Goal: Task Accomplishment & Management: Manage account settings

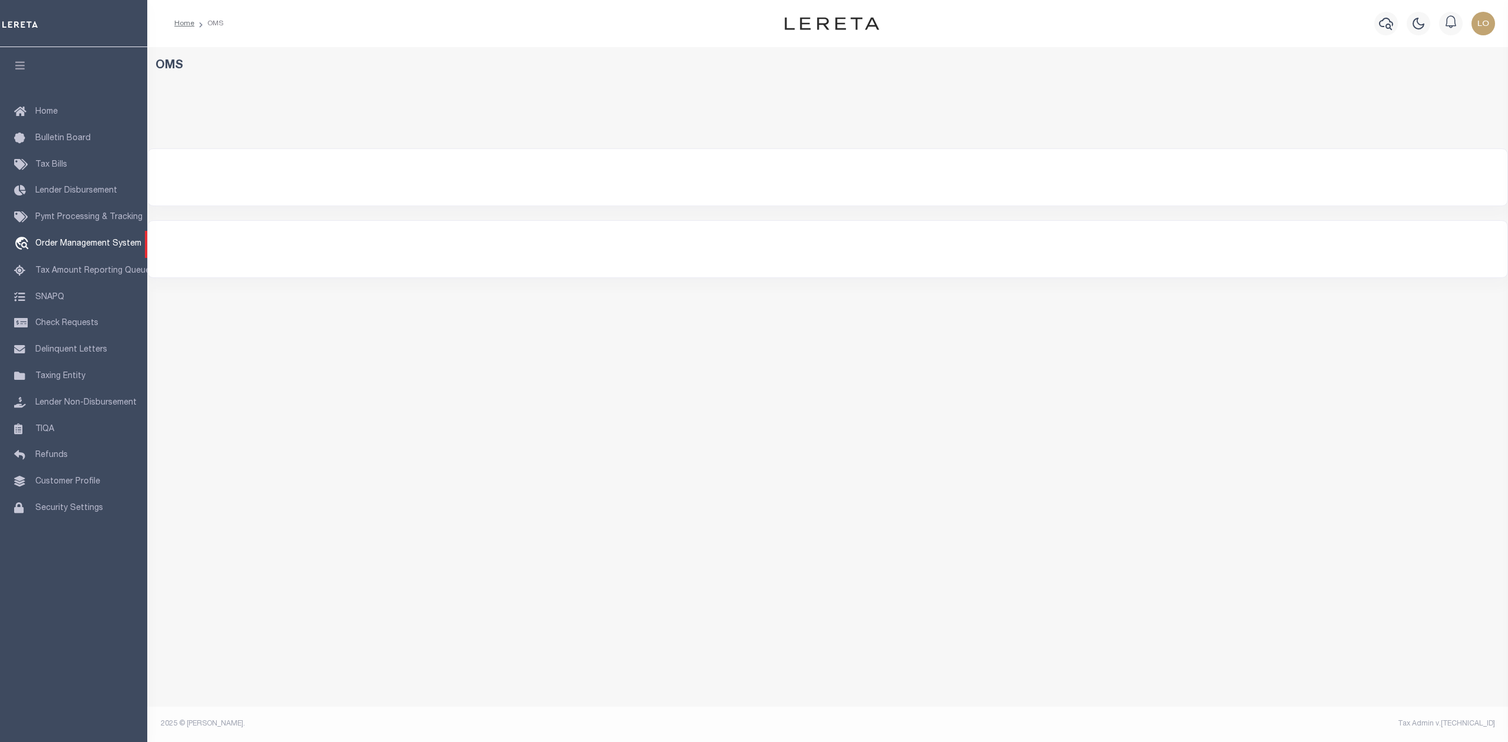
select select "200"
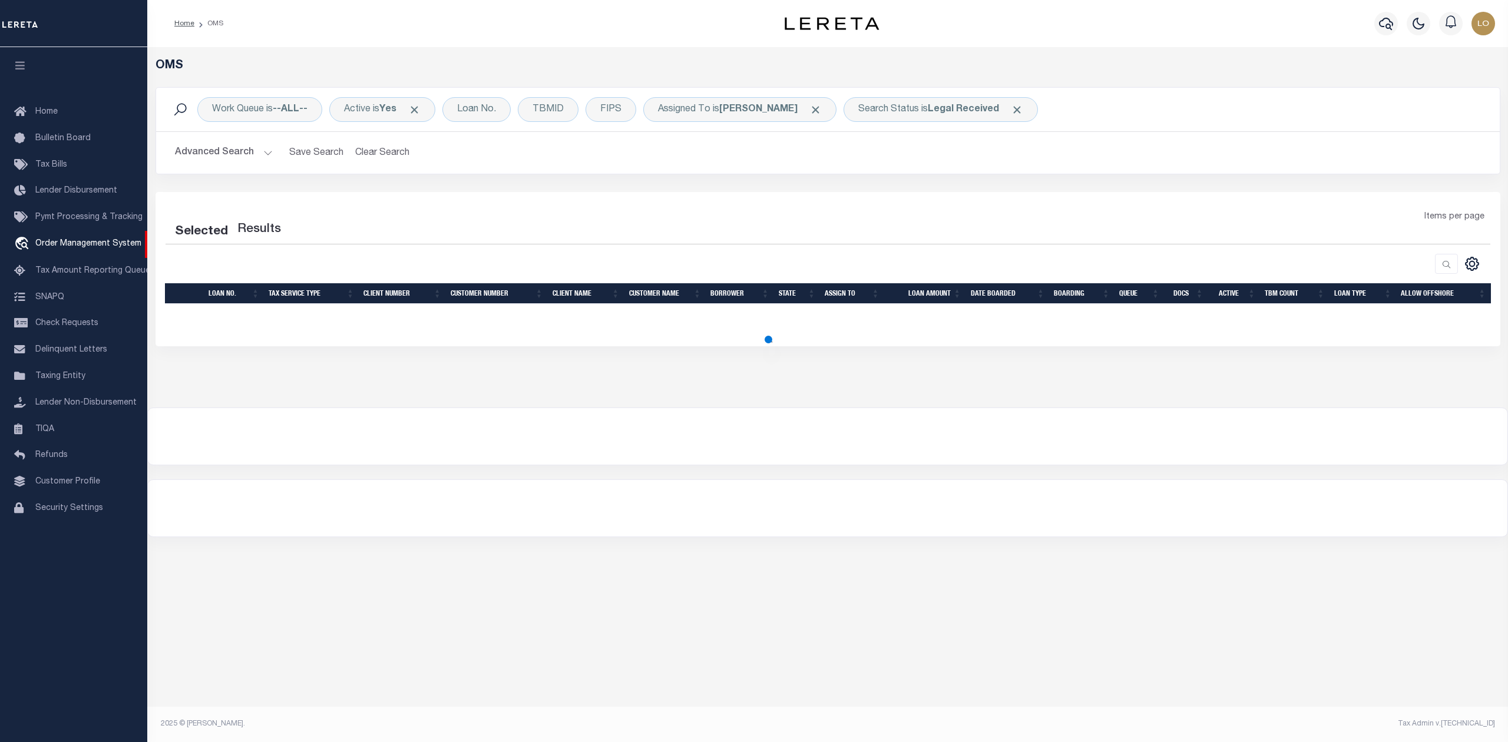
select select "200"
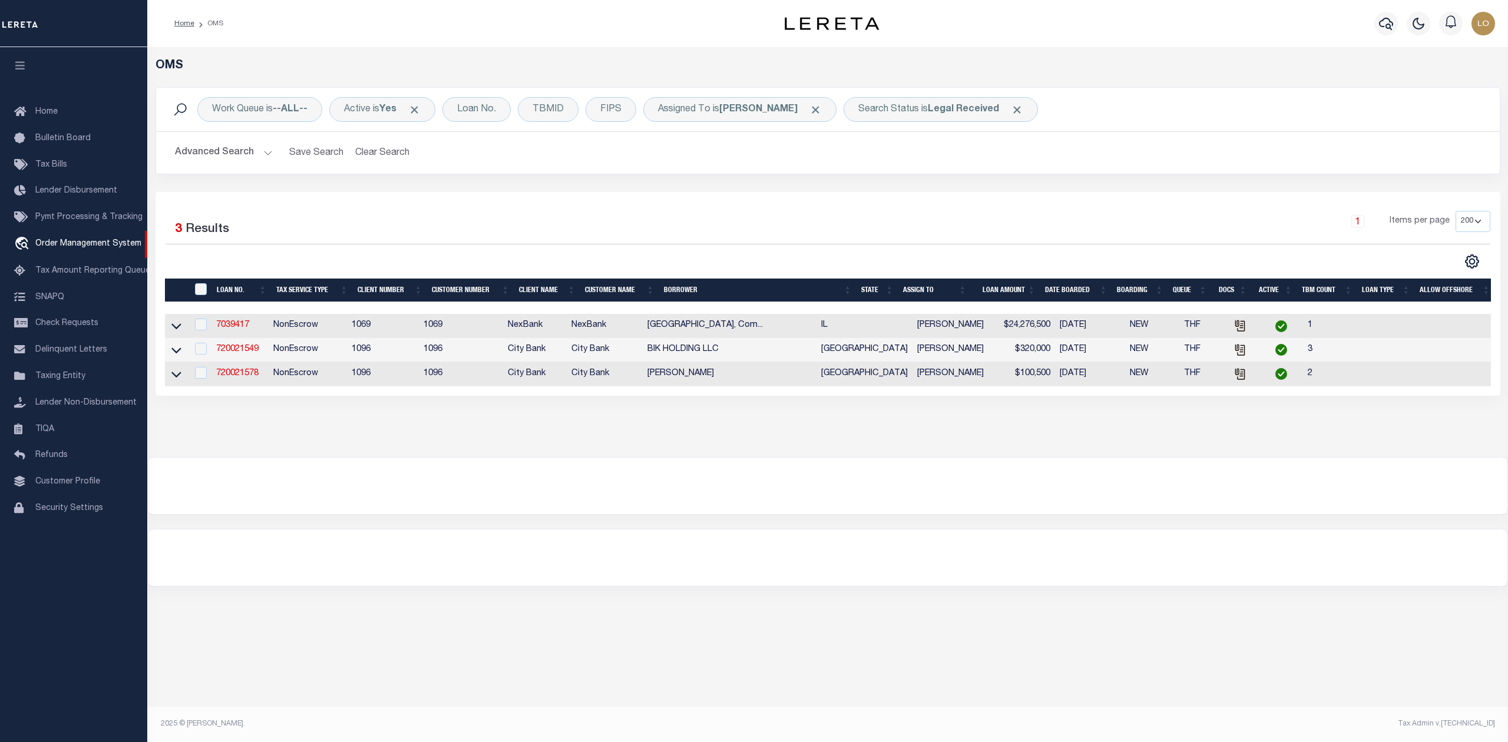
click at [559, 481] on div at bounding box center [828, 486] width 1360 height 57
click at [608, 490] on div at bounding box center [828, 486] width 1360 height 57
click at [887, 106] on div "Search Status is Legal Received" at bounding box center [941, 109] width 194 height 25
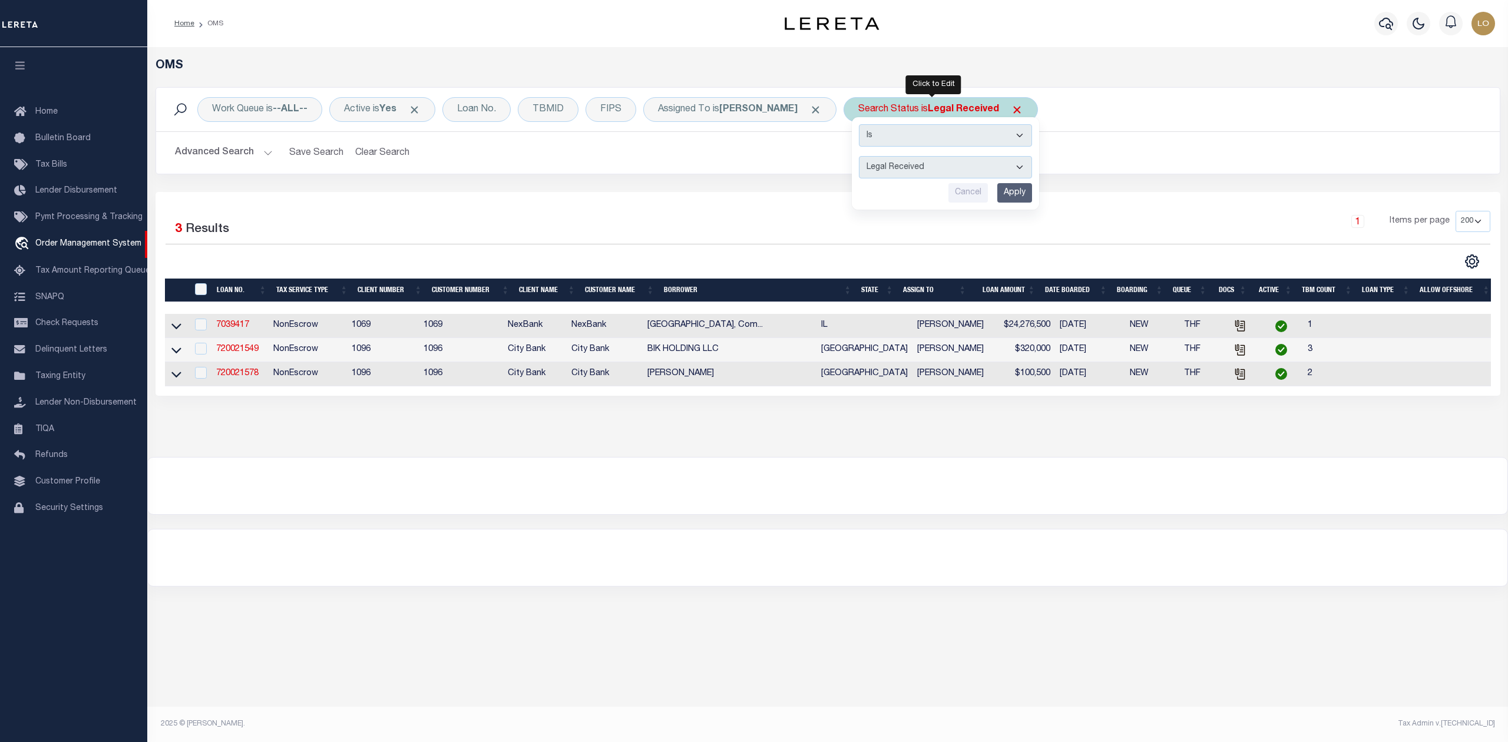
click at [884, 167] on select "Automated Search Bad Parcel Complete Duplicate Parcel High Dollar Reporting In …" at bounding box center [945, 167] width 173 height 22
select select "PH"
click at [859, 157] on select "Automated Search Bad Parcel Complete Duplicate Parcel High Dollar Reporting In …" at bounding box center [945, 167] width 173 height 22
click at [1008, 196] on input "Apply" at bounding box center [1014, 192] width 35 height 19
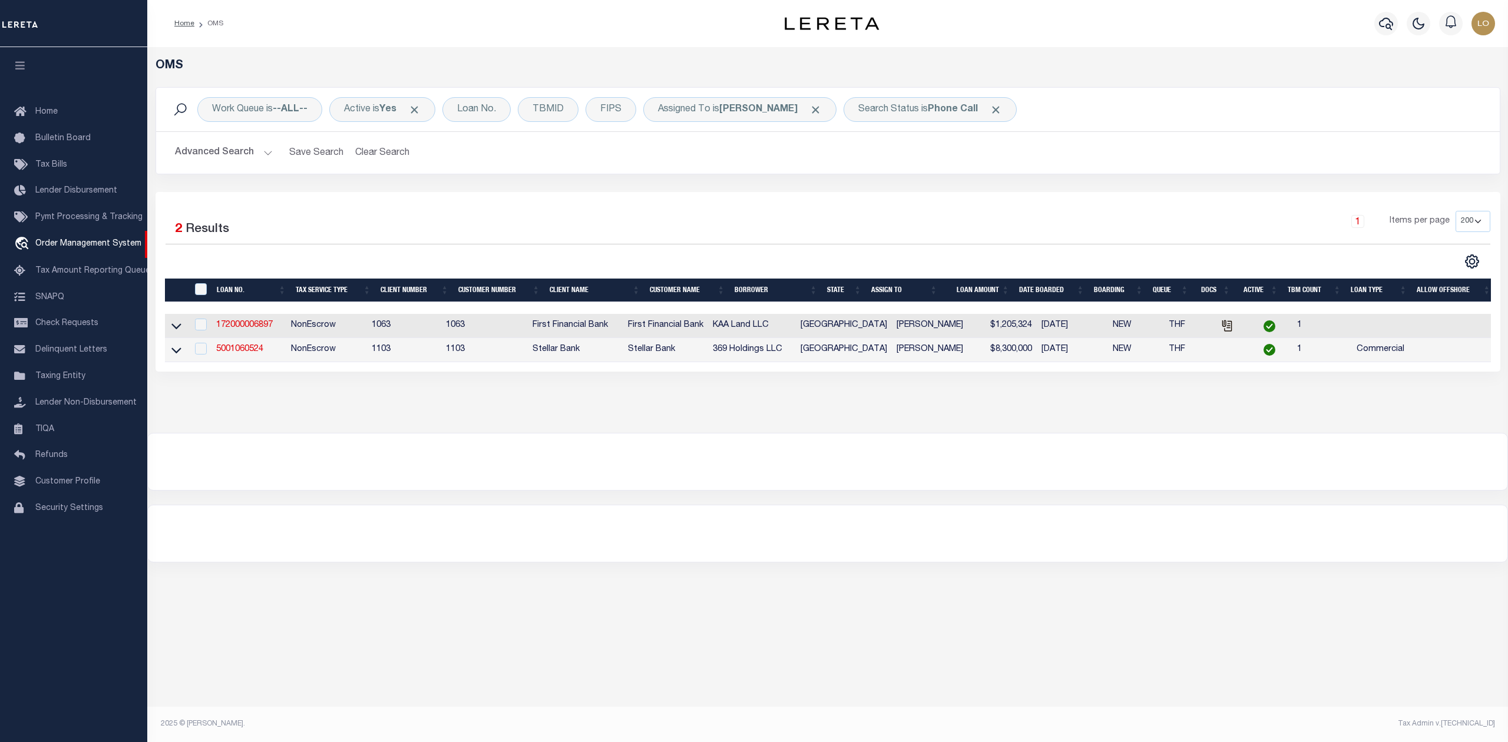
click at [993, 452] on div at bounding box center [828, 462] width 1360 height 57
click at [886, 113] on div "Search Status is Phone Call" at bounding box center [930, 109] width 173 height 25
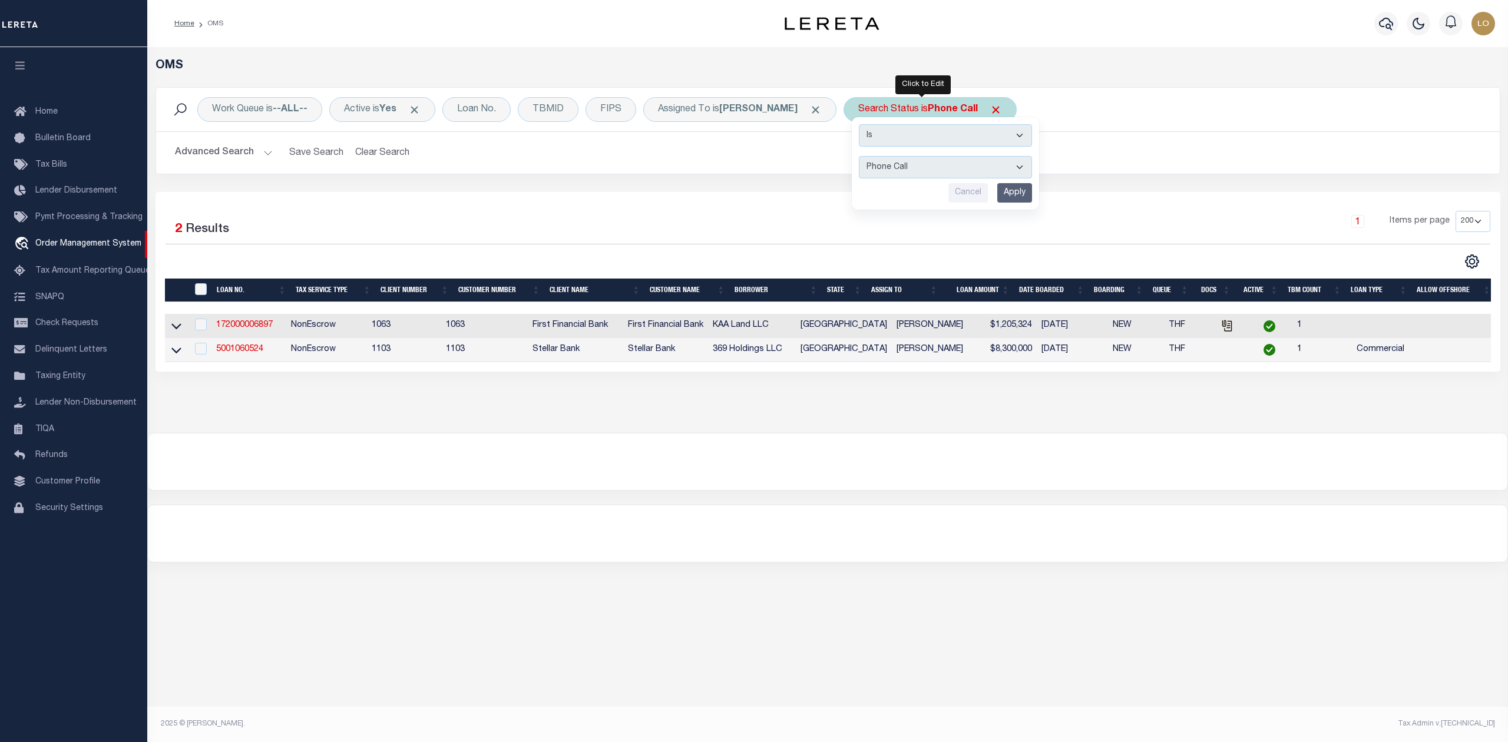
click at [886, 171] on select "Automated Search Bad Parcel Complete Duplicate Parcel High Dollar Reporting In …" at bounding box center [945, 167] width 173 height 22
select select "RD"
click at [859, 157] on select "Automated Search Bad Parcel Complete Duplicate Parcel High Dollar Reporting In …" at bounding box center [945, 167] width 173 height 22
click at [997, 197] on input "Apply" at bounding box center [1014, 192] width 35 height 19
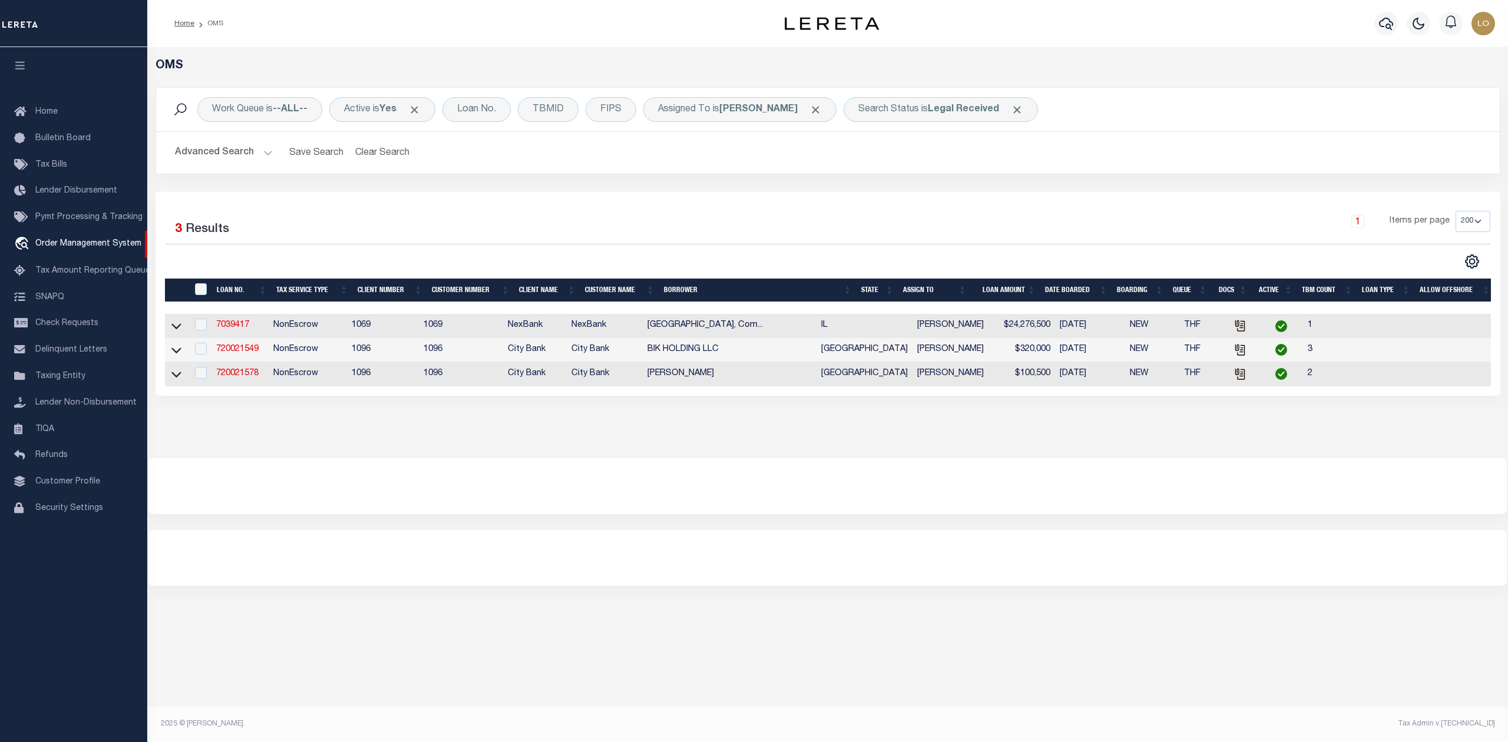
click at [790, 481] on div at bounding box center [828, 486] width 1360 height 57
click at [718, 490] on div at bounding box center [828, 486] width 1360 height 57
click at [227, 329] on link "7039417" at bounding box center [232, 325] width 33 height 8
checkbox input "true"
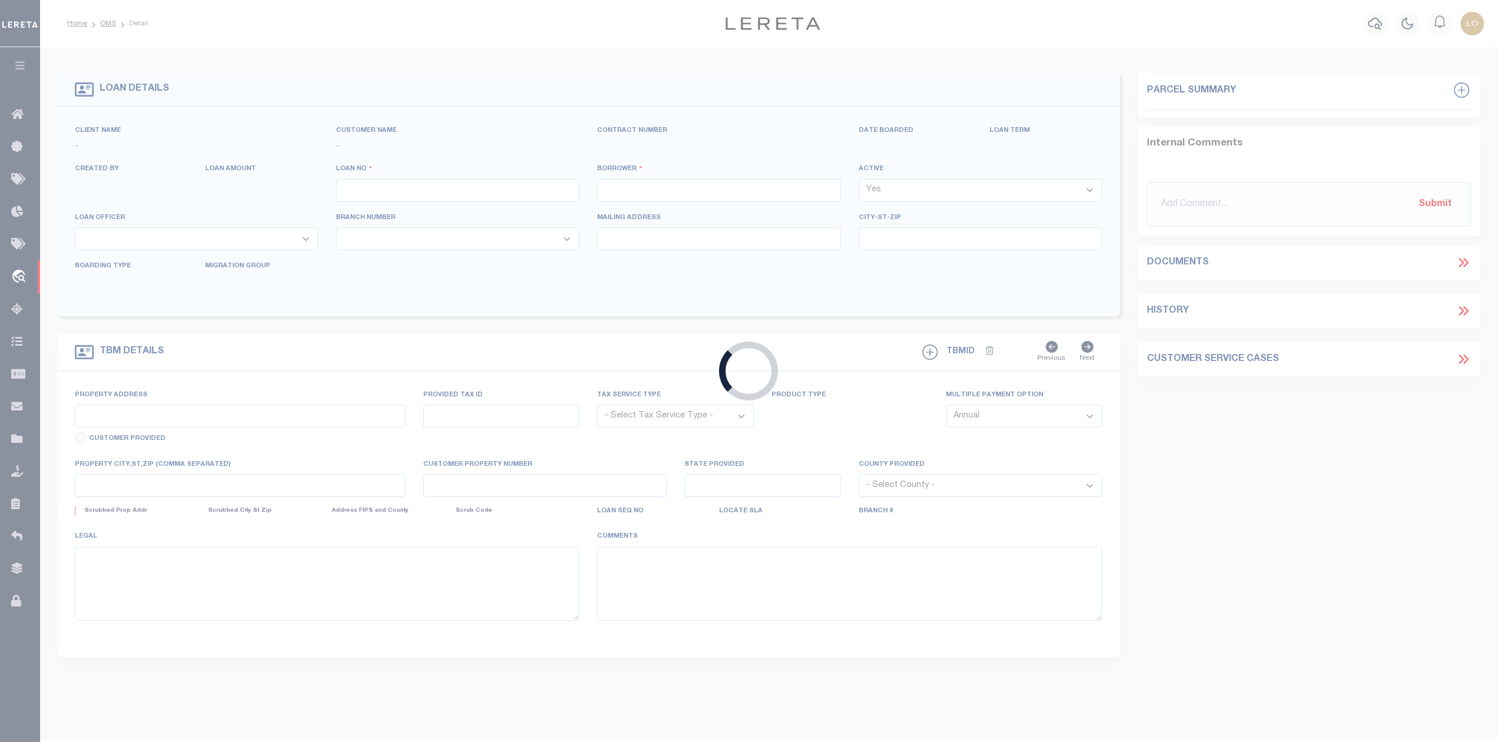
type input "7039417"
type input "[GEOGRAPHIC_DATA], Combined LLC"
select select
select select "400"
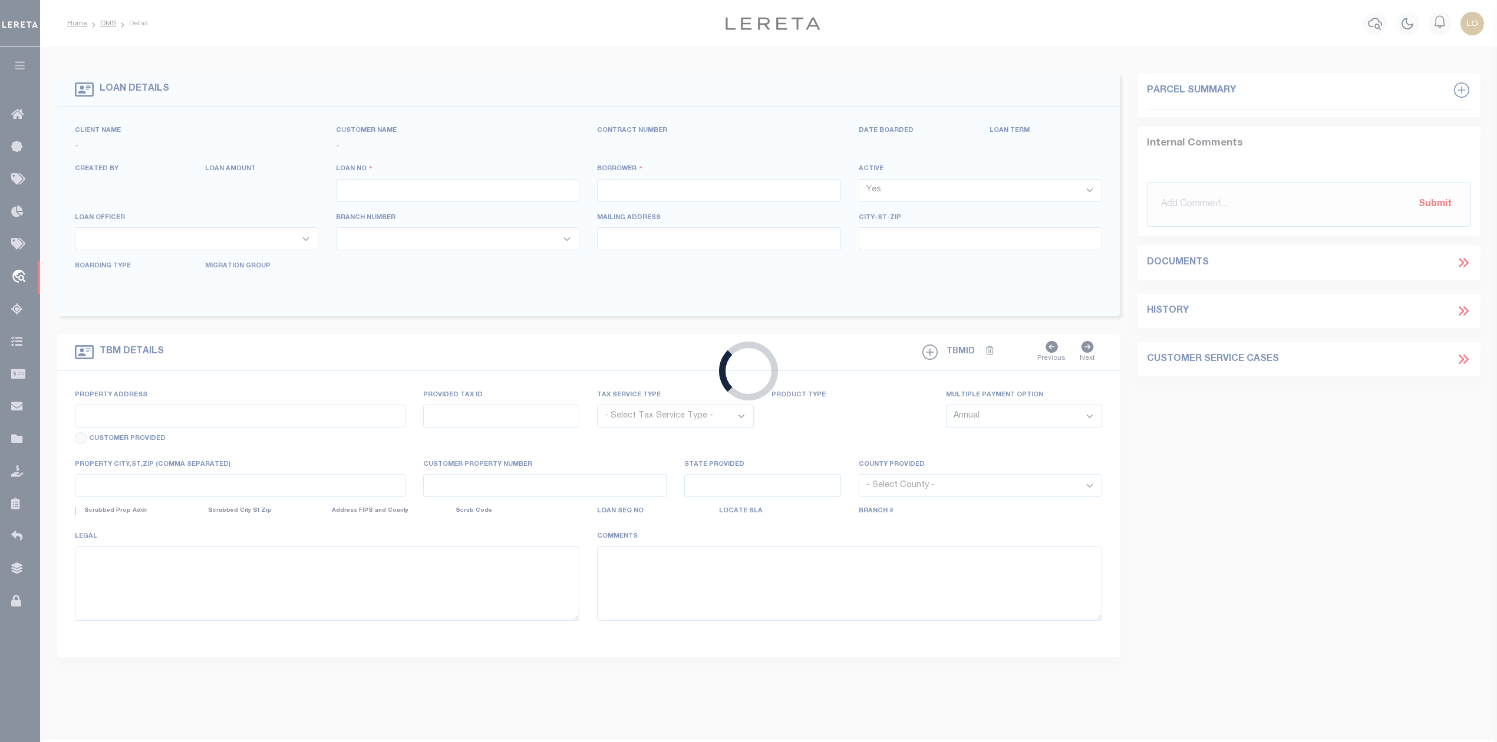
select select "NonEscrow"
type input "[STREET_ADDRESS]"
select select
type input "Oswego IL 60543"
type input "IL"
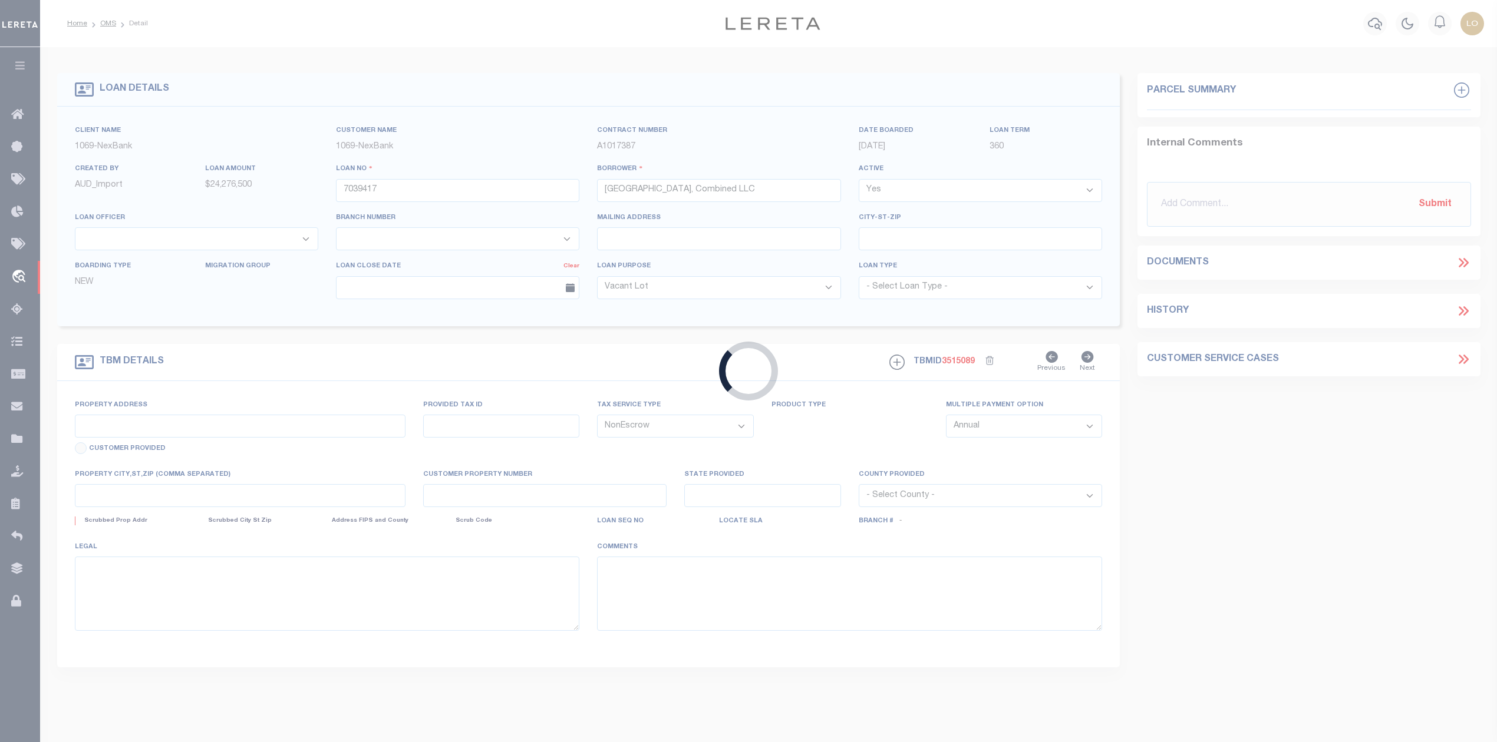
select select
select select "7185"
select select "1766"
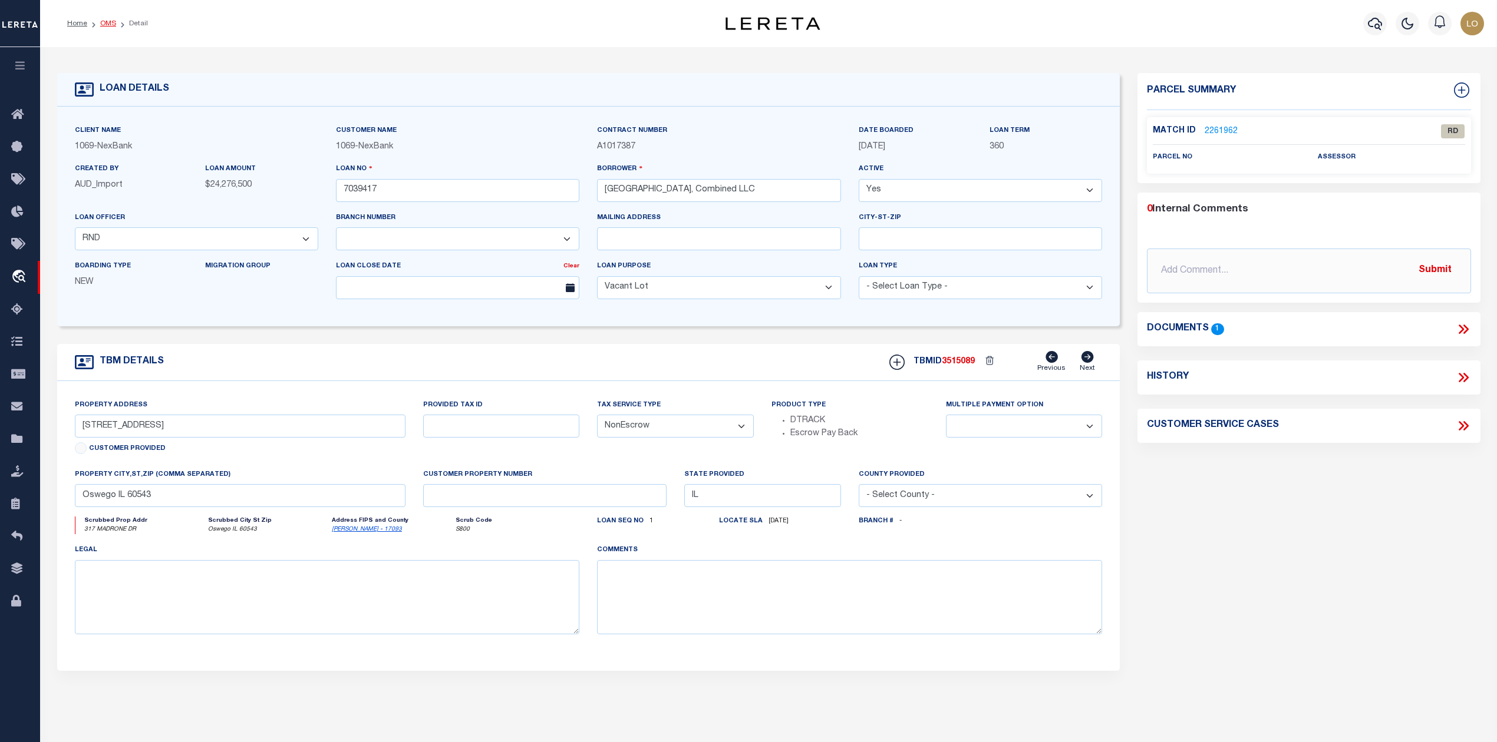
click at [110, 25] on link "OMS" at bounding box center [108, 23] width 16 height 7
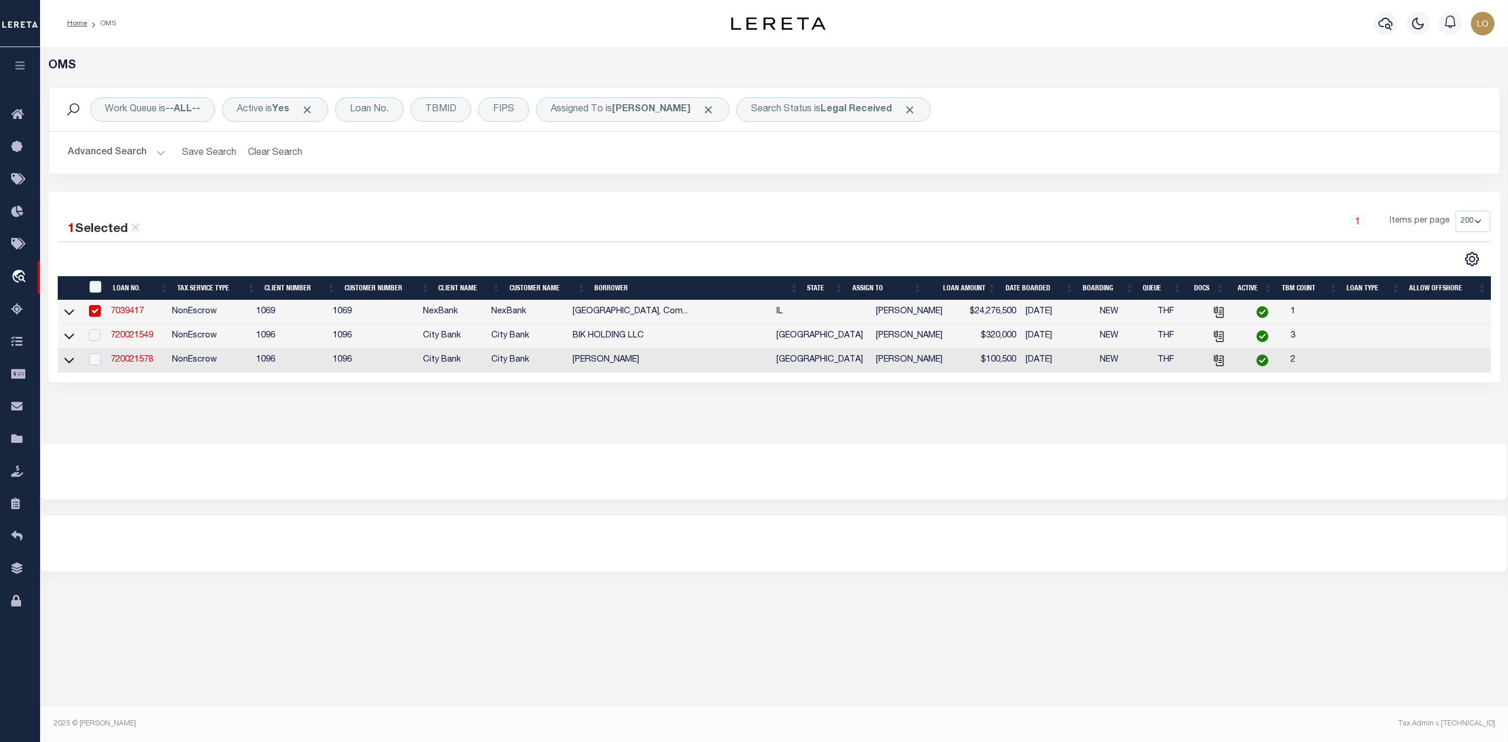
click at [840, 486] on div at bounding box center [774, 472] width 1467 height 57
click at [123, 312] on link "7039417" at bounding box center [127, 312] width 33 height 8
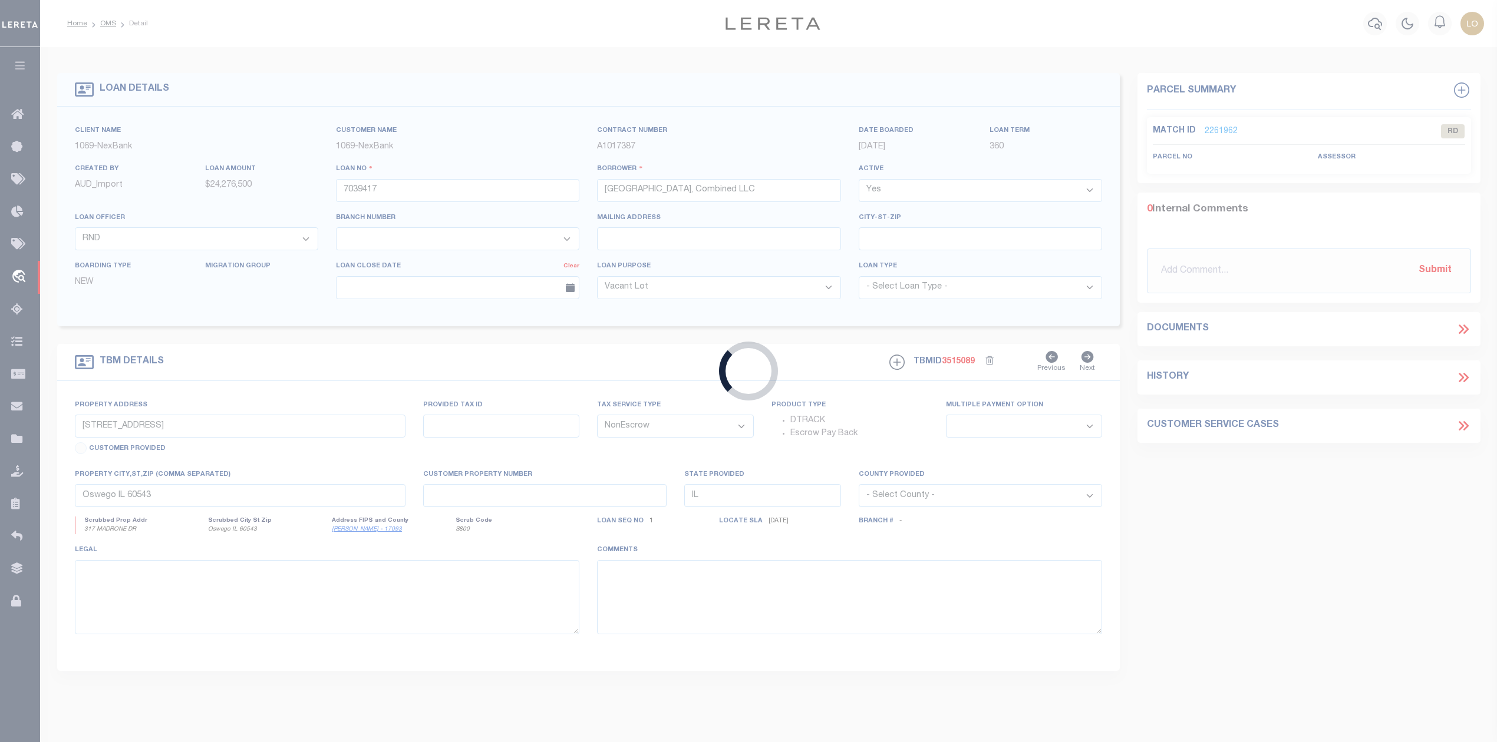
select select "7185"
select select
select select "1766"
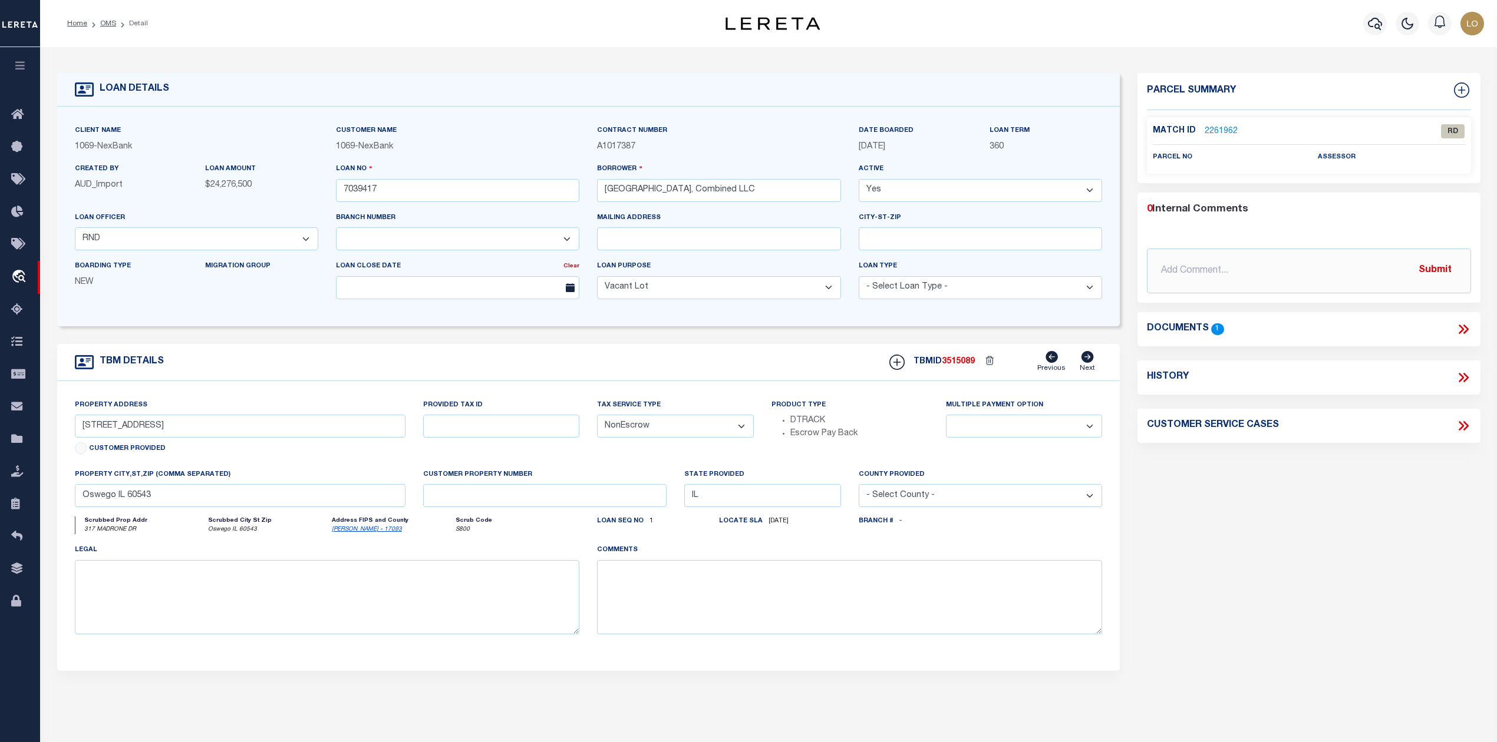
click at [1189, 524] on div "Parcel Summary Match ID 2261962 0" at bounding box center [1308, 395] width 360 height 644
click at [1460, 330] on icon at bounding box center [1462, 329] width 15 height 15
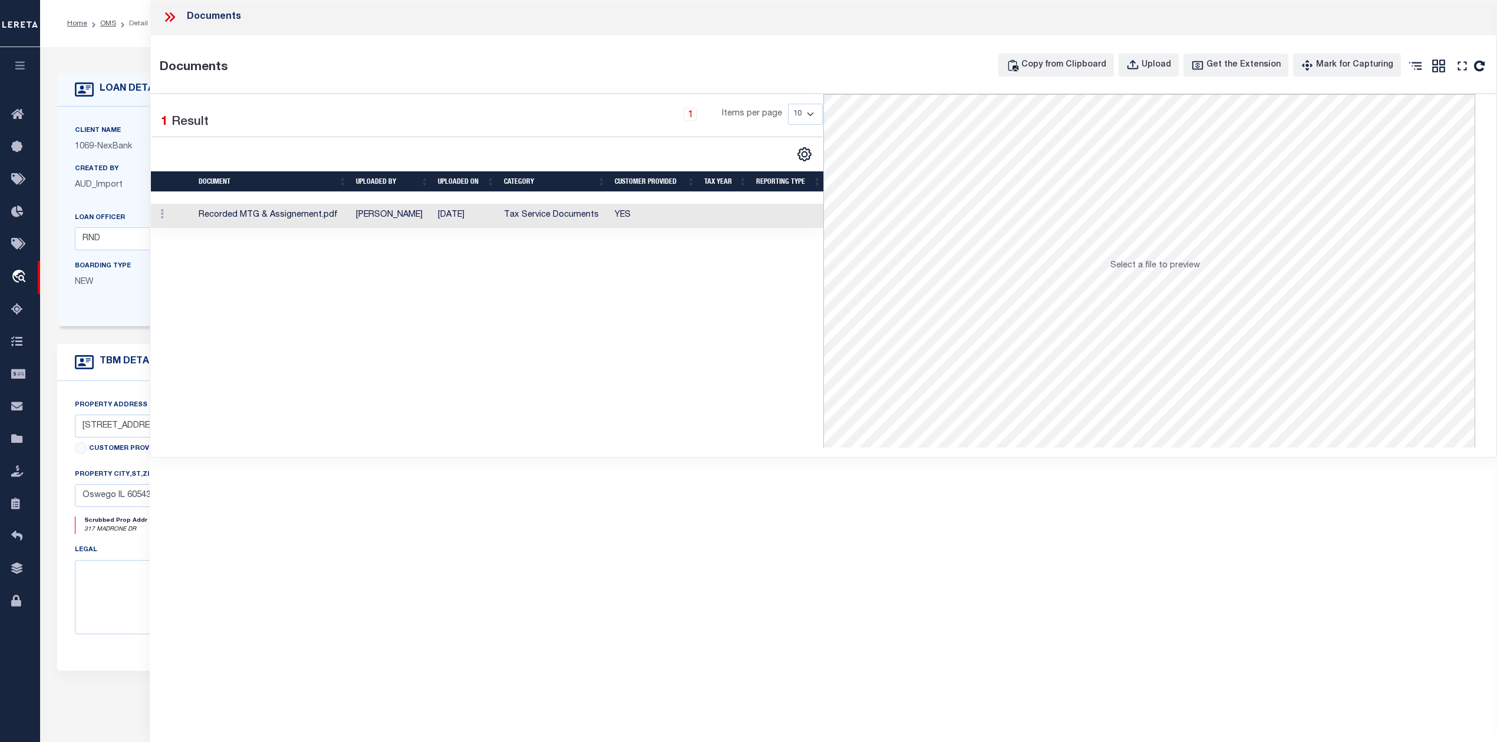
click at [345, 213] on td "Recorded MTG & Assignement.pdf" at bounding box center [272, 216] width 157 height 24
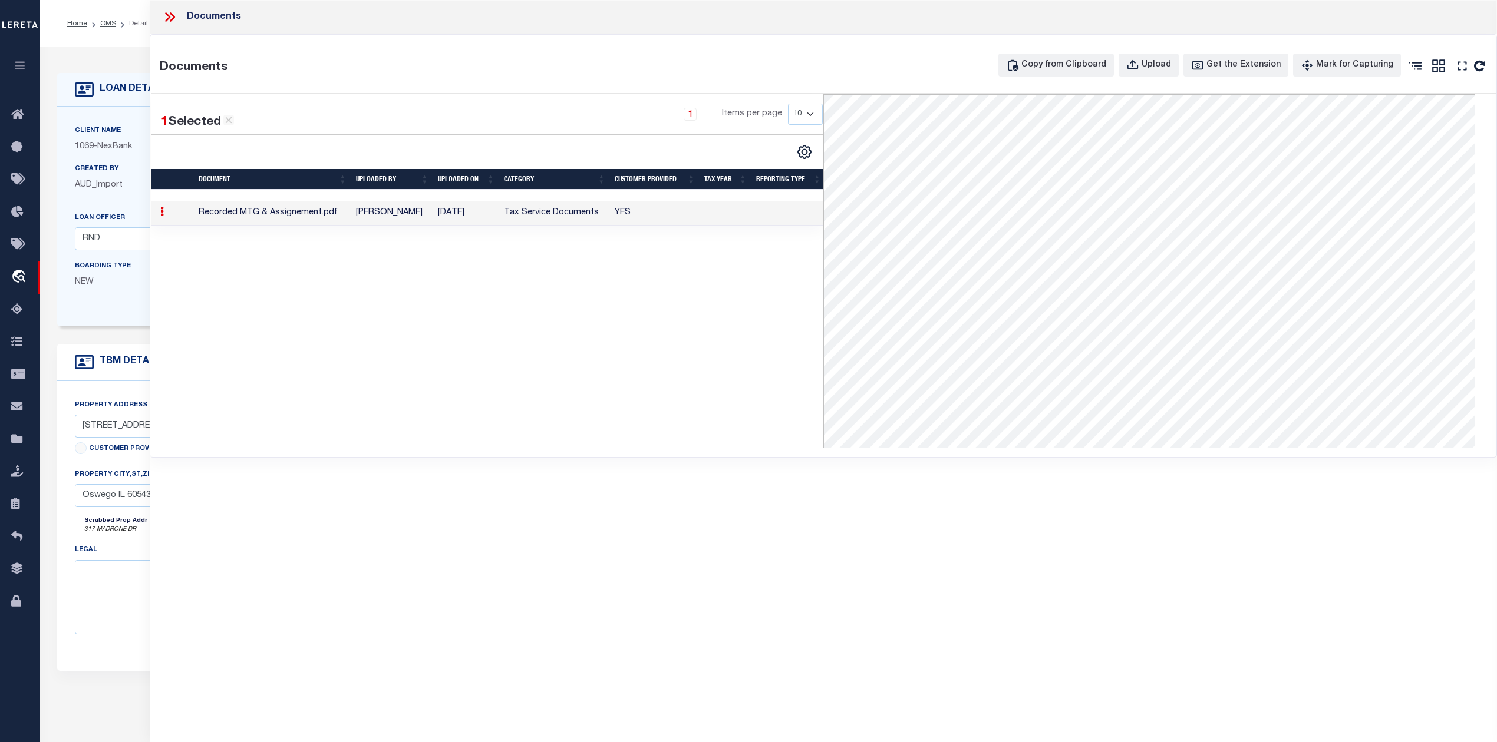
click at [521, 335] on div "1 Selected 1 Result 1 Items per page 10 25 50 100" at bounding box center [487, 271] width 672 height 354
click at [170, 15] on icon at bounding box center [169, 16] width 15 height 15
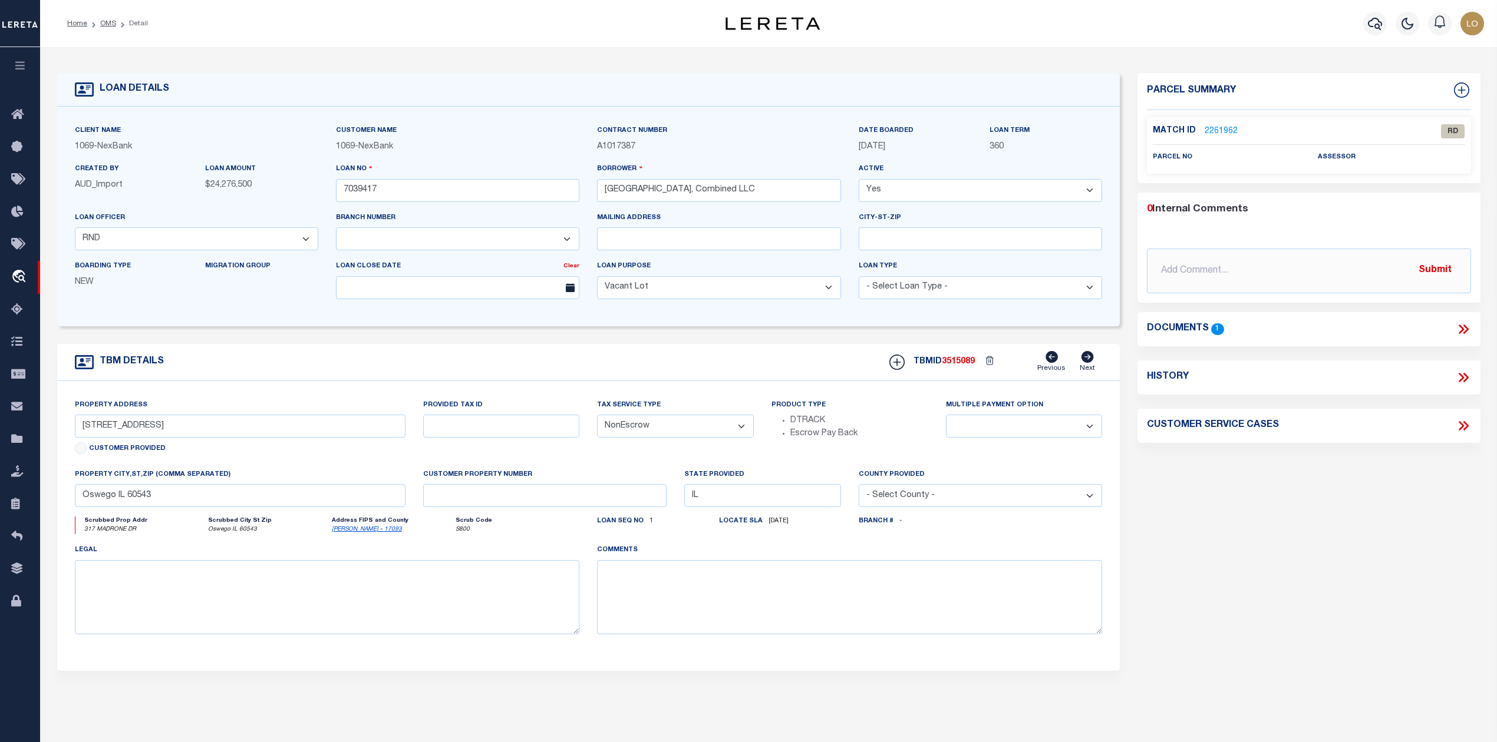
click at [1172, 483] on div "Parcel Summary Match ID 2261962 0" at bounding box center [1308, 395] width 360 height 644
click at [1229, 130] on link "2261962" at bounding box center [1220, 131] width 33 height 12
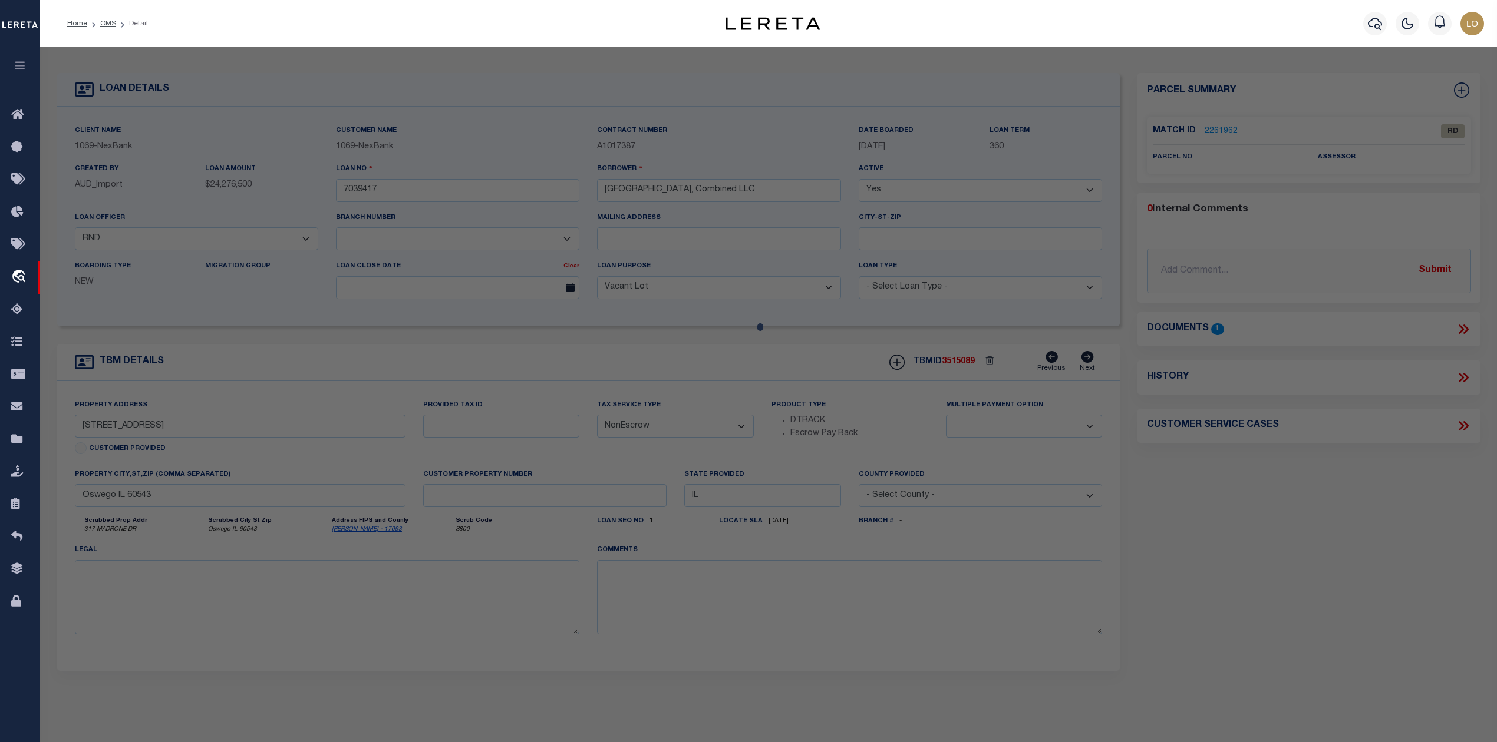
checkbox input "false"
select select "RD"
checkbox input "false"
type textarea "Document uploaded that satisfies a legal requirement, changing from [GEOGRAPHIC…"
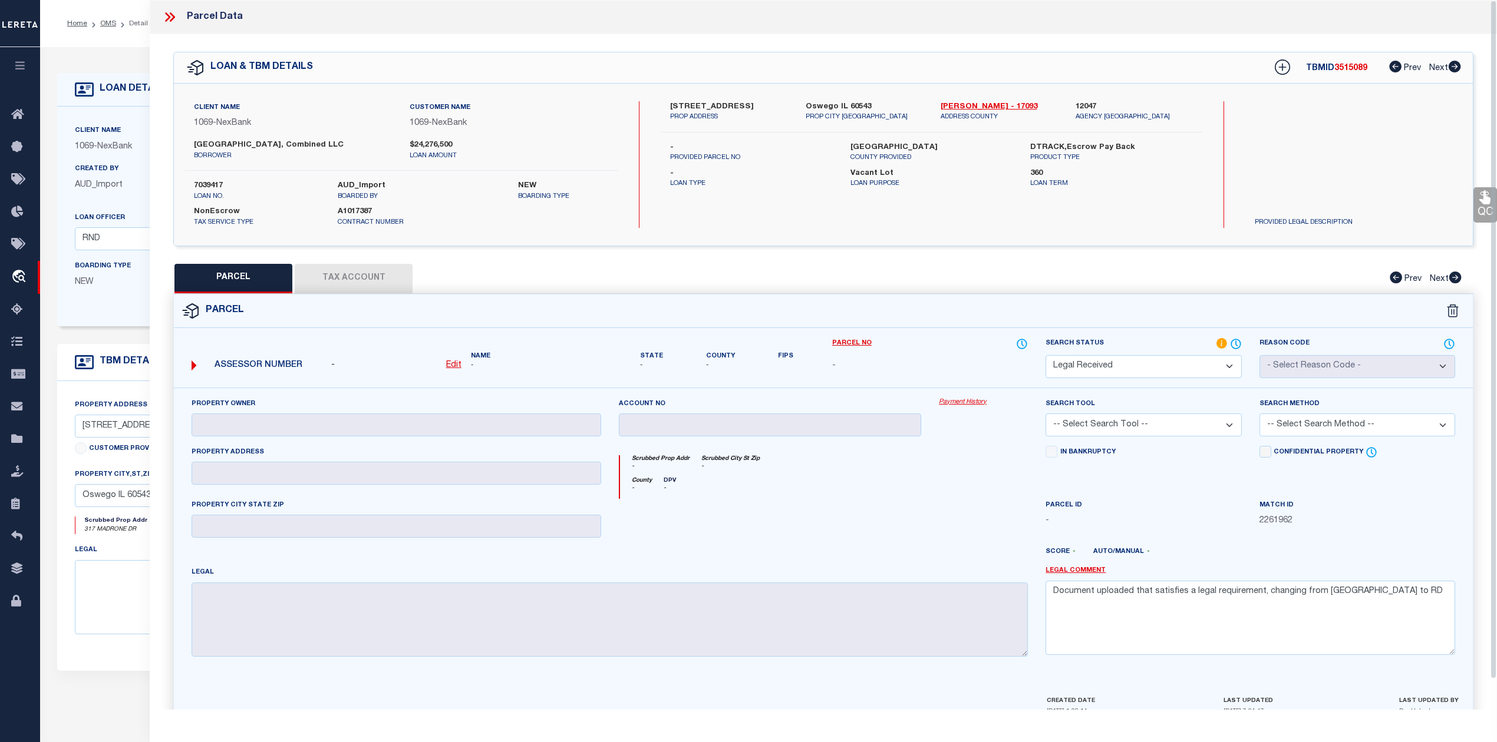
click at [640, 222] on div "Client Name 1069 - NexBank Customer Name 1069 - NexBank borrower $24,276,500 NE…" at bounding box center [823, 164] width 1299 height 127
click at [957, 344] on label "Parcel No" at bounding box center [930, 344] width 196 height 13
click at [455, 366] on u "Edit" at bounding box center [453, 365] width 15 height 8
select select "RD"
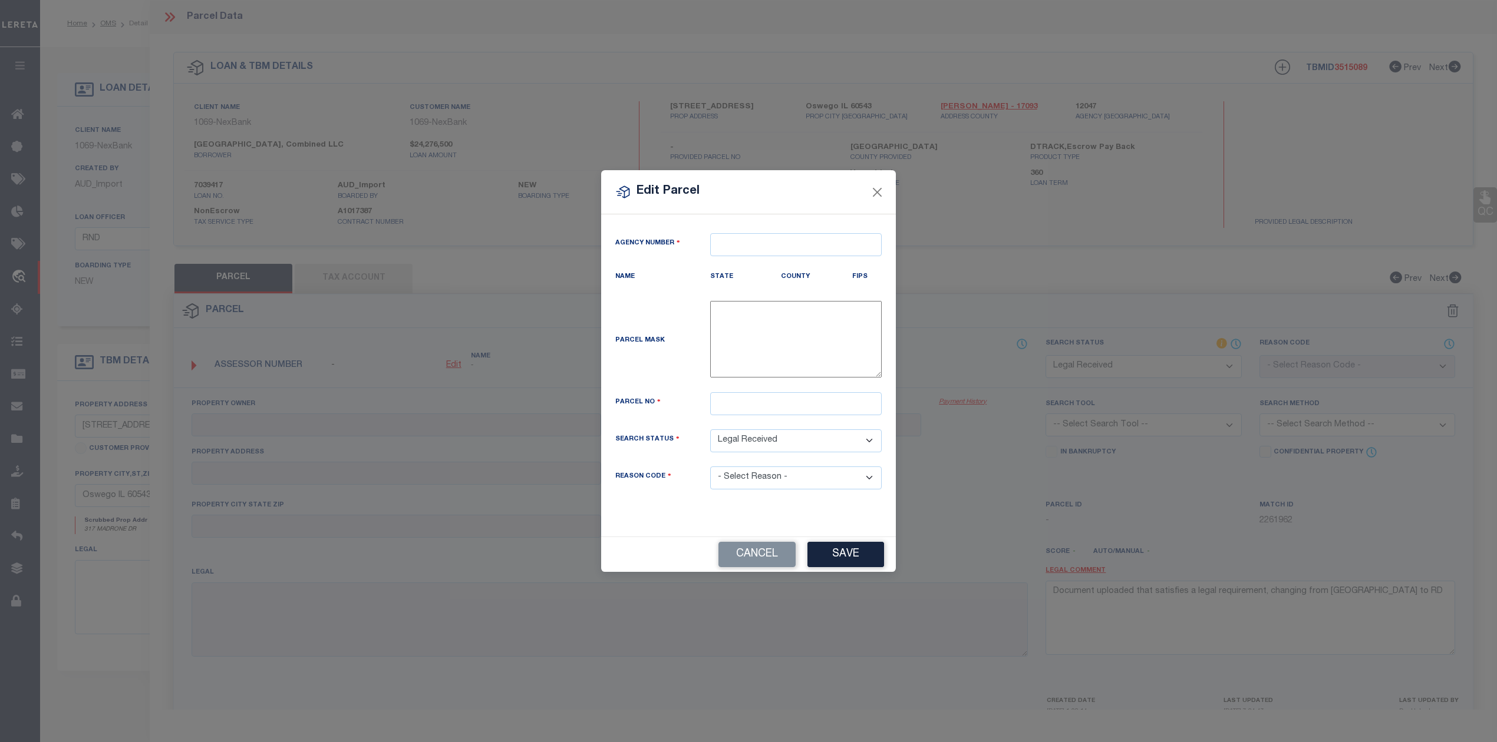
type textarea "-"
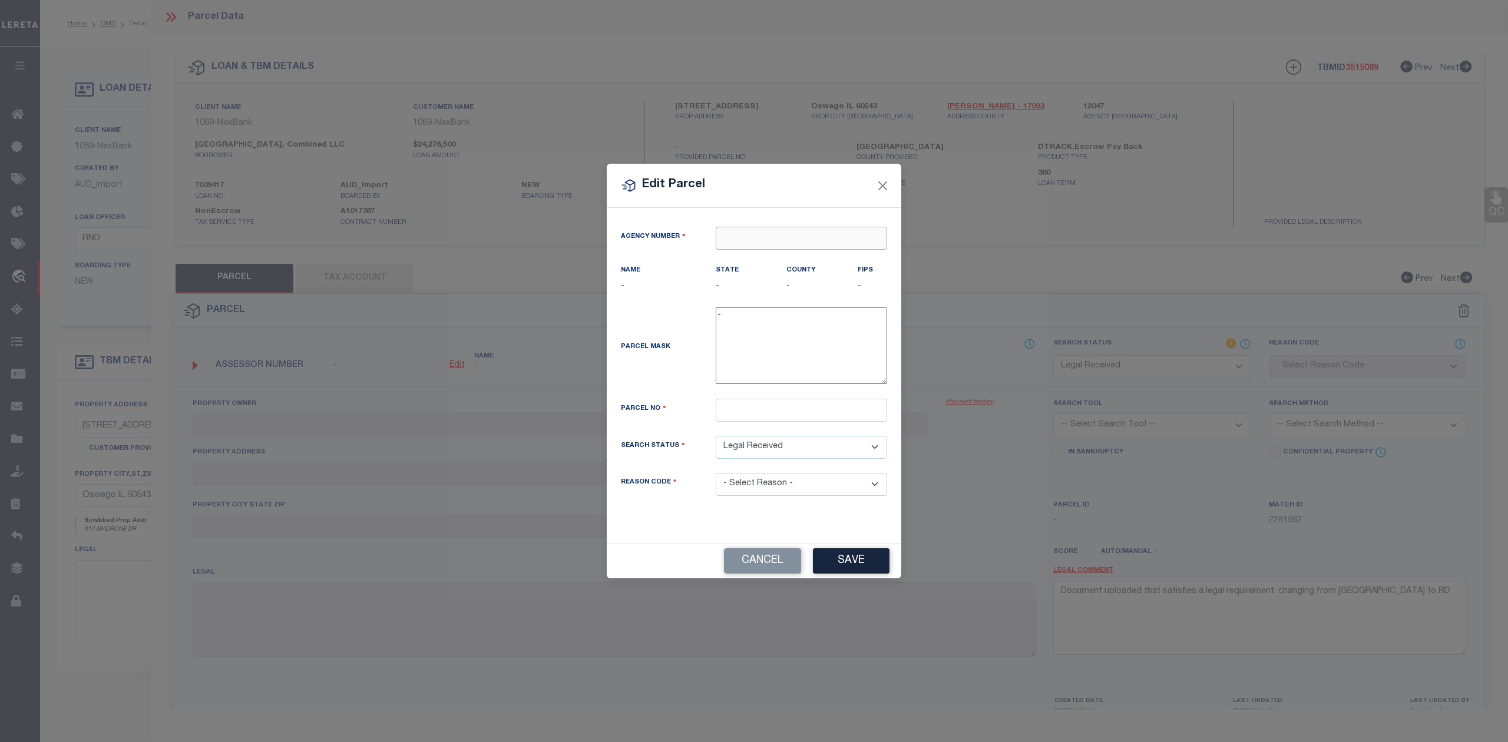
click at [823, 239] on input "text" at bounding box center [801, 238] width 171 height 23
click at [825, 257] on div "120470000 : [GEOGRAPHIC_DATA]" at bounding box center [801, 266] width 170 height 34
type input "120470000"
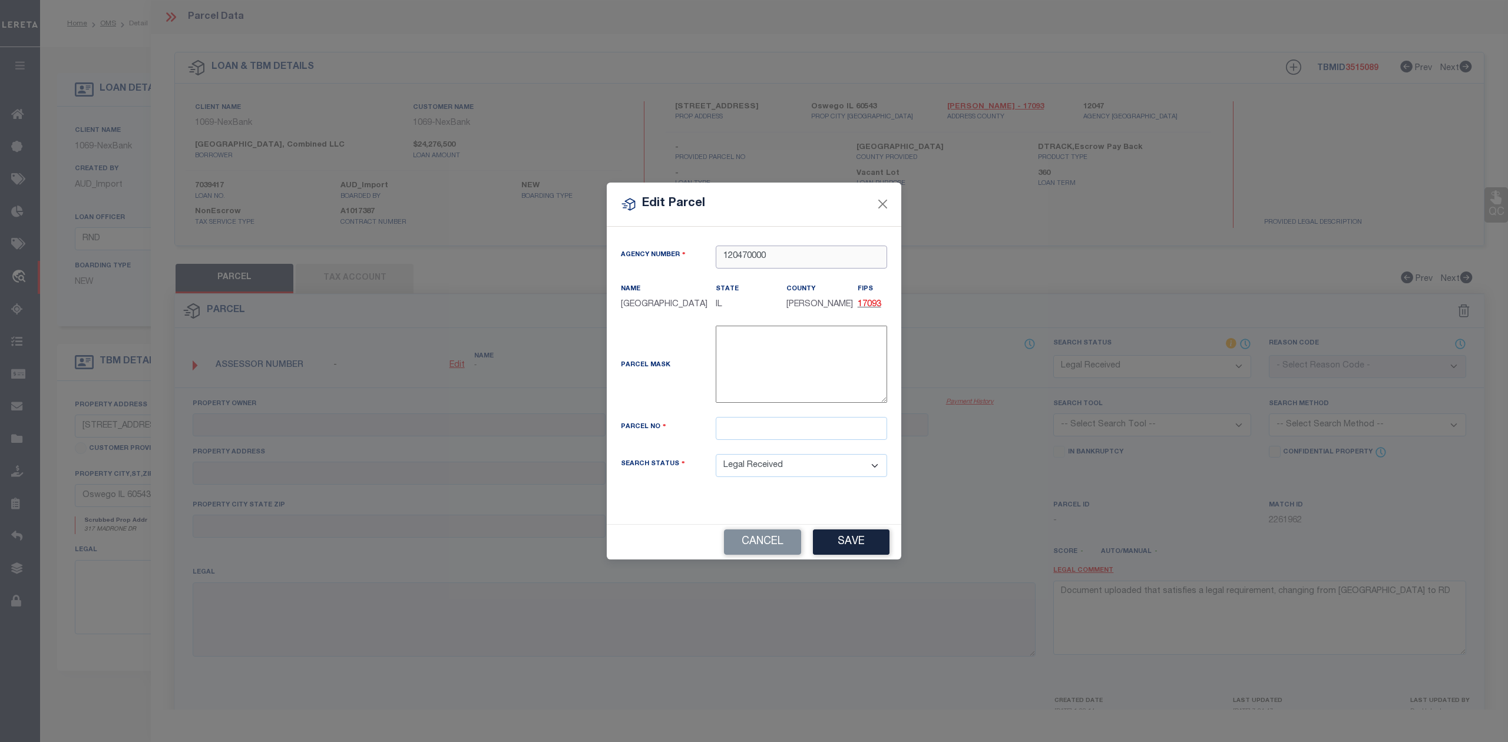
type input "120470000"
click at [738, 432] on input "text" at bounding box center [801, 428] width 171 height 23
paste input "[PHONE_NUMBER]"
type input "[PHONE_NUMBER]"
click at [861, 543] on button "Save" at bounding box center [851, 542] width 77 height 25
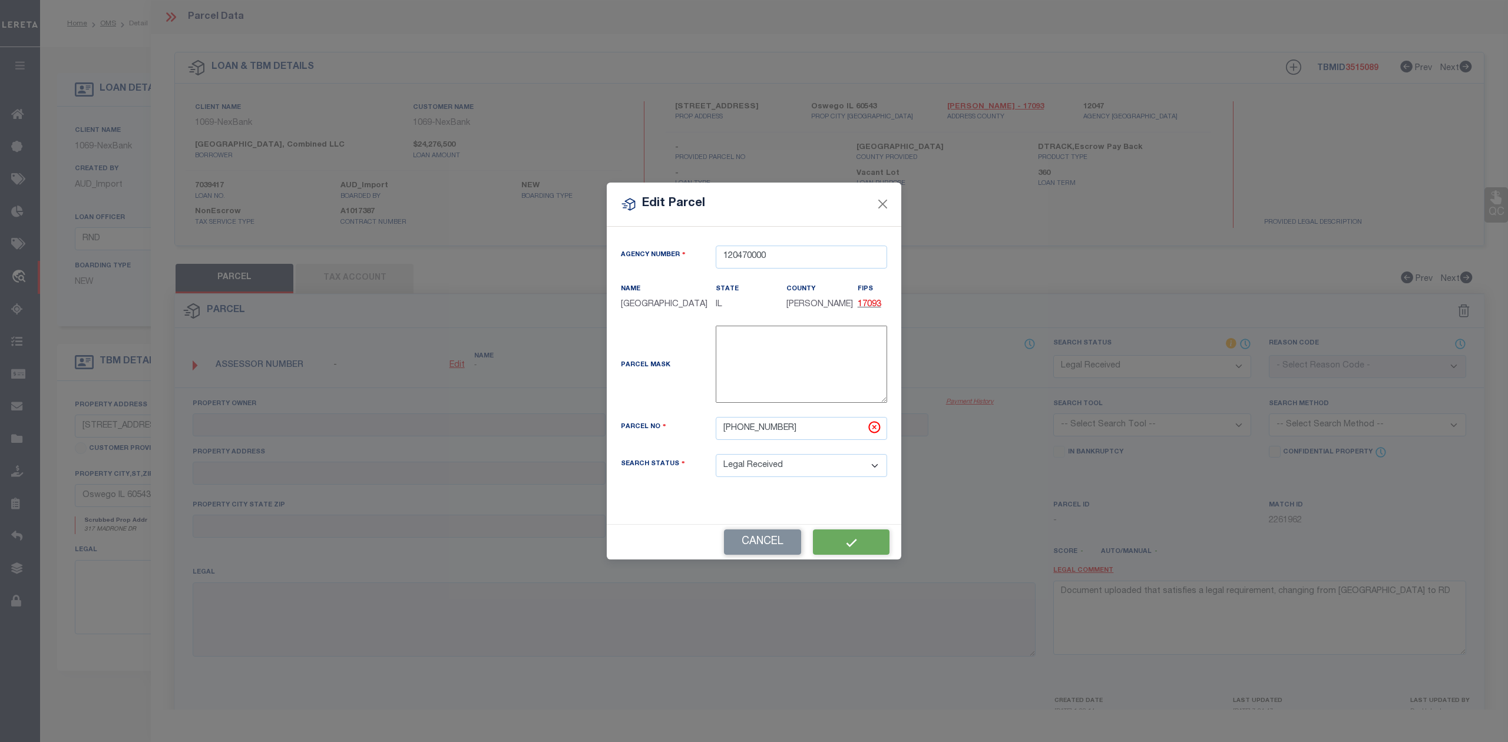
select select "RD"
checkbox input "false"
type textarea "Document uploaded that satisfies a legal requirement, changing from [GEOGRAPHIC…"
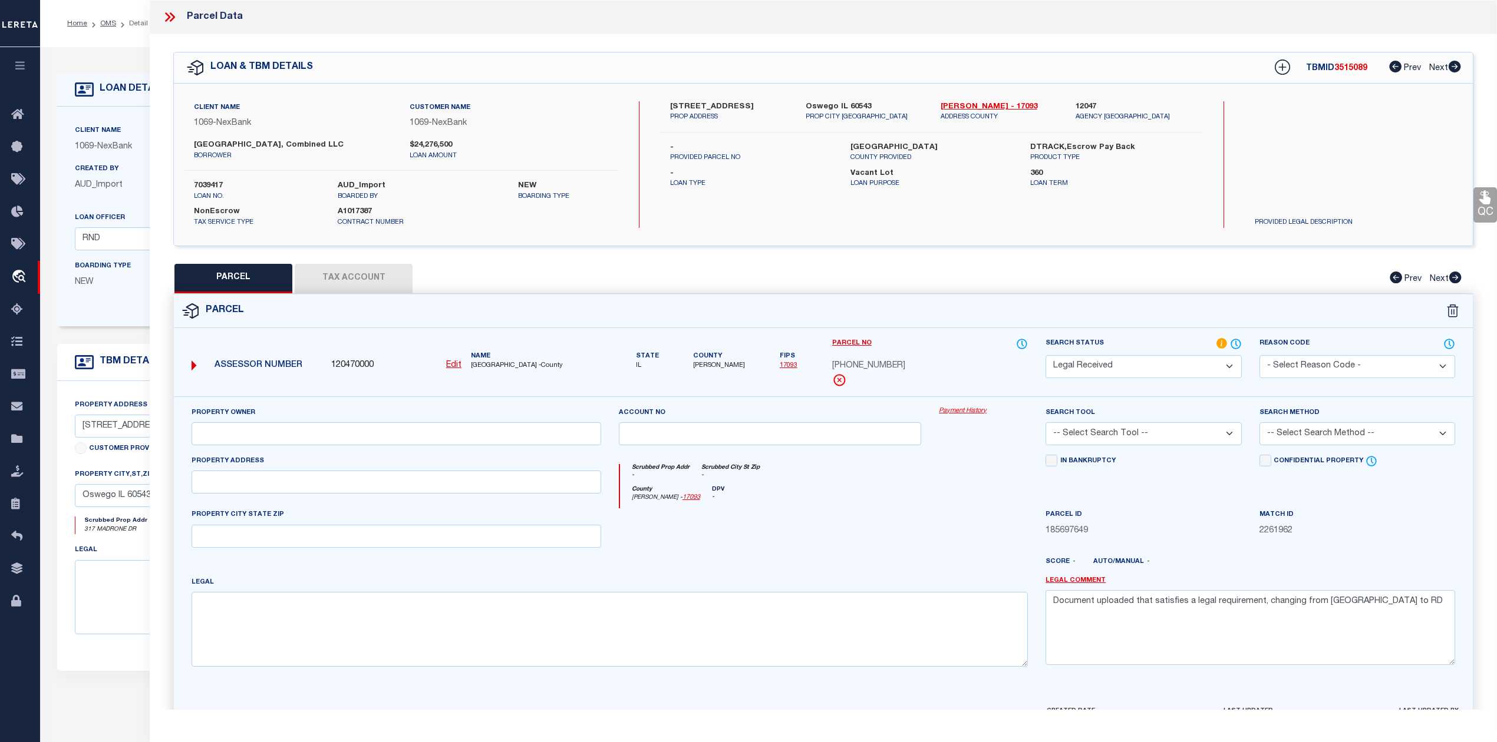
click at [810, 553] on div at bounding box center [770, 532] width 321 height 48
click at [359, 270] on button "Tax Account" at bounding box center [354, 278] width 118 height 29
select select "100"
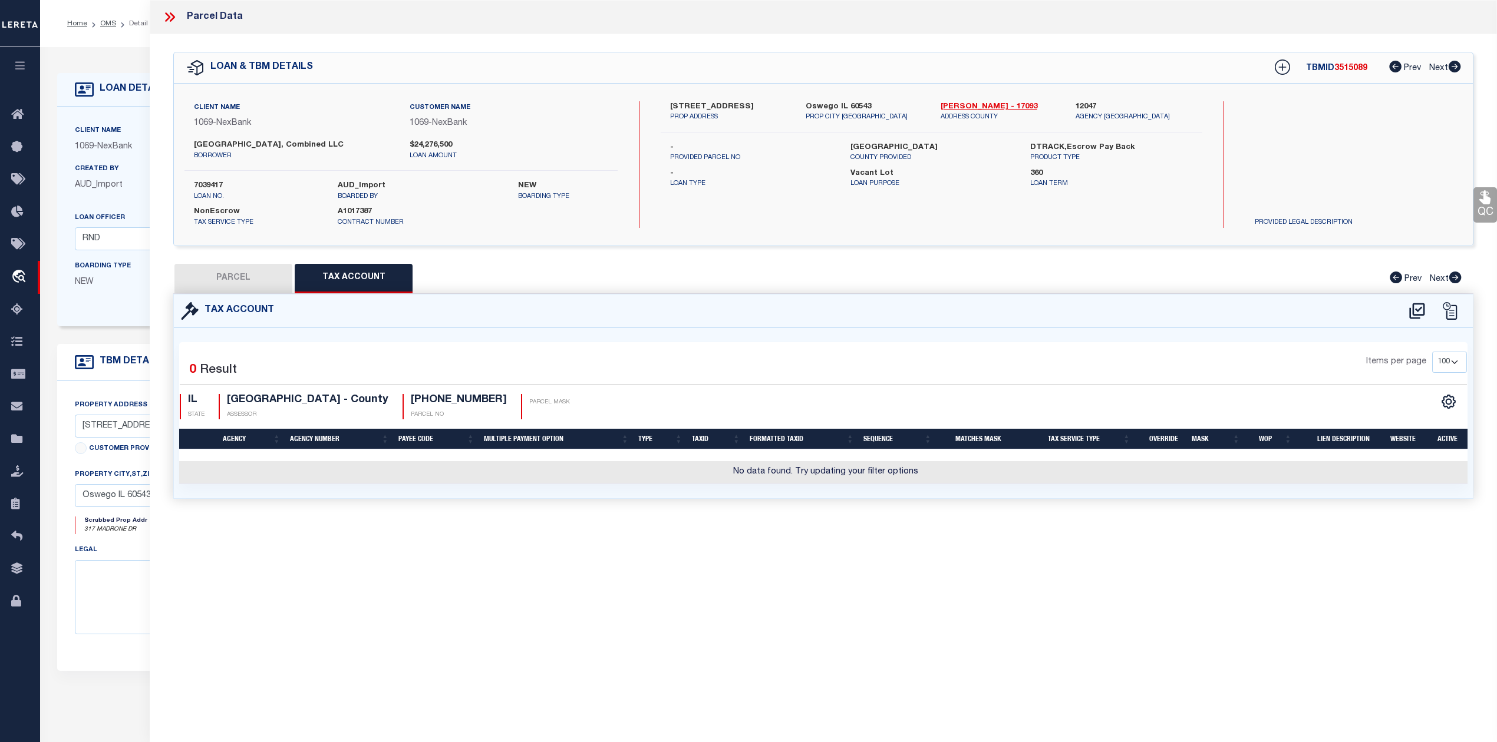
click at [633, 650] on div "Parcel Data QC QC QC - Select Status - Ready to QC" at bounding box center [823, 355] width 1347 height 710
click at [1422, 308] on icon at bounding box center [1416, 311] width 15 height 16
select select "100"
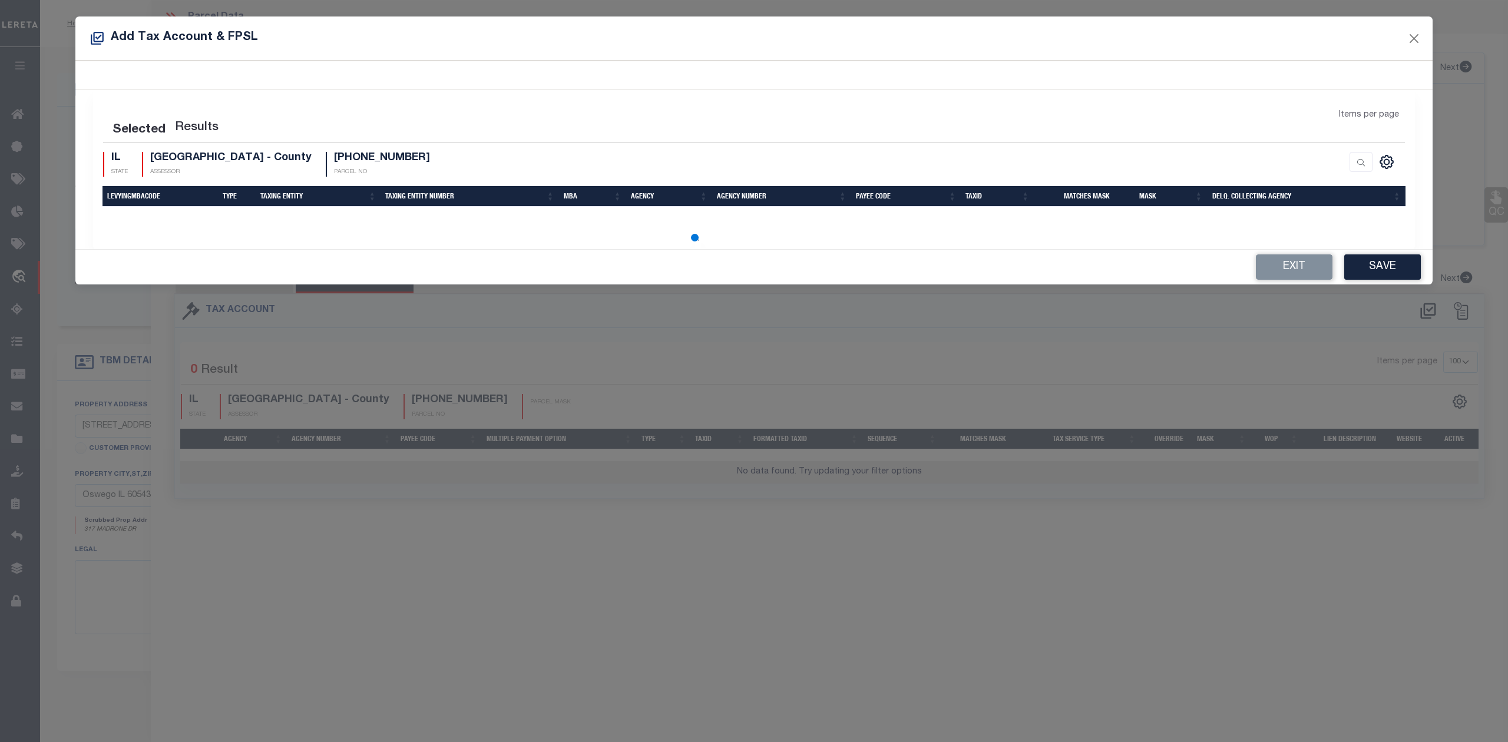
select select "100"
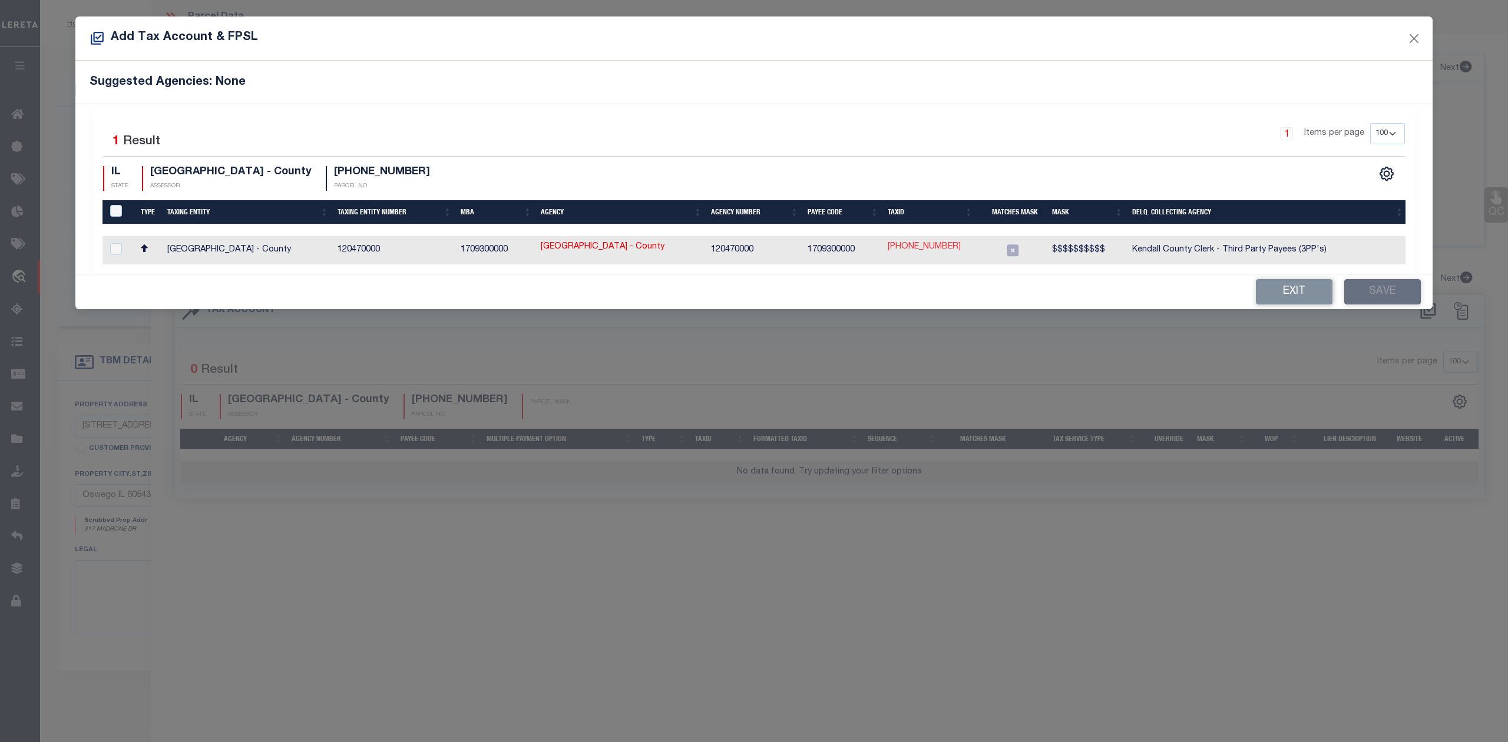
click at [921, 243] on link "[PHONE_NUMBER]" at bounding box center [924, 247] width 73 height 13
type input "[PHONE_NUMBER]"
type textarea "$$$$$$$$$$"
checkbox input "true"
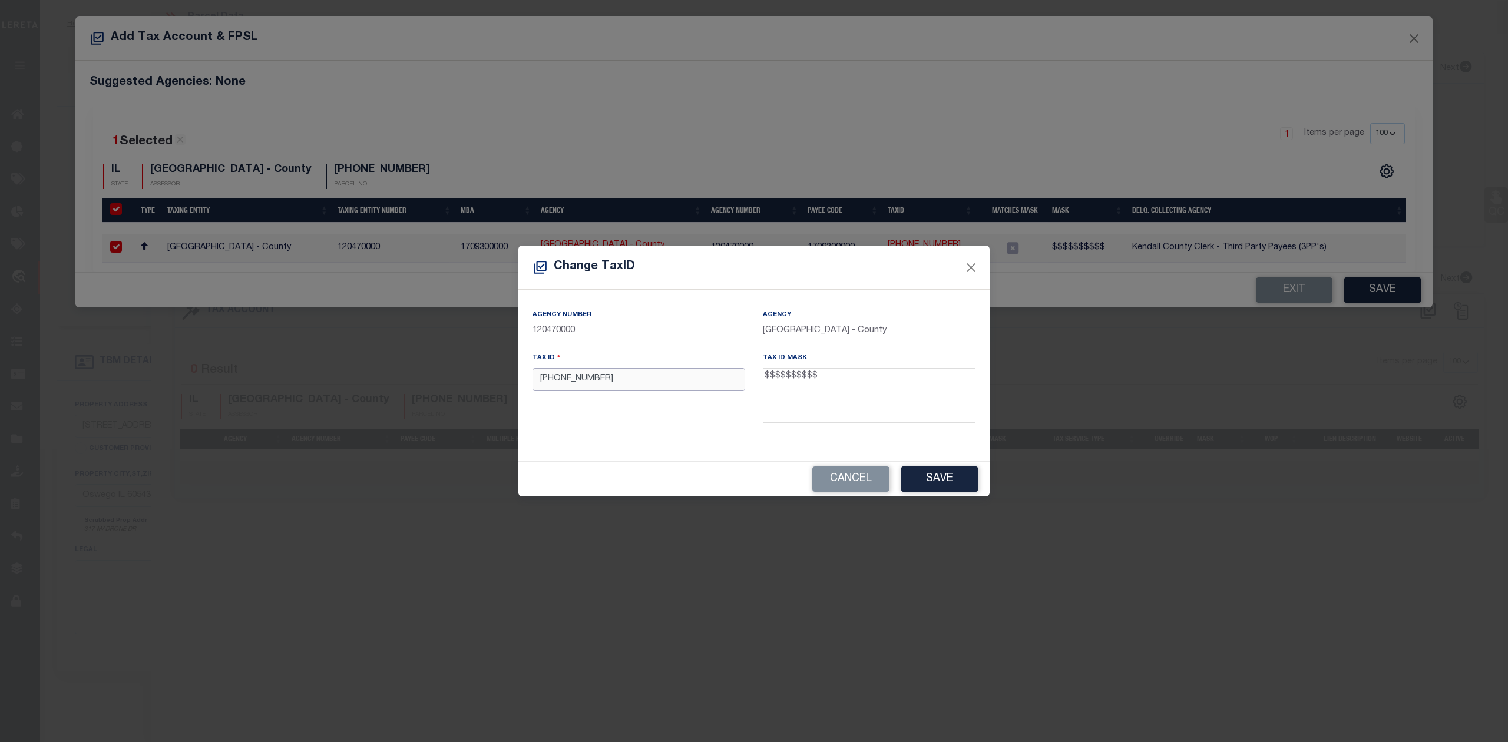
click at [576, 382] on input "[PHONE_NUMBER]" at bounding box center [639, 379] width 213 height 23
click at [581, 383] on input "[PHONE_NUMBER]" at bounding box center [639, 379] width 213 height 23
click at [563, 384] on input "[PHONE_NUMBER]" at bounding box center [639, 379] width 213 height 23
click at [551, 381] on input "02-13201021" at bounding box center [639, 379] width 213 height 23
type input "0213201021"
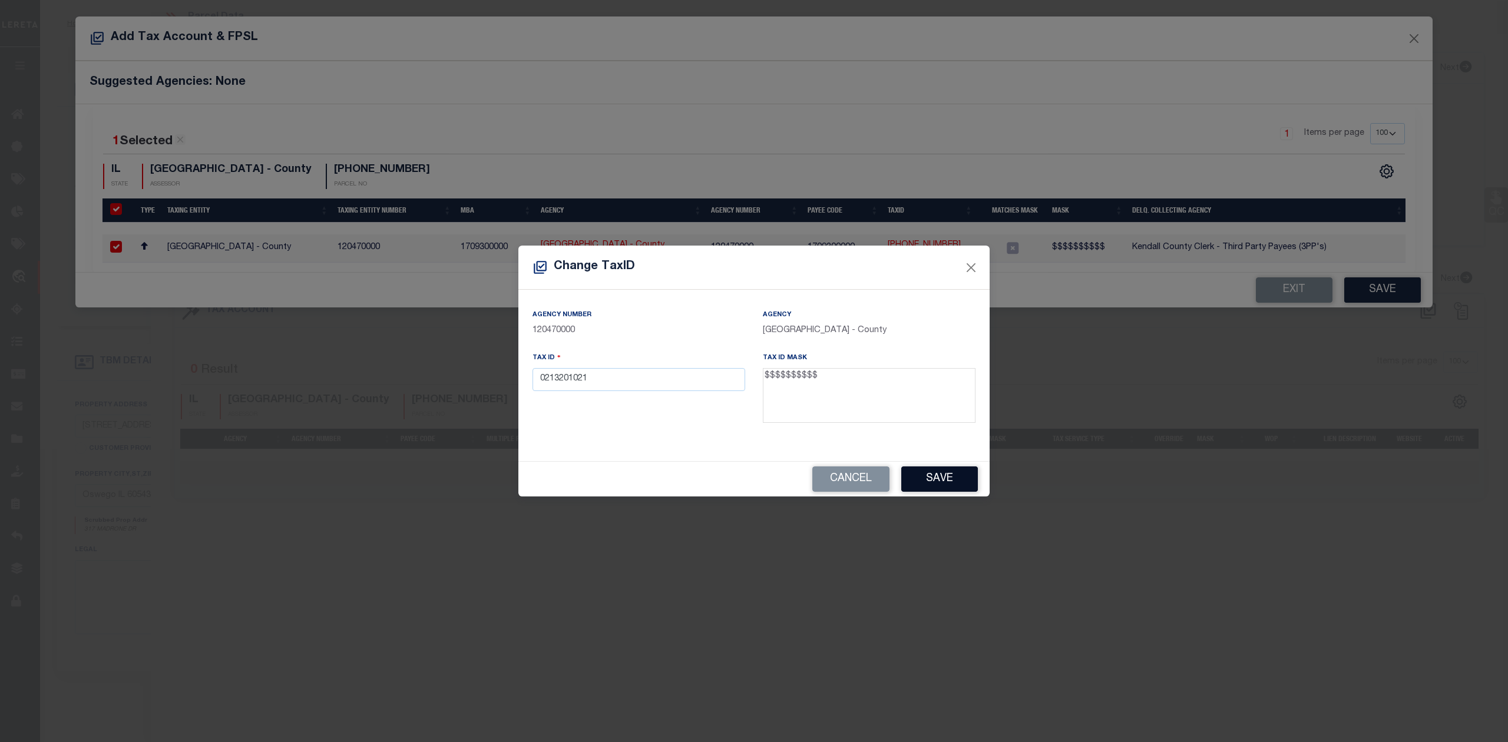
click at [934, 474] on button "Save" at bounding box center [939, 479] width 77 height 25
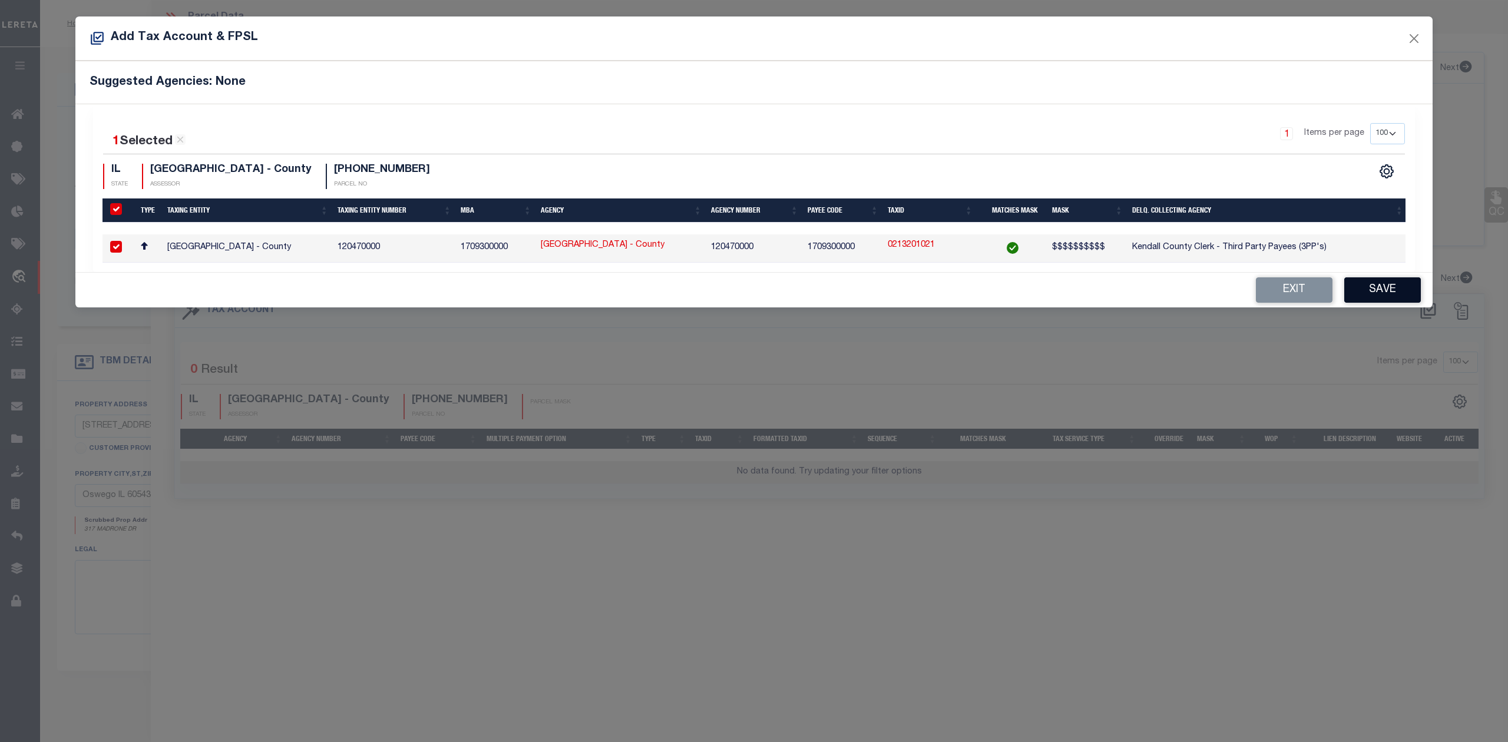
click at [1369, 293] on button "Save" at bounding box center [1383, 290] width 77 height 25
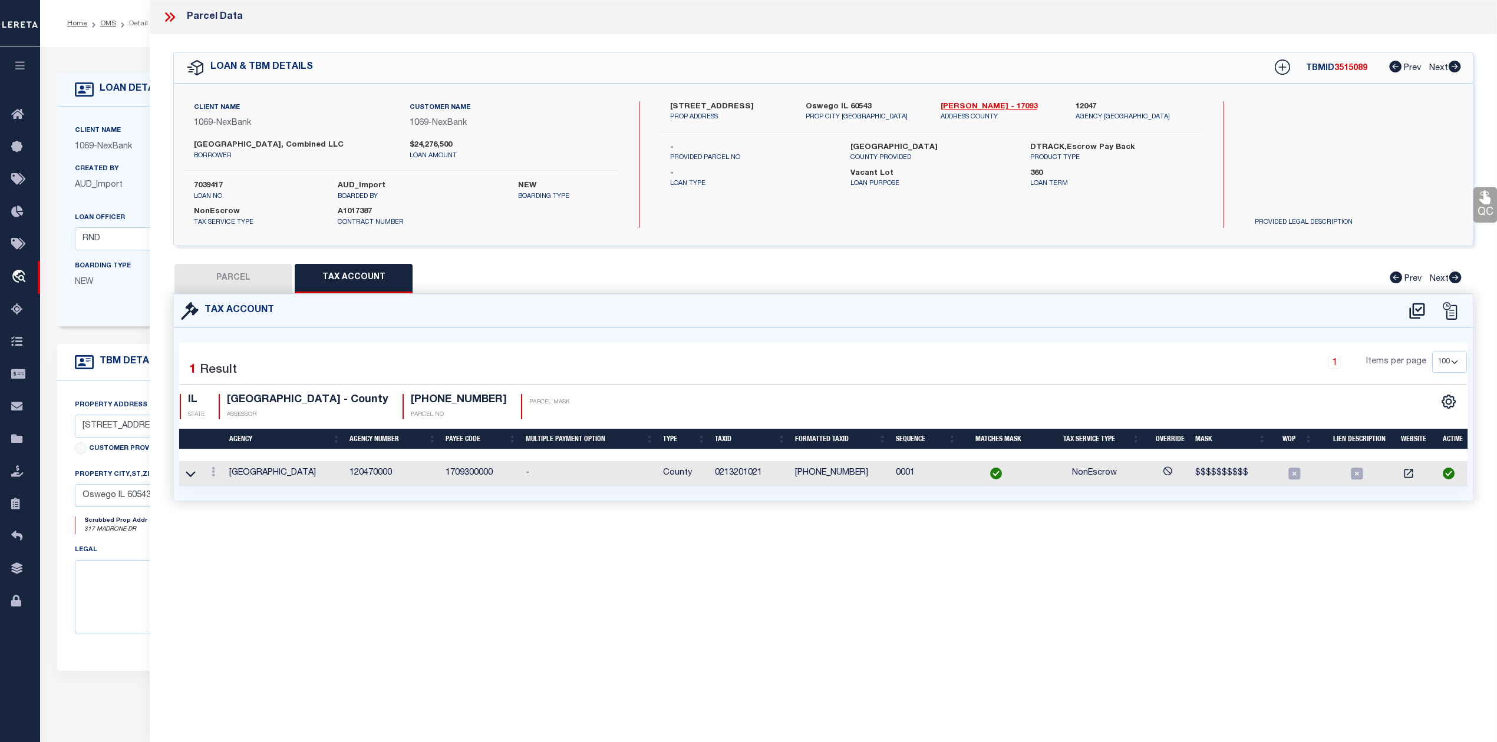
click at [1049, 620] on div "Parcel Data QC QC QC - Select Status - Ready to QC" at bounding box center [823, 355] width 1347 height 710
click at [242, 286] on button "PARCEL" at bounding box center [233, 278] width 118 height 29
select select "AS"
checkbox input "false"
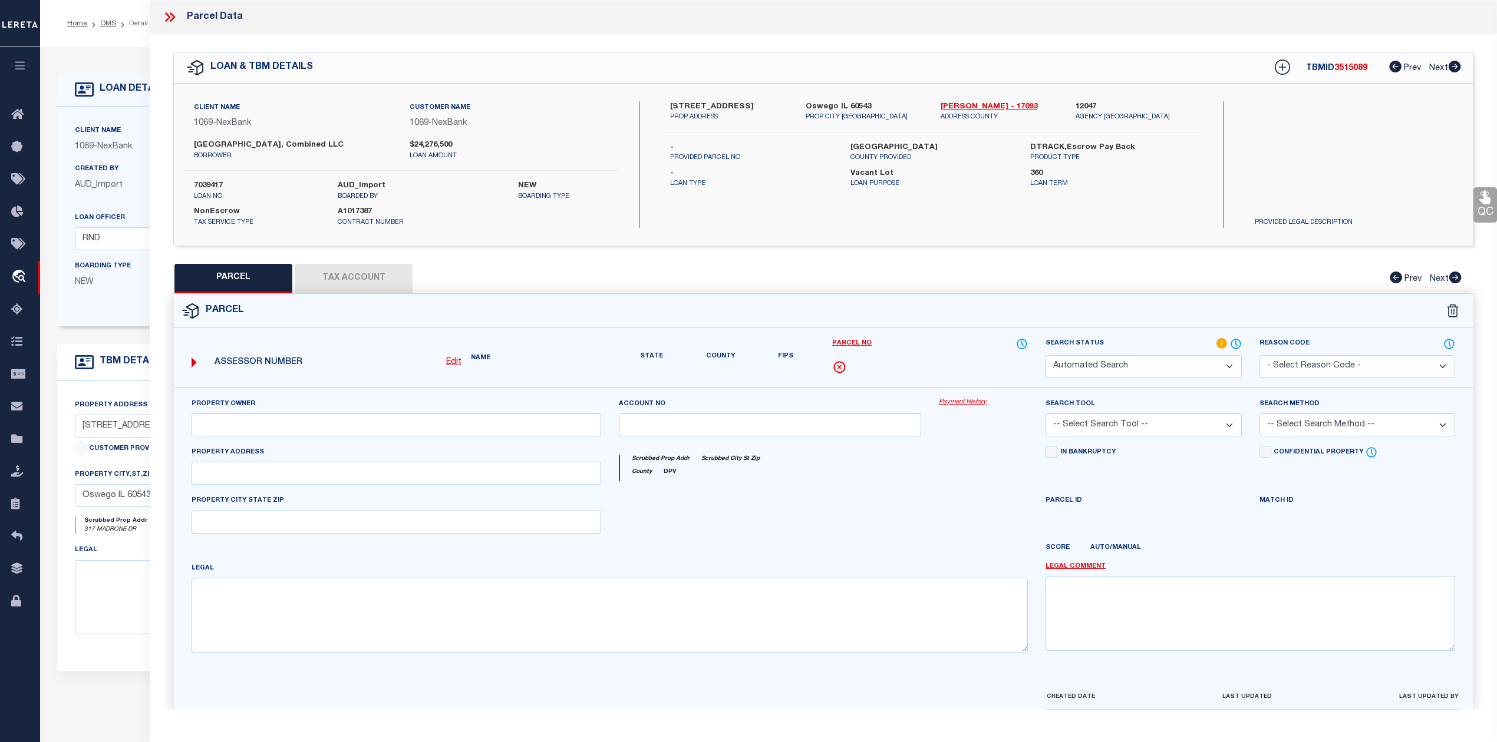
select select "RD"
checkbox input "false"
type textarea "Document uploaded that satisfies a legal requirement, changing from [GEOGRAPHIC…"
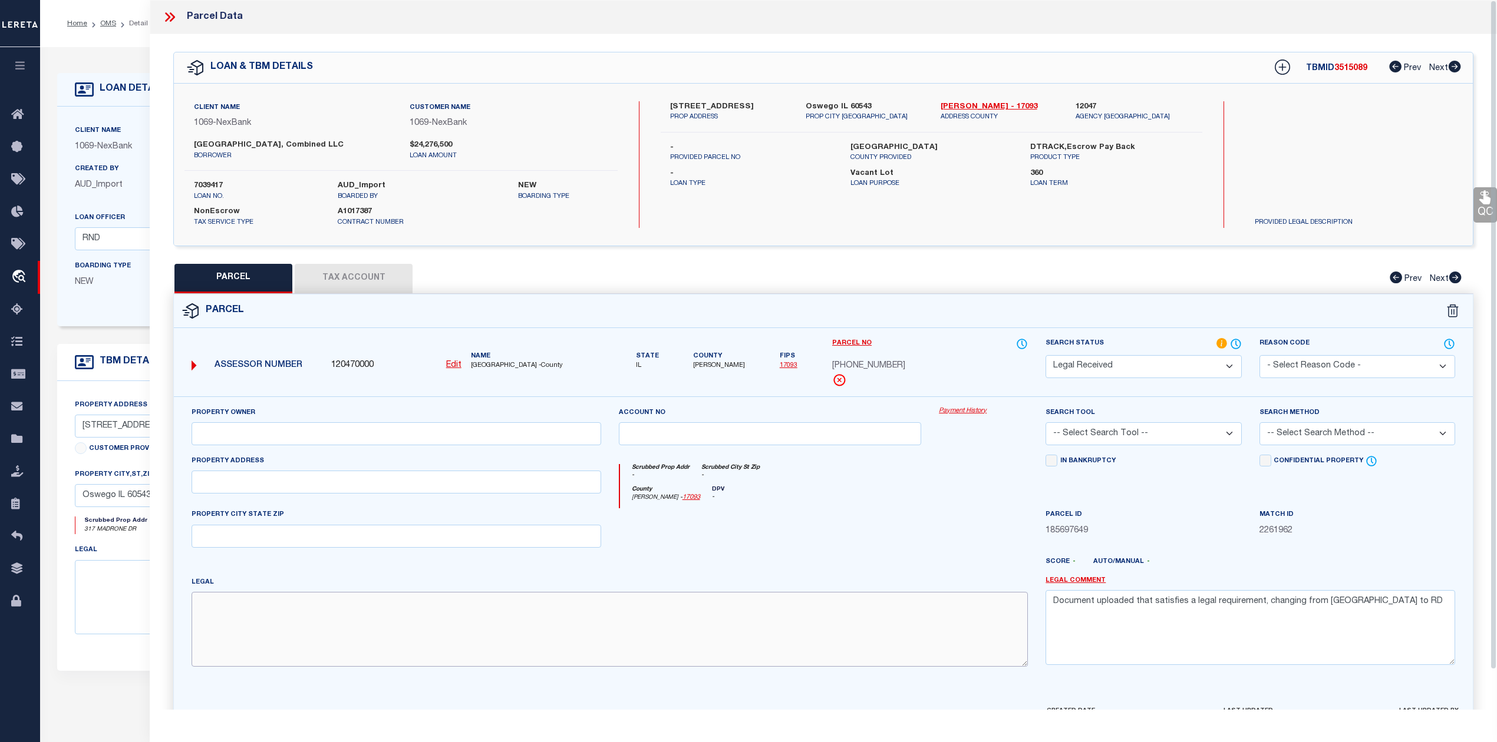
click at [701, 639] on textarea at bounding box center [609, 629] width 836 height 74
paste textarea "LOT 1 OF [GEOGRAPHIC_DATA] PHASE 1 PER DOC 22-07692"
type textarea "LOT 1 OF [GEOGRAPHIC_DATA] PHASE 1 PER DOC 22-07692"
click at [790, 533] on div at bounding box center [770, 532] width 321 height 48
click at [395, 437] on input "text" at bounding box center [395, 433] width 409 height 23
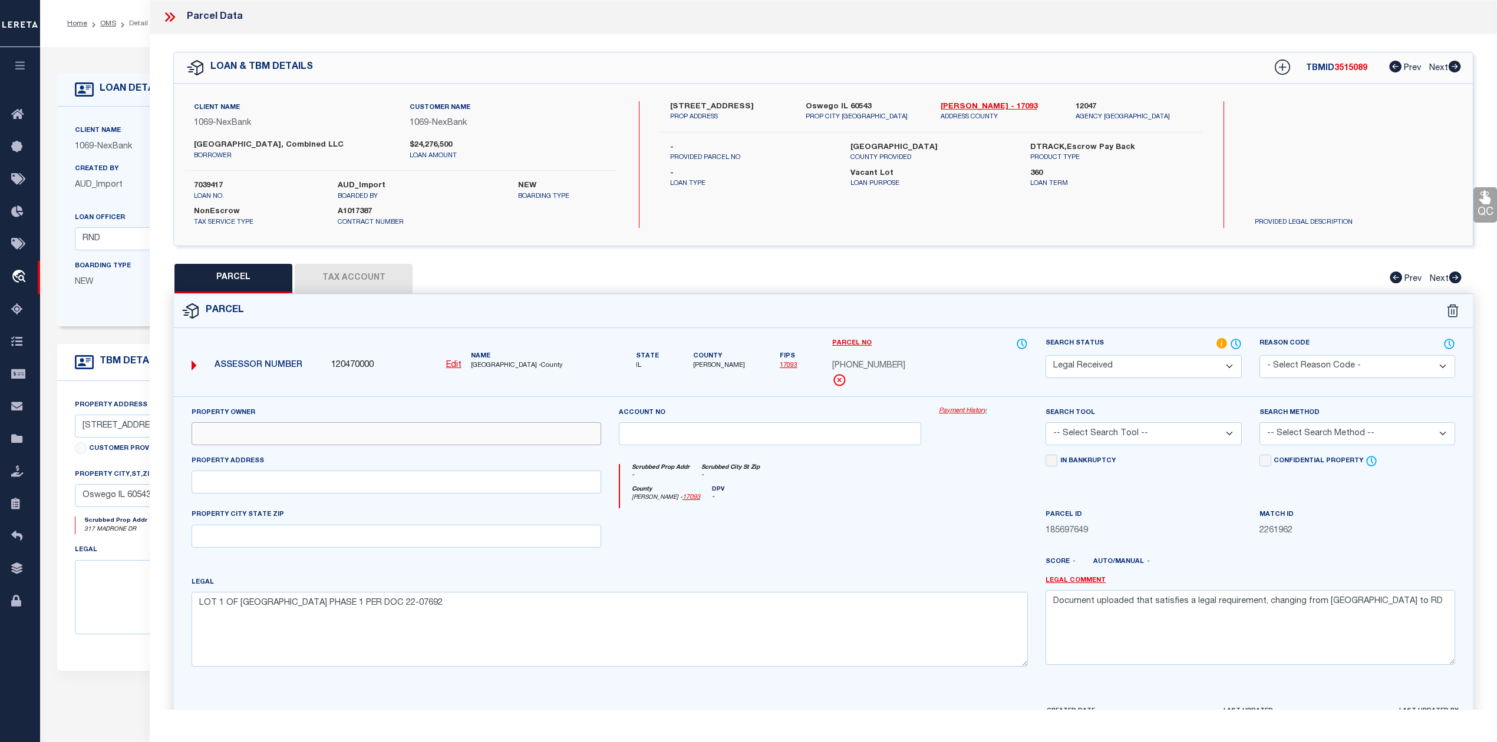
paste input "[GEOGRAPHIC_DATA] IL COMBINED LLC"
type input "[GEOGRAPHIC_DATA] IL COMBINED LLC"
click at [814, 543] on div at bounding box center [770, 532] width 321 height 48
click at [443, 487] on input "text" at bounding box center [395, 482] width 409 height 23
paste input "100-144 ALDER"
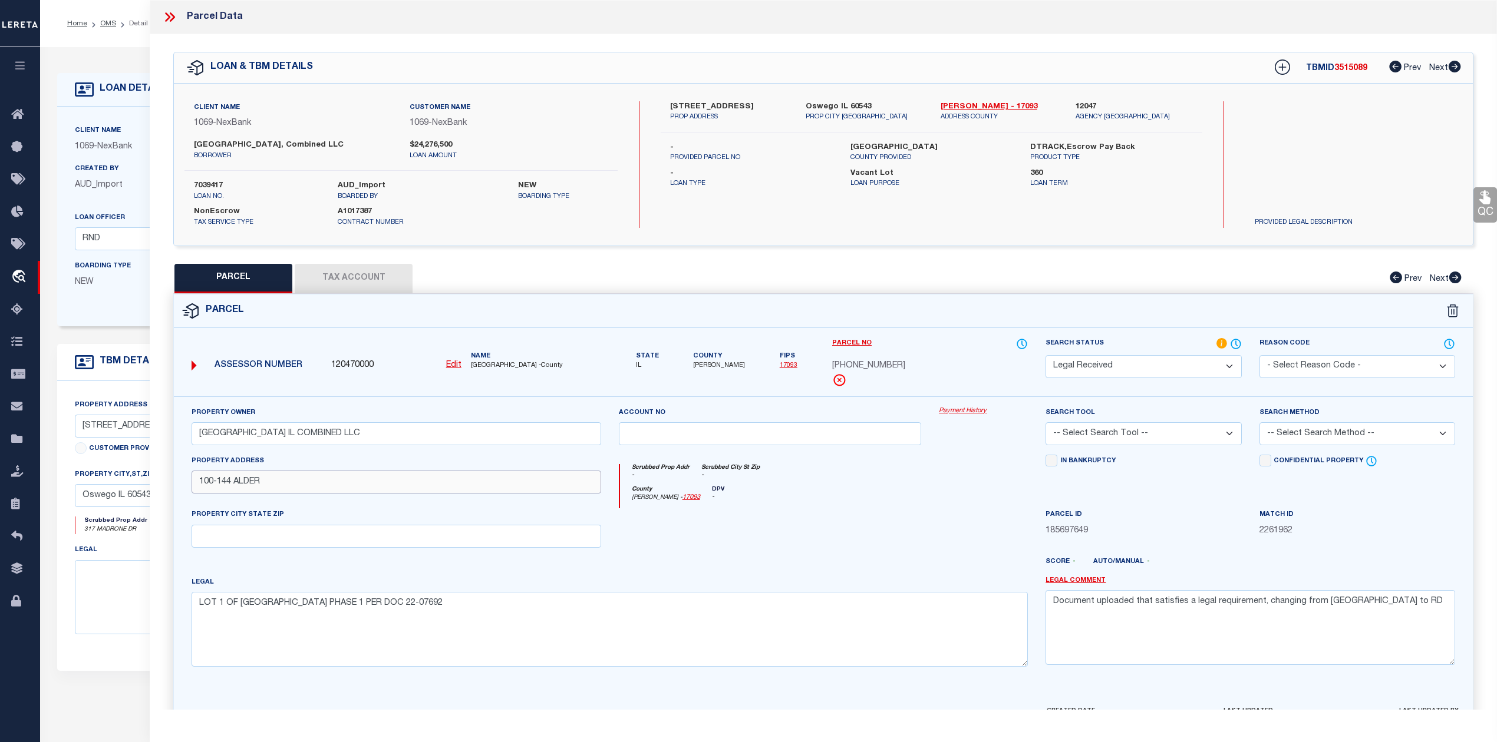
type input "100-144 ALDER"
click at [389, 547] on input "text" at bounding box center [395, 536] width 409 height 23
paste input "OSWEGO IL 60543"
type input "OSWEGO IL 60543"
click at [771, 547] on div at bounding box center [770, 532] width 321 height 48
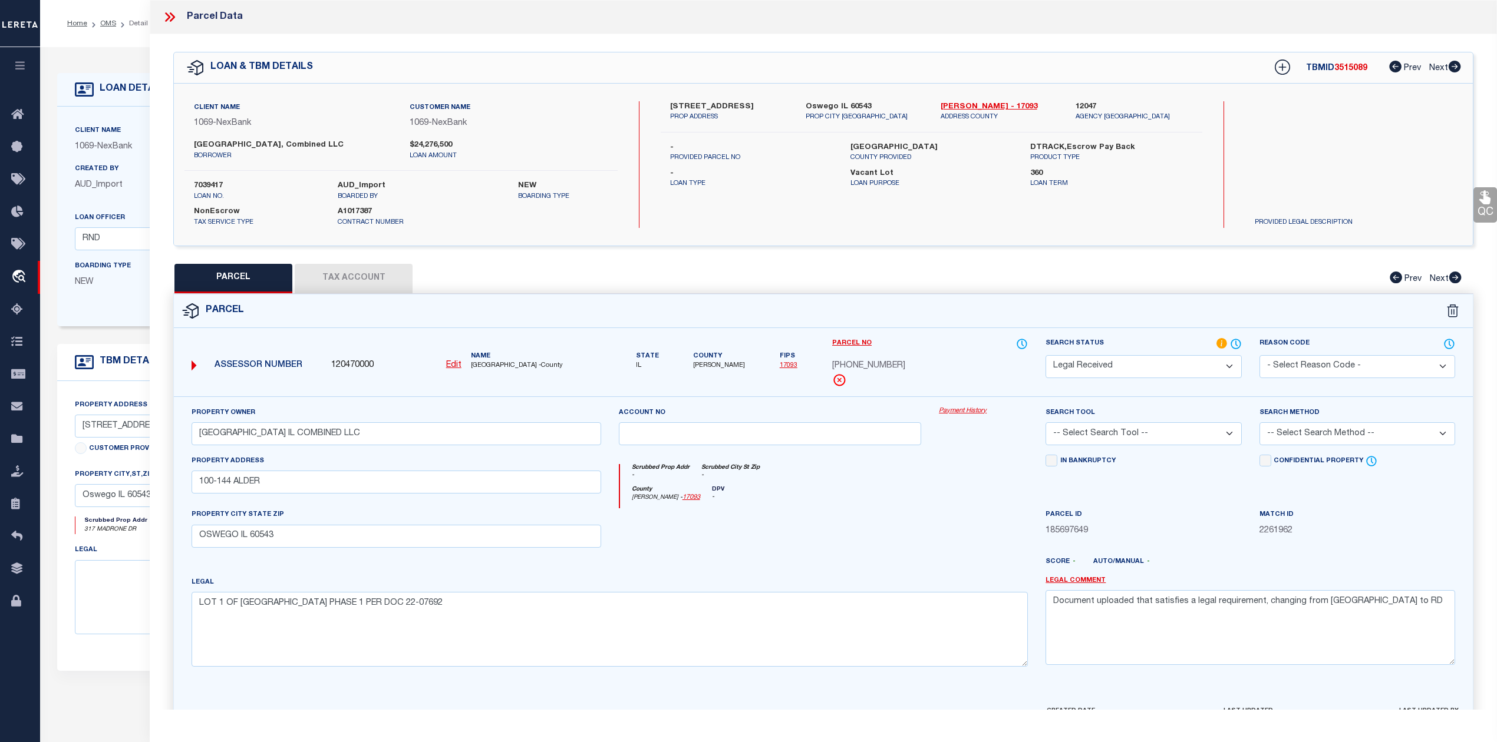
click at [1094, 436] on select "-- Select Search Tool -- 3rd Party Website Agency File Agency Website ATLS CNV-…" at bounding box center [1143, 433] width 196 height 23
select select "AGW"
click at [1045, 424] on select "-- Select Search Tool -- 3rd Party Website Agency File Agency Website ATLS CNV-…" at bounding box center [1143, 433] width 196 height 23
click at [973, 519] on div at bounding box center [983, 532] width 107 height 48
click at [1302, 437] on select "-- Select Search Method -- Property Address Legal Liability Info Provided" at bounding box center [1357, 433] width 196 height 23
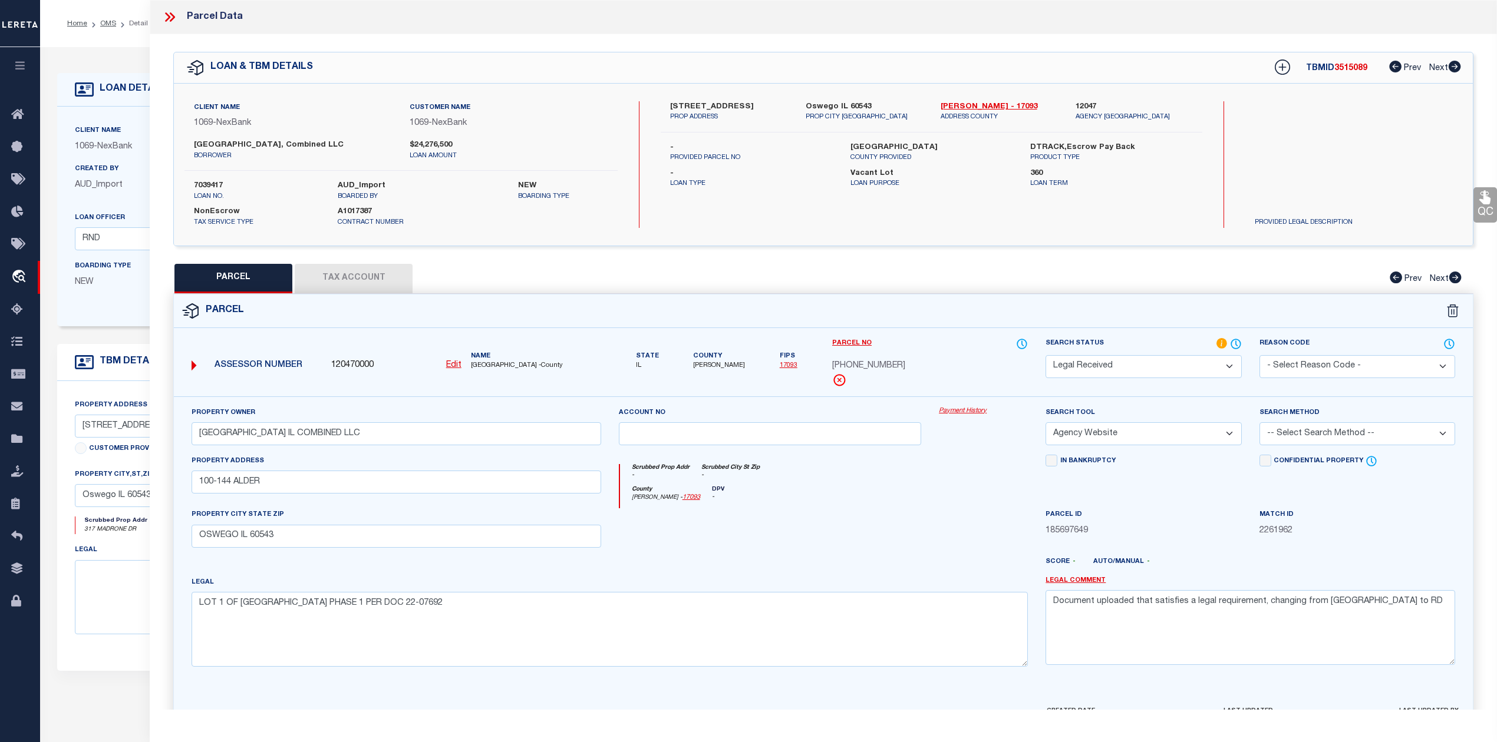
select select "LEG"
click at [1259, 424] on select "-- Select Search Method -- Property Address Legal Liability Info Provided" at bounding box center [1357, 433] width 196 height 23
click at [861, 552] on div at bounding box center [770, 532] width 321 height 48
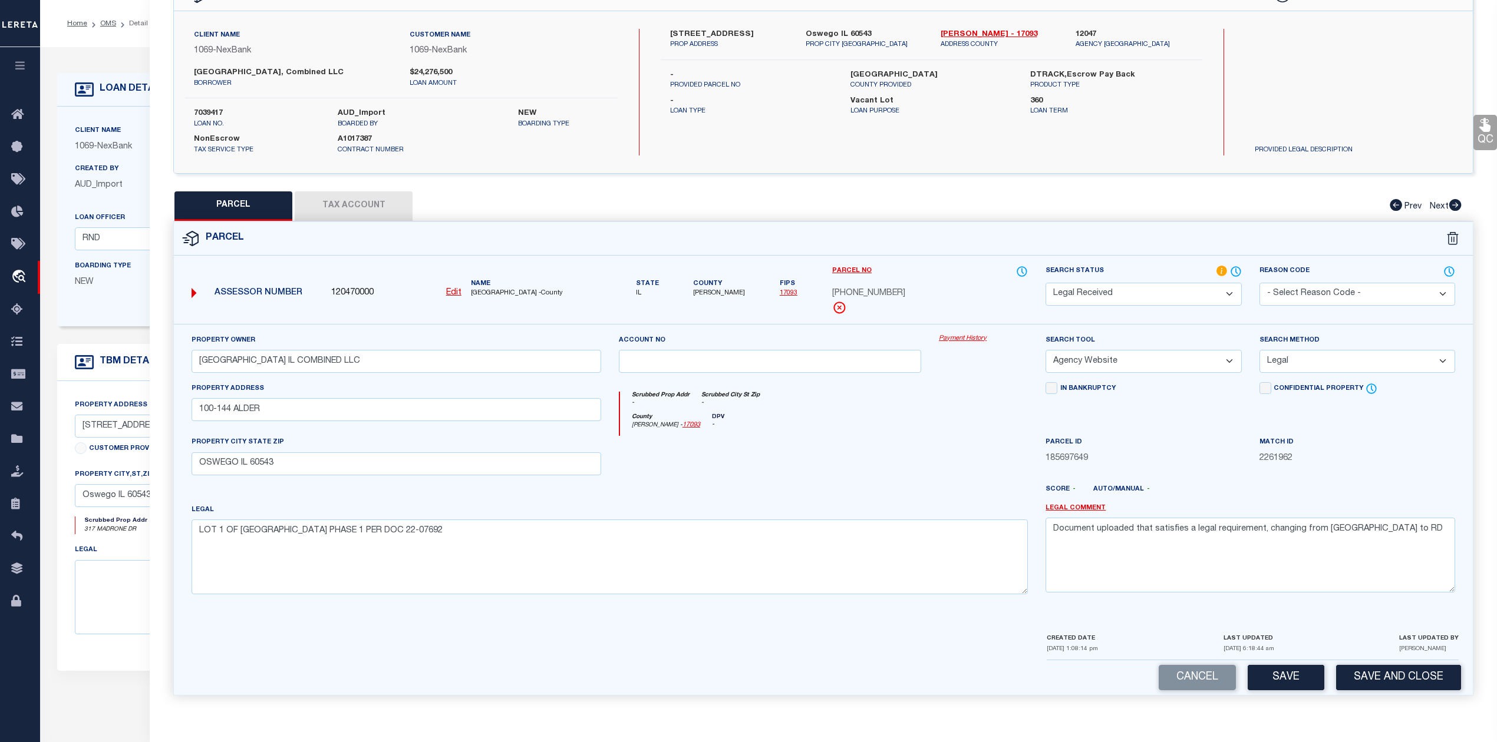
scroll to position [157, 0]
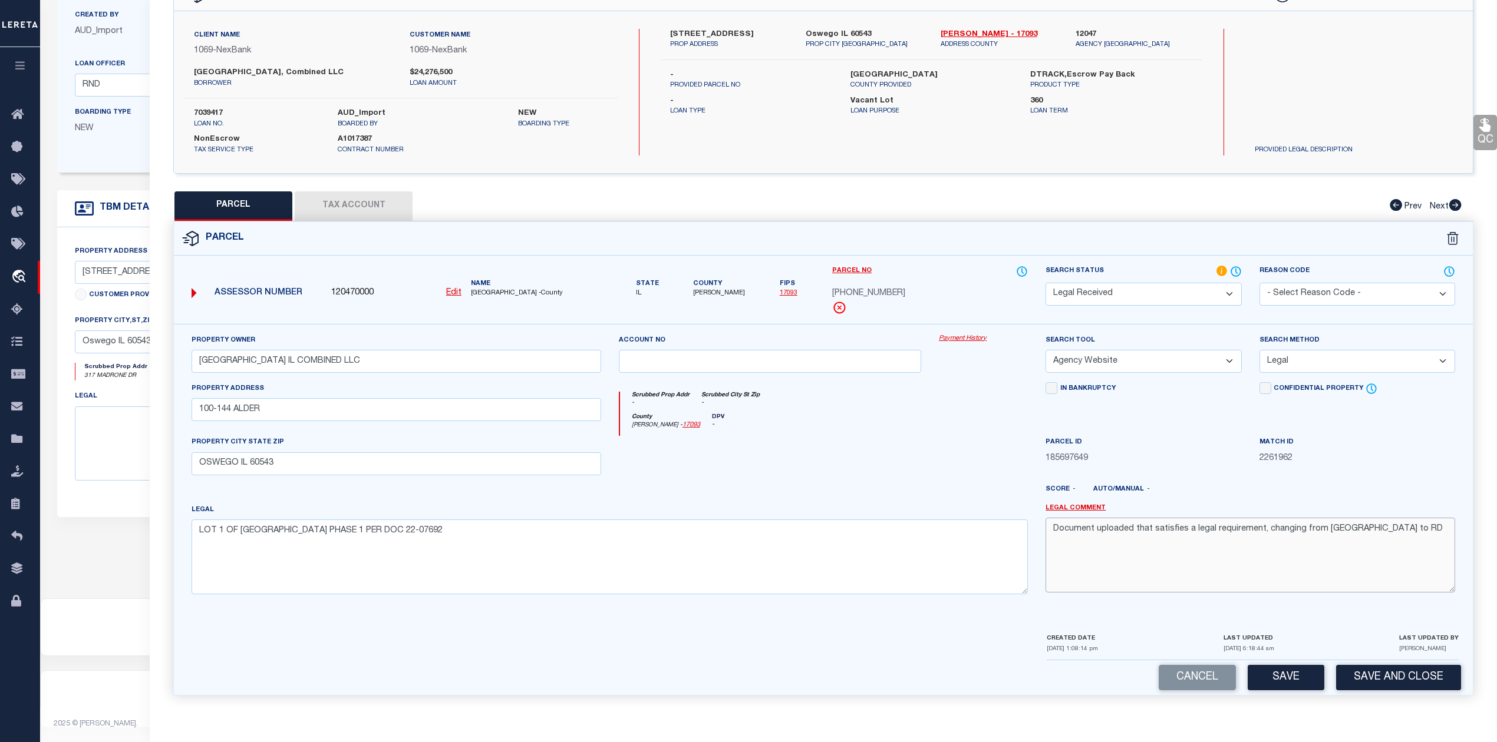
drag, startPoint x: 1367, startPoint y: 529, endPoint x: 1050, endPoint y: 531, distance: 317.6
click at [1050, 531] on textarea "Document uploaded that satisfies a legal requirement, changing from [GEOGRAPHIC…" at bounding box center [1249, 555] width 409 height 74
click at [843, 411] on div "Scrubbed Prop Addr - Scrubbed City [GEOGRAPHIC_DATA] -" at bounding box center [824, 403] width 408 height 22
click at [1254, 676] on button "Save" at bounding box center [1285, 677] width 77 height 25
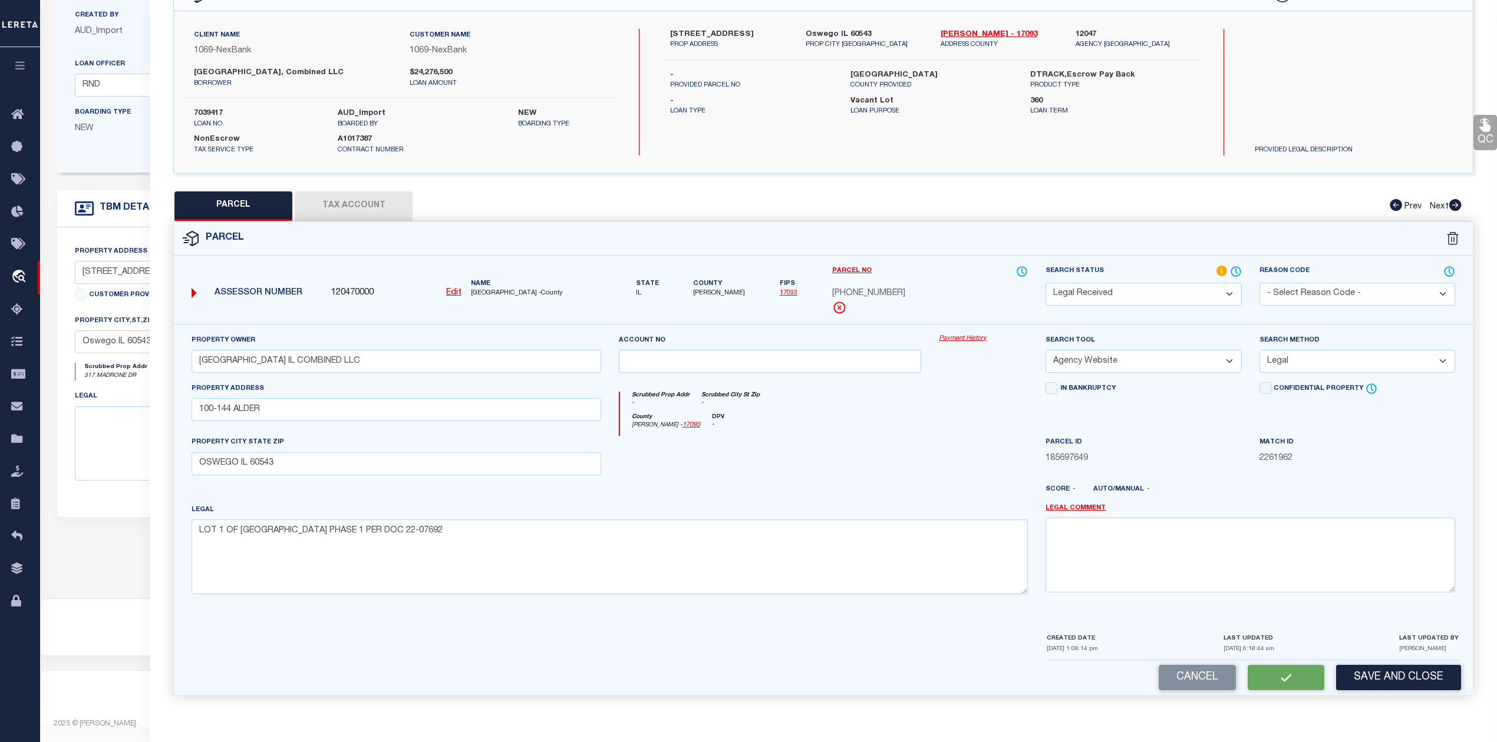
select select "AS"
select select
checkbox input "false"
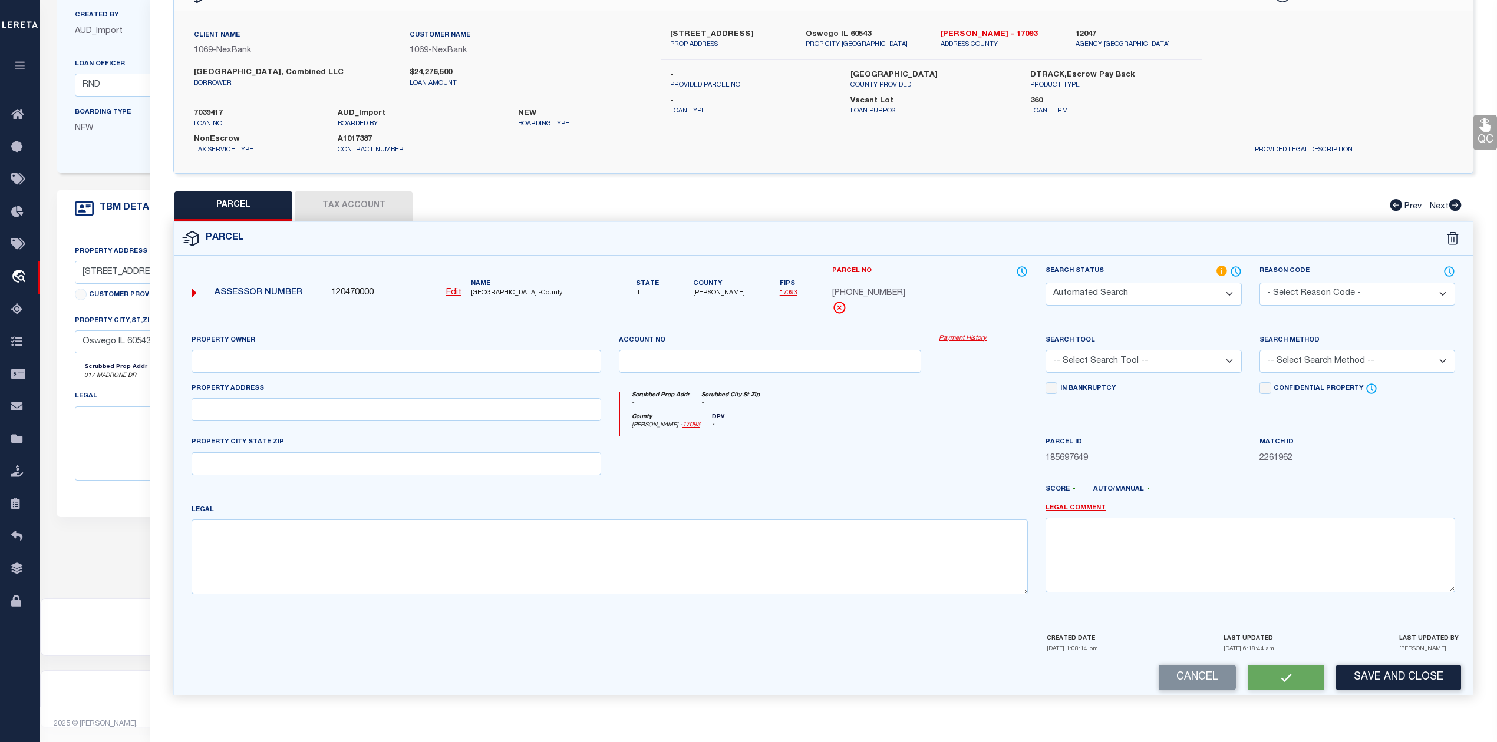
select select "RD"
type input "[GEOGRAPHIC_DATA] IL COMBINED LLC"
select select "AGW"
select select "LEG"
type input "100-144 ALDER"
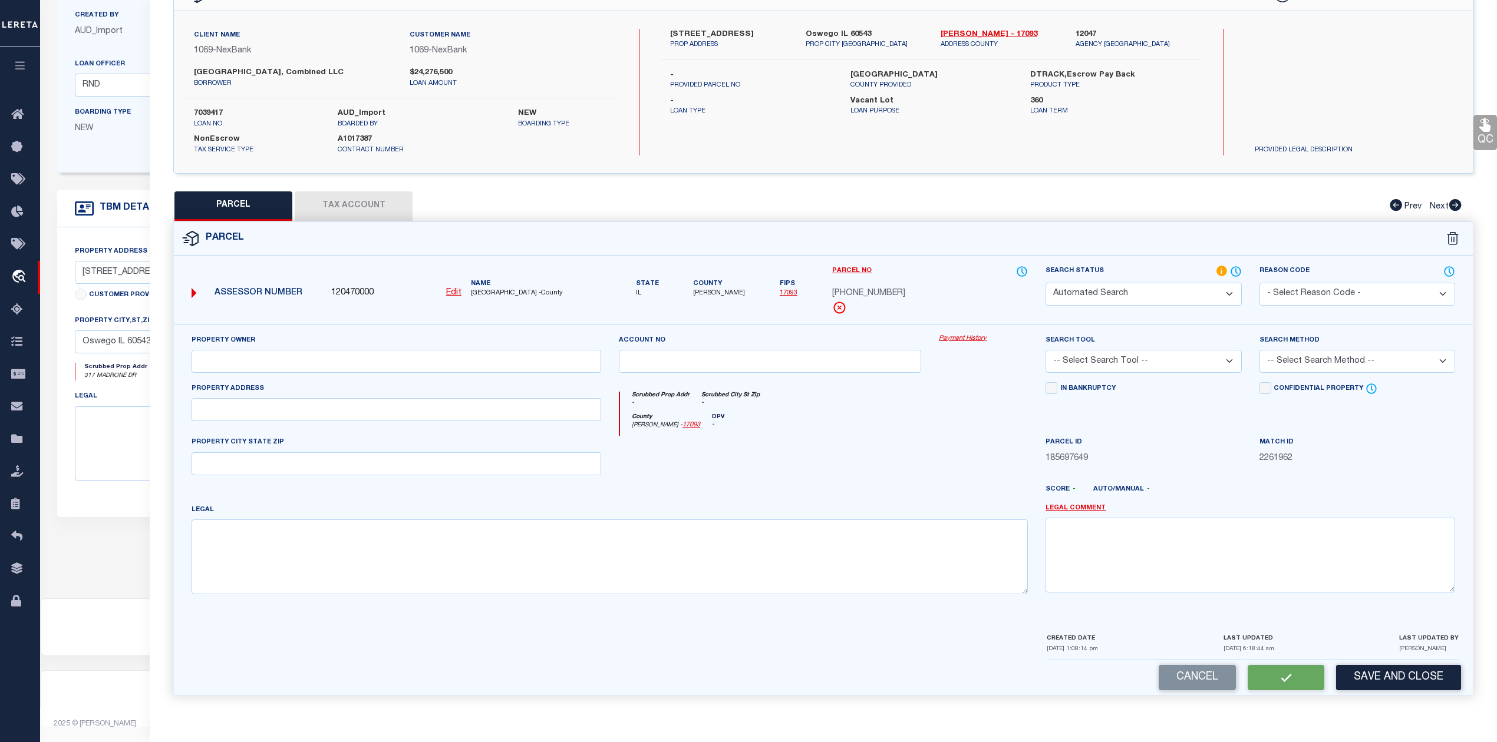
type input "OSWEGO IL 60543"
type textarea "LOT 1 OF [GEOGRAPHIC_DATA] PHASE 1 PER DOC 22-07692"
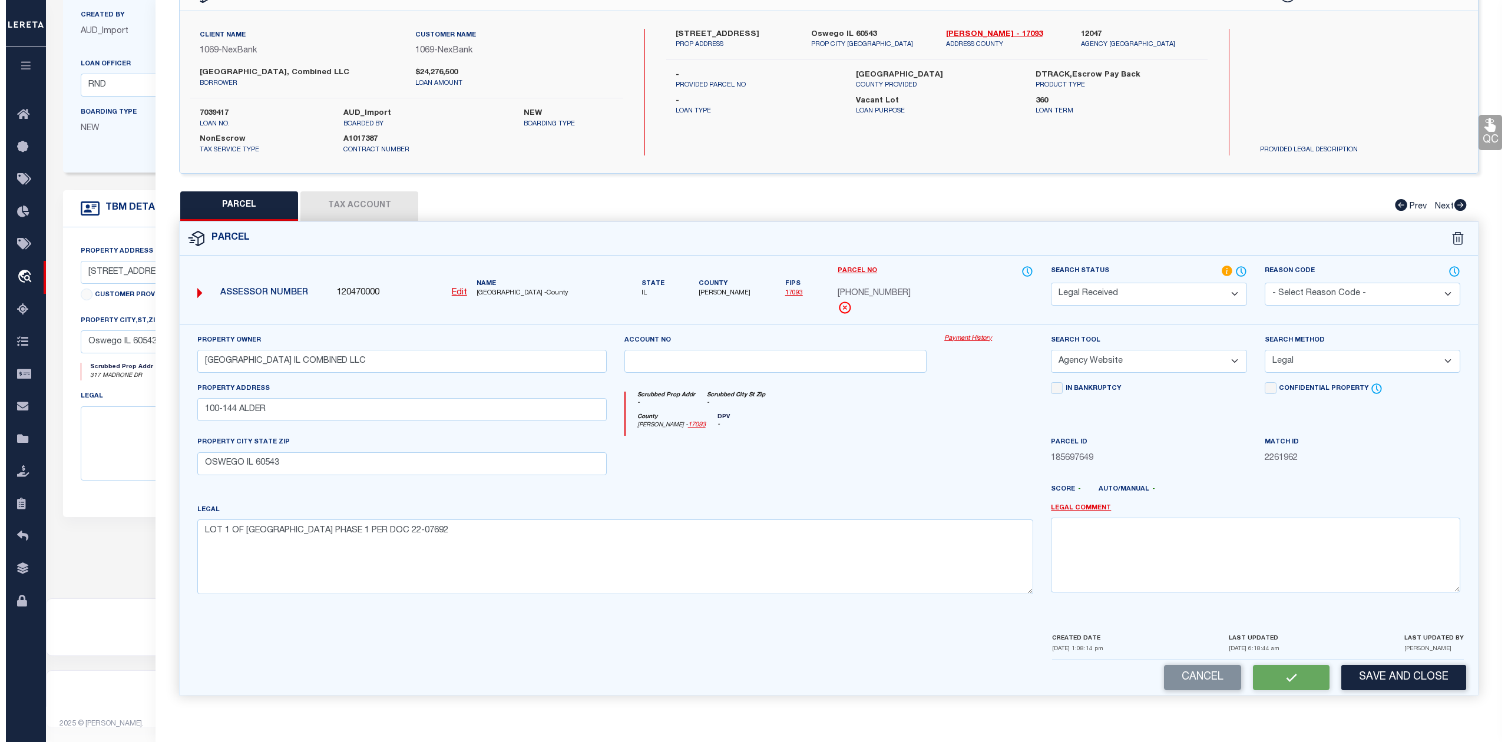
scroll to position [42, 0]
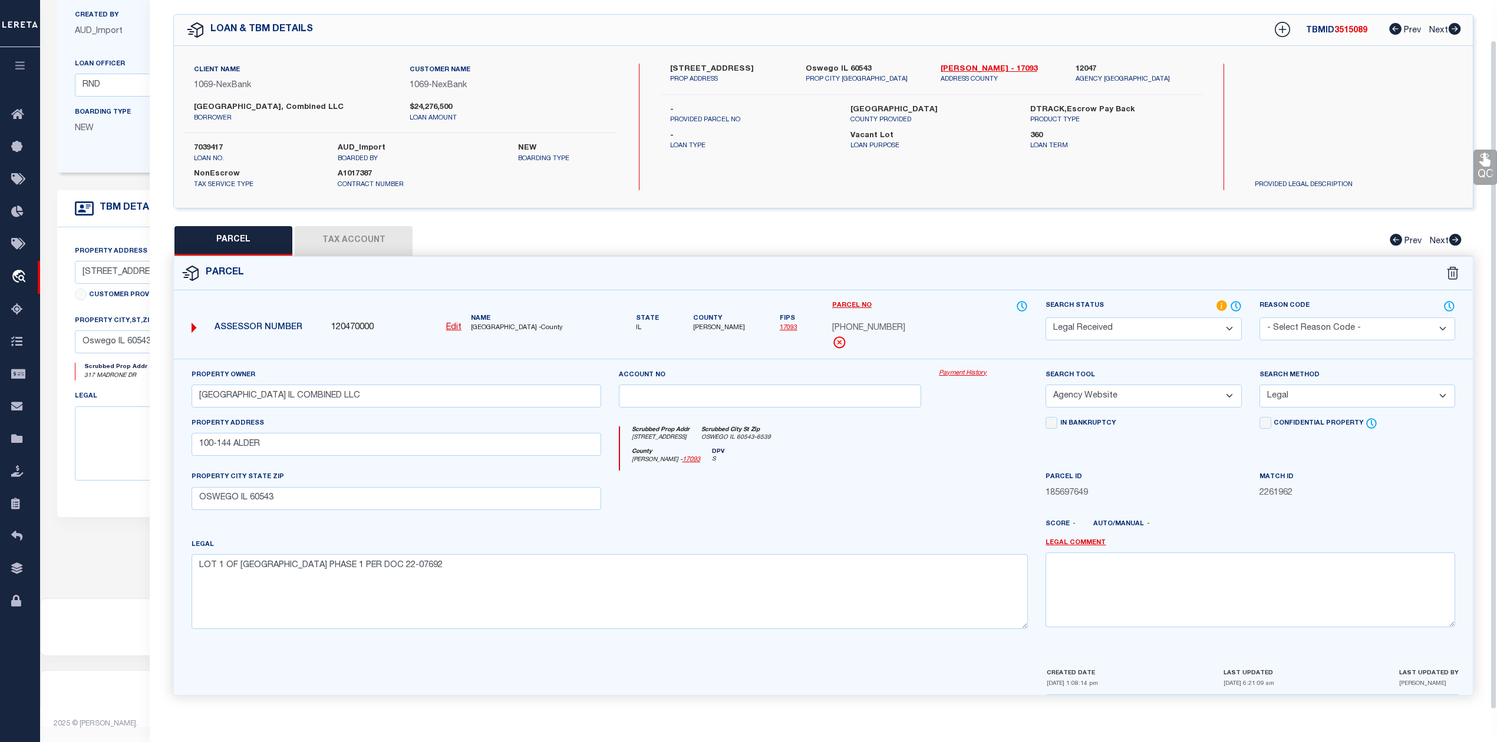
click at [930, 461] on div "County [PERSON_NAME] - 17093 DPV S" at bounding box center [824, 459] width 408 height 23
click at [1044, 232] on div "PARCEL Tax Account Prev Next" at bounding box center [823, 240] width 1300 height 29
click at [1279, 26] on icon at bounding box center [1283, 30] width 8 height 8
select select "IP"
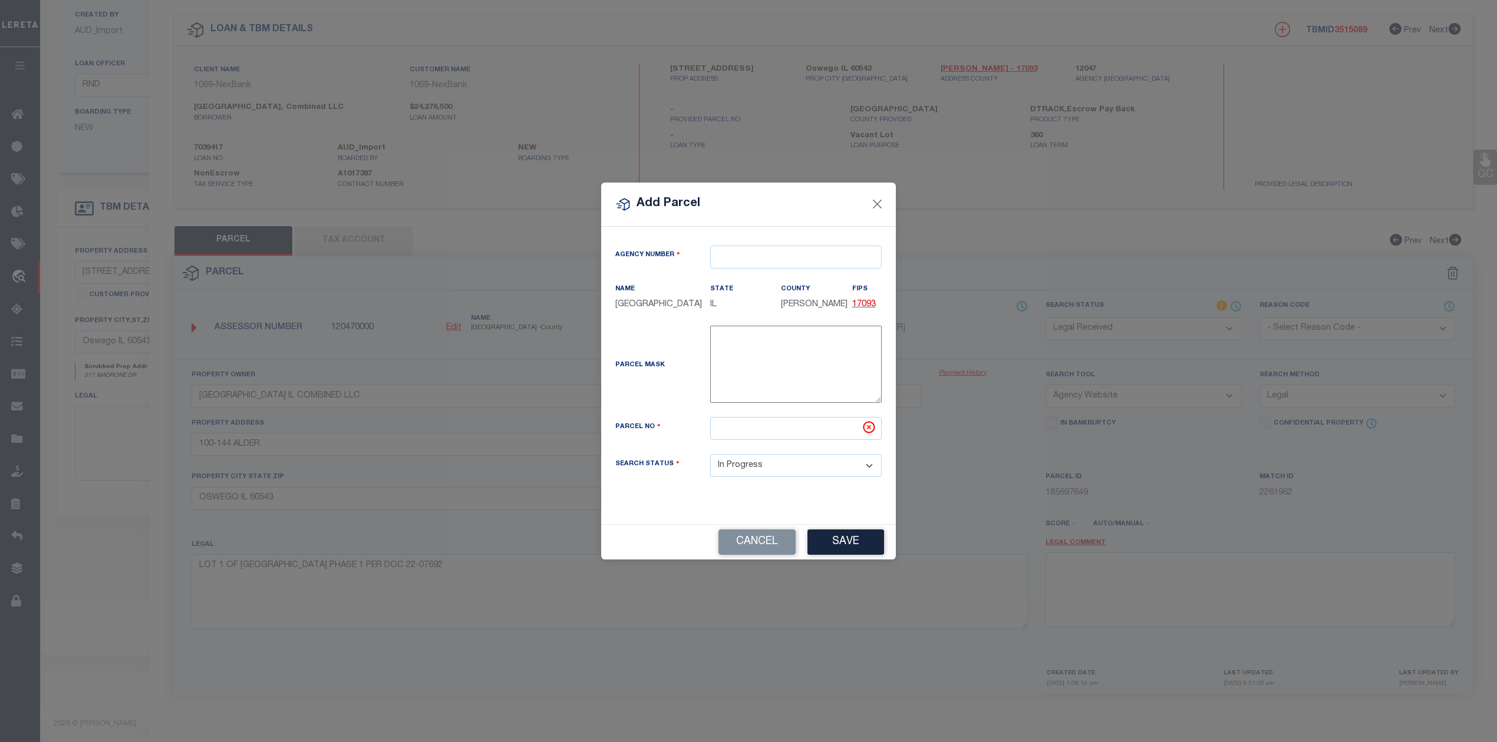
type textarea "-"
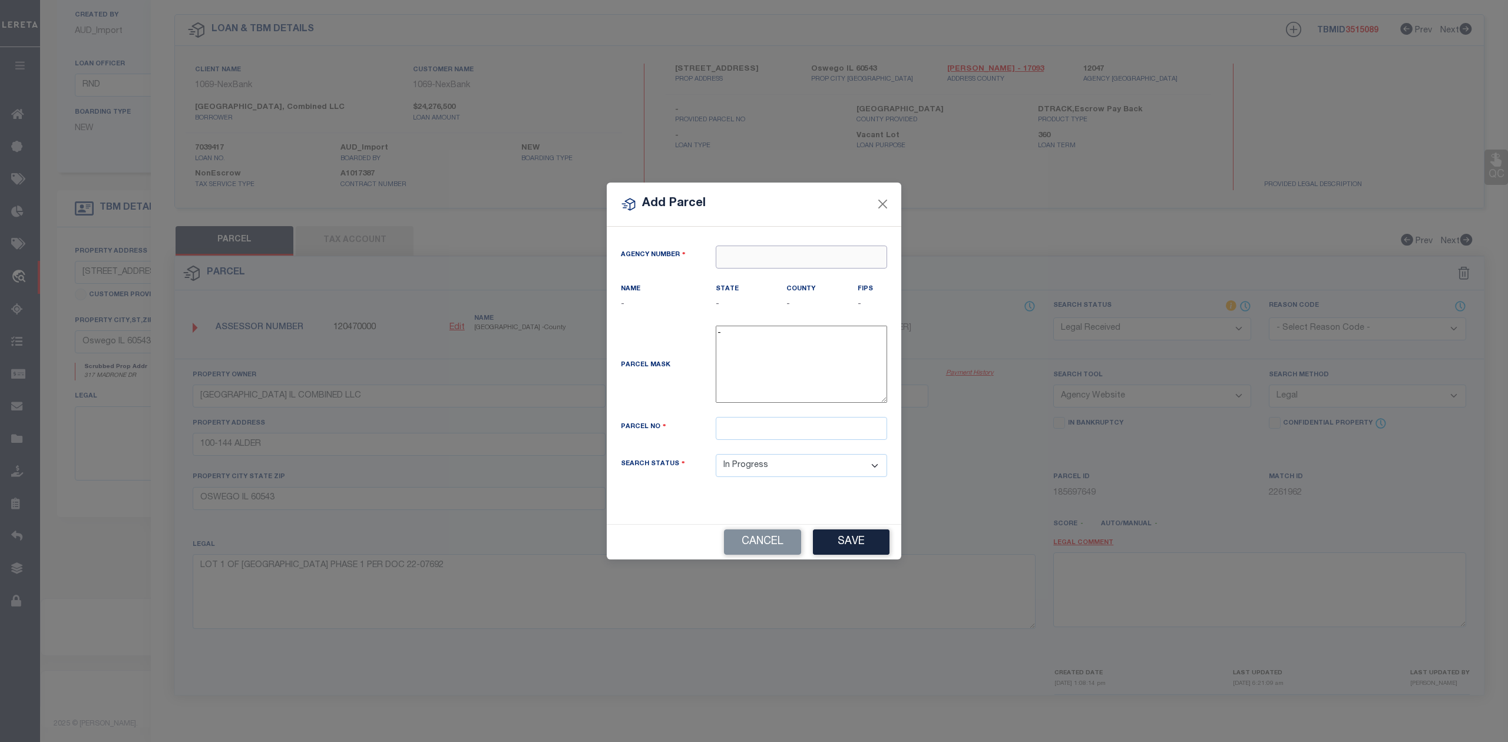
click at [781, 255] on input "text" at bounding box center [801, 257] width 171 height 23
click at [784, 271] on div "120470000 : [GEOGRAPHIC_DATA]" at bounding box center [801, 288] width 170 height 34
type input "120470000"
click at [816, 428] on input "text" at bounding box center [801, 428] width 171 height 23
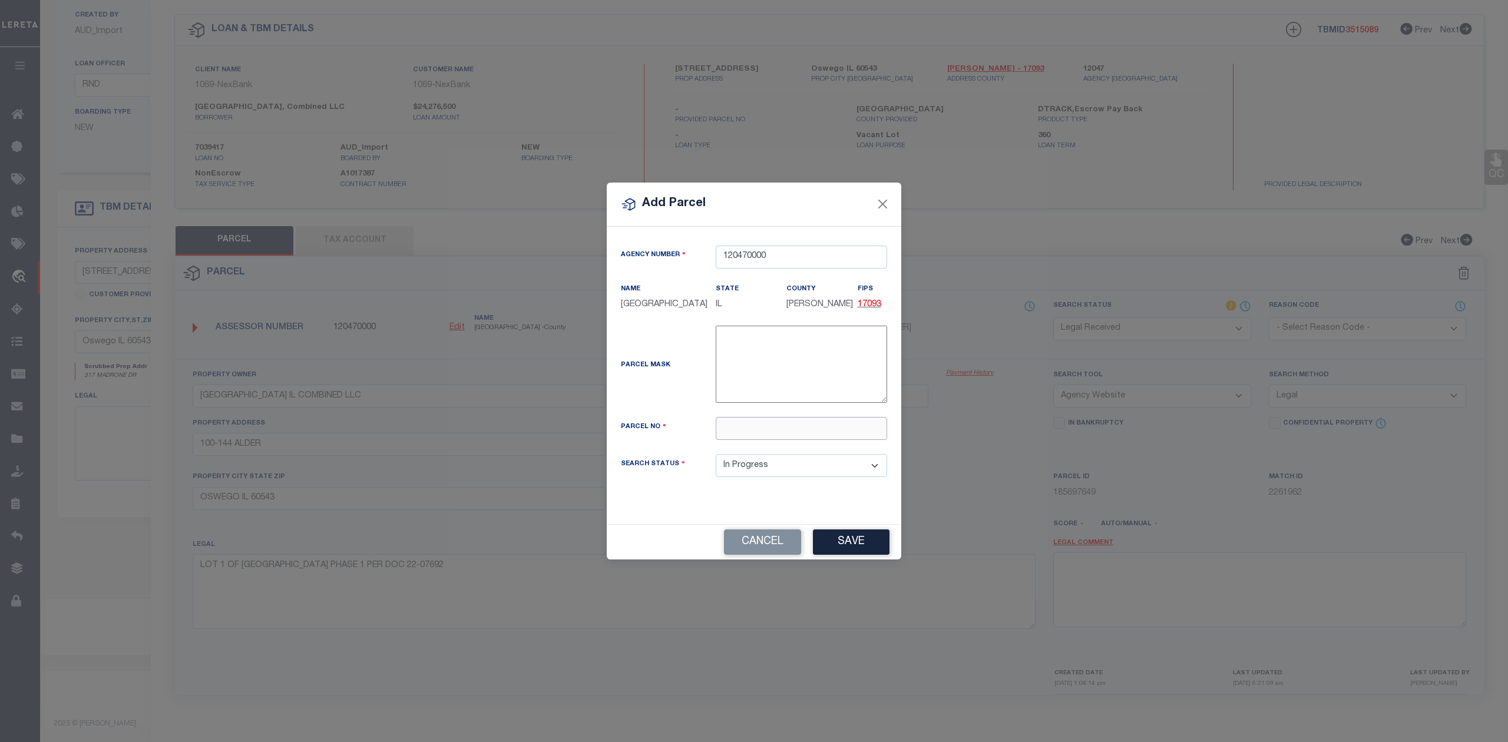
paste input "[PHONE_NUMBER]"
type input "[PHONE_NUMBER]"
click at [686, 399] on div "Parcel Mask -" at bounding box center [754, 367] width 284 height 82
click at [840, 546] on button "Save" at bounding box center [851, 542] width 77 height 25
select select "IP"
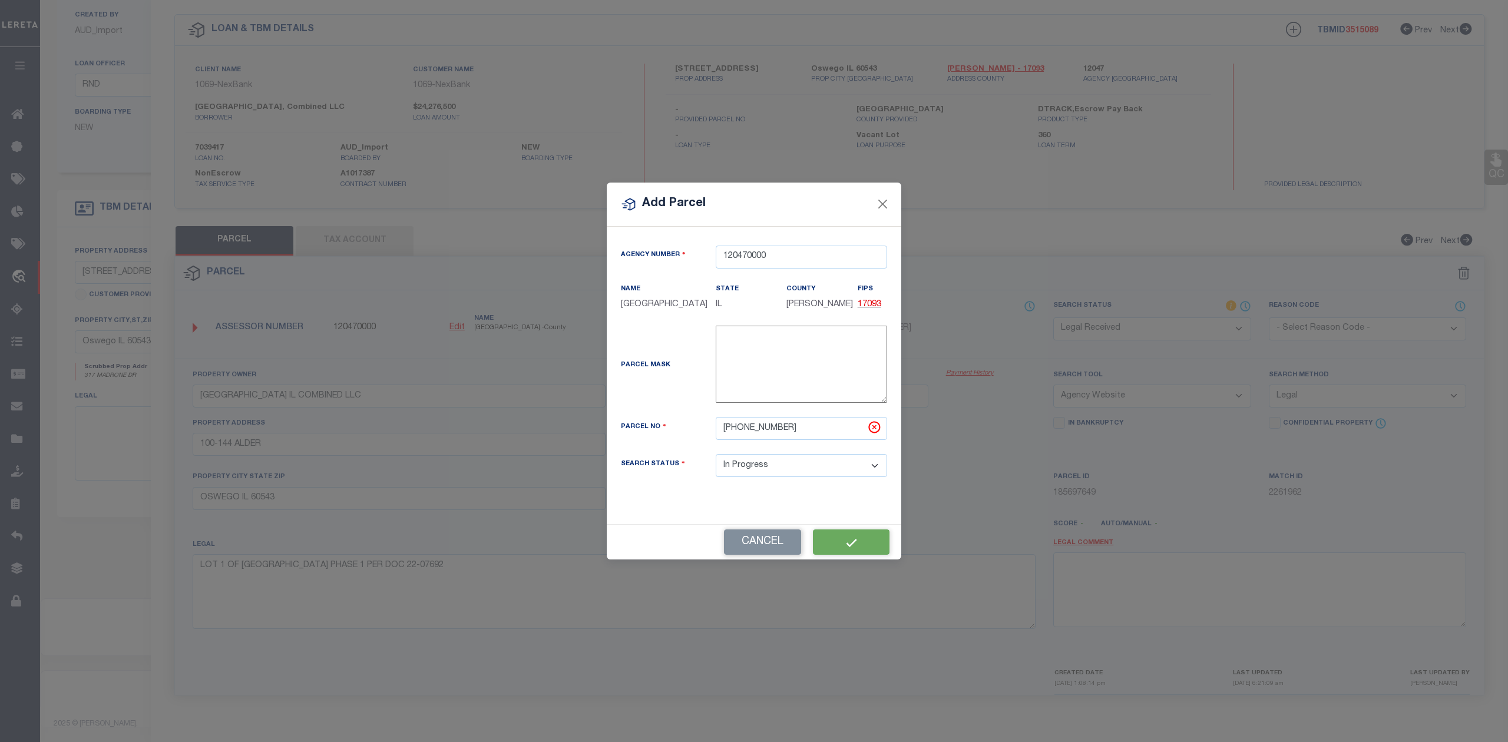
select select
checkbox input "false"
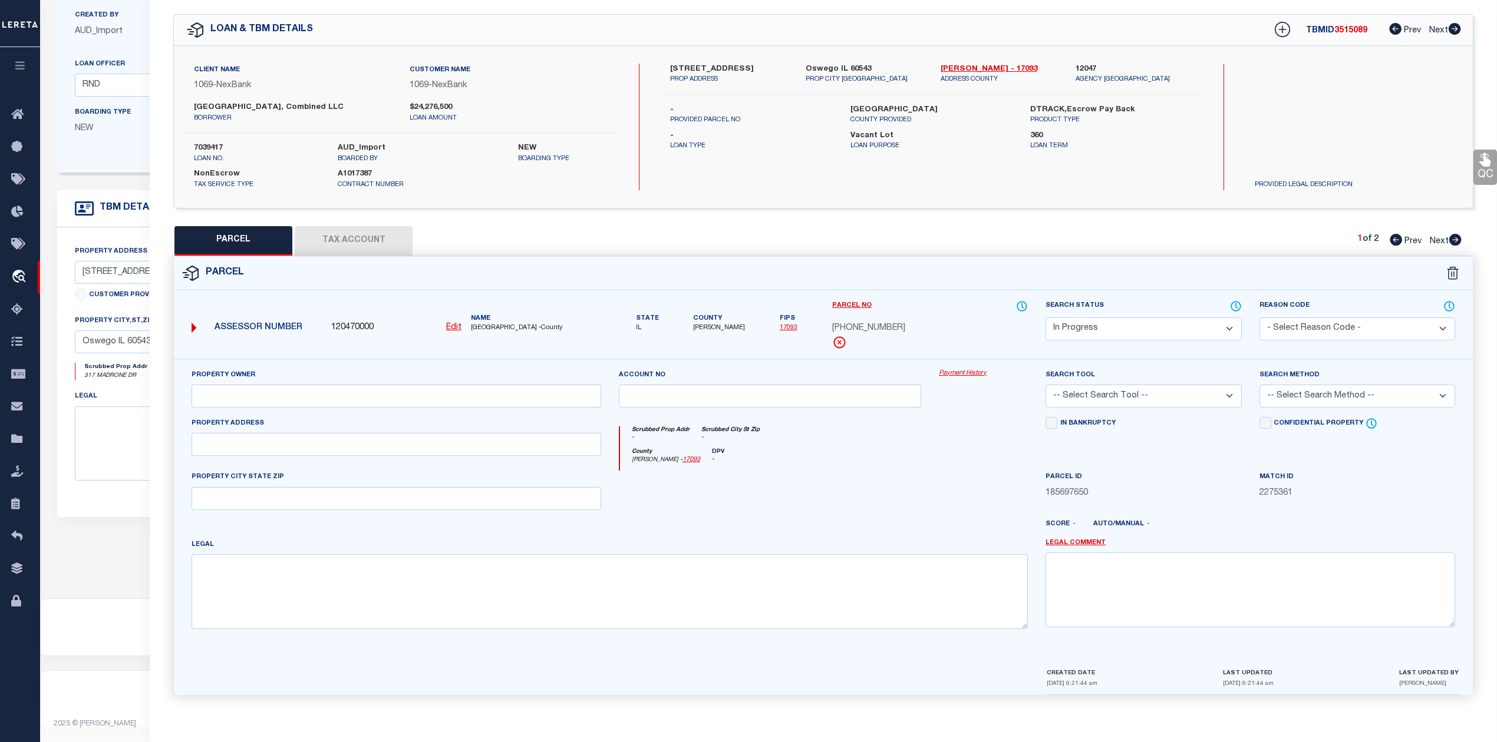
click at [891, 493] on div at bounding box center [770, 495] width 321 height 48
click at [898, 487] on div at bounding box center [770, 495] width 321 height 48
click at [387, 236] on button "Tax Account" at bounding box center [354, 240] width 118 height 29
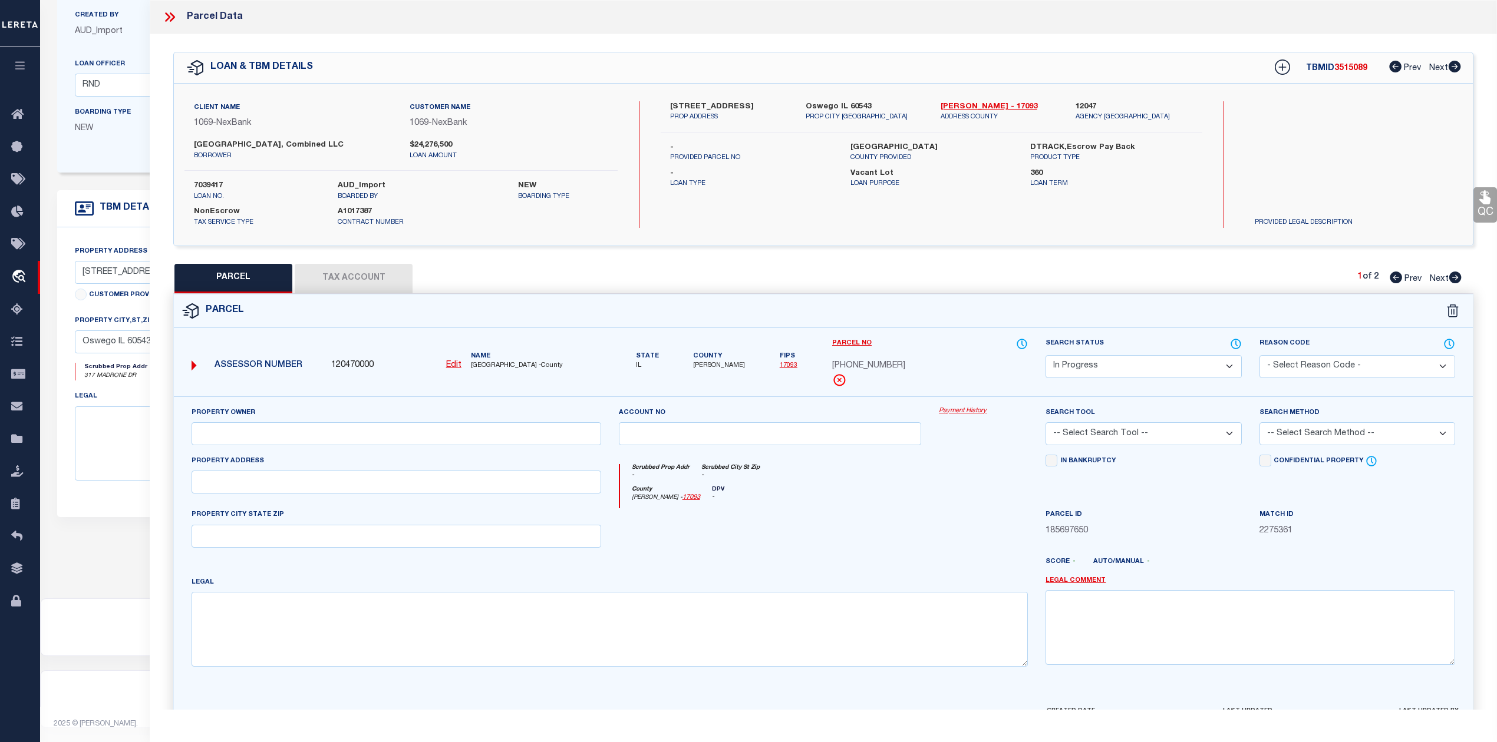
select select "100"
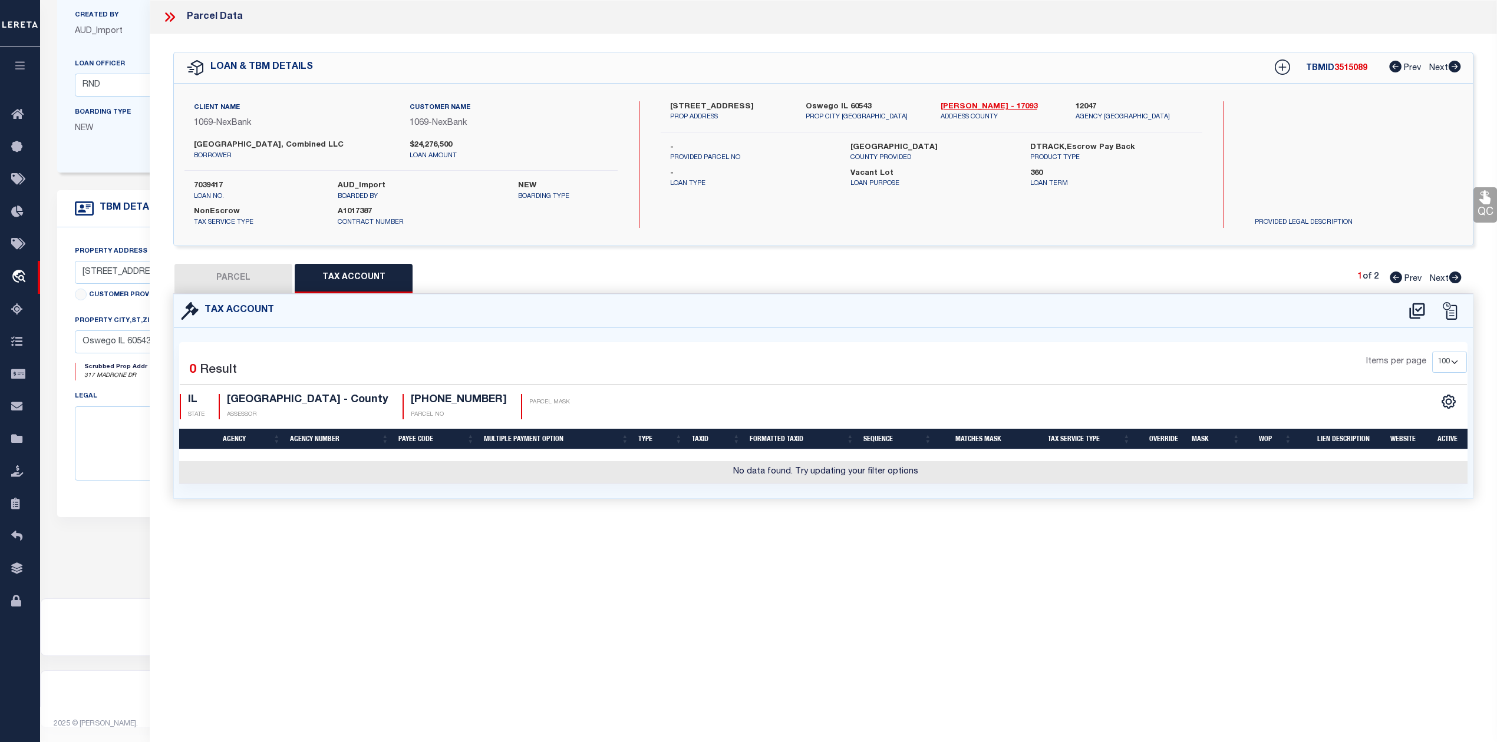
click at [1094, 564] on div "Parcel Data QC QC QC - Select Status - Ready to QC" at bounding box center [823, 355] width 1347 height 710
click at [1412, 313] on icon at bounding box center [1416, 311] width 19 height 19
select select "100"
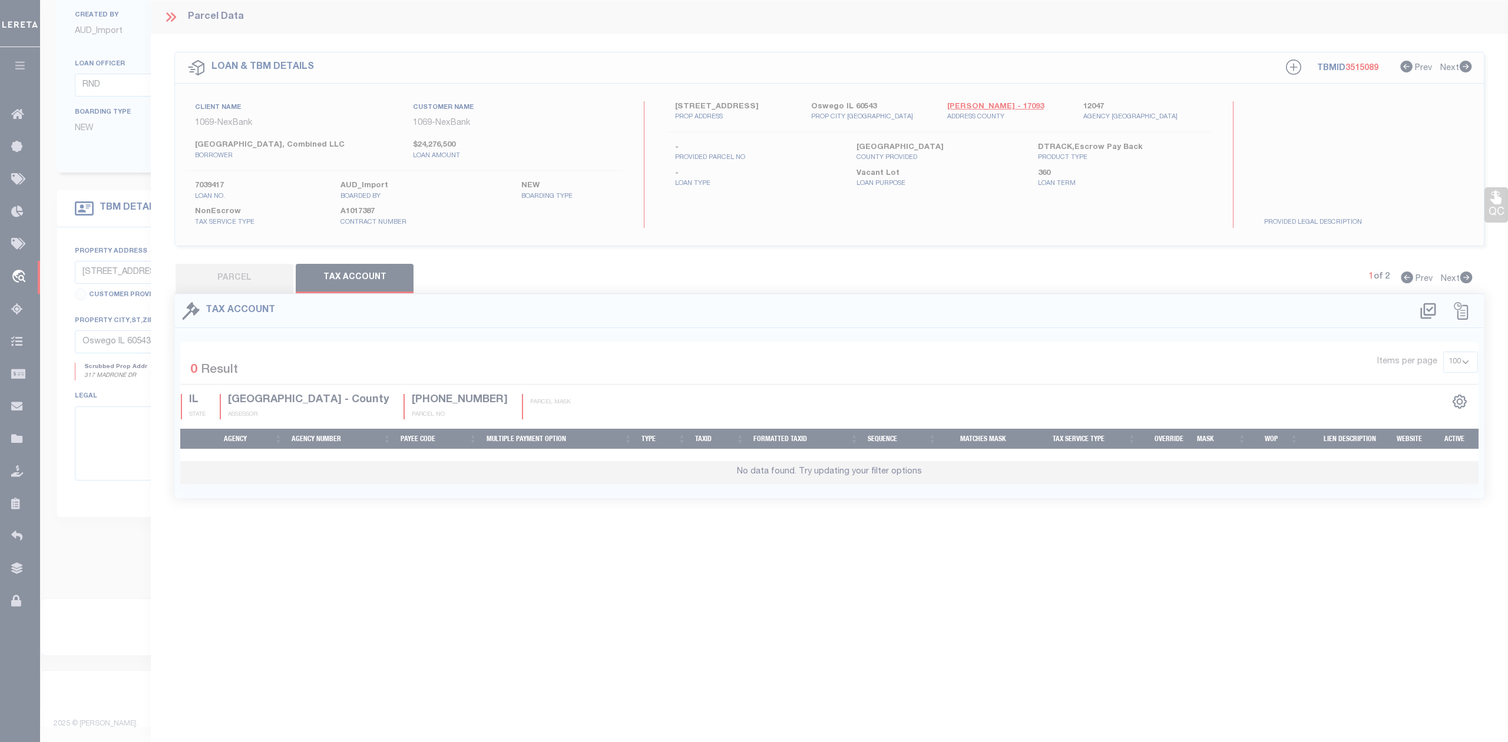
select select "100"
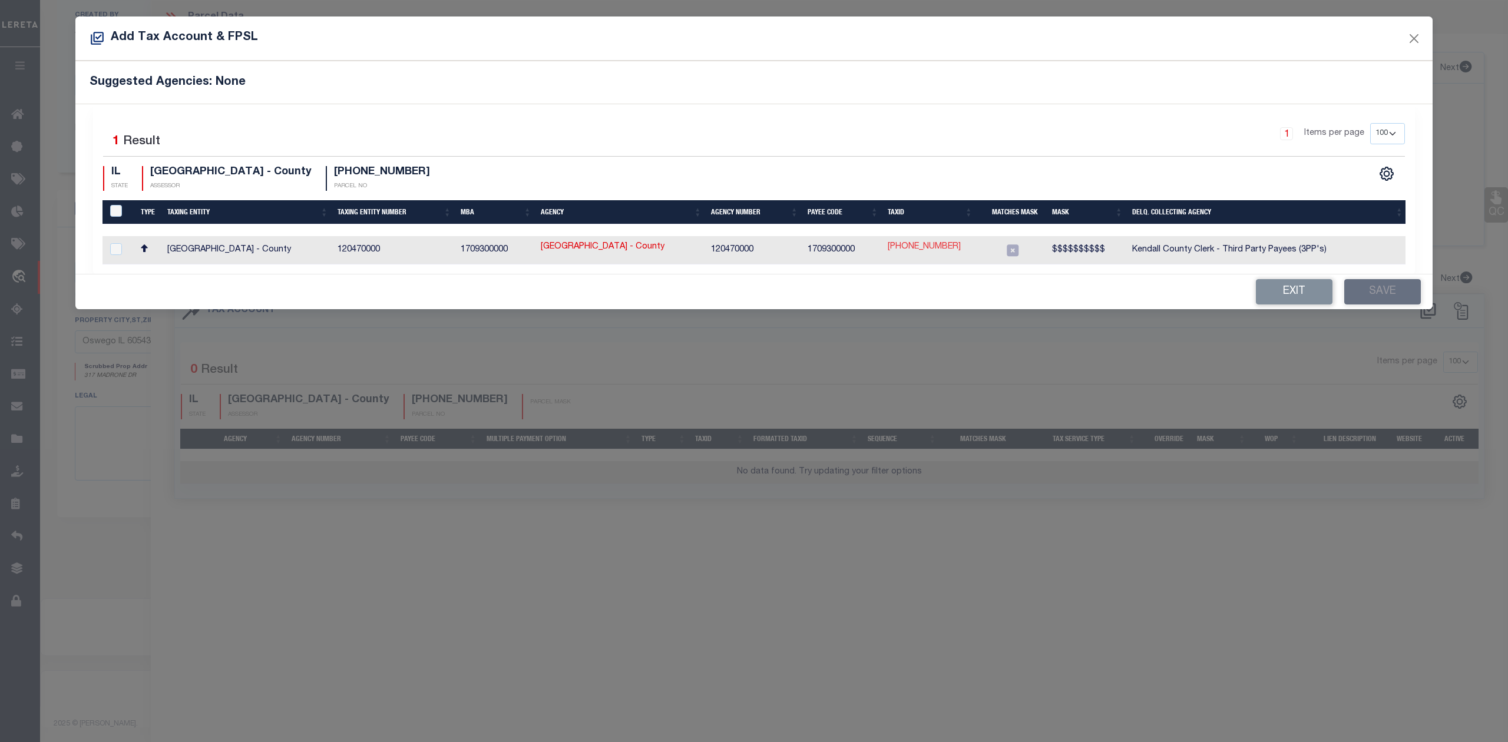
click at [917, 247] on link "[PHONE_NUMBER]" at bounding box center [924, 247] width 73 height 13
type input "[PHONE_NUMBER]"
checkbox input "true"
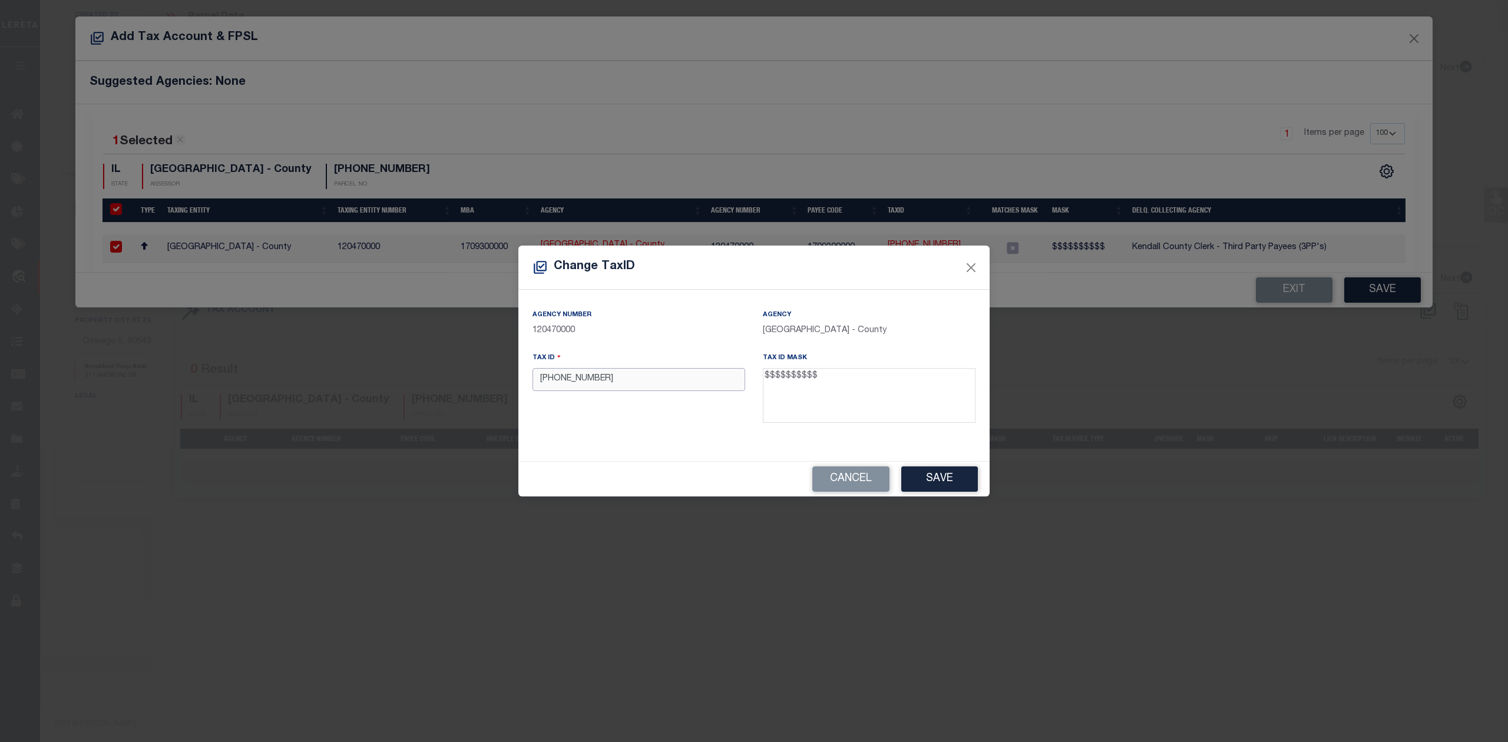
click at [579, 384] on input "[PHONE_NUMBER]" at bounding box center [639, 379] width 213 height 23
click at [566, 378] on input "[PHONE_NUMBER]" at bounding box center [639, 379] width 213 height 23
click at [554, 378] on input "02-13201022" at bounding box center [639, 379] width 213 height 23
type input "0213201022"
click at [616, 435] on div "Agency Number 120470000 Agency [GEOGRAPHIC_DATA] - County Tax ID 0213201022 Tax…" at bounding box center [753, 375] width 471 height 171
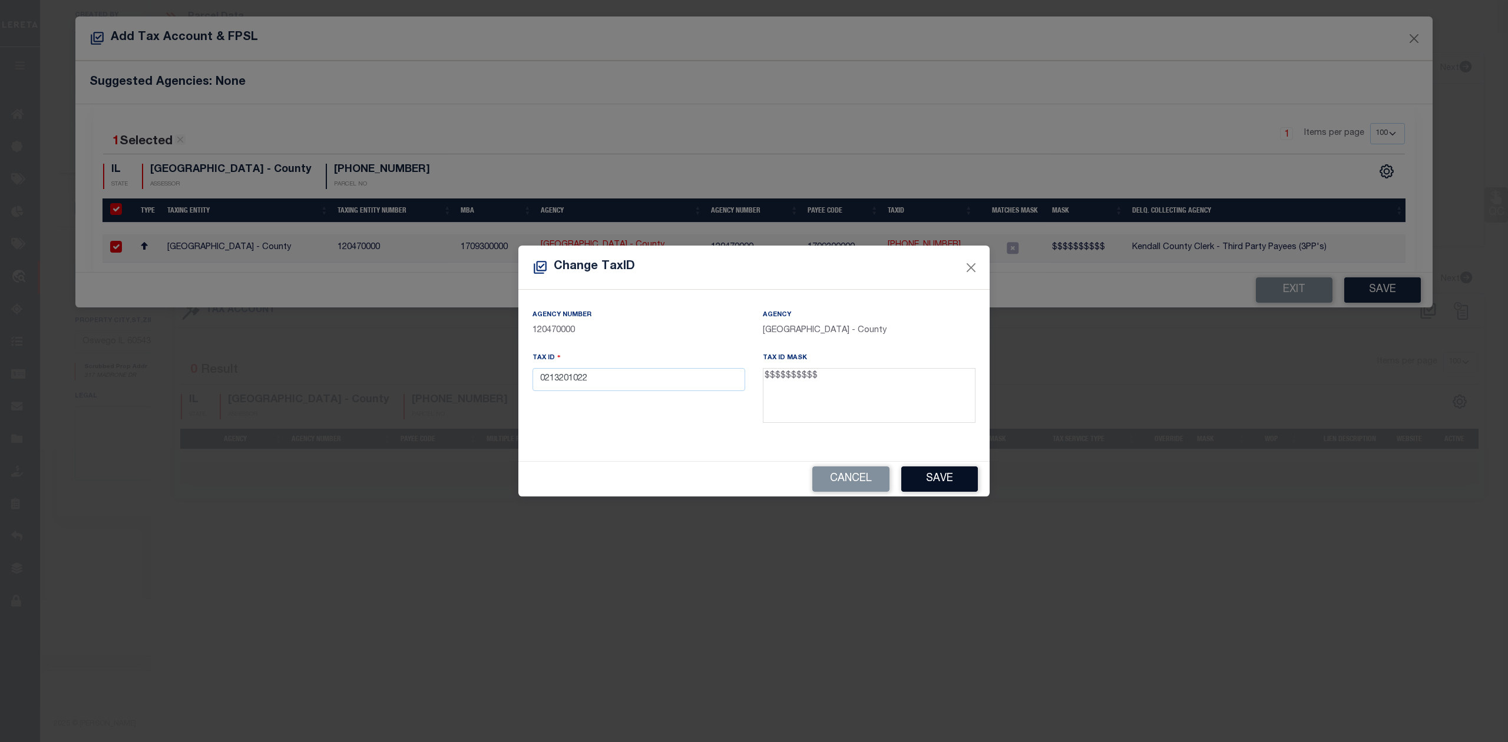
click at [939, 474] on button "Save" at bounding box center [939, 479] width 77 height 25
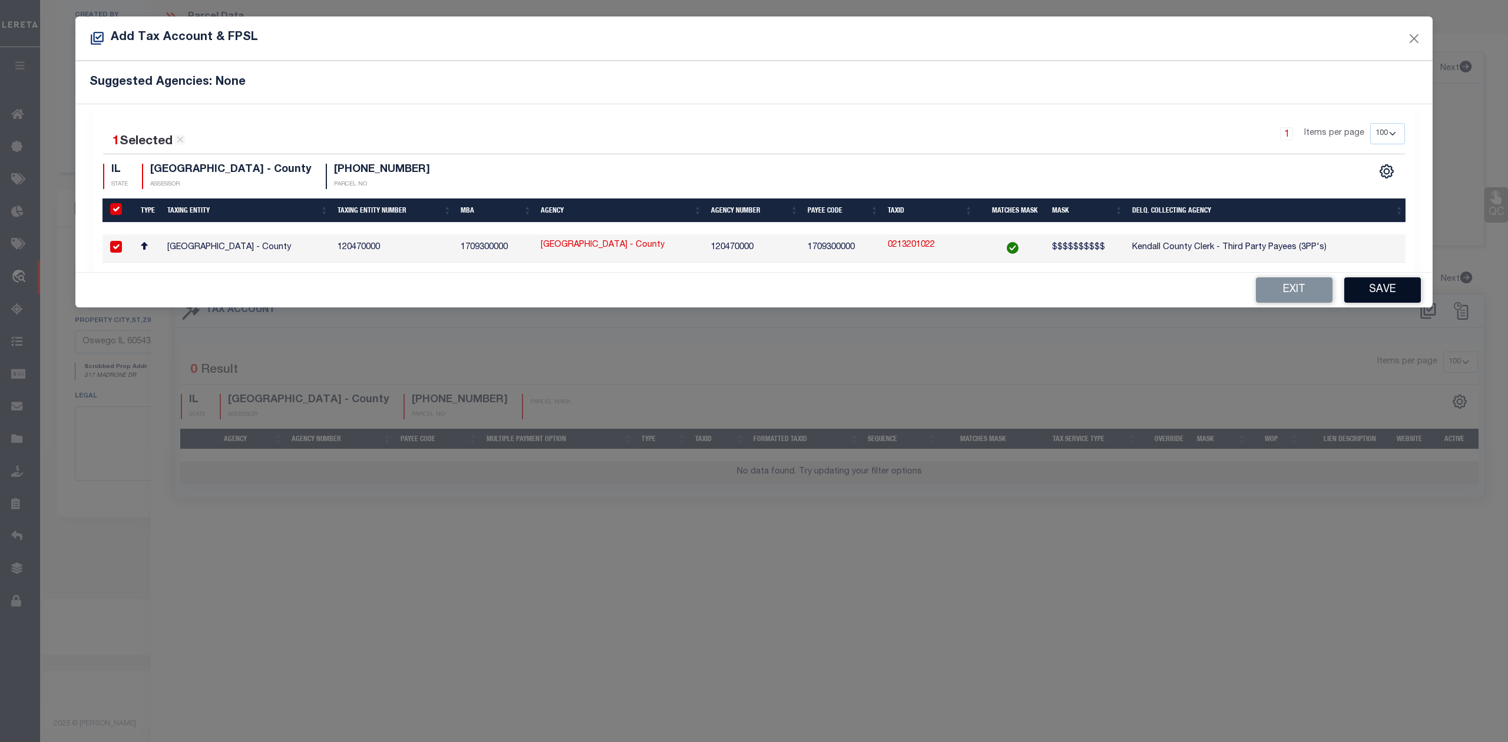
click at [1369, 298] on button "Save" at bounding box center [1383, 290] width 77 height 25
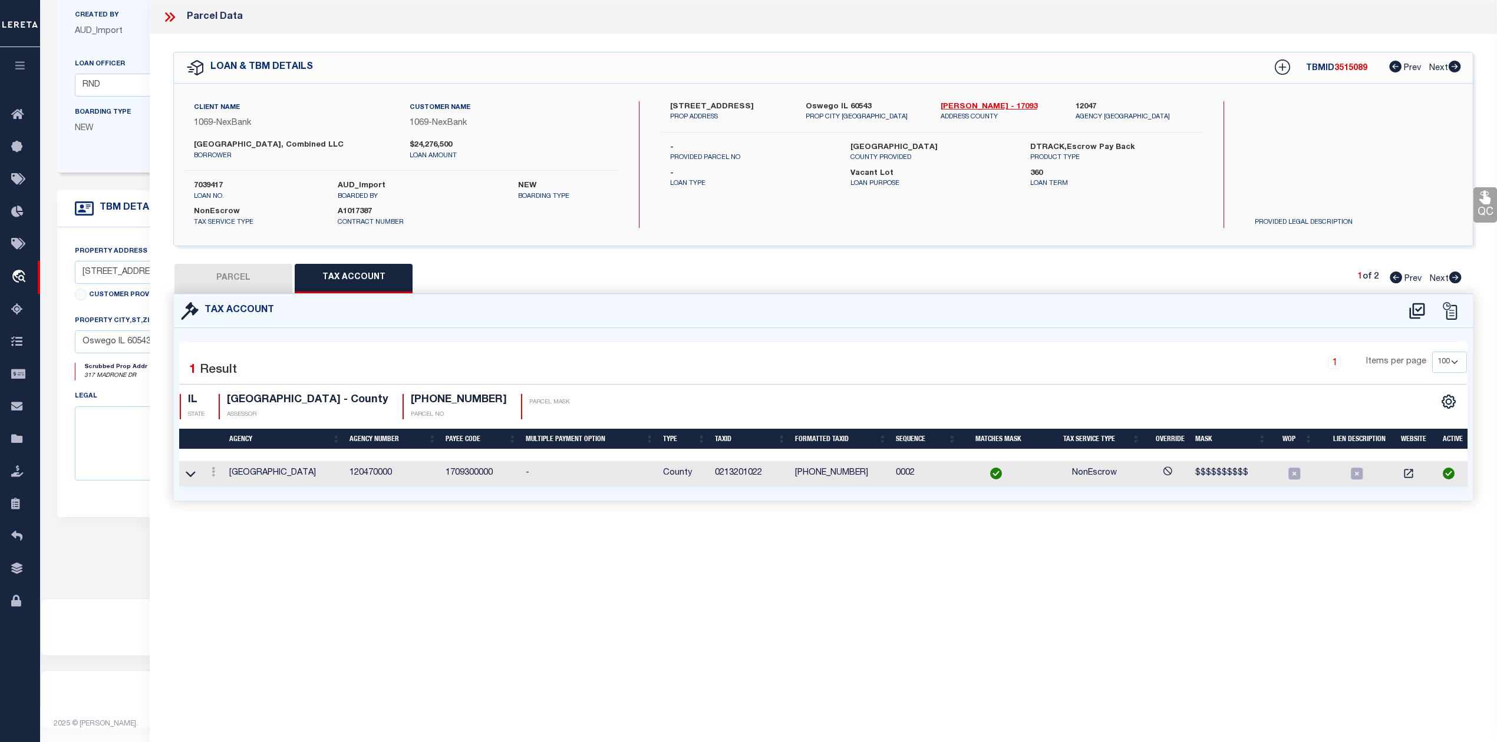
click at [811, 555] on div "Parcel Data QC QC QC - Select Status - Ready to QC" at bounding box center [823, 355] width 1347 height 710
click at [258, 281] on button "PARCEL" at bounding box center [233, 278] width 118 height 29
select select "AS"
checkbox input "false"
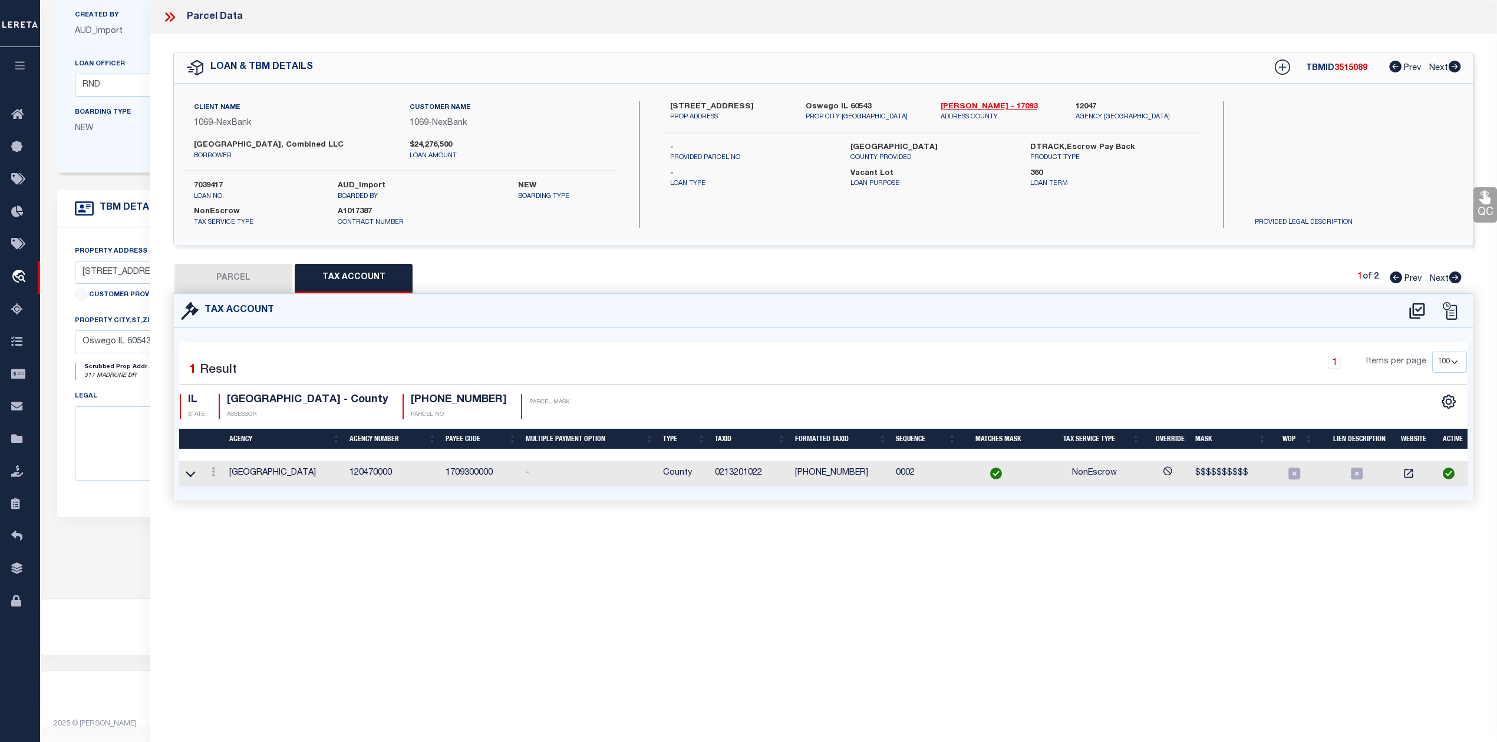
select select "IP"
checkbox input "false"
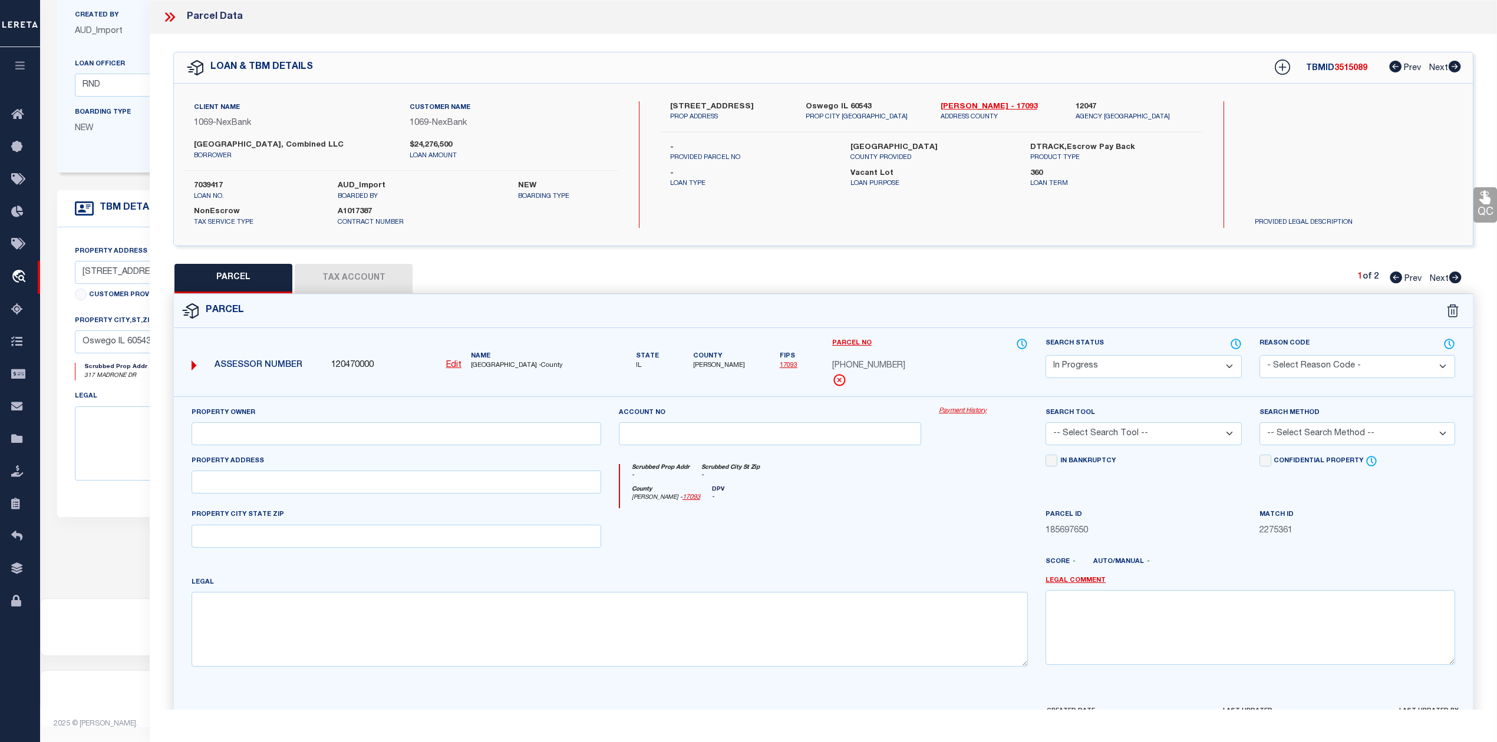
click at [808, 527] on div at bounding box center [770, 532] width 321 height 48
click at [415, 610] on textarea at bounding box center [609, 629] width 836 height 74
paste textarea "LOT 2 OF [GEOGRAPHIC_DATA] PHASE 2"
type textarea "LOT 2 OF [GEOGRAPHIC_DATA] PHASE 2"
click at [840, 563] on div at bounding box center [876, 566] width 321 height 19
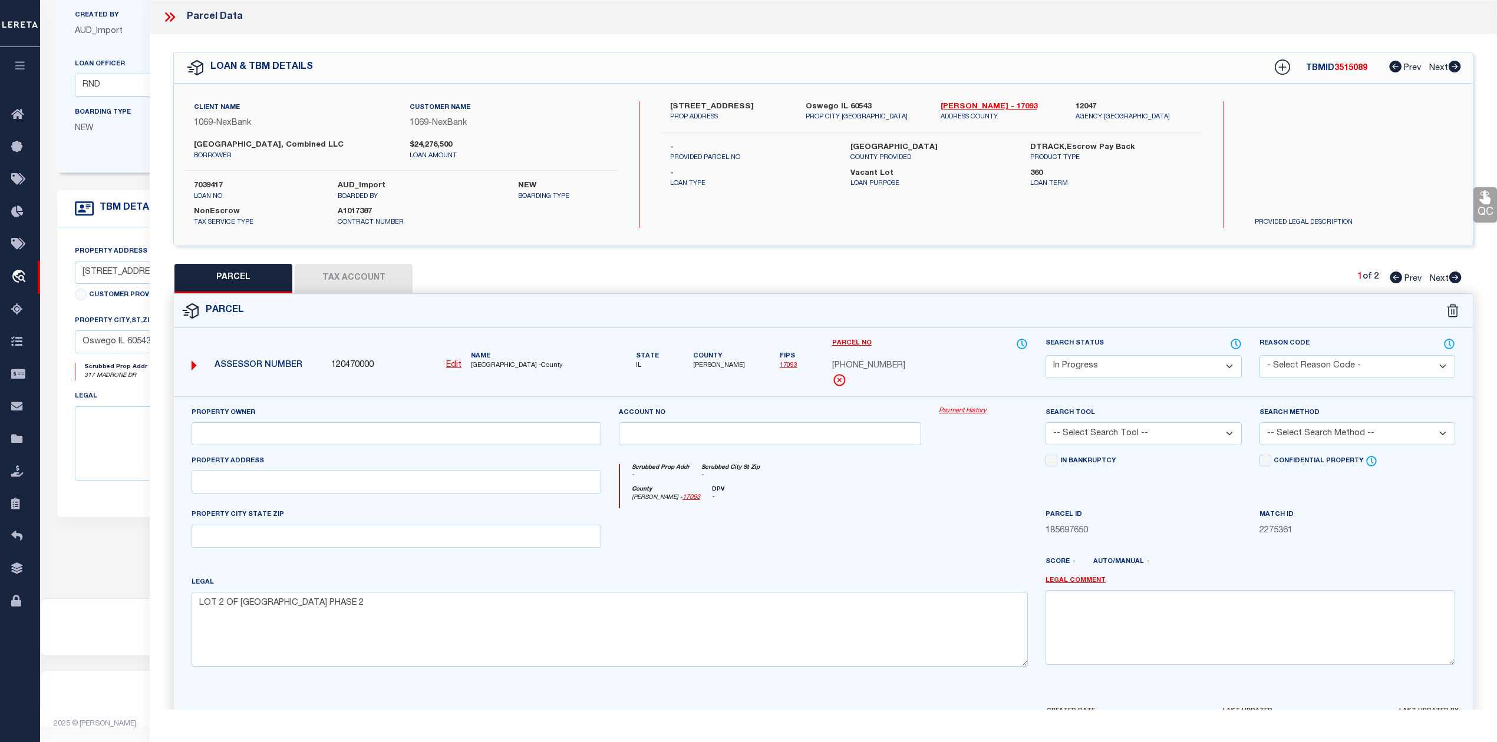
click at [951, 498] on div "County [PERSON_NAME] - 17093 DPV -" at bounding box center [824, 497] width 408 height 23
click at [440, 488] on input "text" at bounding box center [395, 482] width 409 height 23
paste input "211-230 TRILLIUM DR"
type input "211-230 TRILLIUM DR"
click at [295, 536] on input "text" at bounding box center [395, 536] width 409 height 23
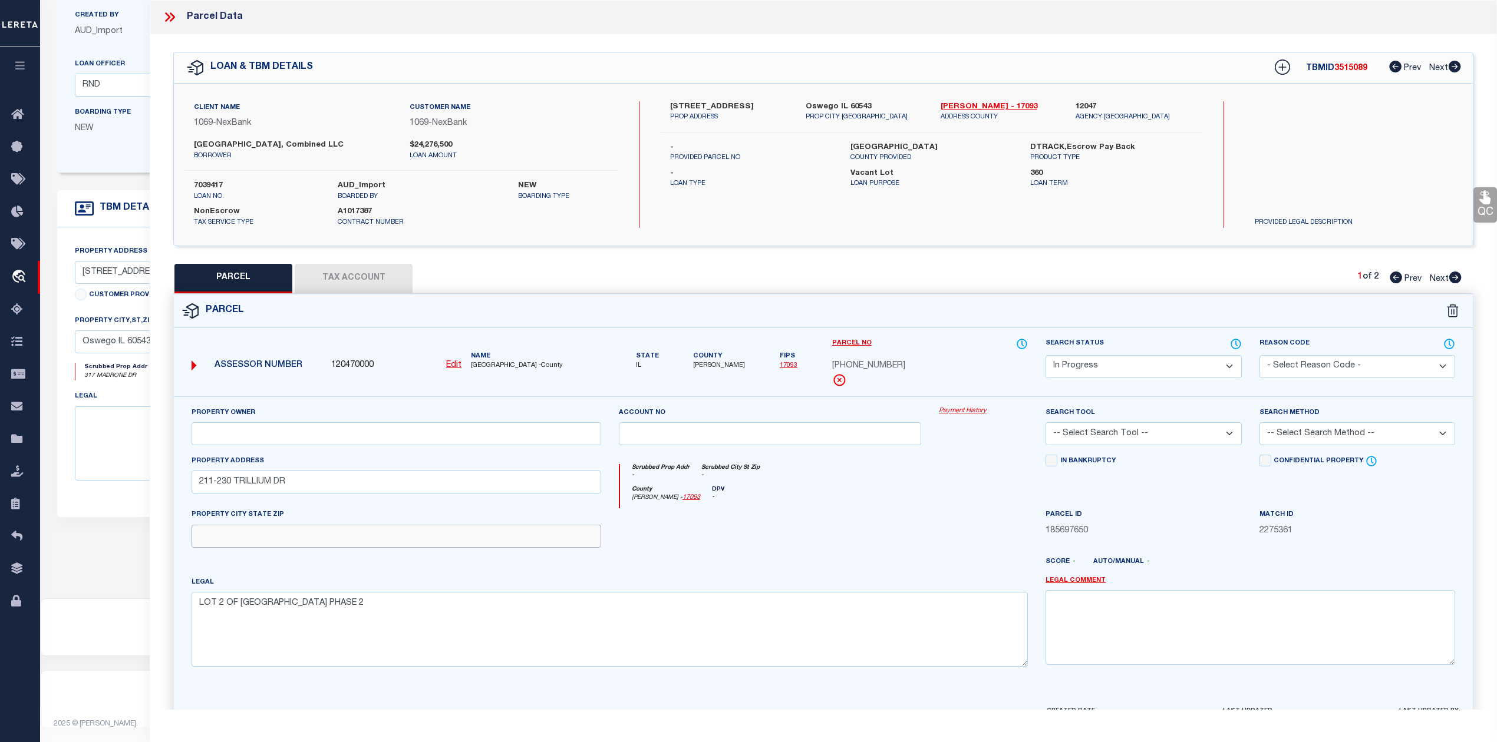
paste input "OSWEGO IL 60543"
type input "OSWEGO IL 60543"
click at [814, 531] on div at bounding box center [770, 532] width 321 height 48
click at [878, 540] on div at bounding box center [770, 532] width 321 height 48
click at [399, 437] on input "text" at bounding box center [395, 433] width 409 height 23
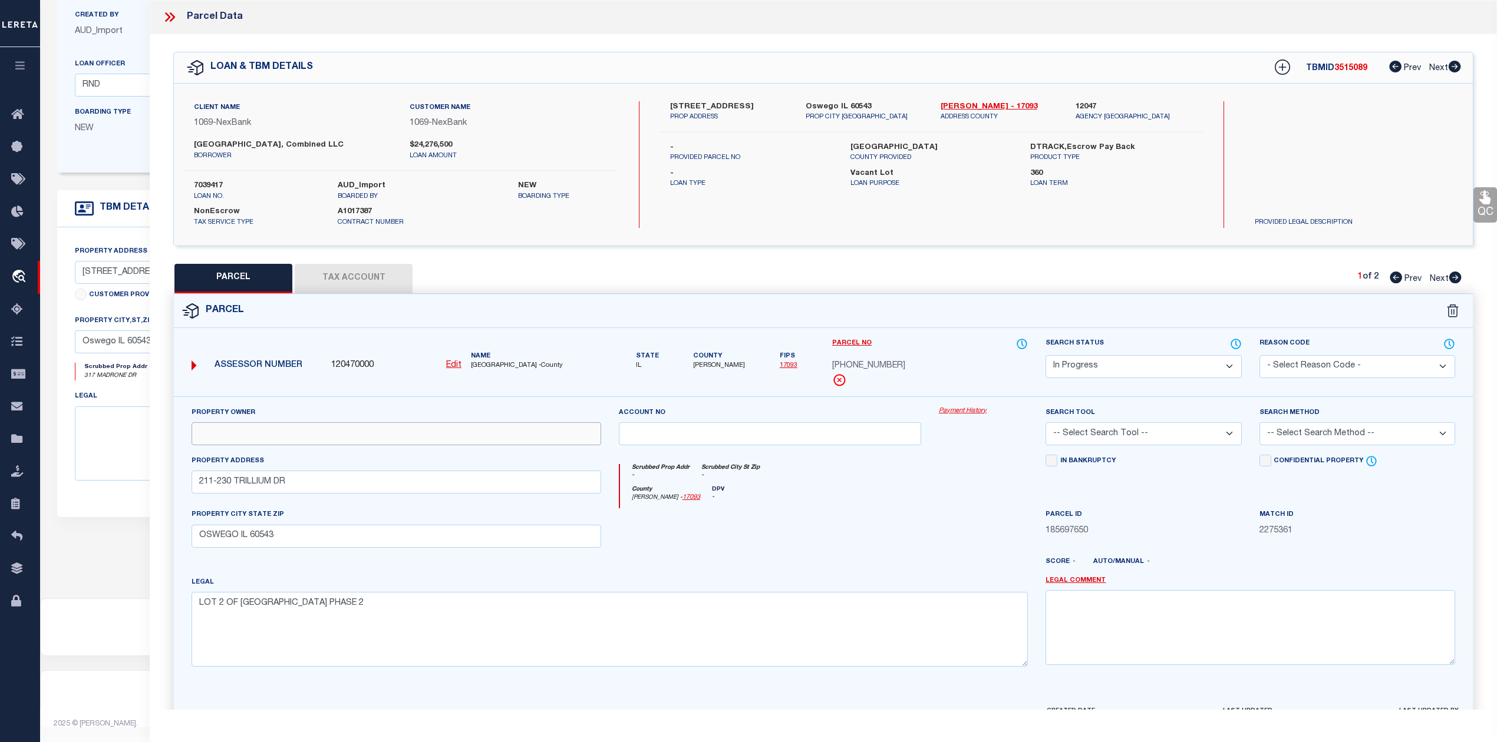
paste input "[GEOGRAPHIC_DATA] IL COMBINED LLC"
type input "[GEOGRAPHIC_DATA] IL COMBINED LLC"
click at [689, 536] on div at bounding box center [770, 532] width 321 height 48
click at [1099, 441] on select "-- Select Search Tool -- 3rd Party Website Agency File Agency Website ATLS CNV-…" at bounding box center [1143, 433] width 196 height 23
select select "AGW"
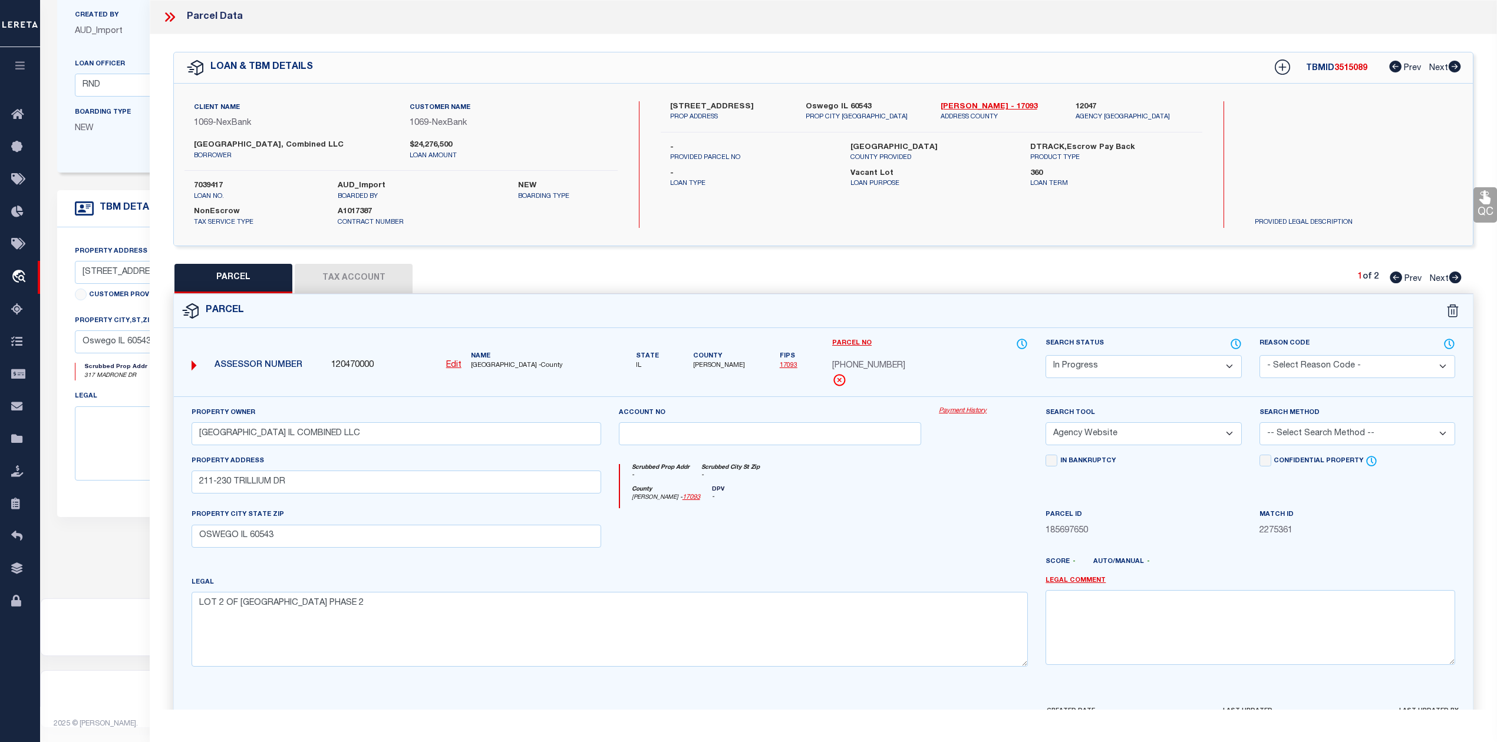
click at [1045, 424] on select "-- Select Search Tool -- 3rd Party Website Agency File Agency Website ATLS CNV-…" at bounding box center [1143, 433] width 196 height 23
click at [991, 519] on div at bounding box center [983, 532] width 107 height 48
click at [1310, 435] on select "-- Select Search Method -- Property Address Legal Liability Info Provided" at bounding box center [1357, 433] width 196 height 23
select select "LEG"
click at [1259, 424] on select "-- Select Search Method -- Property Address Legal Liability Info Provided" at bounding box center [1357, 433] width 196 height 23
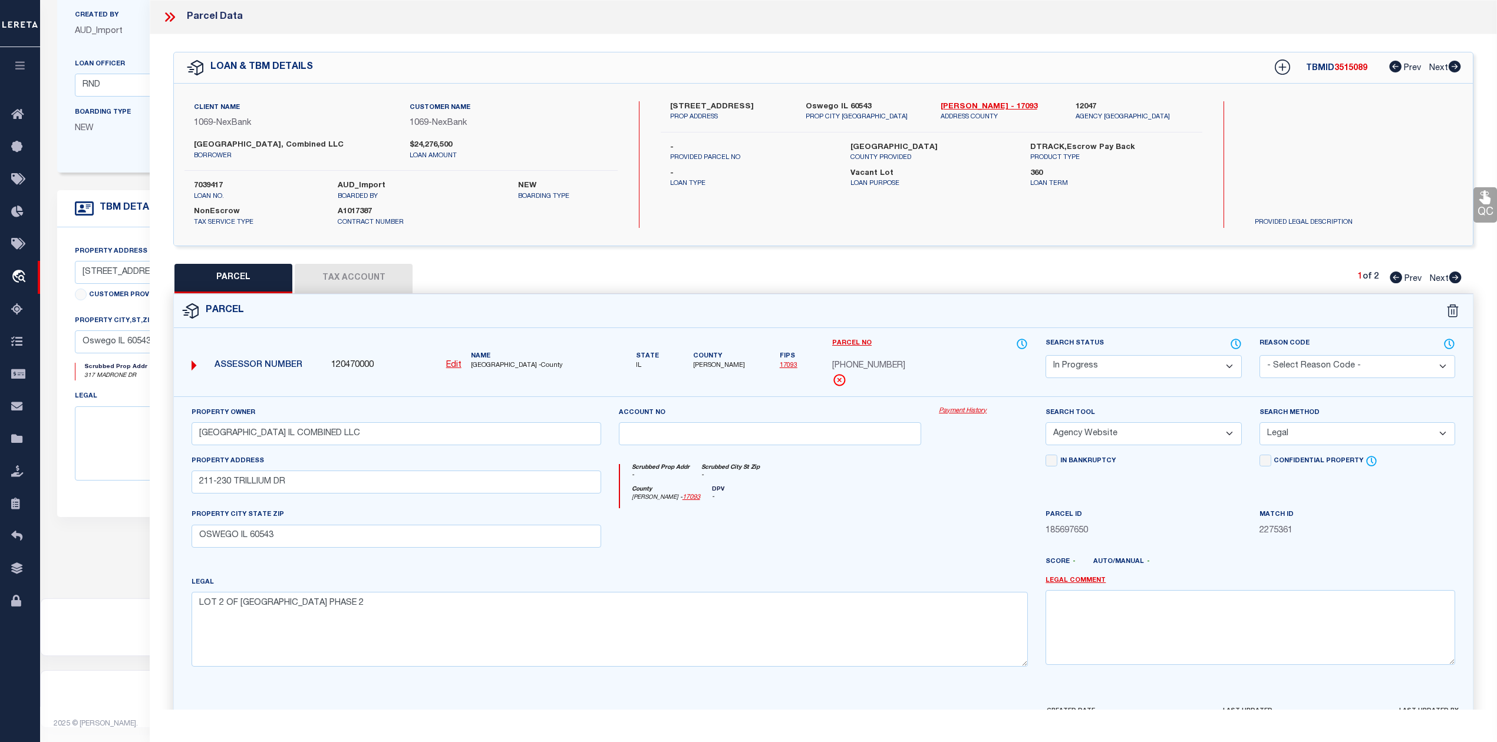
click at [917, 533] on div at bounding box center [770, 532] width 321 height 48
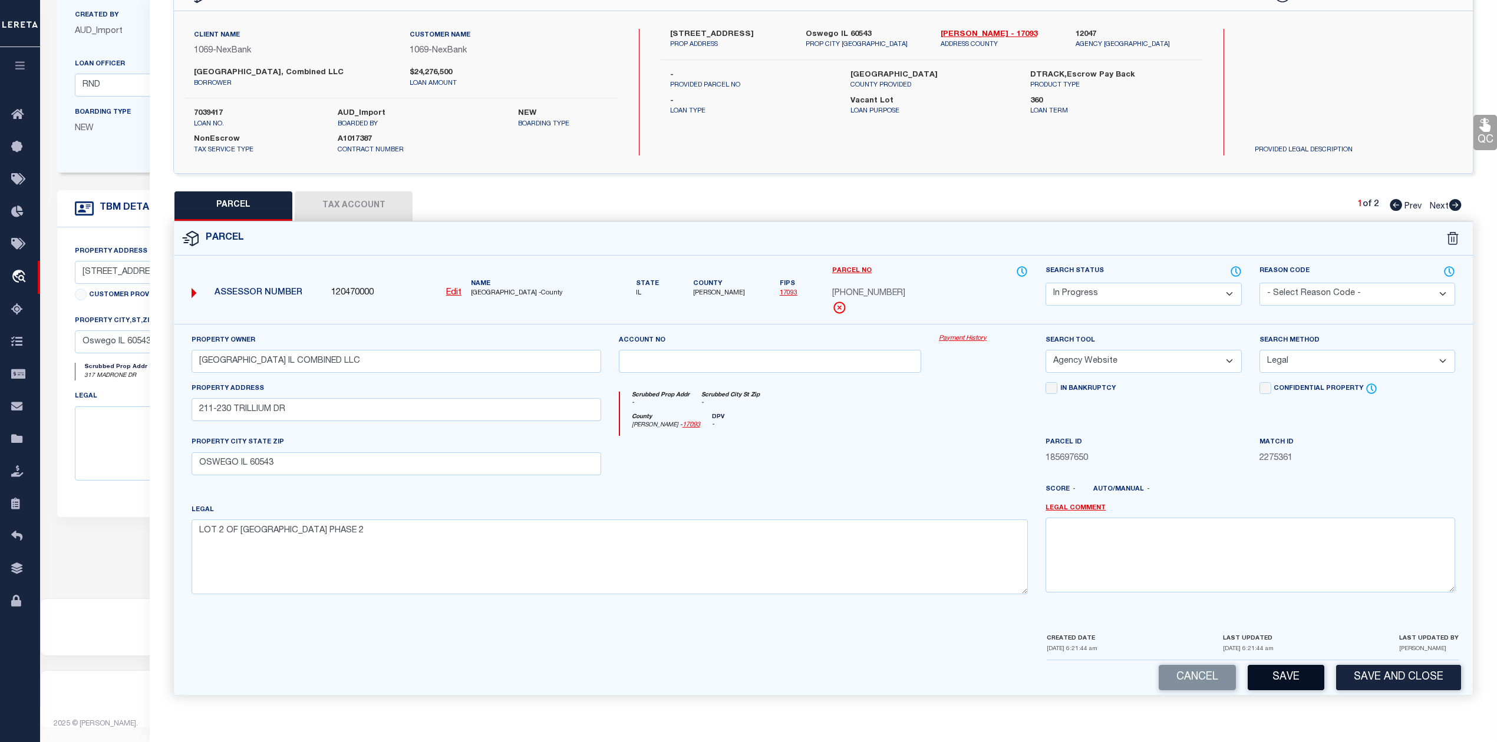
click at [1270, 679] on button "Save" at bounding box center [1285, 677] width 77 height 25
click at [854, 472] on div at bounding box center [770, 460] width 321 height 48
click at [814, 446] on div at bounding box center [770, 460] width 321 height 48
select select "AS"
select select
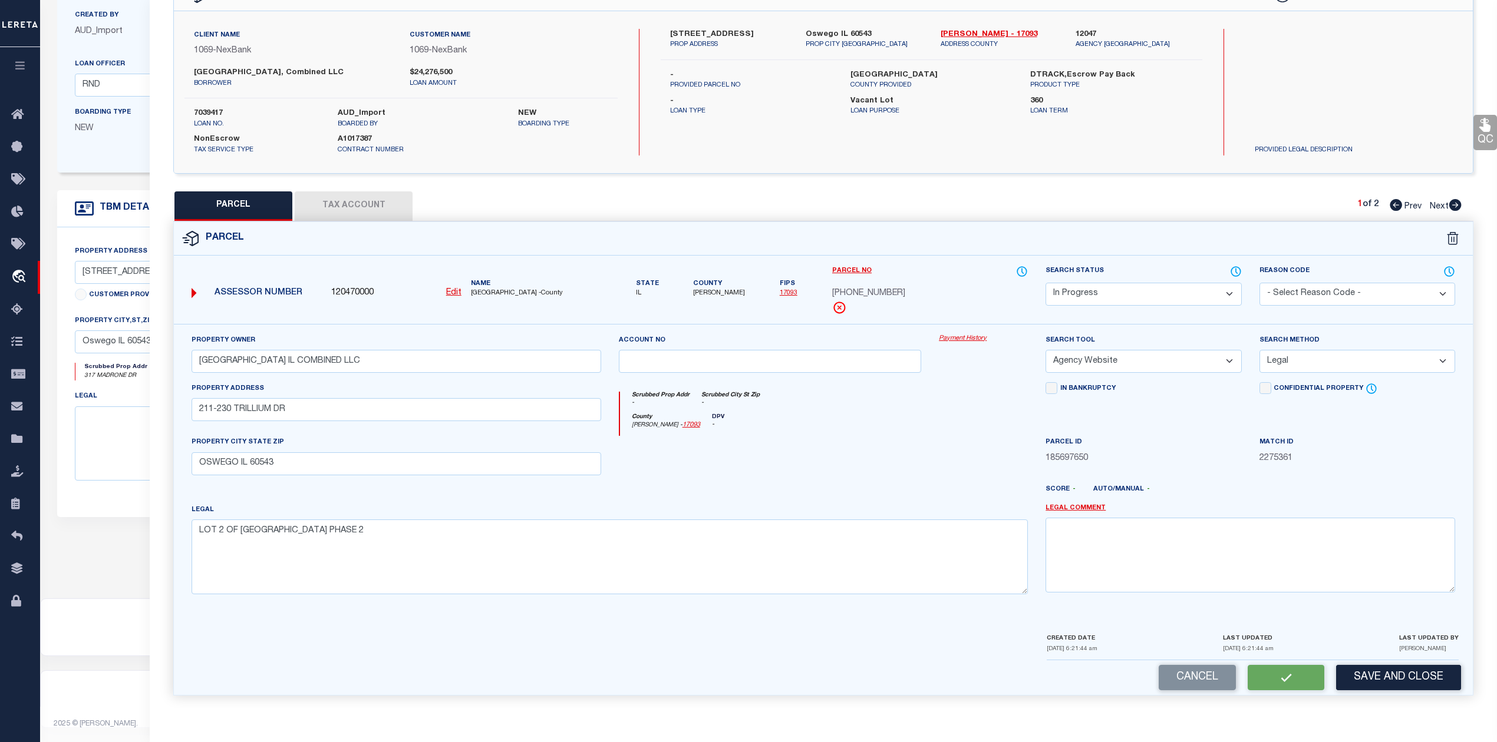
select select
checkbox input "false"
select select "IP"
type input "[GEOGRAPHIC_DATA] IL COMBINED LLC"
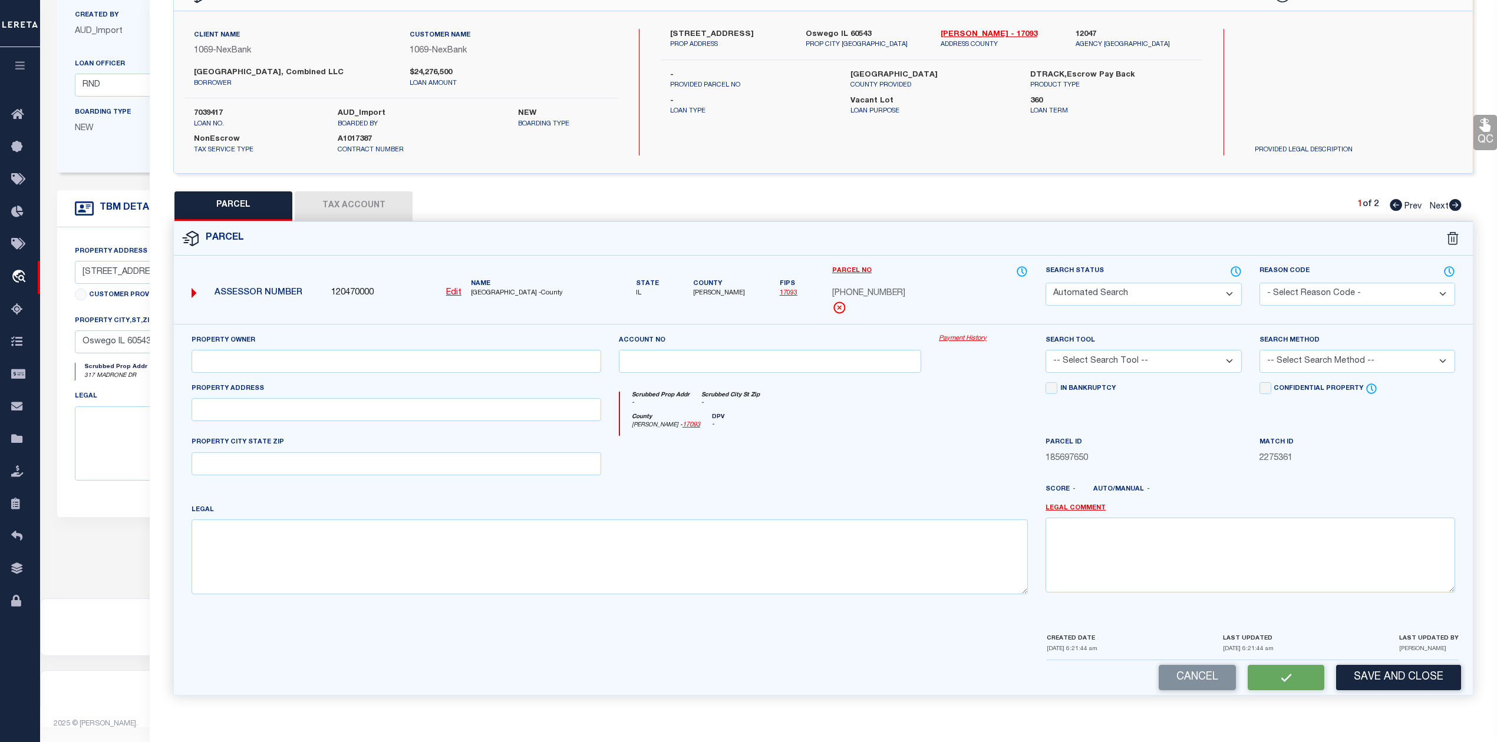
select select "AGW"
select select "LEG"
type input "211-230 TRILLIUM DR"
type input "OSWEGO IL 60543"
type textarea "LOT 2 OF [GEOGRAPHIC_DATA] PHASE 2"
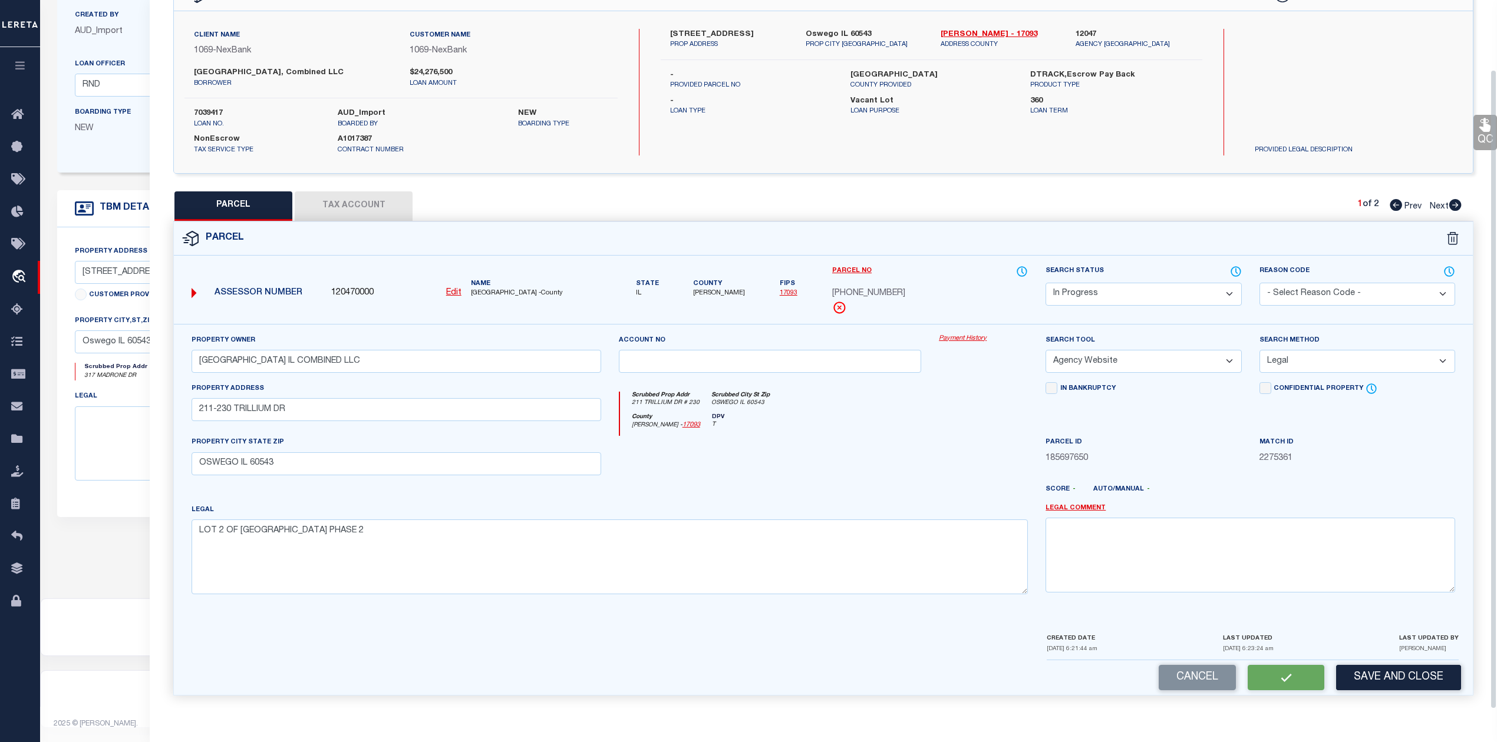
scroll to position [0, 0]
click at [376, 208] on button "Tax Account" at bounding box center [354, 205] width 118 height 29
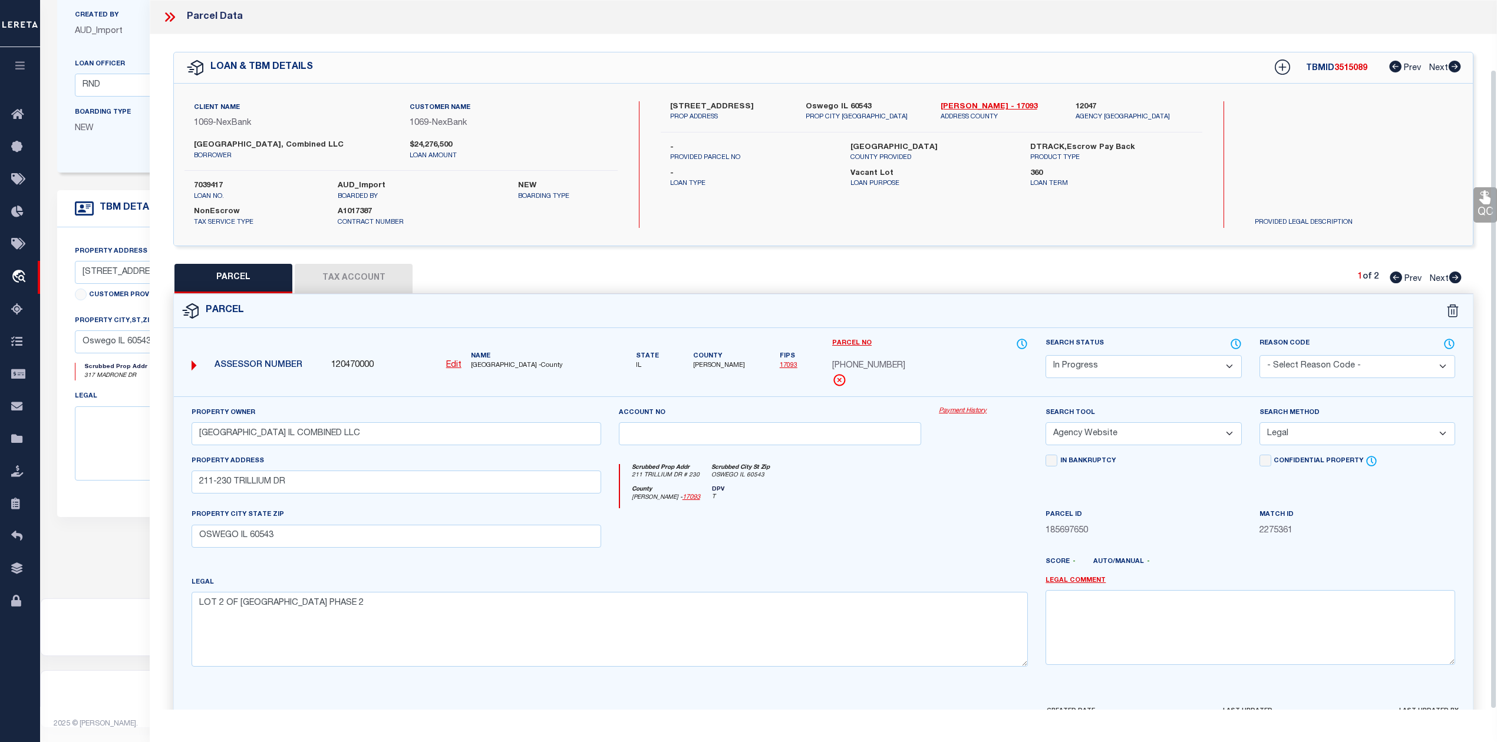
select select "100"
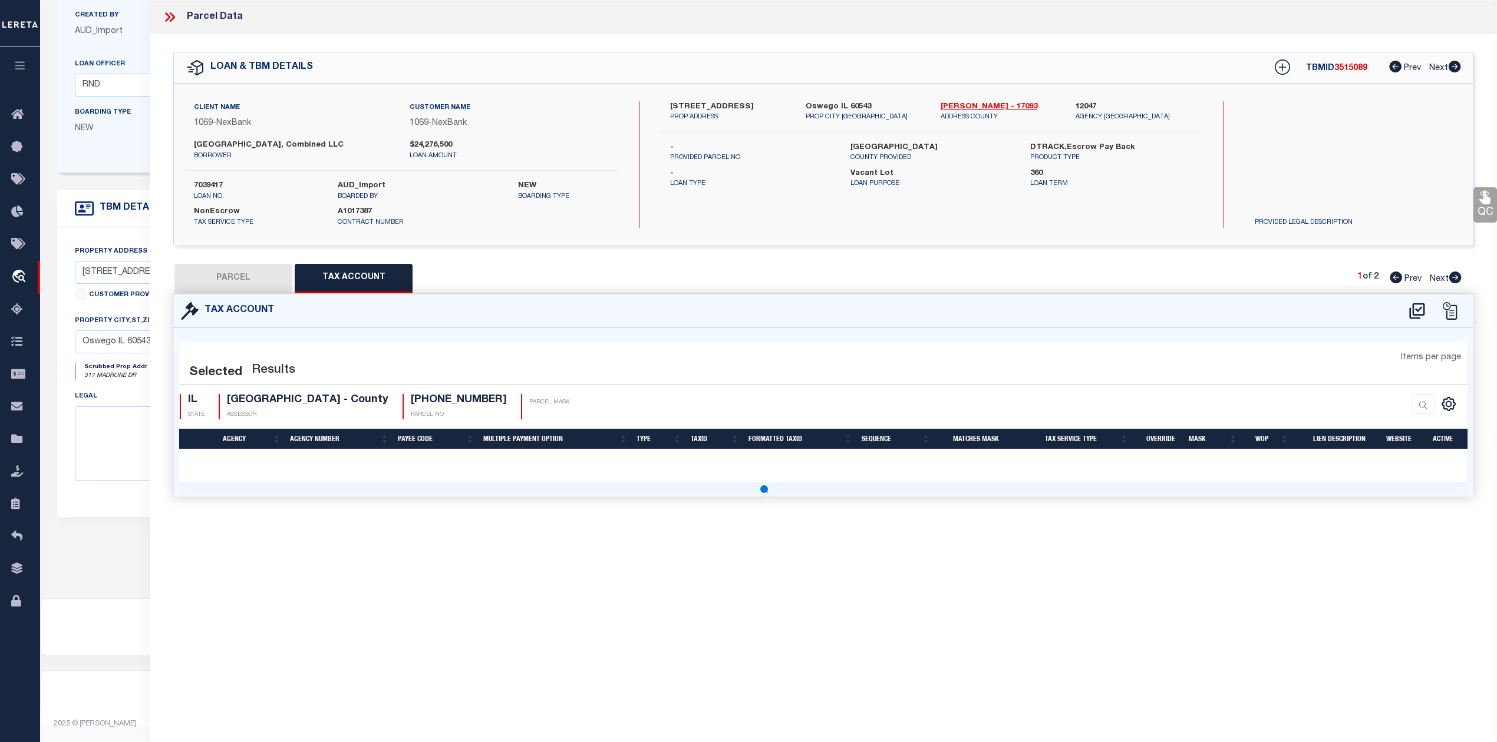
select select "100"
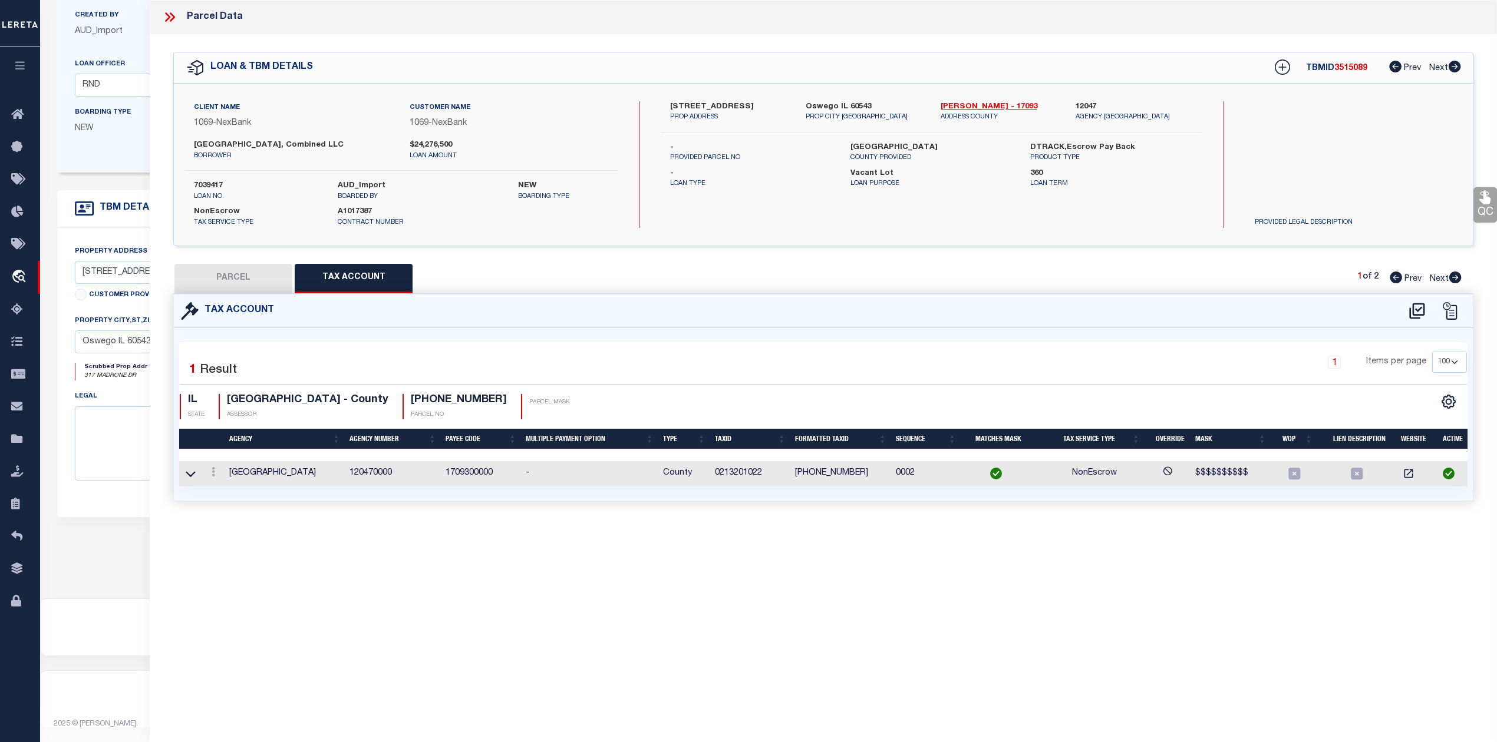
click at [912, 546] on div "Parcel Data QC QC QC - Select Status - Ready to QC" at bounding box center [823, 355] width 1347 height 710
click at [237, 283] on button "PARCEL" at bounding box center [233, 278] width 118 height 29
select select "AS"
select select
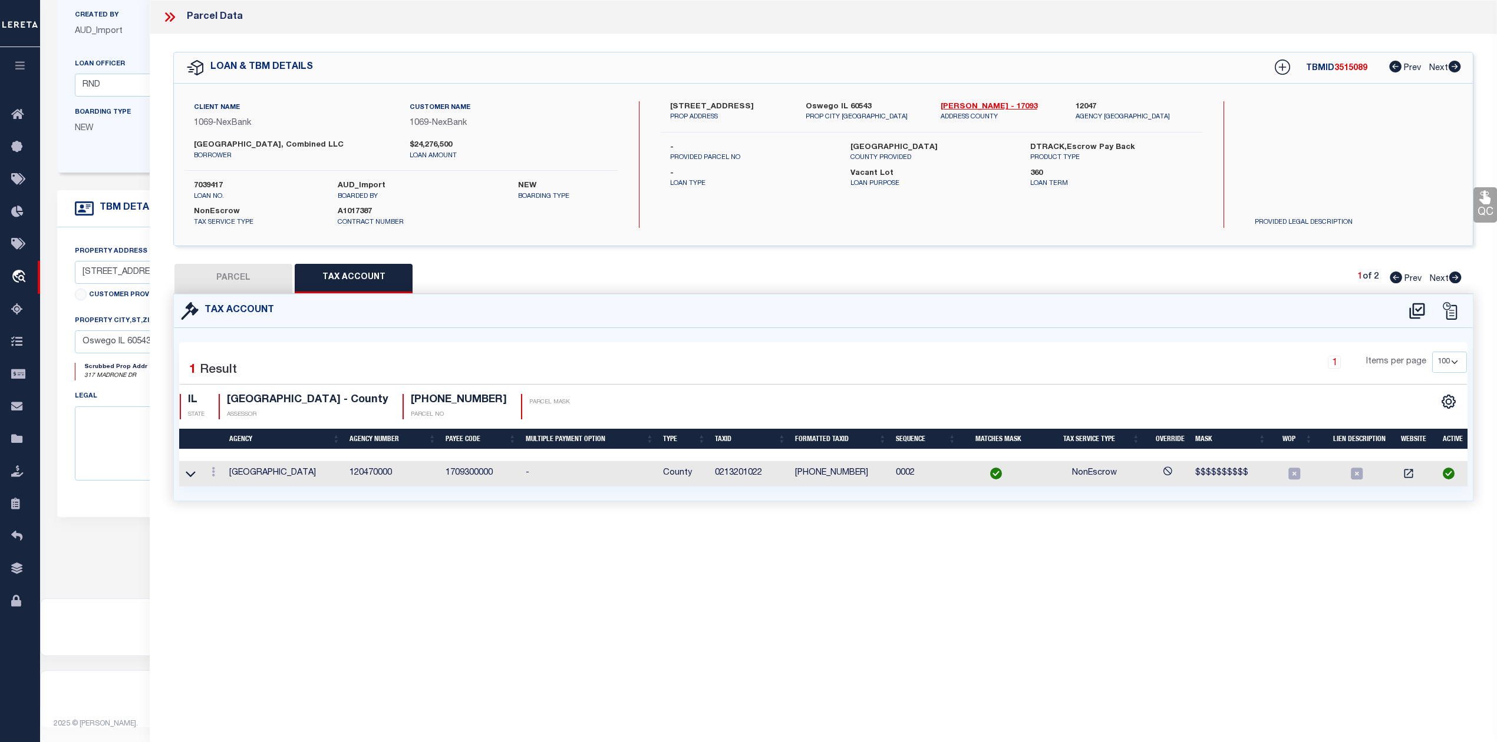
checkbox input "false"
select select "IP"
type input "[GEOGRAPHIC_DATA] IL COMBINED LLC"
select select "AGW"
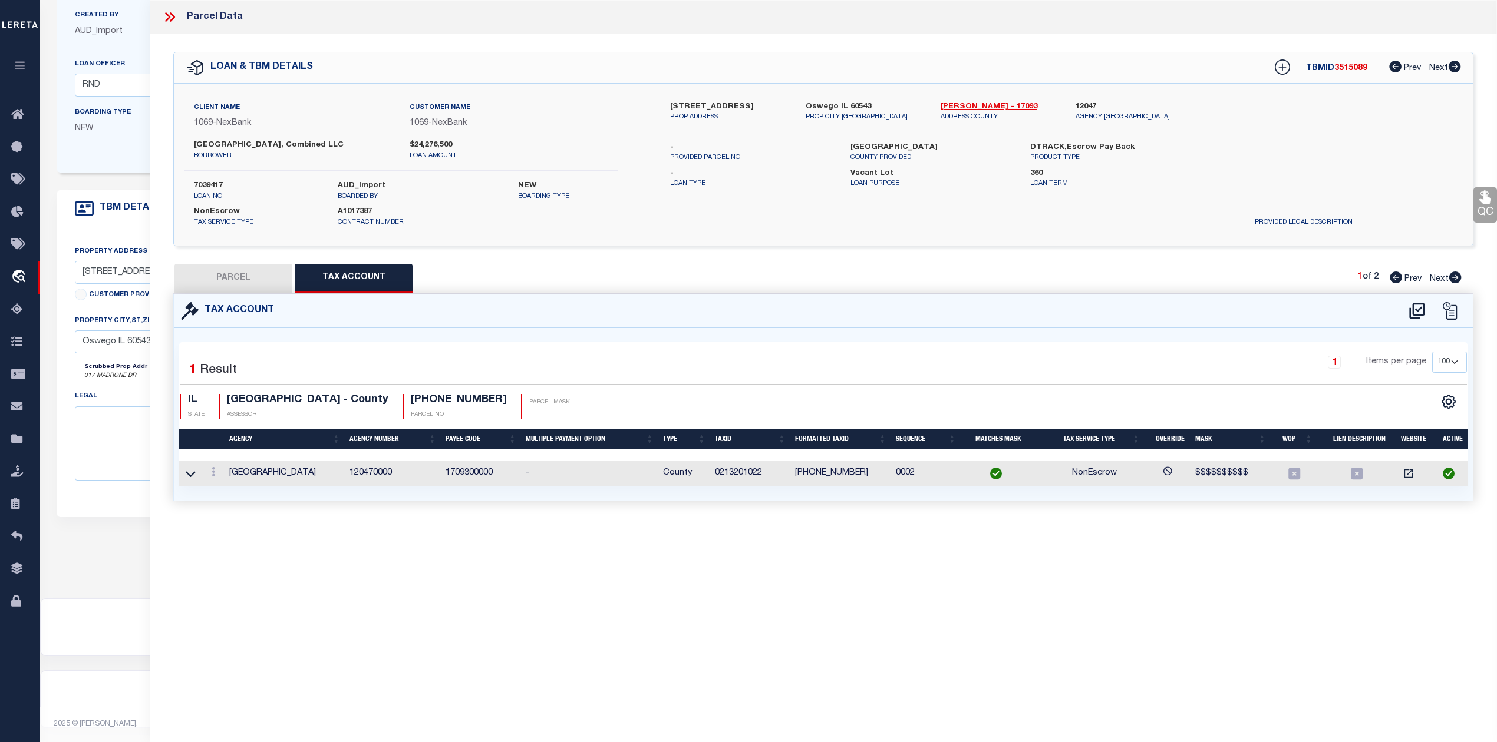
select select "LEG"
type input "211-230 TRILLIUM DR"
type input "OSWEGO IL 60543"
type textarea "LOT 2 OF [GEOGRAPHIC_DATA] PHASE 2"
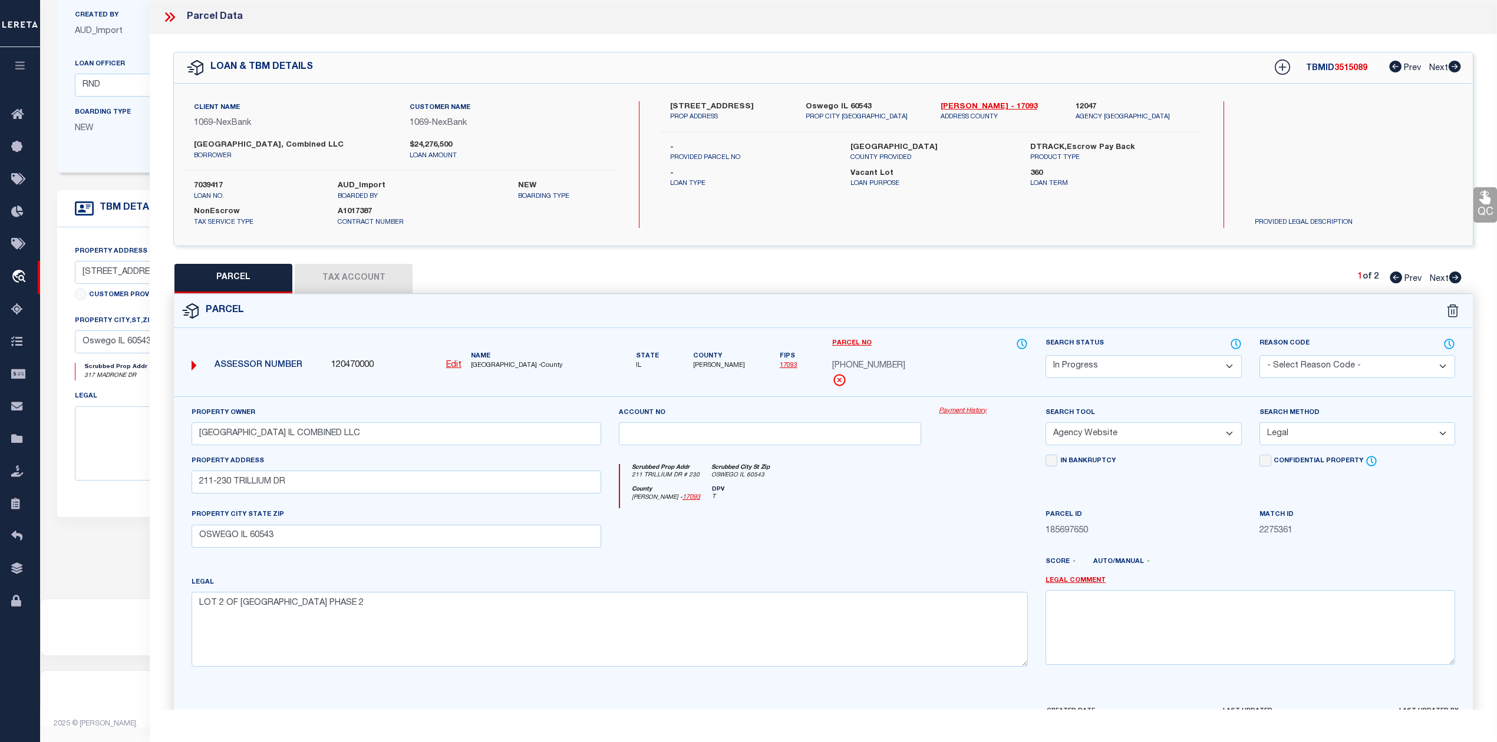
click at [741, 557] on div at bounding box center [770, 532] width 321 height 48
click at [1024, 298] on div "Parcel" at bounding box center [823, 312] width 1299 height 34
drag, startPoint x: 939, startPoint y: 208, endPoint x: 953, endPoint y: 206, distance: 14.8
click at [939, 208] on div "[STREET_ADDRESS] PROP ADDRESS [GEOGRAPHIC_DATA] IL 60543 PROP CITY [GEOGRAPHIC_…" at bounding box center [930, 164] width 541 height 127
click at [1279, 66] on icon at bounding box center [1281, 67] width 15 height 15
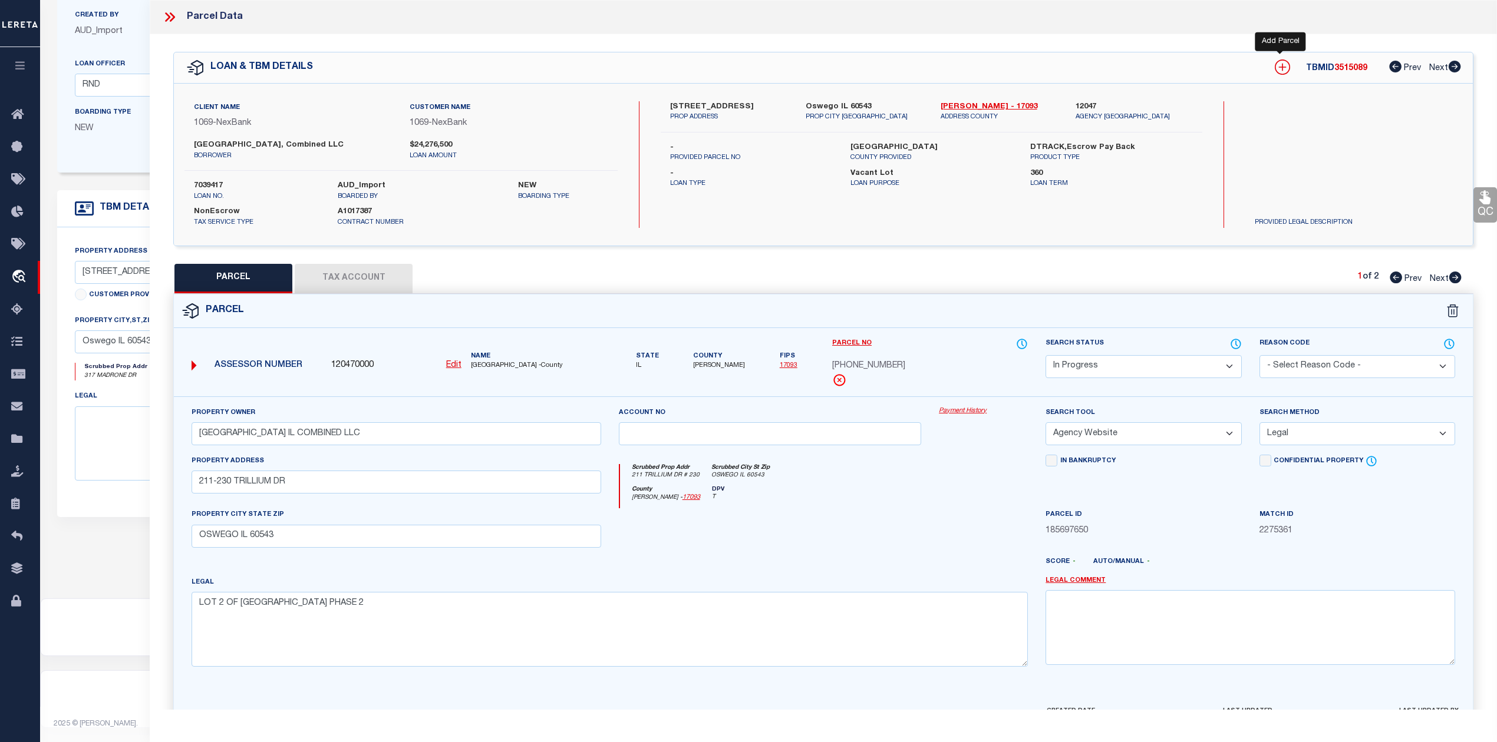
select select "IP"
type textarea "-"
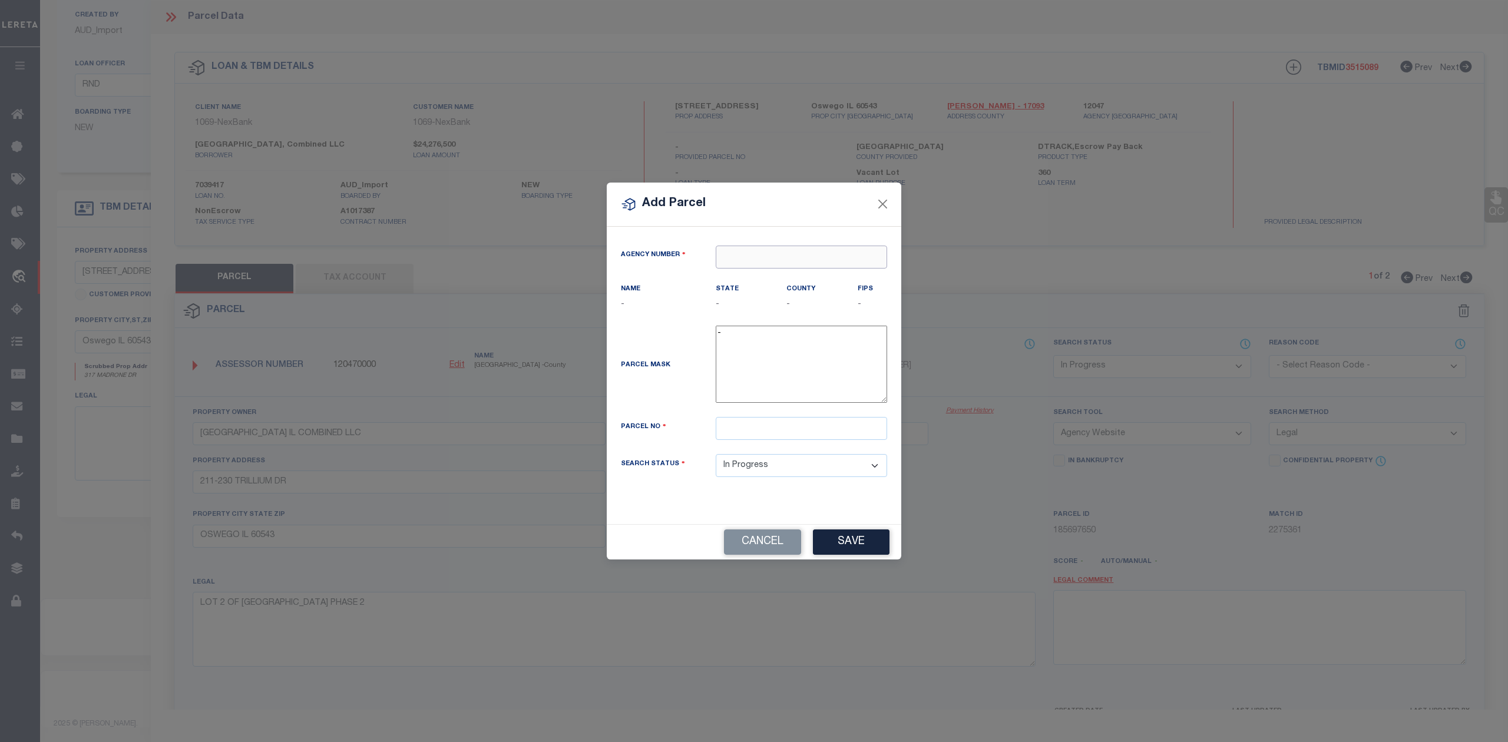
click at [752, 253] on input "text" at bounding box center [801, 257] width 171 height 23
click at [788, 283] on div "120470000 : [GEOGRAPHIC_DATA]" at bounding box center [801, 288] width 170 height 34
type input "120470000"
click at [786, 430] on input "text" at bounding box center [801, 428] width 171 height 23
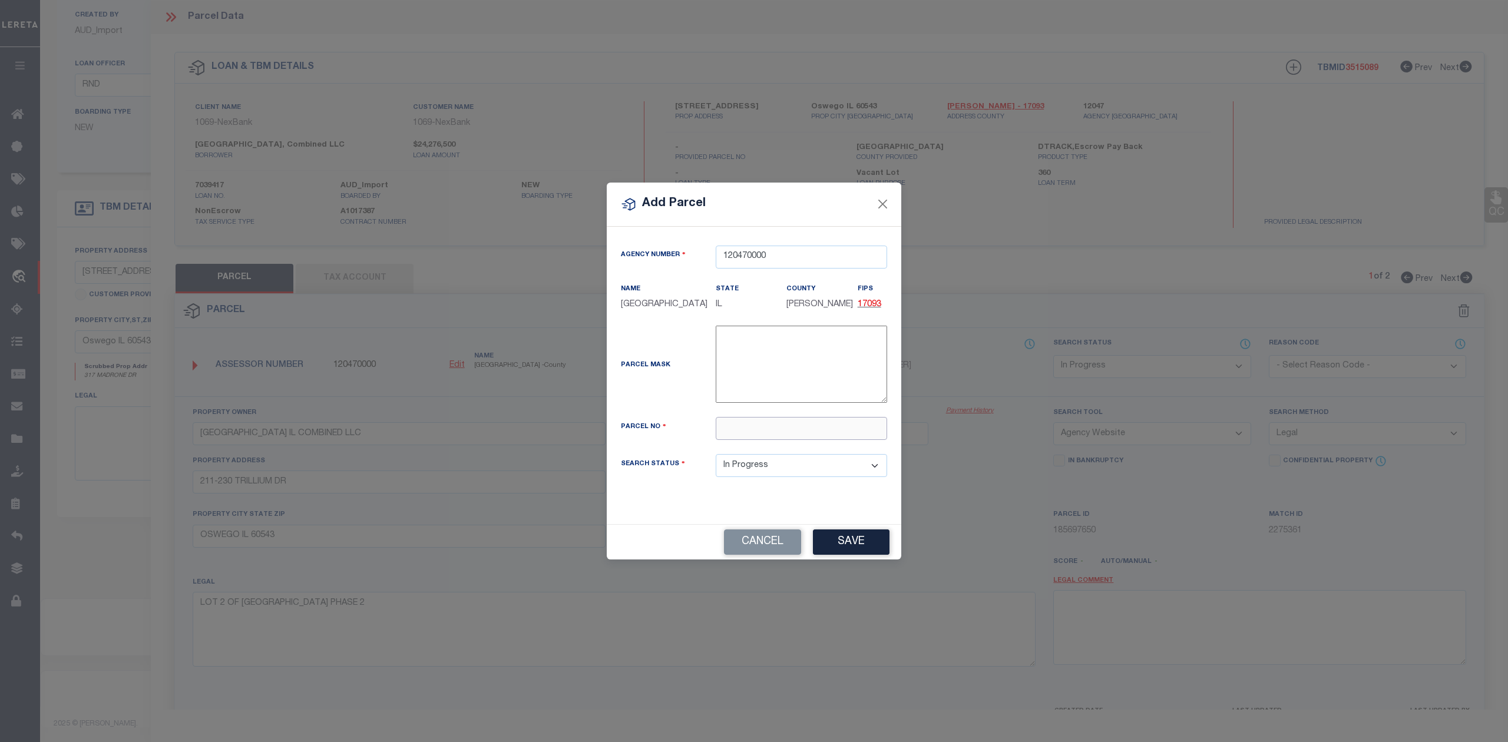
paste input "[PHONE_NUMBER]"
click at [768, 428] on input "[PHONE_NUMBER]" at bounding box center [801, 428] width 171 height 23
type input "[PHONE_NUMBER]"
click at [833, 544] on button "Save" at bounding box center [851, 542] width 77 height 25
select select "IP"
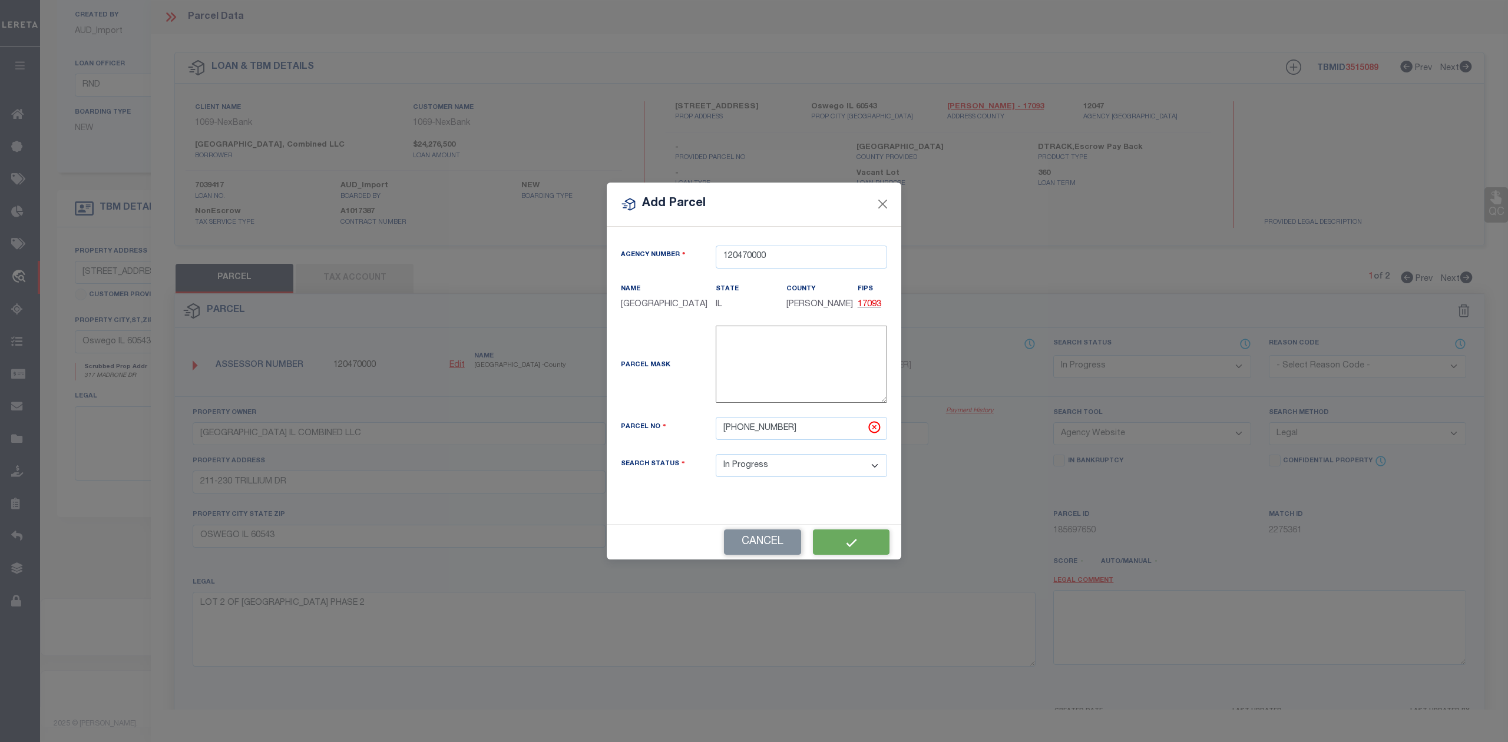
select select
checkbox input "false"
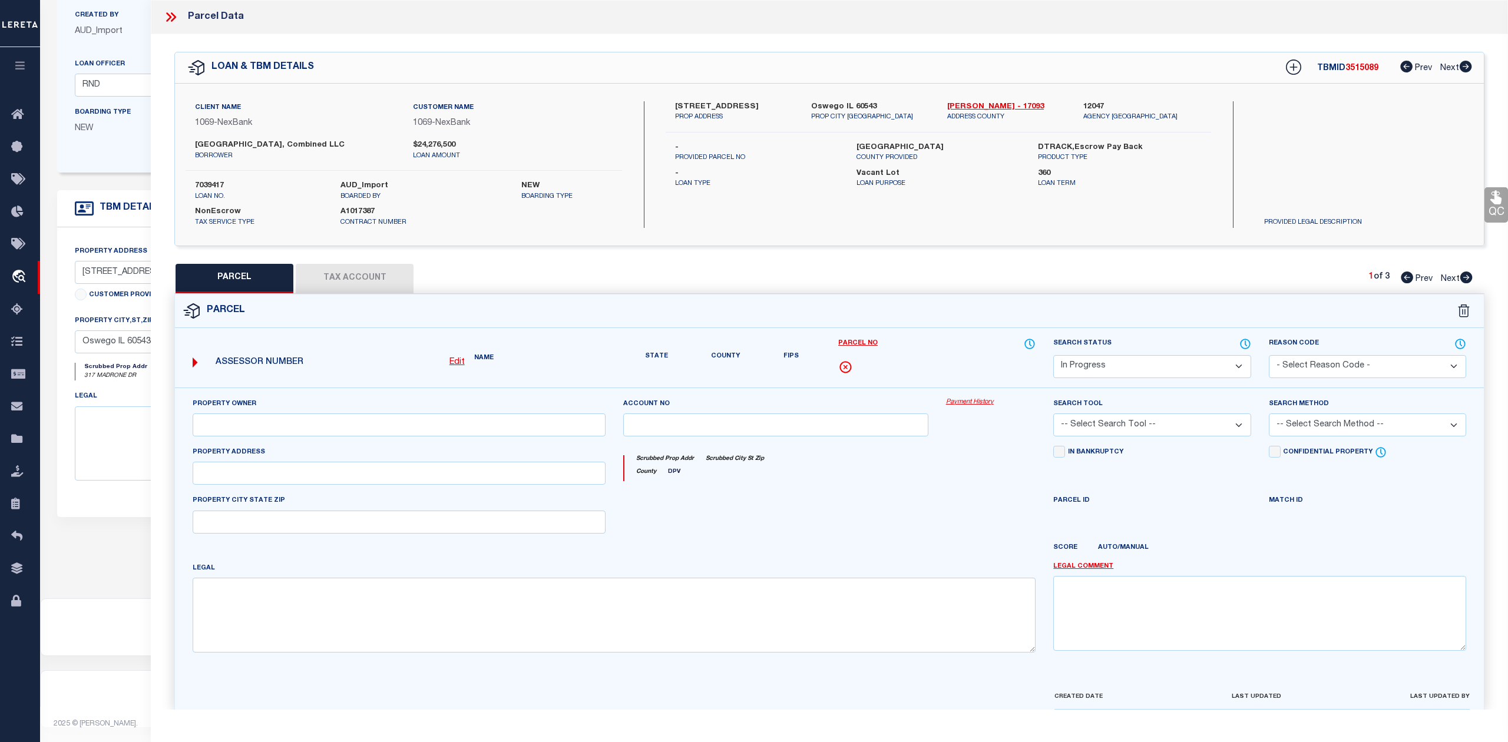
checkbox input "false"
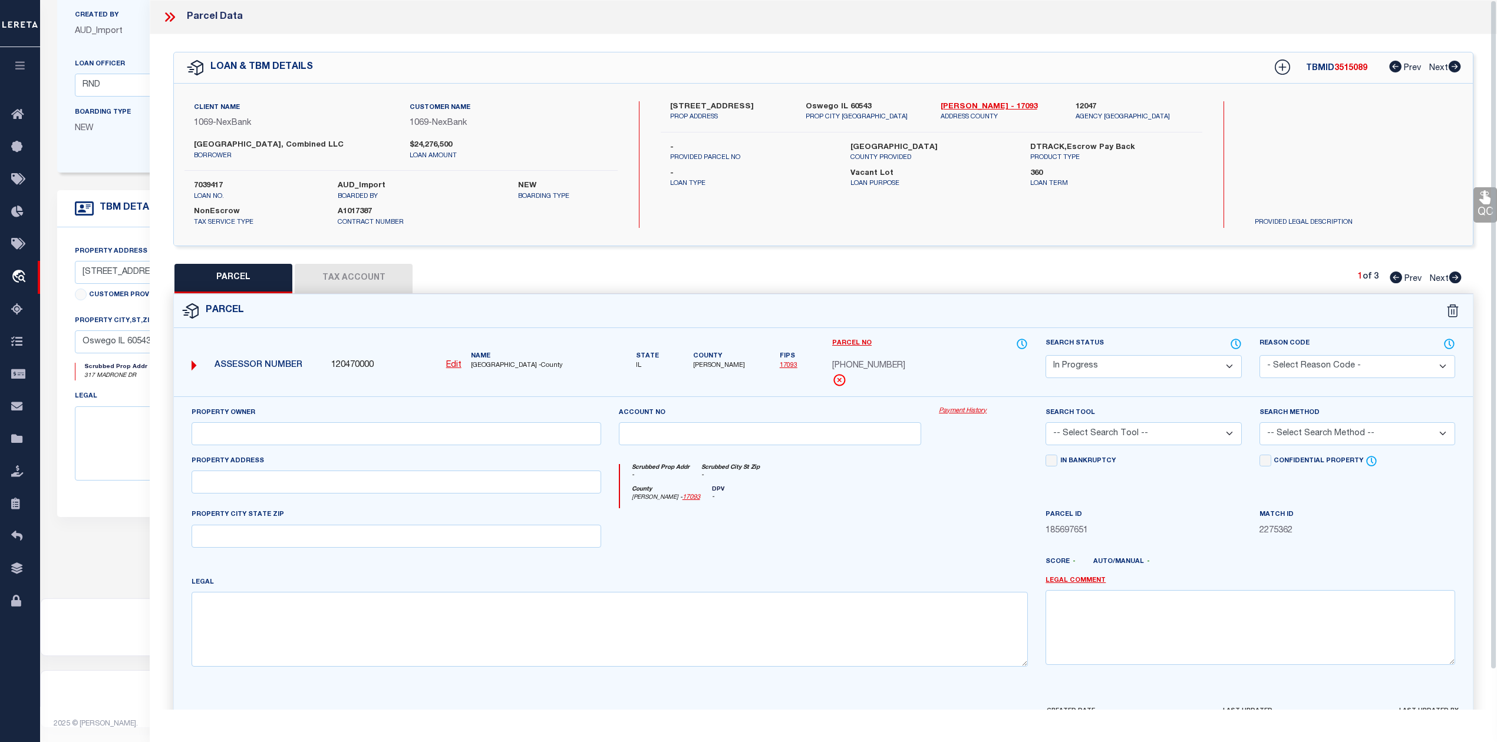
click at [891, 521] on div at bounding box center [770, 532] width 321 height 48
click at [639, 634] on textarea at bounding box center [609, 629] width 836 height 74
paste textarea "LOT 1 OF [GEOGRAPHIC_DATA] PHASE 3 PER SUB DOC 202400009292"
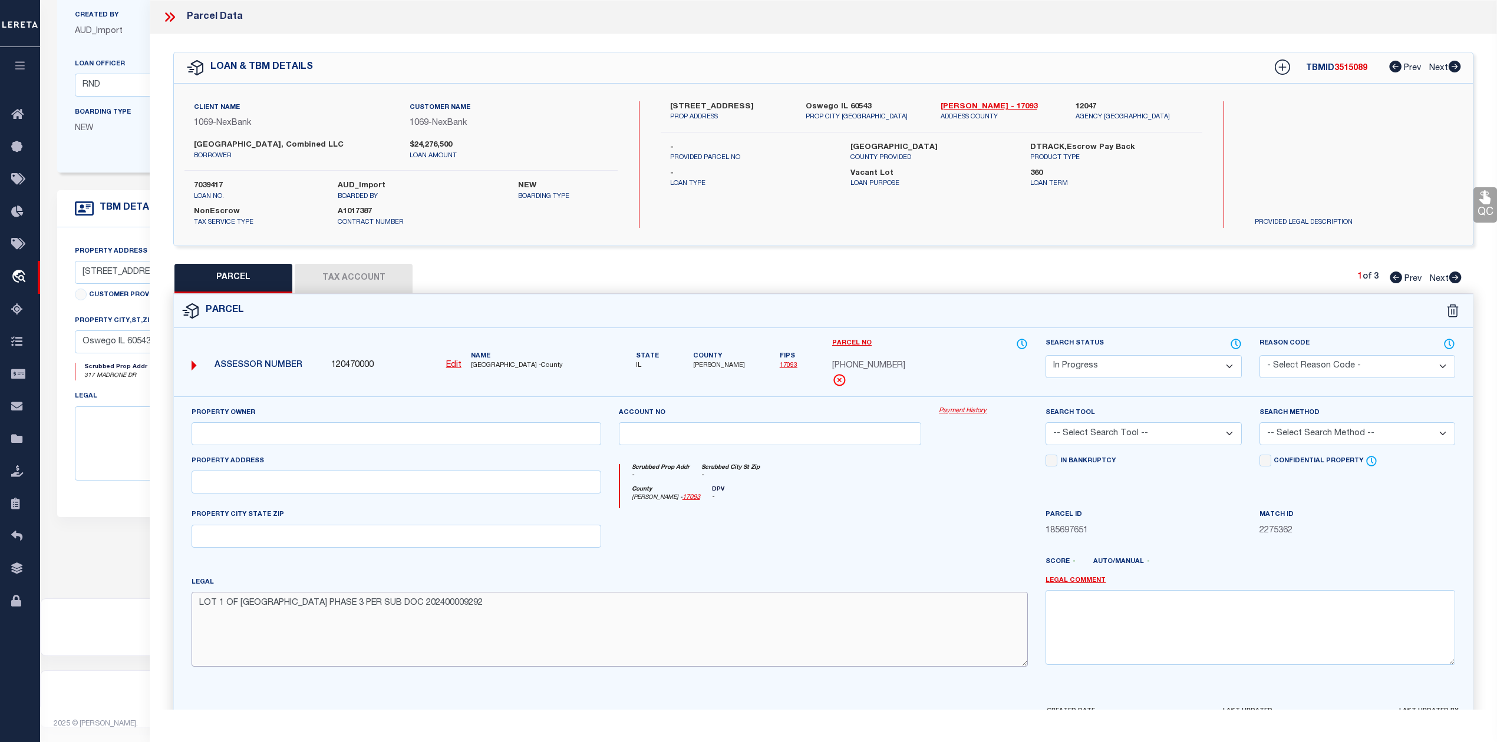
type textarea "LOT 1 OF [GEOGRAPHIC_DATA] PHASE 3 PER SUB DOC 202400009292"
click at [753, 557] on div at bounding box center [770, 532] width 321 height 48
click at [361, 434] on input "text" at bounding box center [395, 433] width 409 height 23
paste input "[GEOGRAPHIC_DATA] IL COMBINED LLC"
type input "[GEOGRAPHIC_DATA] IL COMBINED LLC"
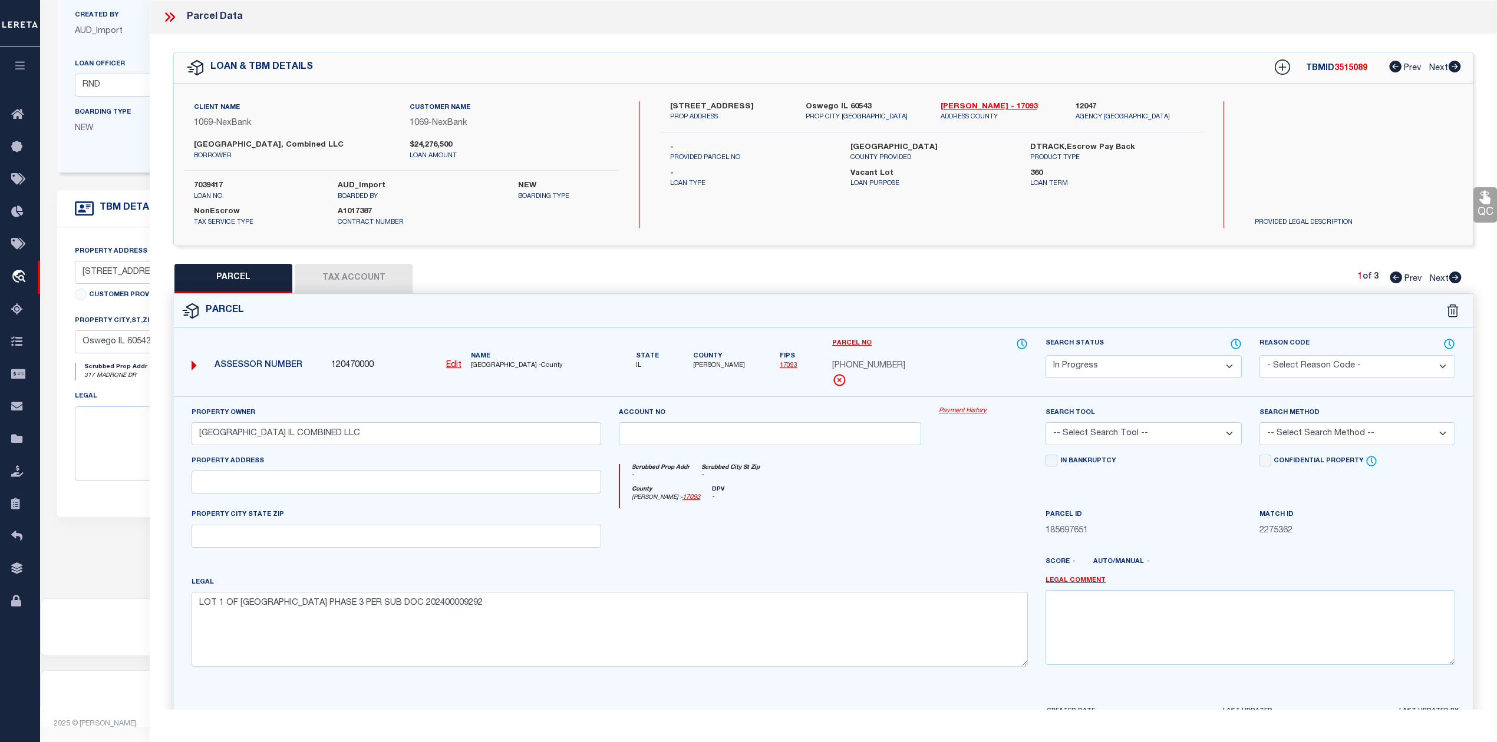
click at [759, 551] on div at bounding box center [770, 532] width 321 height 48
click at [807, 529] on div at bounding box center [770, 532] width 321 height 48
click at [1099, 439] on select "-- Select Search Tool -- 3rd Party Website Agency File Agency Website ATLS CNV-…" at bounding box center [1143, 433] width 196 height 23
select select "AGW"
click at [1045, 424] on select "-- Select Search Tool -- 3rd Party Website Agency File Agency Website ATLS CNV-…" at bounding box center [1143, 433] width 196 height 23
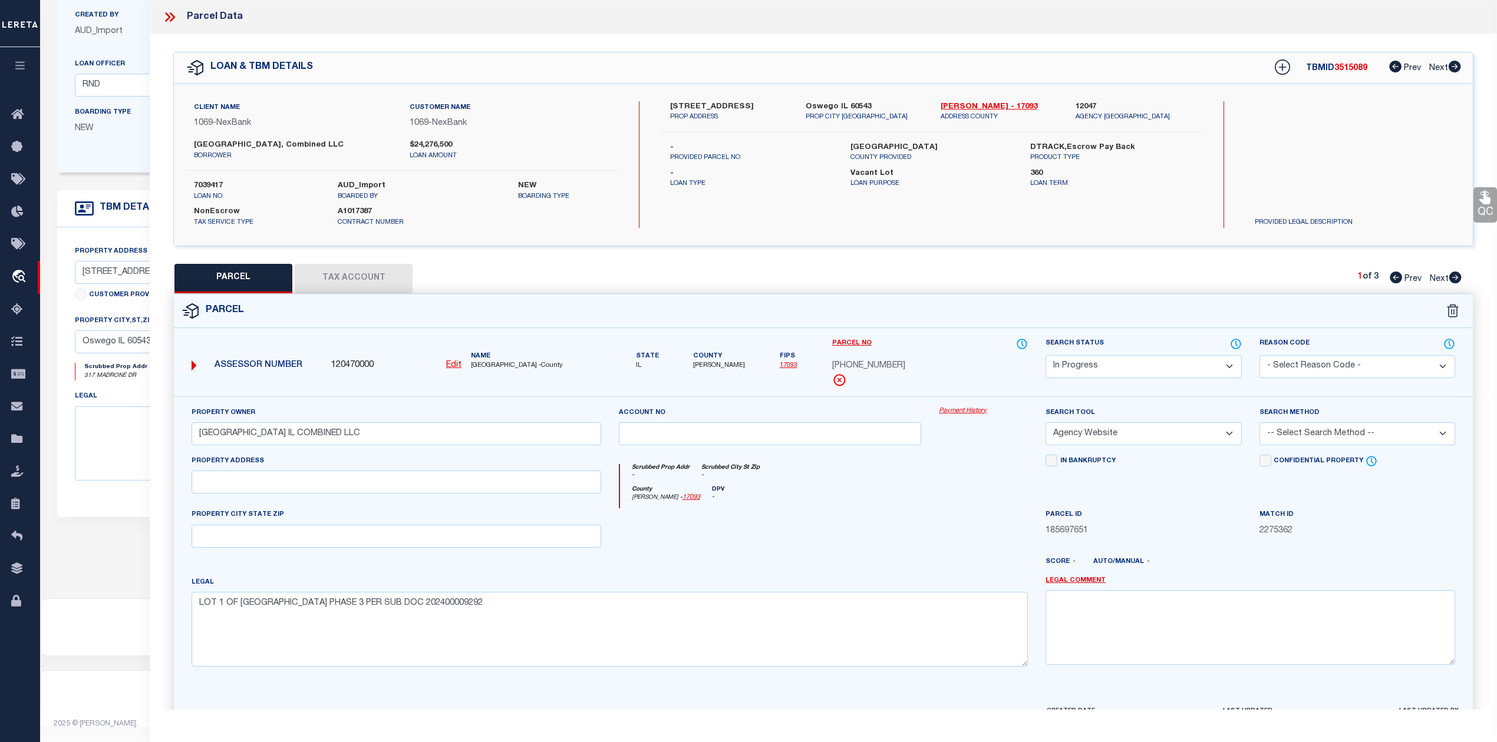
click at [987, 513] on div at bounding box center [983, 532] width 107 height 48
click at [1299, 434] on select "-- Select Search Method -- Property Address Legal Liability Info Provided" at bounding box center [1357, 433] width 196 height 23
select select "LEG"
click at [1259, 424] on select "-- Select Search Method -- Property Address Legal Liability Info Provided" at bounding box center [1357, 433] width 196 height 23
click at [844, 557] on div at bounding box center [770, 532] width 321 height 48
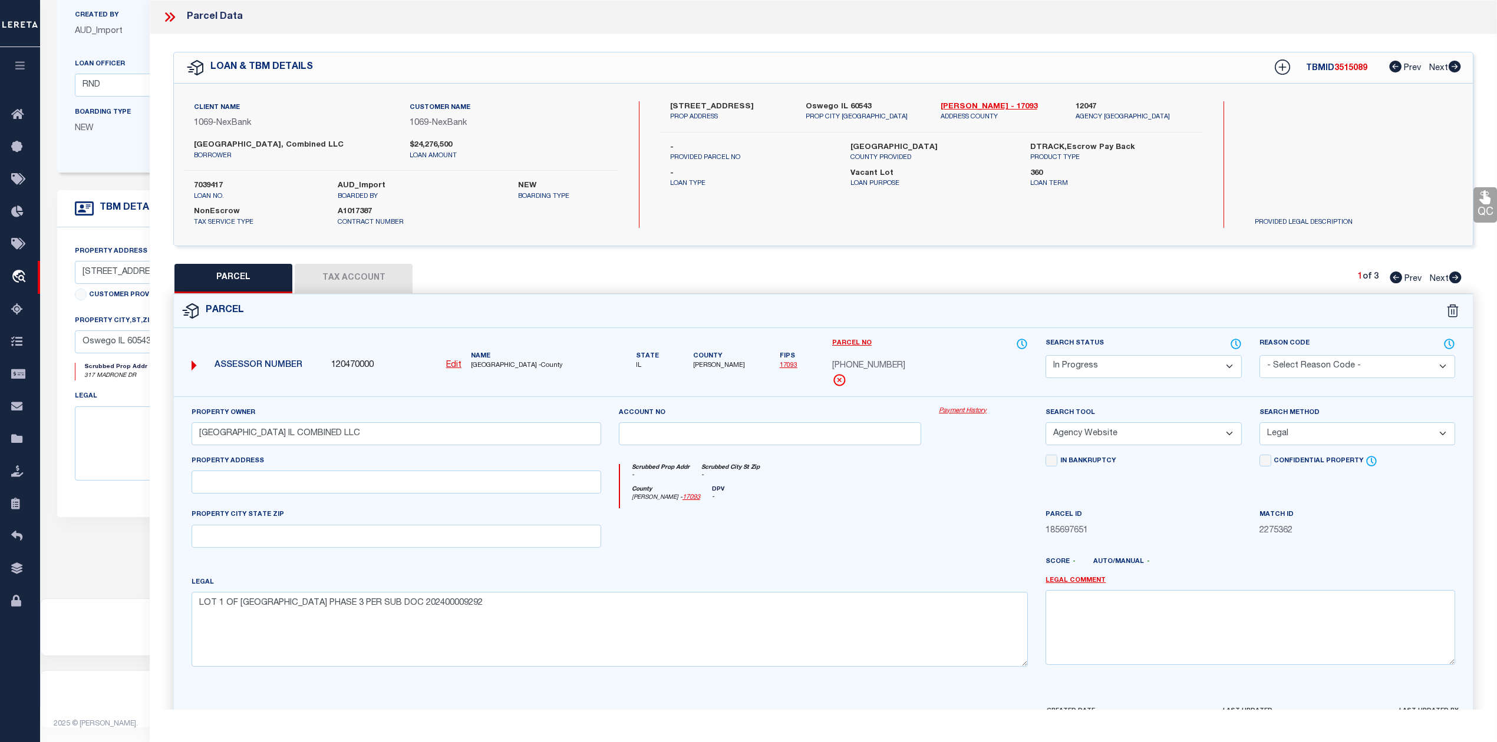
scroll to position [77, 0]
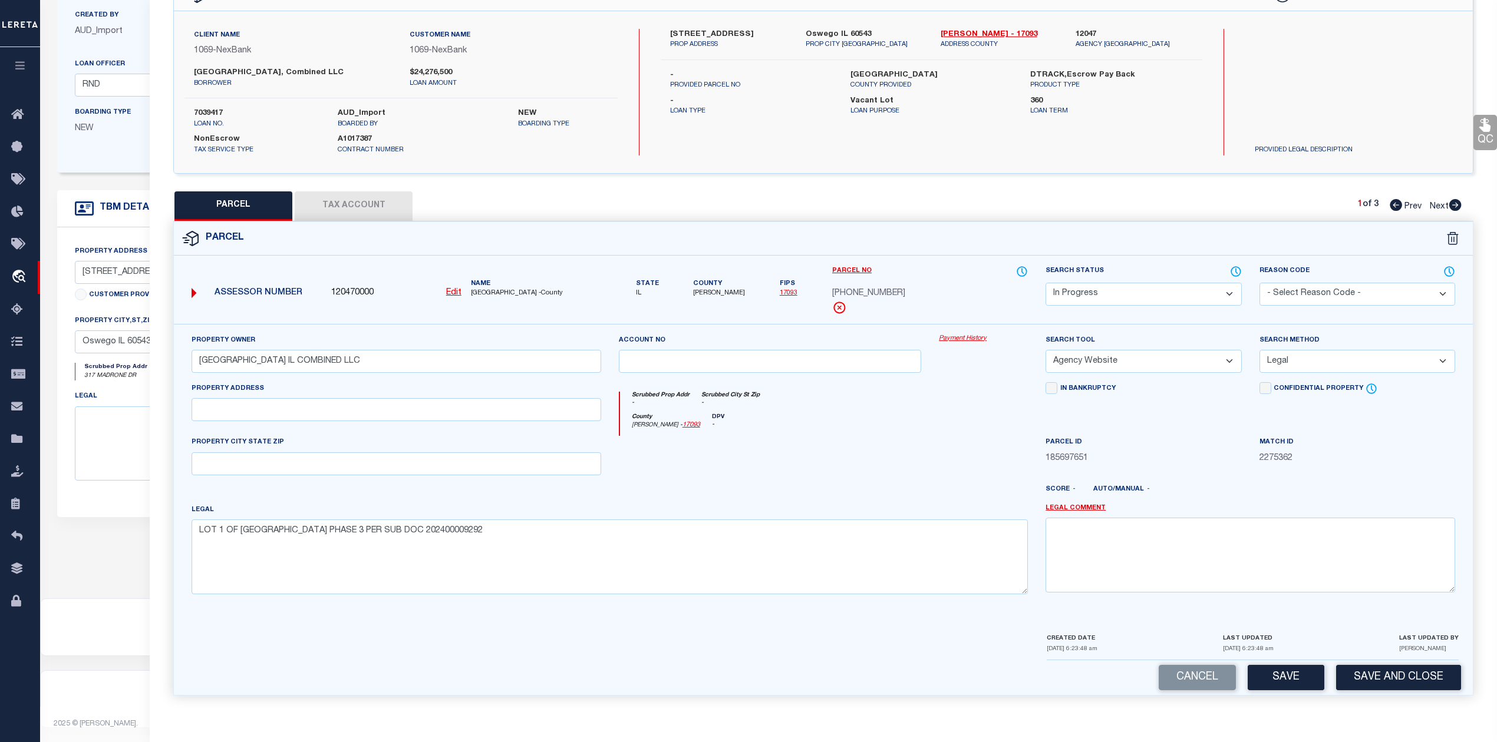
click at [854, 472] on div at bounding box center [770, 460] width 321 height 48
click at [1278, 680] on button "Save" at bounding box center [1285, 677] width 77 height 25
click at [835, 498] on div at bounding box center [876, 494] width 321 height 19
select select "AS"
select select
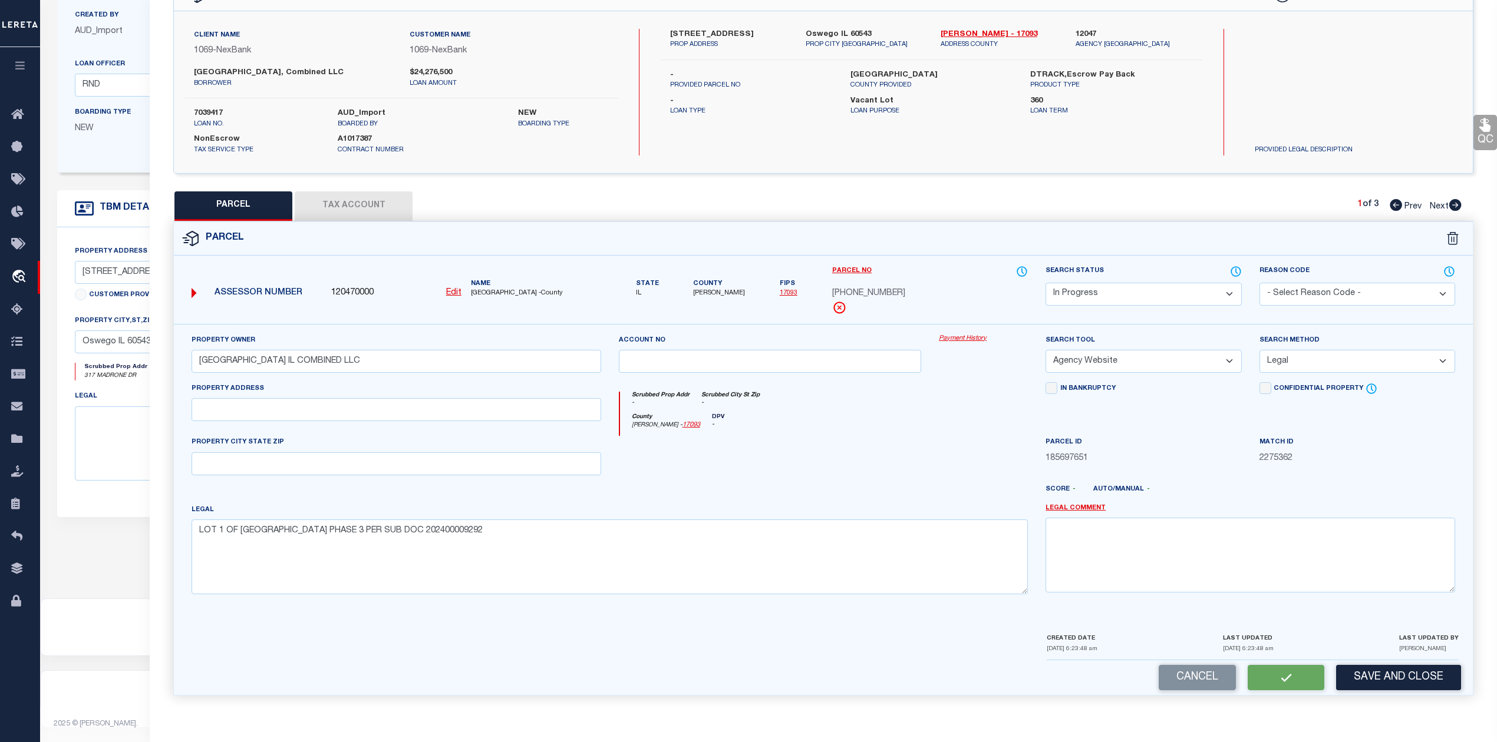
select select
checkbox input "false"
select select "IP"
type input "[GEOGRAPHIC_DATA] IL COMBINED LLC"
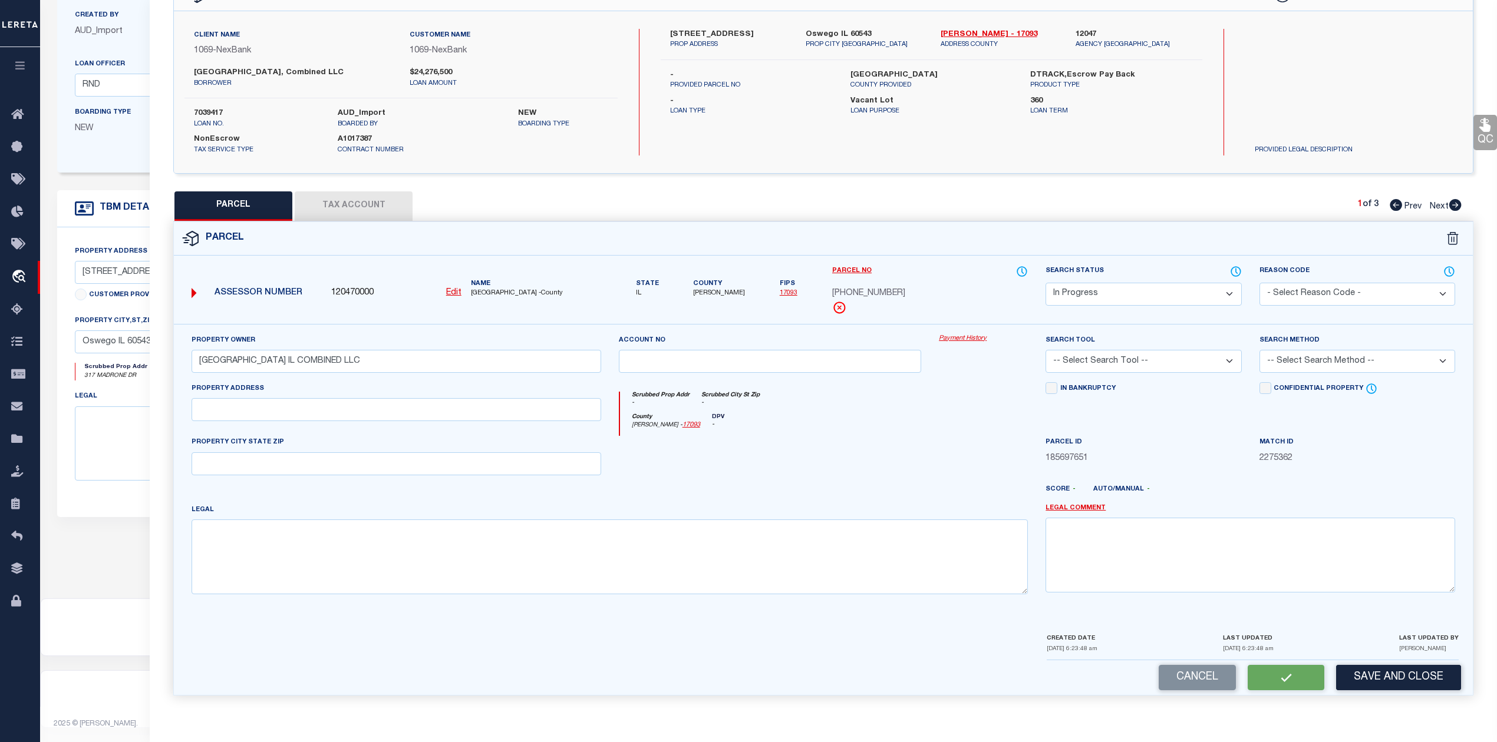
select select "AGW"
select select "LEG"
type textarea "LOT 1 OF [GEOGRAPHIC_DATA] PHASE 3 PER SUB DOC 202400009292"
click at [378, 206] on button "Tax Account" at bounding box center [354, 205] width 118 height 29
select select "100"
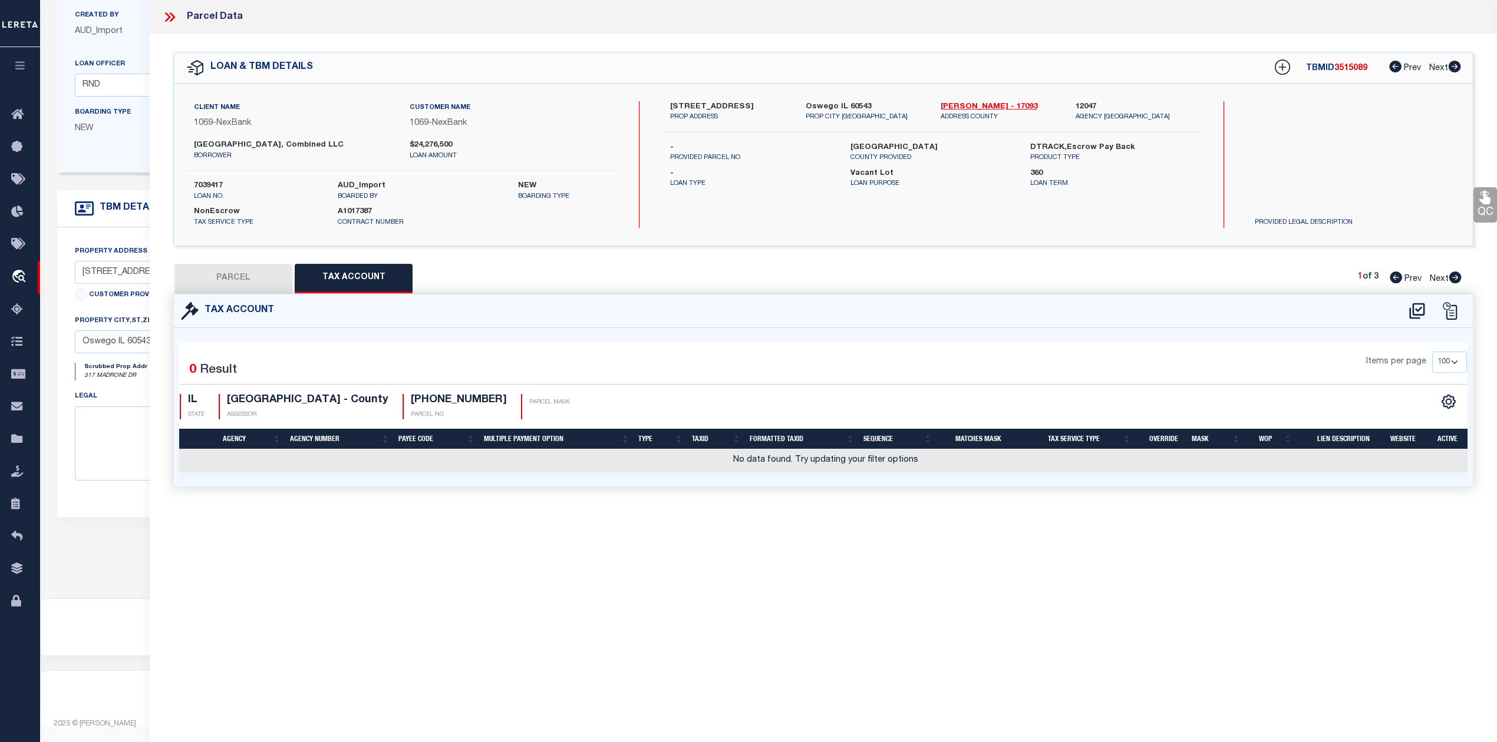
scroll to position [0, 0]
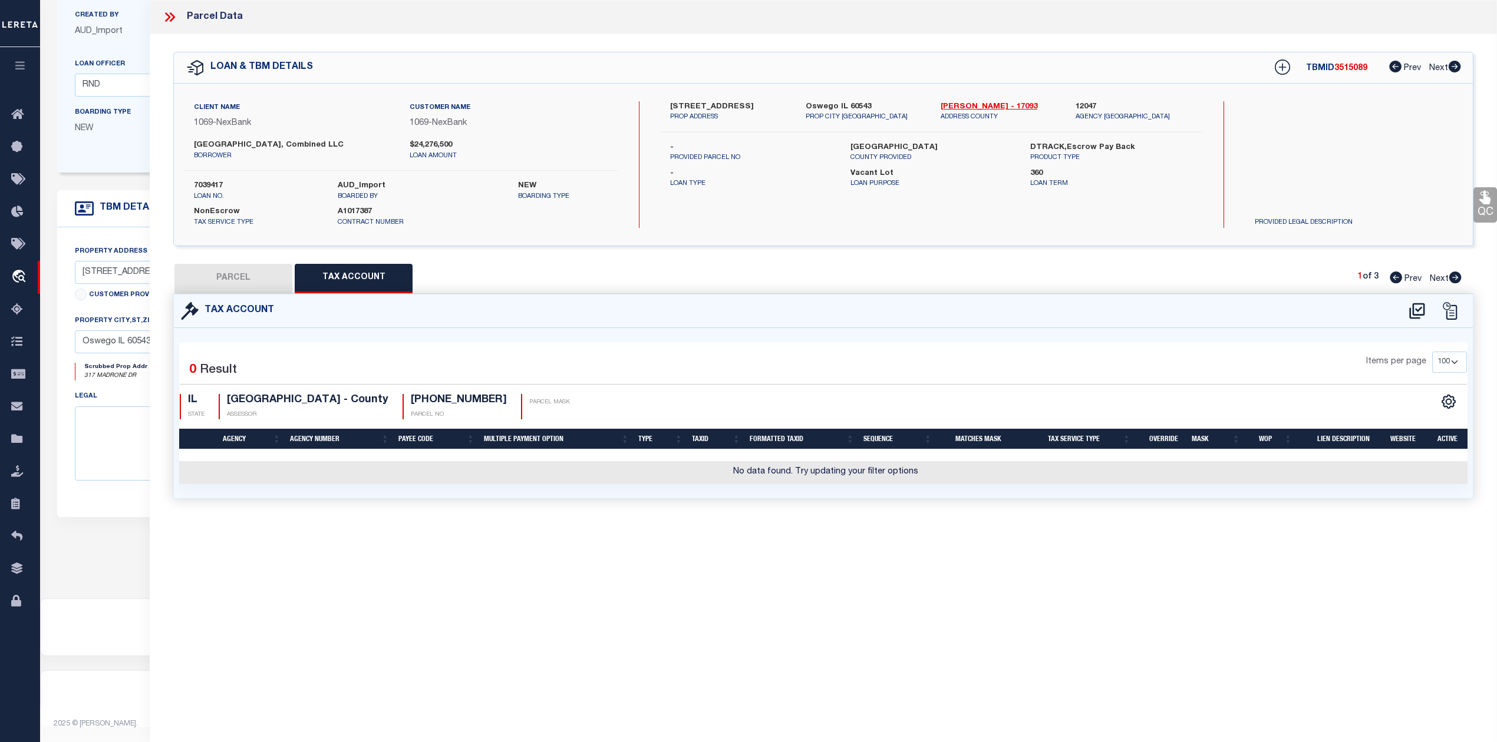
drag, startPoint x: 785, startPoint y: 547, endPoint x: 1190, endPoint y: 423, distance: 423.4
click at [785, 548] on div "Parcel Data QC QC QC - Select Status - Ready to QC" at bounding box center [823, 355] width 1347 height 710
click at [1418, 309] on icon at bounding box center [1416, 311] width 15 height 16
select select "100"
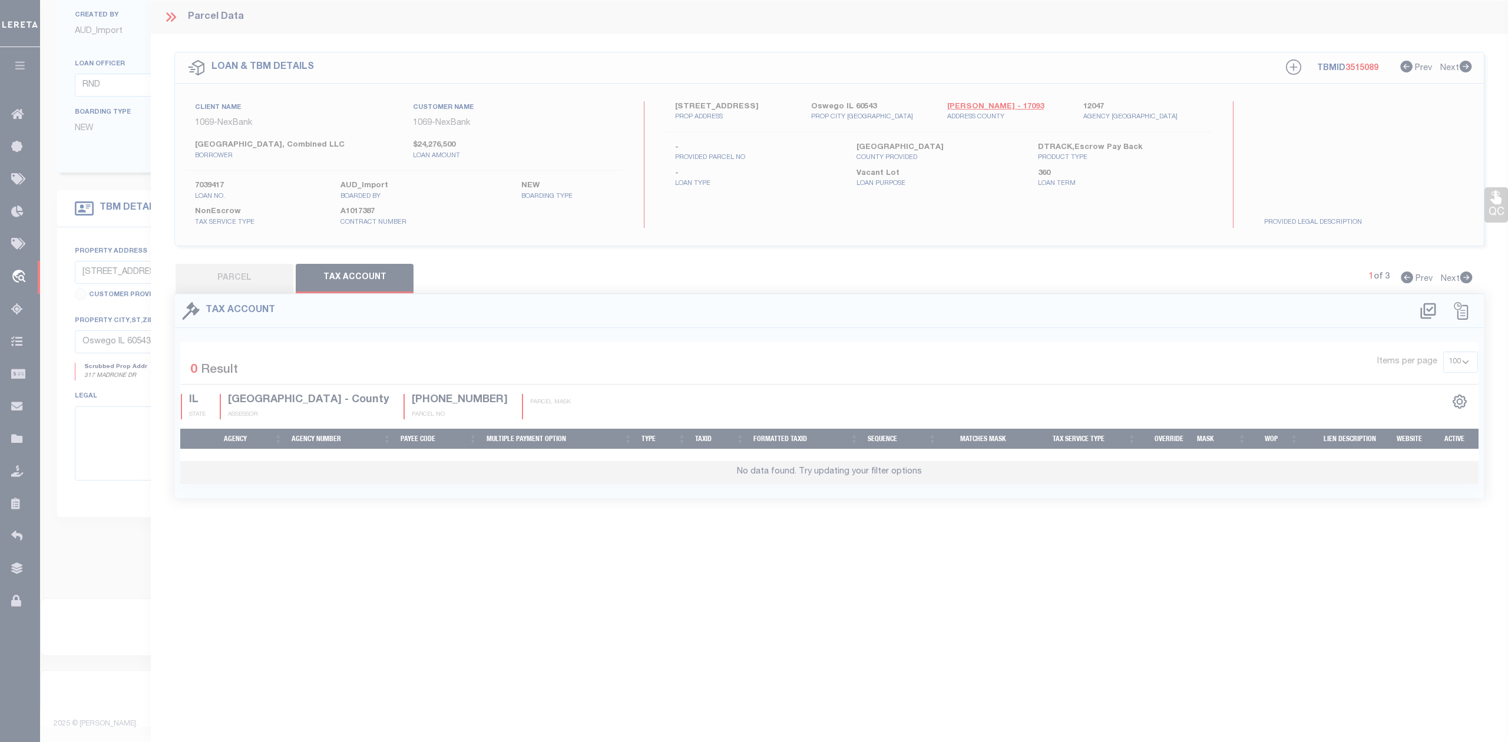
select select "100"
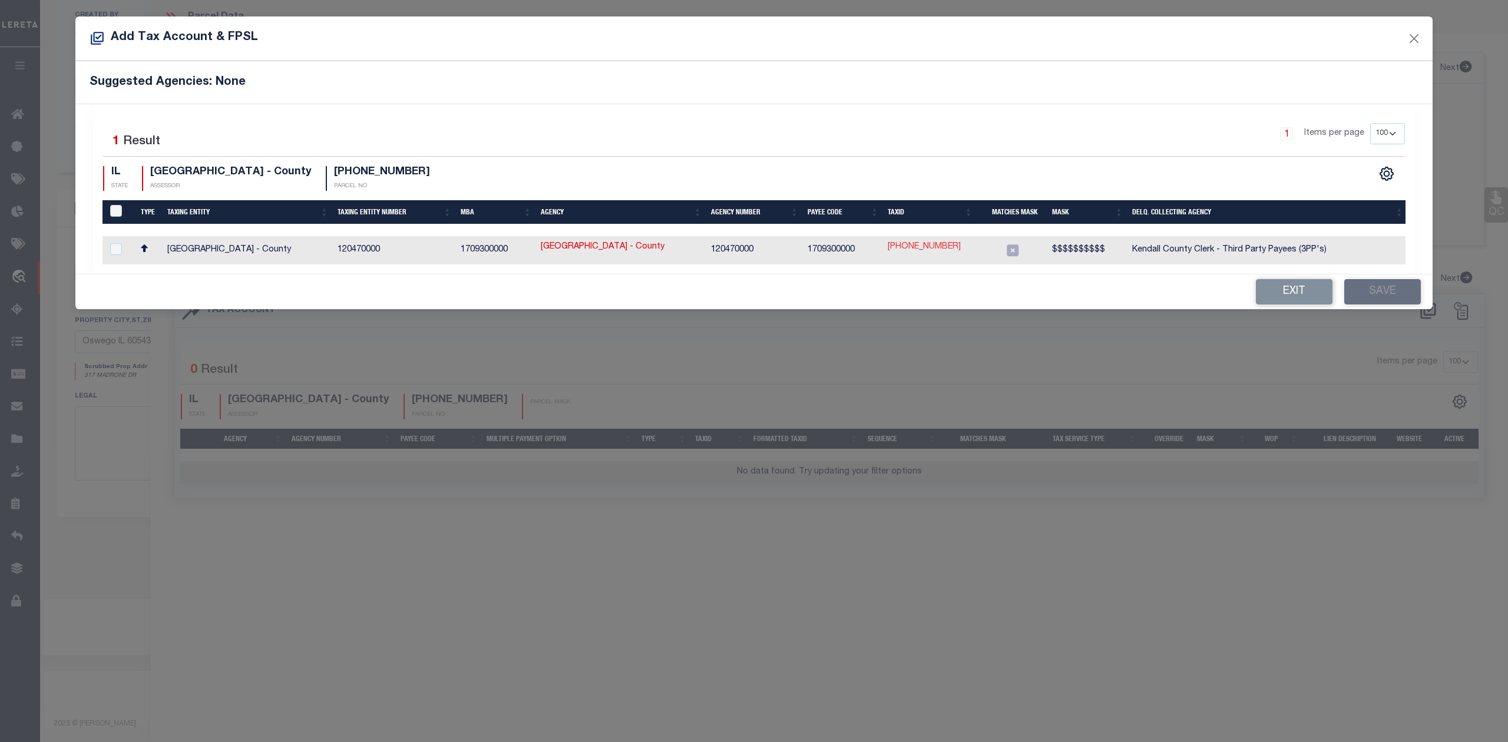
click at [900, 250] on link "[PHONE_NUMBER]" at bounding box center [924, 247] width 73 height 13
type input "[PHONE_NUMBER]"
checkbox input "true"
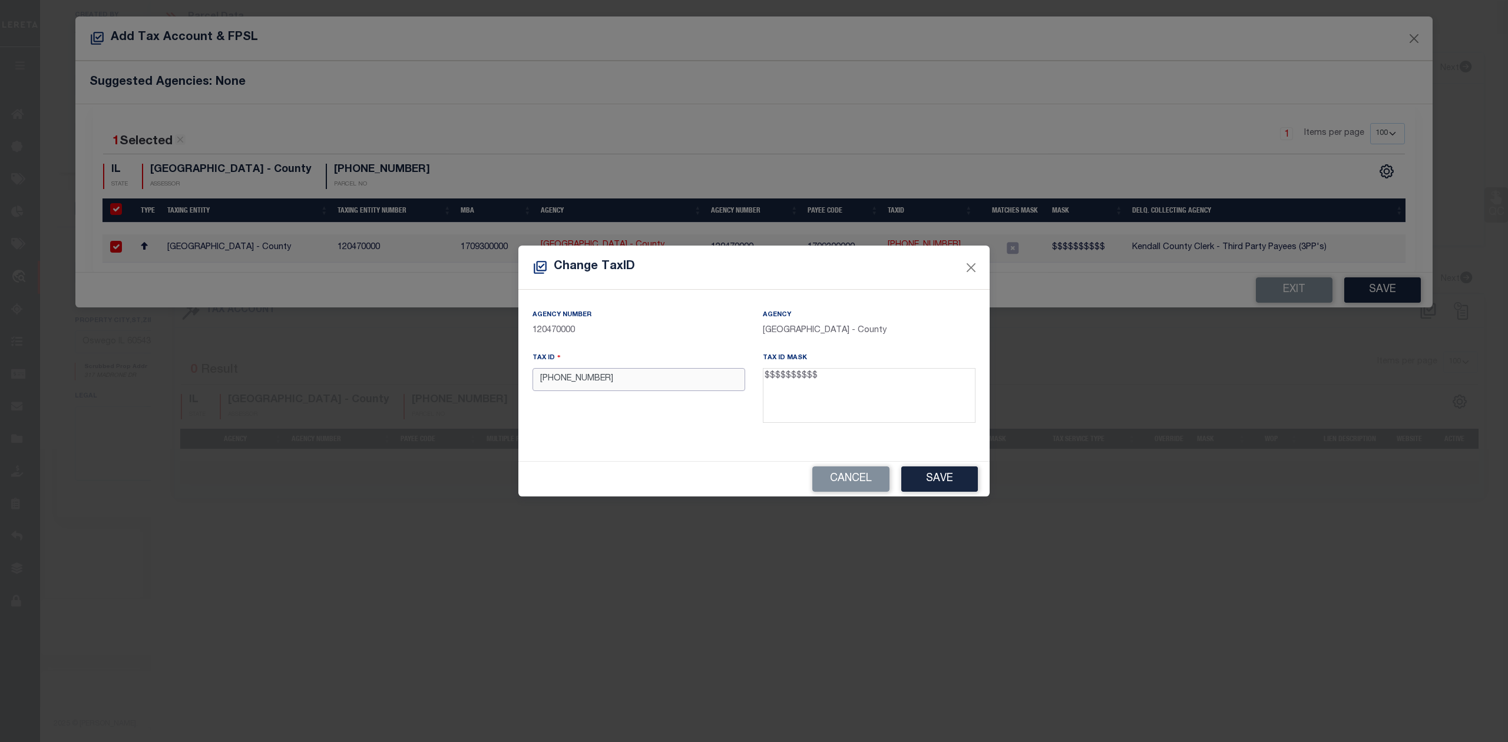
click at [580, 379] on input "[PHONE_NUMBER]" at bounding box center [639, 379] width 213 height 23
click at [567, 383] on input "[PHONE_NUMBER]" at bounding box center [639, 379] width 213 height 23
click at [552, 379] on input "02-13201029" at bounding box center [639, 379] width 213 height 23
type input "0213201029"
click at [576, 411] on div "Tax ID 0213201029" at bounding box center [639, 390] width 230 height 77
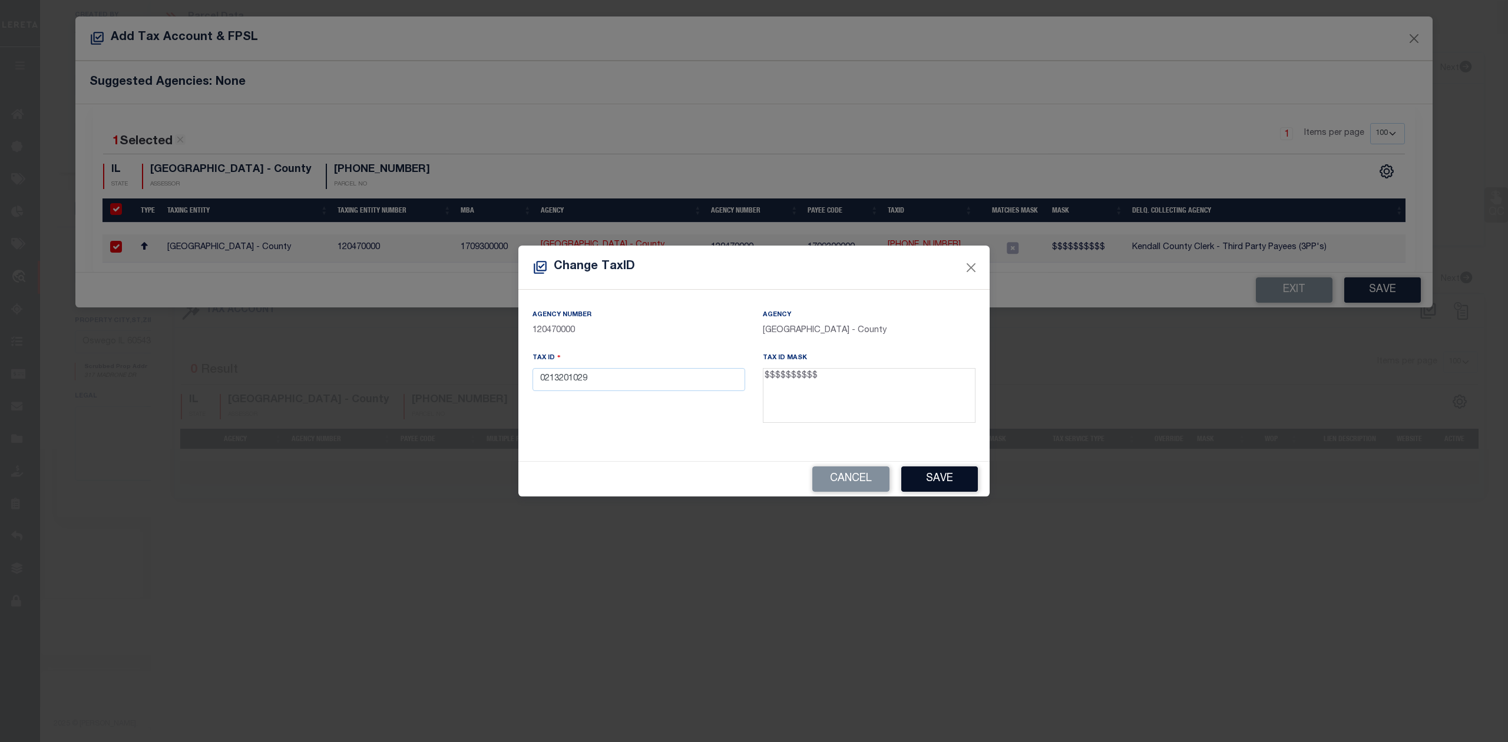
click at [931, 477] on button "Save" at bounding box center [939, 479] width 77 height 25
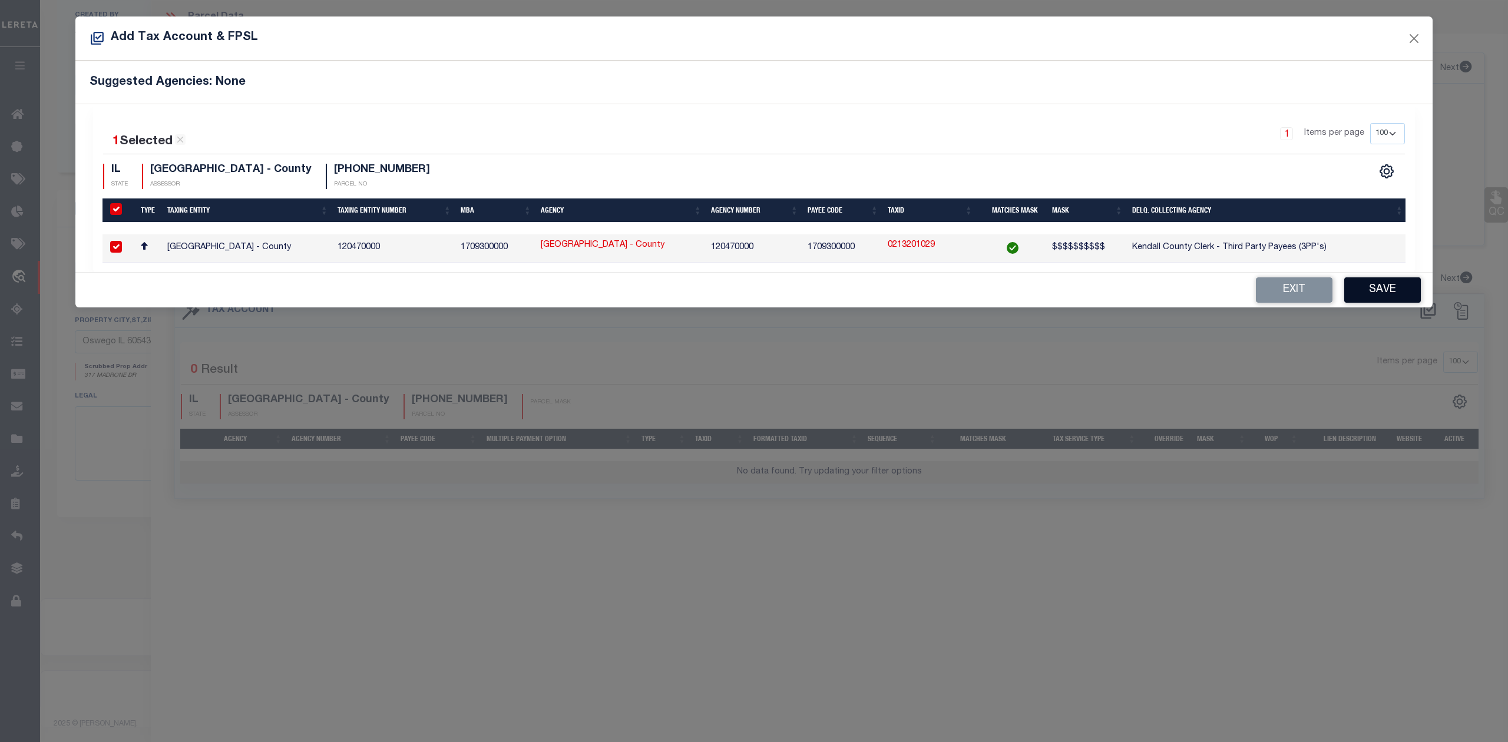
click at [1374, 297] on button "Save" at bounding box center [1383, 290] width 77 height 25
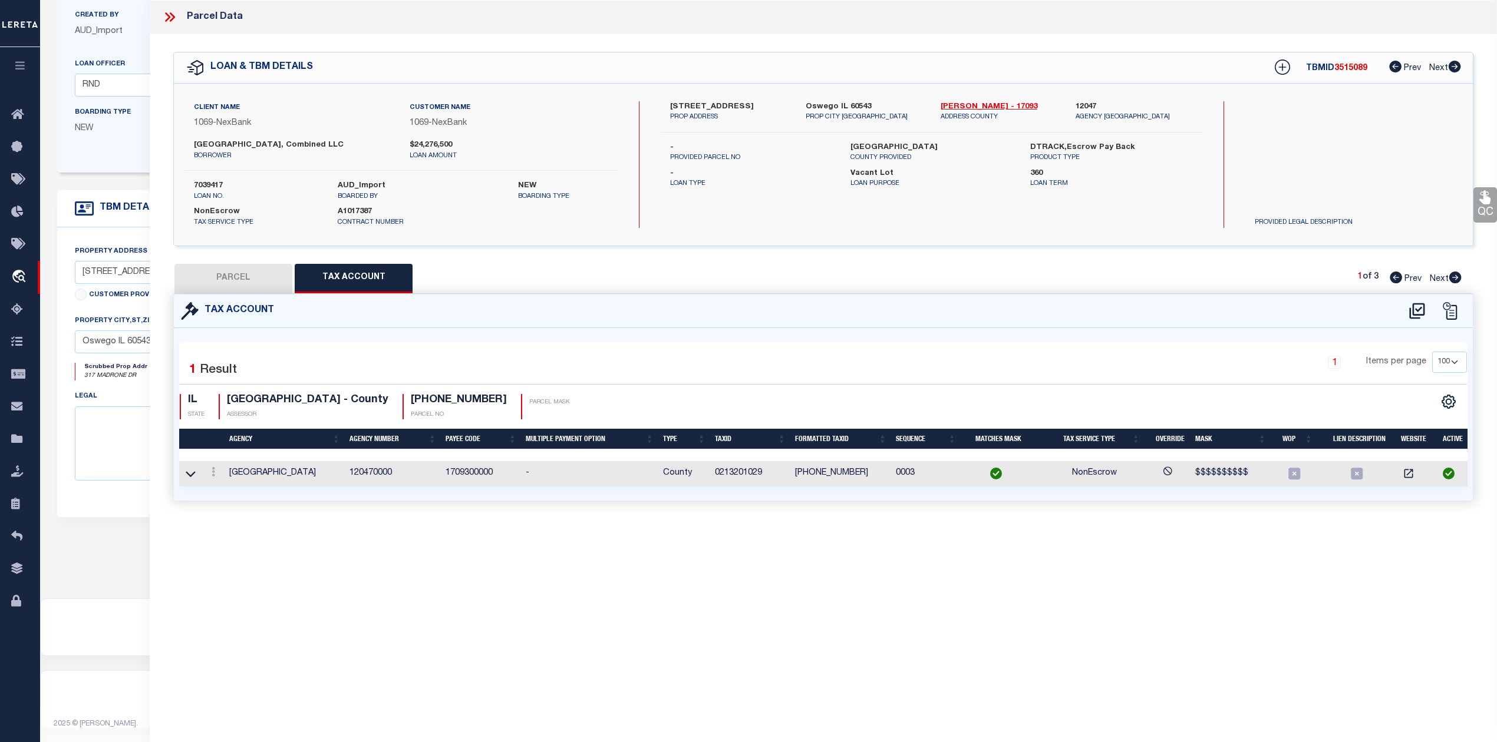
click at [864, 590] on div "Parcel Data QC QC QC - Select Status - Ready to QC" at bounding box center [823, 355] width 1347 height 710
click at [242, 276] on button "PARCEL" at bounding box center [233, 278] width 118 height 29
select select "AS"
select select
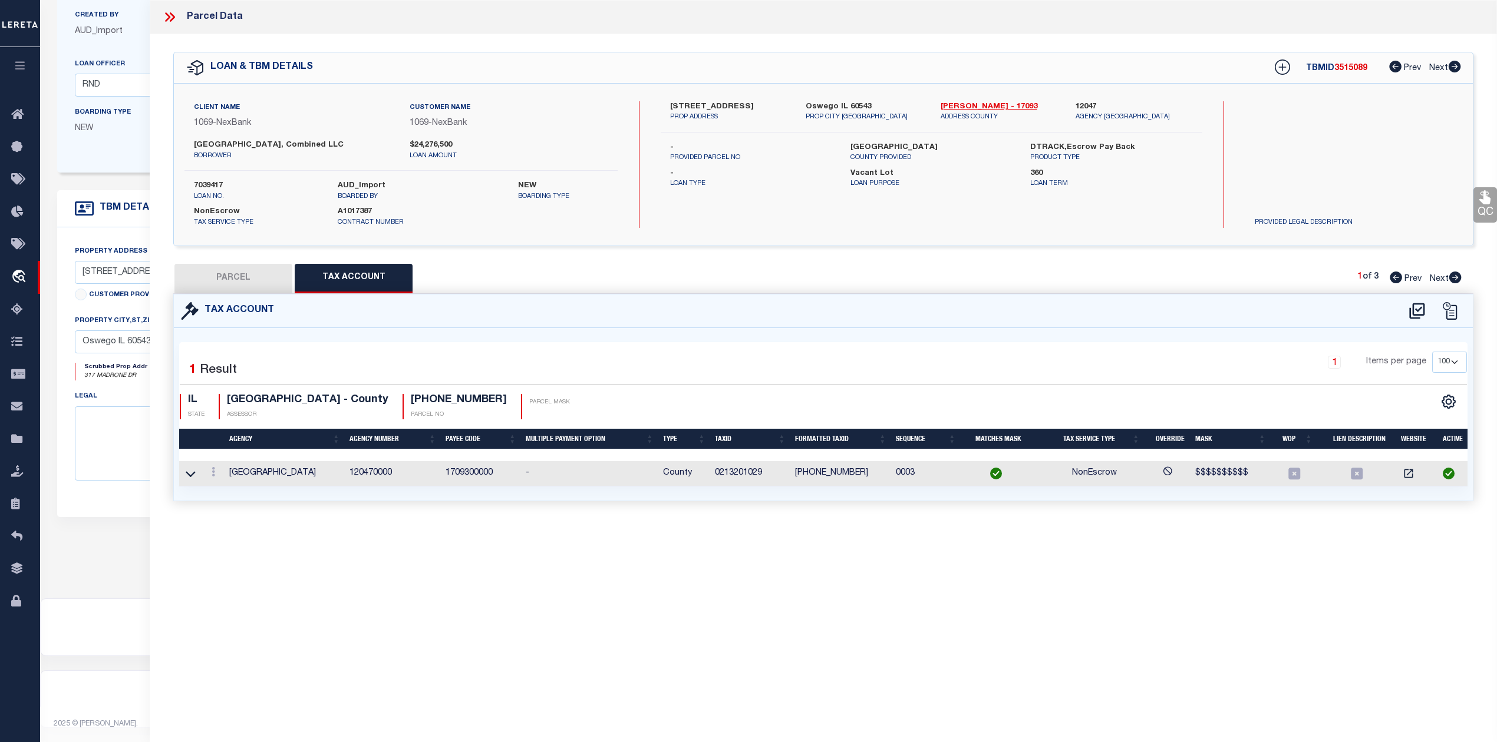
checkbox input "false"
select select "IP"
type input "[GEOGRAPHIC_DATA] IL COMBINED LLC"
select select "AGW"
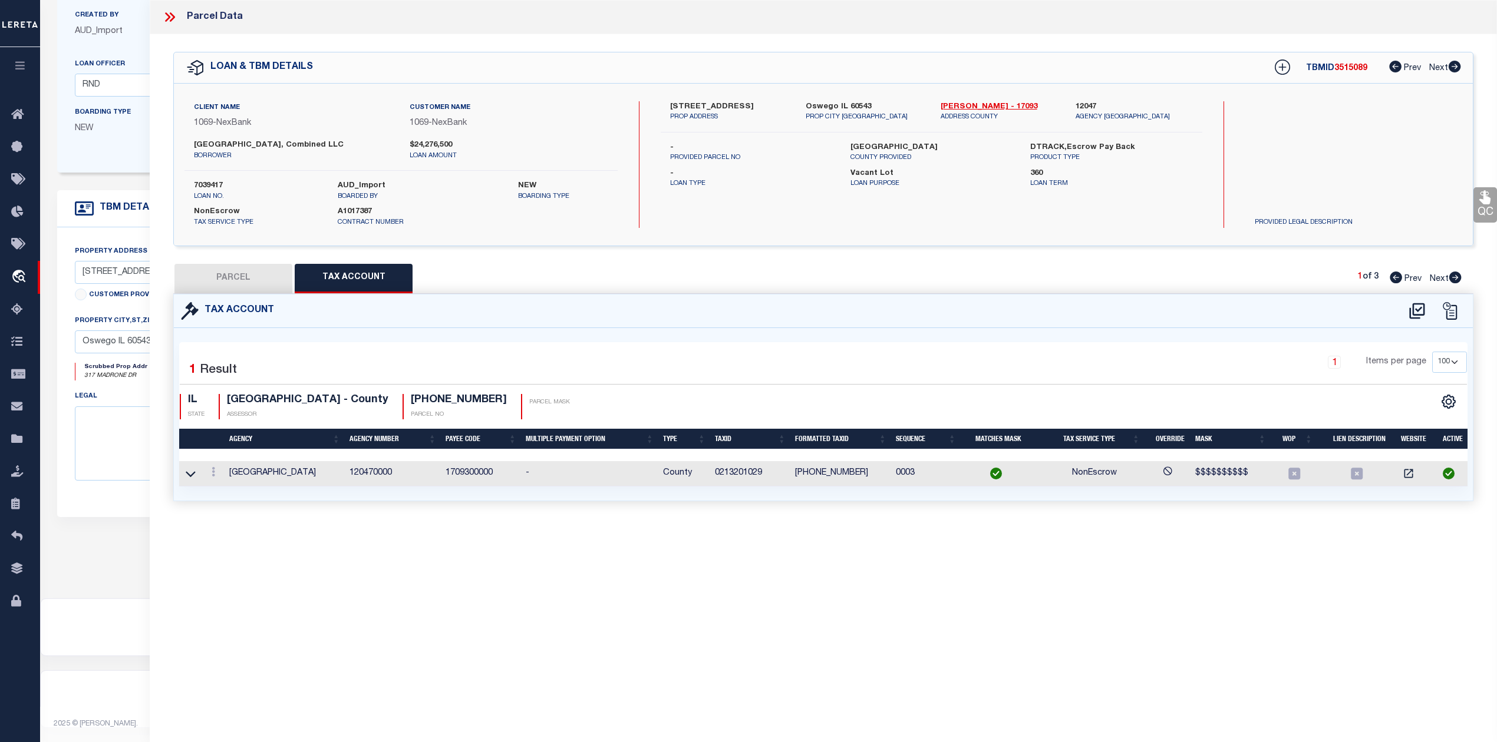
select select "LEG"
type textarea "LOT 1 OF [GEOGRAPHIC_DATA] PHASE 3 PER SUB DOC 202400009292"
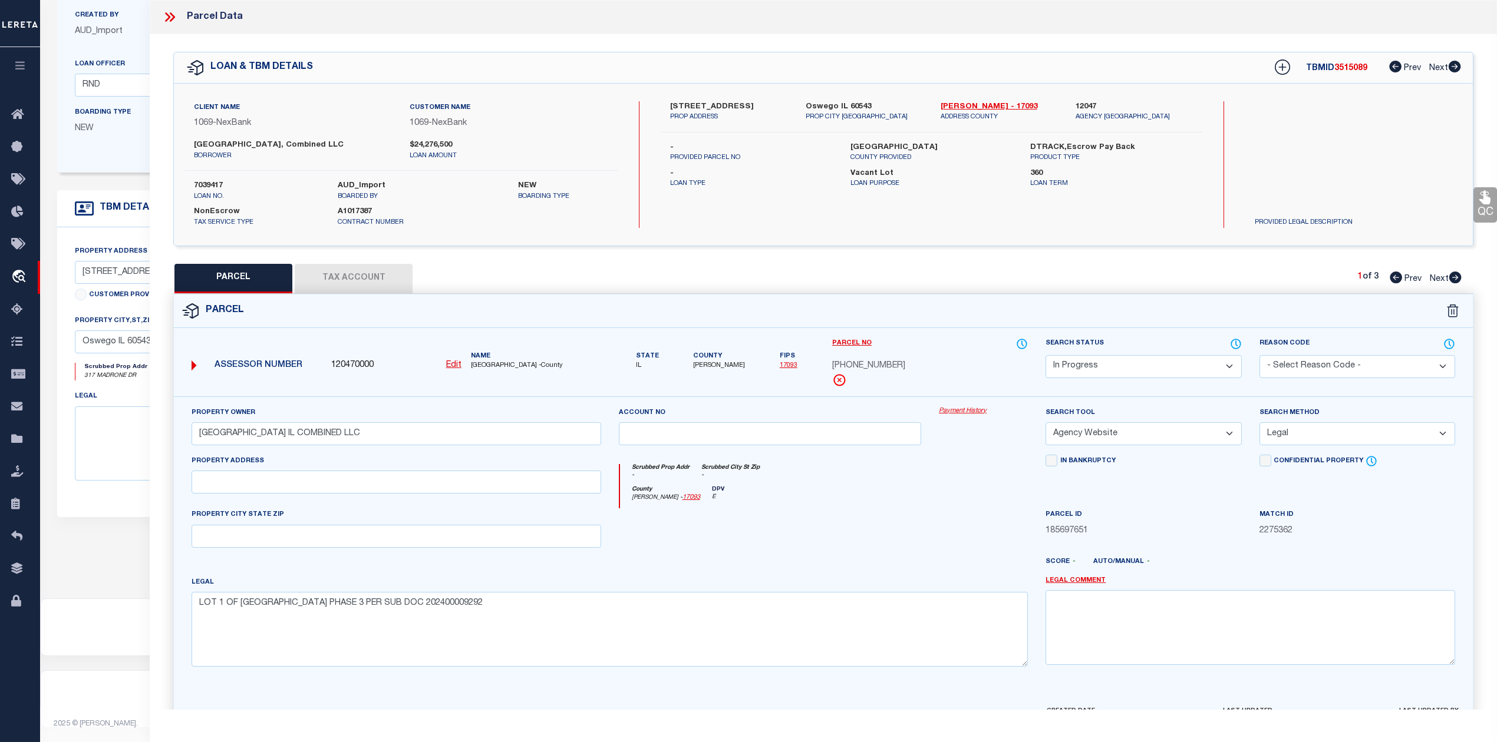
click at [759, 580] on div "Legal LOT 1 OF [GEOGRAPHIC_DATA] PHASE 3 PER SUB DOC 202400009292" at bounding box center [609, 621] width 836 height 91
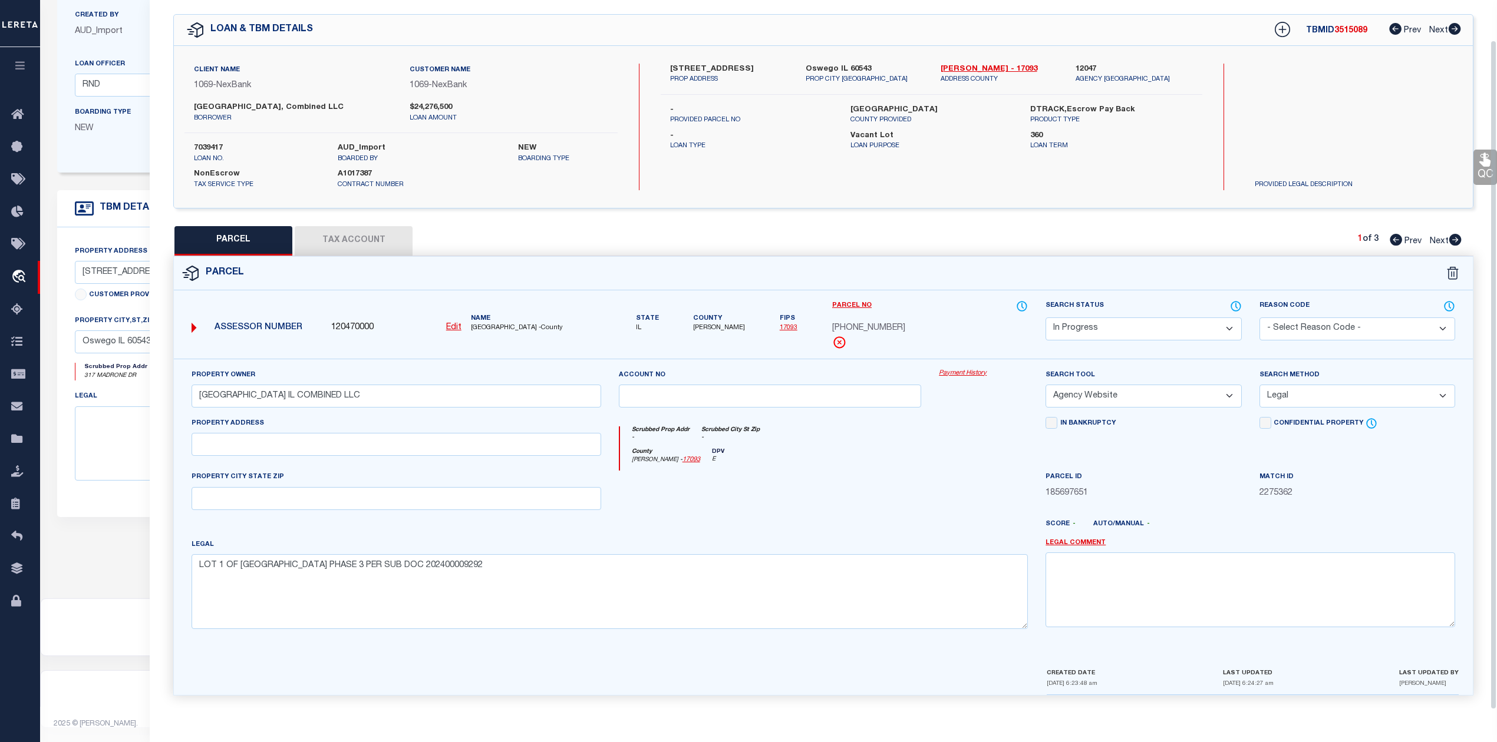
click at [954, 245] on div "PARCEL Tax Account 1 of 3 Prev Next" at bounding box center [823, 240] width 1300 height 29
click at [1283, 29] on icon at bounding box center [1281, 29] width 15 height 15
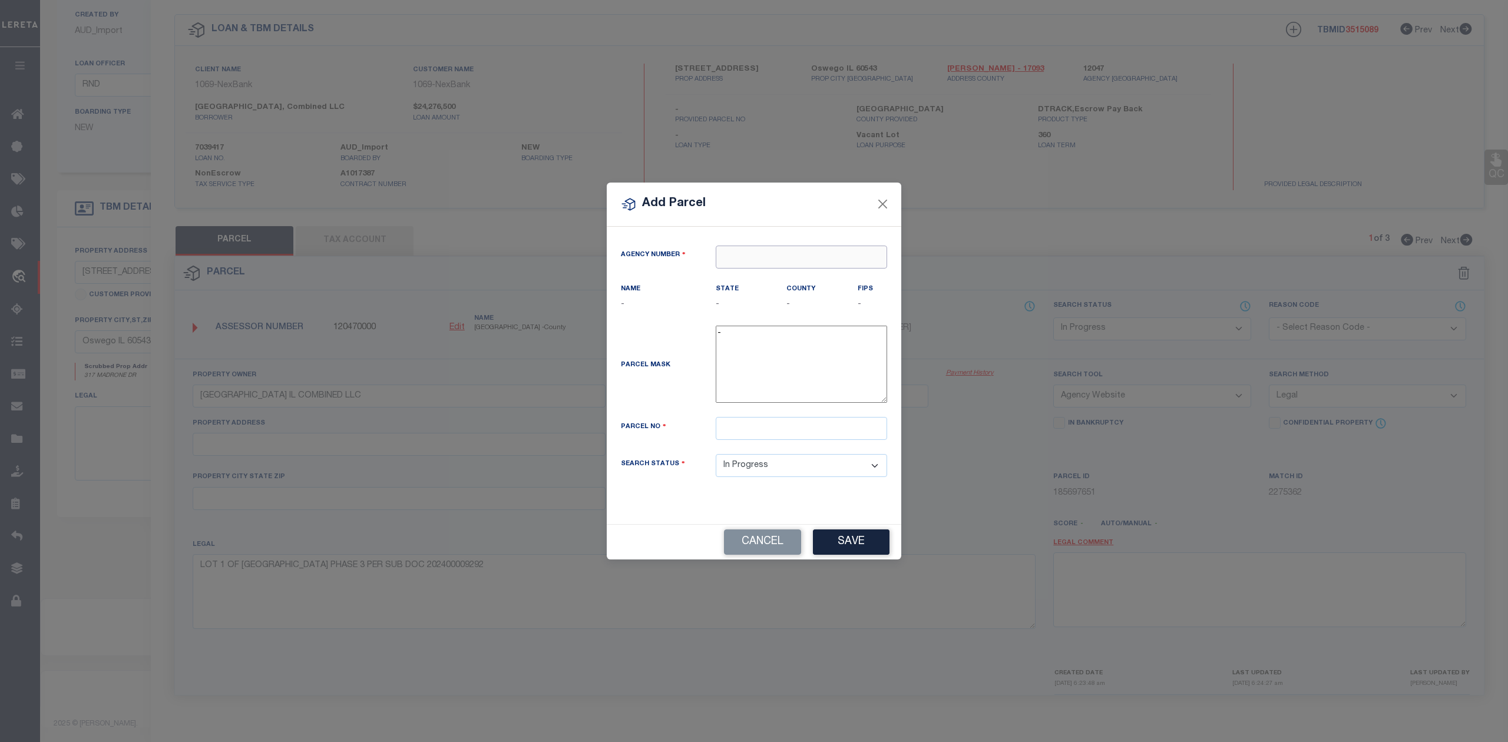
click at [776, 257] on input "text" at bounding box center [801, 257] width 171 height 23
click at [778, 276] on div "120470000 : [GEOGRAPHIC_DATA]" at bounding box center [801, 288] width 170 height 34
click at [815, 431] on input "text" at bounding box center [801, 428] width 171 height 23
paste input "[PHONE_NUMBER]"
click at [699, 389] on div "Parcel Mask -" at bounding box center [754, 367] width 284 height 82
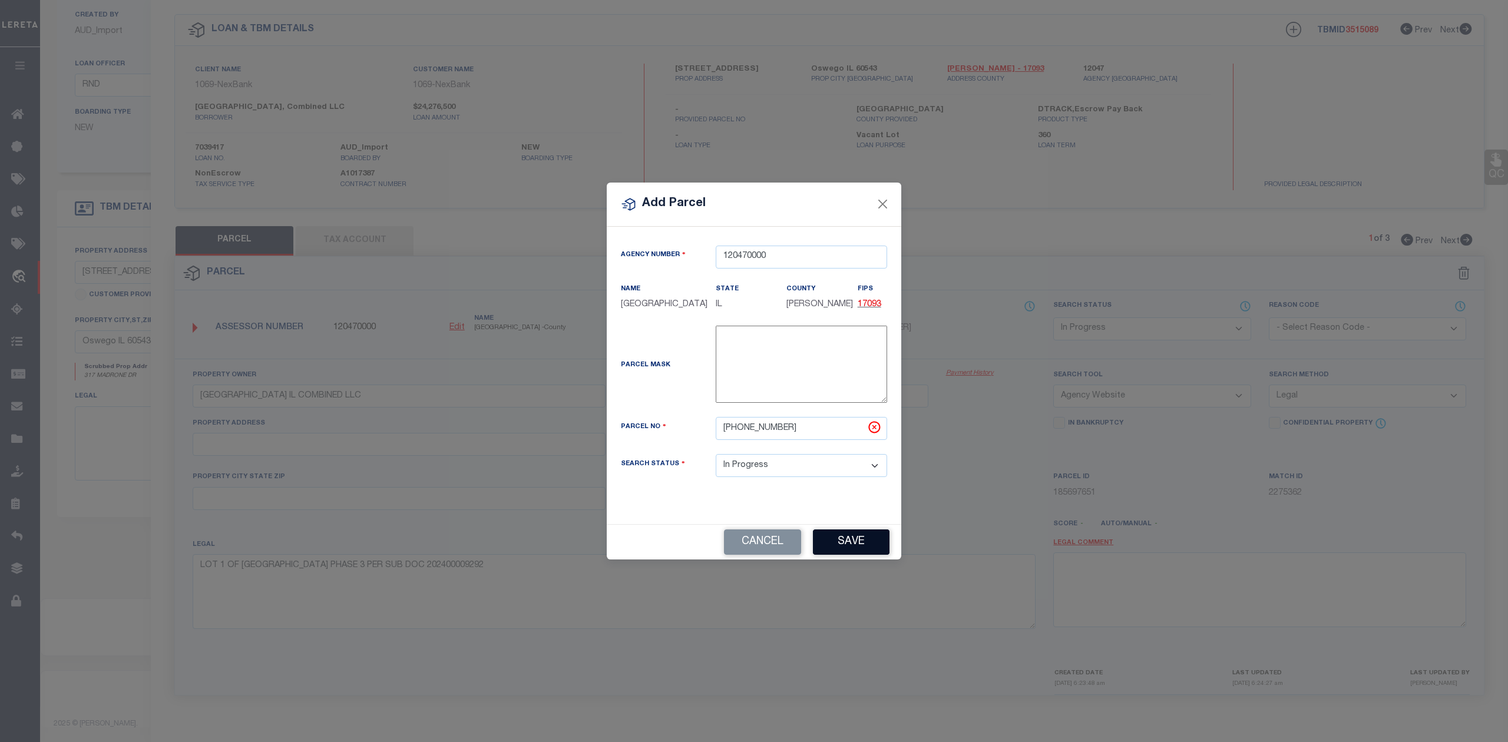
click at [847, 550] on button "Save" at bounding box center [851, 542] width 77 height 25
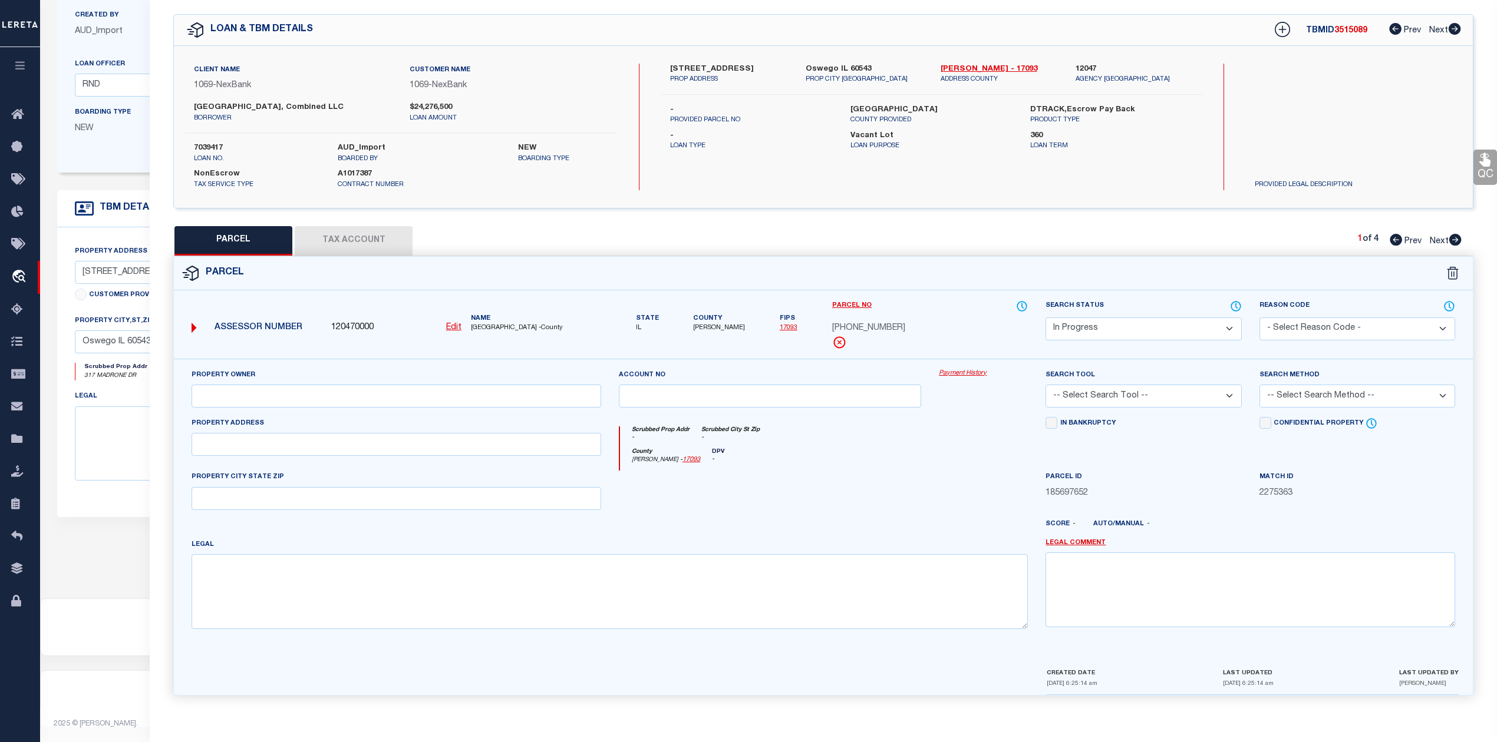
click at [903, 528] on div at bounding box center [876, 529] width 321 height 19
click at [495, 582] on textarea at bounding box center [609, 591] width 836 height 74
paste textarea "LOT 1 REDWOOD [GEOGRAPHIC_DATA] PHASE 2 VILLAGE OF [GEOGRAPHIC_DATA]"
click at [688, 517] on div at bounding box center [770, 495] width 321 height 48
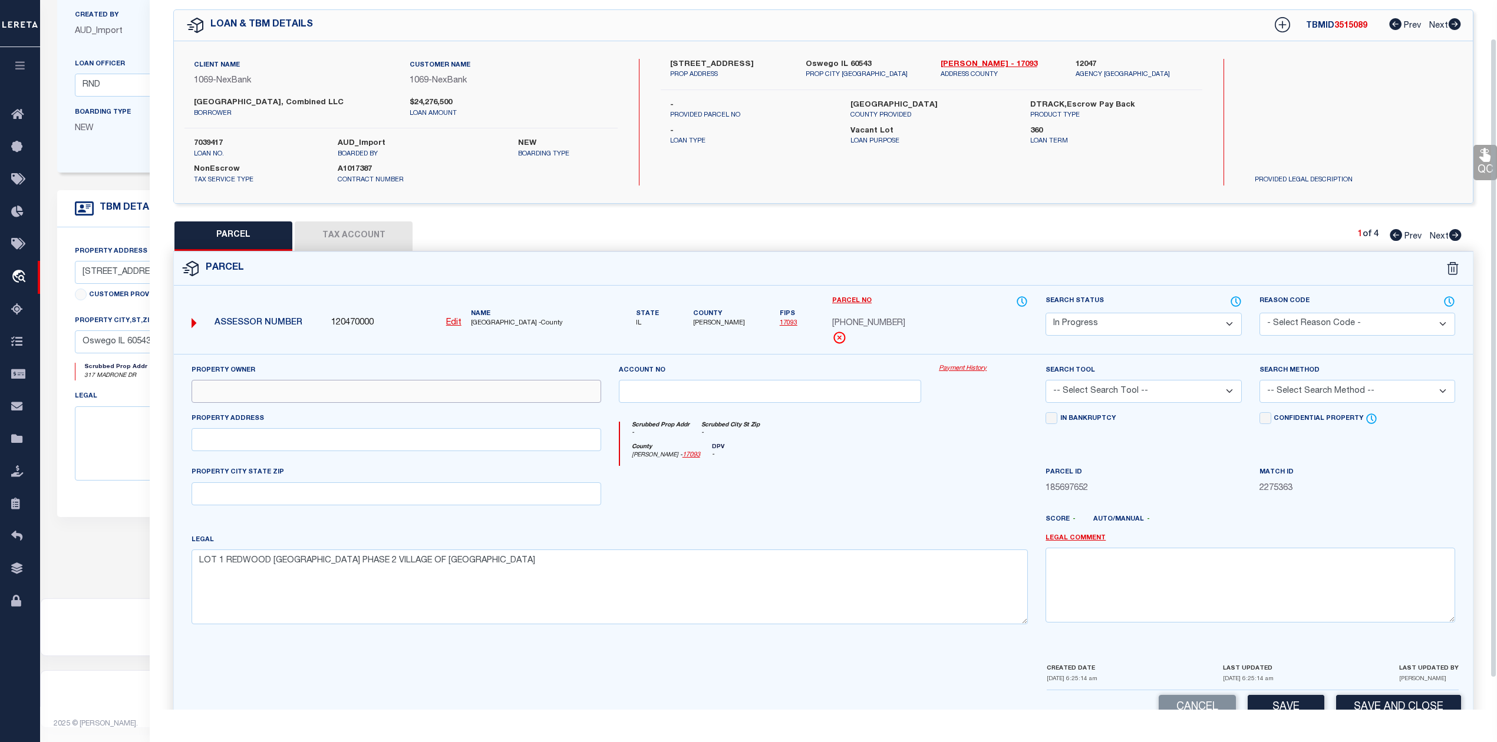
click at [295, 397] on input "text" at bounding box center [395, 391] width 409 height 23
paste input "[GEOGRAPHIC_DATA] IL COMBINED LLC"
click at [760, 491] on div at bounding box center [770, 490] width 321 height 48
click at [800, 534] on div at bounding box center [876, 524] width 321 height 19
click at [1127, 399] on select "-- Select Search Tool -- 3rd Party Website Agency File Agency Website ATLS CNV-…" at bounding box center [1143, 391] width 196 height 23
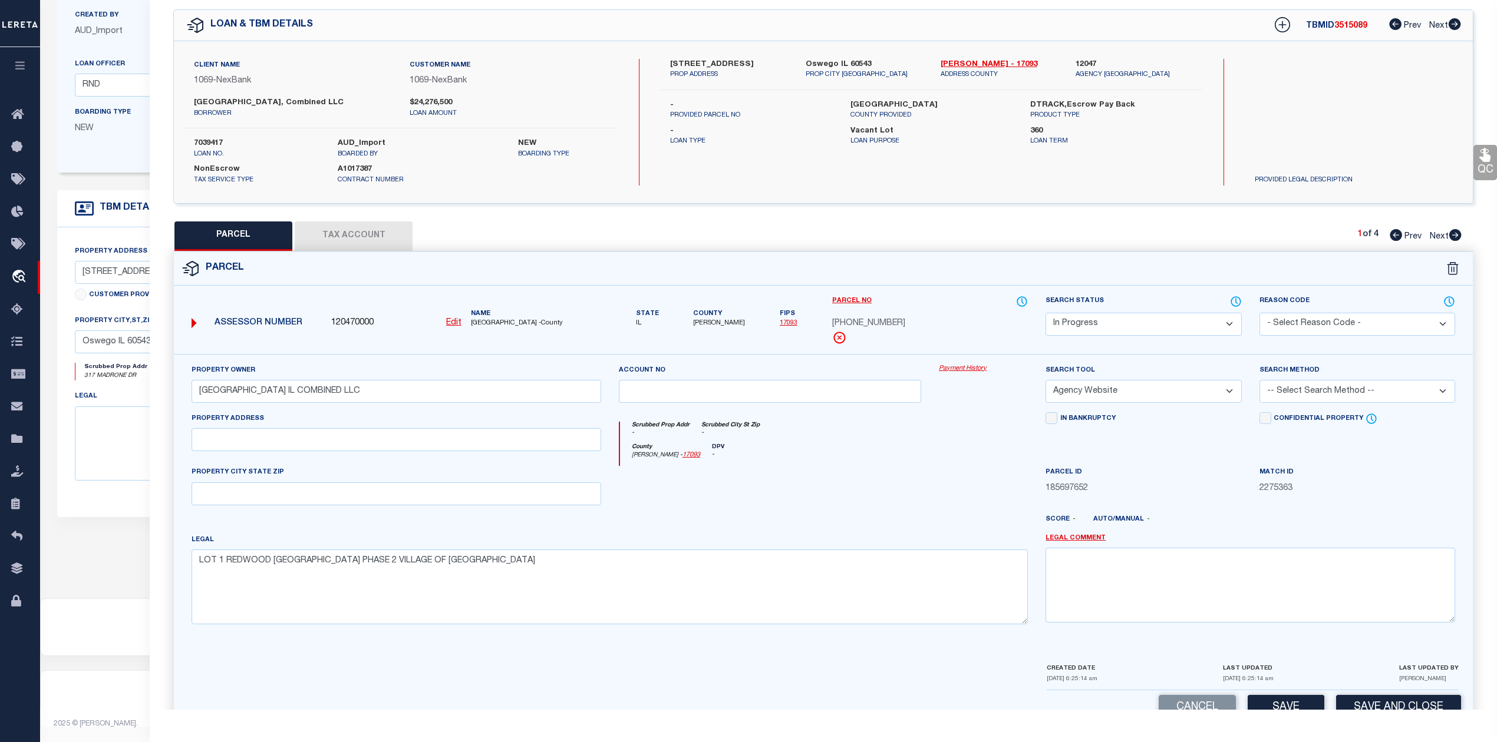
click at [1045, 382] on select "-- Select Search Tool -- 3rd Party Website Agency File Agency Website ATLS CNV-…" at bounding box center [1143, 391] width 196 height 23
click at [1015, 484] on div at bounding box center [983, 490] width 107 height 48
click at [1337, 392] on select "-- Select Search Method -- Property Address Legal Liability Info Provided" at bounding box center [1357, 391] width 196 height 23
click at [1259, 382] on select "-- Select Search Method -- Property Address Legal Liability Info Provided" at bounding box center [1357, 391] width 196 height 23
click at [903, 518] on div at bounding box center [876, 524] width 321 height 19
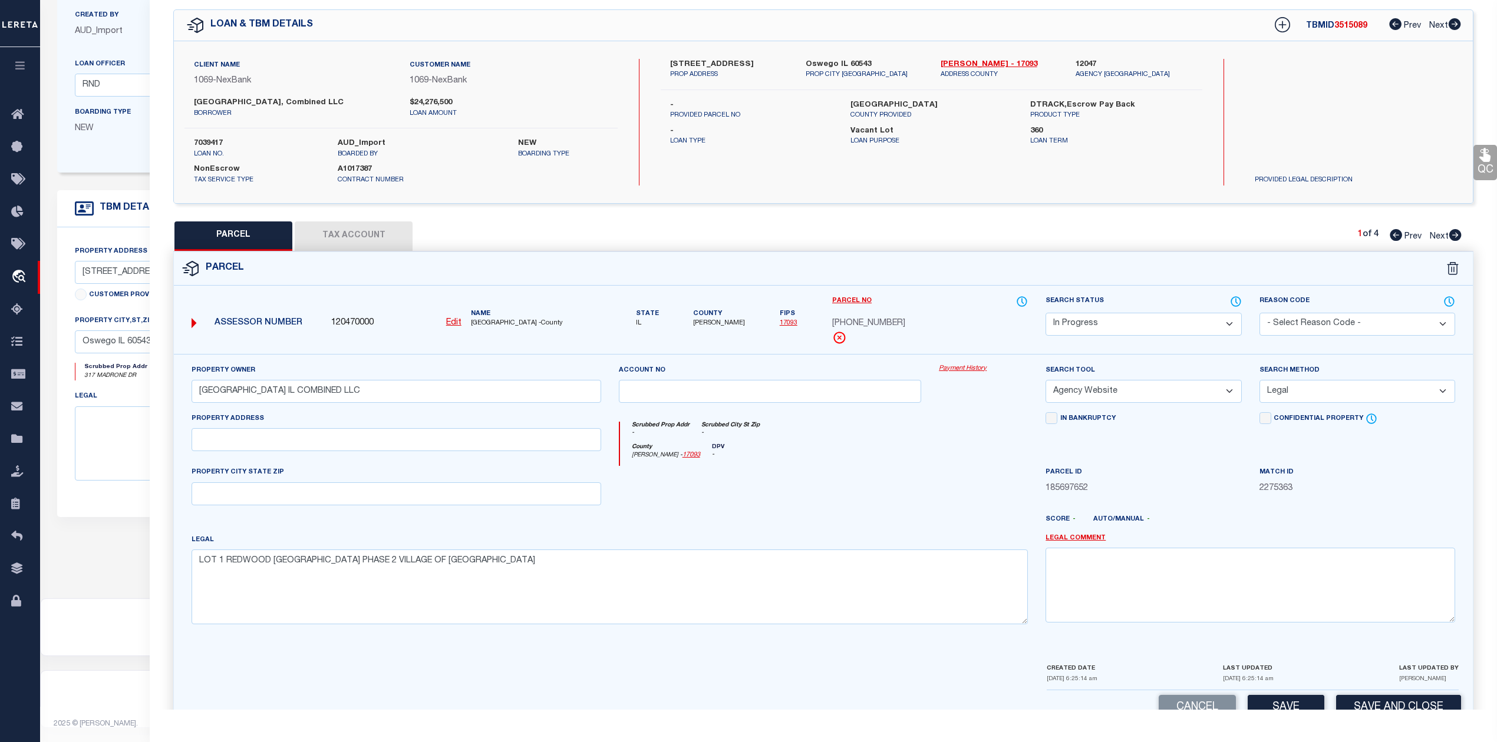
scroll to position [77, 0]
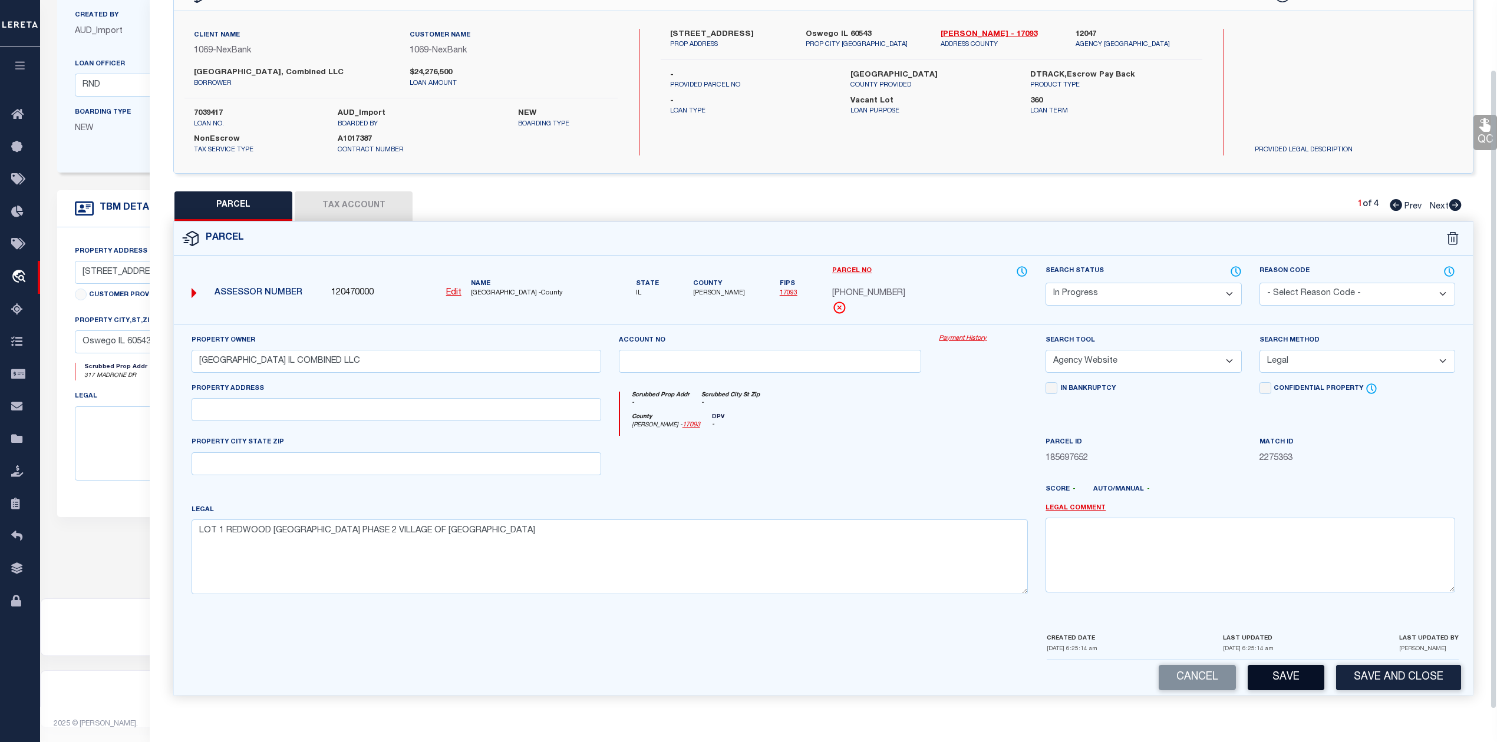
click at [1283, 678] on button "Save" at bounding box center [1285, 677] width 77 height 25
click at [913, 518] on div "Legal LOT 1 [GEOGRAPHIC_DATA] PHASE 2 VILLAGE OF [GEOGRAPHIC_DATA]" at bounding box center [609, 549] width 836 height 91
click at [906, 462] on div at bounding box center [770, 460] width 321 height 48
click at [377, 203] on button "Tax Account" at bounding box center [354, 205] width 118 height 29
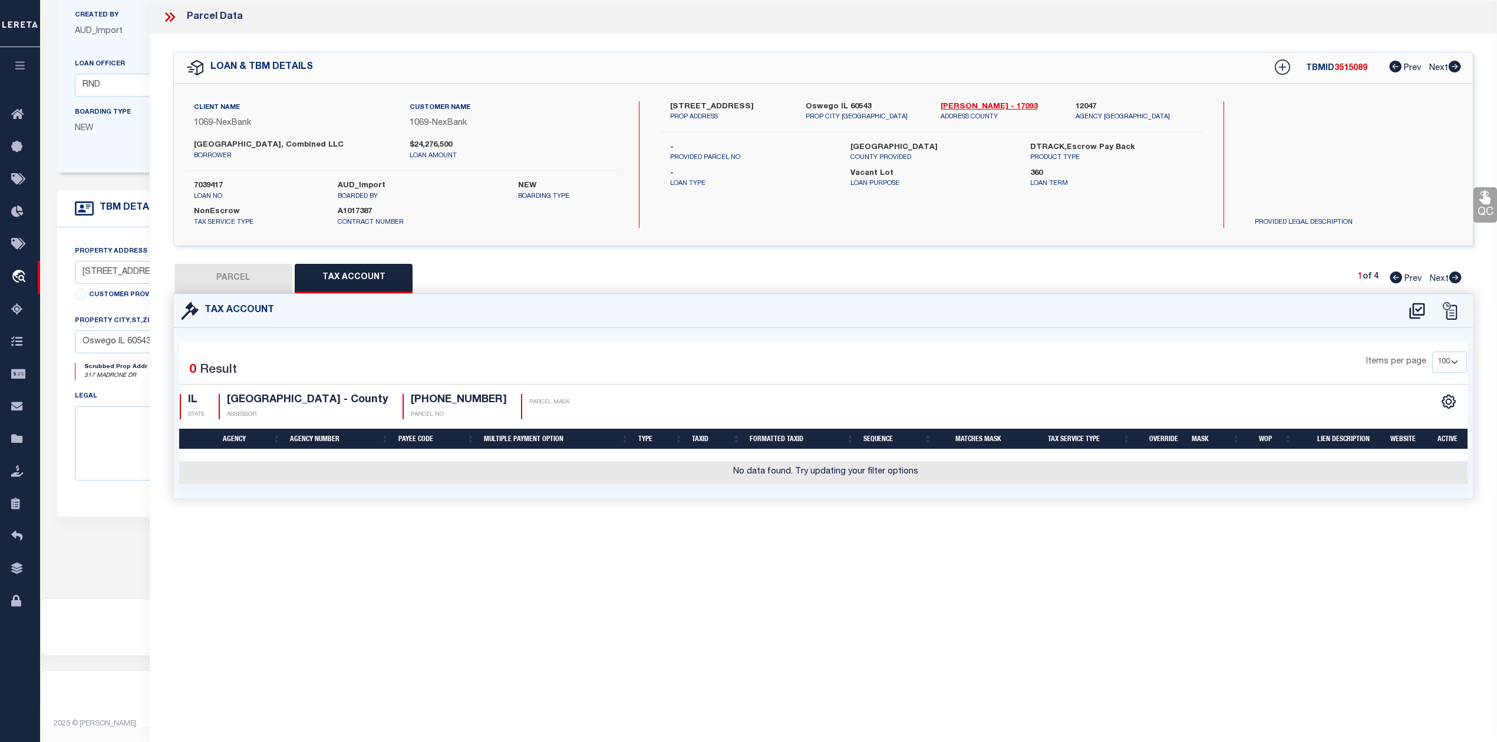
scroll to position [0, 0]
click at [808, 588] on div "Parcel Data QC QC QC - Select Status - Ready to QC" at bounding box center [823, 355] width 1347 height 710
click at [1409, 306] on icon at bounding box center [1416, 311] width 19 height 19
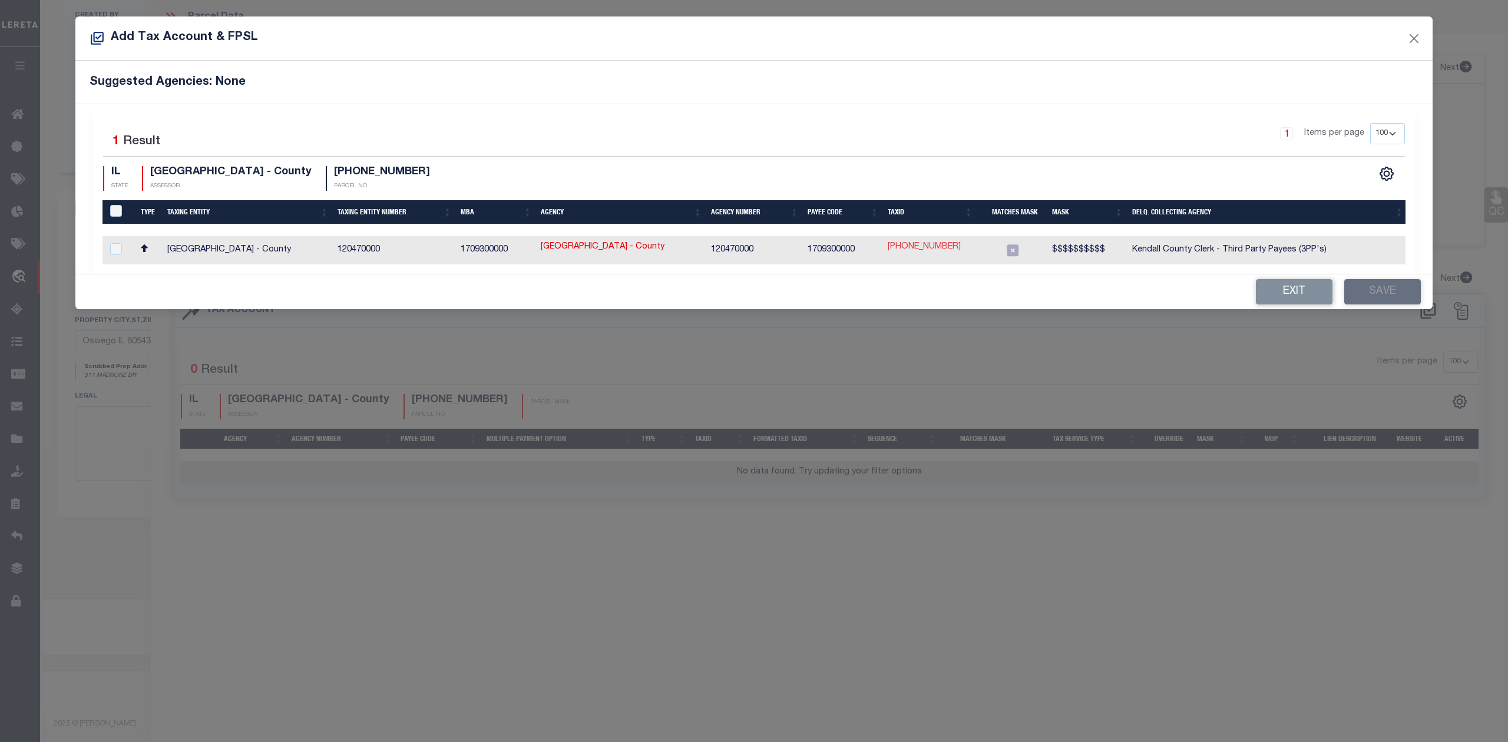
click at [915, 243] on link "[PHONE_NUMBER]" at bounding box center [924, 247] width 73 height 13
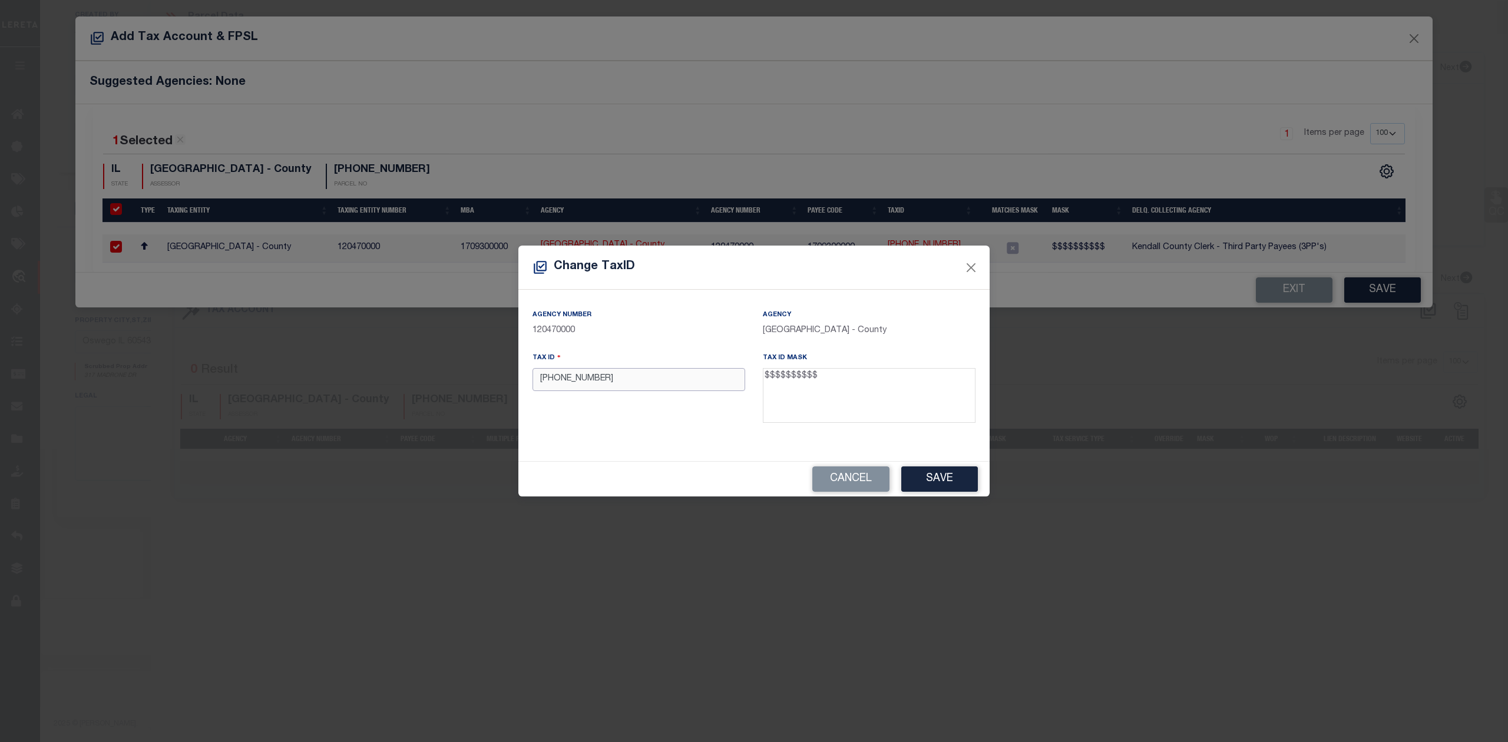
click at [580, 377] on input "[PHONE_NUMBER]" at bounding box center [639, 379] width 213 height 23
click at [563, 387] on input "[PHONE_NUMBER]" at bounding box center [639, 379] width 213 height 23
click at [551, 381] on input "02-13214001" at bounding box center [639, 379] width 213 height 23
click at [572, 413] on div "Tax ID 0213214001" at bounding box center [639, 390] width 230 height 77
click at [921, 480] on button "Save" at bounding box center [939, 479] width 77 height 25
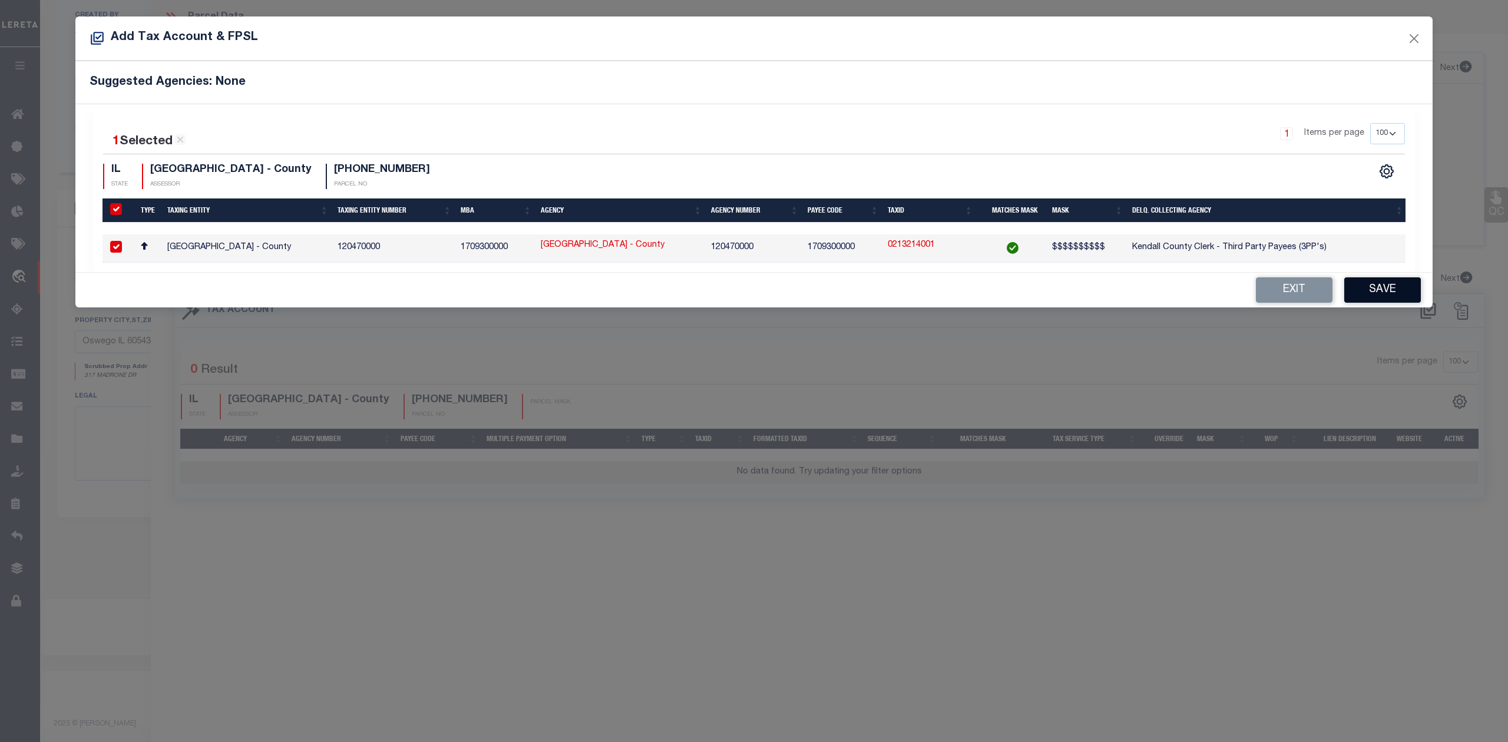
click at [1382, 299] on button "Save" at bounding box center [1383, 290] width 77 height 25
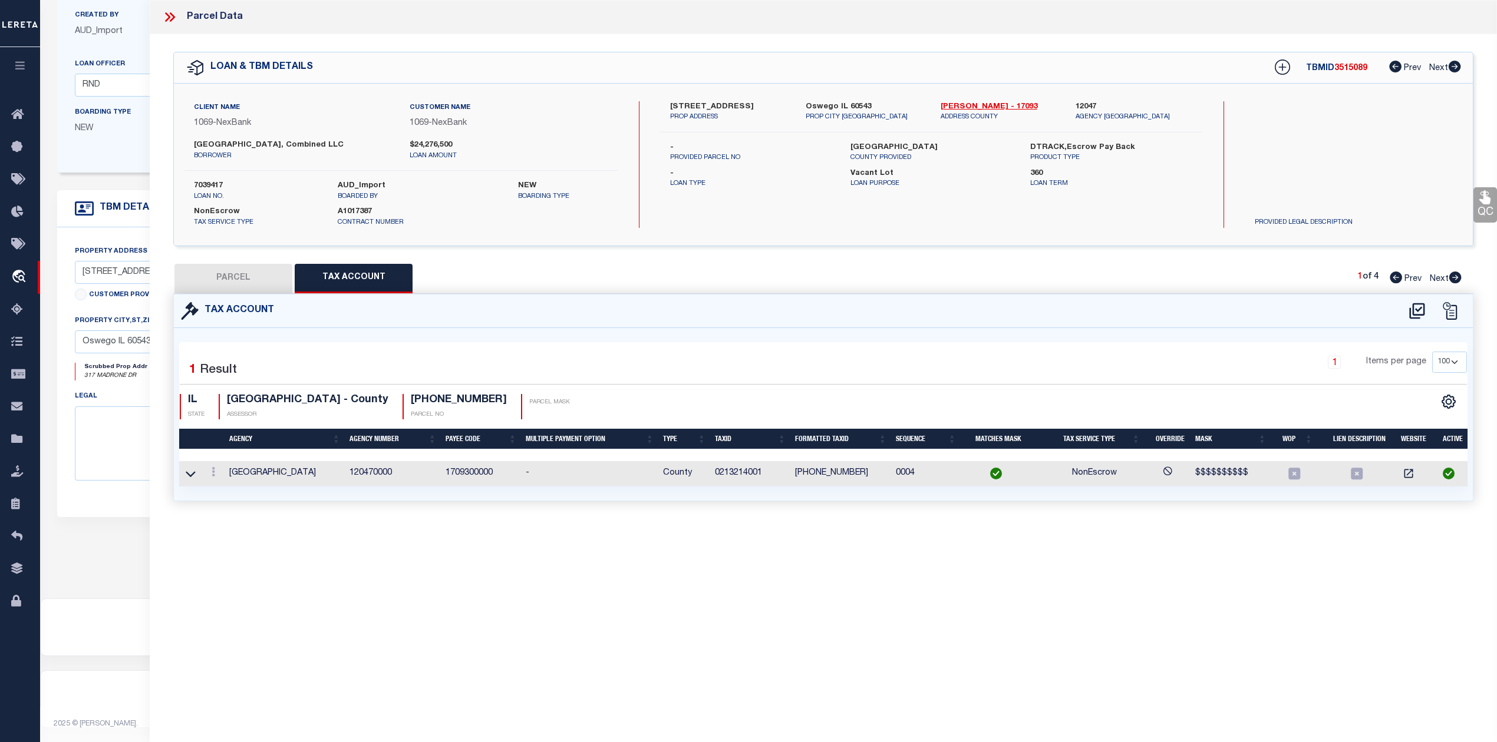
click at [783, 594] on div "Parcel Data QC QC QC - Select Status - Ready to QC" at bounding box center [823, 355] width 1347 height 710
click at [257, 283] on button "PARCEL" at bounding box center [233, 278] width 118 height 29
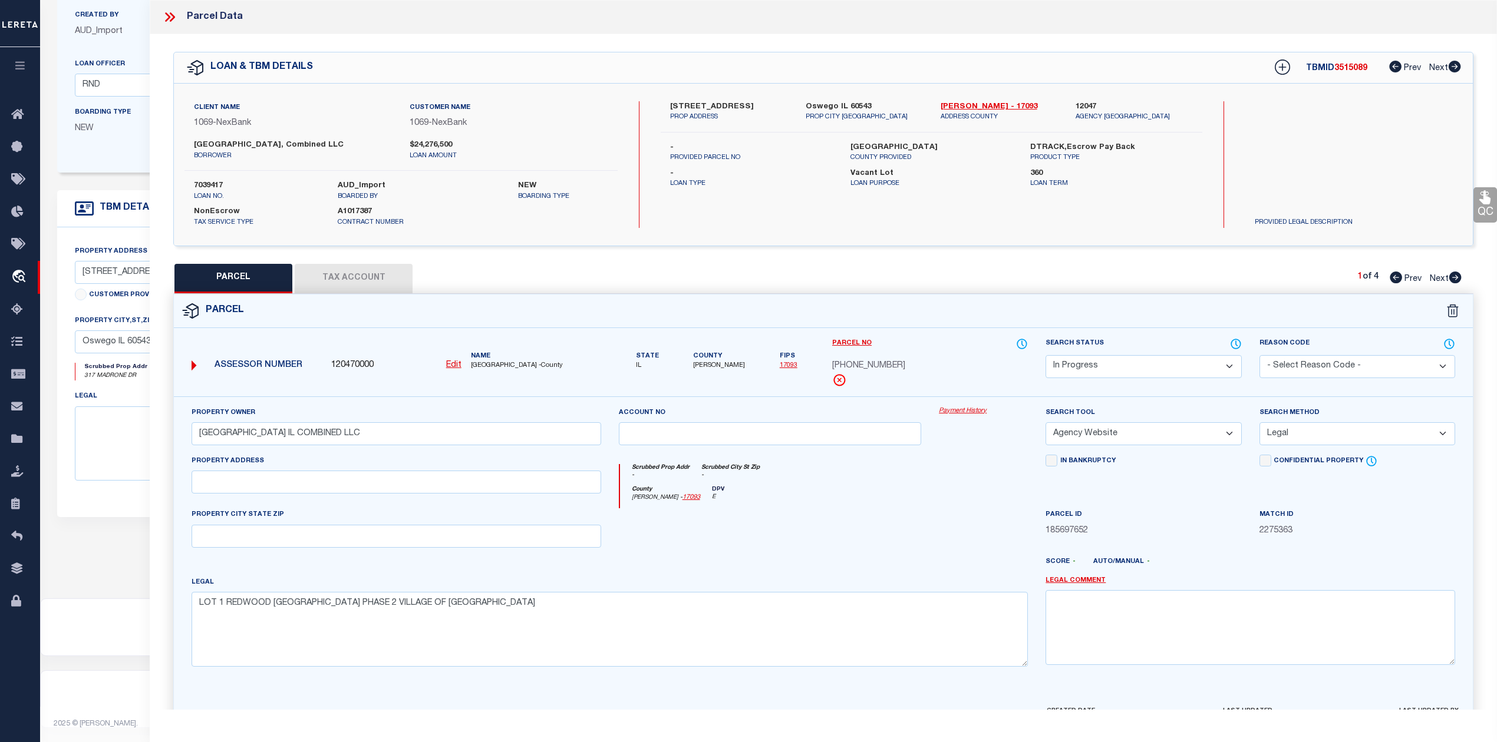
click at [906, 500] on div "County [PERSON_NAME] - 17093 DPV E" at bounding box center [824, 497] width 408 height 23
click at [1112, 308] on div "Parcel" at bounding box center [823, 312] width 1299 height 34
click at [1113, 368] on select "Automated Search Bad Parcel Complete Duplicate Parcel High Dollar Reporting In …" at bounding box center [1143, 366] width 196 height 23
click at [1045, 355] on select "Automated Search Bad Parcel Complete Duplicate Parcel High Dollar Reporting In …" at bounding box center [1143, 366] width 196 height 23
click at [955, 549] on div at bounding box center [983, 532] width 107 height 48
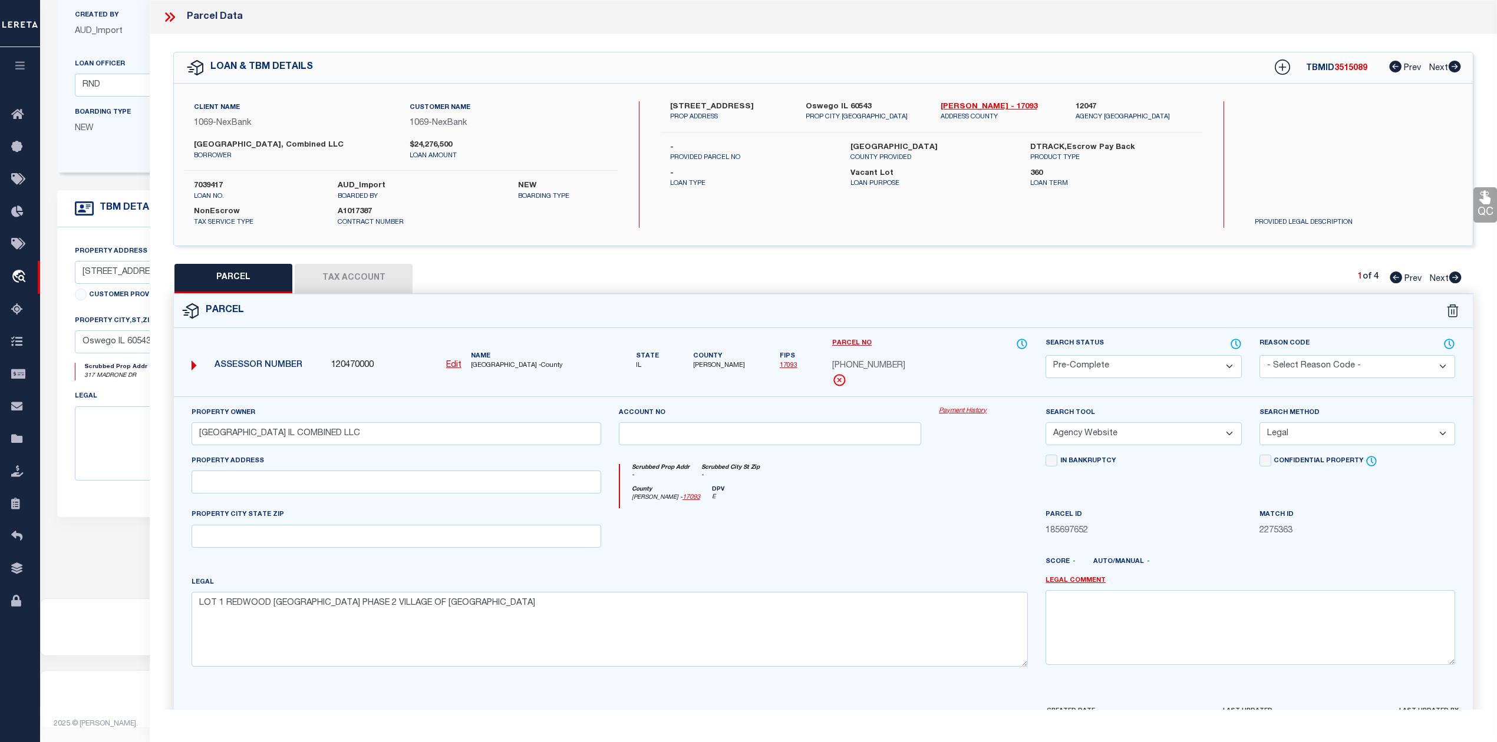
scroll to position [77, 0]
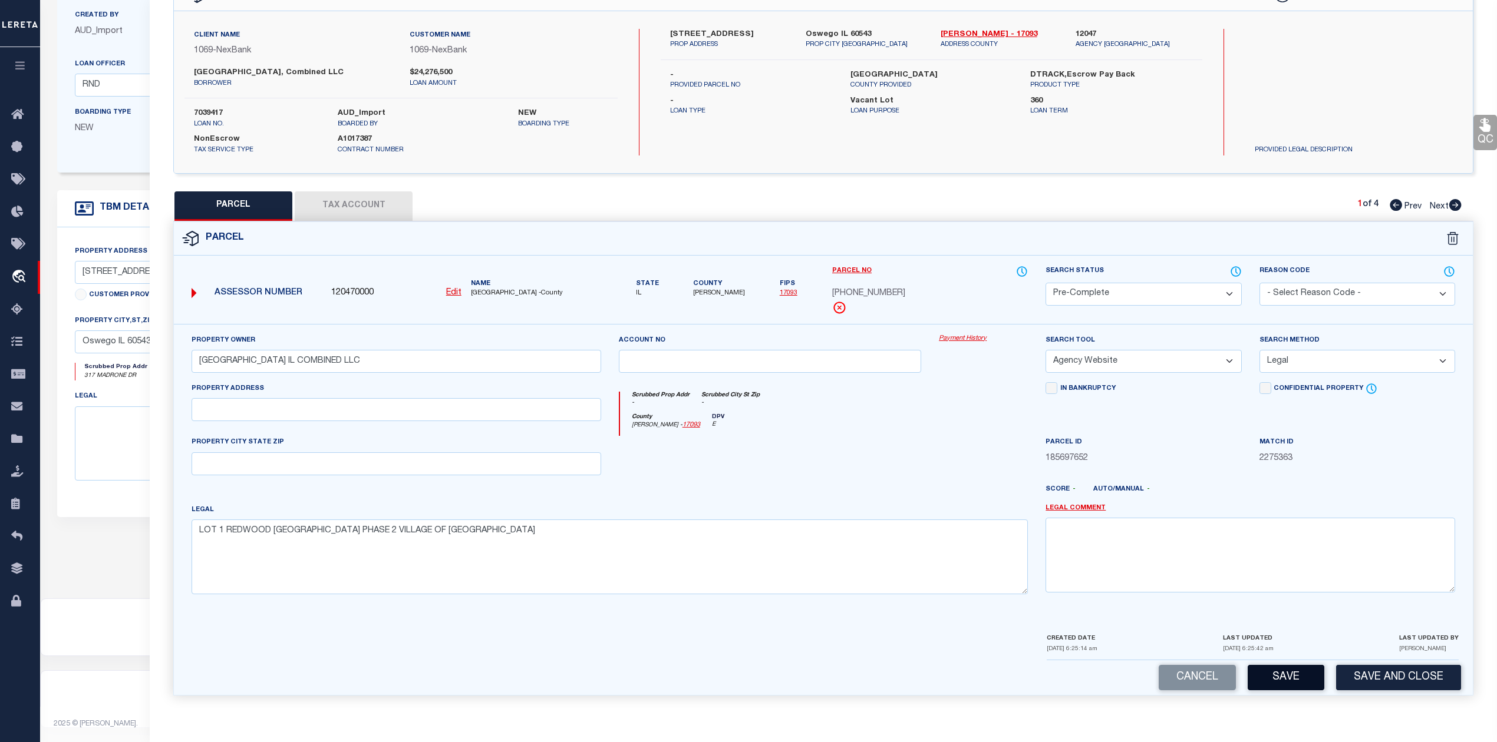
click at [1276, 679] on button "Save" at bounding box center [1285, 677] width 77 height 25
click at [940, 437] on div at bounding box center [983, 460] width 107 height 48
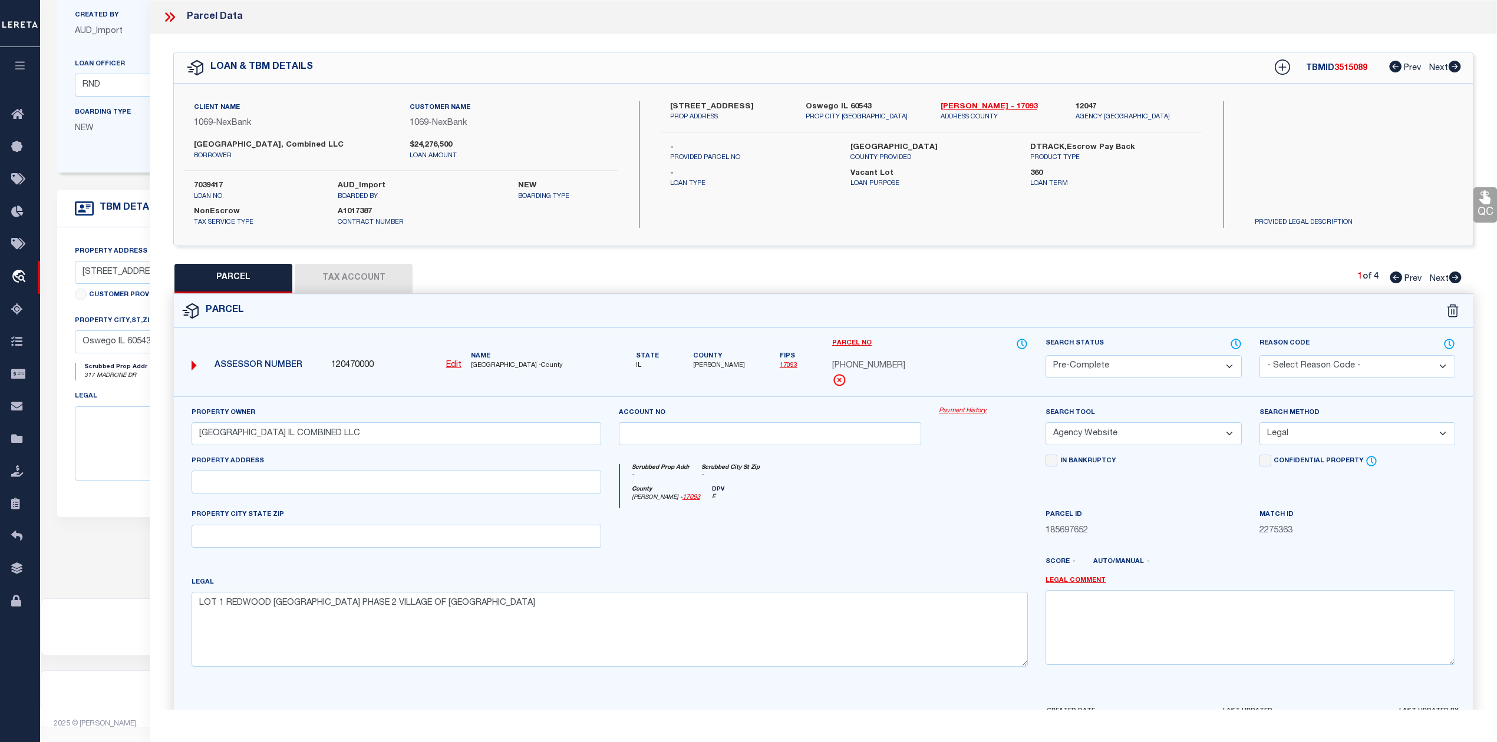
click at [1358, 72] on span "3515089" at bounding box center [1350, 68] width 33 height 8
copy span "3515089"
click at [1350, 71] on span "3515089" at bounding box center [1350, 68] width 33 height 8
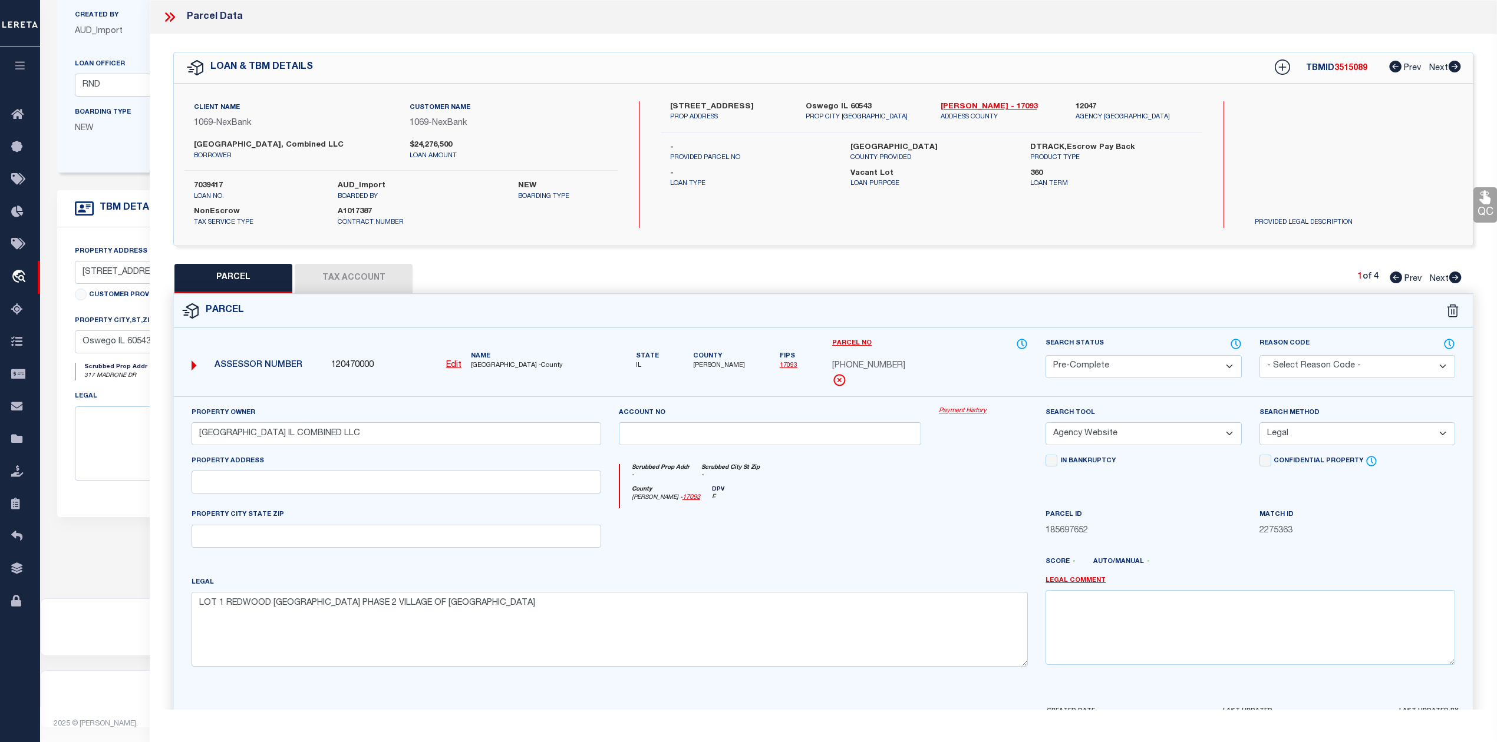
click at [214, 180] on label "7039417" at bounding box center [257, 186] width 126 height 12
copy label "7039417"
drag, startPoint x: 933, startPoint y: 107, endPoint x: 976, endPoint y: 161, distance: 68.8
click at [972, 105] on div "[STREET_ADDRESS] PROP ADDRESS [GEOGRAPHIC_DATA] IL 60543 PROP CITY [GEOGRAPHIC_…" at bounding box center [931, 111] width 559 height 21
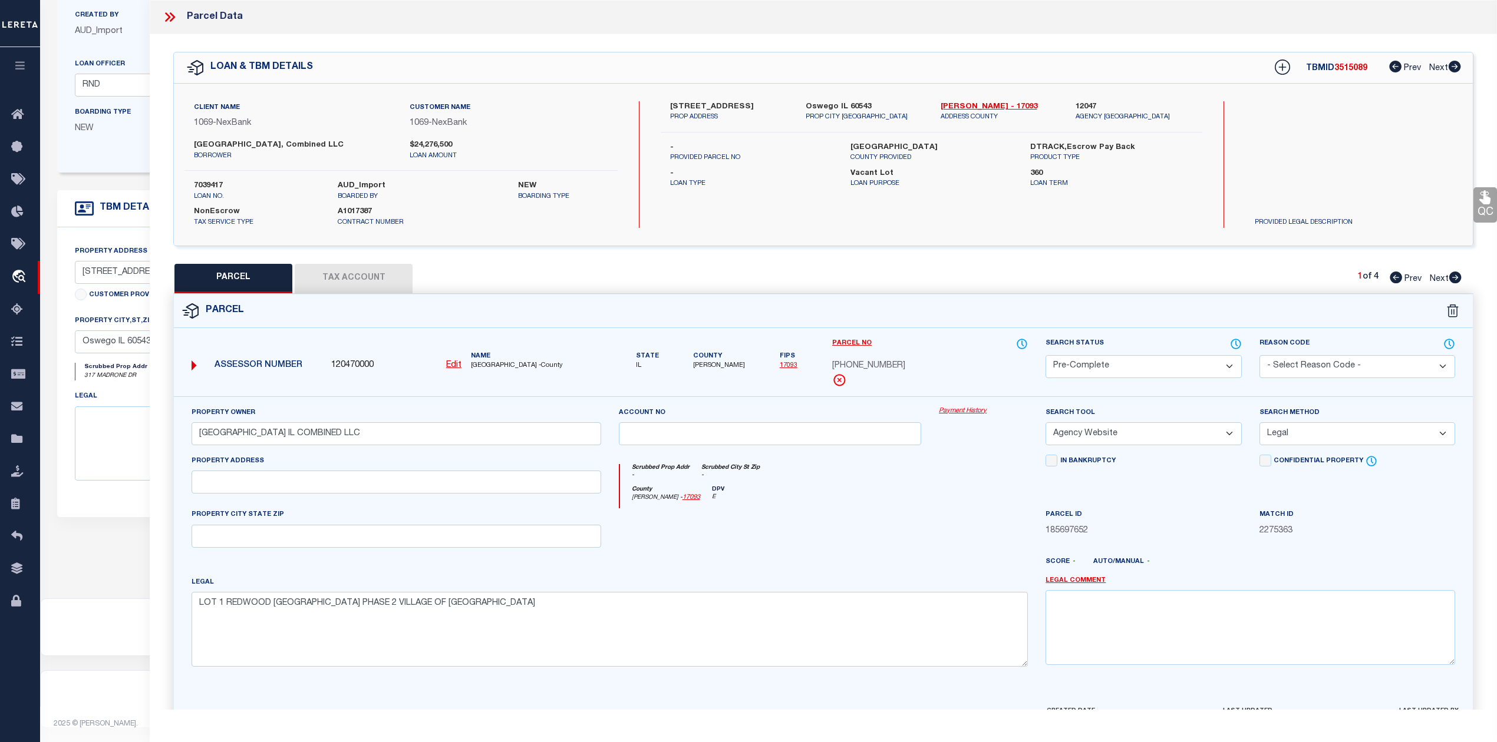
click at [976, 161] on p "COUNTY PROVIDED" at bounding box center [931, 158] width 162 height 10
drag, startPoint x: 932, startPoint y: 104, endPoint x: 969, endPoint y: 104, distance: 36.5
click at [969, 104] on div "[PERSON_NAME] - 17093 ADDRESS COUNTY" at bounding box center [998, 111] width 135 height 21
copy link "[PERSON_NAME]"
click at [767, 302] on div "Parcel" at bounding box center [823, 312] width 1299 height 34
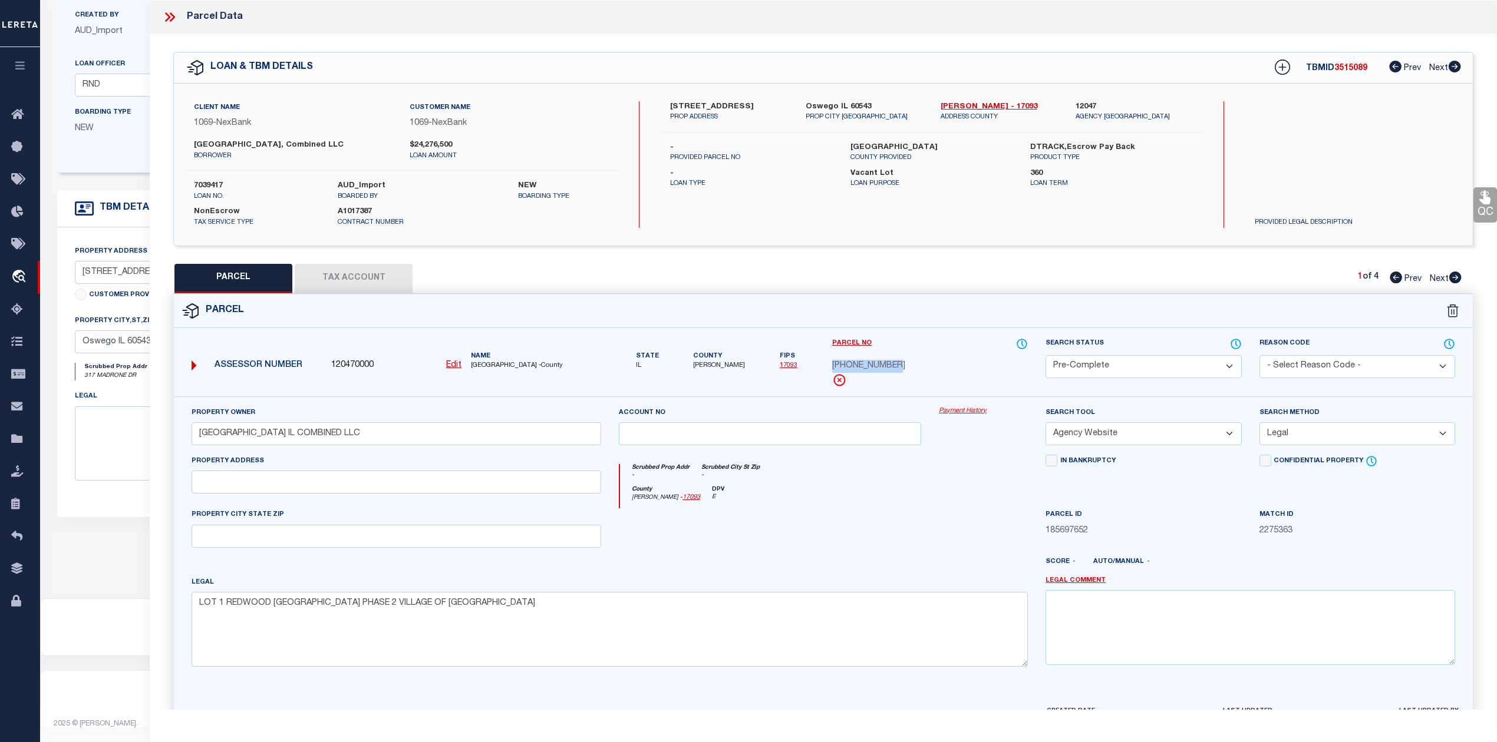
drag, startPoint x: 828, startPoint y: 366, endPoint x: 890, endPoint y: 368, distance: 61.9
click at [890, 368] on div "Parcel No [PHONE_NUMBER]" at bounding box center [929, 367] width 213 height 59
copy span "[PHONE_NUMBER]"
click at [892, 484] on div "Scrubbed Prop Addr - Scrubbed City [GEOGRAPHIC_DATA] -" at bounding box center [824, 475] width 408 height 22
click at [947, 291] on div "PARCEL Tax Account 1 of 4 Prev Next" at bounding box center [823, 278] width 1300 height 29
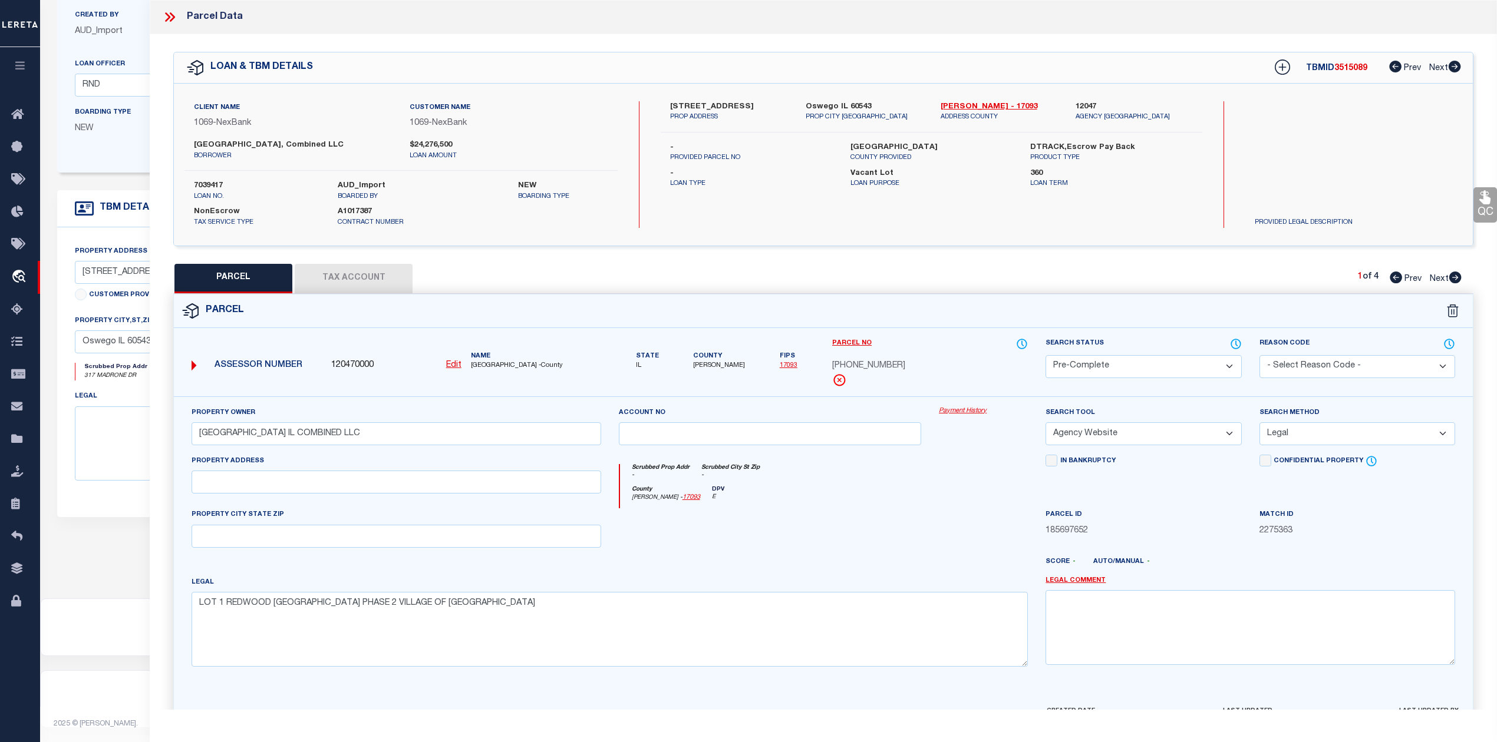
click at [1453, 279] on icon at bounding box center [1455, 278] width 12 height 12
click at [1174, 302] on div "Parcel" at bounding box center [823, 312] width 1299 height 34
click at [1162, 361] on select "Automated Search Bad Parcel Complete Duplicate Parcel High Dollar Reporting In …" at bounding box center [1143, 366] width 196 height 23
click at [1045, 355] on select "Automated Search Bad Parcel Complete Duplicate Parcel High Dollar Reporting In …" at bounding box center [1143, 366] width 196 height 23
click at [1006, 602] on textarea "LOT 1 OF [GEOGRAPHIC_DATA] PHASE 1 PER DOC 22-07692" at bounding box center [609, 629] width 836 height 74
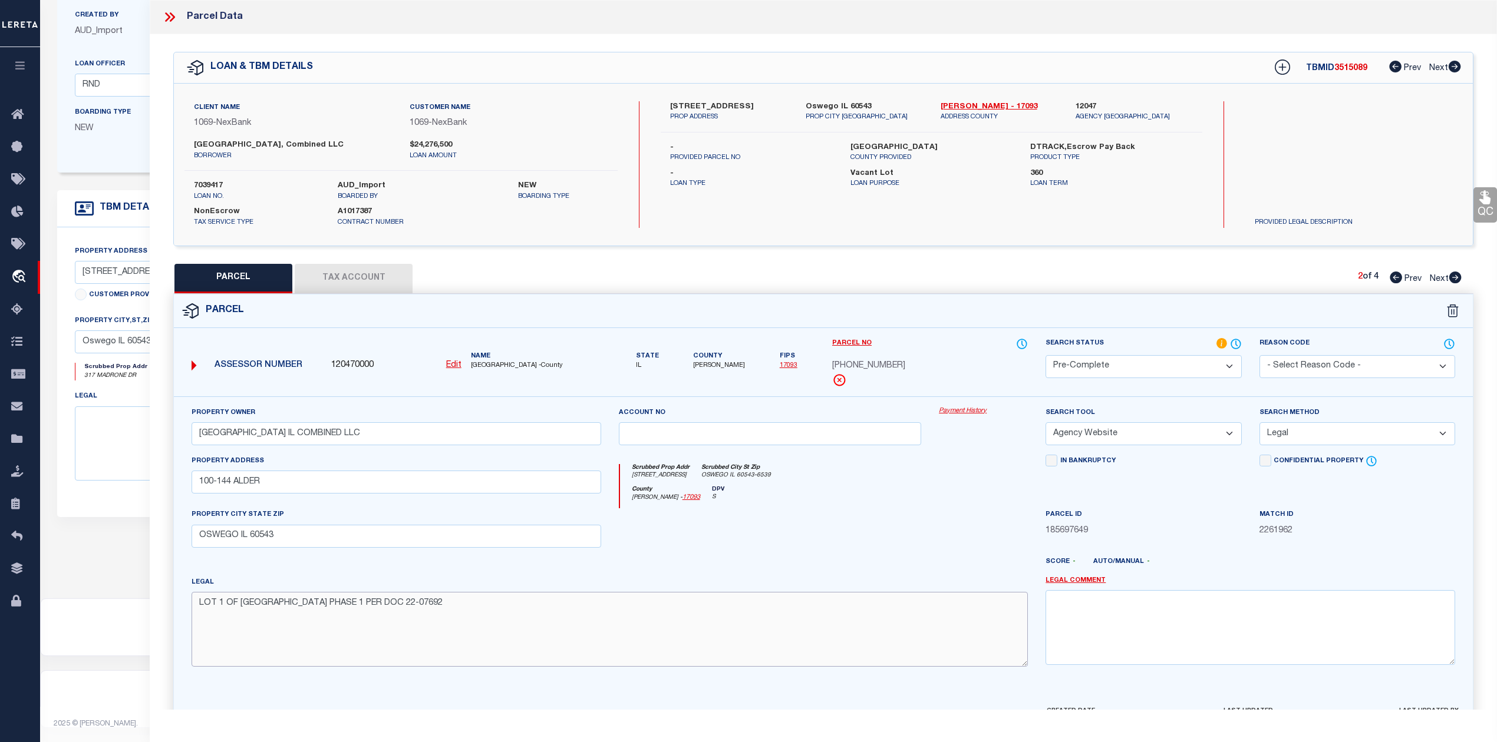
scroll to position [77, 0]
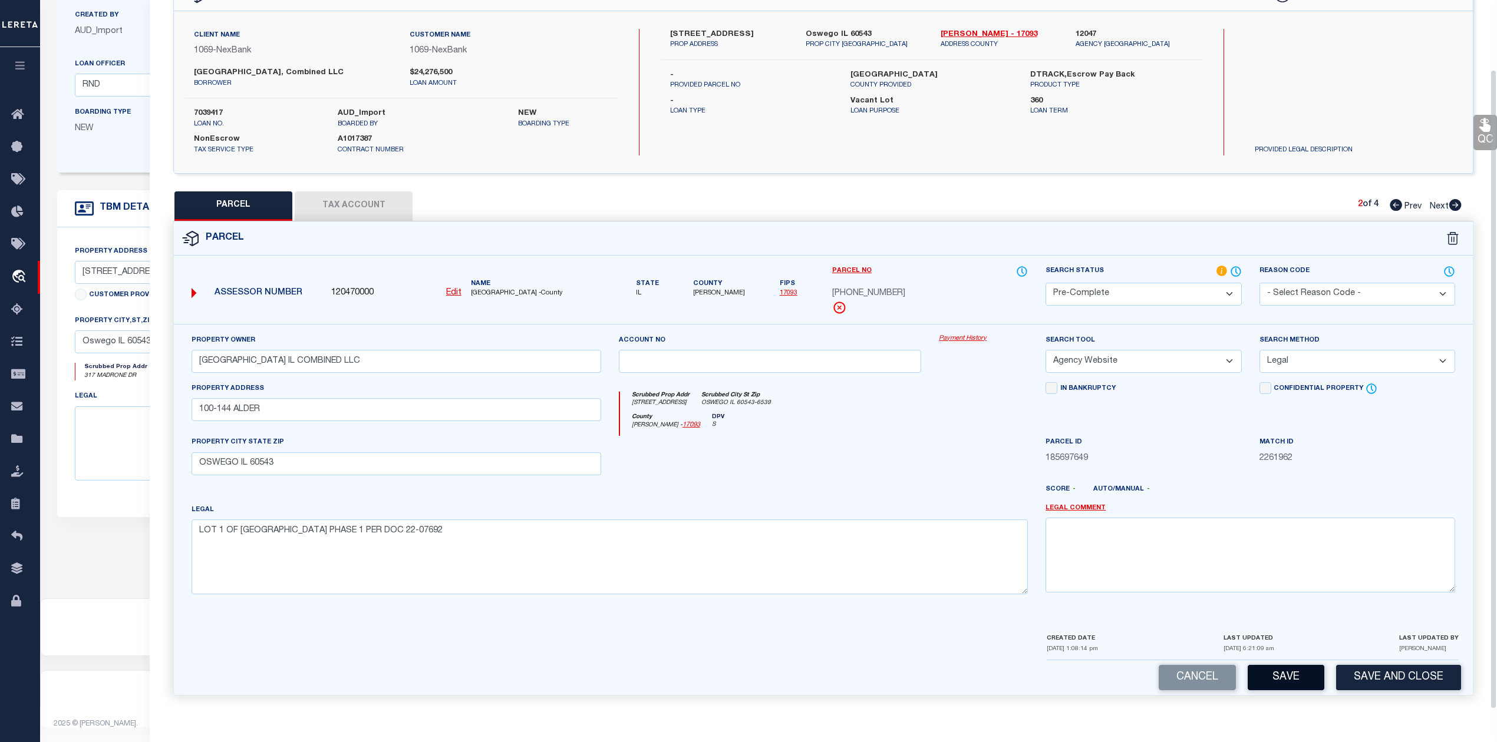
click at [1292, 686] on button "Save" at bounding box center [1285, 677] width 77 height 25
click at [982, 463] on div at bounding box center [983, 460] width 107 height 48
click at [941, 438] on div at bounding box center [983, 460] width 107 height 48
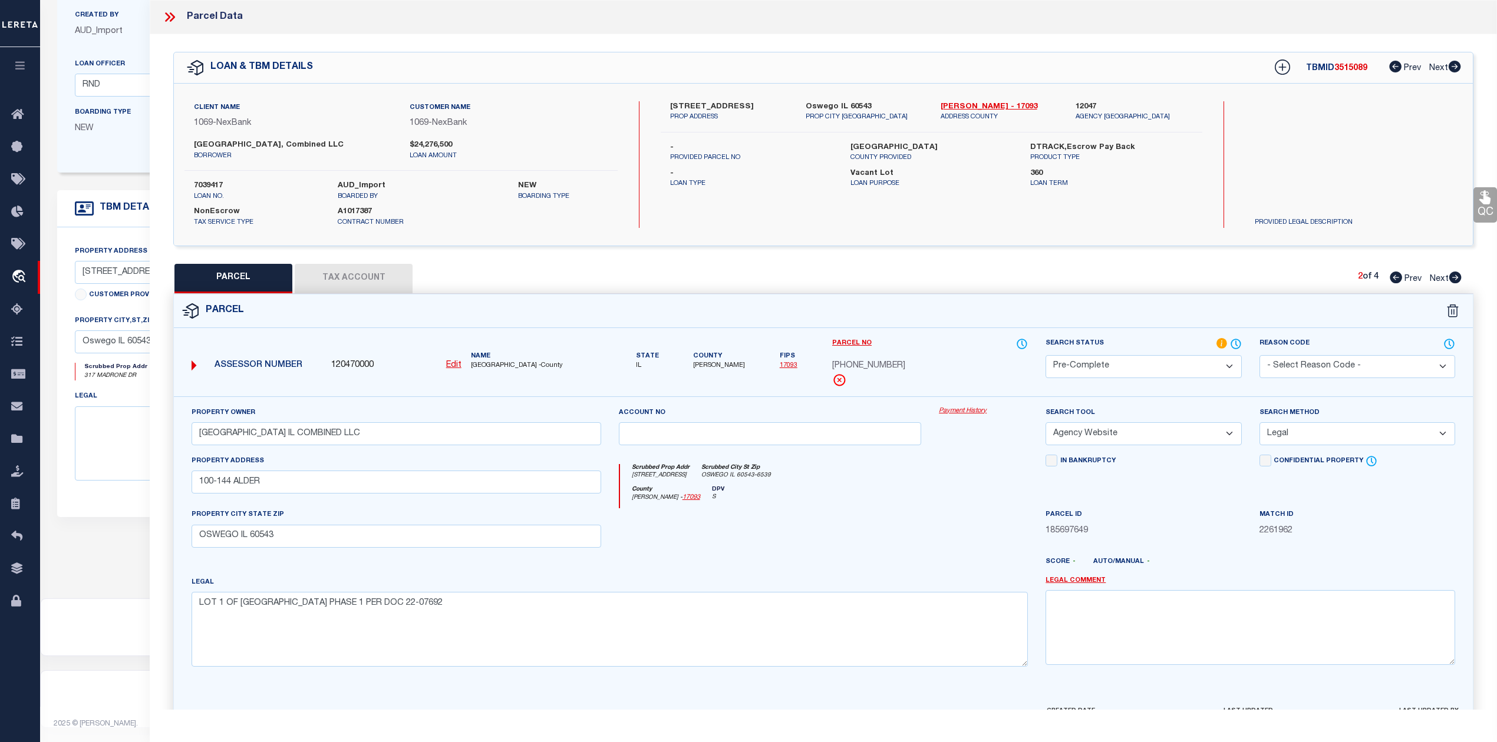
click at [1353, 69] on span "3515089" at bounding box center [1350, 68] width 33 height 8
click at [761, 285] on div "PARCEL Tax Account 2 of 4 Prev Next" at bounding box center [823, 278] width 1300 height 29
click at [855, 524] on div at bounding box center [770, 532] width 321 height 48
drag, startPoint x: 896, startPoint y: 365, endPoint x: 833, endPoint y: 368, distance: 63.1
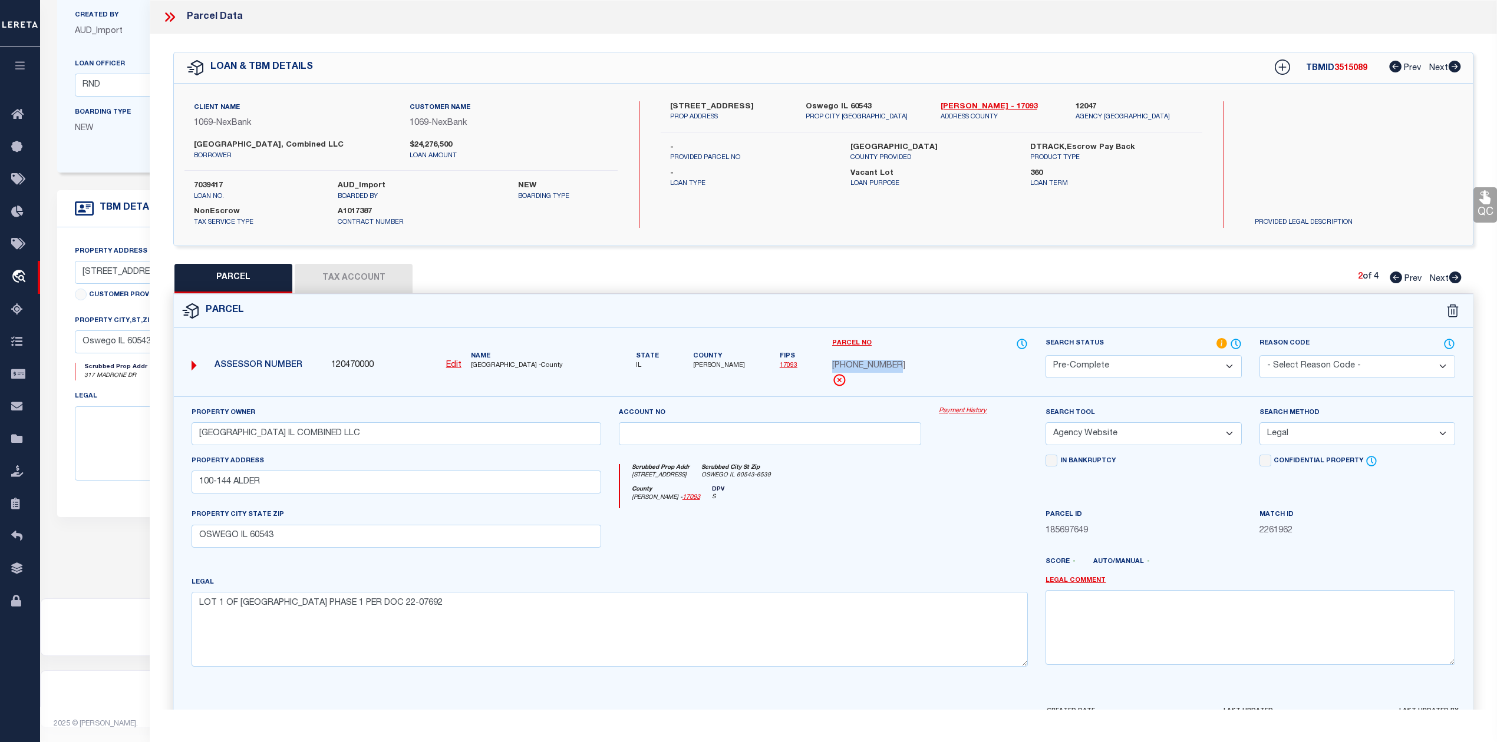
click at [833, 368] on div "[PHONE_NUMBER]" at bounding box center [930, 366] width 196 height 13
copy span "[PHONE_NUMBER]"
click at [927, 479] on div "Scrubbed Prop Addr [STREET_ADDRESS] Scrubbed City [GEOGRAPHIC_DATA]-6539" at bounding box center [824, 475] width 408 height 22
click at [1088, 280] on div "PARCEL Tax Account 2 of 4 Prev Next" at bounding box center [823, 278] width 1300 height 29
click at [1451, 278] on icon at bounding box center [1455, 278] width 12 height 12
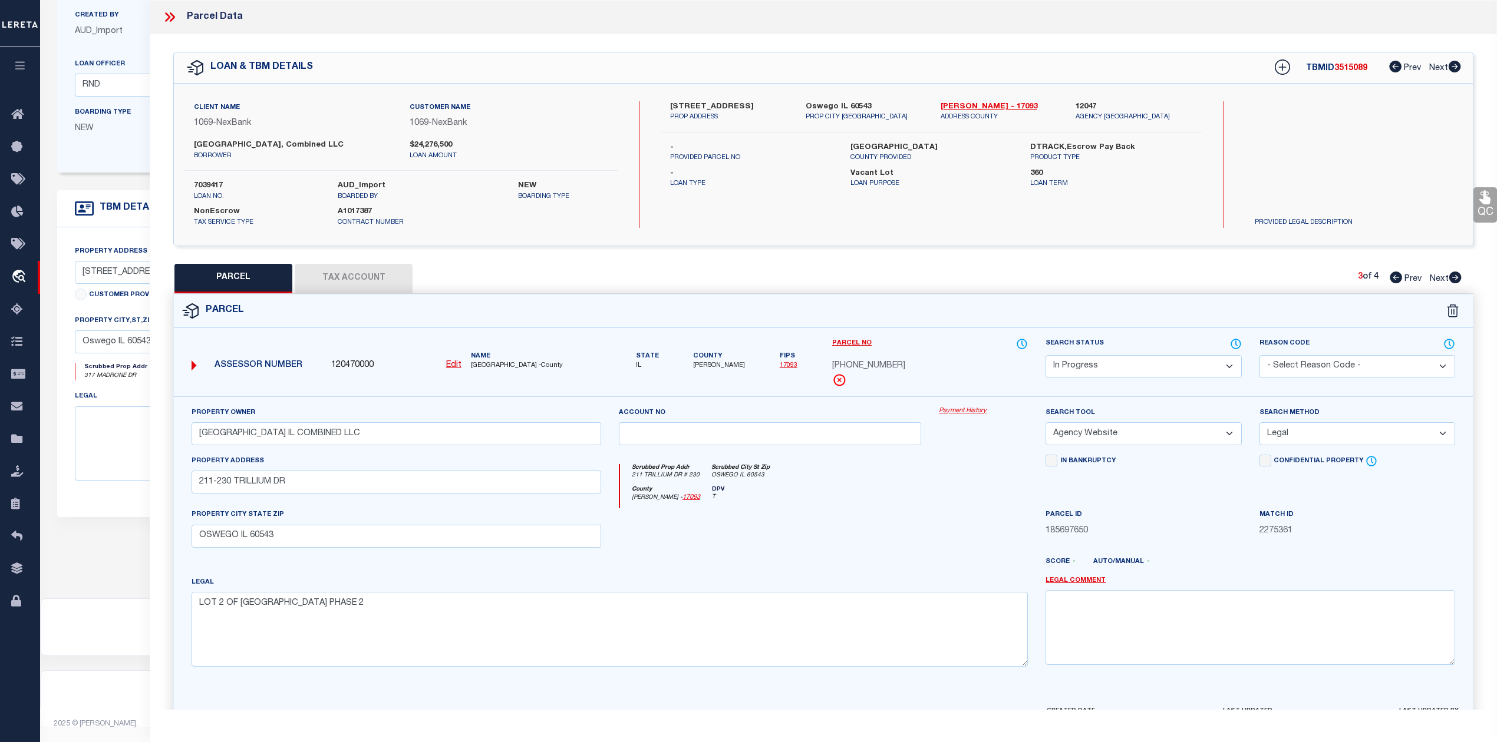
click at [1019, 309] on div "Parcel" at bounding box center [823, 312] width 1299 height 34
click at [1075, 365] on select "Automated Search Bad Parcel Complete Duplicate Parcel High Dollar Reporting In …" at bounding box center [1143, 366] width 196 height 23
click at [1045, 355] on select "Automated Search Bad Parcel Complete Duplicate Parcel High Dollar Reporting In …" at bounding box center [1143, 366] width 196 height 23
click at [956, 562] on div at bounding box center [876, 566] width 321 height 19
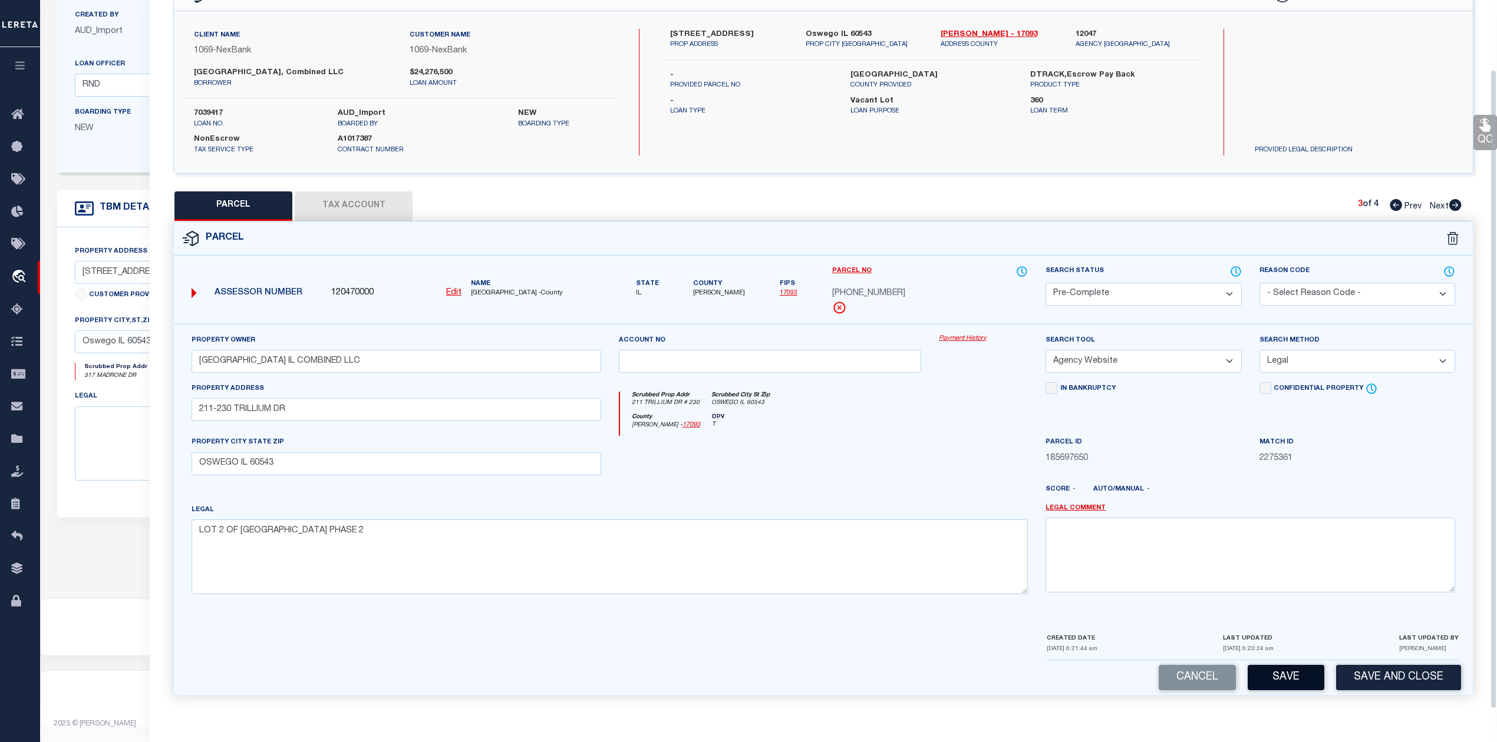
click at [1286, 672] on button "Save" at bounding box center [1285, 677] width 77 height 25
click at [957, 443] on div at bounding box center [983, 460] width 107 height 48
drag, startPoint x: 828, startPoint y: 292, endPoint x: 890, endPoint y: 291, distance: 61.3
click at [890, 291] on div "Parcel No [PHONE_NUMBER]" at bounding box center [929, 294] width 213 height 59
copy span "[PHONE_NUMBER]"
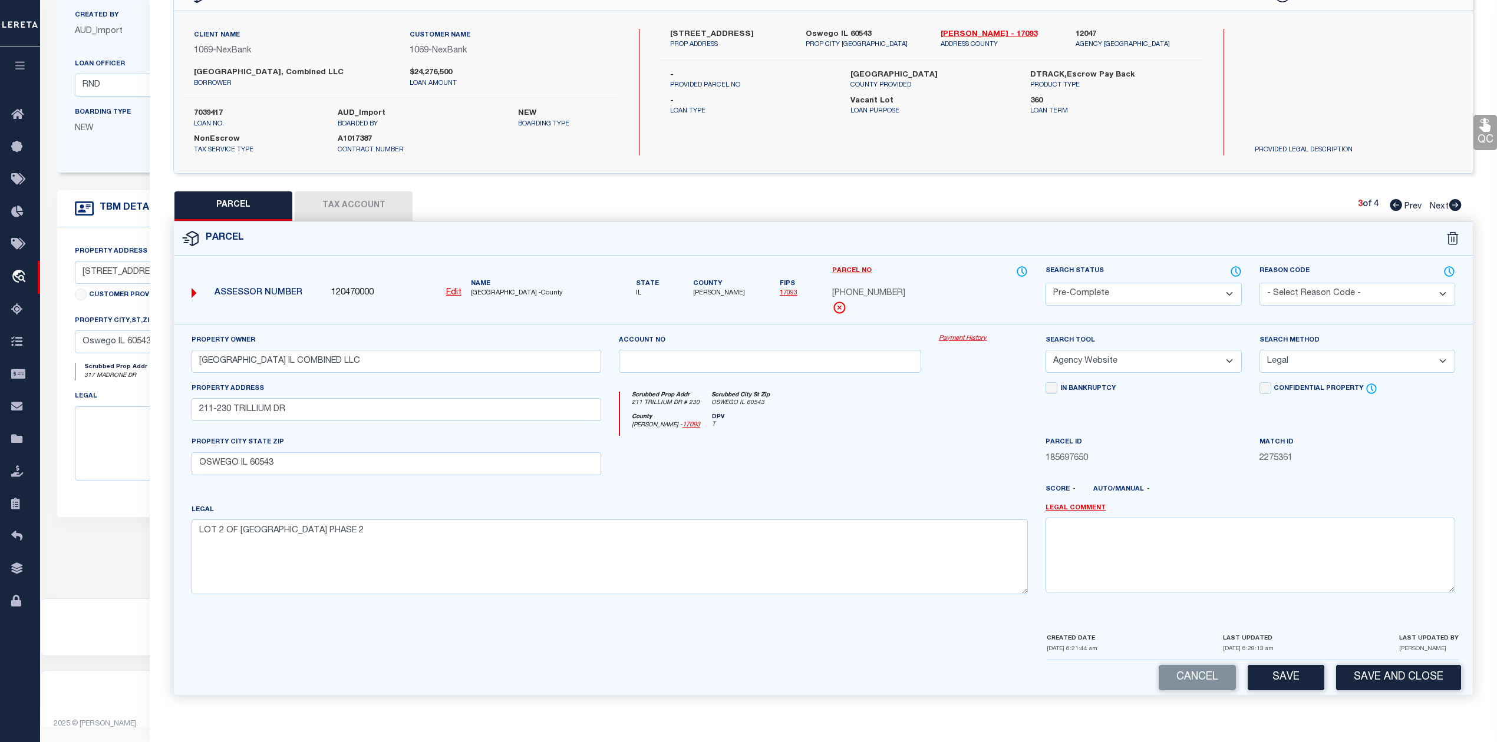
click at [901, 463] on div at bounding box center [770, 460] width 321 height 48
click at [956, 247] on div "Parcel" at bounding box center [823, 239] width 1299 height 34
click at [1456, 202] on icon at bounding box center [1454, 205] width 13 height 12
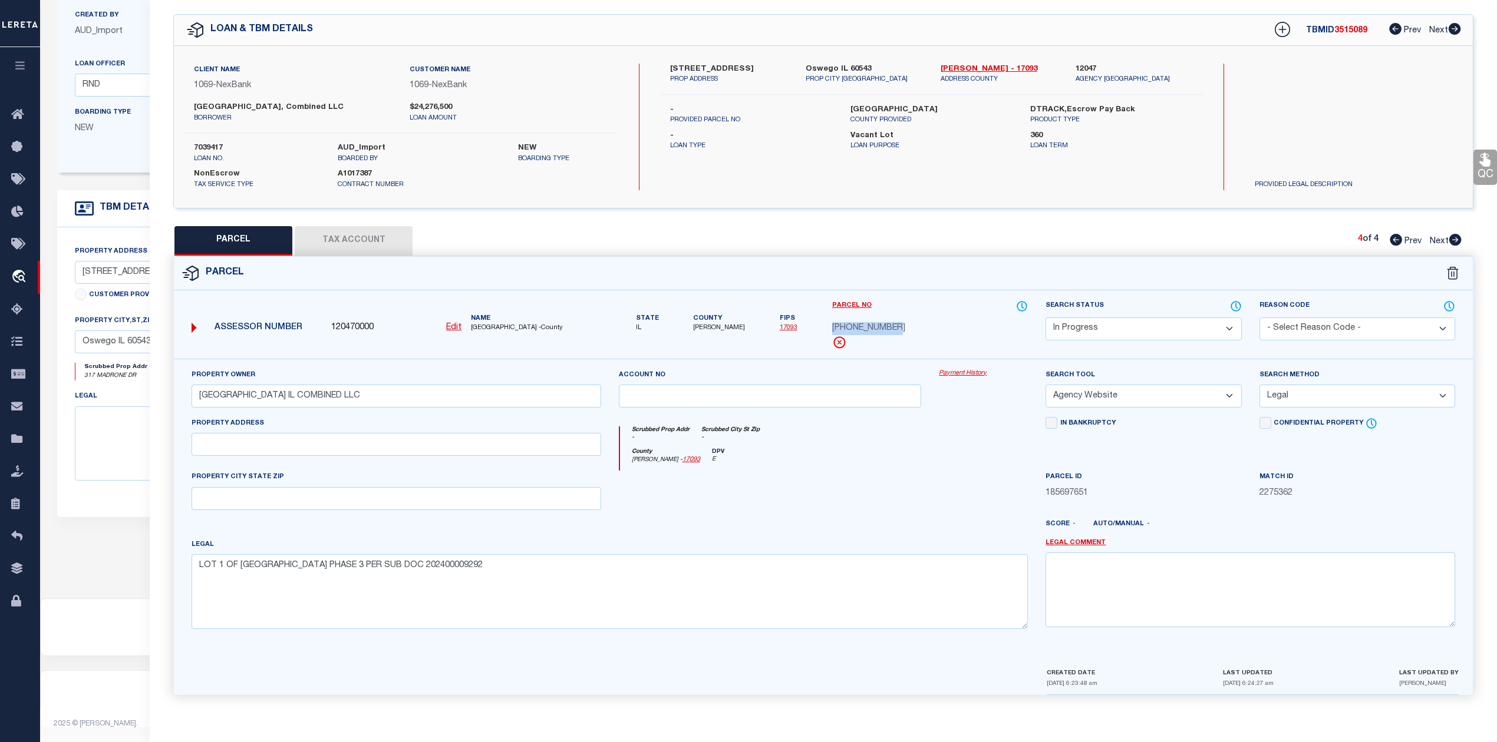
drag, startPoint x: 831, startPoint y: 323, endPoint x: 891, endPoint y: 323, distance: 60.1
click at [891, 323] on div "[PHONE_NUMBER]" at bounding box center [930, 328] width 196 height 13
copy span "[PHONE_NUMBER]"
click at [974, 497] on div at bounding box center [983, 495] width 107 height 48
click at [1085, 328] on select "Automated Search Bad Parcel Complete Duplicate Parcel High Dollar Reporting In …" at bounding box center [1143, 329] width 196 height 23
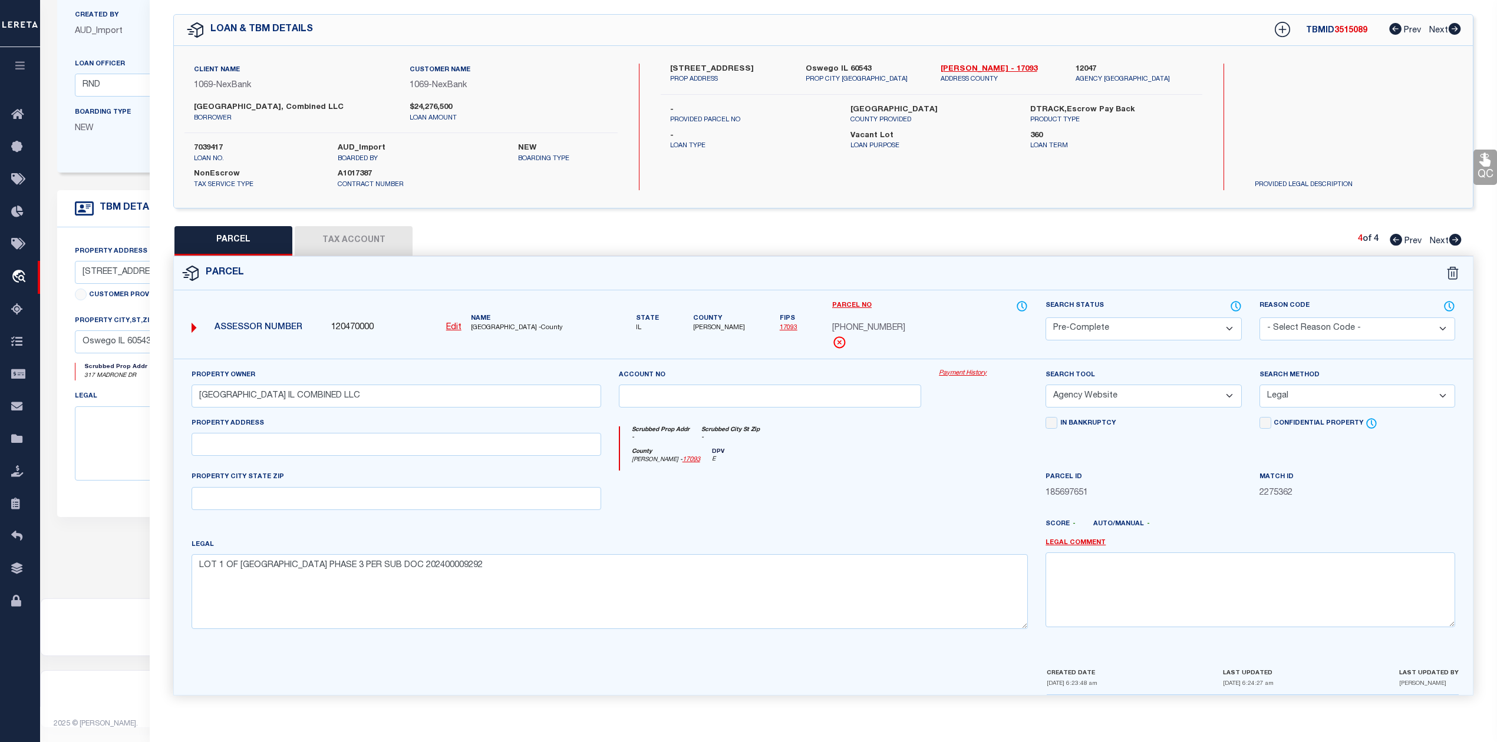
click at [1045, 318] on select "Automated Search Bad Parcel Complete Duplicate Parcel High Dollar Reporting In …" at bounding box center [1143, 329] width 196 height 23
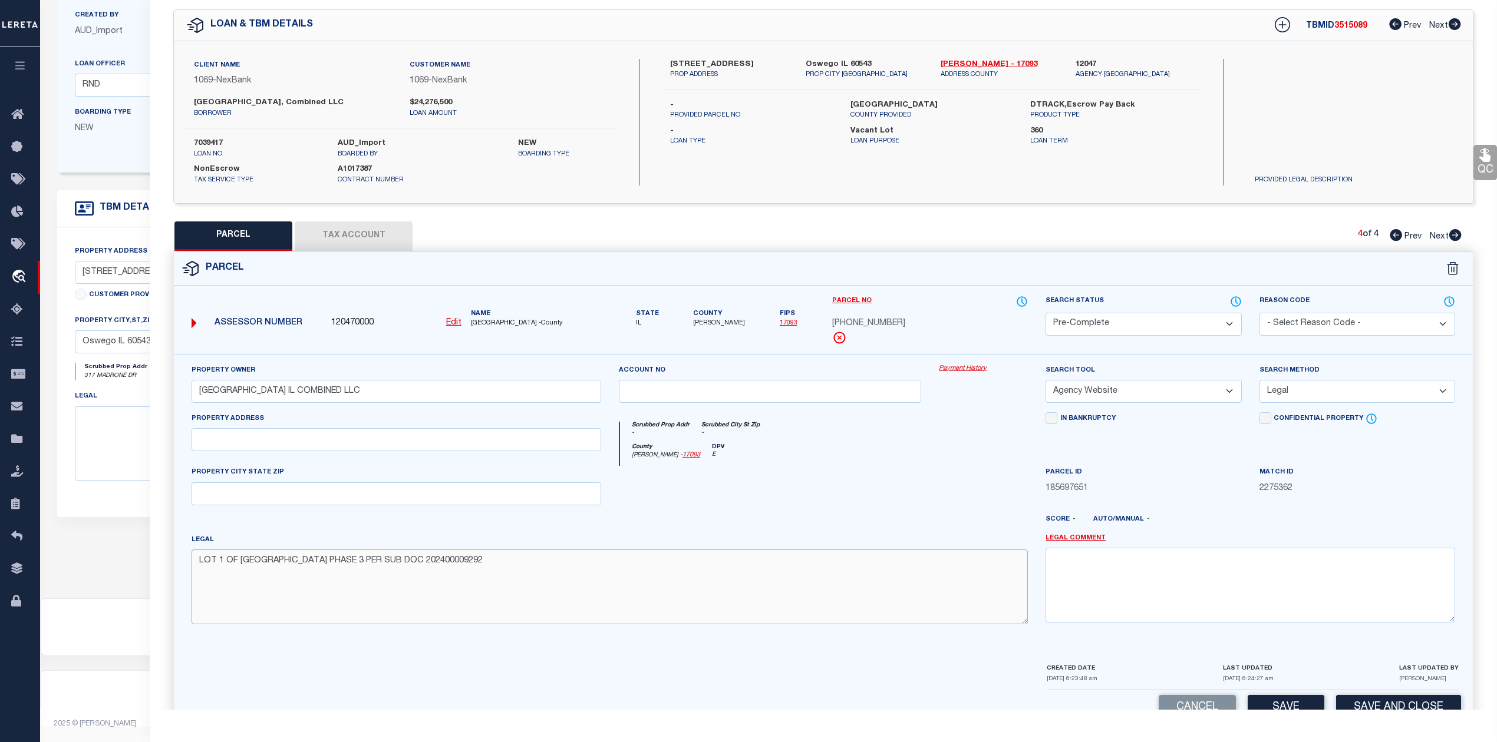
click at [859, 557] on textarea "LOT 1 OF [GEOGRAPHIC_DATA] PHASE 3 PER SUB DOC 202400009292" at bounding box center [609, 587] width 836 height 74
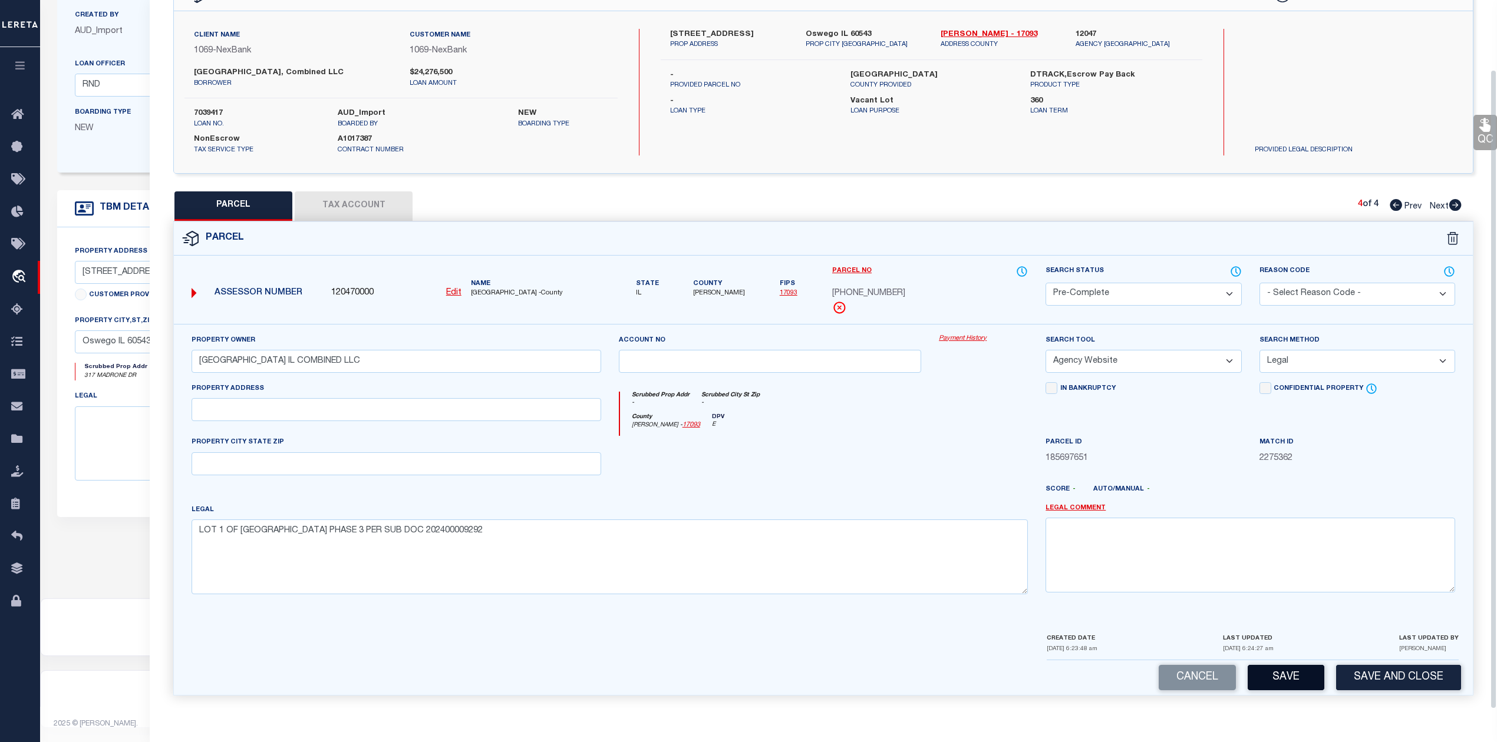
click at [1266, 677] on button "Save" at bounding box center [1285, 677] width 77 height 25
click at [894, 536] on textarea "LOT 1 OF [GEOGRAPHIC_DATA] PHASE 3 PER SUB DOC 202400009292" at bounding box center [609, 557] width 836 height 74
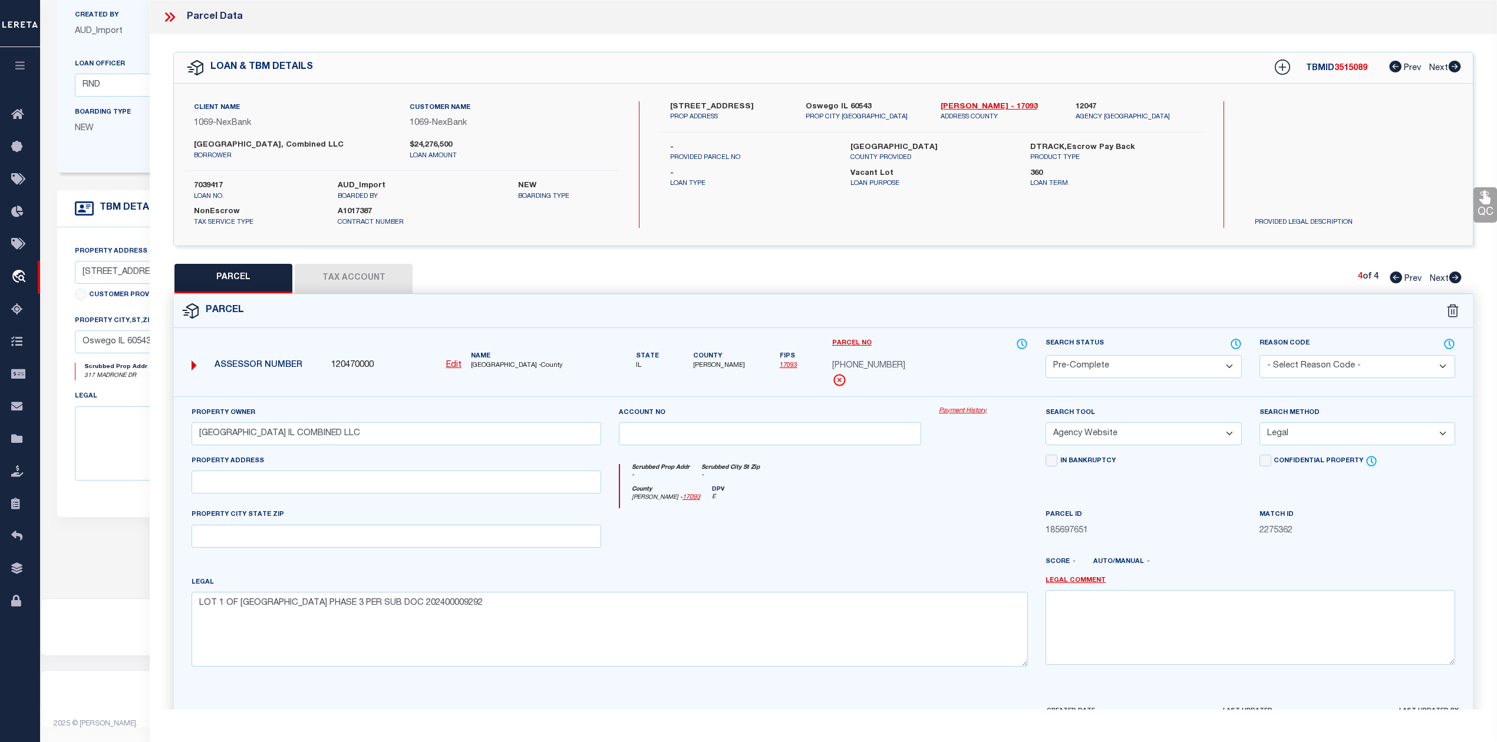
click at [173, 16] on icon at bounding box center [172, 16] width 5 height 9
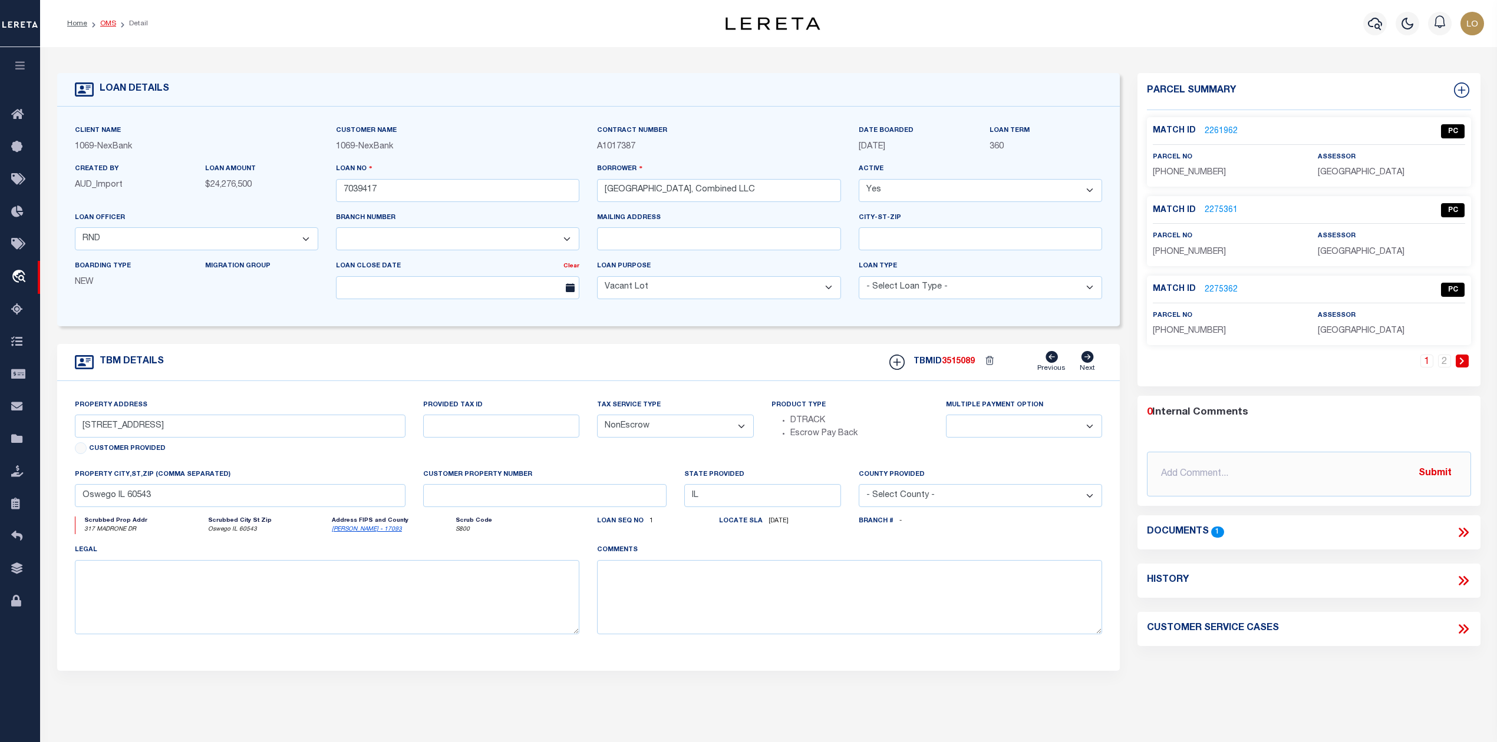
click at [108, 20] on link "OMS" at bounding box center [108, 23] width 16 height 7
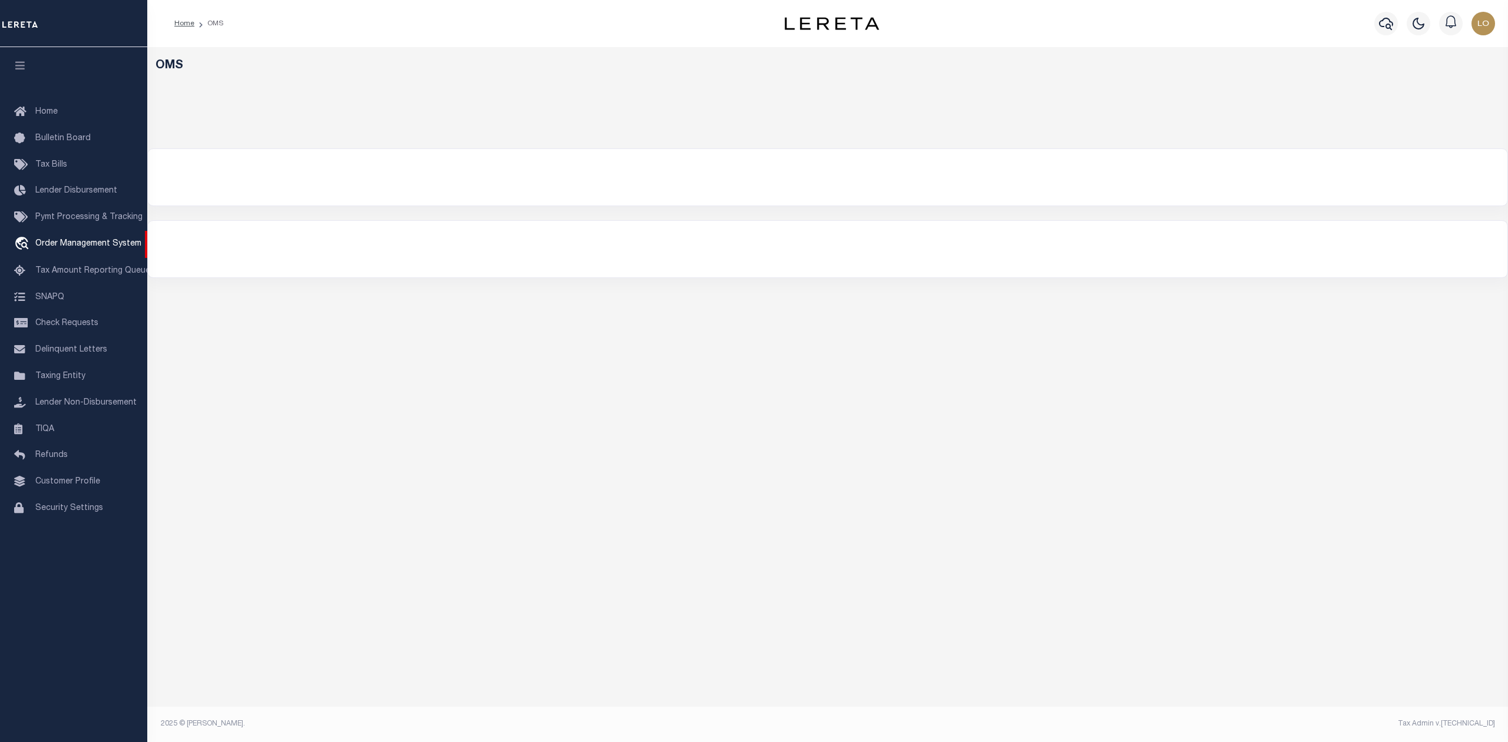
select select "200"
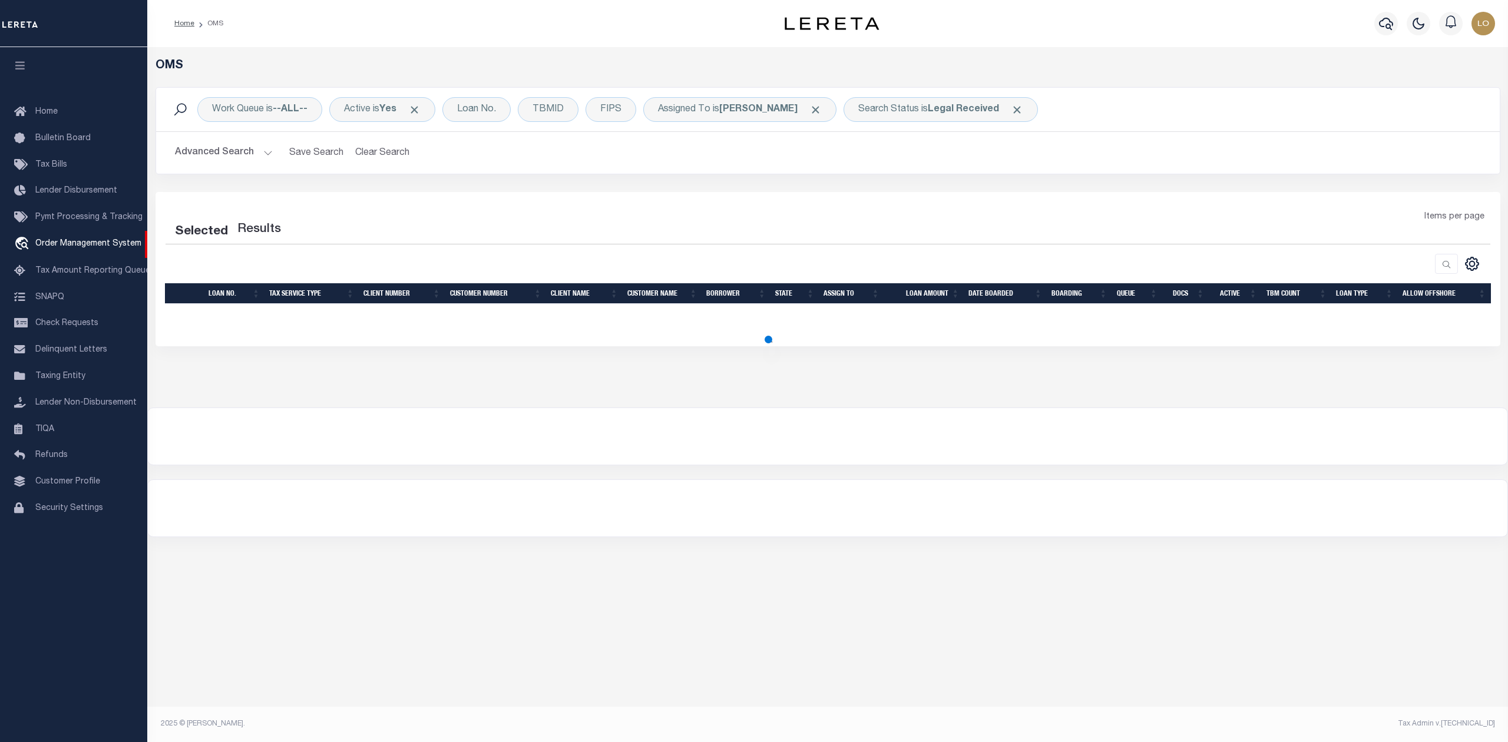
select select "200"
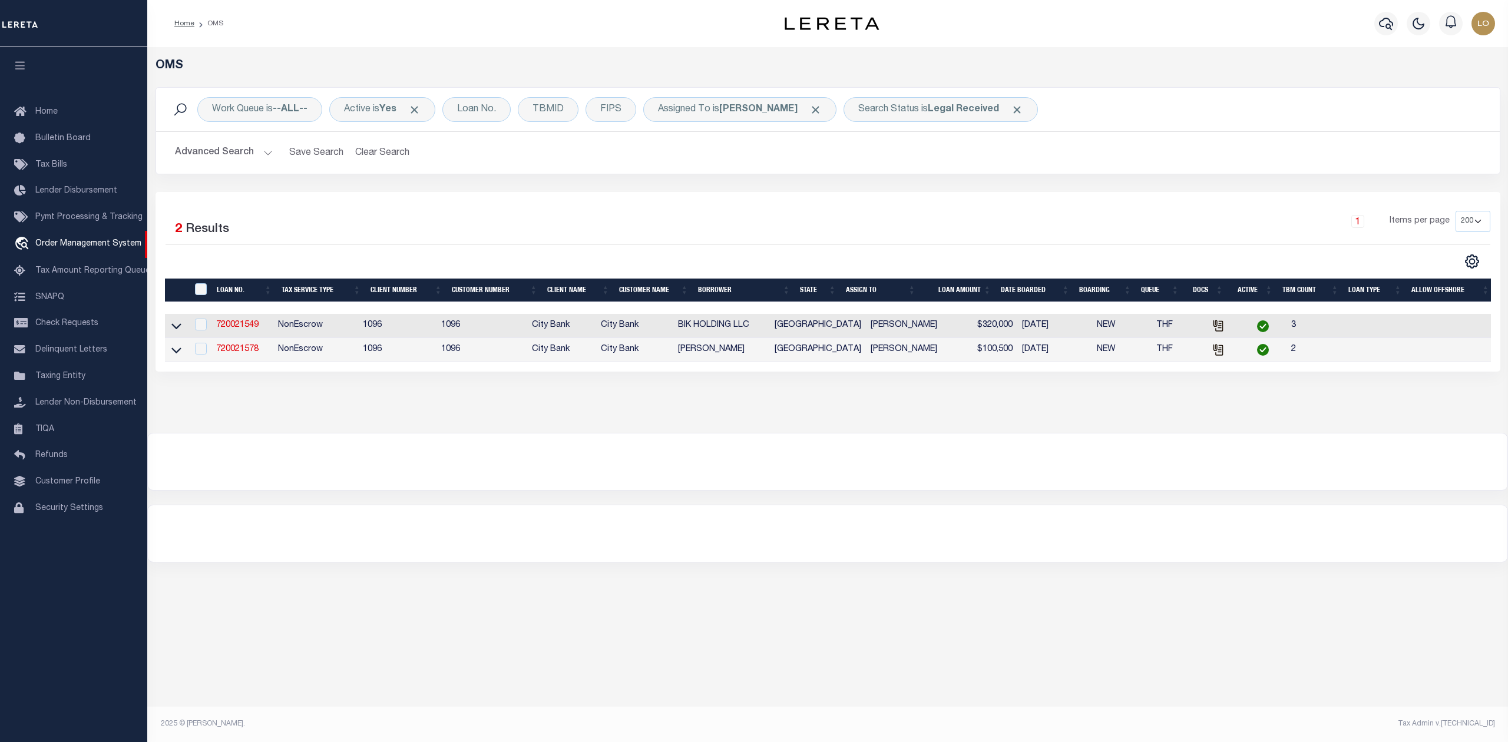
click at [883, 526] on div at bounding box center [828, 534] width 1360 height 57
click at [246, 329] on link "720021549" at bounding box center [237, 325] width 42 height 8
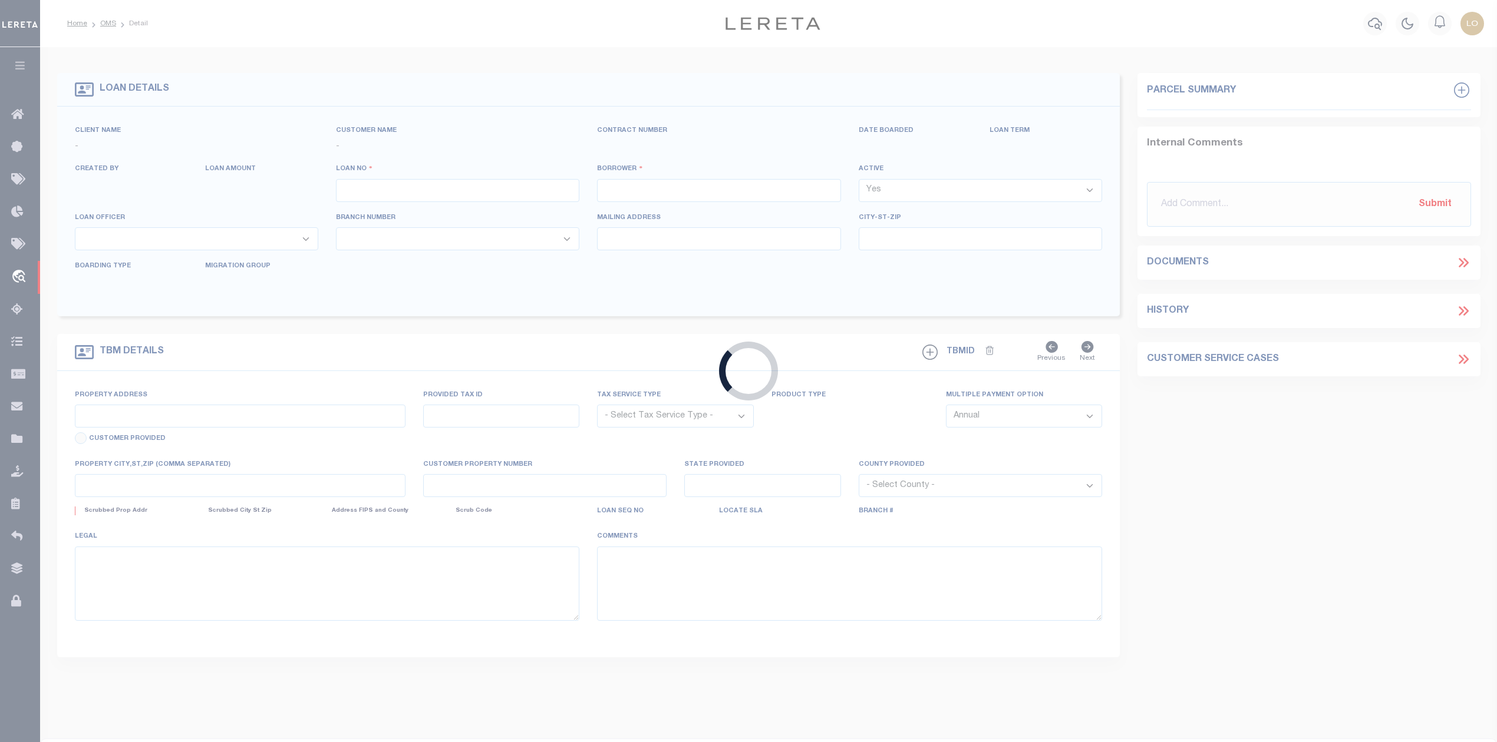
type input "720021549"
type input "BIK HOLDING LLC"
select select
select select "100"
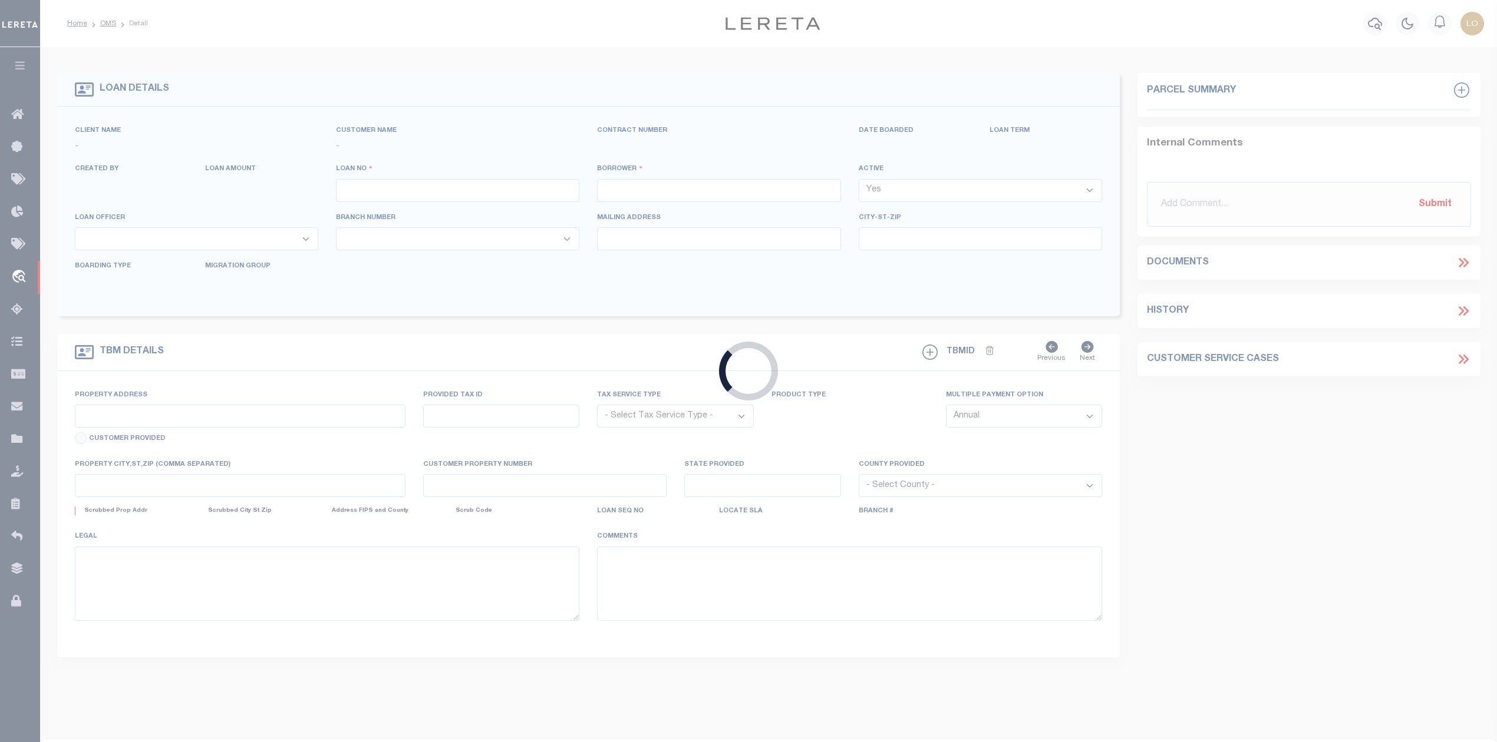
select select "NonEscrow"
type input "154 N RIVERSIDE DR"
type input "1506-9"
select select
type input "FT WORTH, TX 76111"
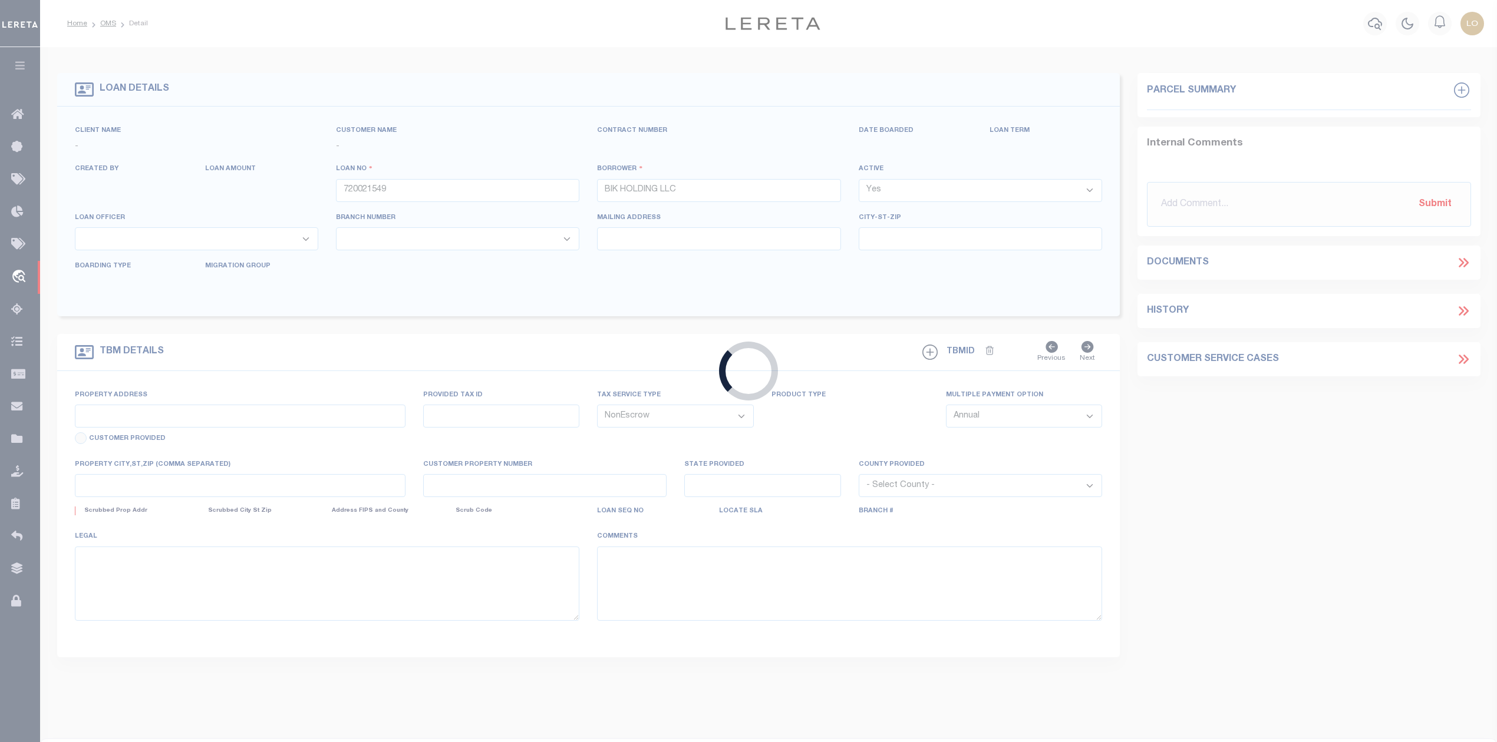
type input "[GEOGRAPHIC_DATA]"
select select
select select "2782"
select select "1346"
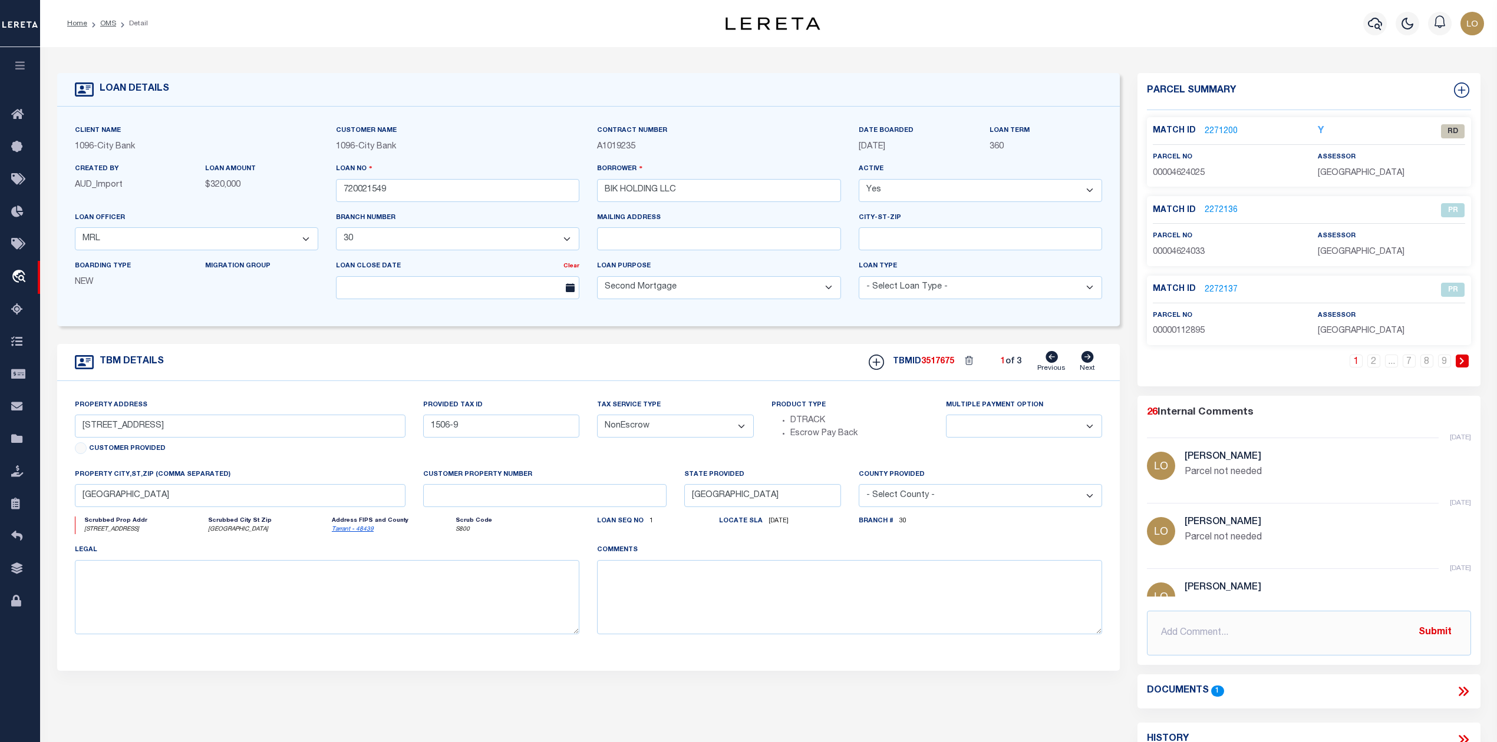
click at [1469, 696] on icon at bounding box center [1462, 691] width 15 height 15
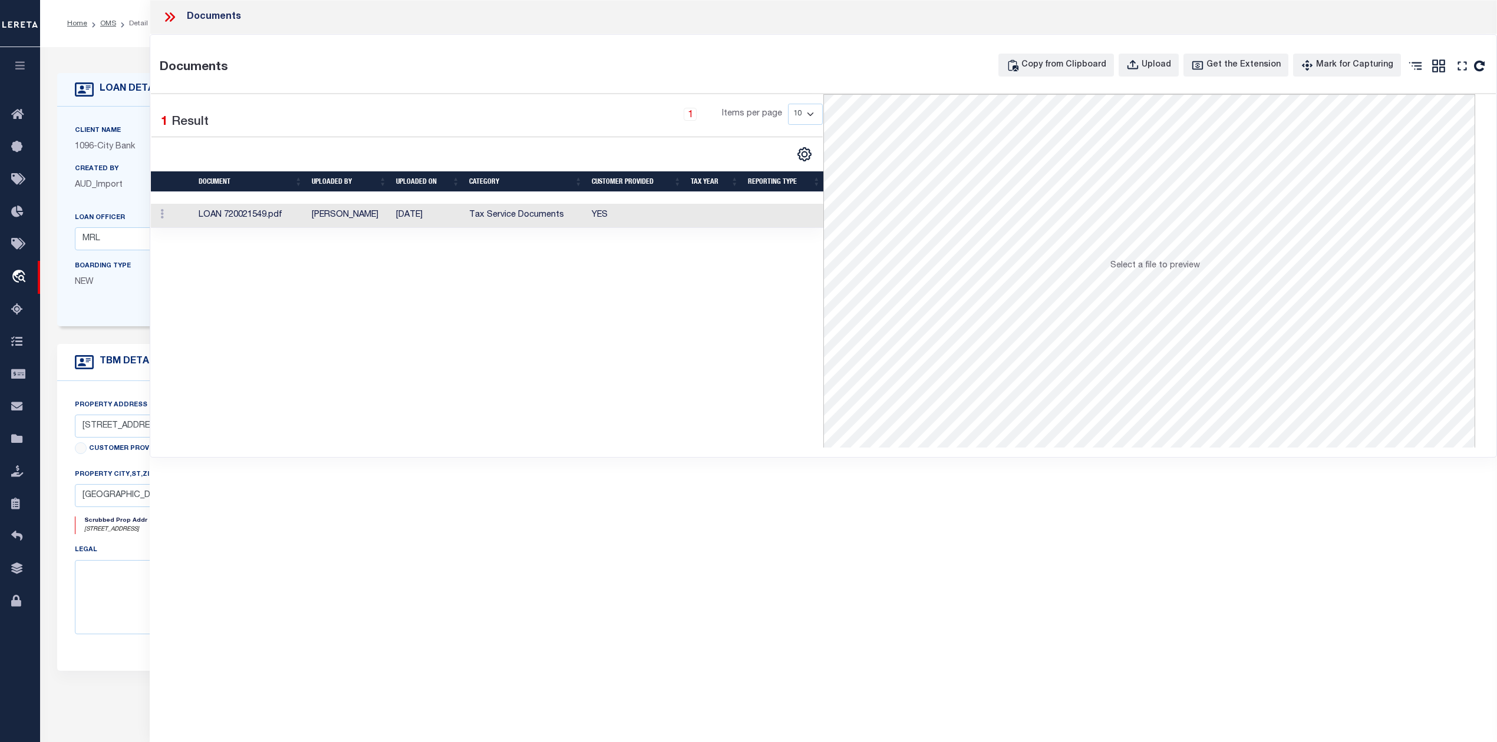
click at [376, 217] on td "Jeanne Joubert" at bounding box center [349, 216] width 84 height 24
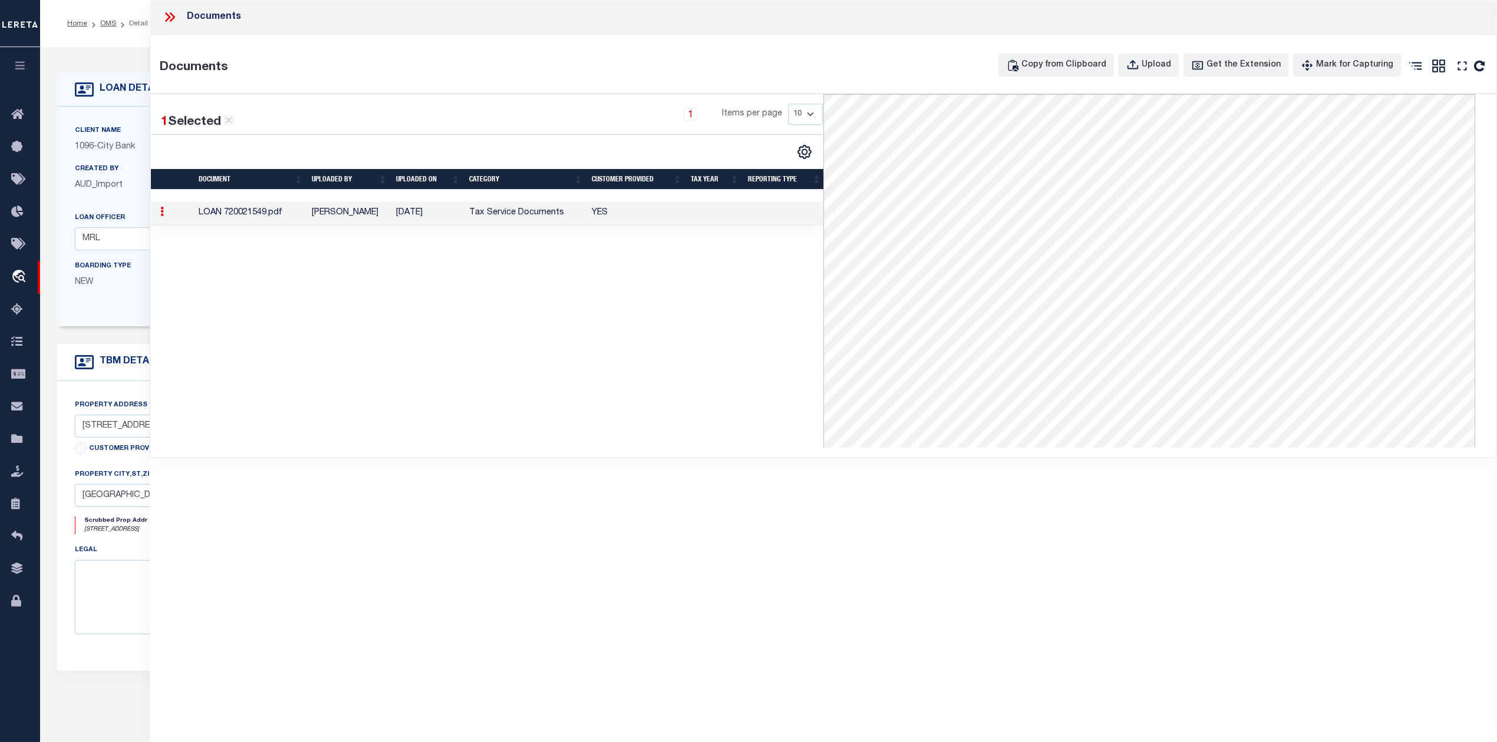
click at [470, 328] on div "1 Selected 1 Result 1 Items per page 10 25 50 100" at bounding box center [487, 271] width 672 height 354
click at [172, 15] on icon at bounding box center [172, 16] width 5 height 9
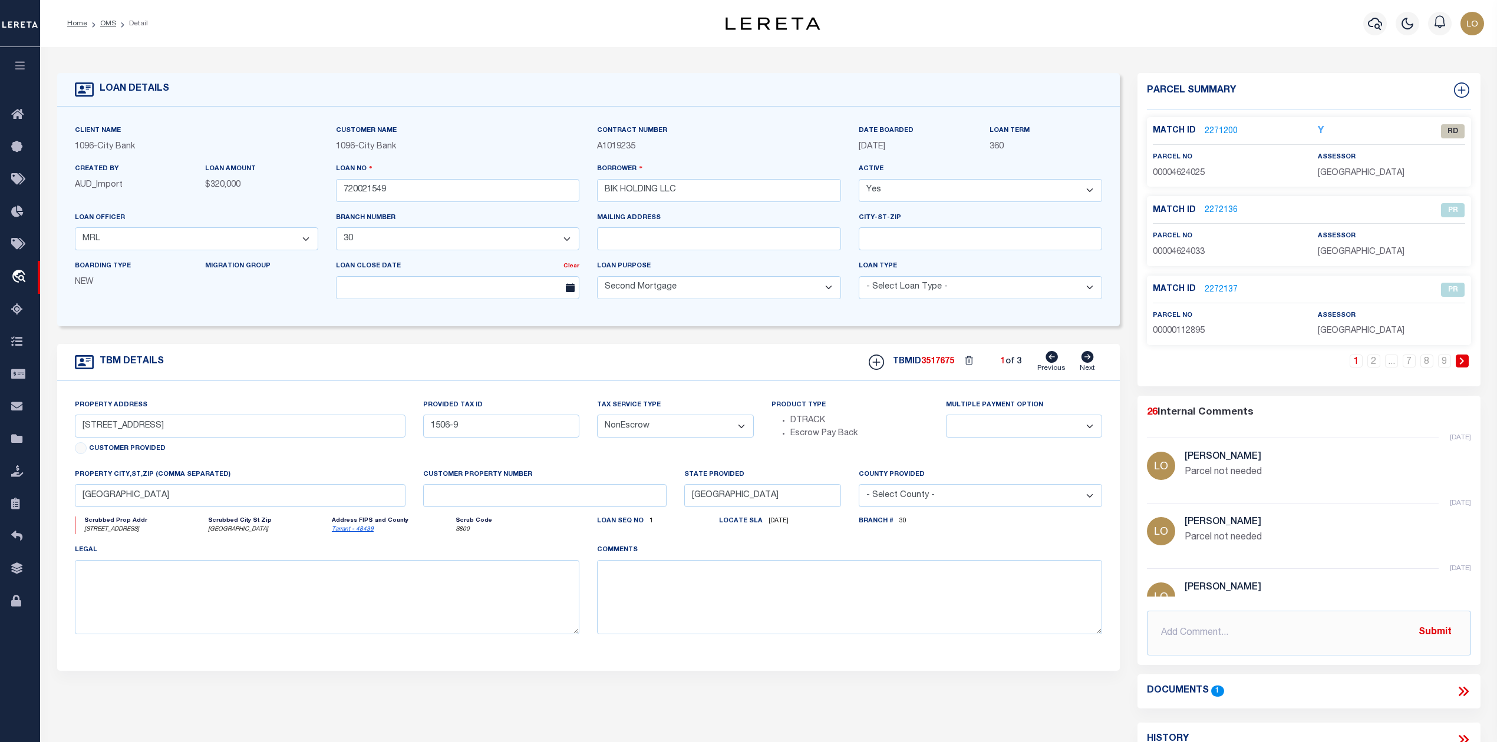
click at [1220, 130] on link "2271200" at bounding box center [1220, 131] width 33 height 12
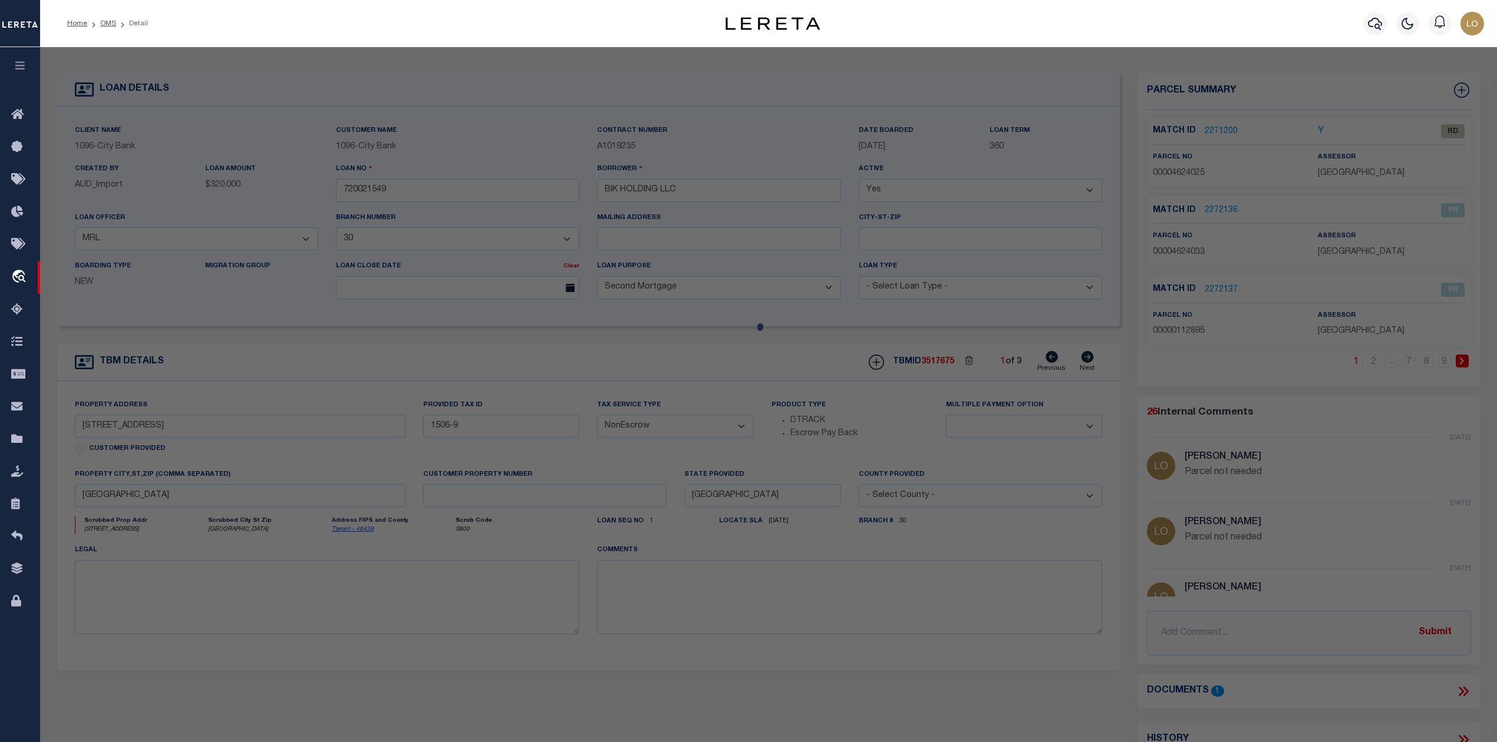
checkbox input "false"
select select "RD"
type input "MCKINZIE JERRY"
select select "AGW"
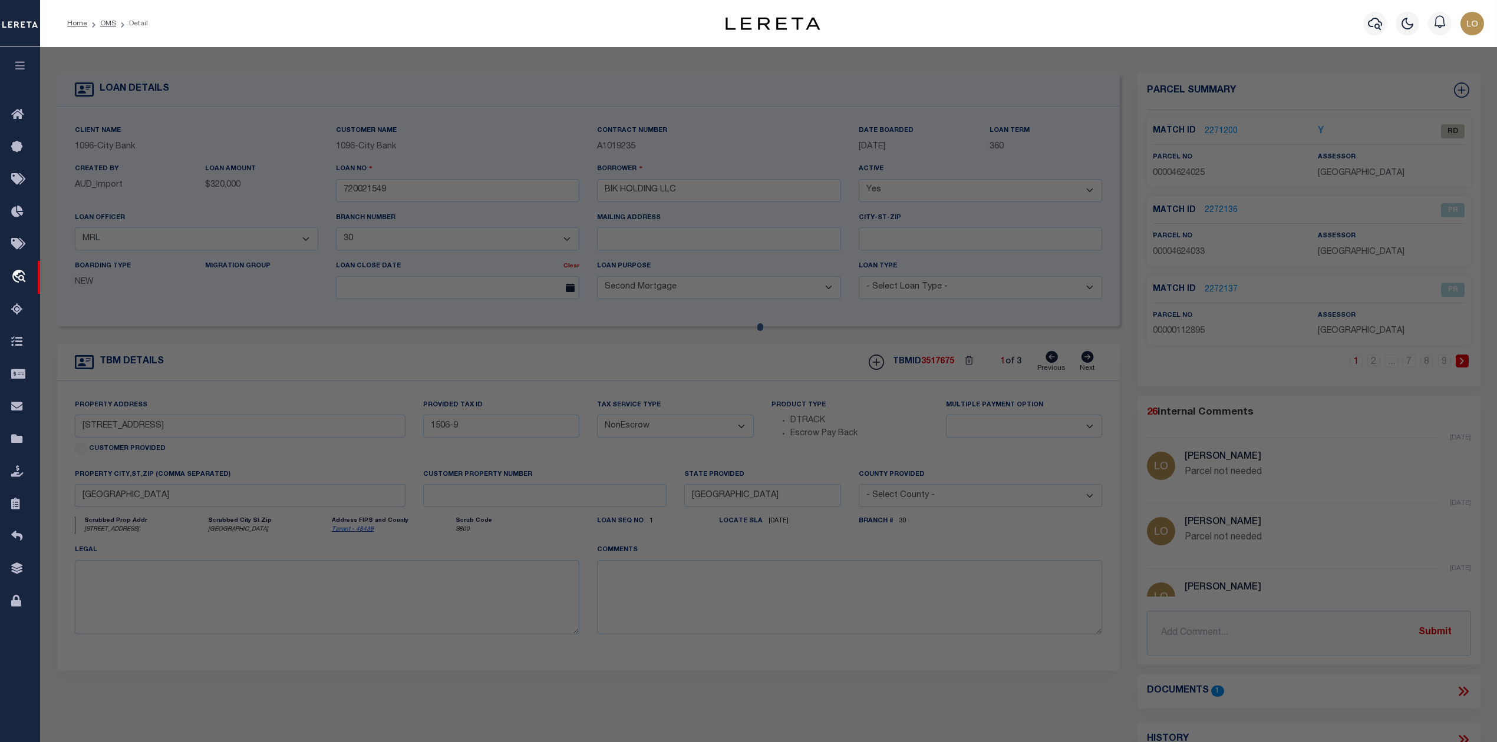
select select "ADD"
type input "154 N RIVERSIDE DR"
type input "FORT WORTH, TX 76111"
type textarea "BAKER BROTHERS ADDITION LOT 8"
type textarea "Document uploaded that satisfies a legal requirement, changing from [GEOGRAPHIC…"
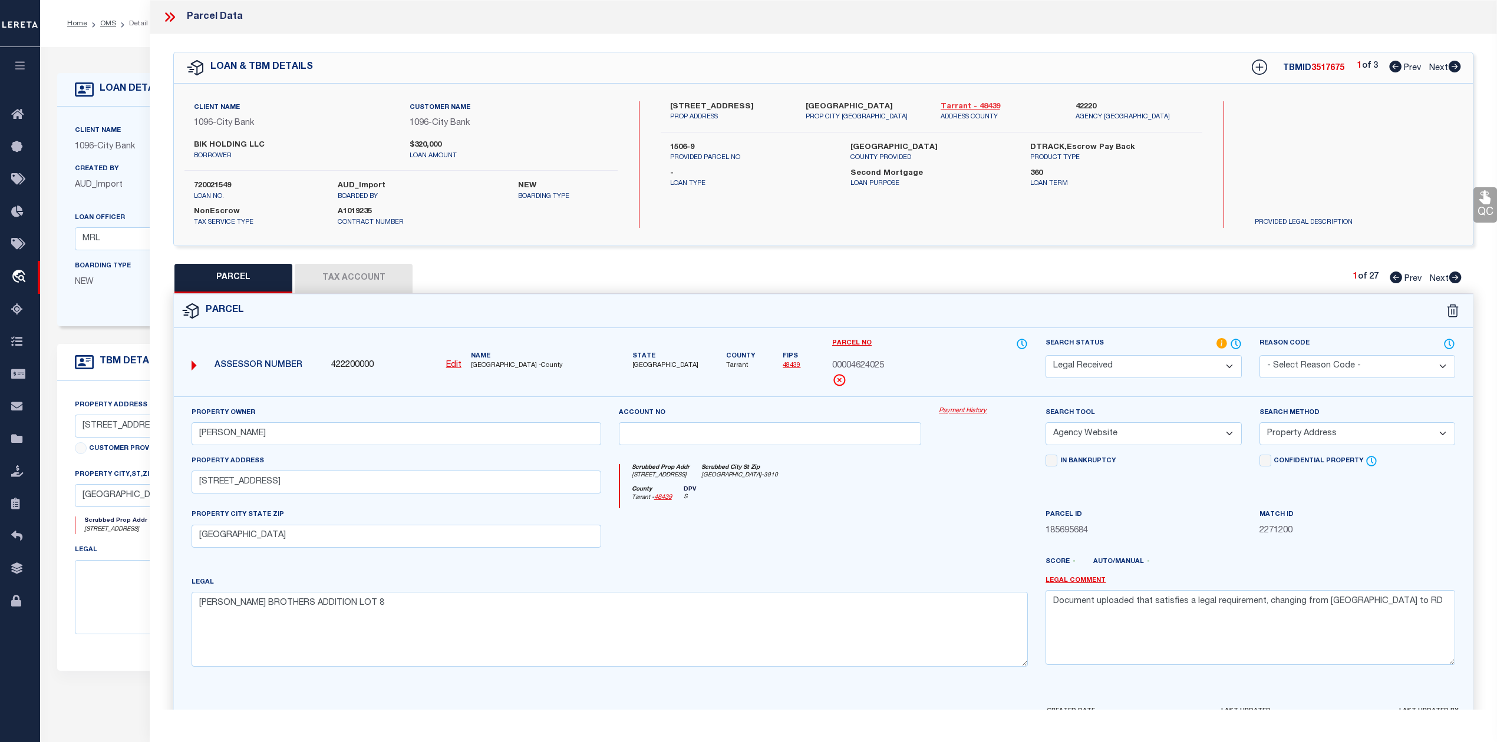
click at [949, 105] on link "Tarrant - 48439" at bounding box center [998, 107] width 117 height 12
drag, startPoint x: 915, startPoint y: 541, endPoint x: 944, endPoint y: 686, distance: 147.8
click at [918, 547] on div at bounding box center [770, 532] width 321 height 48
click at [984, 531] on div at bounding box center [983, 532] width 107 height 48
click at [897, 526] on div at bounding box center [770, 532] width 321 height 48
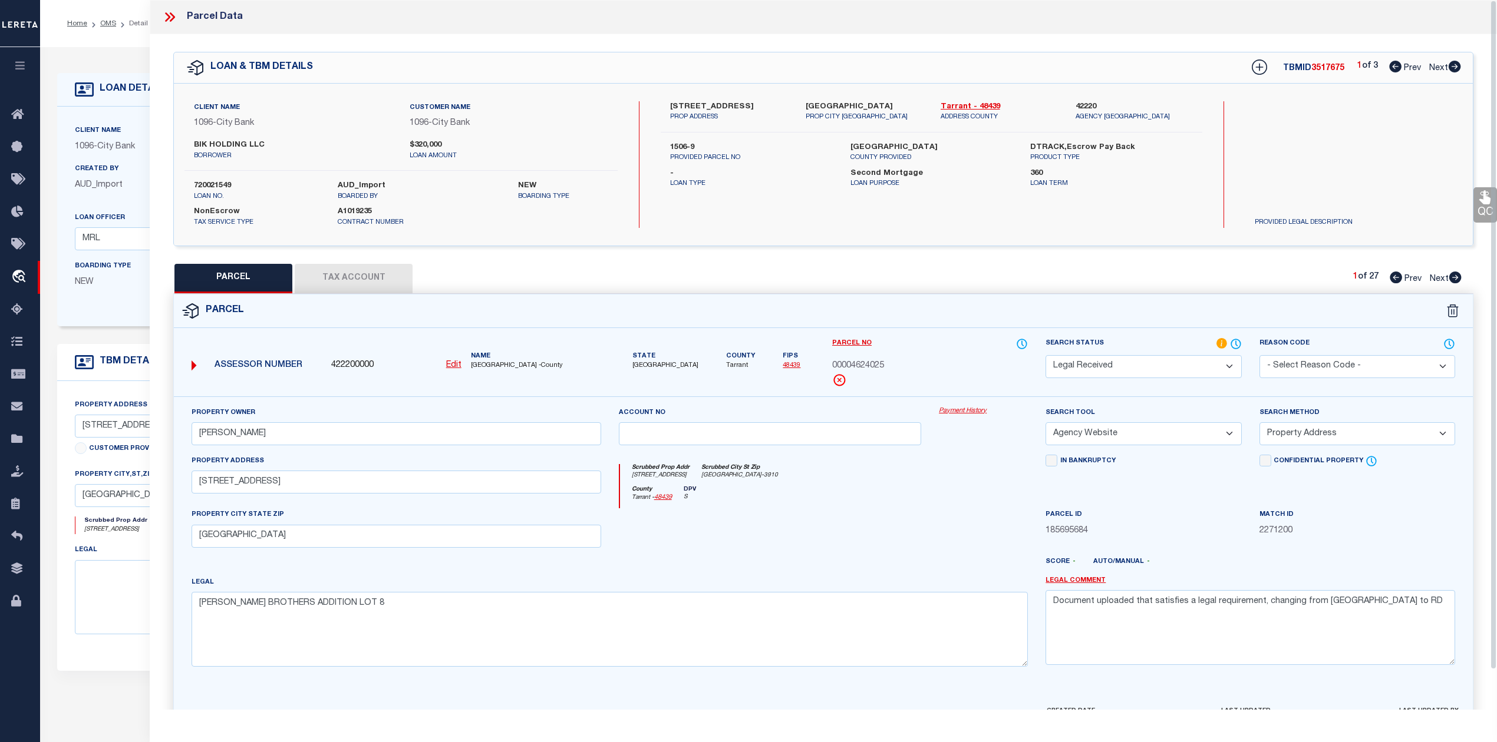
click at [936, 503] on div "County Tarrant - 48439 DPV S" at bounding box center [824, 497] width 408 height 23
click at [848, 519] on div at bounding box center [770, 532] width 321 height 48
click at [874, 365] on span "00004624025" at bounding box center [858, 366] width 52 height 13
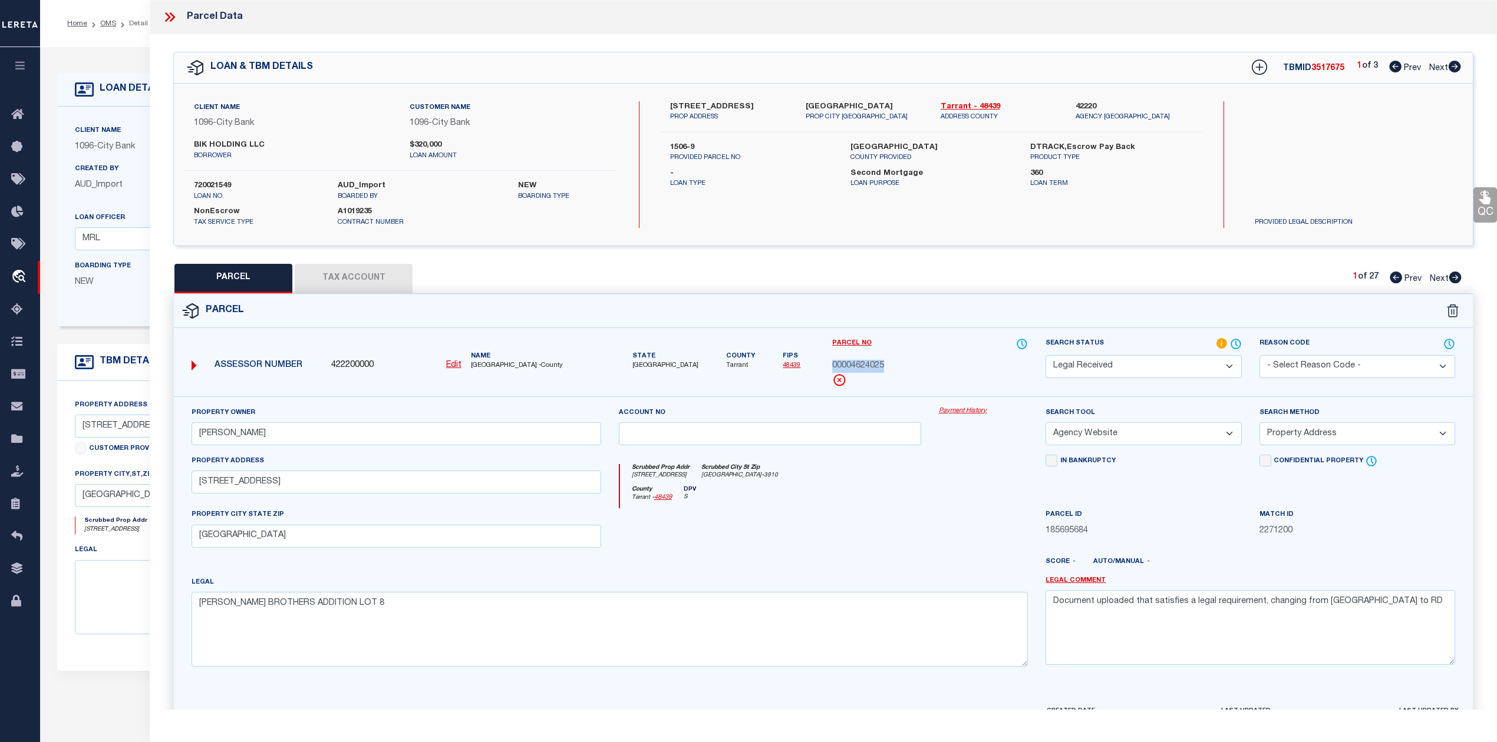
copy span "00004624025"
click at [960, 536] on div at bounding box center [983, 532] width 107 height 48
click at [957, 496] on div "County Tarrant - 48439 DPV S" at bounding box center [824, 497] width 408 height 23
click at [962, 260] on div "QC QC QC" at bounding box center [823, 391] width 1347 height 714
click at [1457, 278] on icon at bounding box center [1454, 278] width 13 height 12
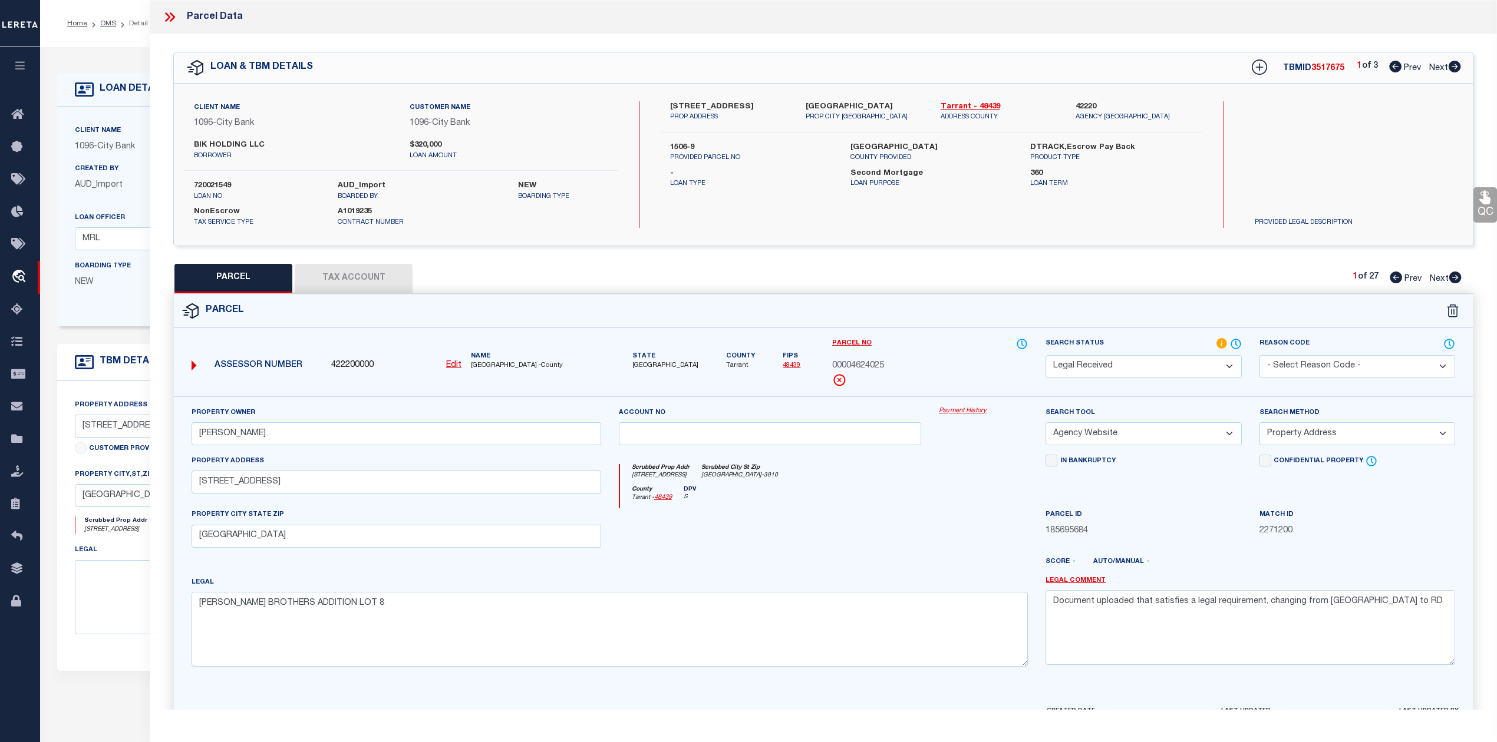
select select "AS"
select select
checkbox input "false"
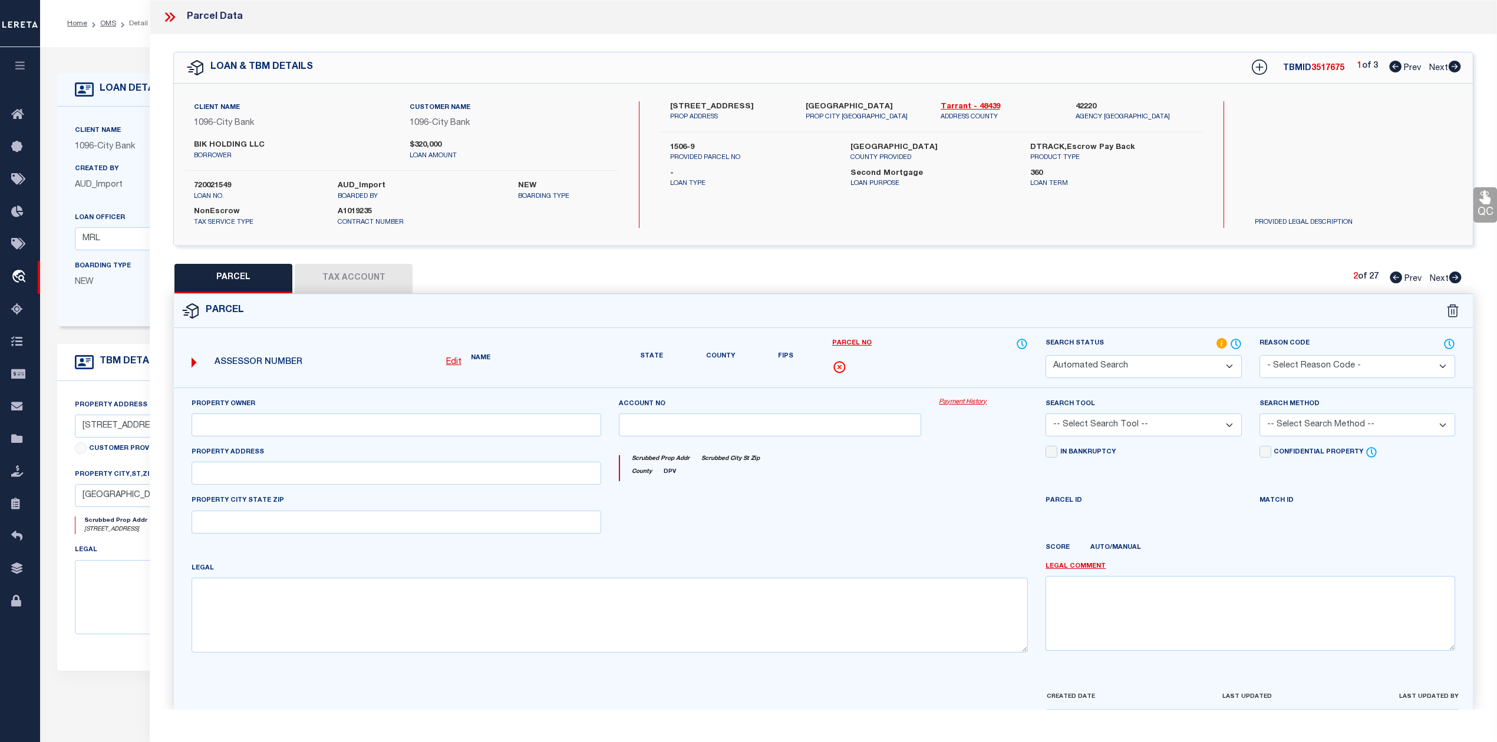
select select "PR"
select select "099"
type input "MCKINZIE,JERRY"
select select "ATL"
select select "ADD"
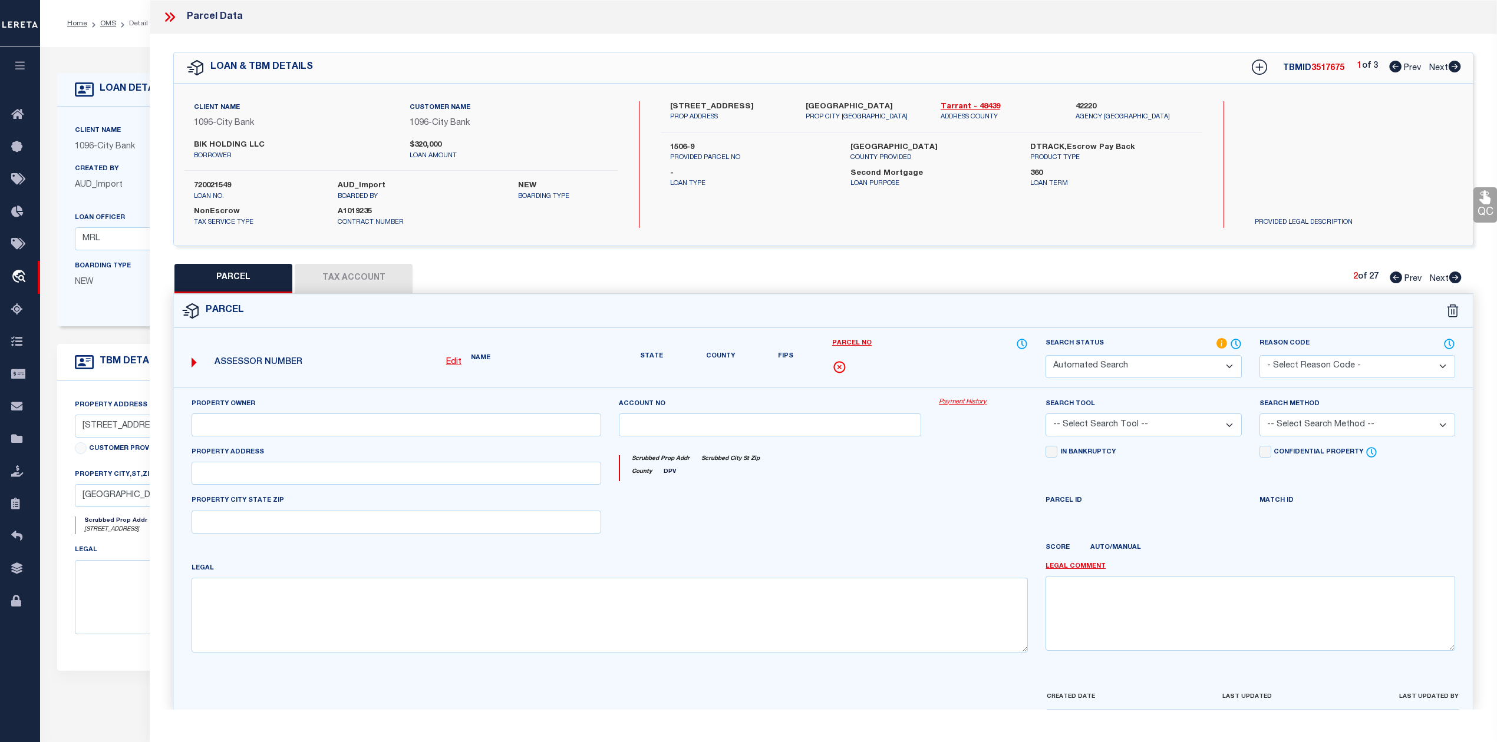
type input "158 N RIVERSIDE DR"
type input "FORT WORTH, TX 76111"
type textarea "BAKER BROTHERS ADDITION LOT 9"
type textarea "Parcel not needed"
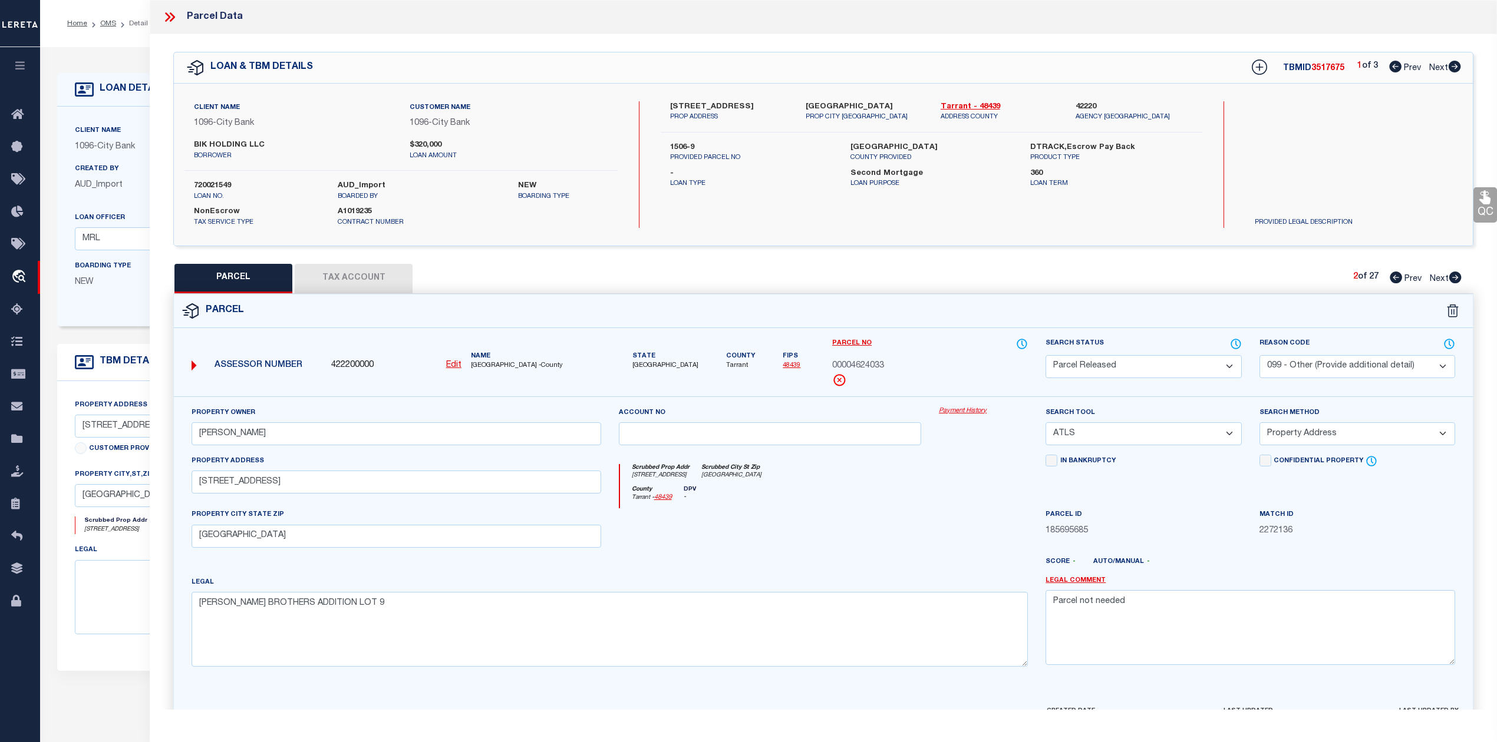
click at [1457, 278] on icon at bounding box center [1454, 278] width 13 height 12
select select "AS"
select select
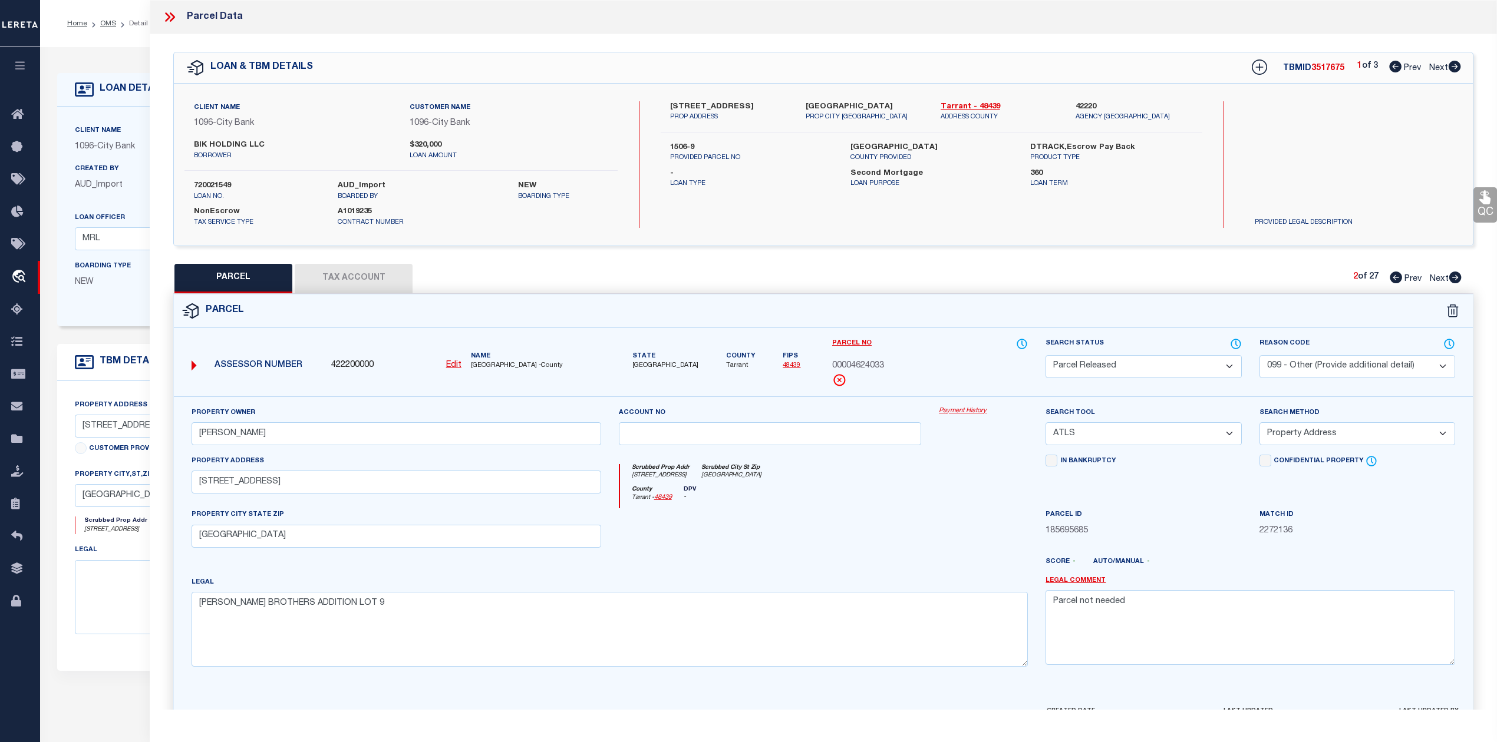
checkbox input "false"
select select "PR"
select select "099"
type input "MCKINZIE,JERRY"
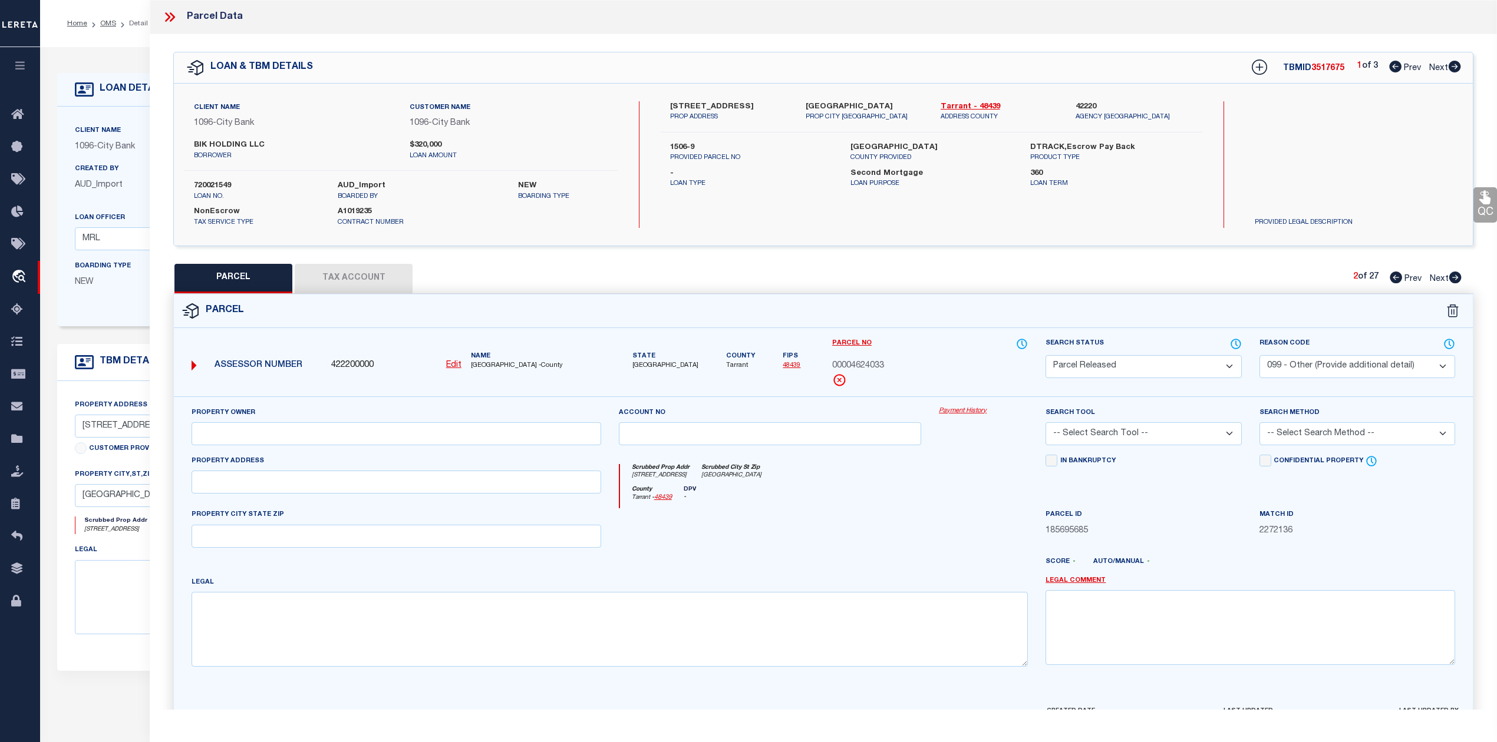
select select "ATL"
select select "ADD"
type input "160 N RIVERSIDE DR"
type input "FORT WORTH, TX 76111"
type textarea "BAKER BROTHERS ADDITION LOT 10 10 LESS W10'"
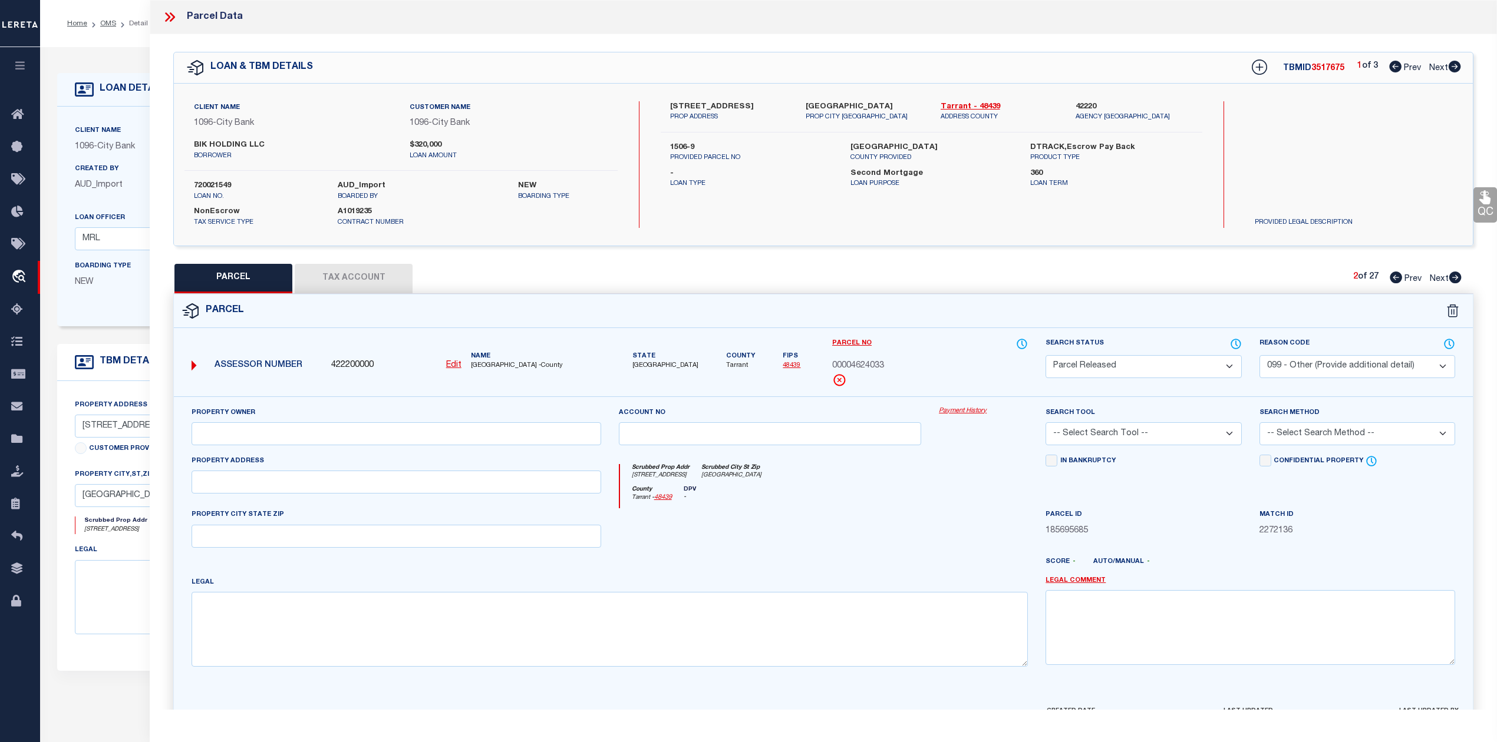
type textarea "Parcel not needed"
click at [1457, 278] on icon at bounding box center [1454, 278] width 13 height 12
select select "AS"
select select
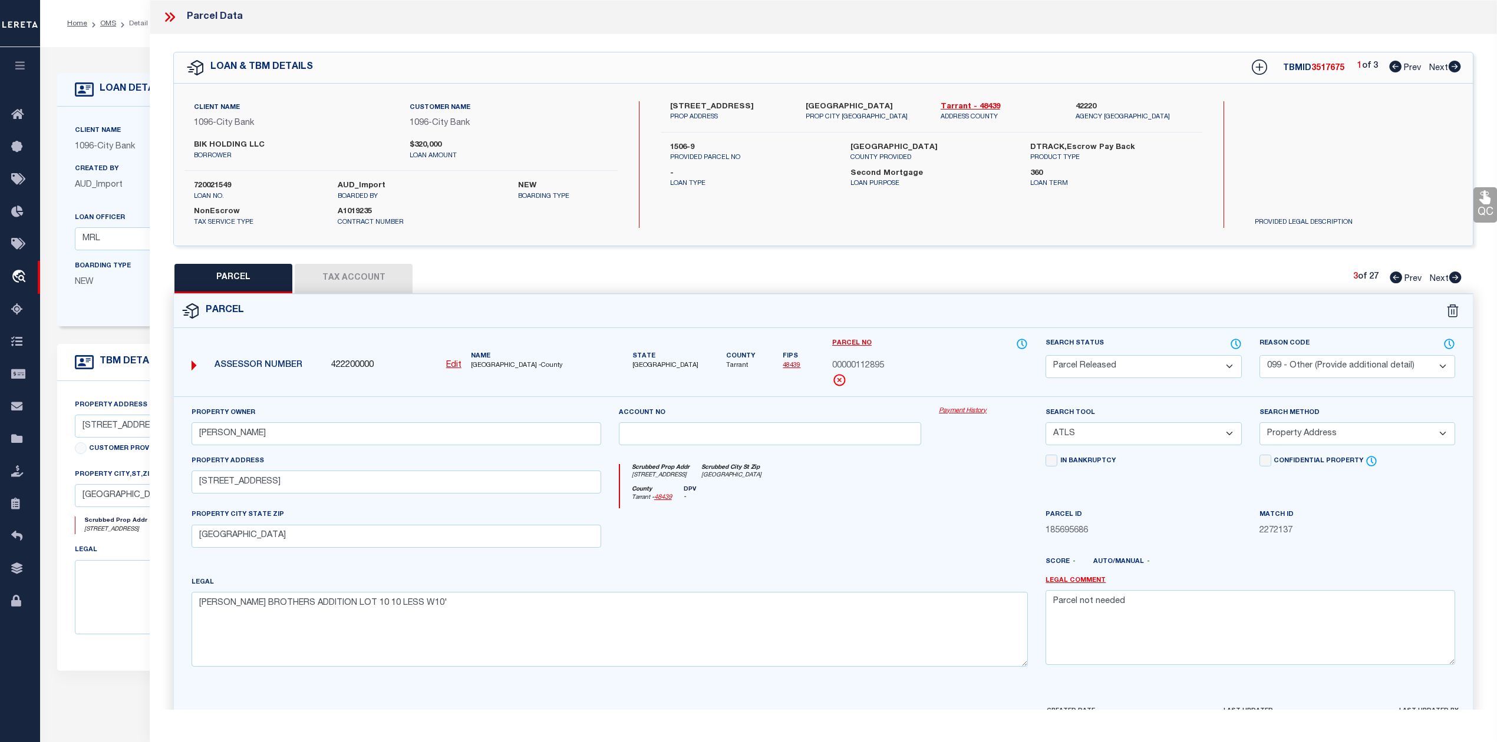
select select
checkbox input "false"
select select "PR"
select select "099"
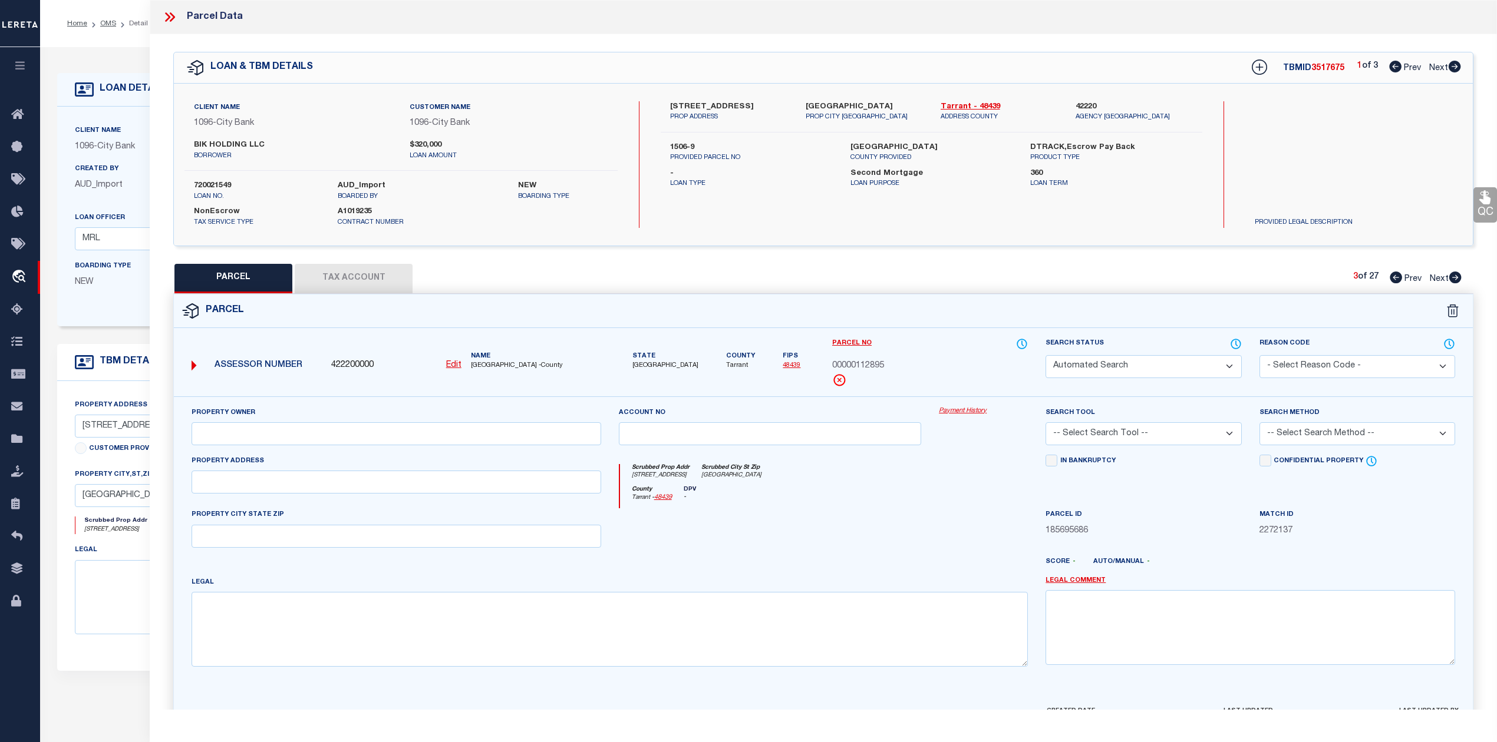
select select "PRO"
select select "ADD"
type input "154 N RIVERSIDE DR"
type textarea "Parcel not needed"
click at [1457, 278] on icon at bounding box center [1454, 278] width 13 height 12
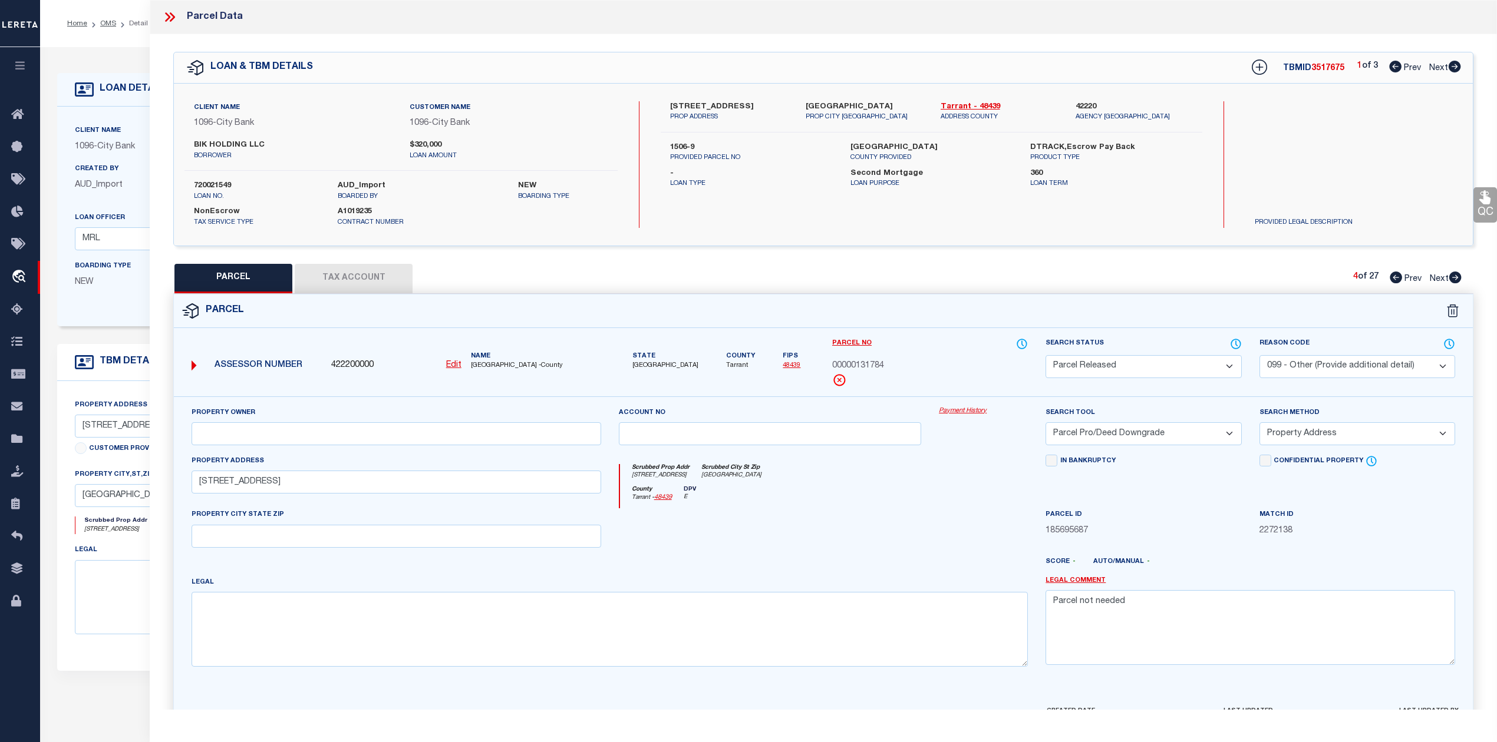
select select "AS"
select select
checkbox input "false"
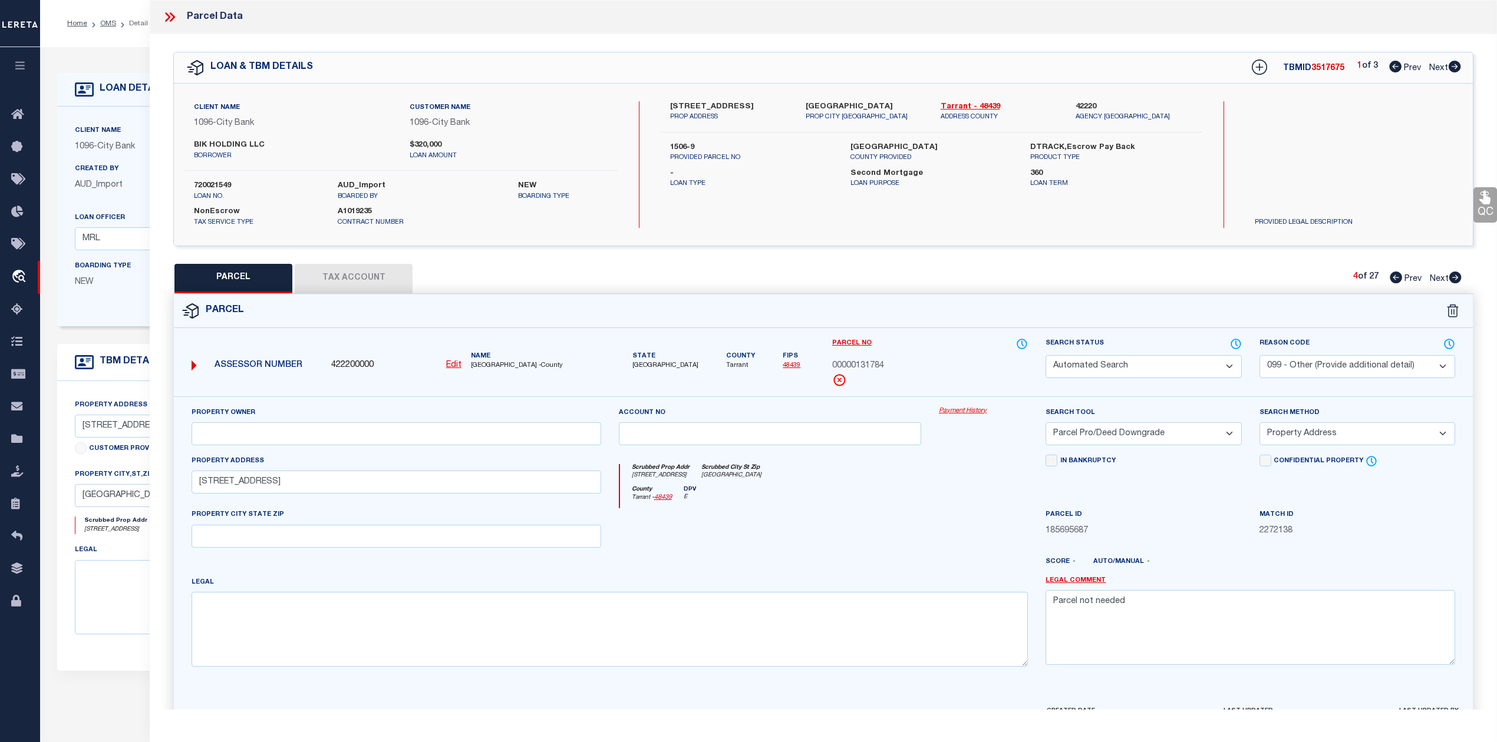
checkbox input "false"
select select "PR"
select select "099"
select select "PRO"
select select "ADD"
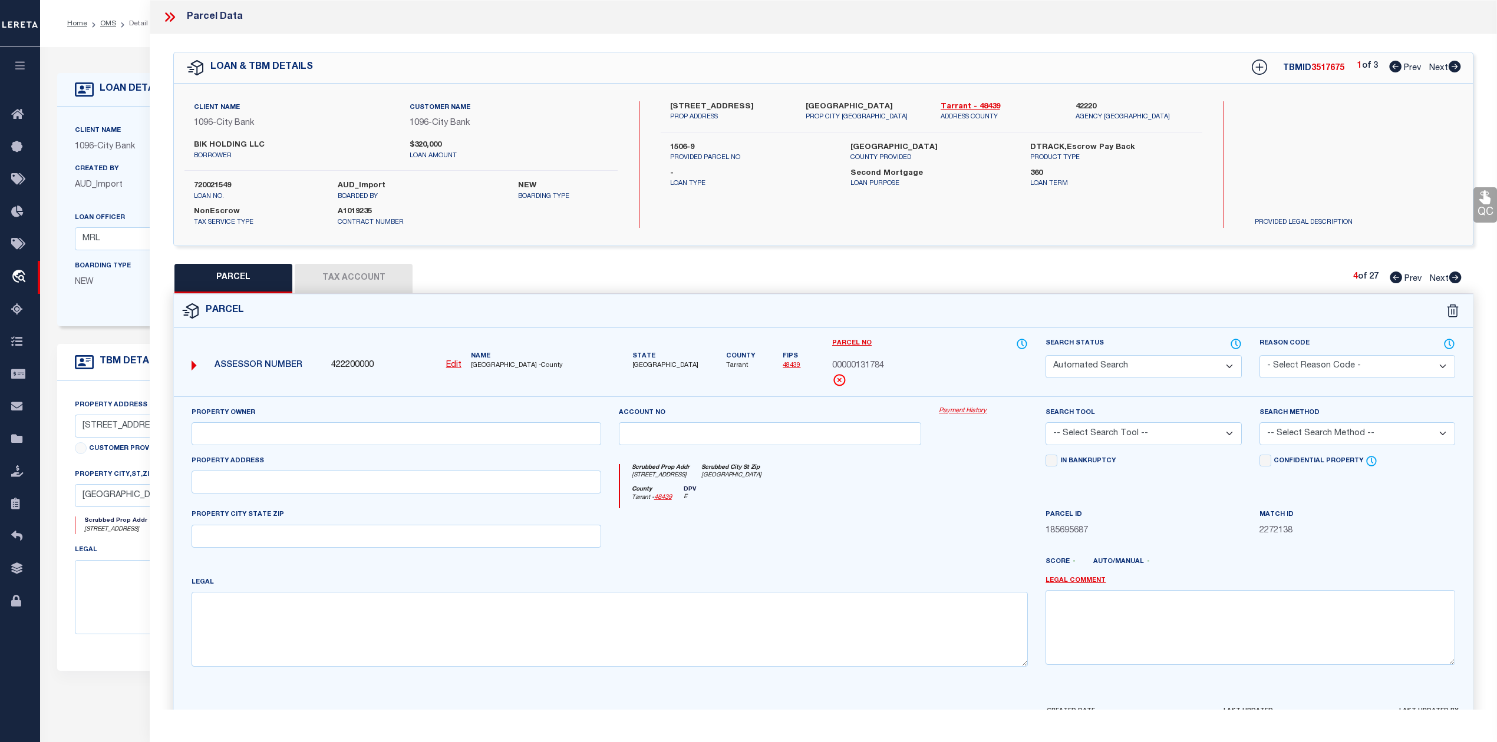
type input "154 N RIVERSIDE DR"
type textarea "Parcel not needed"
click at [1457, 278] on icon at bounding box center [1454, 278] width 13 height 12
select select "AS"
select select
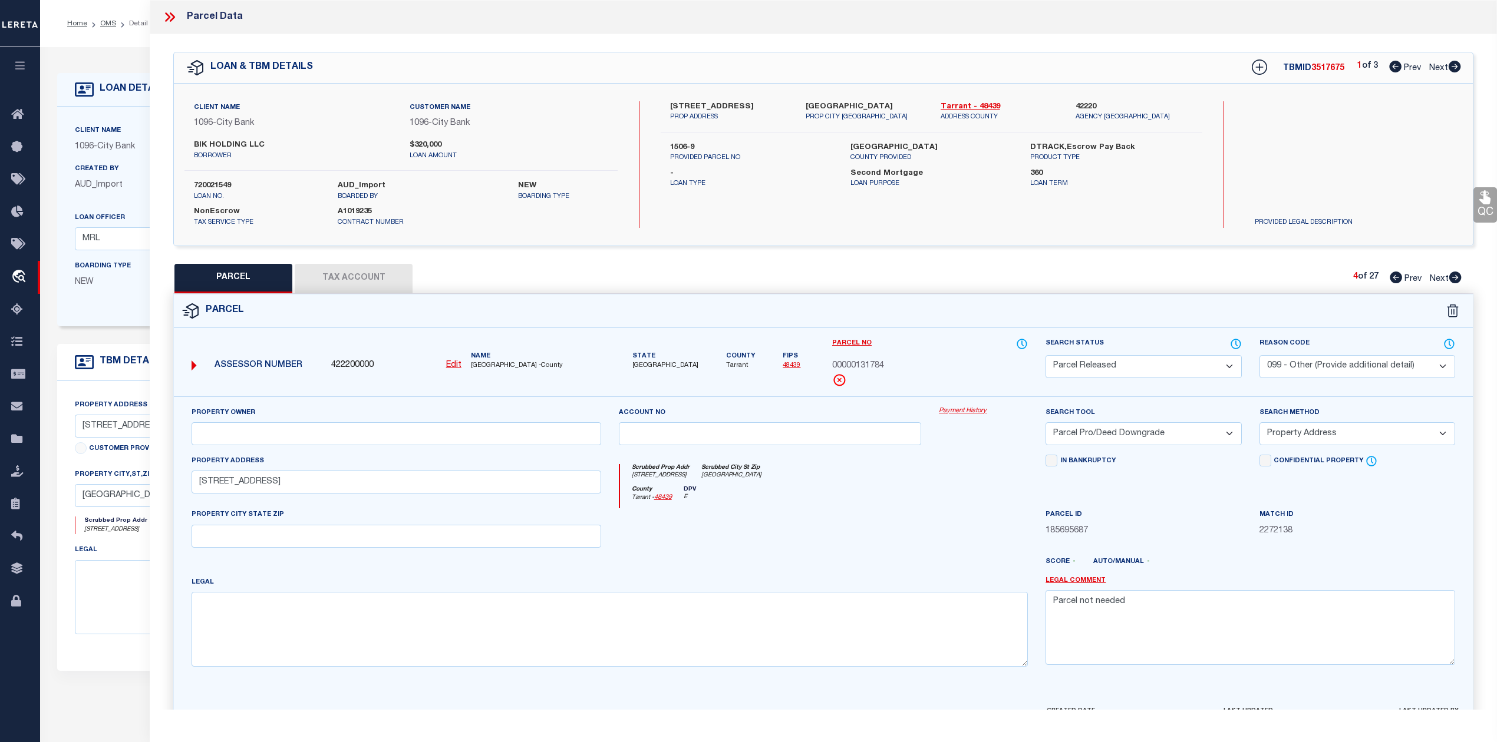
select select
checkbox input "false"
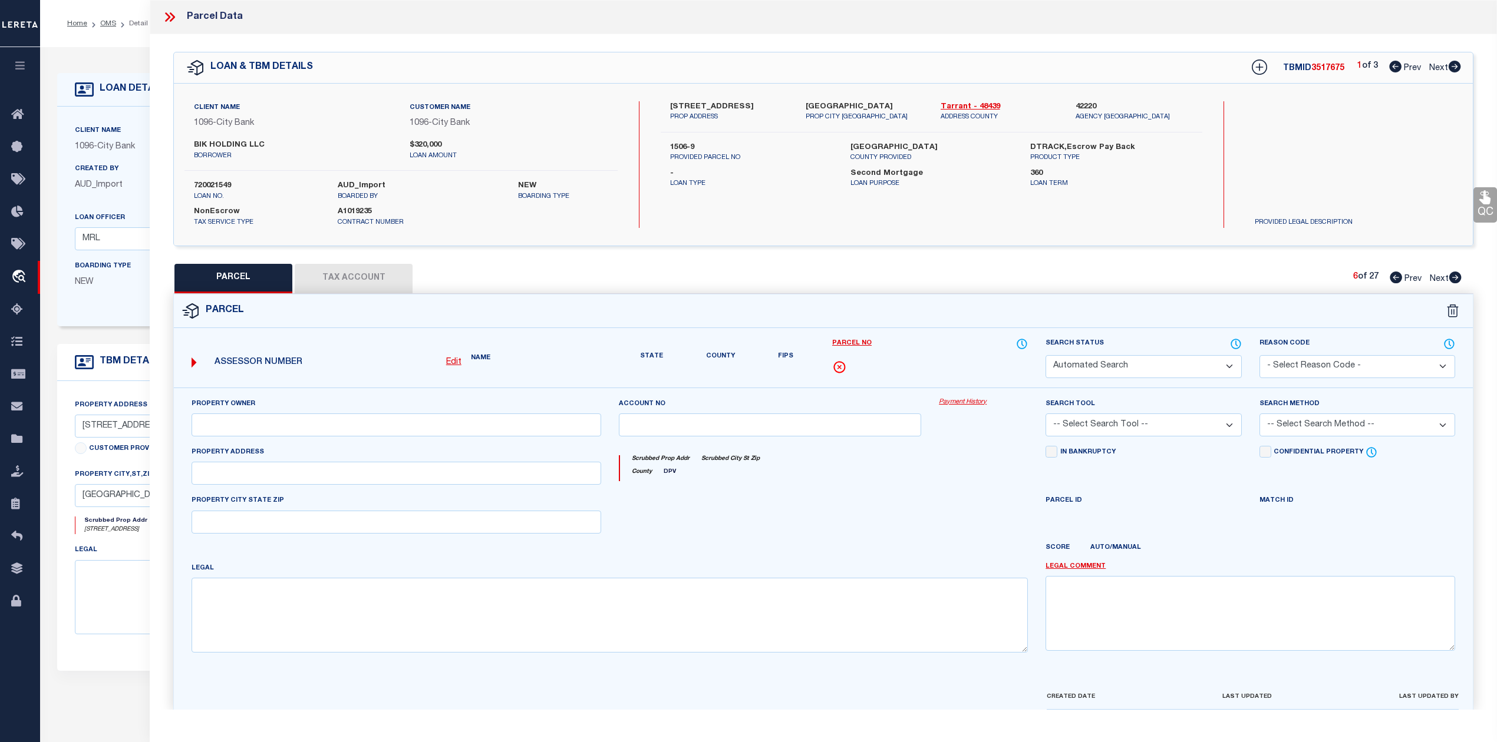
select select "PR"
select select "099"
select select "PRO"
select select "ADD"
type input "154 N RIVERSIDE DR"
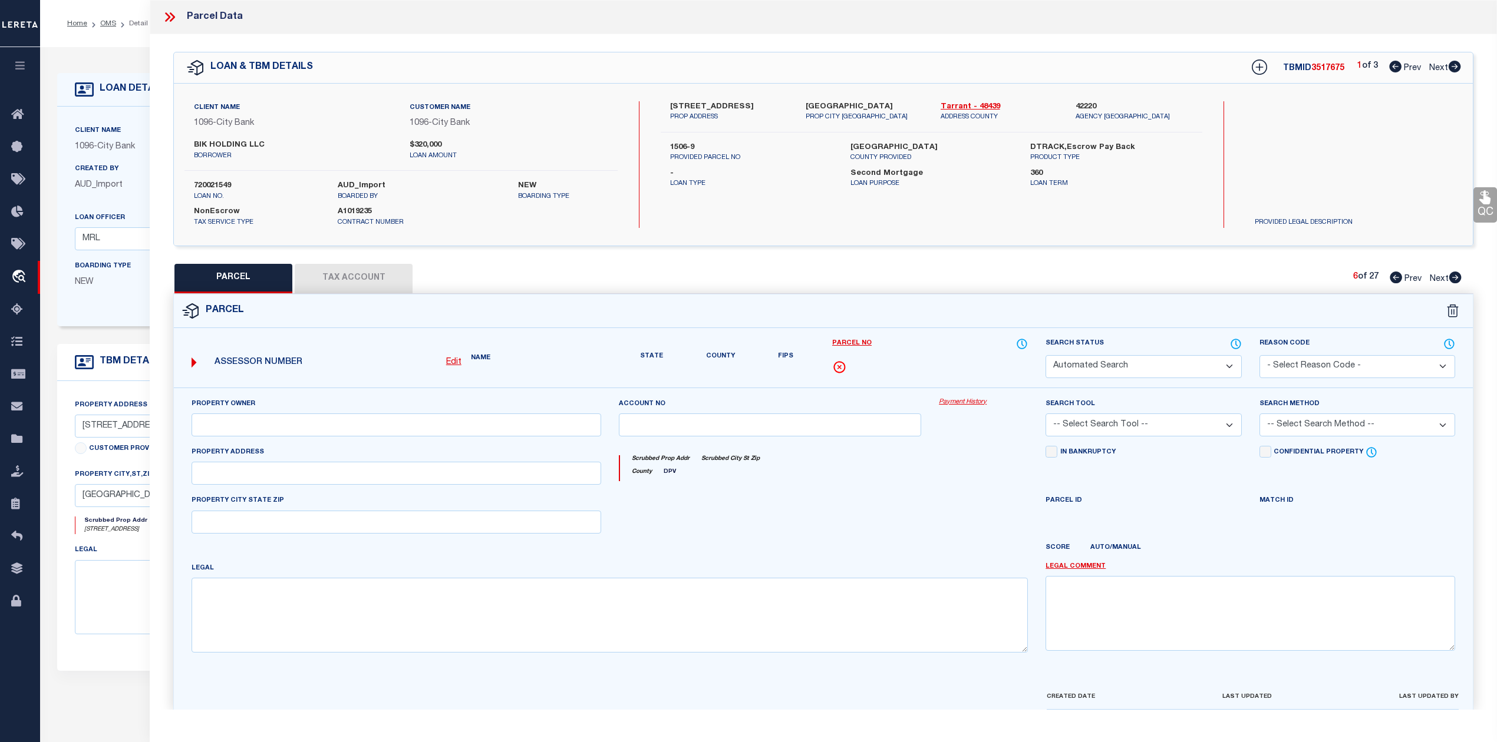
type textarea "Parcel not needed"
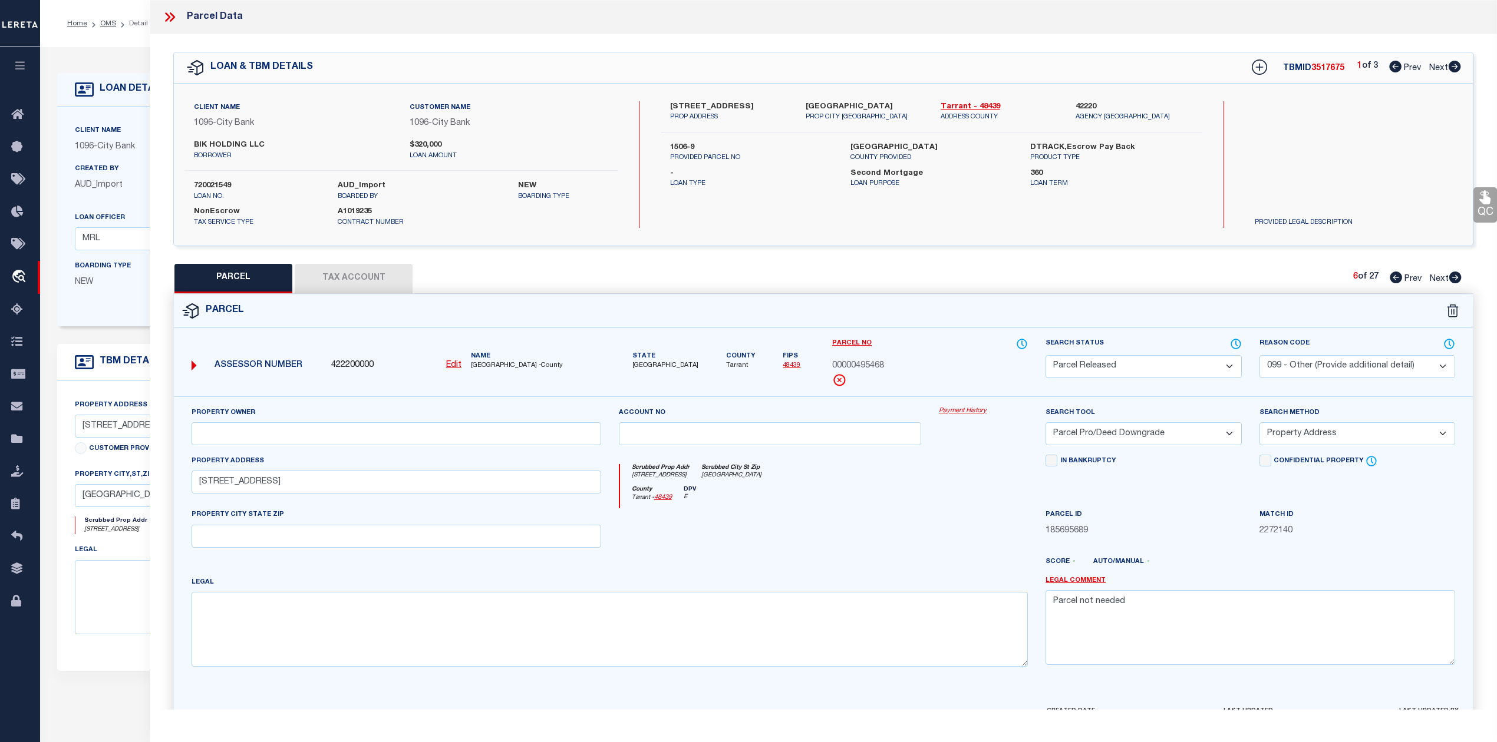
click at [1457, 278] on icon at bounding box center [1454, 278] width 13 height 12
select select "AS"
select select
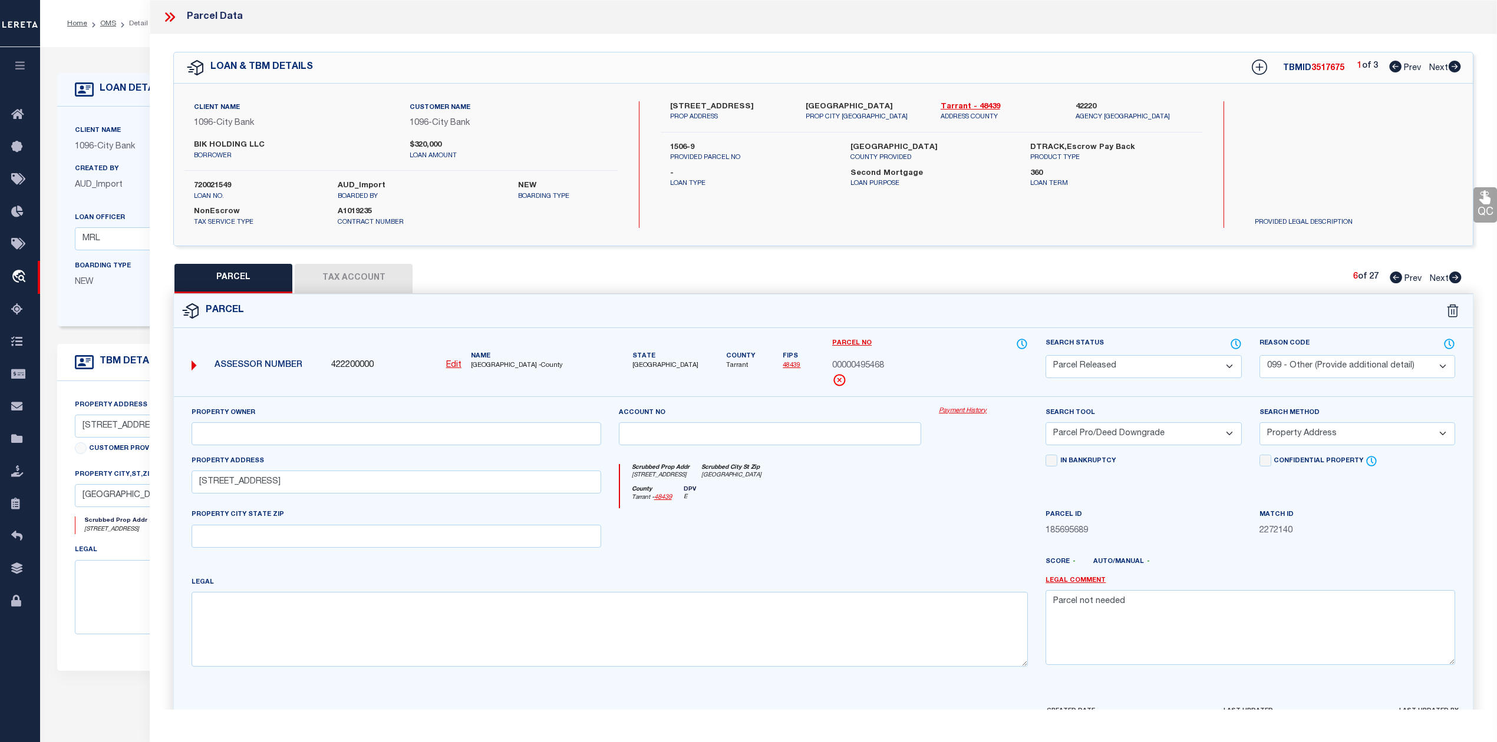
checkbox input "false"
select select "PR"
select select "099"
select select "PRO"
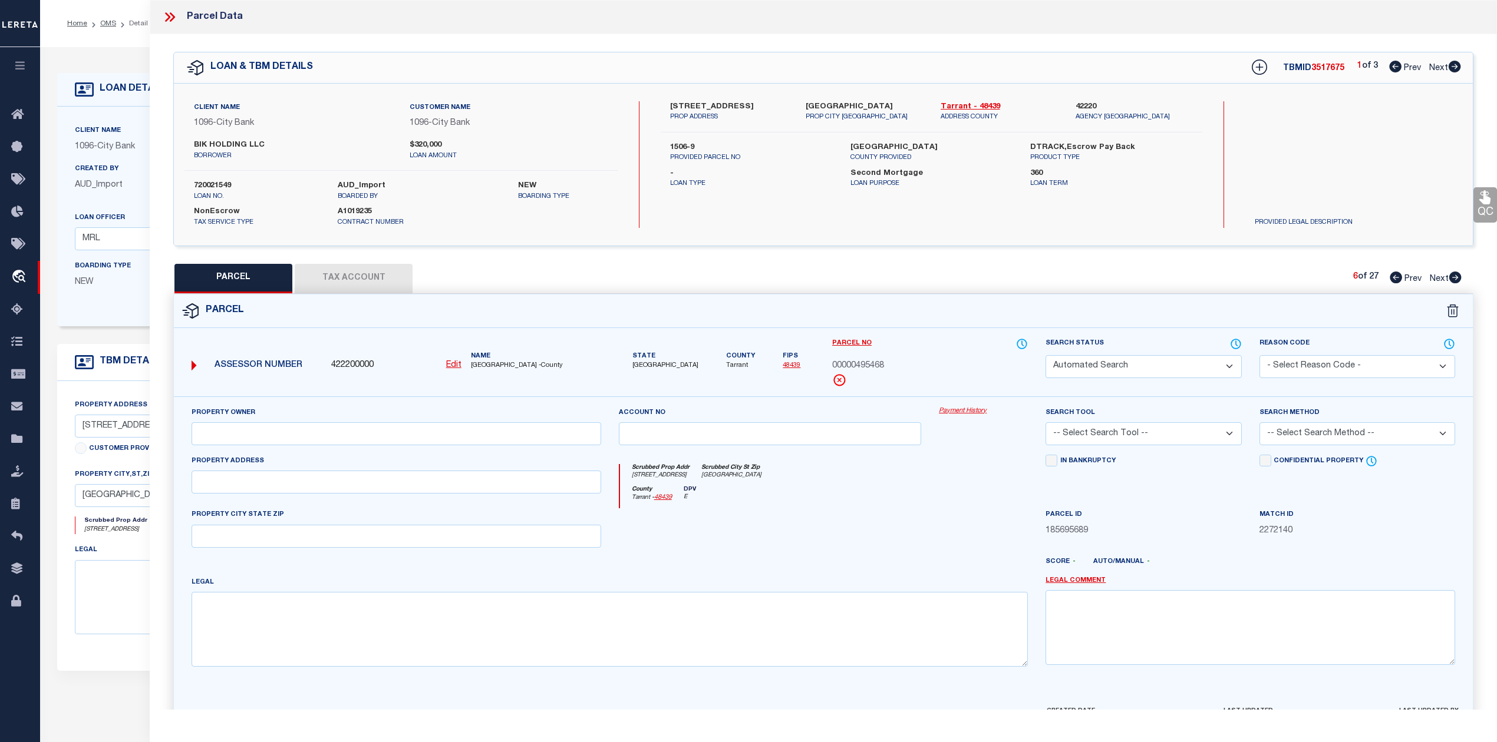
select select "ADD"
type input "154 N RIVERSIDE DR"
type textarea "Parcel not needed"
click at [1457, 278] on icon at bounding box center [1454, 278] width 13 height 12
select select "AS"
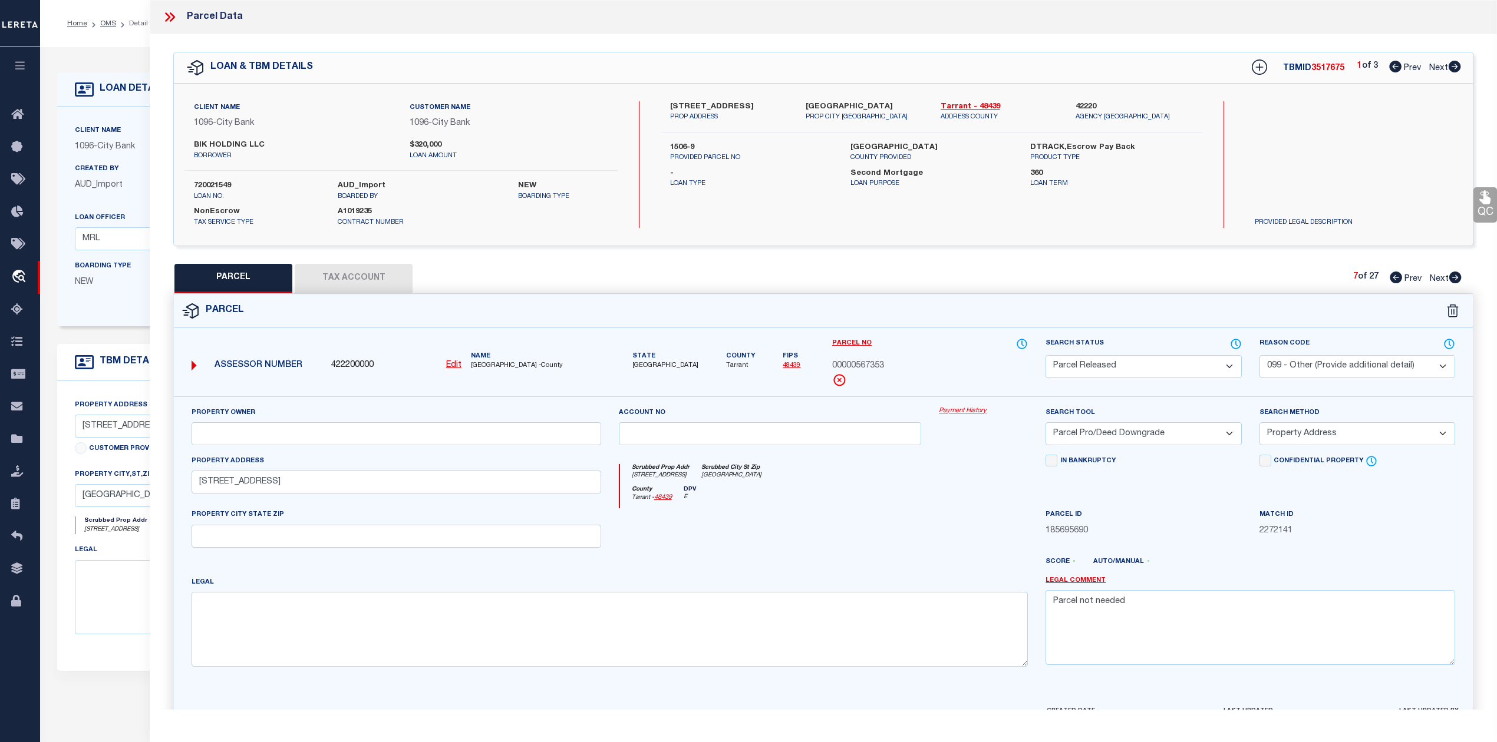
select select
checkbox input "false"
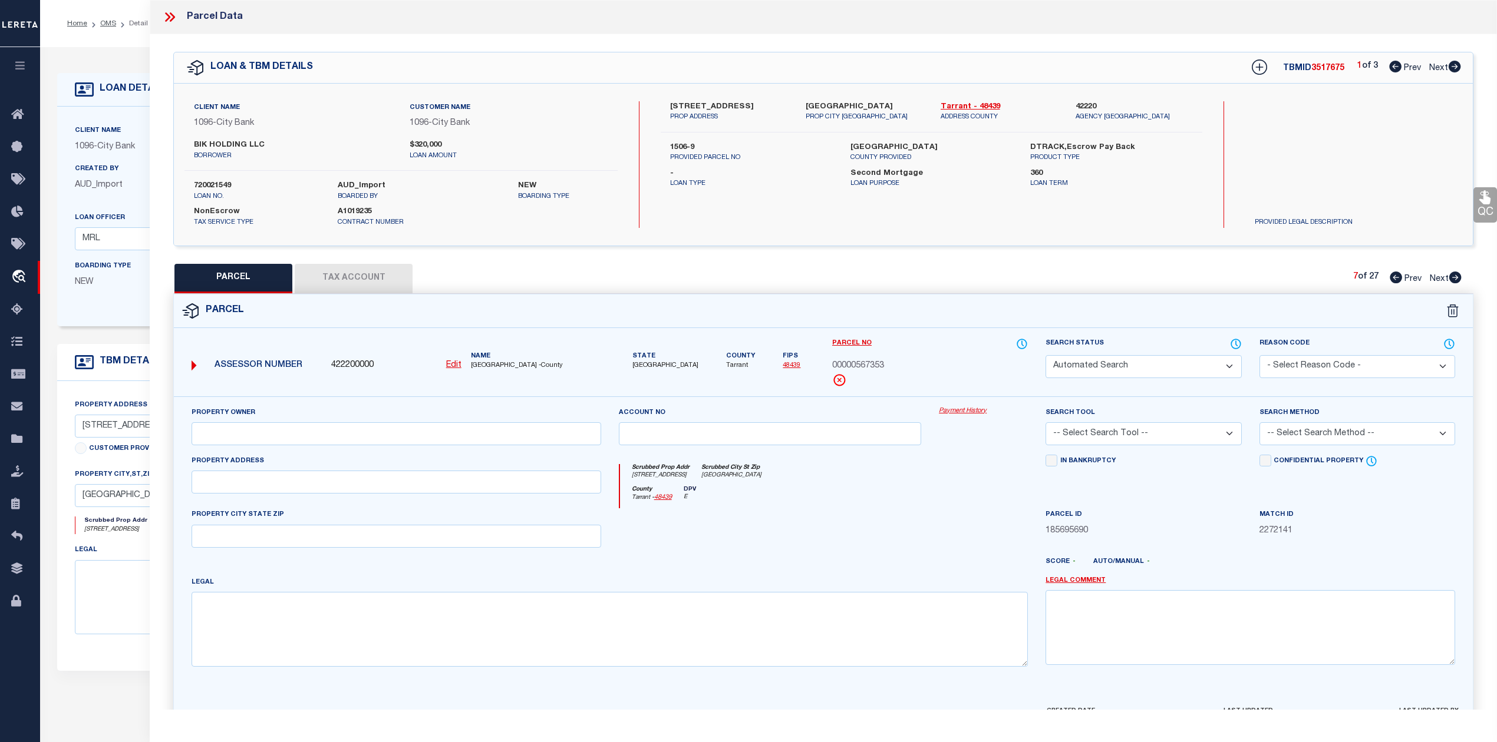
select select "PR"
select select "099"
select select "PRO"
select select "ADD"
type input "154 N RIVERSIDE DR"
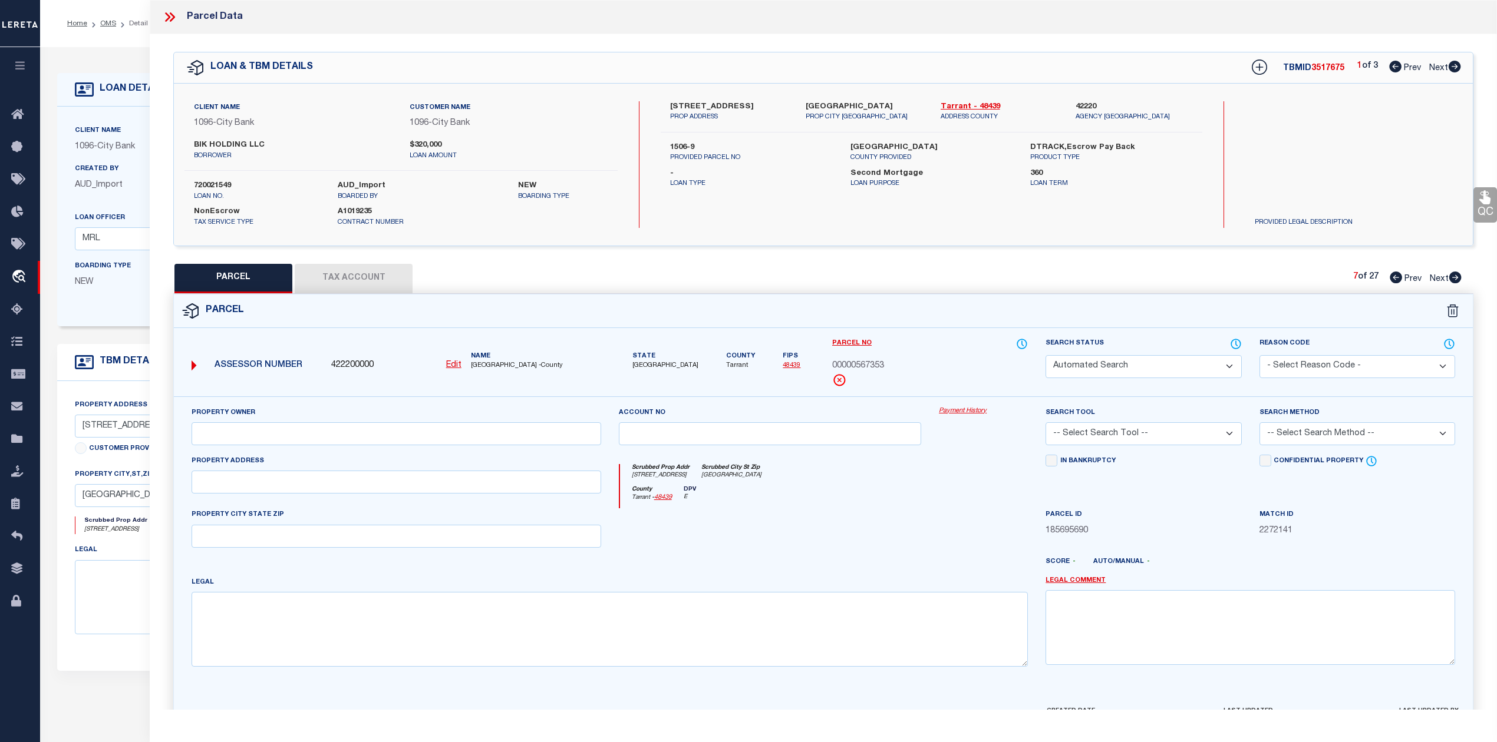
type textarea "Parcel not needed"
click at [1457, 278] on icon at bounding box center [1454, 278] width 13 height 12
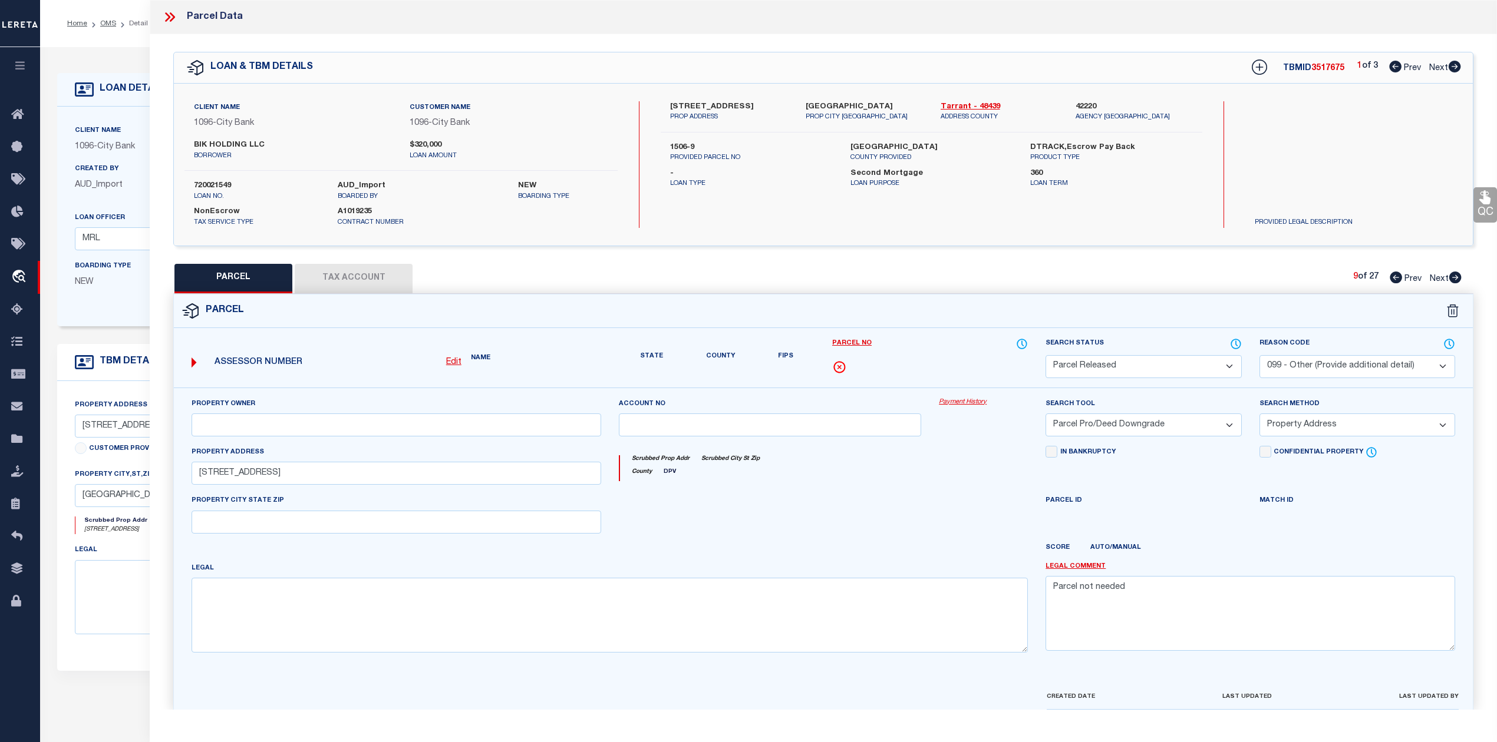
select select "AS"
select select
checkbox input "false"
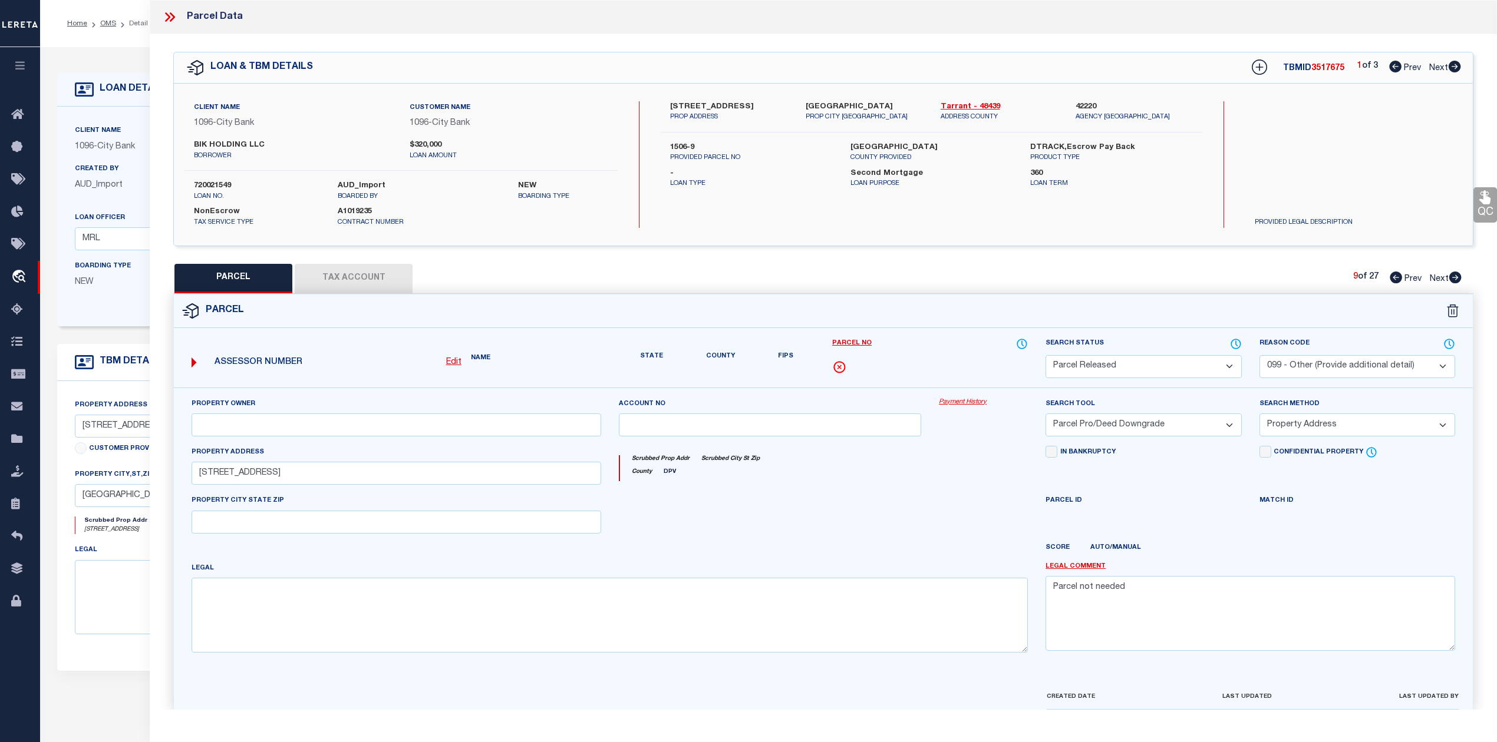
checkbox input "false"
select select "PR"
select select "099"
select select "PRO"
select select "ADD"
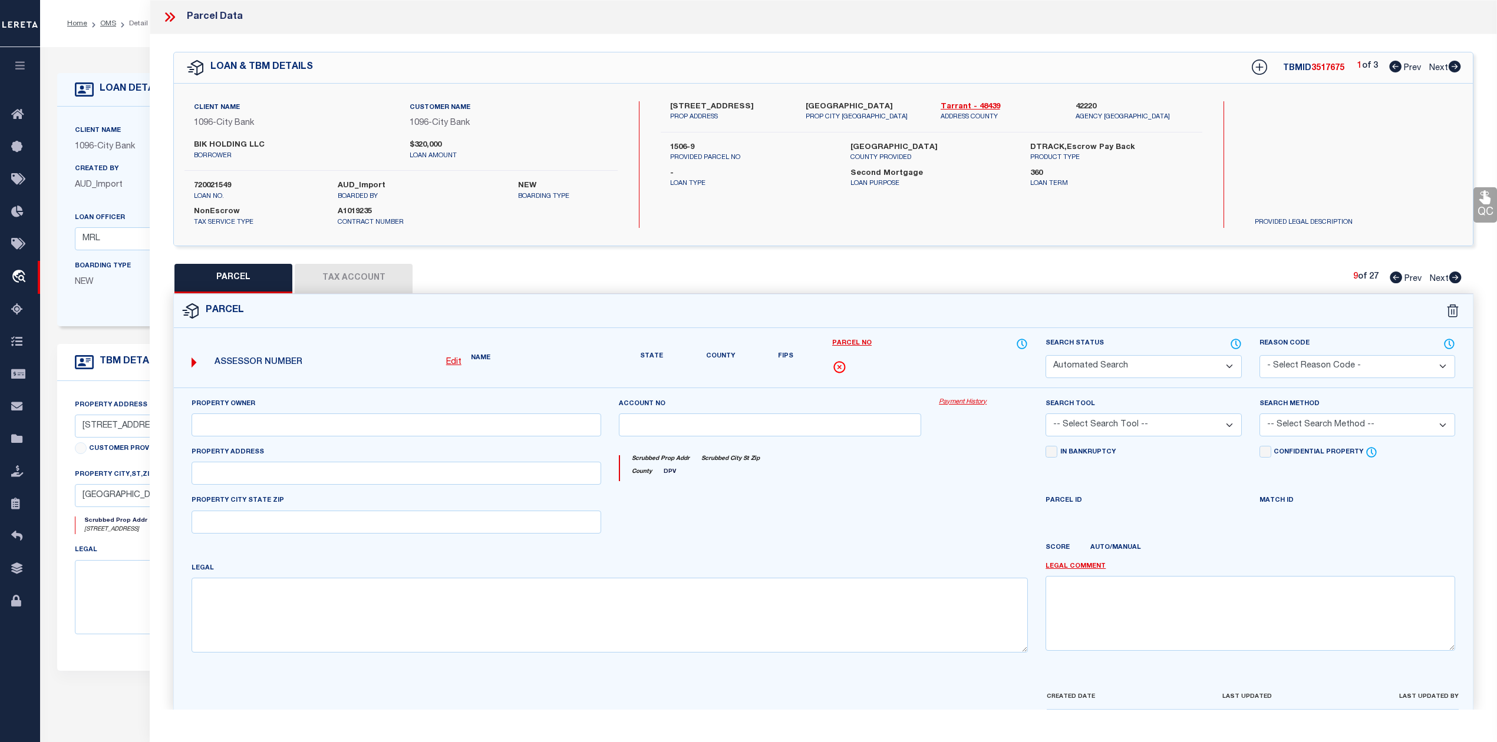
type input "154 N RIVERSIDE DR"
type textarea "Parcel not needed"
click at [1457, 278] on icon at bounding box center [1454, 278] width 13 height 12
select select "AS"
select select
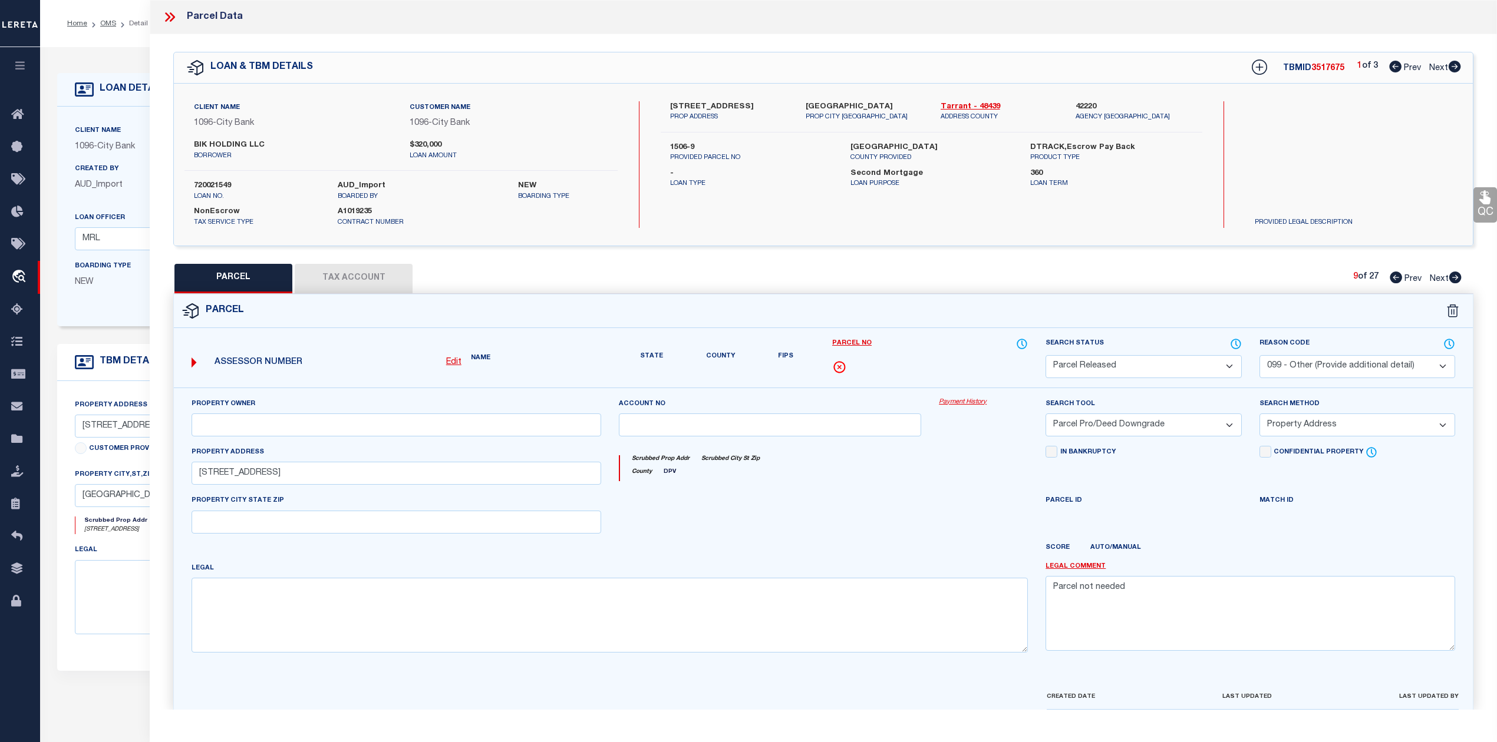
select select
checkbox input "false"
select select "PR"
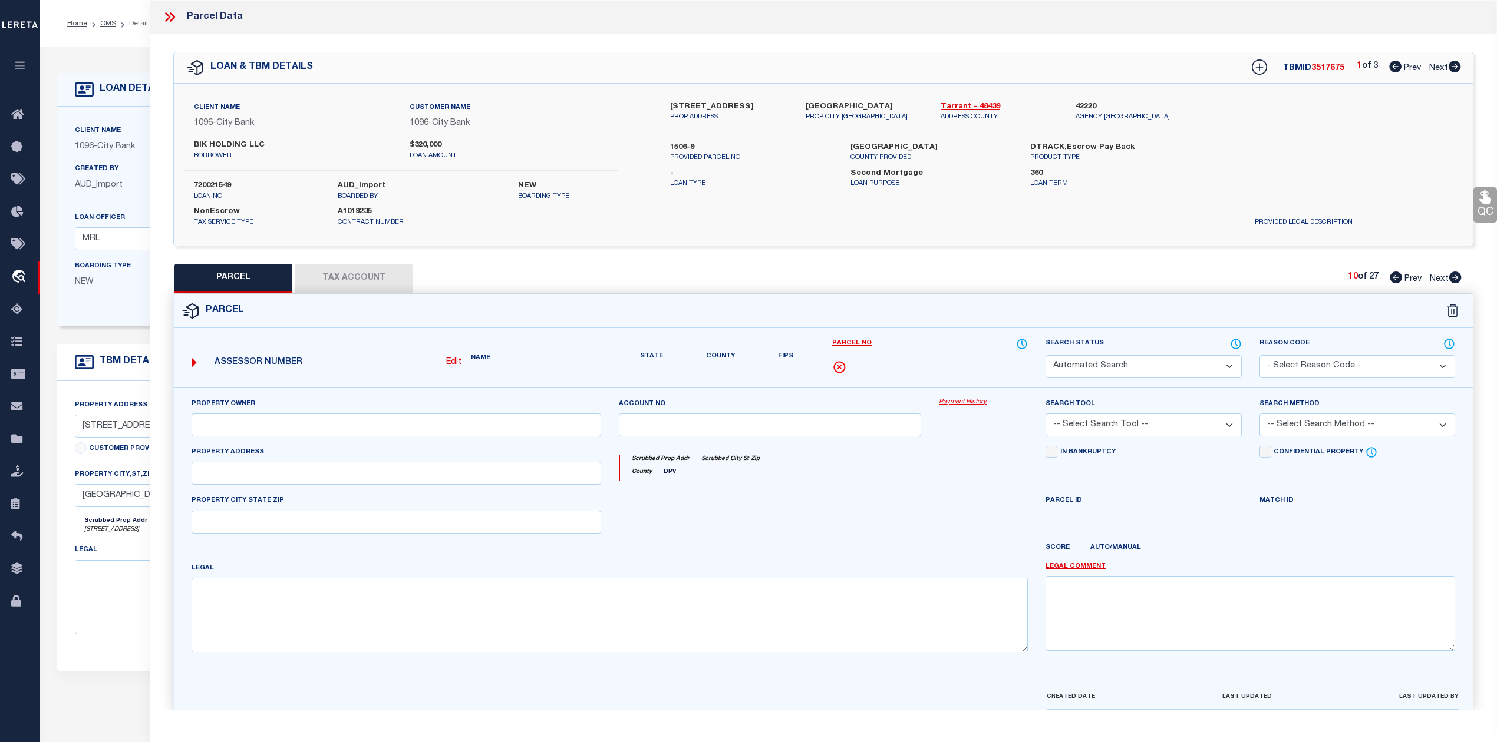
select select "099"
select select "PRO"
select select "ADD"
type input "154 N RIVERSIDE DR"
type textarea "Parcel not needed"
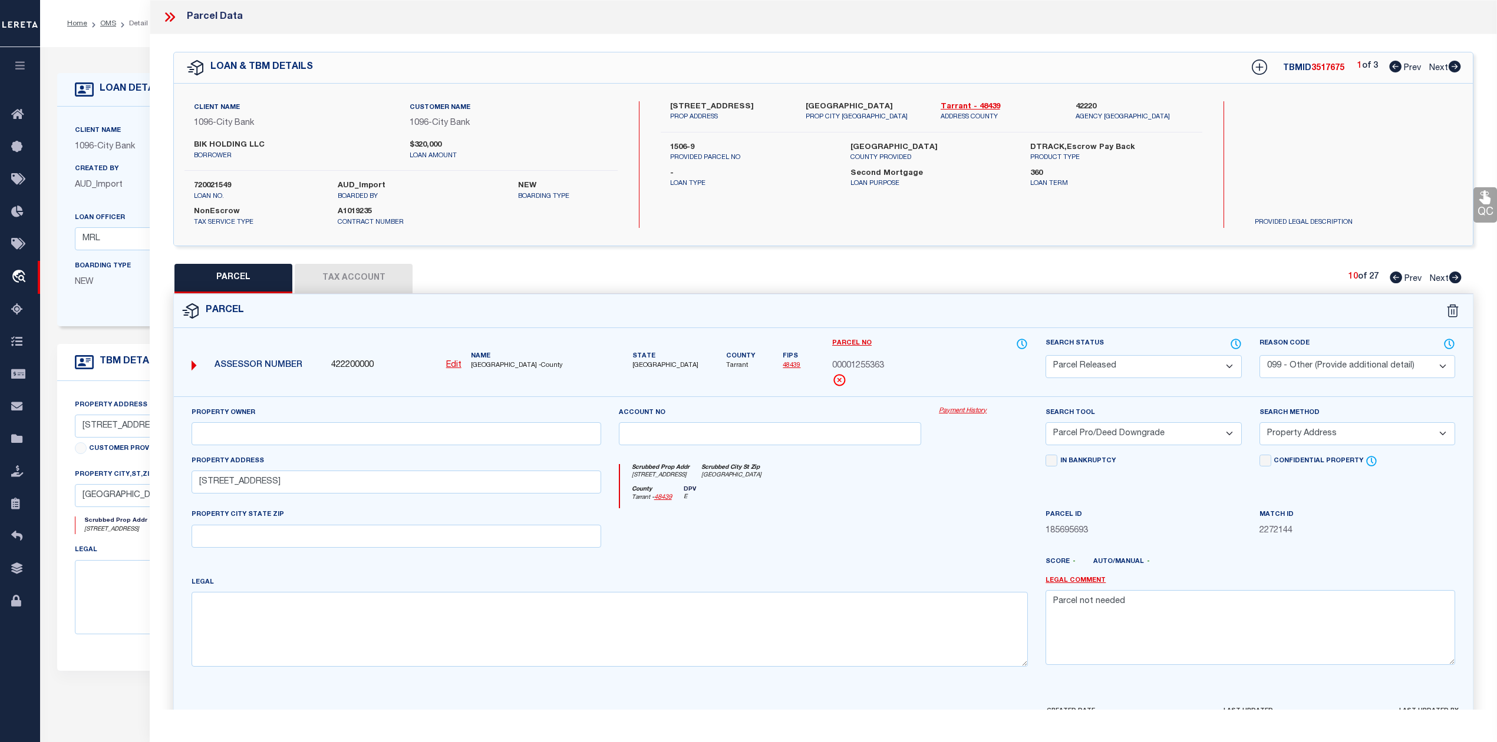
click at [1457, 278] on icon at bounding box center [1454, 278] width 13 height 12
select select "AS"
select select
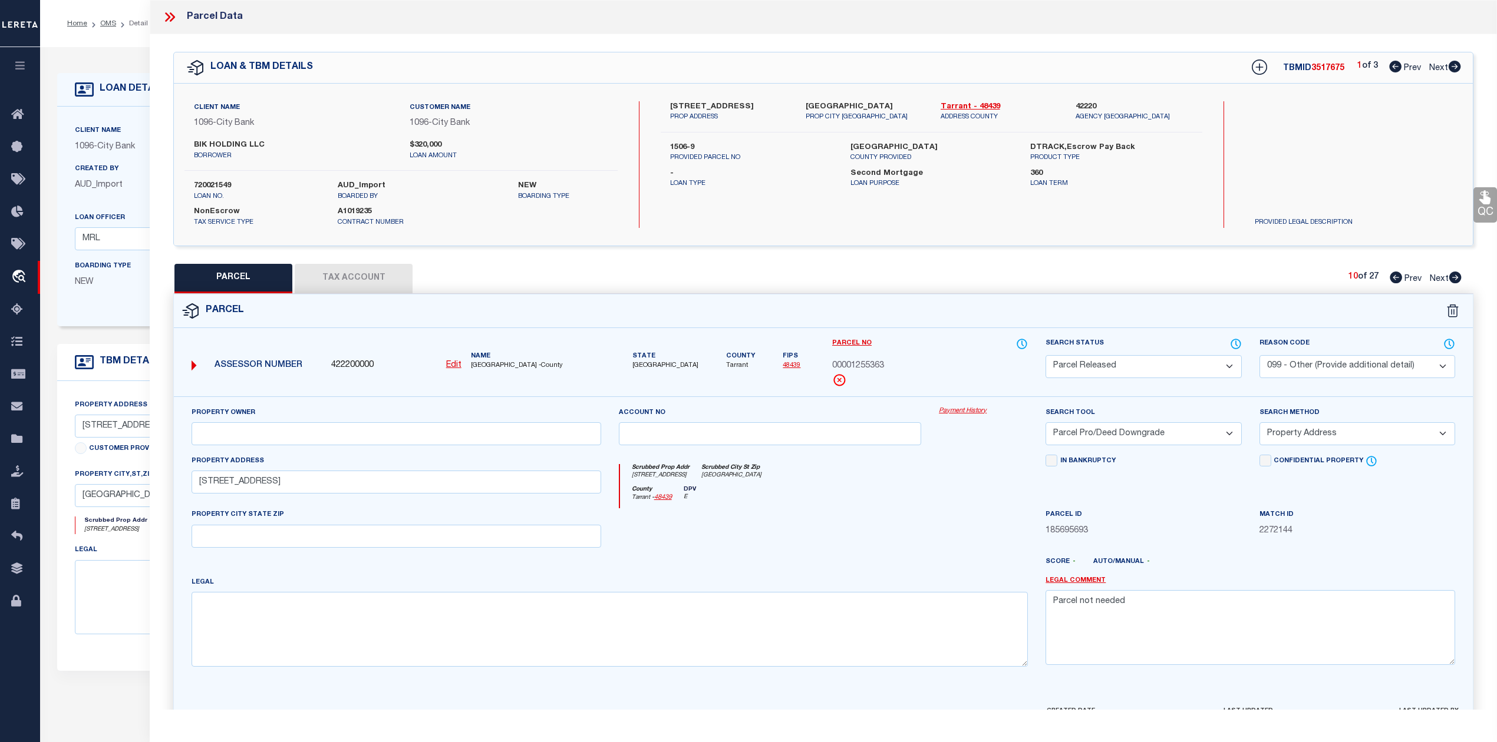
checkbox input "false"
select select "PR"
select select "099"
select select "PRO"
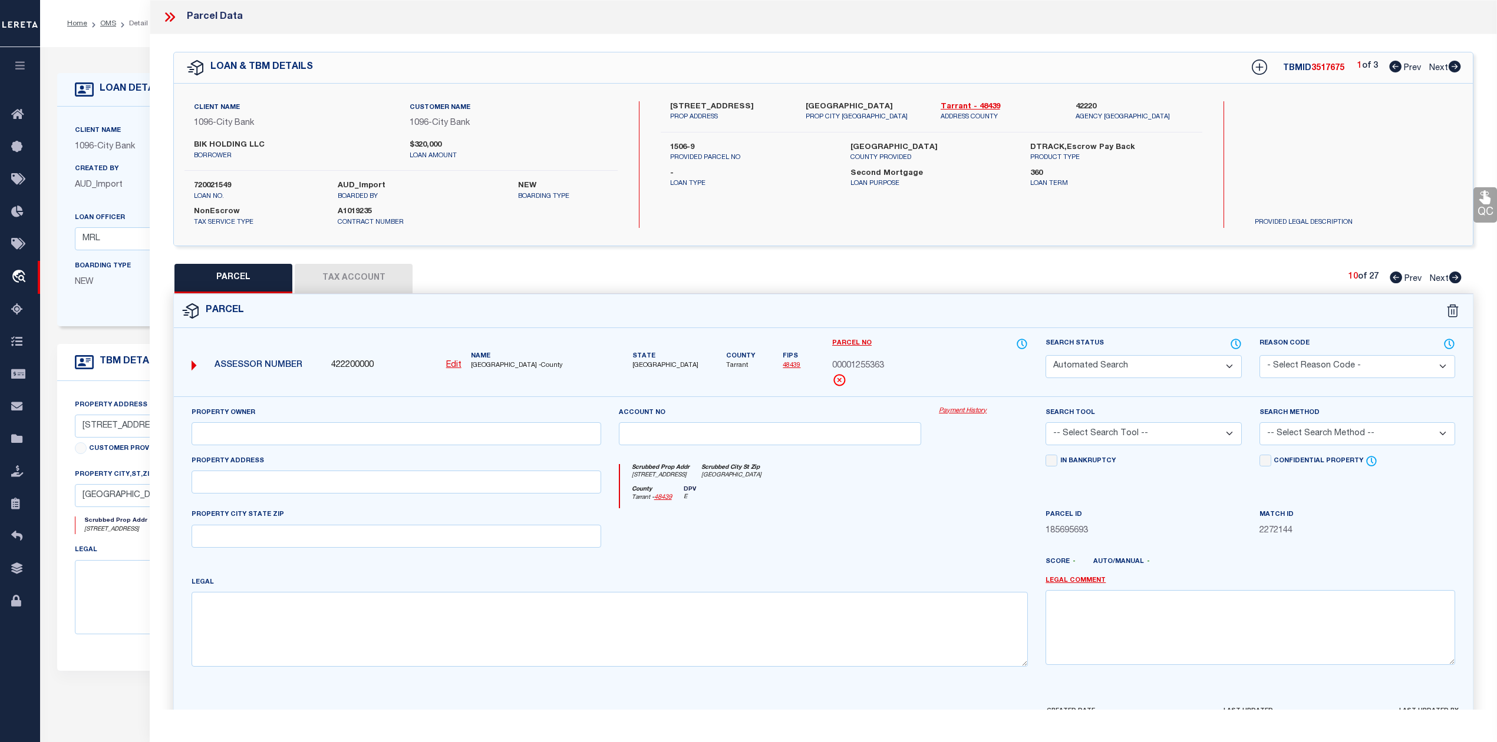
select select "ADD"
type input "154 N RIVERSIDE DR"
type textarea "Parcel not needed"
click at [1457, 278] on icon at bounding box center [1454, 278] width 13 height 12
select select "AS"
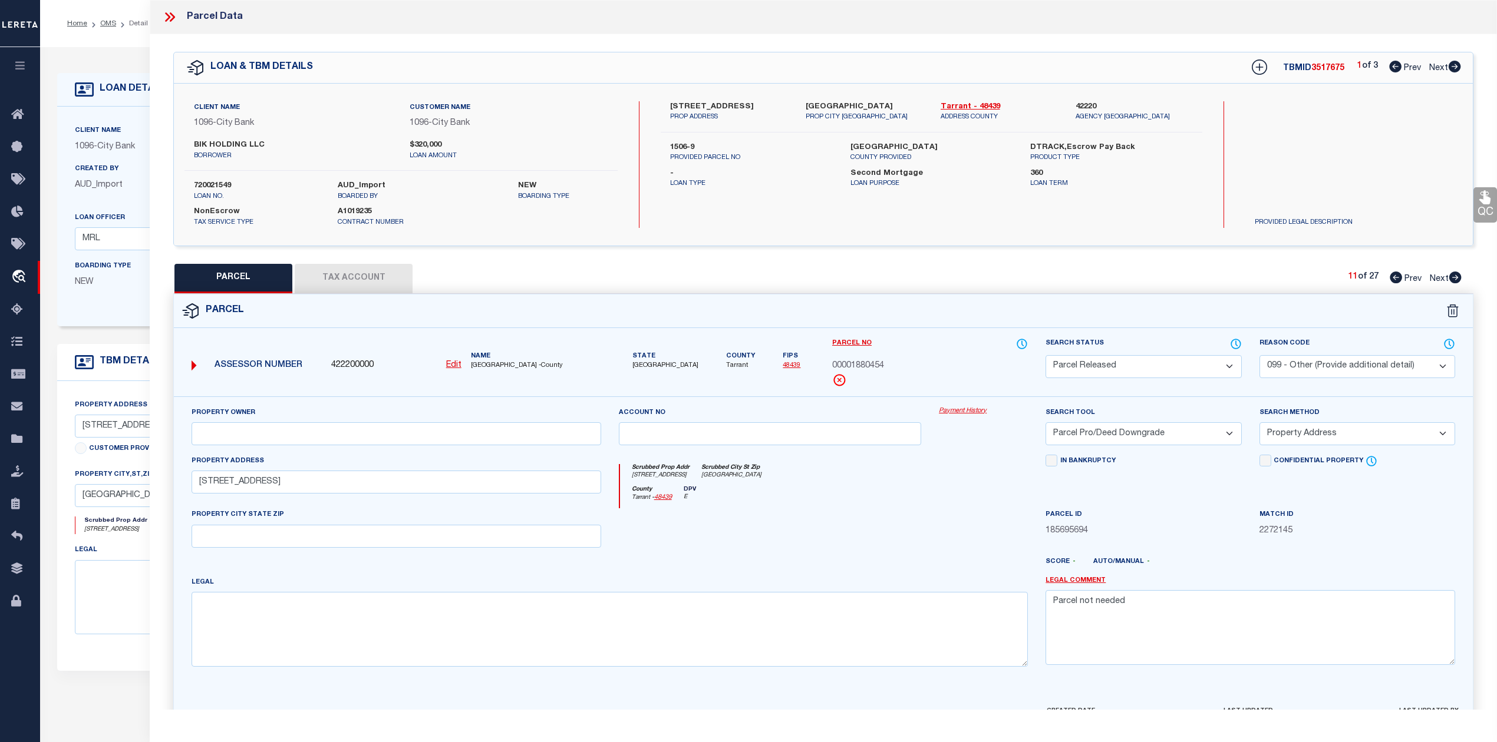
select select
checkbox input "false"
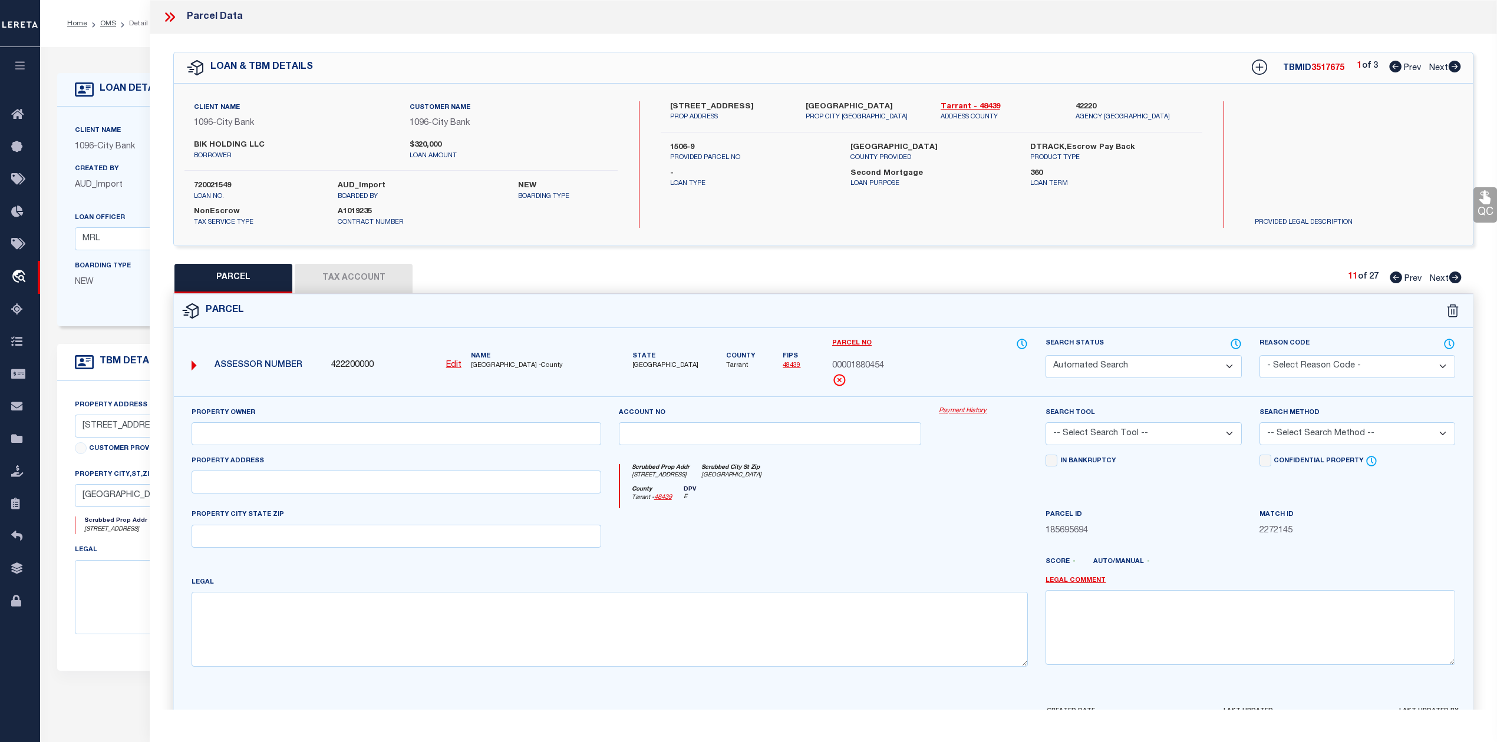
select select "PR"
select select "099"
select select "PRO"
select select "ADD"
type input "154 N RIVERSIDE DR"
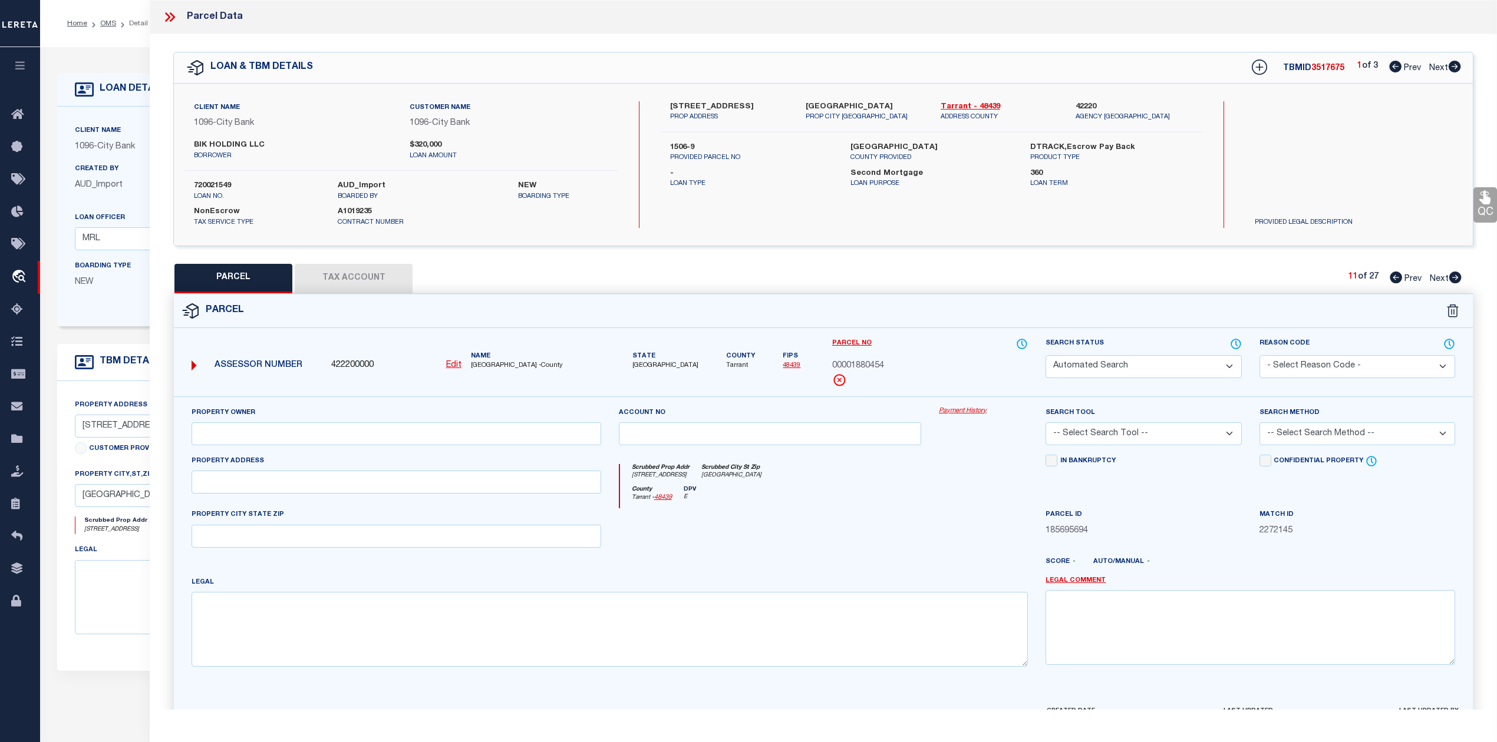
type textarea "Parcel not needed"
click at [1457, 278] on icon at bounding box center [1454, 278] width 13 height 12
select select "AS"
select select
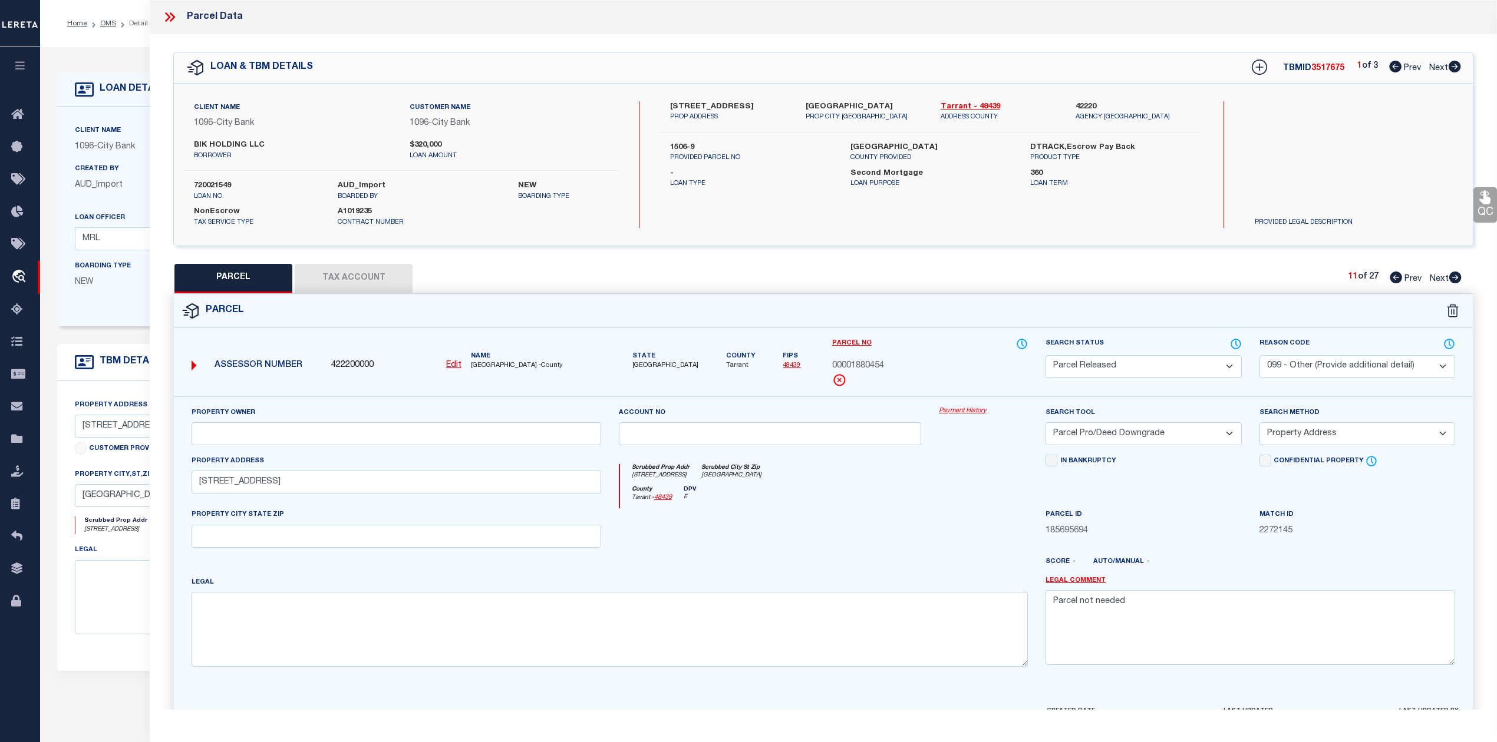
select select
checkbox input "false"
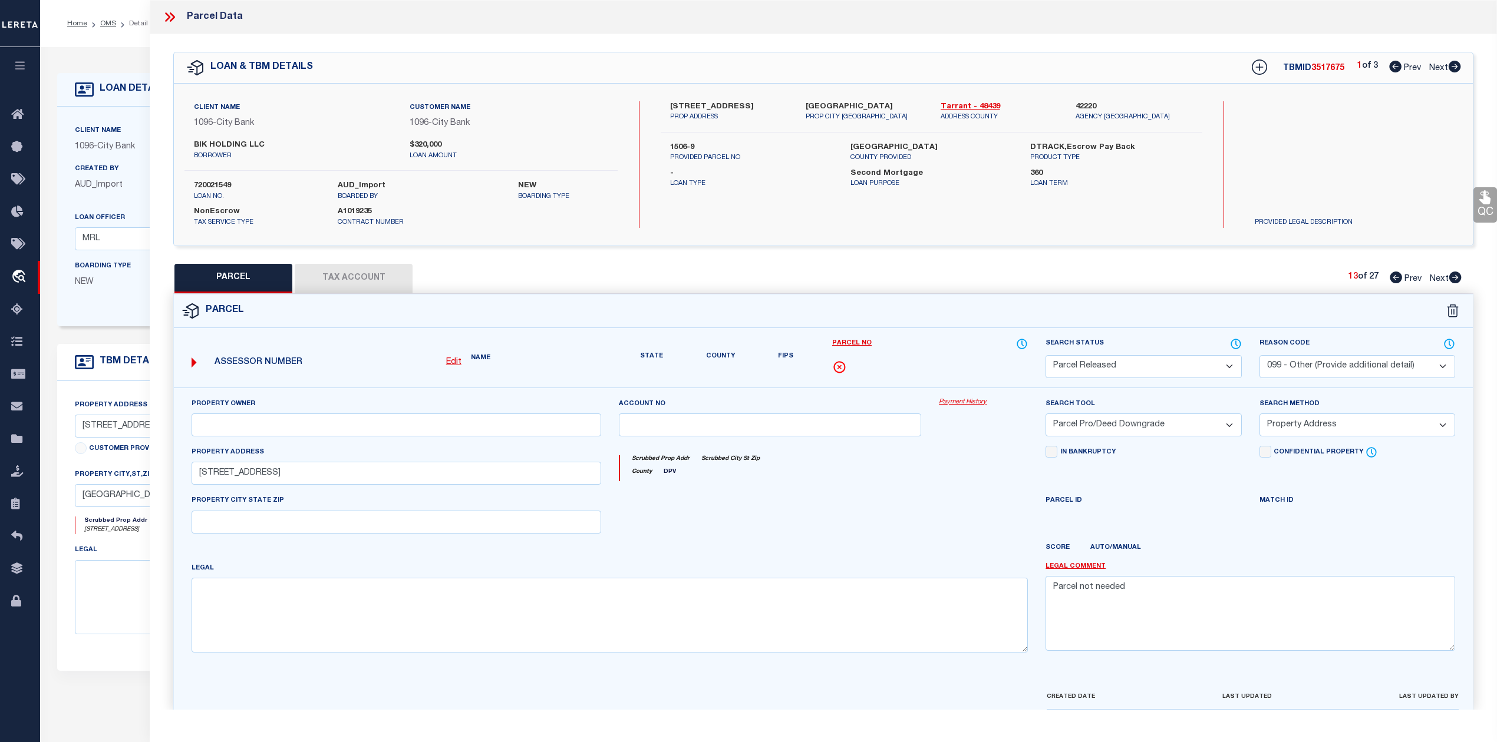
click at [1457, 278] on icon at bounding box center [1454, 278] width 13 height 12
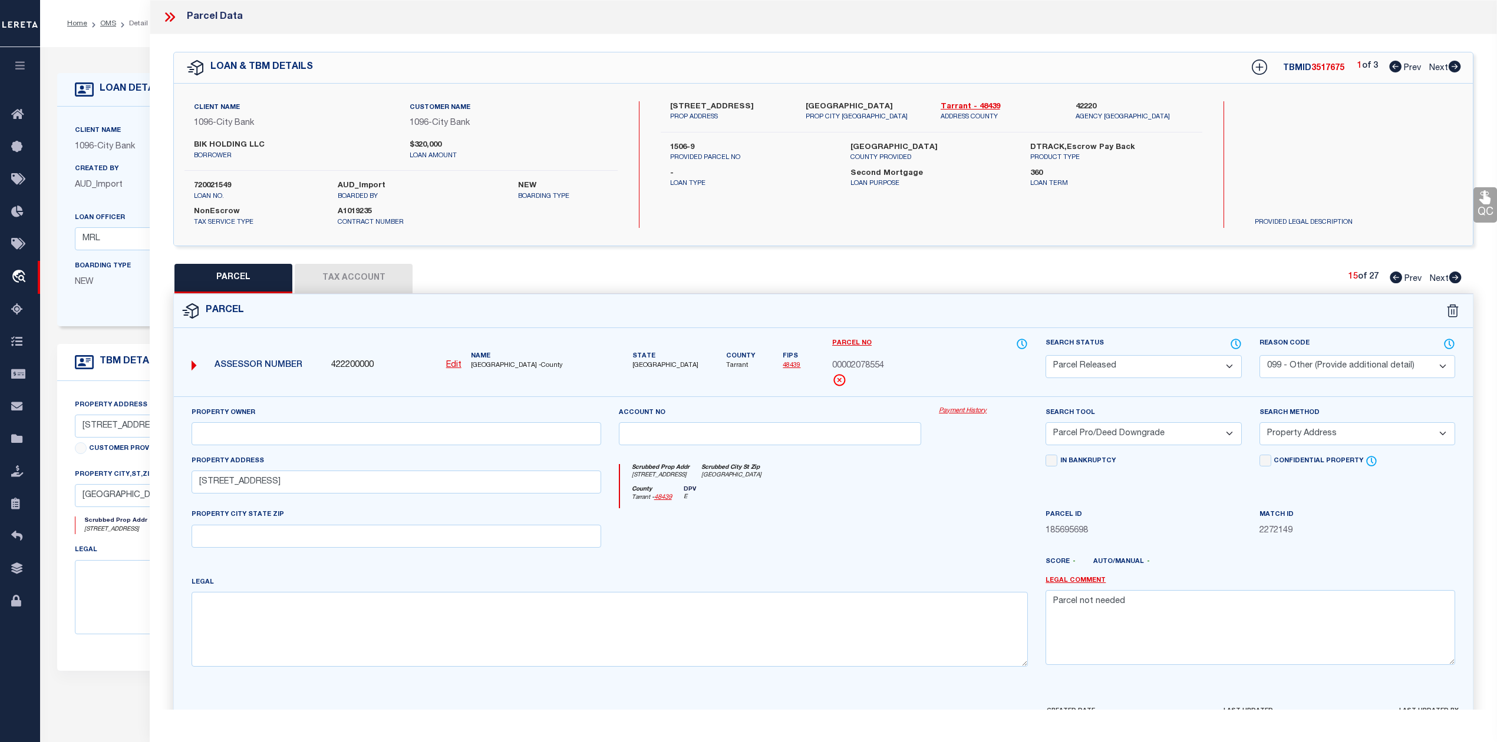
click at [1457, 278] on icon at bounding box center [1454, 278] width 13 height 12
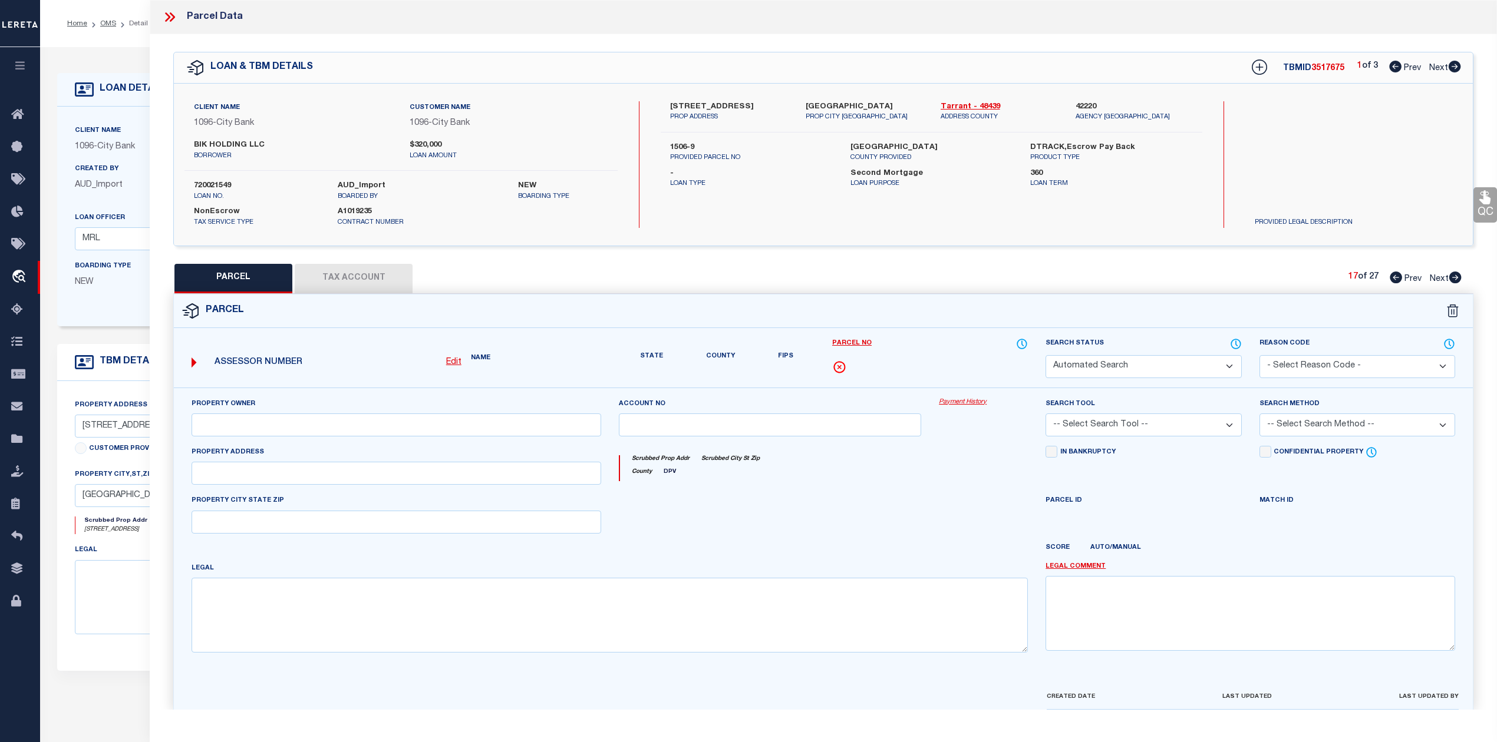
click at [1457, 278] on icon at bounding box center [1454, 278] width 13 height 12
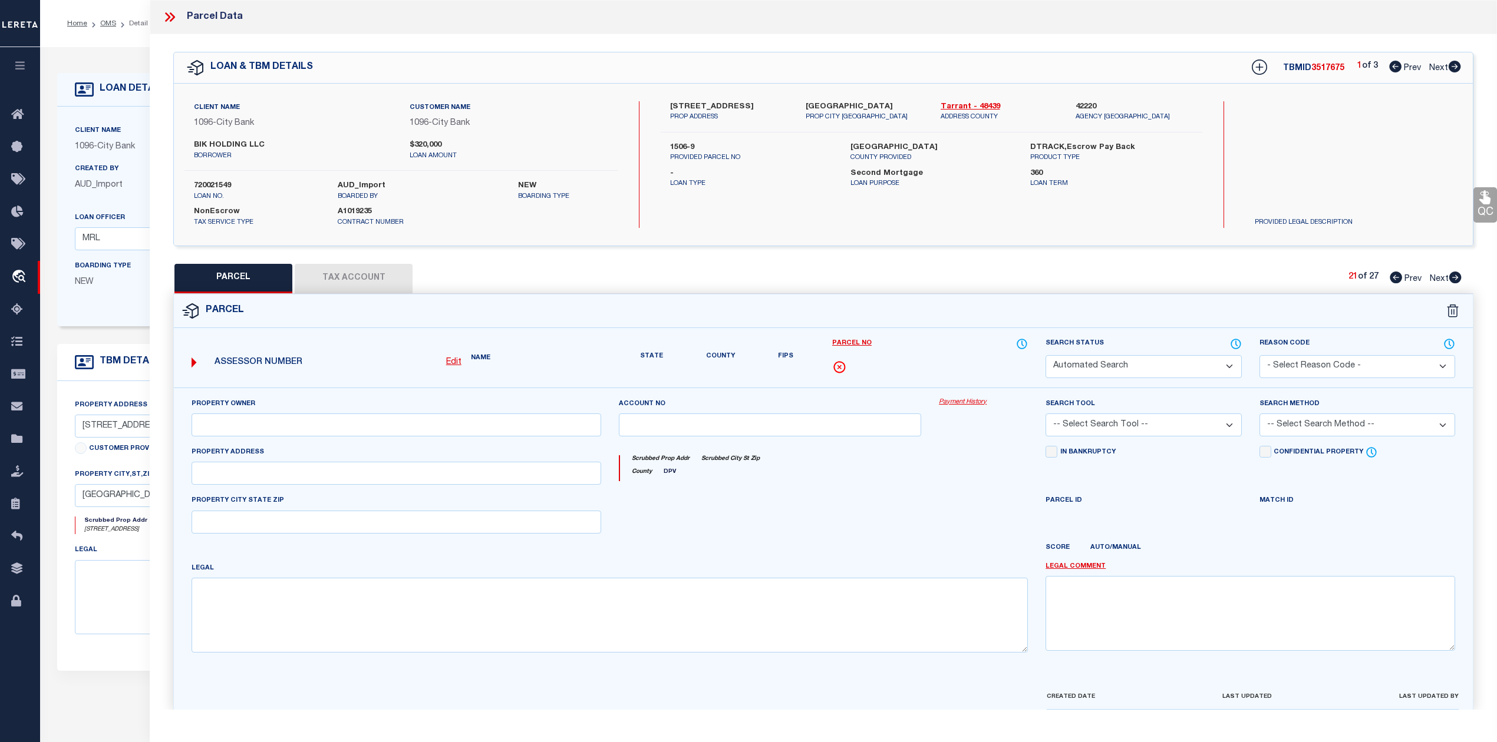
click at [1457, 278] on icon at bounding box center [1454, 278] width 13 height 12
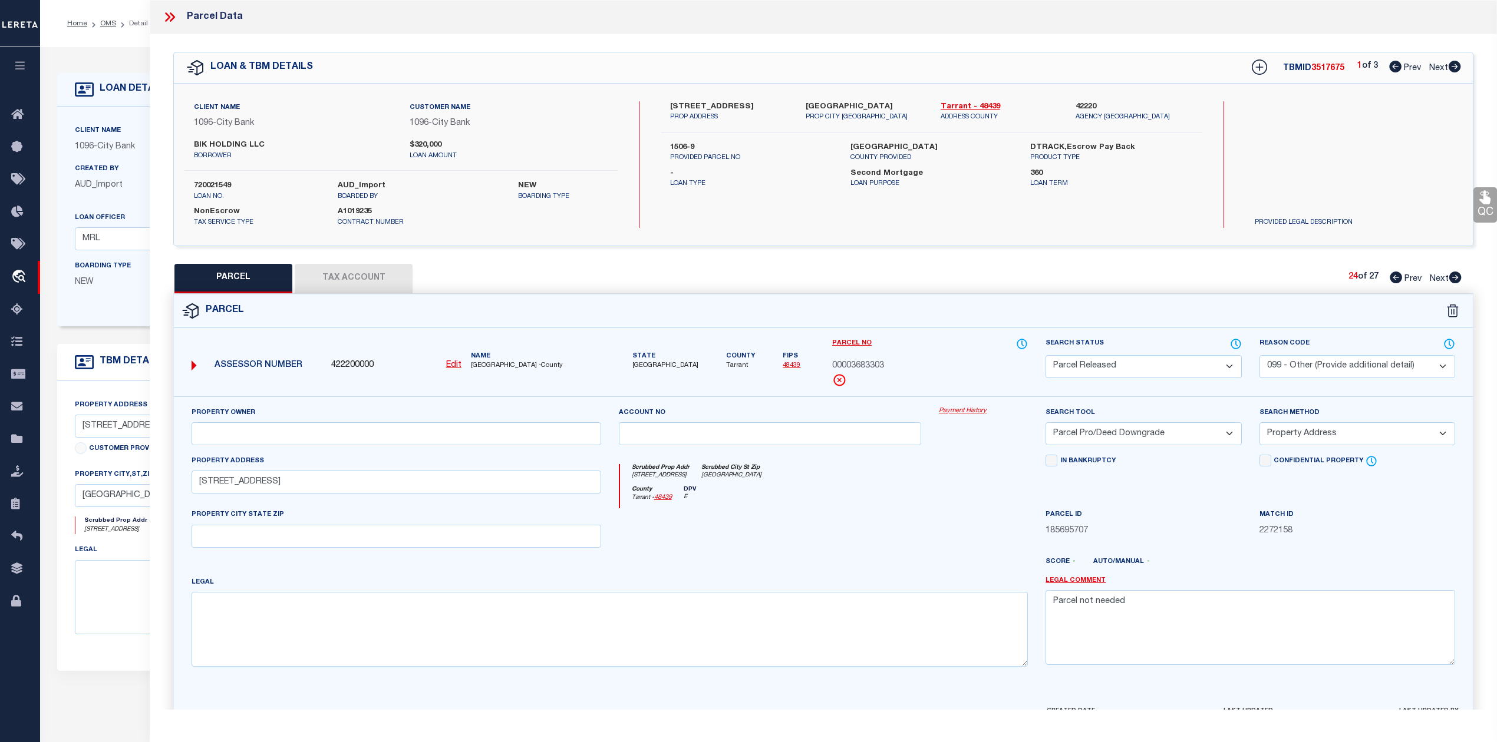
click at [1457, 278] on icon at bounding box center [1454, 278] width 13 height 12
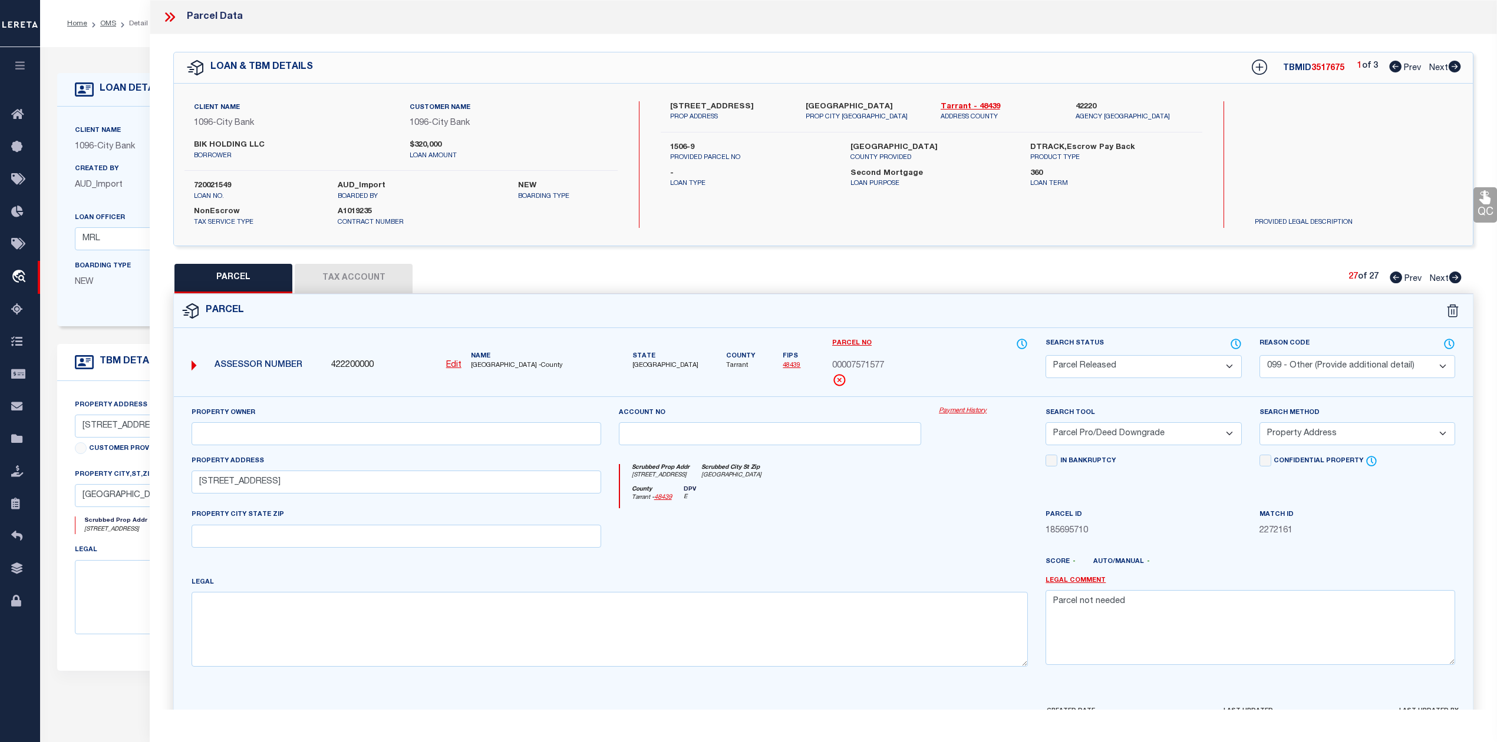
click at [1457, 278] on icon at bounding box center [1454, 278] width 13 height 12
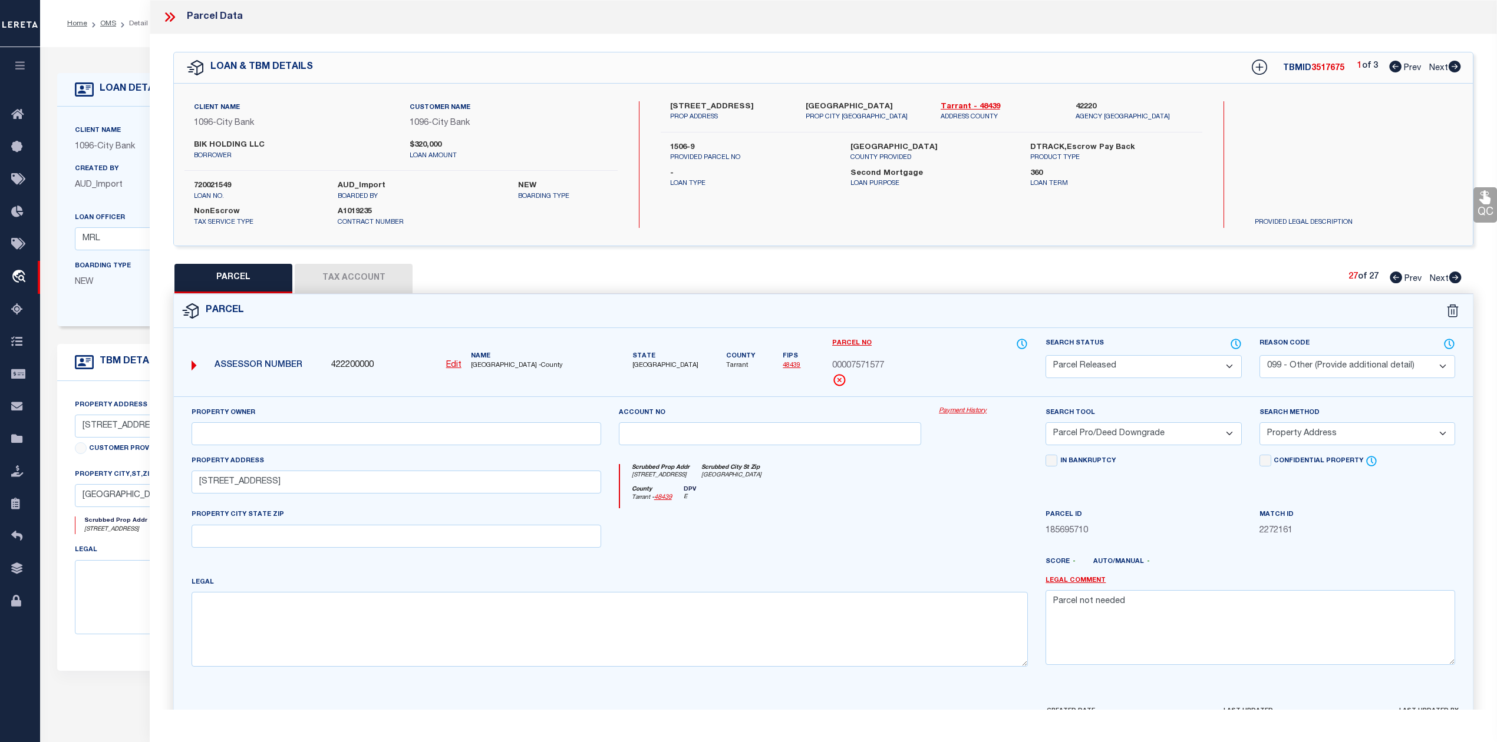
click at [1394, 279] on icon at bounding box center [1395, 278] width 12 height 12
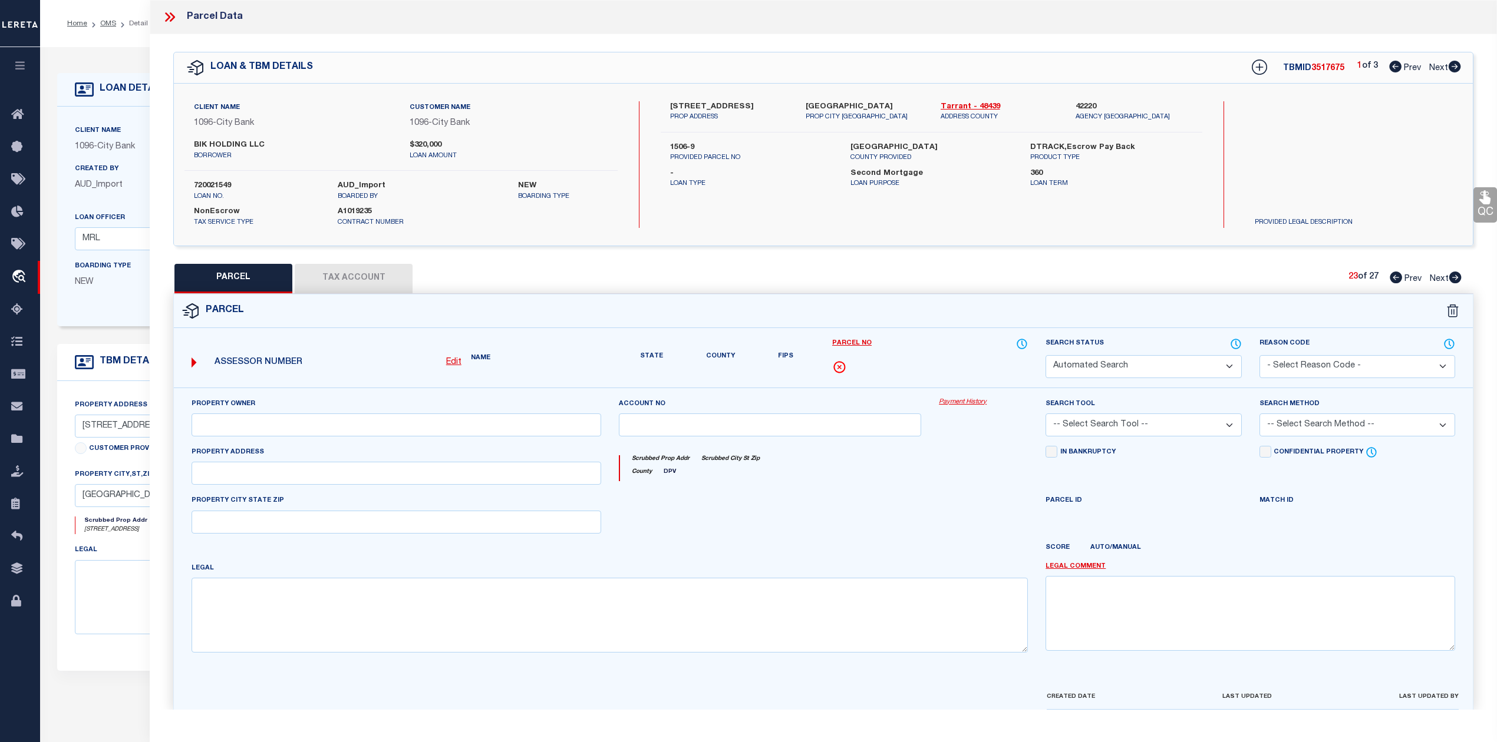
click at [1394, 279] on icon at bounding box center [1395, 278] width 12 height 12
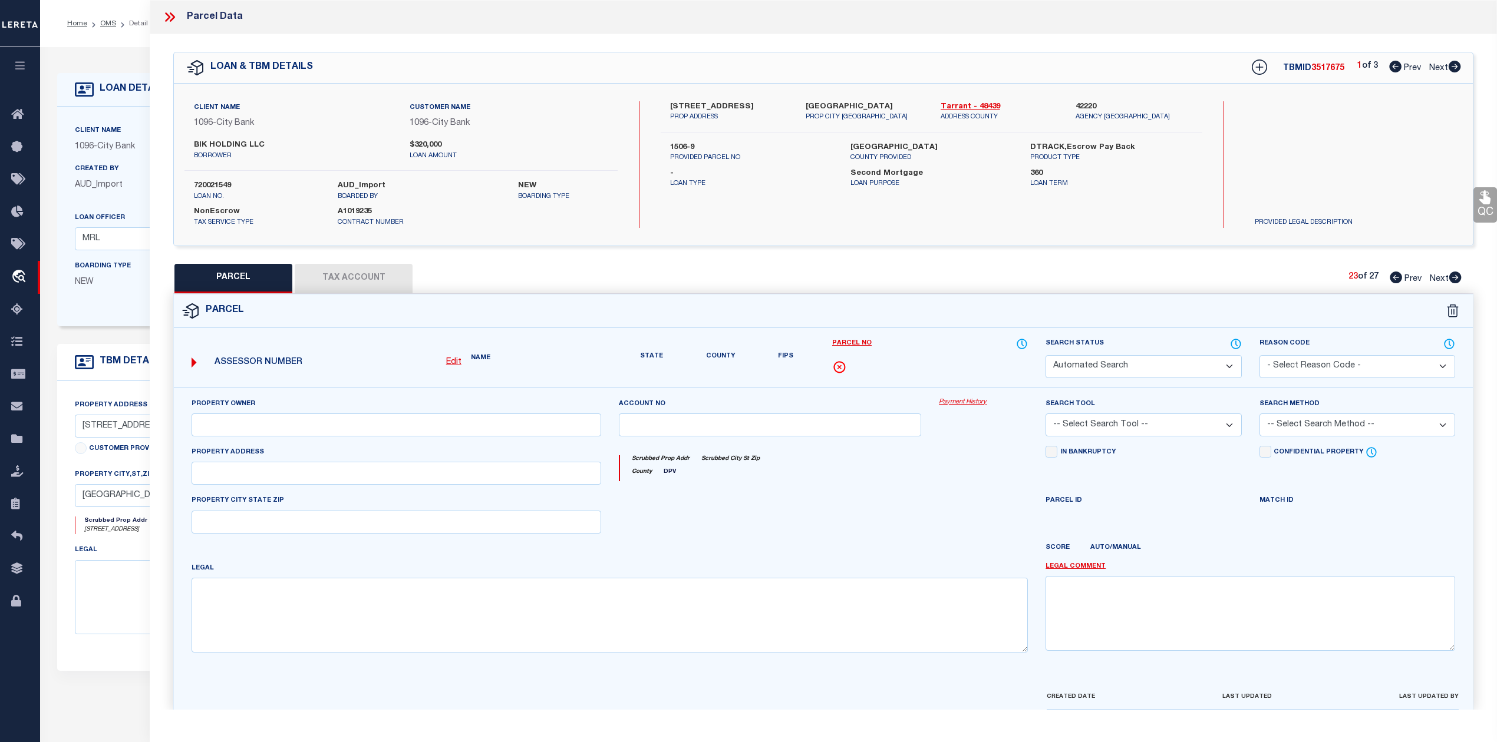
click at [1394, 279] on icon at bounding box center [1395, 278] width 12 height 12
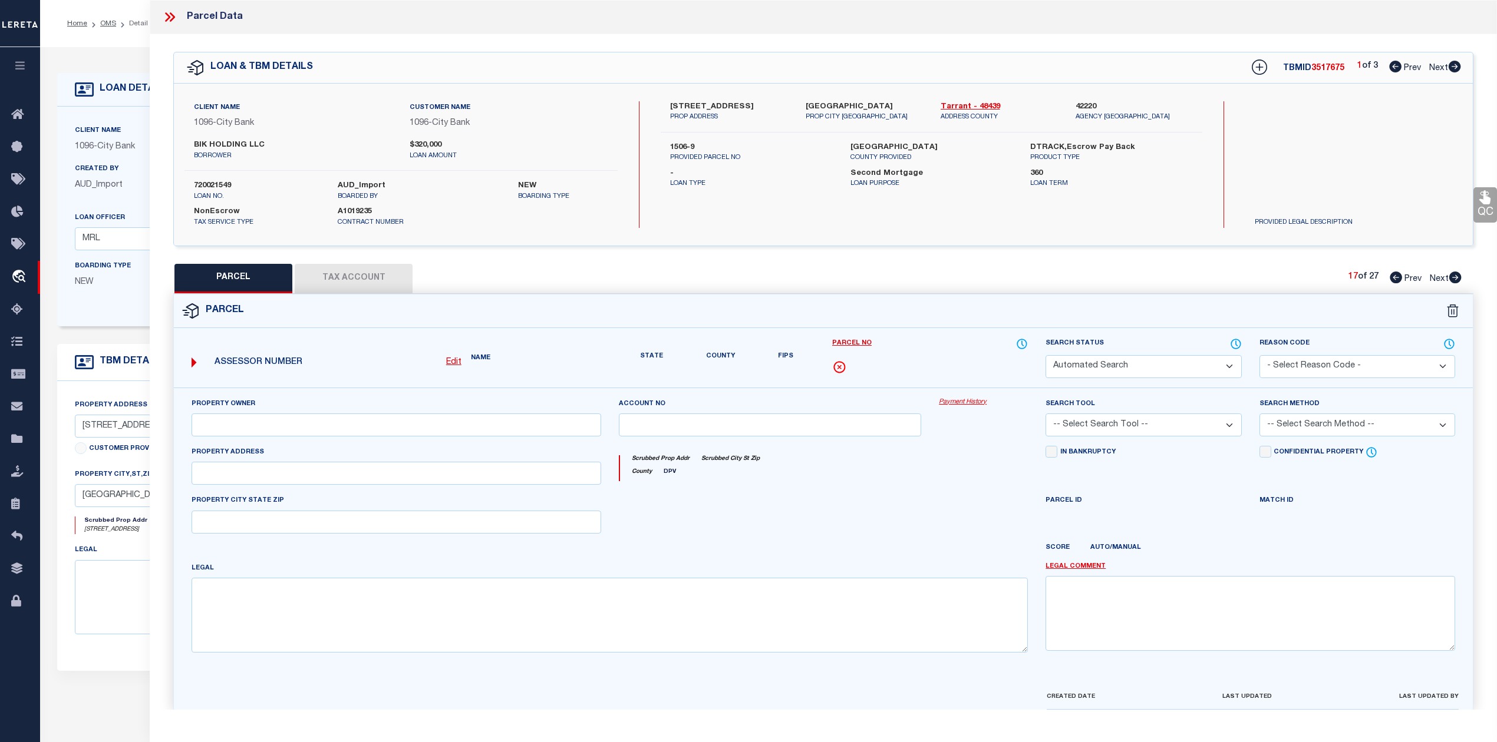
click at [1394, 279] on icon at bounding box center [1395, 278] width 12 height 12
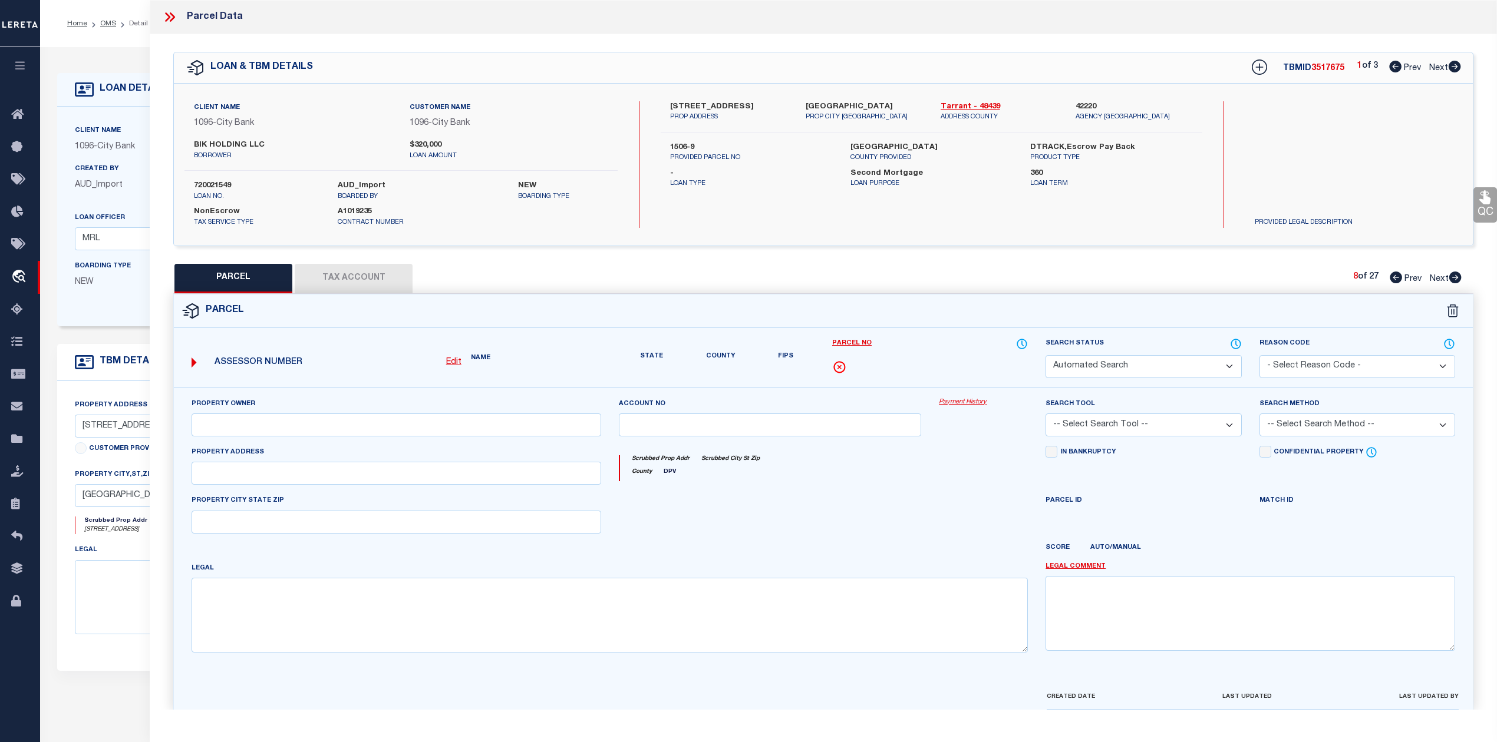
click at [1394, 279] on icon at bounding box center [1395, 278] width 12 height 12
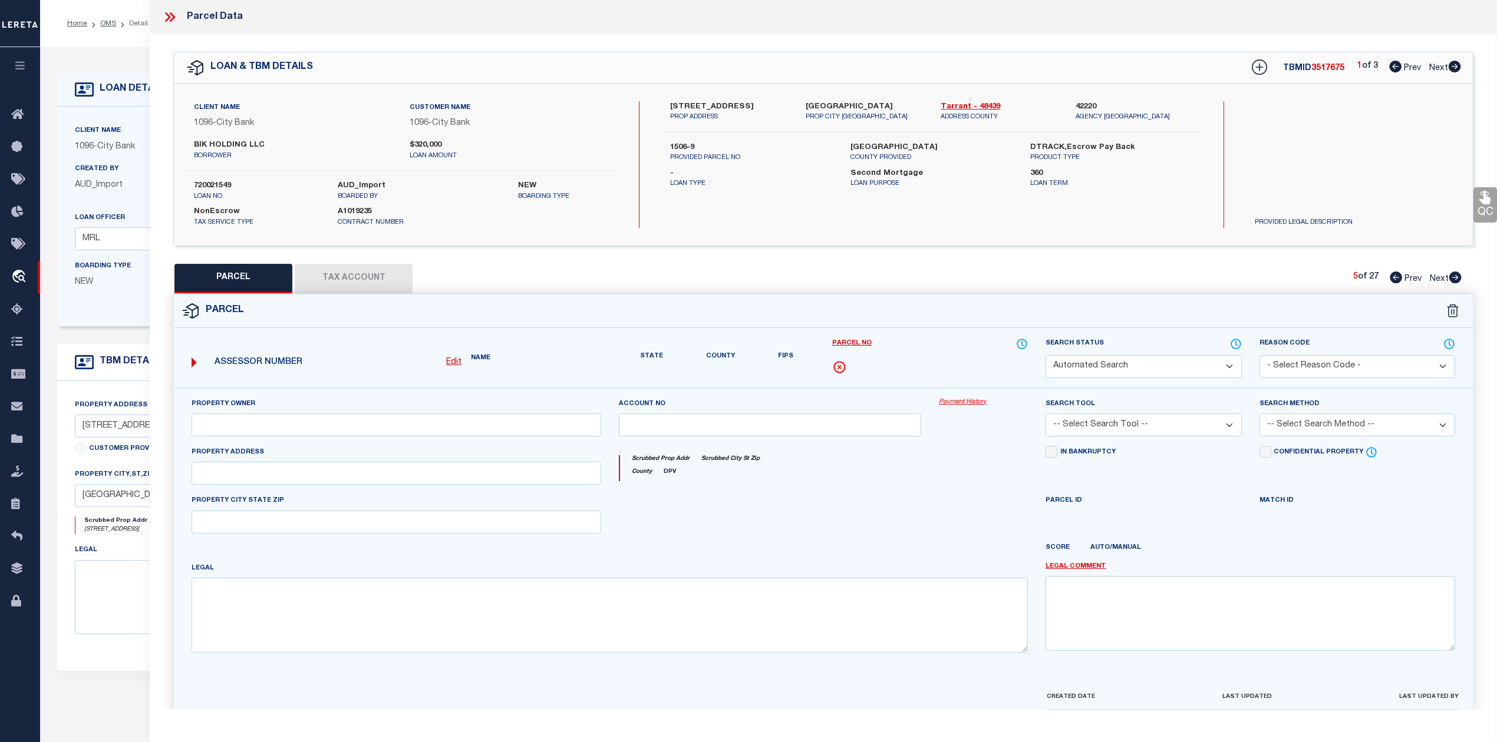
click at [1394, 279] on icon at bounding box center [1395, 278] width 12 height 12
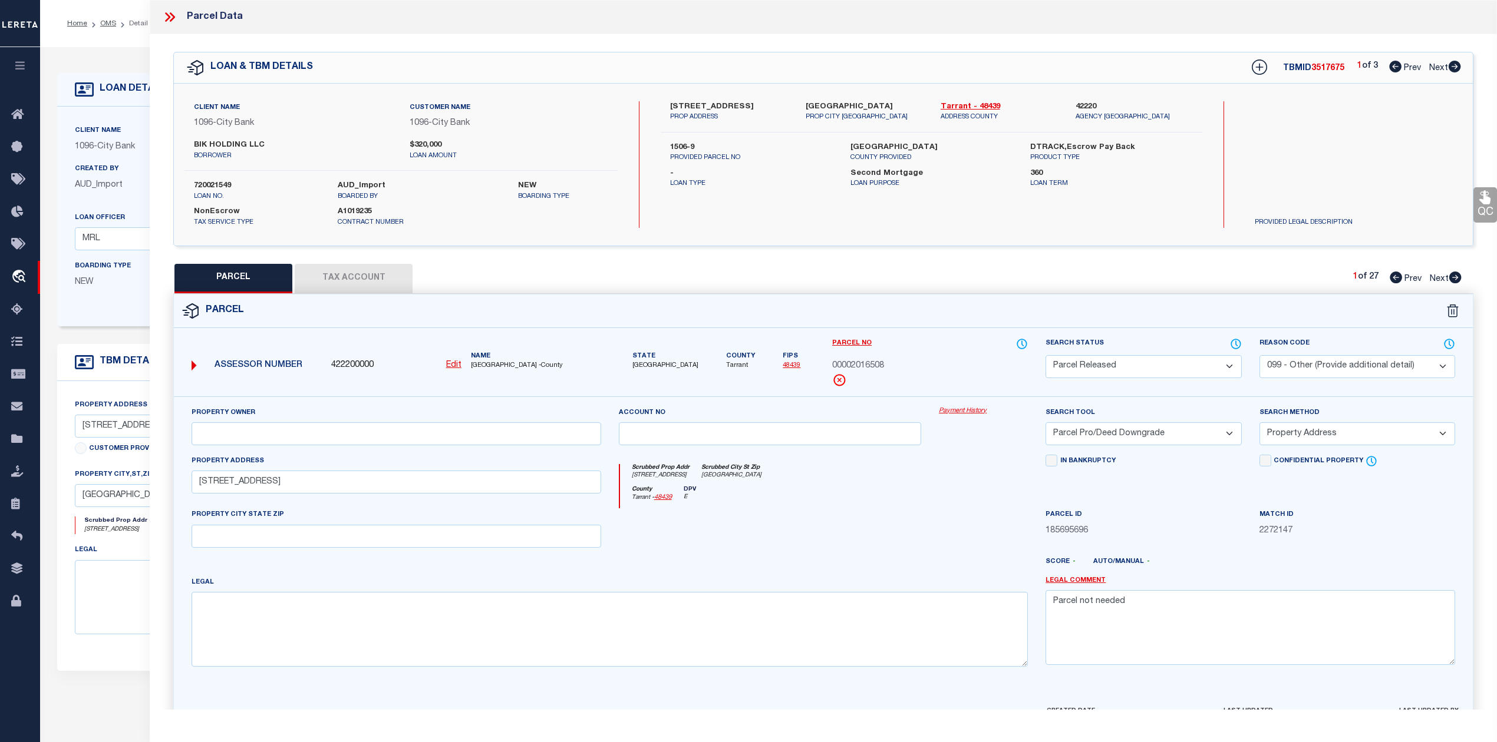
click at [1394, 279] on icon at bounding box center [1395, 278] width 12 height 12
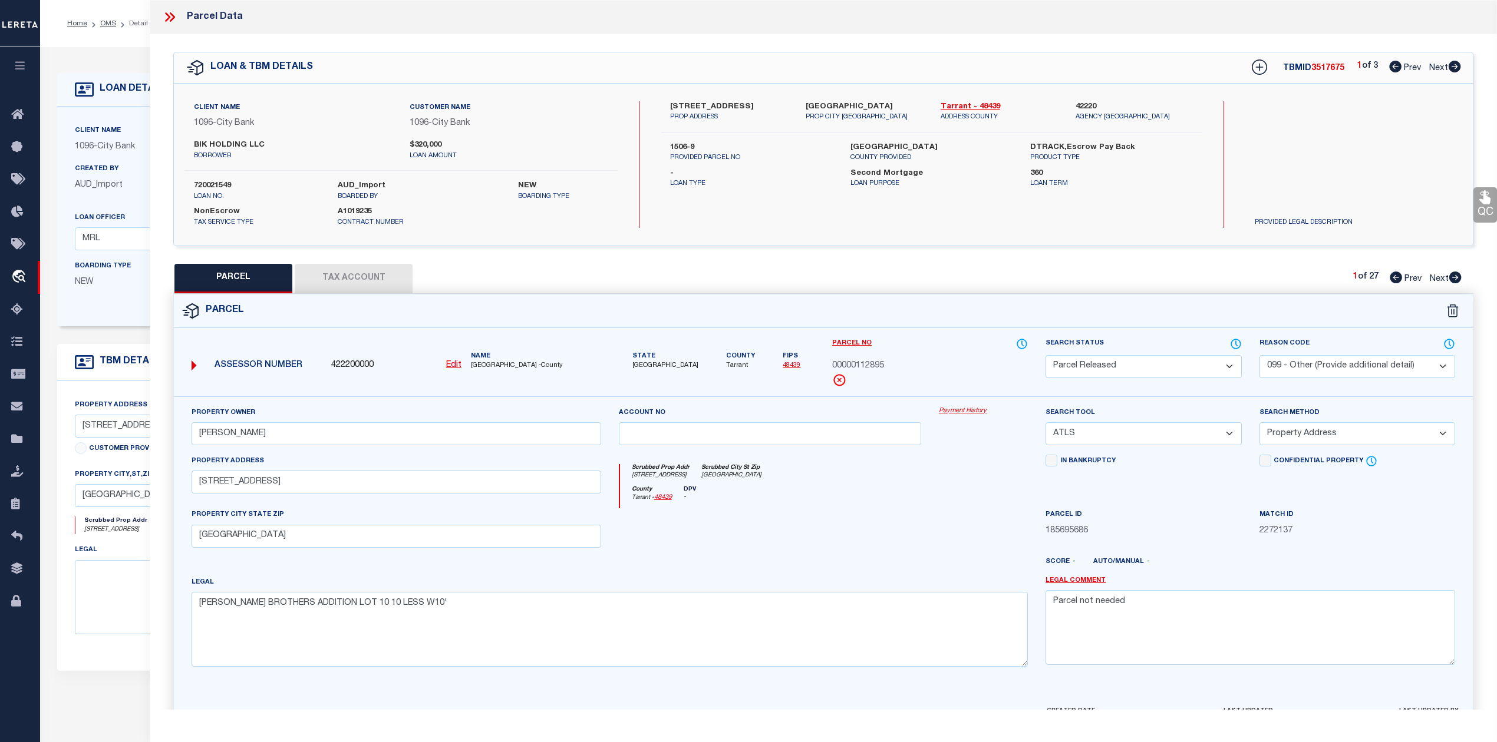
click at [1394, 279] on icon at bounding box center [1395, 278] width 12 height 12
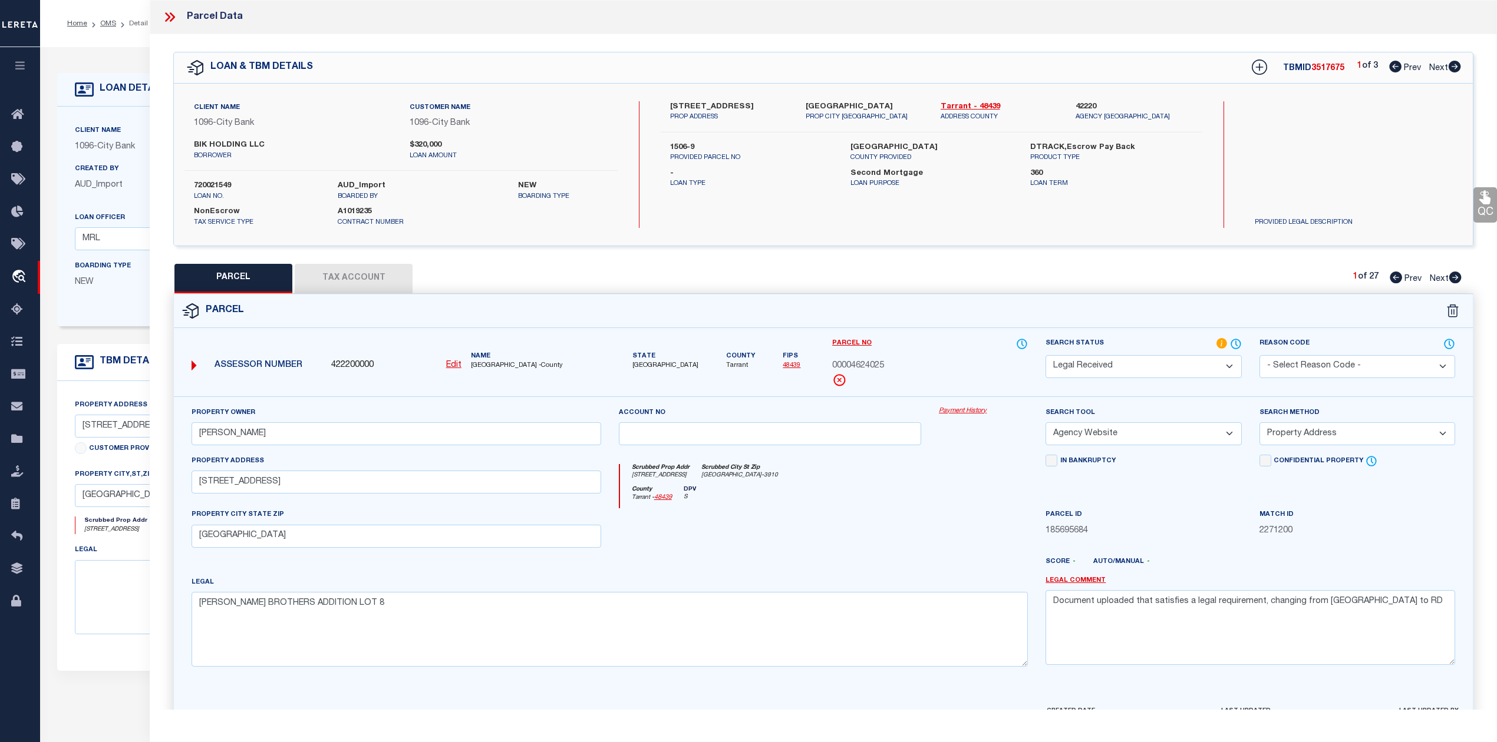
click at [1394, 279] on icon at bounding box center [1395, 278] width 12 height 12
click at [951, 524] on div at bounding box center [983, 532] width 107 height 48
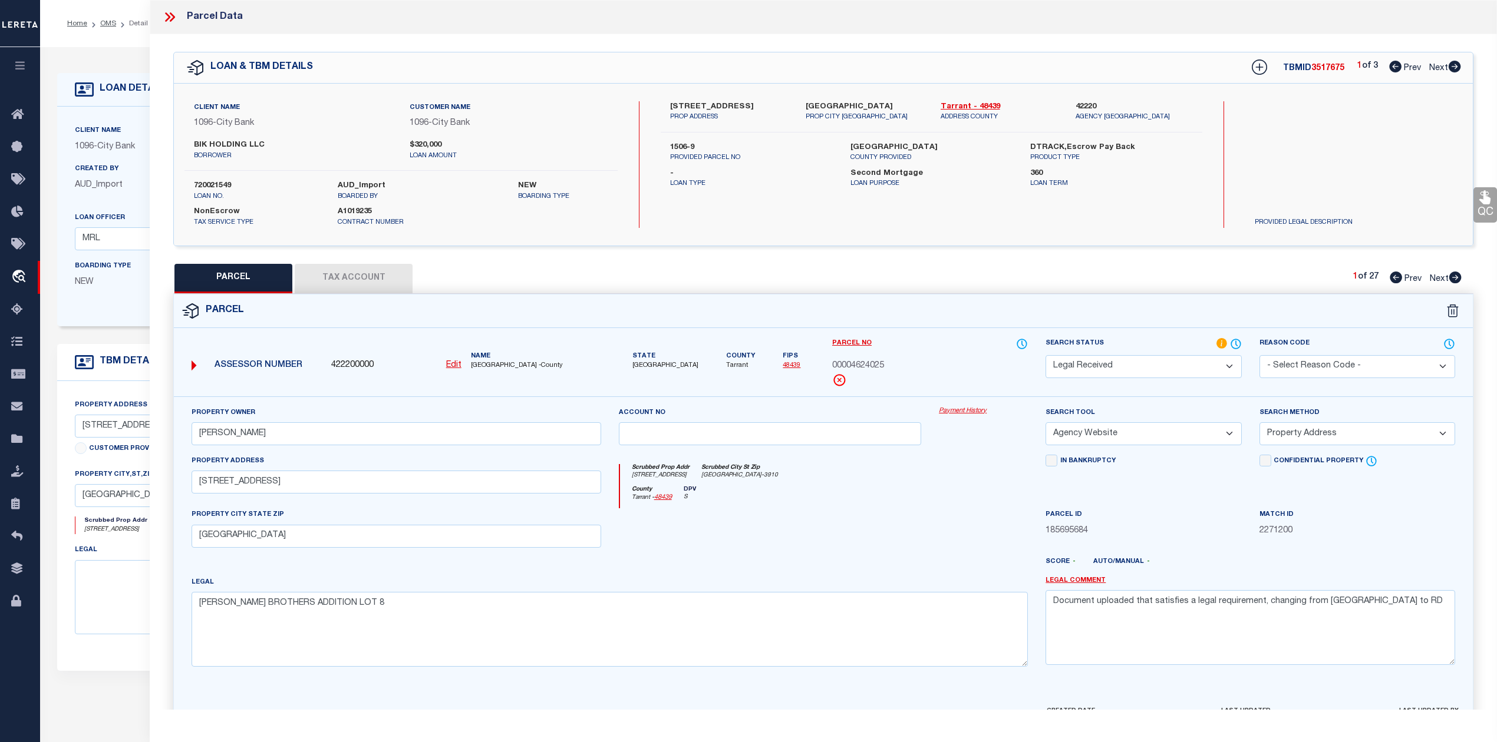
click at [951, 526] on div at bounding box center [983, 532] width 107 height 48
click at [1452, 282] on icon at bounding box center [1455, 278] width 12 height 12
click at [1392, 278] on icon at bounding box center [1395, 278] width 12 height 12
click at [1251, 255] on div "QC QC QC" at bounding box center [823, 391] width 1347 height 714
click at [1452, 65] on icon at bounding box center [1454, 67] width 12 height 12
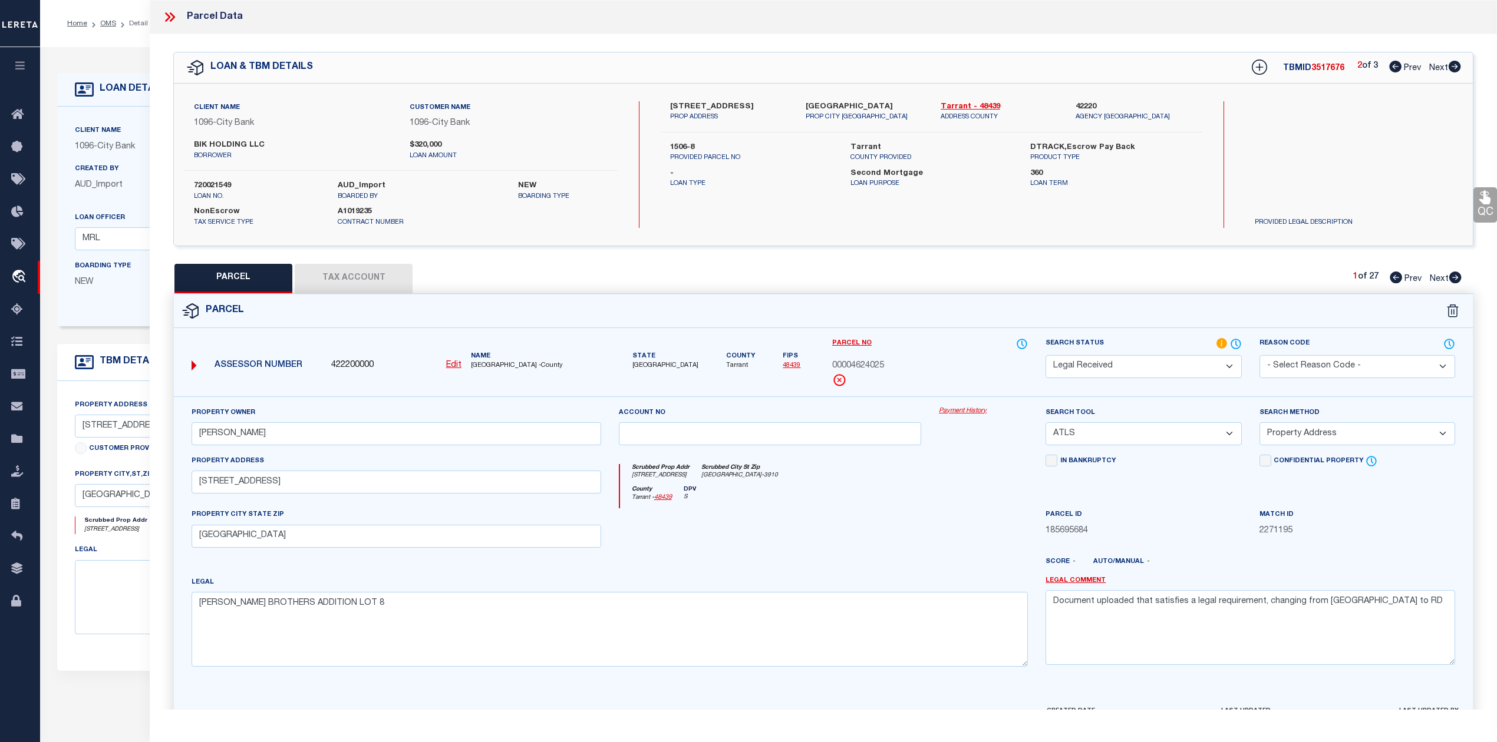
click at [1452, 65] on icon at bounding box center [1454, 67] width 12 height 12
click at [1392, 67] on icon at bounding box center [1395, 67] width 12 height 12
click at [1454, 62] on icon at bounding box center [1454, 67] width 13 height 12
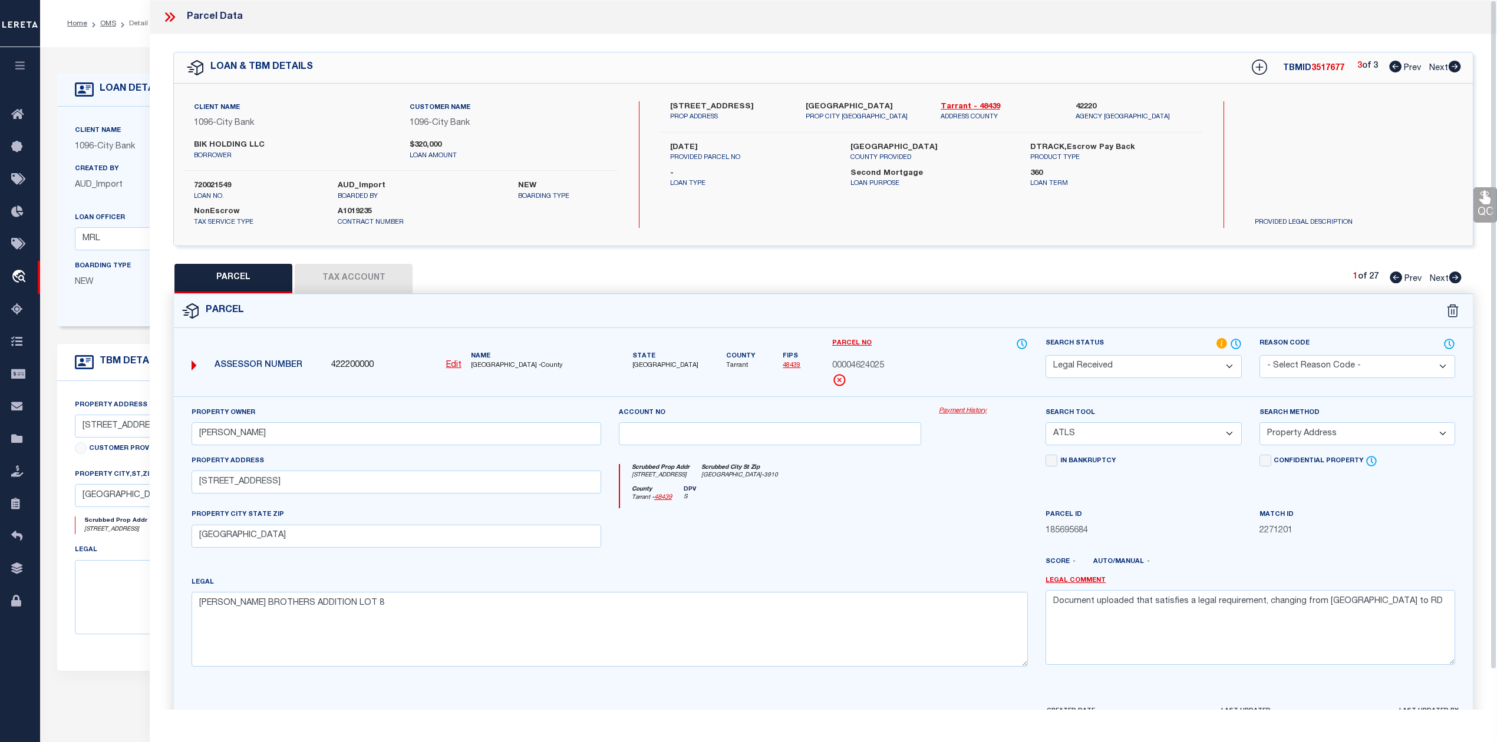
click at [720, 276] on div "PARCEL Tax Account 1 of 27 Prev Next" at bounding box center [823, 278] width 1300 height 29
click at [814, 519] on div at bounding box center [770, 532] width 321 height 48
click at [359, 276] on button "Tax Account" at bounding box center [354, 278] width 118 height 29
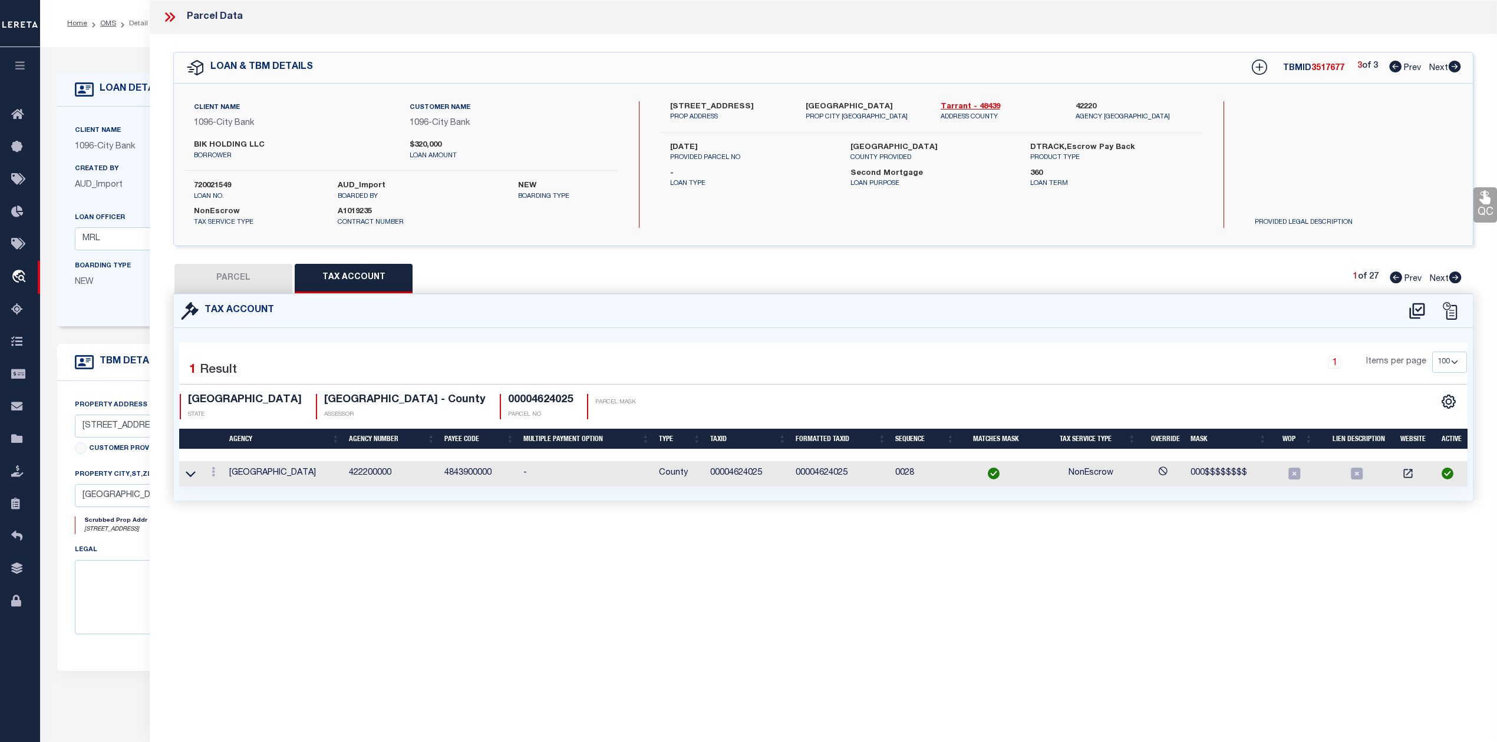
click at [800, 554] on div "Parcel Data QC QC QC - Select Status - Ready to QC" at bounding box center [823, 355] width 1347 height 710
click at [795, 554] on div "Parcel Data QC QC QC - Select Status - Ready to QC" at bounding box center [823, 355] width 1347 height 710
click at [255, 269] on button "PARCEL" at bounding box center [233, 278] width 118 height 29
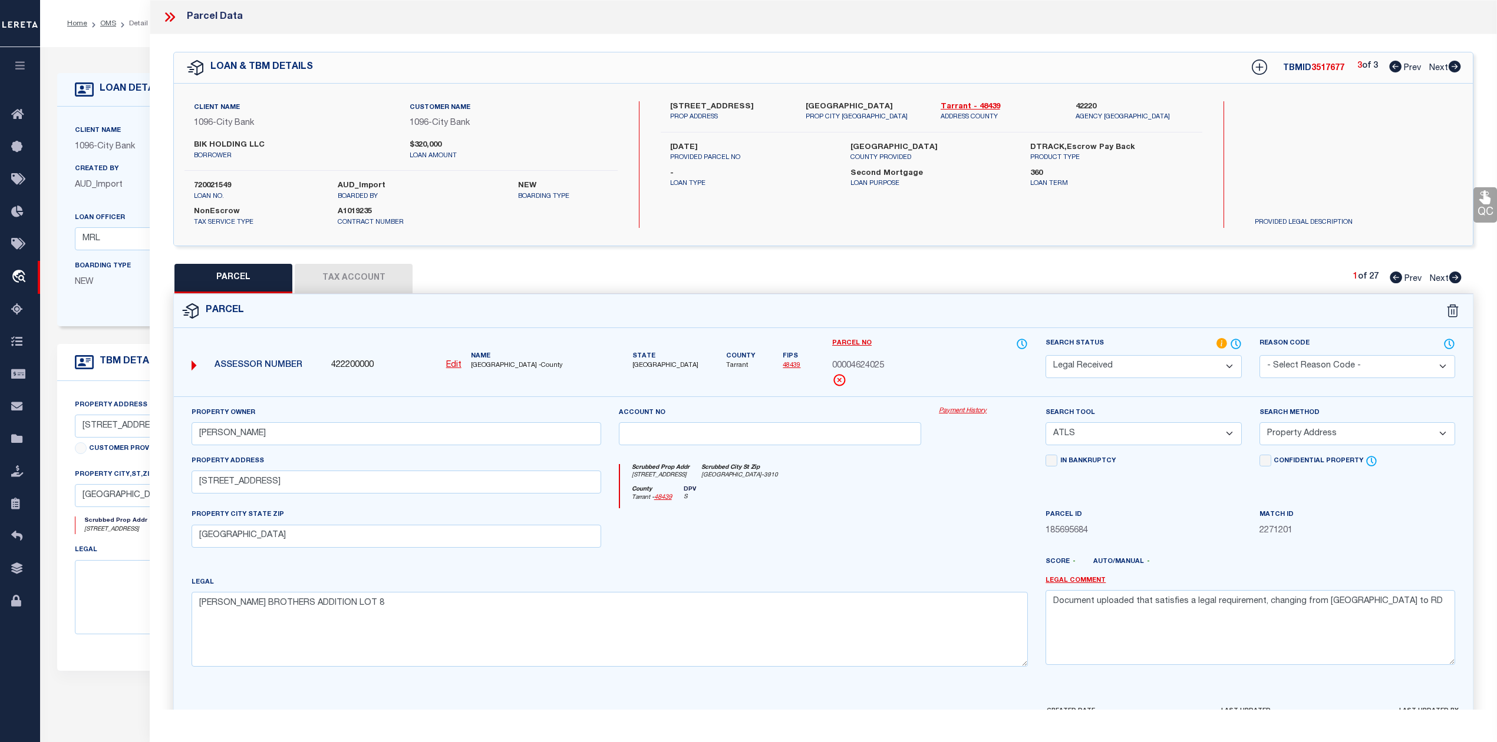
click at [792, 534] on div at bounding box center [770, 532] width 321 height 48
click at [1251, 71] on icon at bounding box center [1258, 67] width 15 height 15
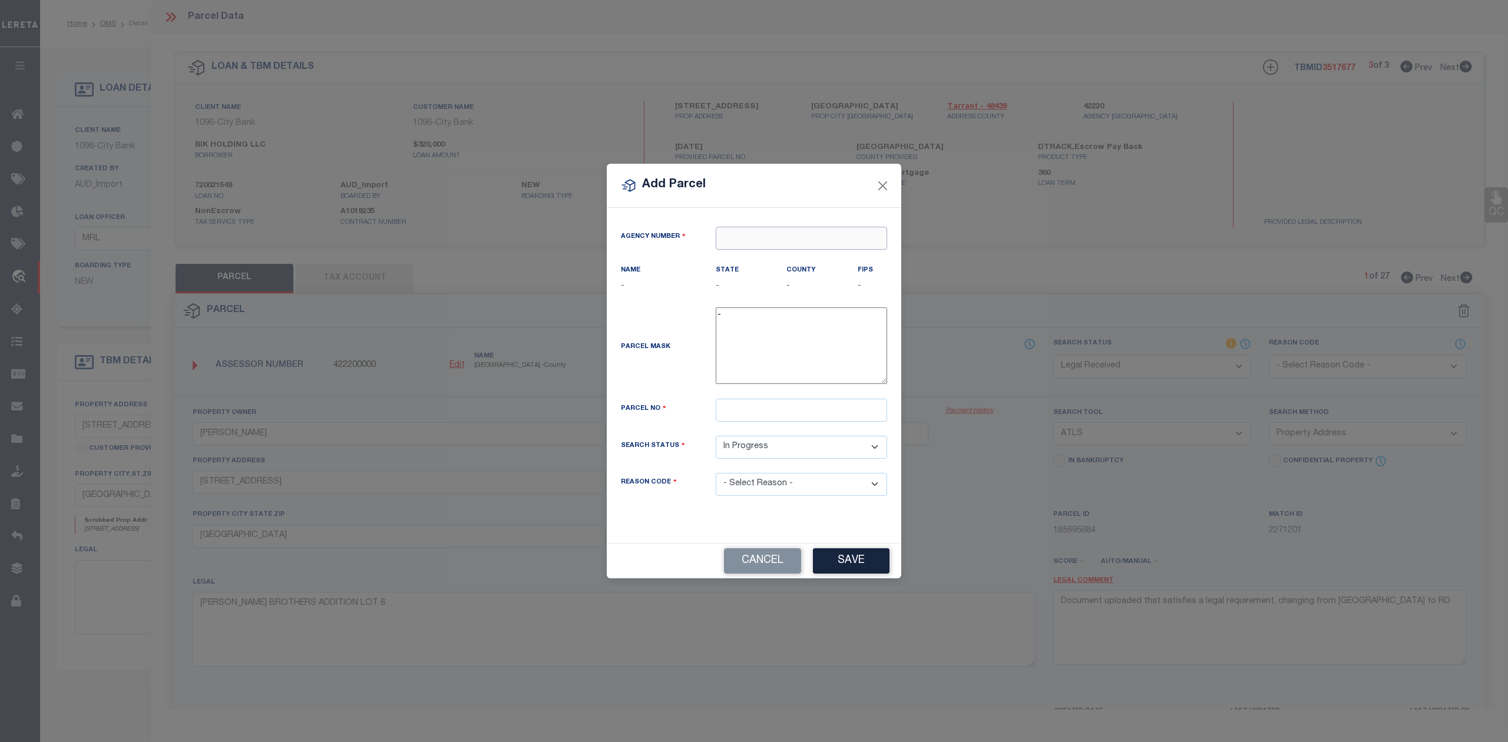
click at [762, 232] on input "text" at bounding box center [801, 238] width 171 height 23
click at [771, 257] on div "422200000 : TARRANT COUNTY" at bounding box center [801, 266] width 170 height 34
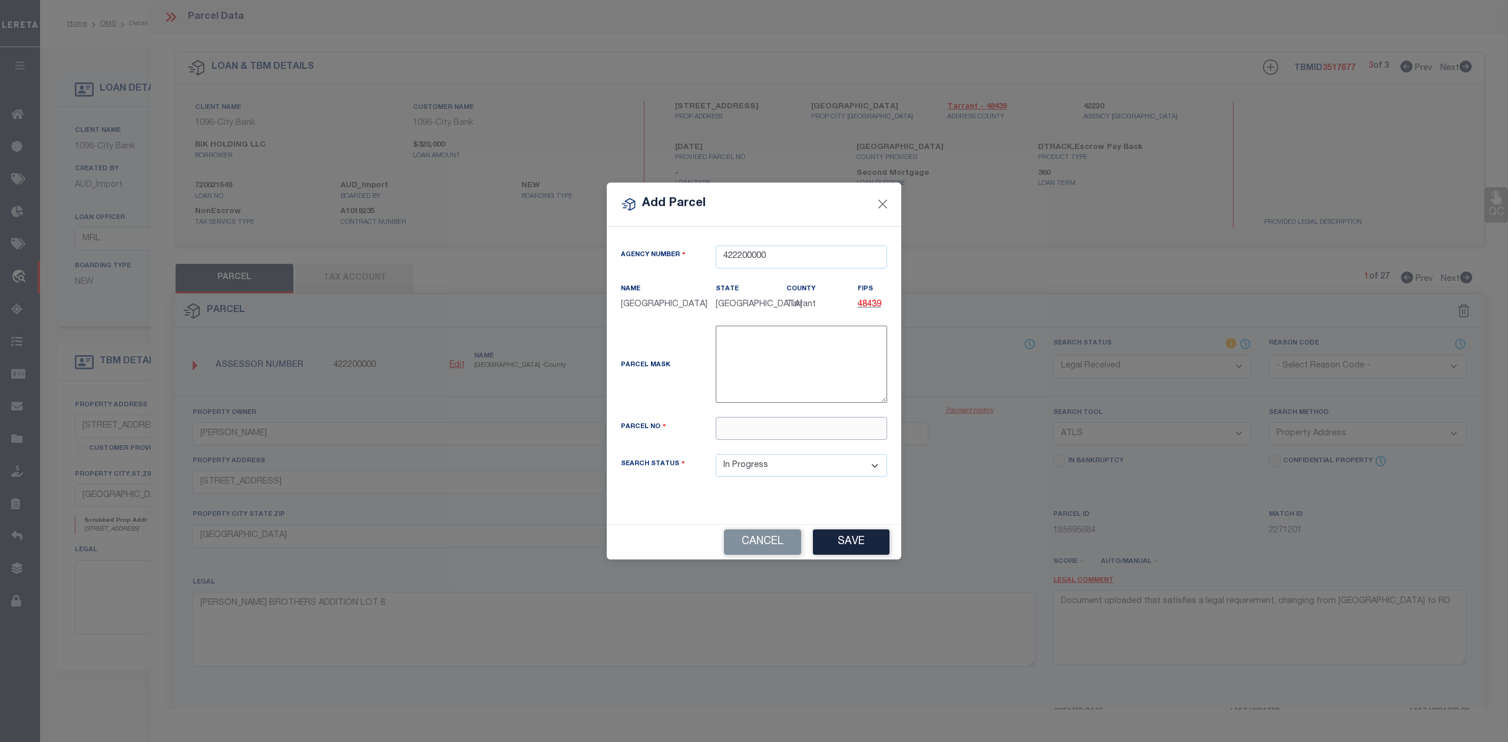
click at [782, 434] on input "text" at bounding box center [801, 428] width 171 height 23
paste input "00112895"
click at [675, 397] on div "Parcel Mask -" at bounding box center [754, 367] width 284 height 82
click at [851, 549] on button "Save" at bounding box center [851, 542] width 77 height 25
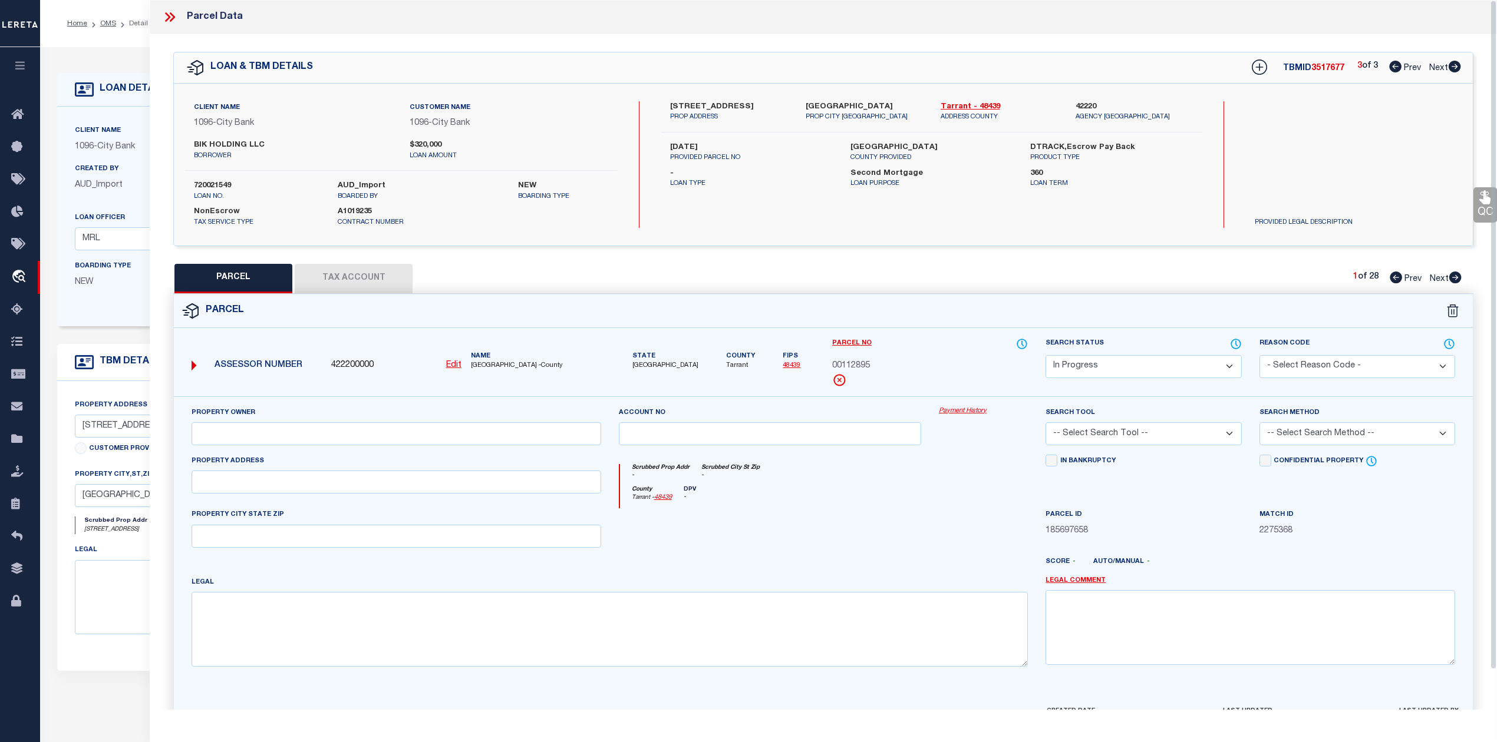
click at [856, 521] on div at bounding box center [770, 532] width 321 height 48
click at [305, 484] on input "text" at bounding box center [395, 482] width 409 height 23
paste input "160 N RIVERSIDE DR"
click at [898, 526] on div at bounding box center [770, 532] width 321 height 48
click at [470, 606] on textarea at bounding box center [609, 629] width 836 height 74
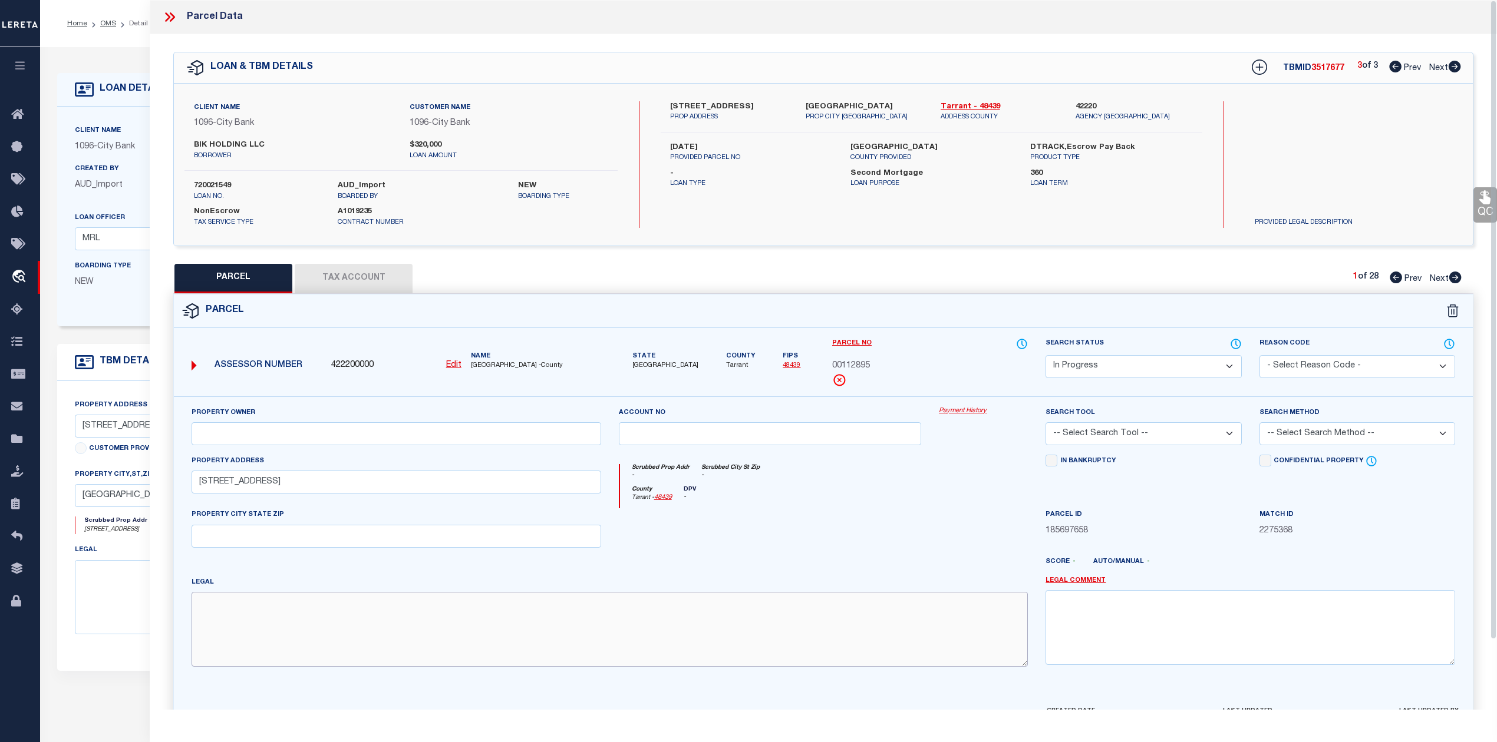
paste textarea "BAKER BROTHERS ADDITION Lot 10 10 LESS W10'"
click at [835, 542] on div at bounding box center [770, 532] width 321 height 48
click at [349, 431] on input "text" at bounding box center [395, 433] width 409 height 23
paste input "MCKINZIE JERRY"
click at [687, 520] on div at bounding box center [770, 532] width 321 height 48
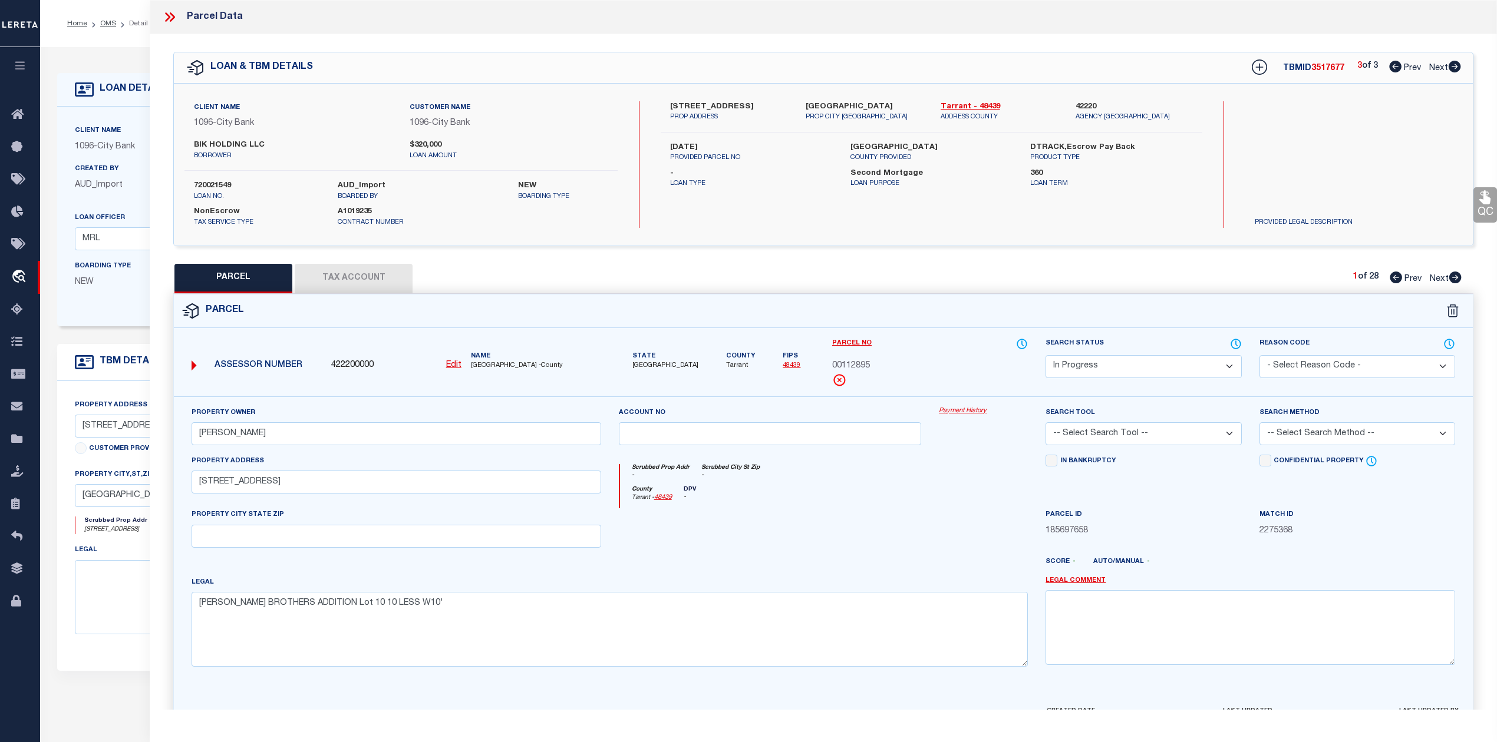
click at [1117, 441] on select "-- Select Search Tool -- 3rd Party Website Agency File Agency Website ATLS CNV-…" at bounding box center [1143, 433] width 196 height 23
click at [1045, 424] on select "-- Select Search Tool -- 3rd Party Website Agency File Agency Website ATLS CNV-…" at bounding box center [1143, 433] width 196 height 23
click at [986, 517] on div at bounding box center [983, 532] width 107 height 48
click at [1303, 431] on select "-- Select Search Method -- Property Address Legal Liability Info Provided" at bounding box center [1357, 433] width 196 height 23
click at [1259, 424] on select "-- Select Search Method -- Property Address Legal Liability Info Provided" at bounding box center [1357, 433] width 196 height 23
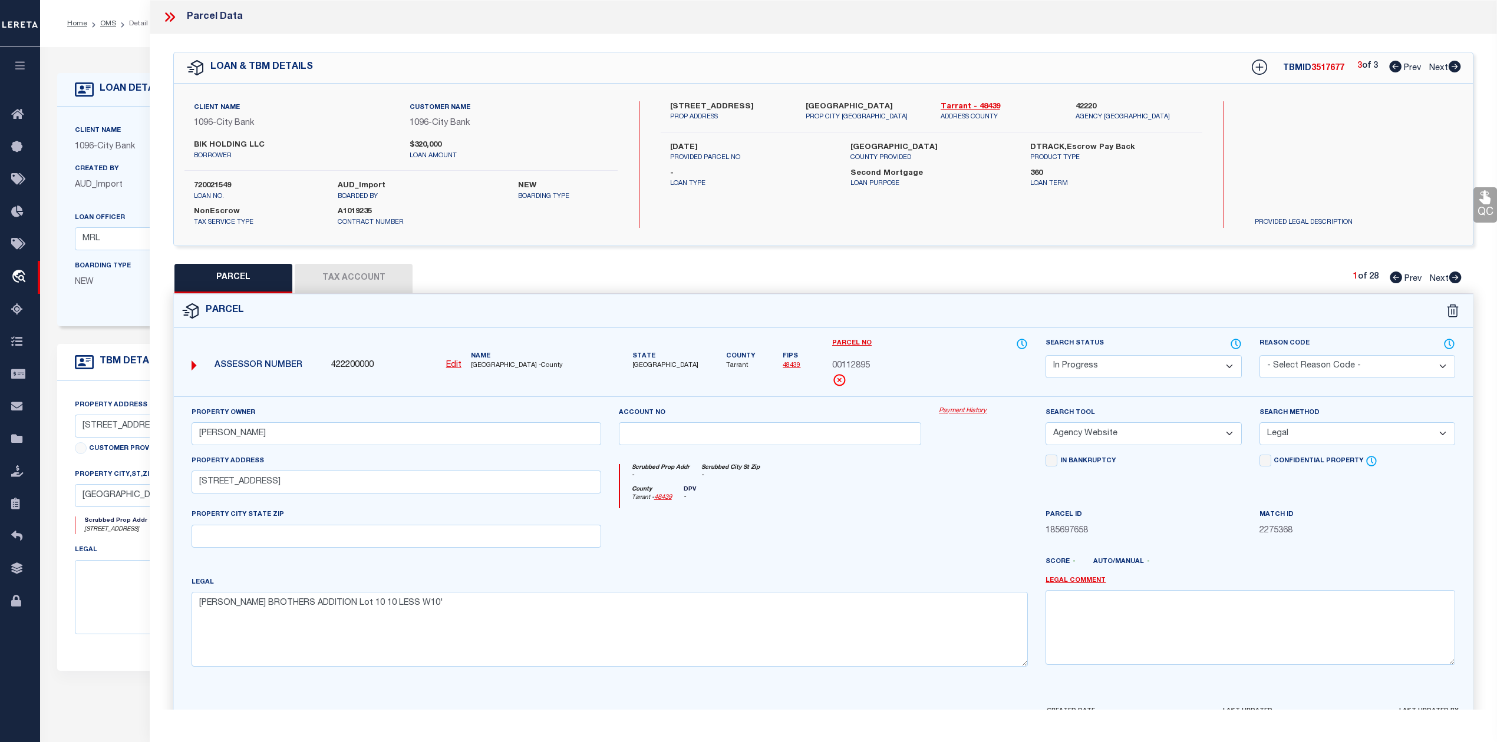
click at [863, 535] on div at bounding box center [770, 532] width 321 height 48
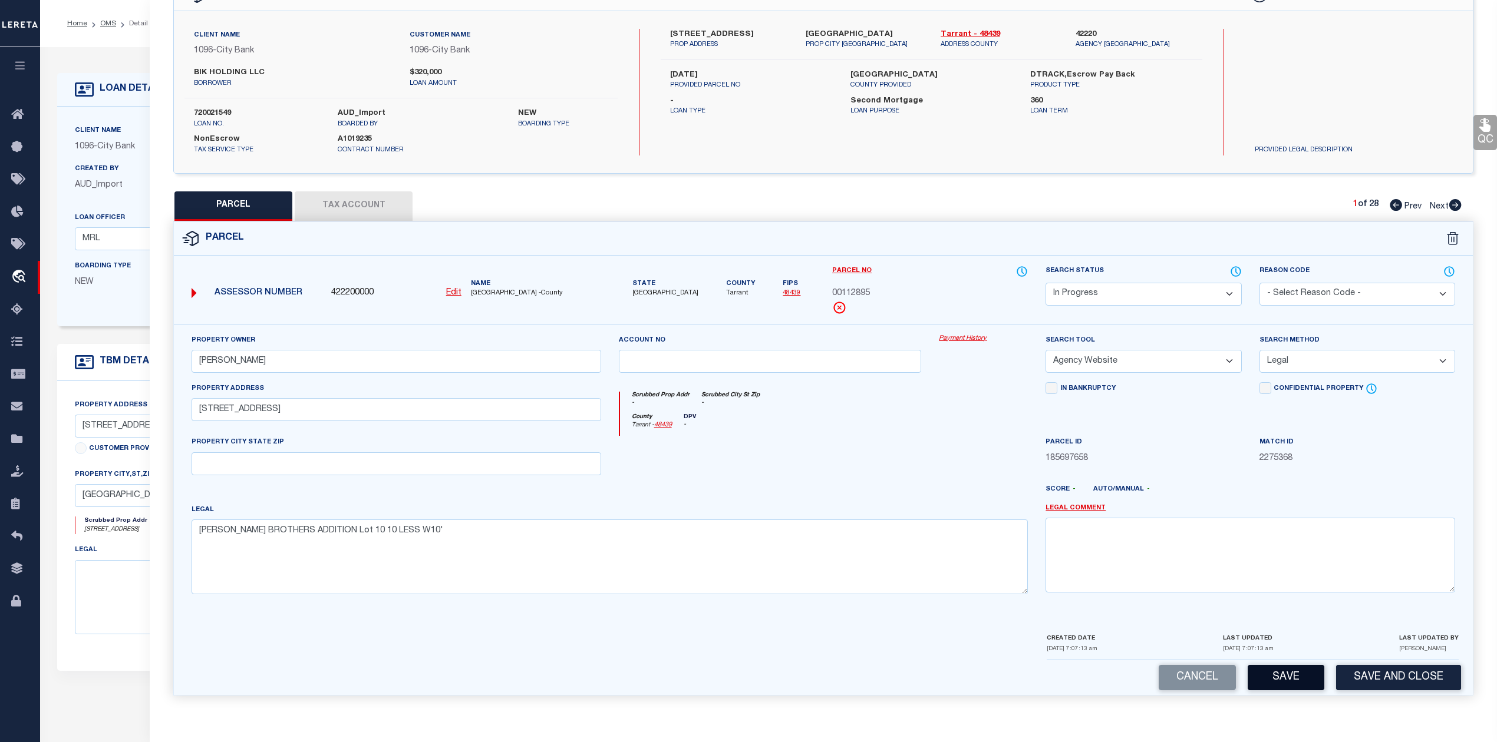
click at [1281, 674] on button "Save" at bounding box center [1285, 677] width 77 height 25
click at [828, 485] on div at bounding box center [876, 494] width 321 height 19
click at [359, 212] on button "Tax Account" at bounding box center [354, 205] width 118 height 29
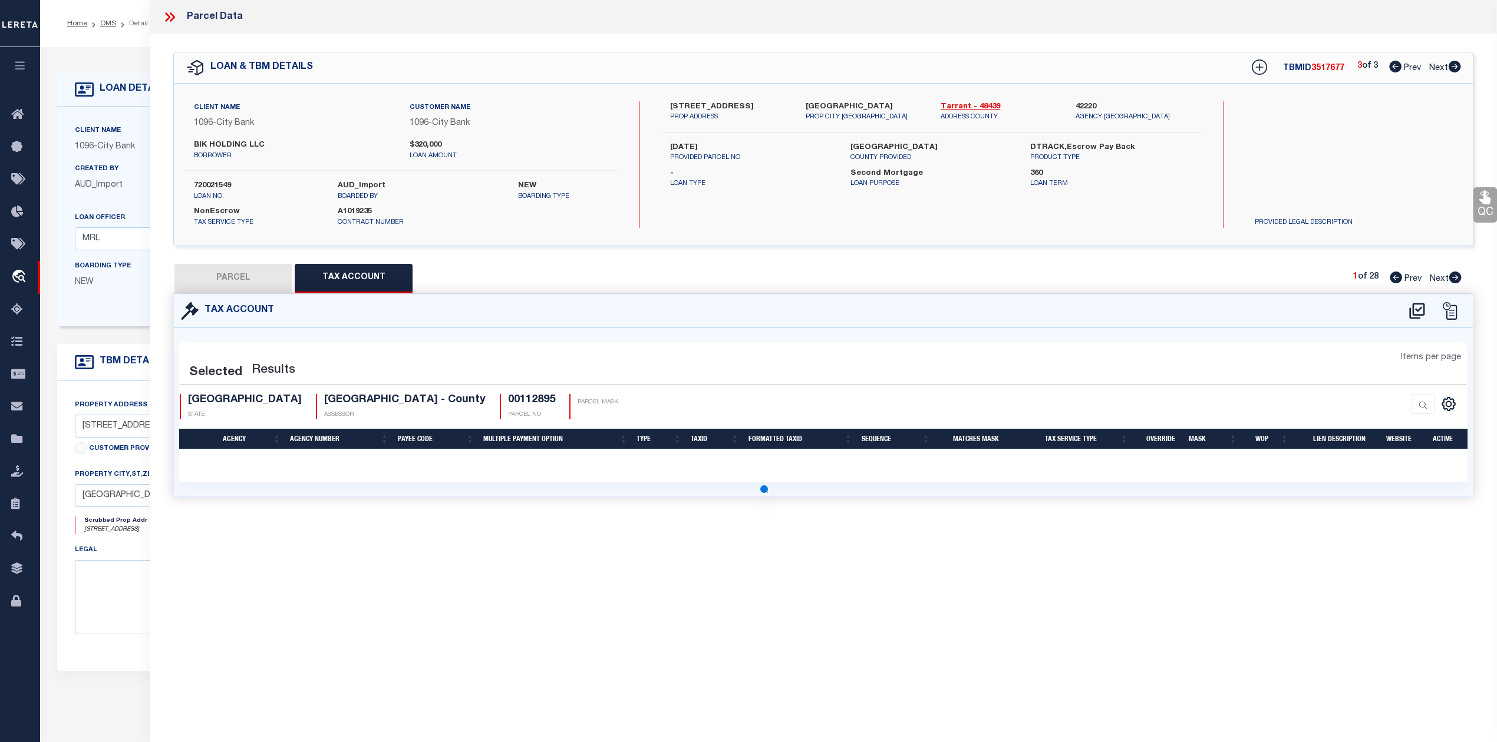
scroll to position [0, 0]
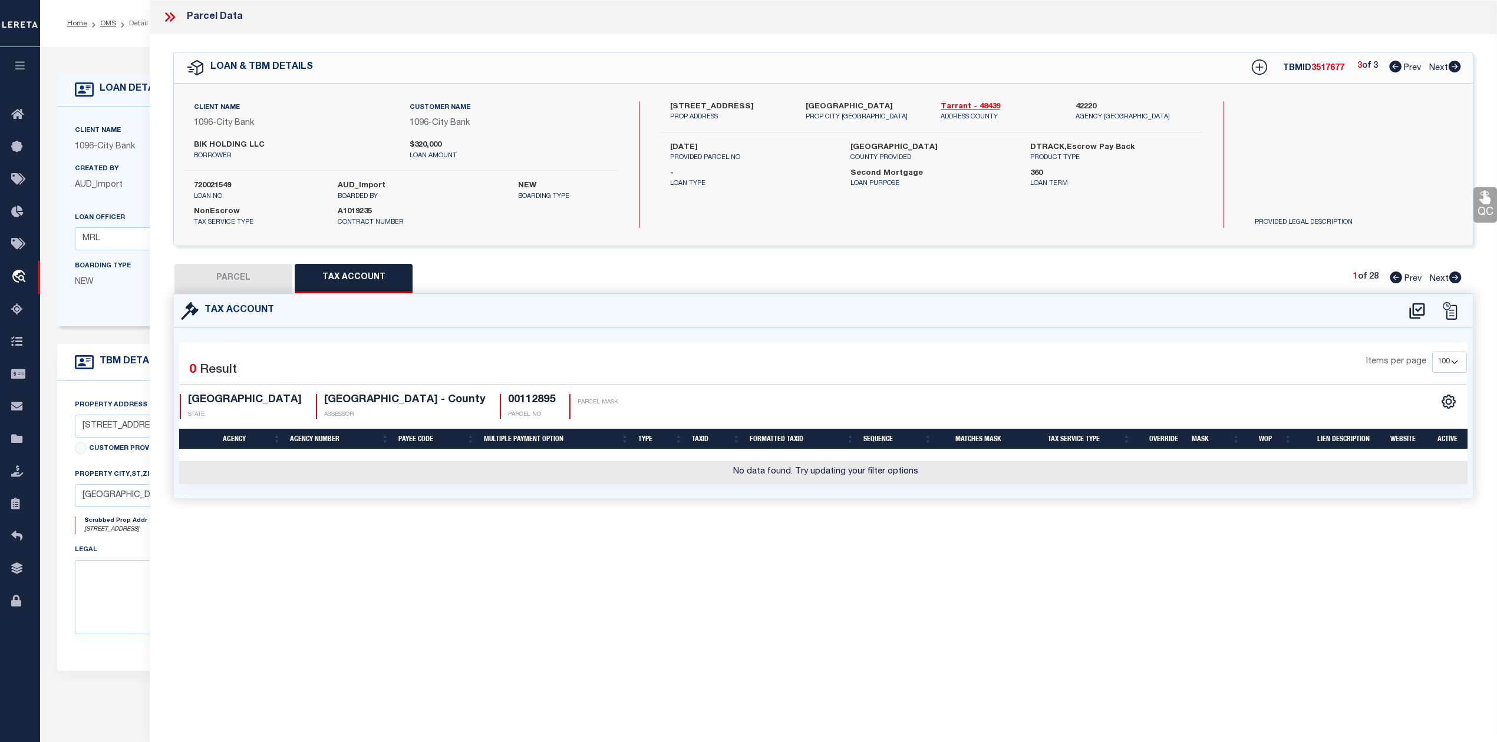
click at [833, 559] on div "Parcel Data QC QC QC - Select Status - Ready to QC" at bounding box center [823, 355] width 1347 height 710
click at [1417, 312] on icon at bounding box center [1416, 311] width 15 height 16
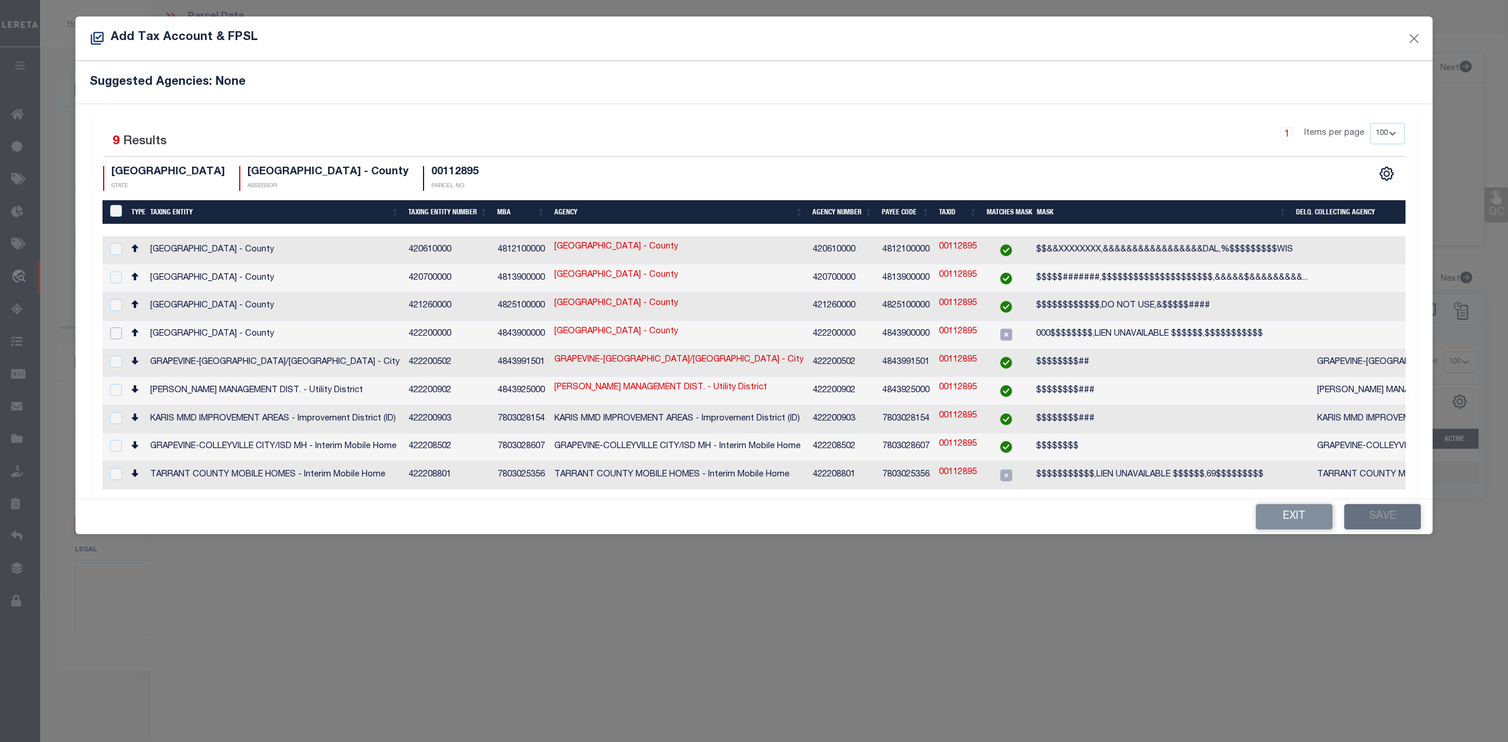
click at [114, 328] on input "checkbox" at bounding box center [116, 334] width 12 height 12
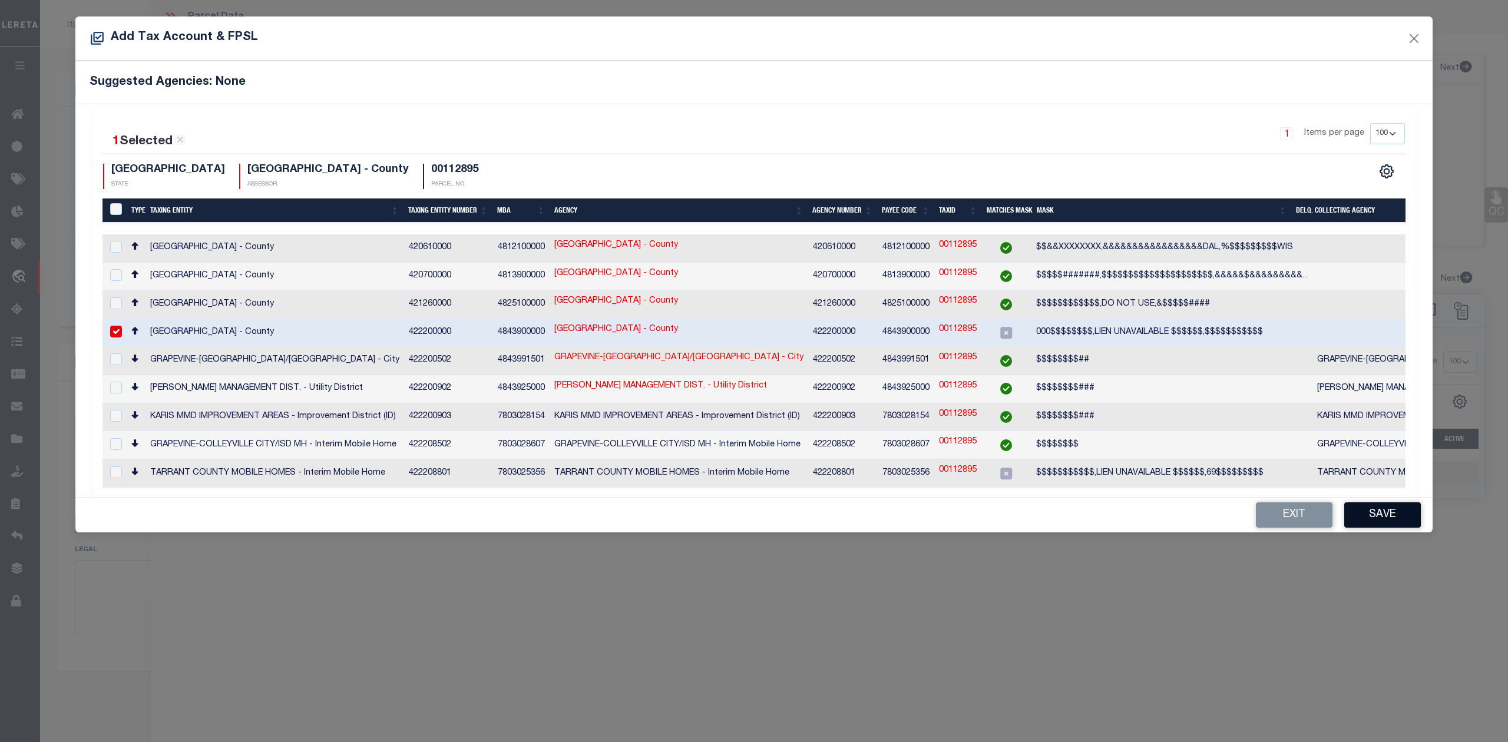
click at [1385, 509] on button "Save" at bounding box center [1383, 515] width 77 height 25
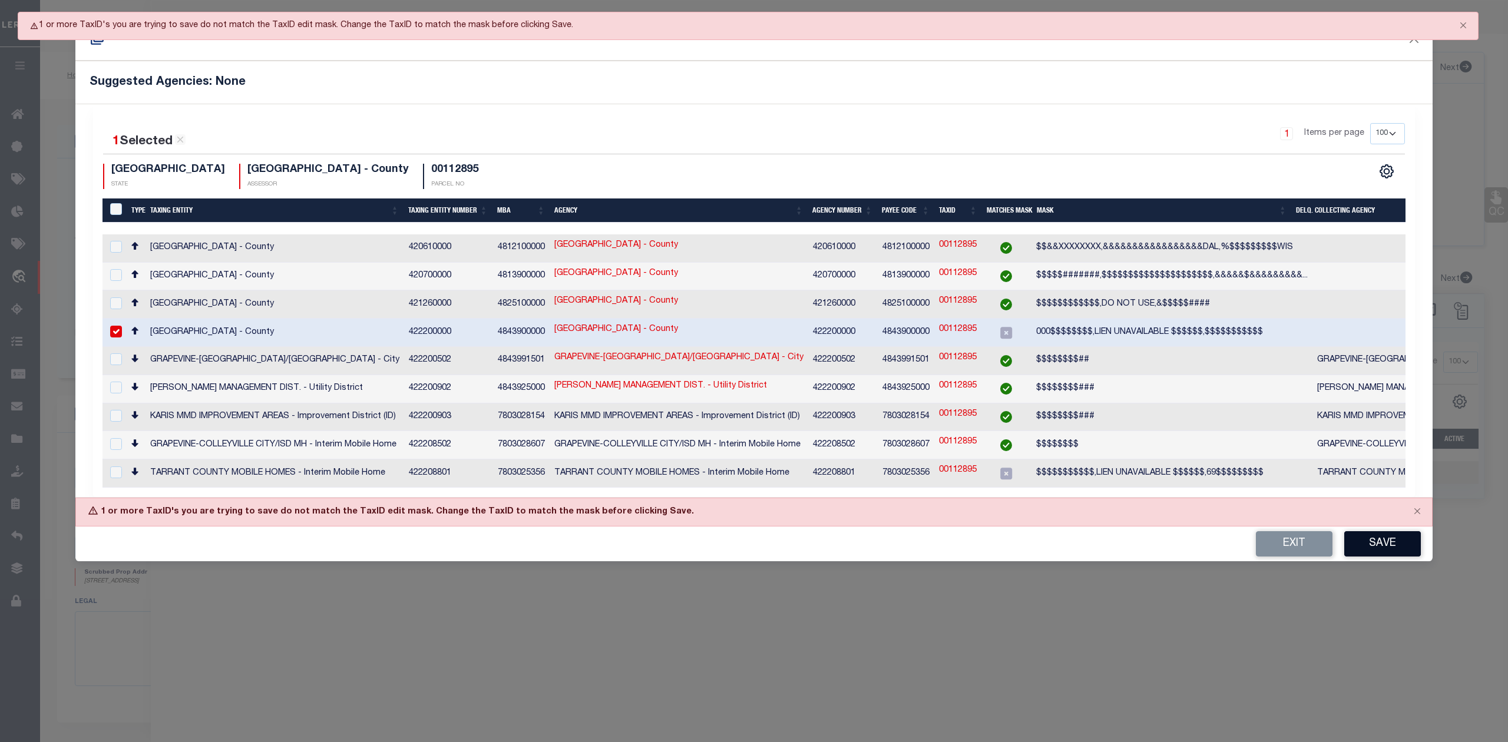
click at [1385, 510] on div "1 or more TaxID's you are trying to save do not match the TaxID edit mask. Chan…" at bounding box center [753, 512] width 1357 height 29
click at [967, 326] on link "00112895" at bounding box center [958, 329] width 38 height 13
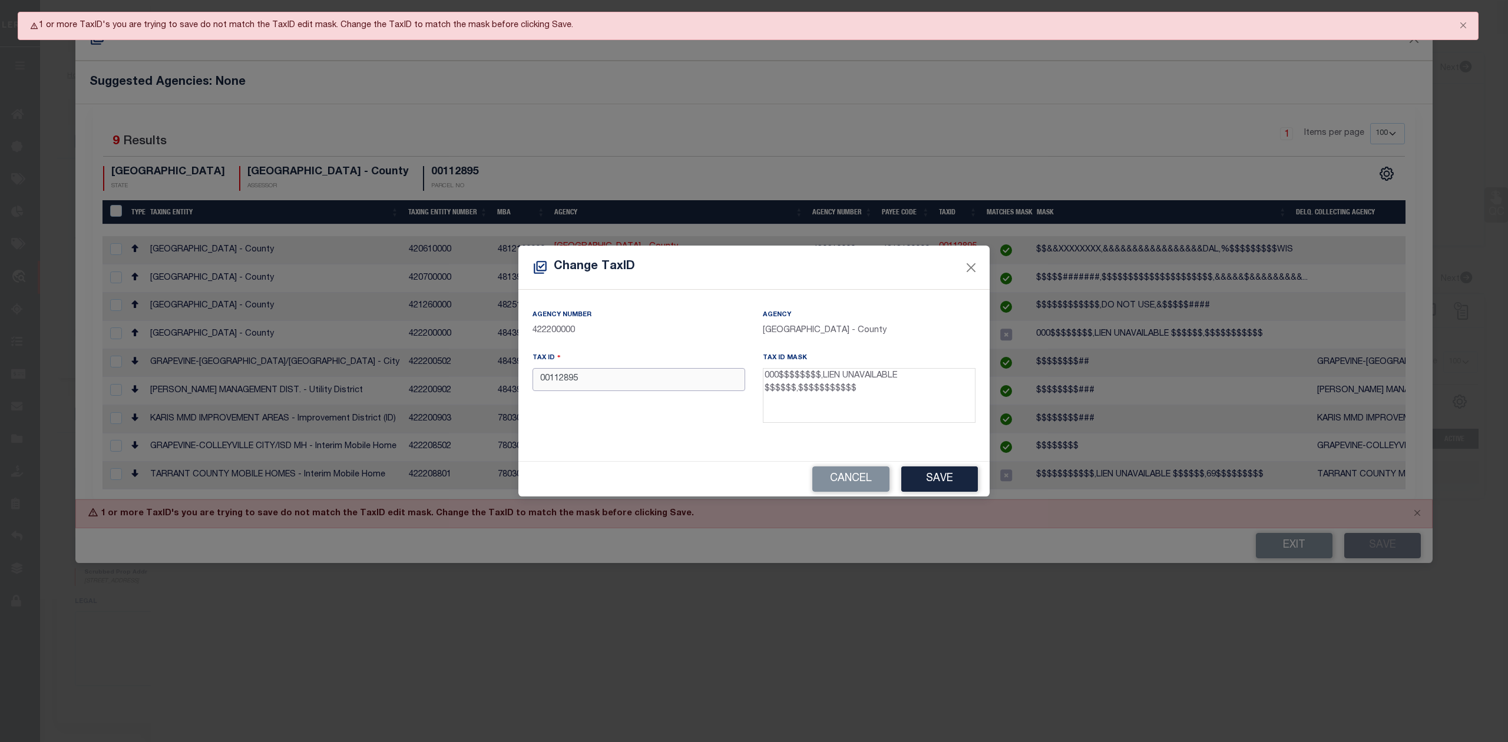
click at [539, 378] on input "00112895" at bounding box center [639, 379] width 213 height 23
click at [926, 482] on button "Save" at bounding box center [939, 479] width 77 height 25
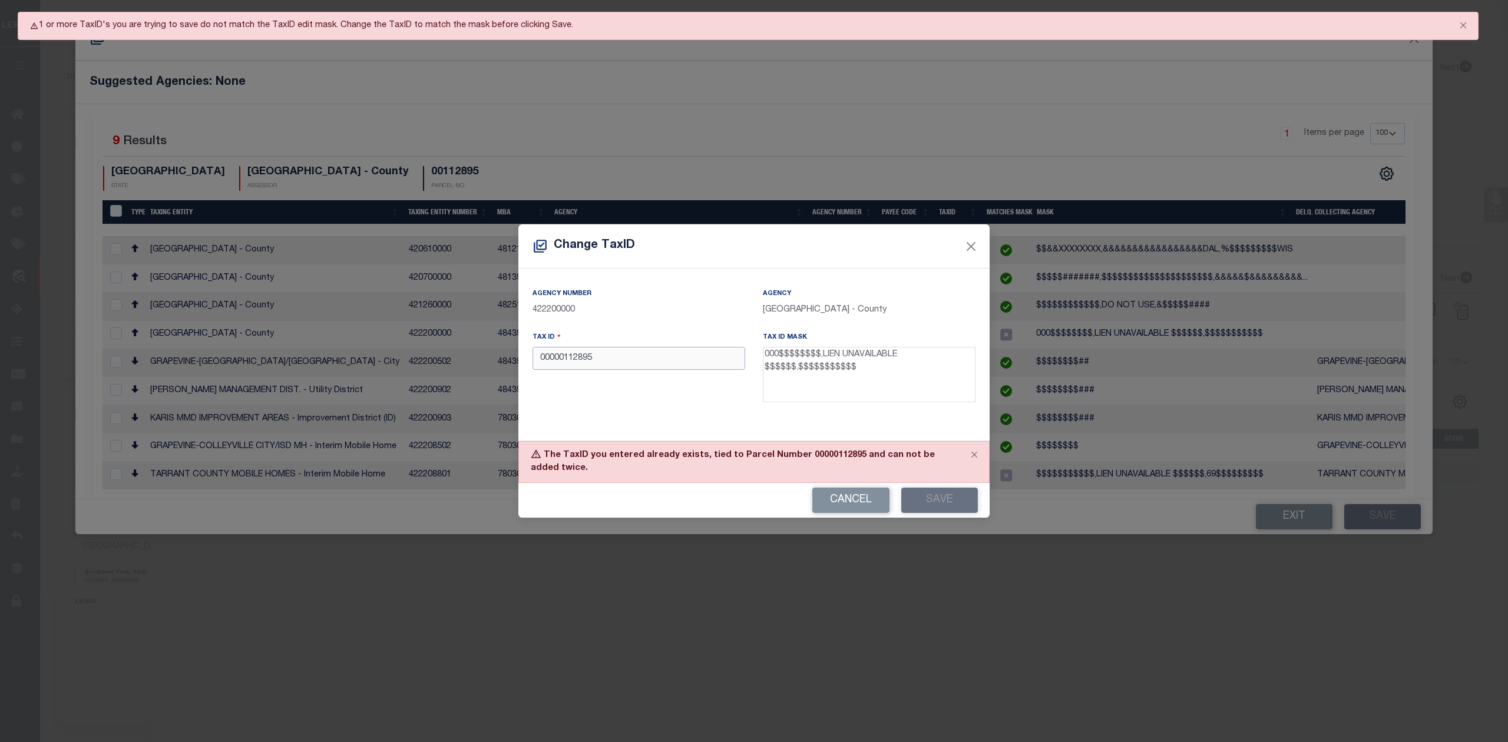
click at [555, 361] on input "00000112895" at bounding box center [639, 358] width 213 height 23
click at [924, 498] on button "Save" at bounding box center [939, 500] width 77 height 25
click at [973, 247] on button "Close" at bounding box center [971, 246] width 15 height 15
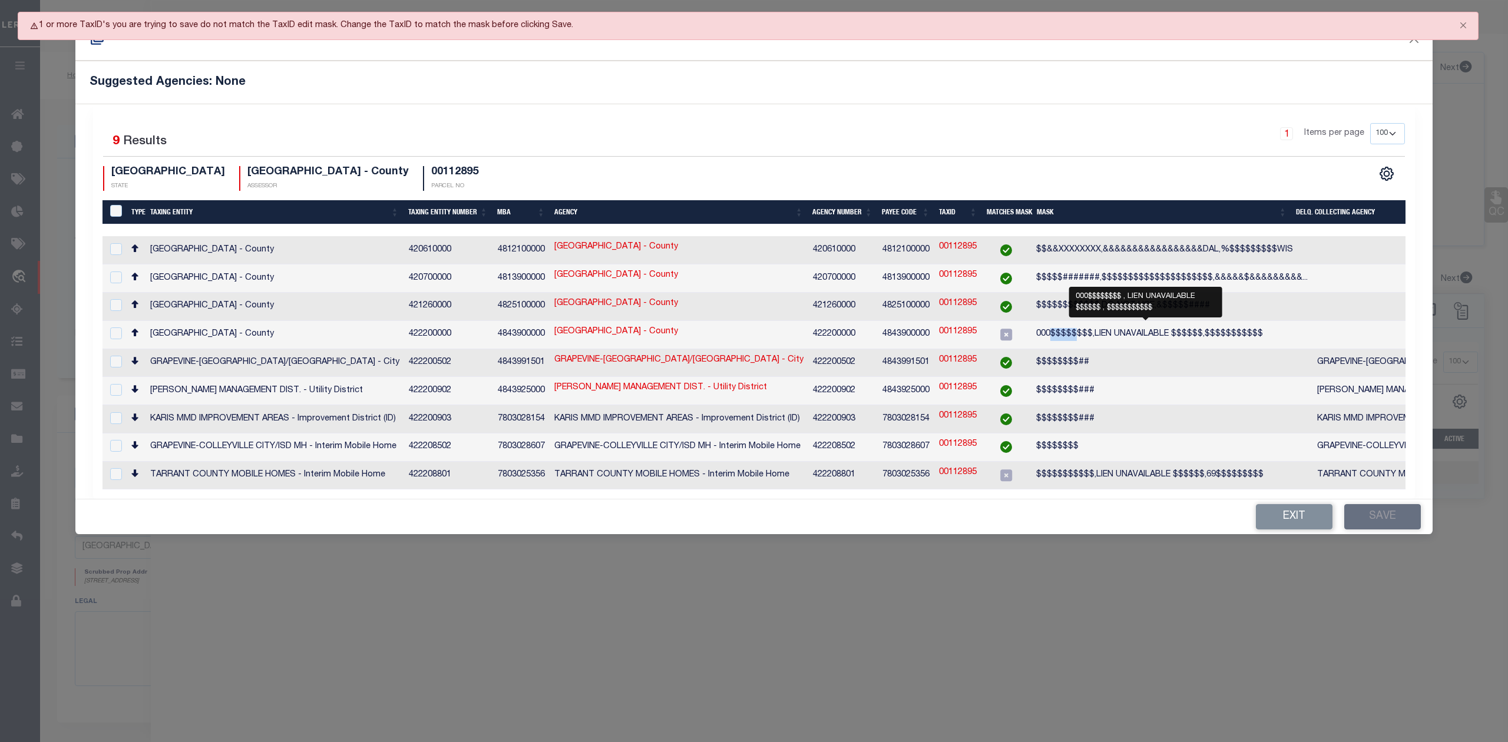
drag, startPoint x: 1051, startPoint y: 329, endPoint x: 1072, endPoint y: 330, distance: 21.2
click at [1072, 330] on span "000$$$$$$$$,LIEN UNAVAILABLE $$$$$$,$$$$$$$$$$$" at bounding box center [1149, 334] width 227 height 8
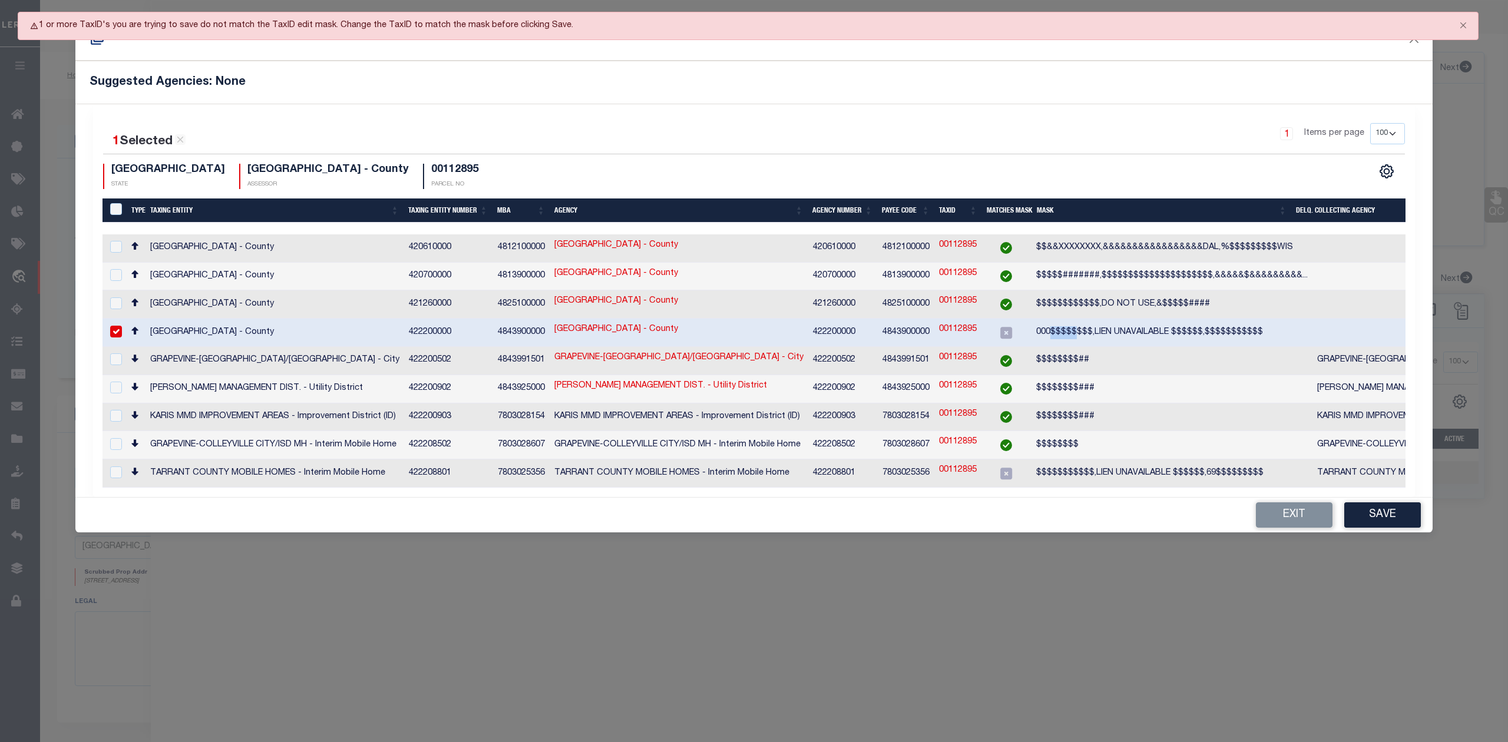
click at [641, 161] on div "1 Selected 9 Results 1 Items per page 10 25 50 100 200 TX STATE TARRANT COUNTY …" at bounding box center [754, 156] width 1321 height 66
click at [1281, 511] on button "Exit" at bounding box center [1294, 515] width 77 height 25
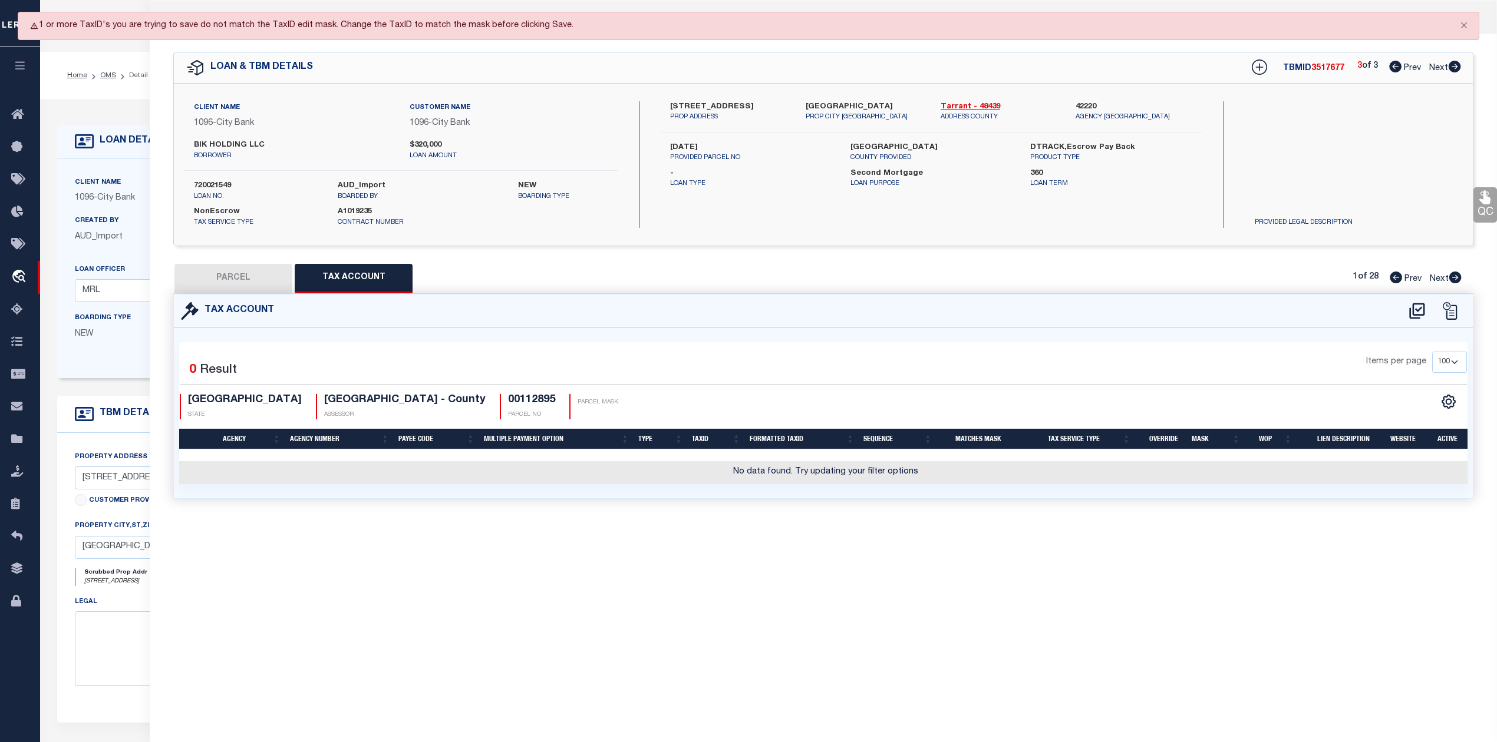
click at [952, 606] on div "Parcel Data QC QC QC - Select Status - Ready to QC" at bounding box center [823, 355] width 1347 height 710
click at [272, 292] on button "PARCEL" at bounding box center [233, 278] width 118 height 29
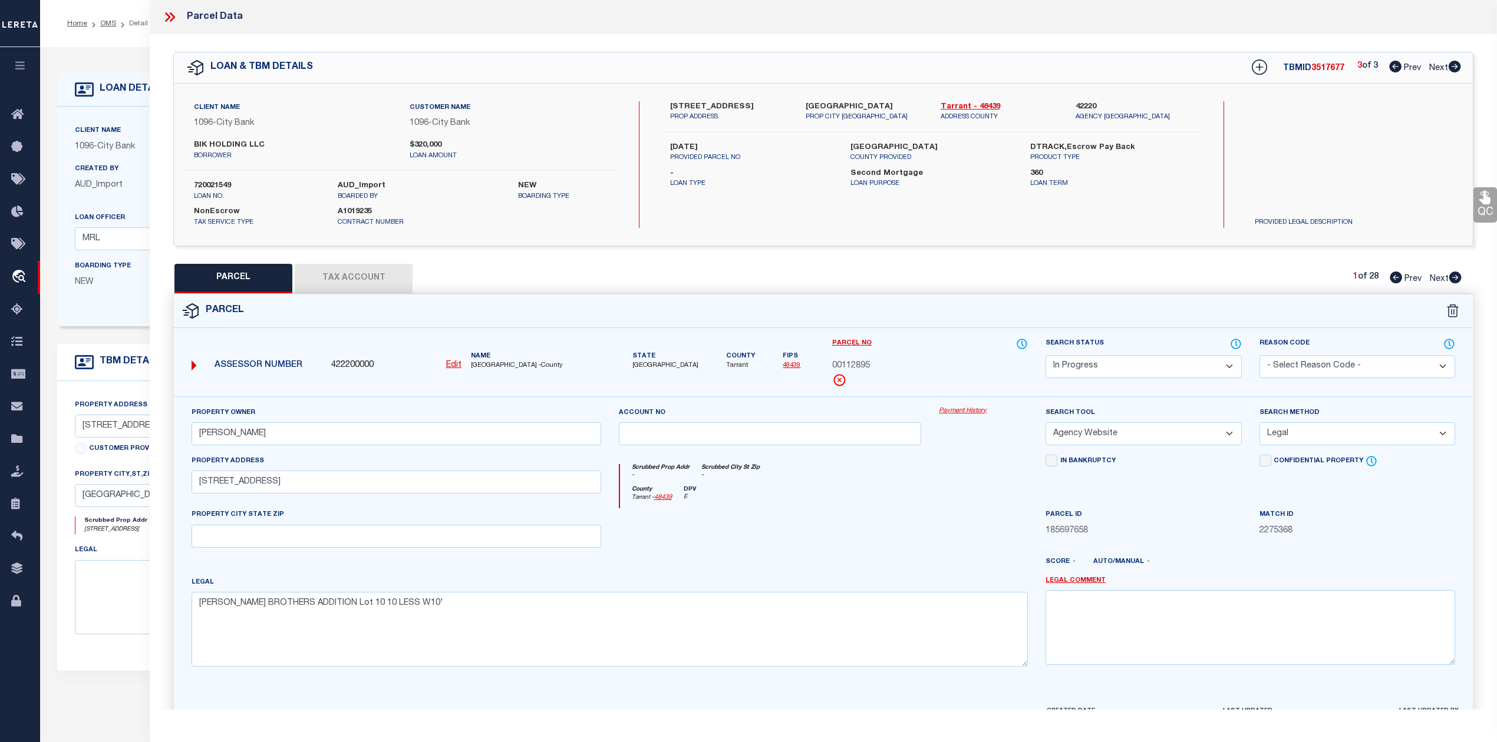
click at [827, 517] on div at bounding box center [770, 532] width 321 height 48
click at [457, 368] on u "Edit" at bounding box center [453, 365] width 15 height 8
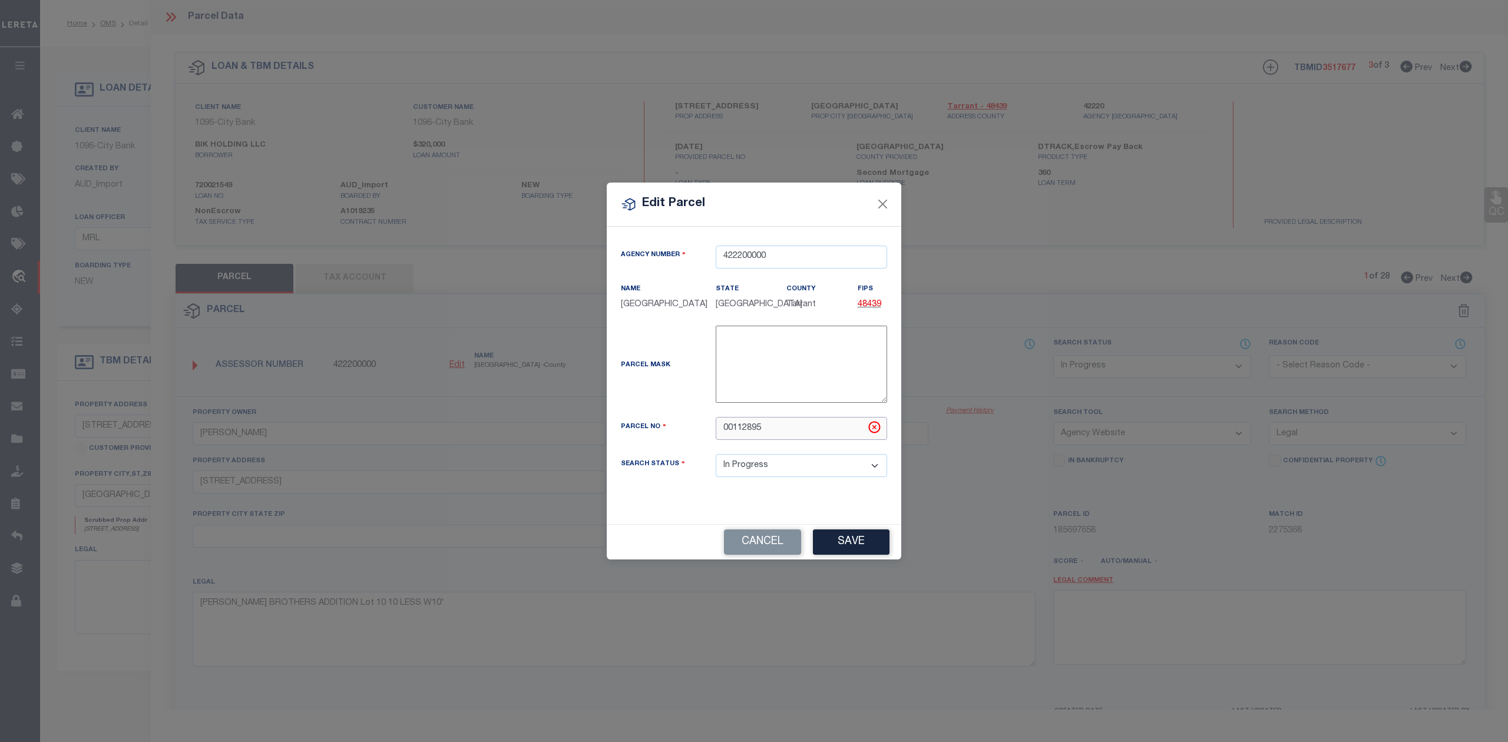
click at [724, 432] on input "00112895" at bounding box center [801, 428] width 171 height 23
click at [835, 543] on button "Save" at bounding box center [851, 542] width 77 height 25
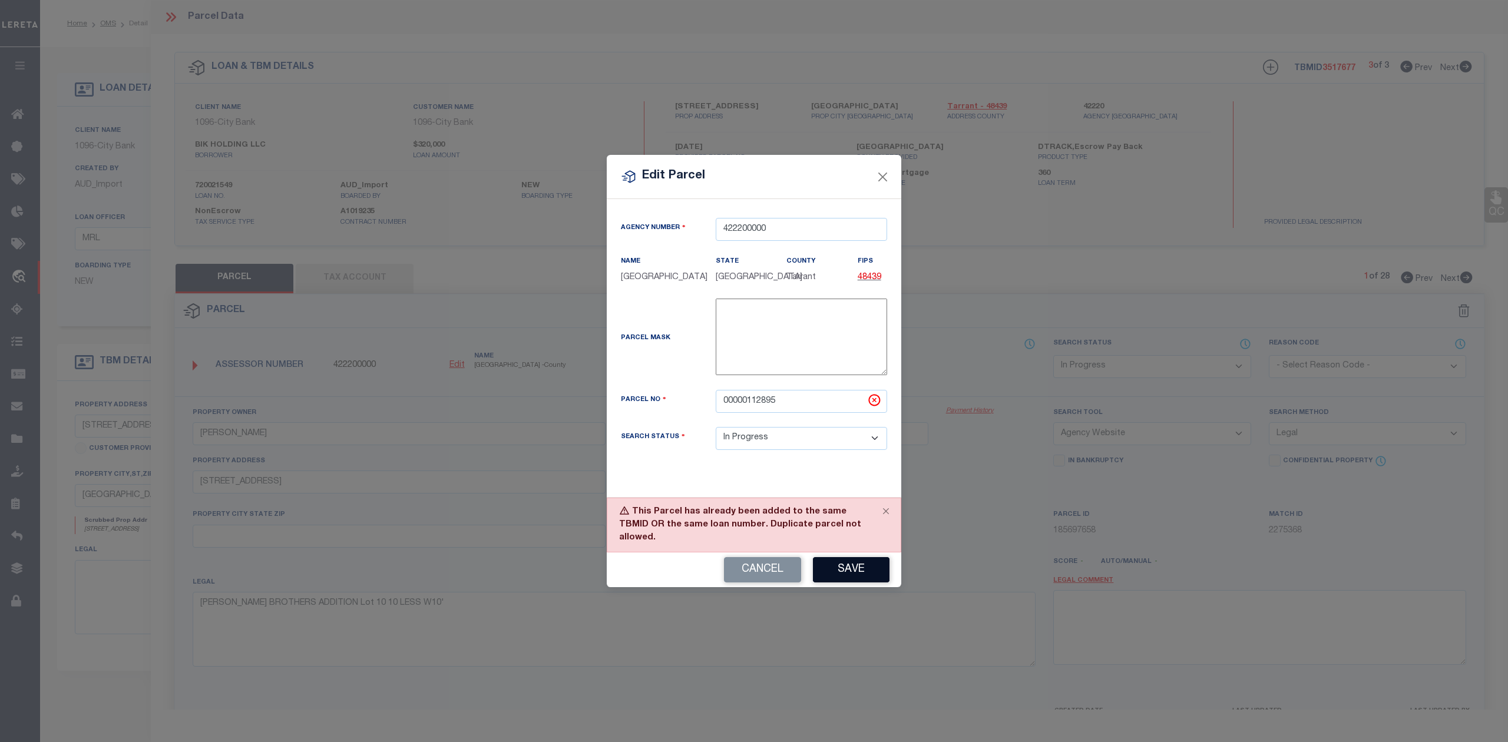
click at [850, 573] on button "Save" at bounding box center [851, 569] width 77 height 25
click at [886, 524] on button "Close" at bounding box center [885, 511] width 29 height 26
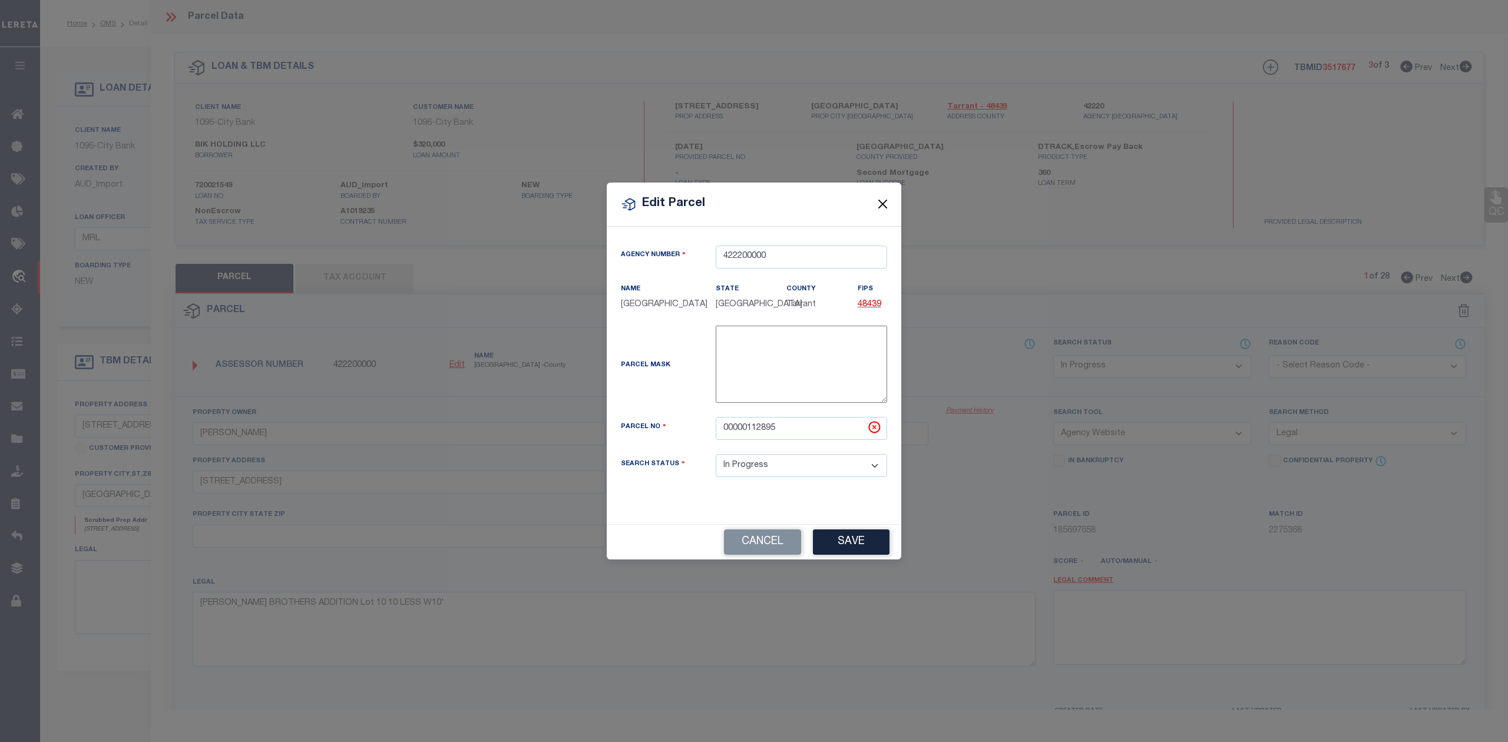
click at [878, 197] on button "Close" at bounding box center [883, 204] width 15 height 15
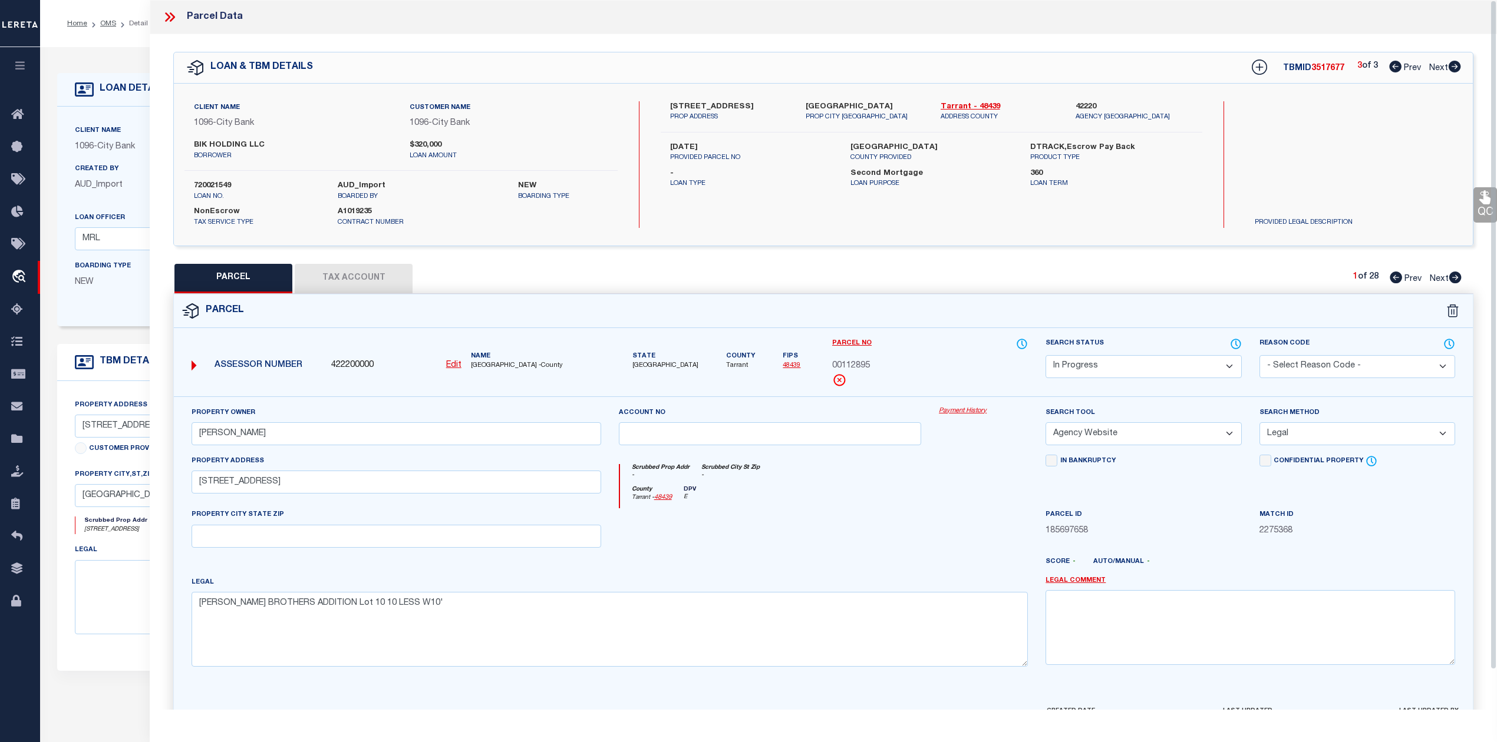
click at [987, 240] on div "Client Name 1096 - City Bank Customer Name 1096 - City Bank BIK HOLDING LLC NEW…" at bounding box center [823, 165] width 1299 height 162
click at [1095, 368] on select "Automated Search Bad Parcel Complete Duplicate Parcel High Dollar Reporting In …" at bounding box center [1143, 366] width 196 height 23
click at [889, 509] on div "County Tarrant - 48439 DPV E" at bounding box center [824, 497] width 408 height 23
click at [445, 368] on div "422200000 Edit" at bounding box center [396, 365] width 130 height 13
click at [452, 363] on u "Edit" at bounding box center [453, 365] width 15 height 8
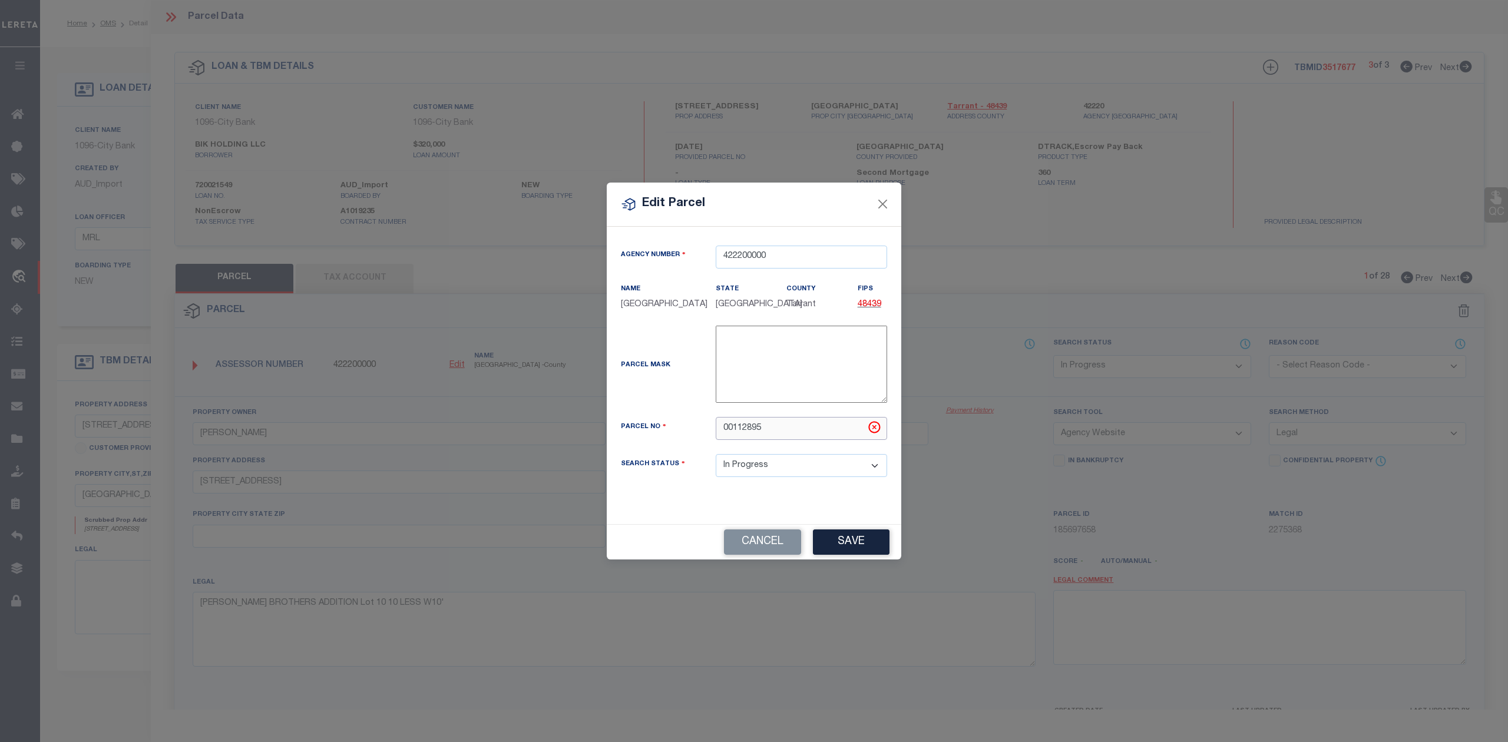
click at [733, 439] on input "00112895" at bounding box center [801, 428] width 171 height 23
click at [845, 552] on button "Save" at bounding box center [851, 542] width 77 height 25
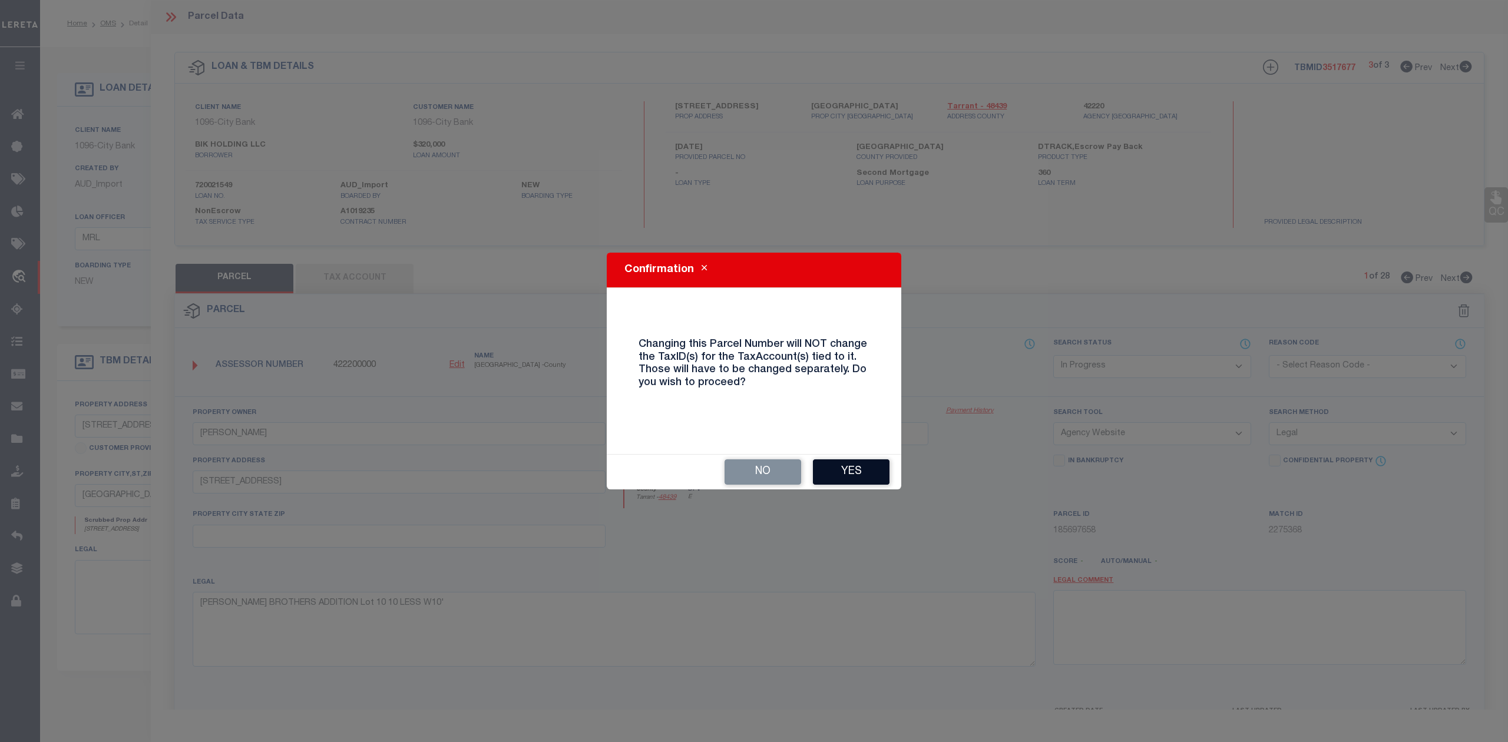
click at [854, 463] on button "Yes" at bounding box center [851, 472] width 77 height 25
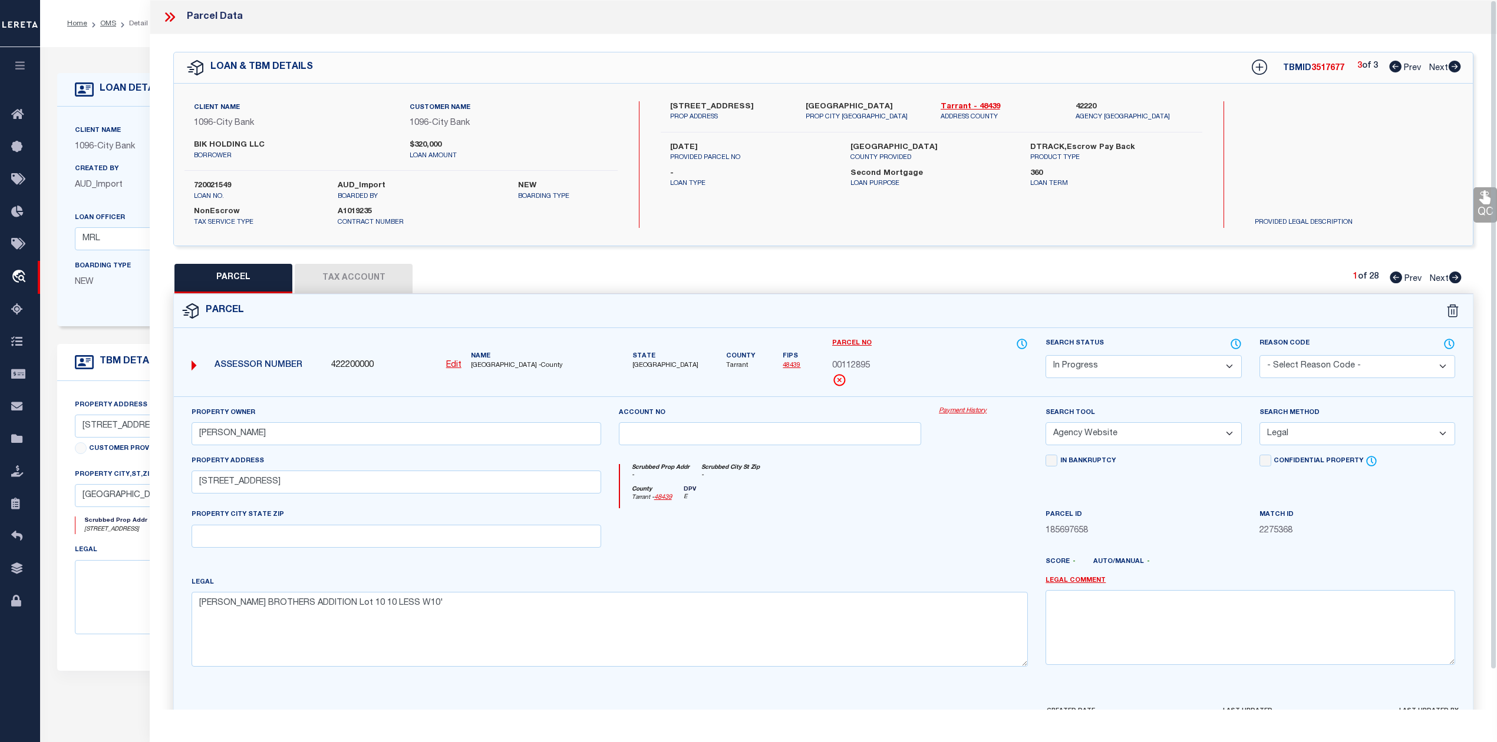
click at [889, 531] on div at bounding box center [770, 532] width 321 height 48
click at [909, 507] on div "County Tarrant - 48439 DPV E" at bounding box center [824, 497] width 408 height 23
click at [364, 281] on button "Tax Account" at bounding box center [354, 278] width 118 height 29
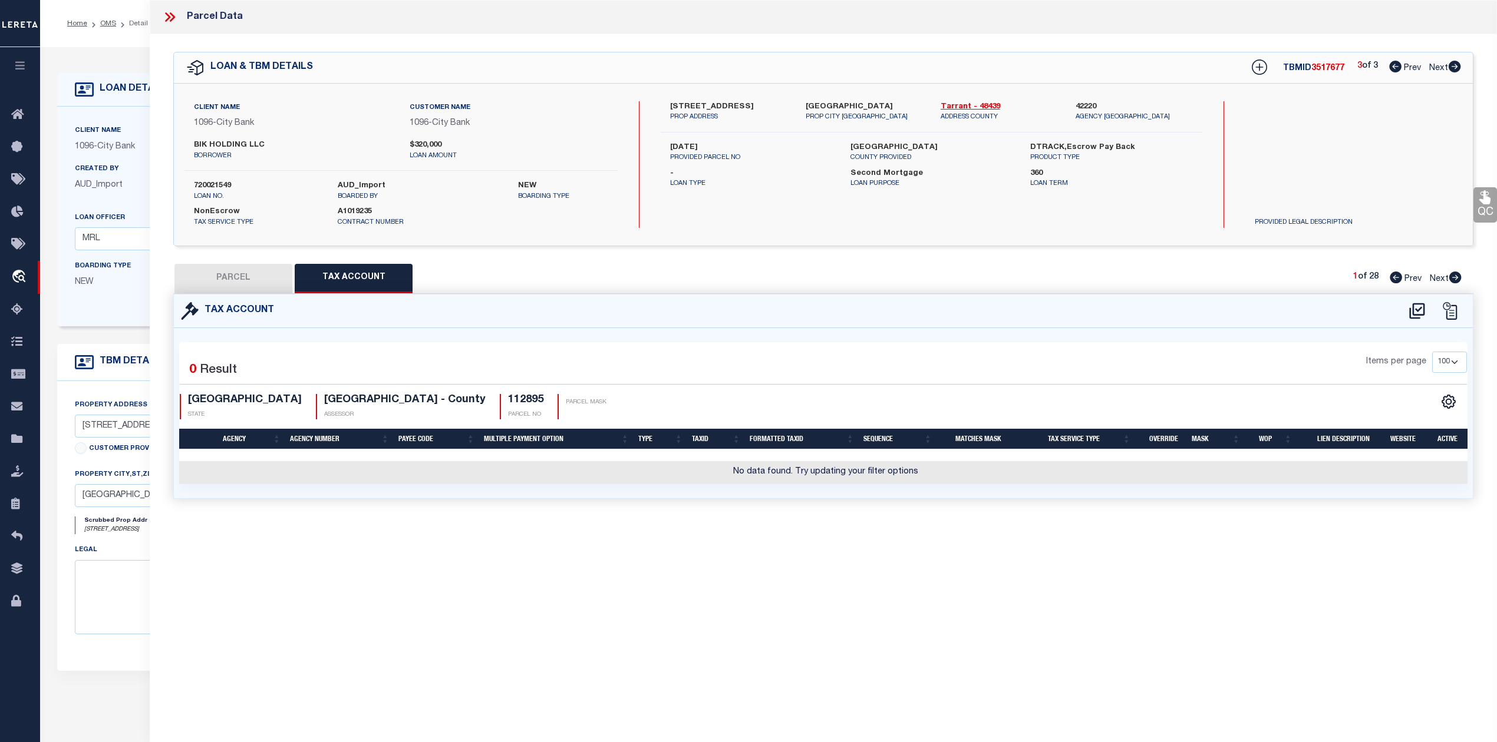
click at [811, 362] on div "Items per page 10 25 50 100" at bounding box center [986, 367] width 961 height 31
click at [243, 271] on button "PARCEL" at bounding box center [233, 278] width 118 height 29
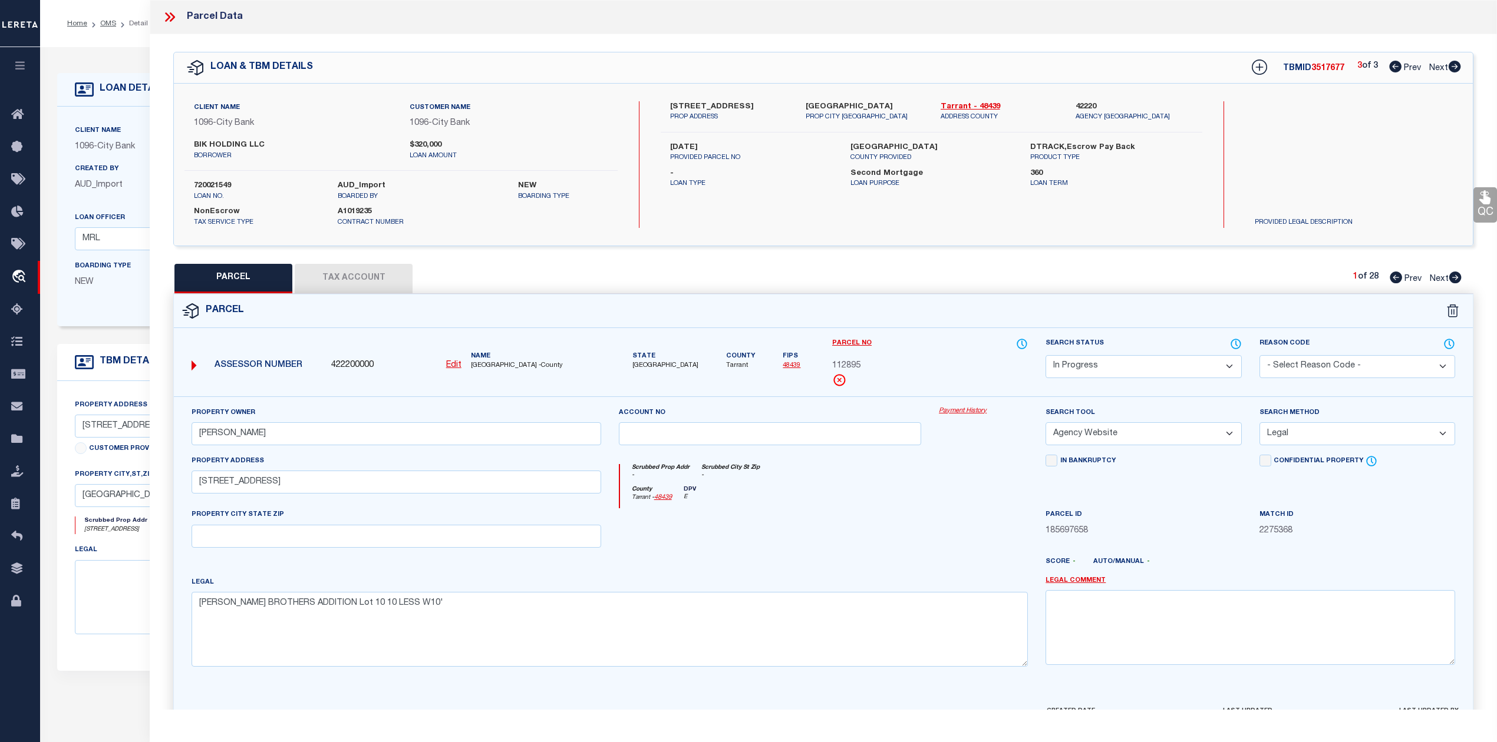
click at [1135, 363] on select "Automated Search Bad Parcel Complete Duplicate Parcel High Dollar Reporting In …" at bounding box center [1143, 366] width 196 height 23
click at [1045, 355] on select "Automated Search Bad Parcel Complete Duplicate Parcel High Dollar Reporting In …" at bounding box center [1143, 366] width 196 height 23
click at [883, 543] on div at bounding box center [770, 532] width 321 height 48
click at [1285, 368] on select "- Select Reason Code - 099 - Other (Provide additional detail) ACT - Agency Cha…" at bounding box center [1357, 366] width 196 height 23
click at [1259, 355] on select "- Select Reason Code - 099 - Other (Provide additional detail) ACT - Agency Cha…" at bounding box center [1357, 366] width 196 height 23
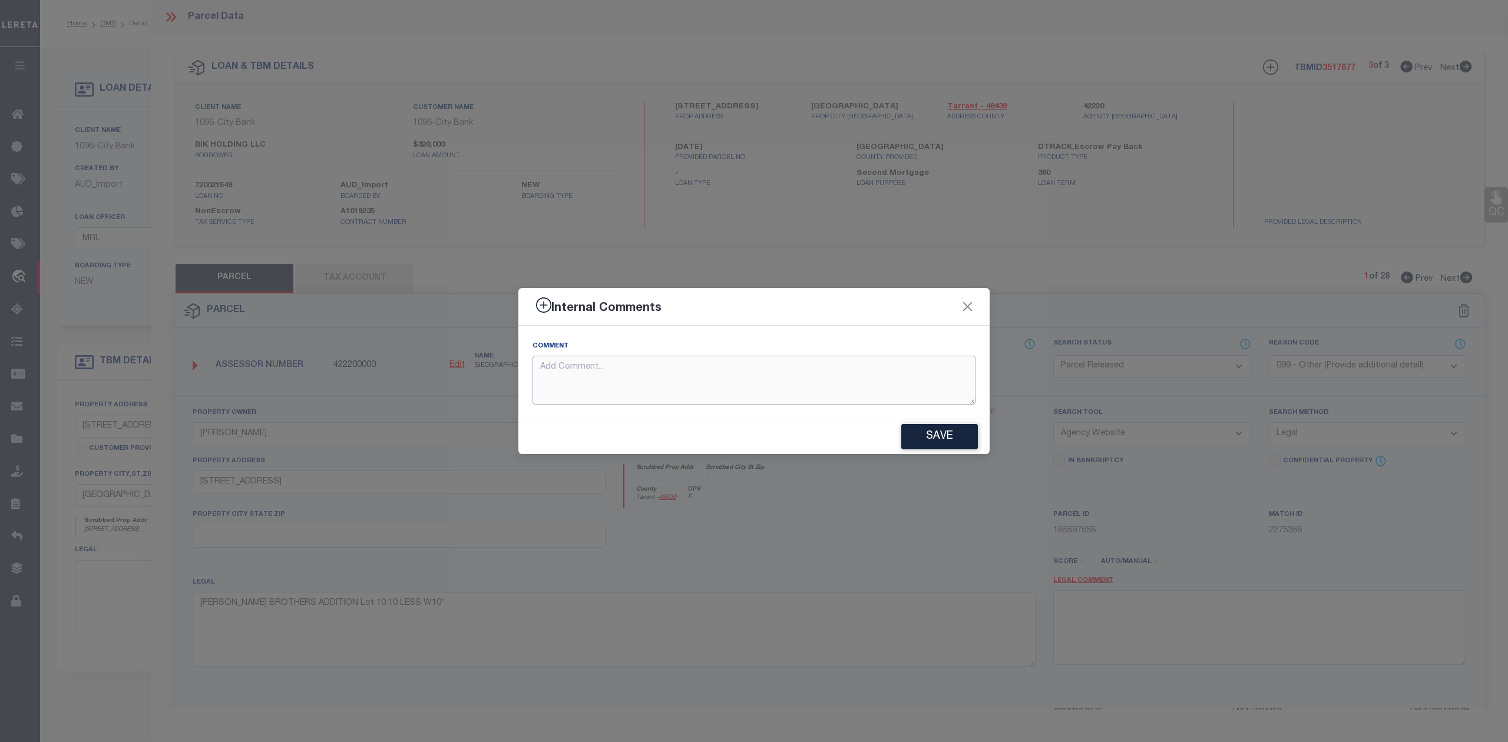
click at [706, 385] on textarea at bounding box center [754, 380] width 443 height 49
paste textarea "Parcel not needed"
click at [954, 439] on button "Save" at bounding box center [939, 436] width 77 height 25
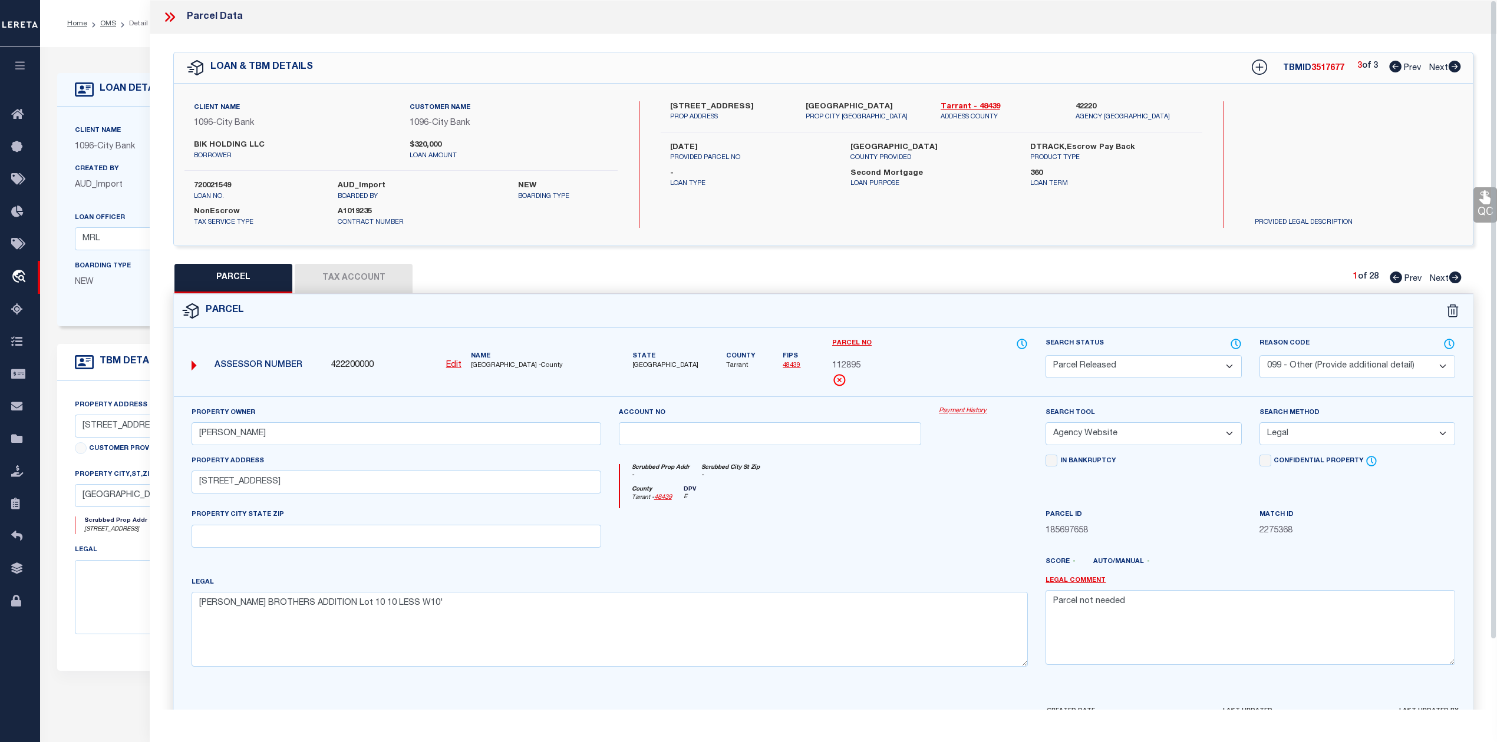
click at [909, 536] on div at bounding box center [770, 532] width 321 height 48
click at [906, 514] on div at bounding box center [770, 532] width 321 height 48
click at [1112, 276] on div "PARCEL Tax Account 1 of 28 Prev Next" at bounding box center [823, 278] width 1300 height 29
click at [1453, 279] on icon at bounding box center [1454, 278] width 13 height 12
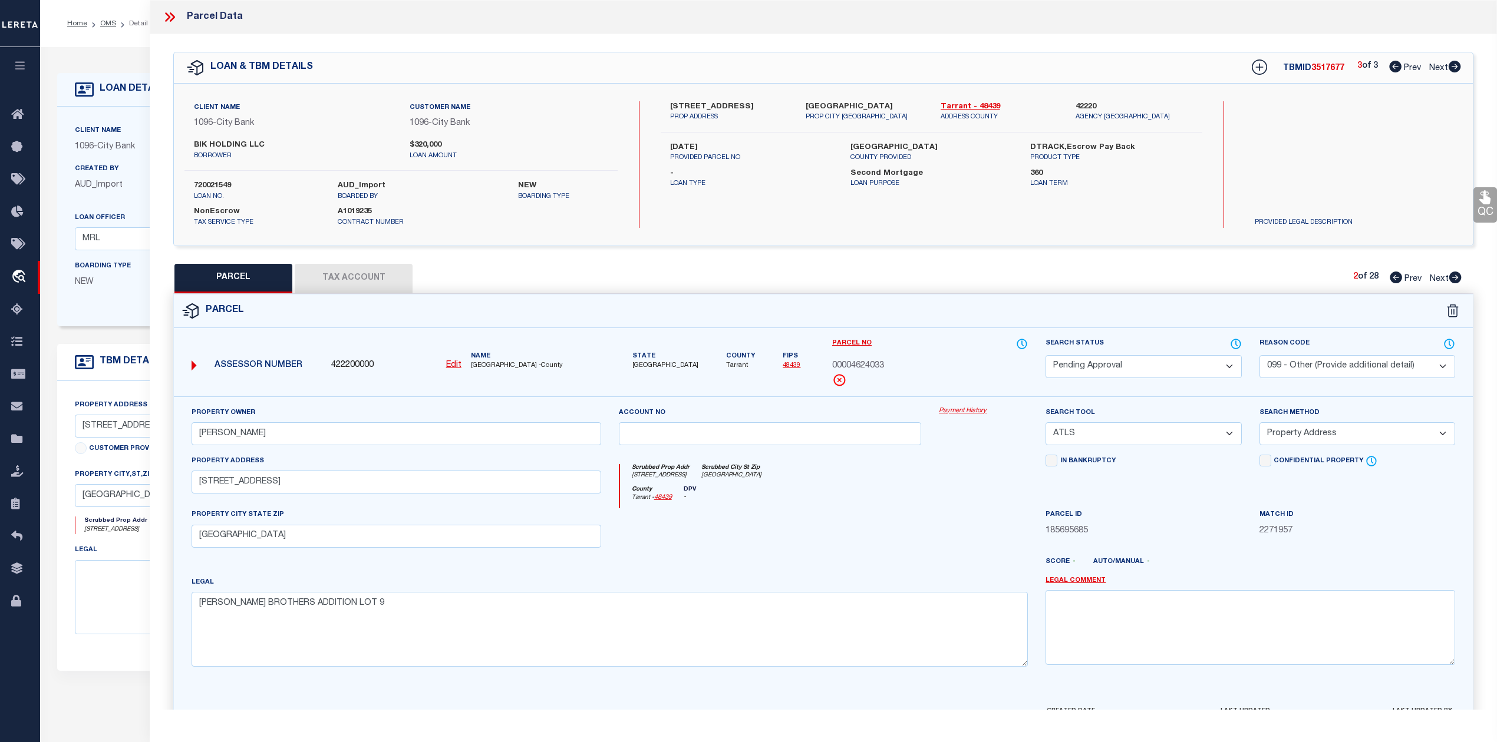
click at [1453, 279] on icon at bounding box center [1454, 278] width 13 height 12
click at [1393, 281] on icon at bounding box center [1395, 278] width 12 height 12
click at [1134, 267] on div "PARCEL Tax Account 1 of 28 Prev Next" at bounding box center [823, 278] width 1300 height 29
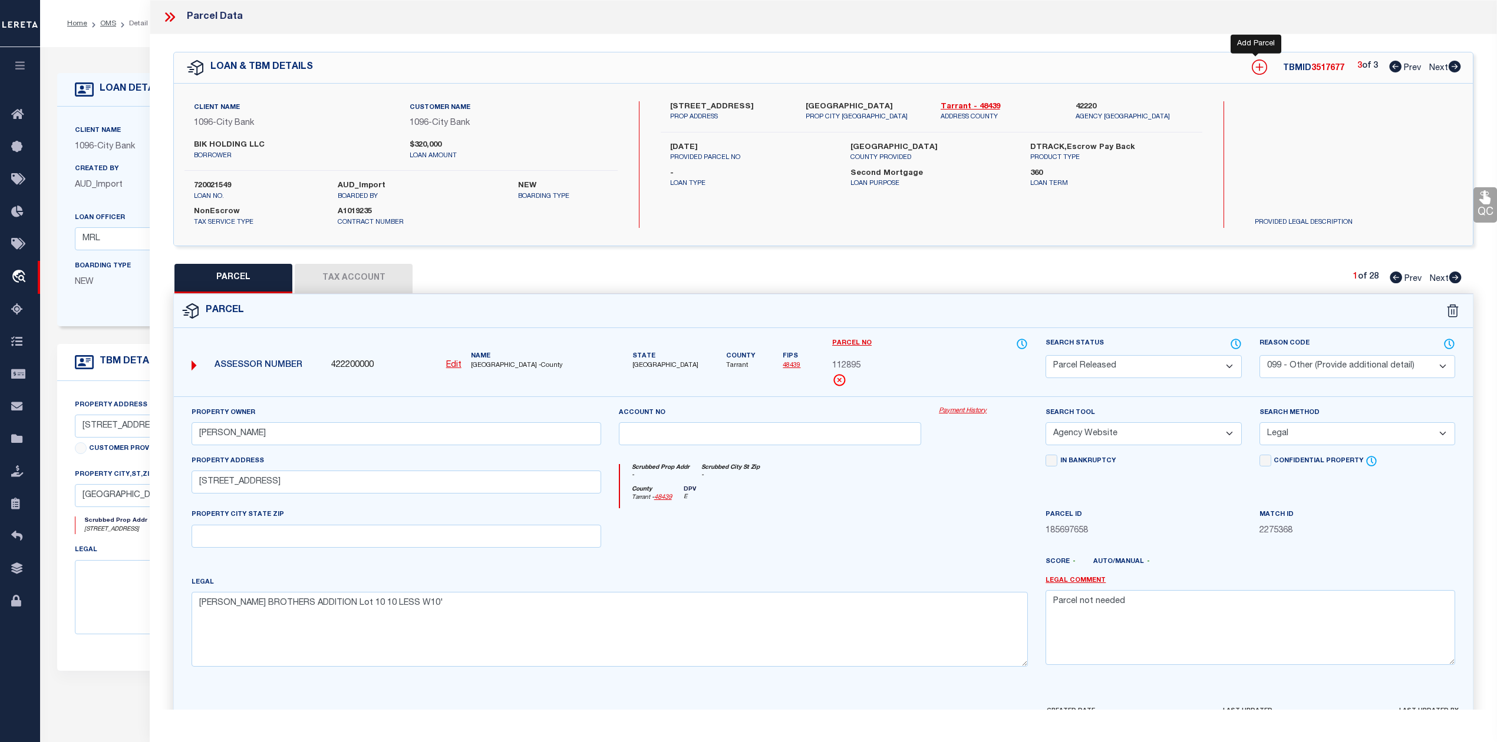
click at [1251, 67] on icon at bounding box center [1258, 67] width 15 height 15
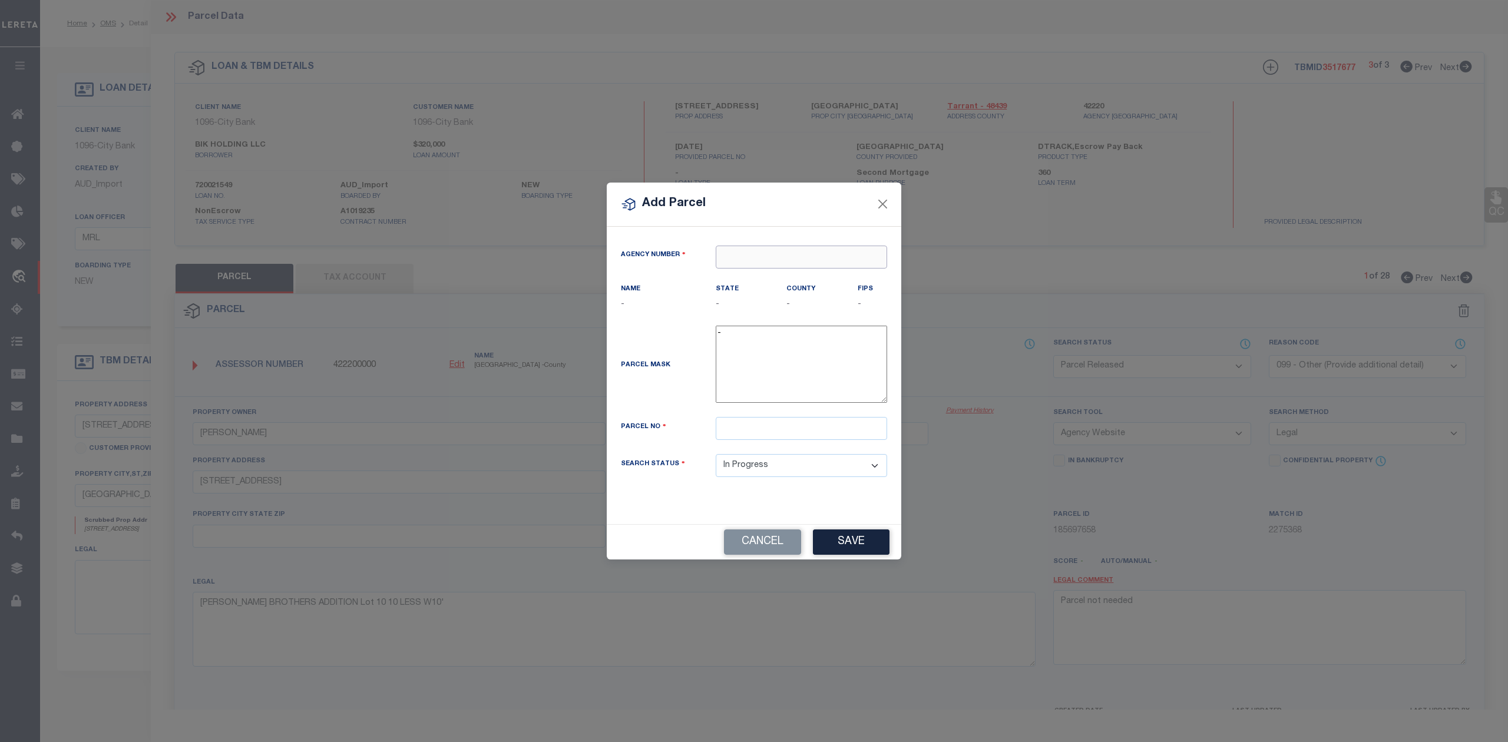
click at [805, 252] on input "text" at bounding box center [801, 257] width 171 height 23
click at [823, 279] on div "422200000 : TARRANT COUNTY" at bounding box center [801, 285] width 170 height 34
click at [729, 432] on input "text" at bounding box center [801, 428] width 171 height 23
paste input "00112895"
click at [703, 437] on div "Parcel No" at bounding box center [659, 429] width 95 height 16
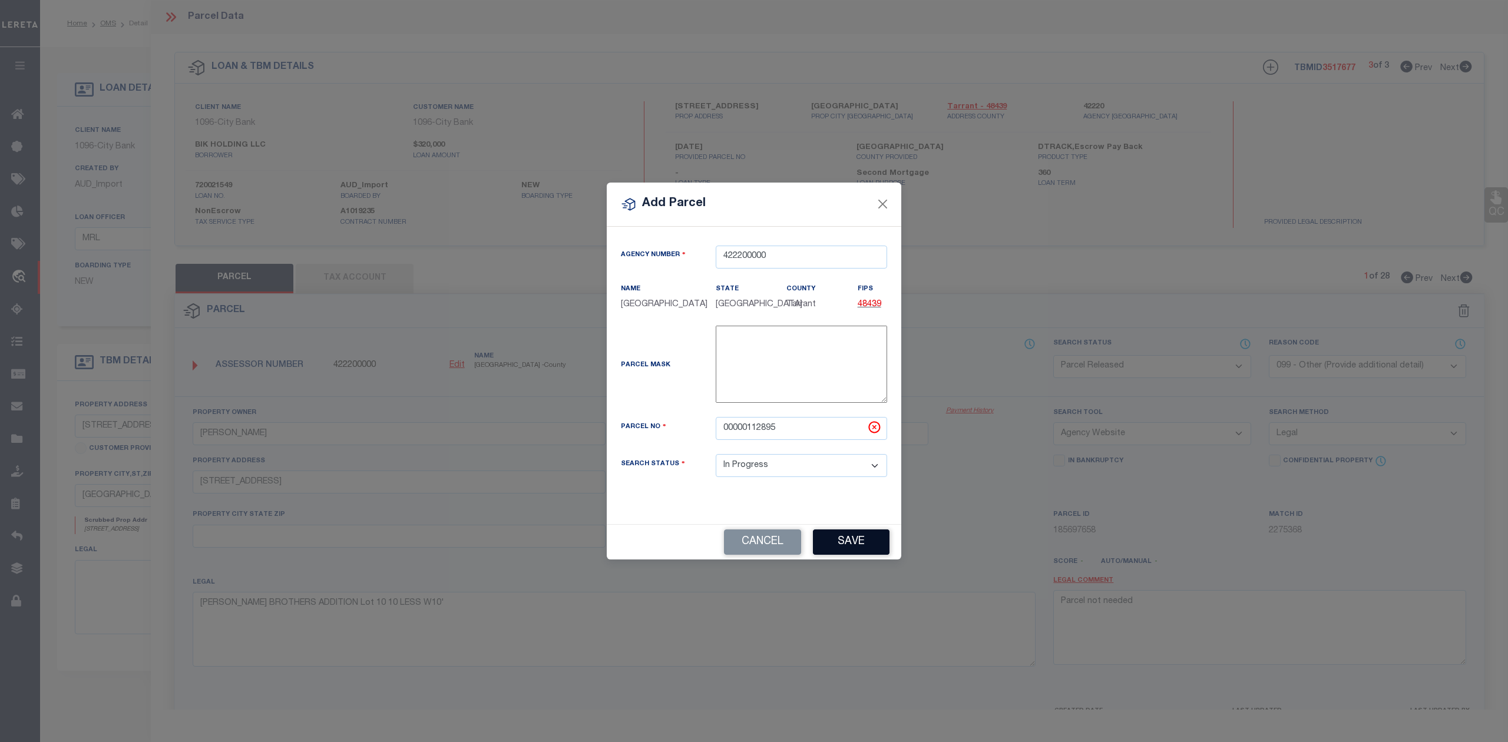
click at [846, 551] on button "Save" at bounding box center [851, 542] width 77 height 25
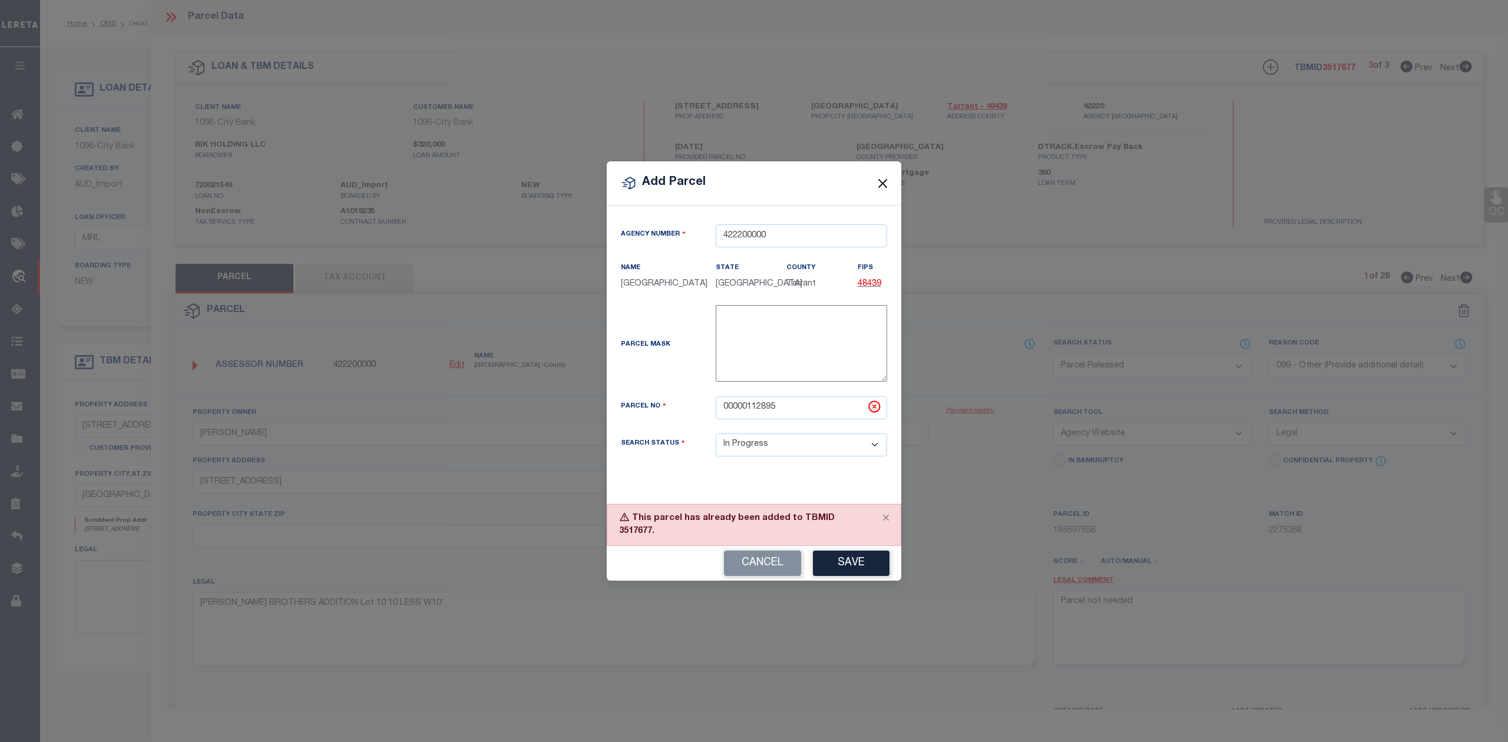
click at [886, 183] on button "Close" at bounding box center [883, 183] width 15 height 15
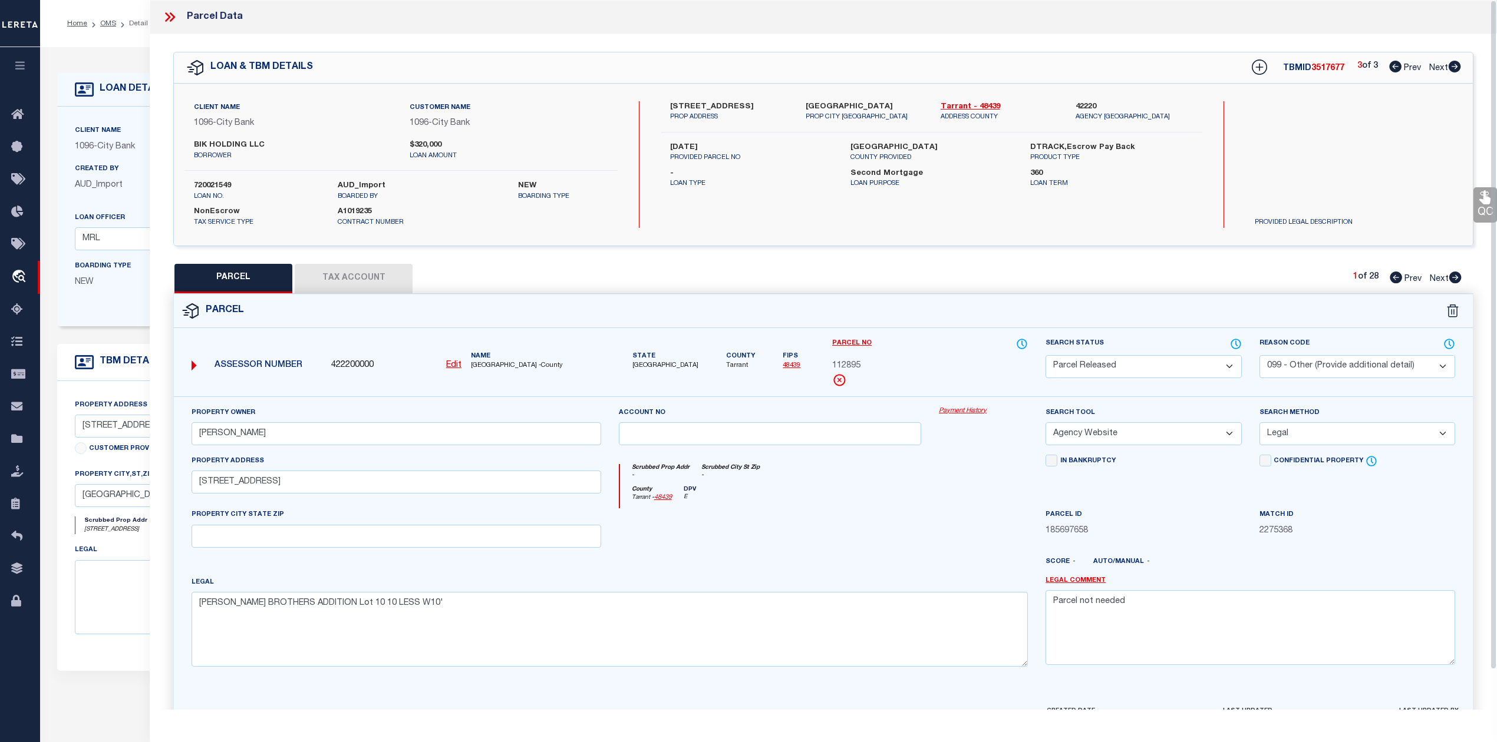
click at [993, 295] on div "Parcel" at bounding box center [823, 312] width 1299 height 34
click at [1452, 275] on icon at bounding box center [1455, 278] width 12 height 12
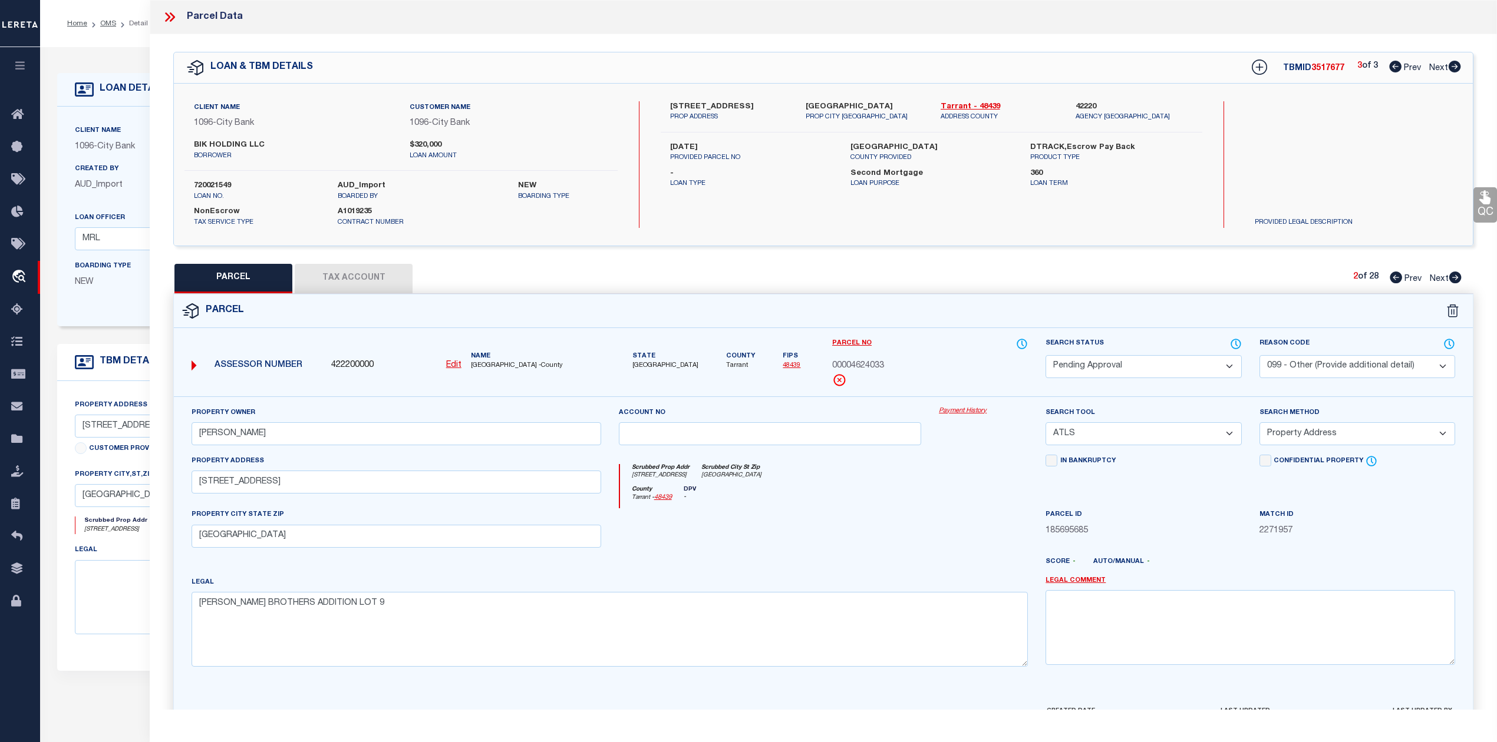
click at [1452, 275] on icon at bounding box center [1455, 278] width 12 height 12
click at [838, 557] on div at bounding box center [770, 532] width 321 height 48
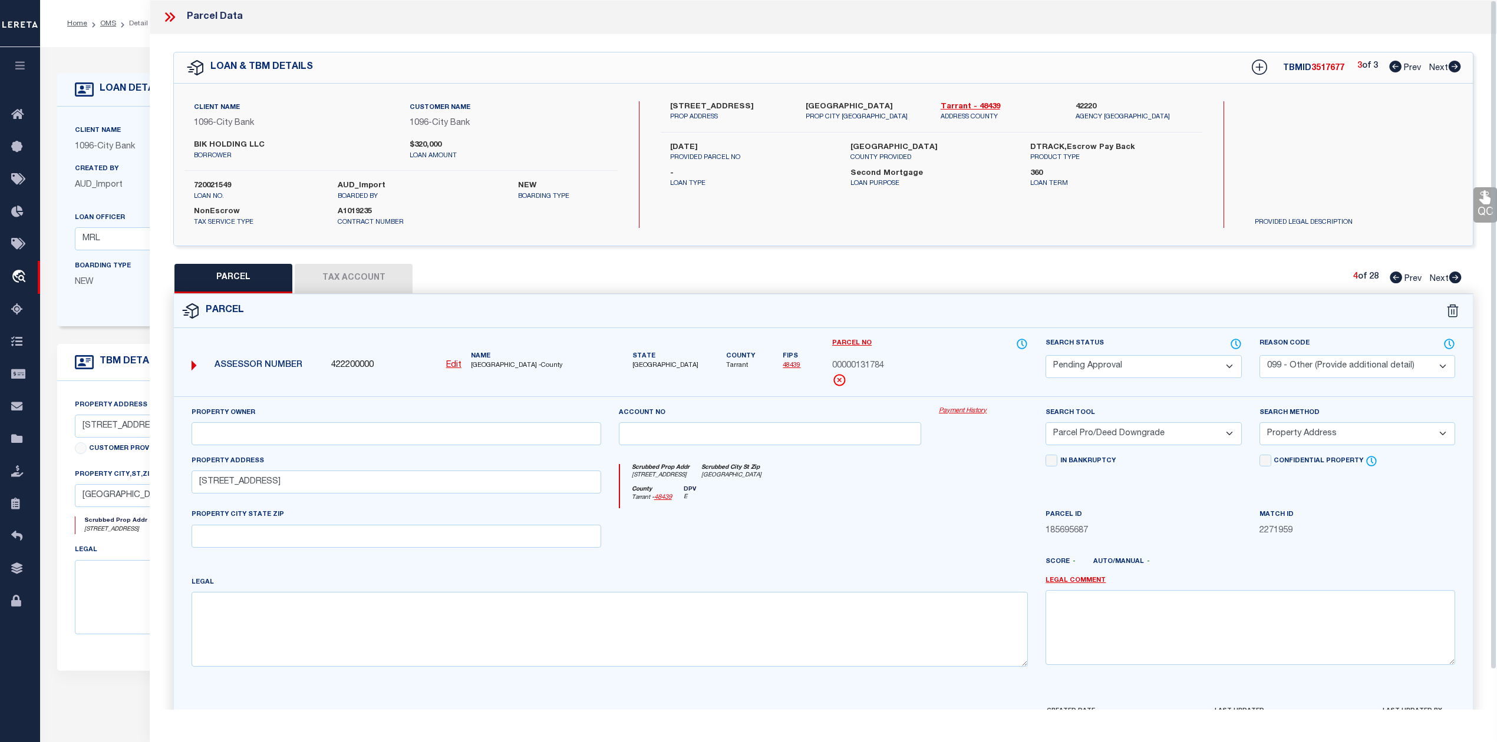
click at [1042, 291] on div "PARCEL Tax Account 4 of 28 Prev Next" at bounding box center [823, 278] width 1300 height 29
click at [1456, 279] on icon at bounding box center [1454, 278] width 13 height 12
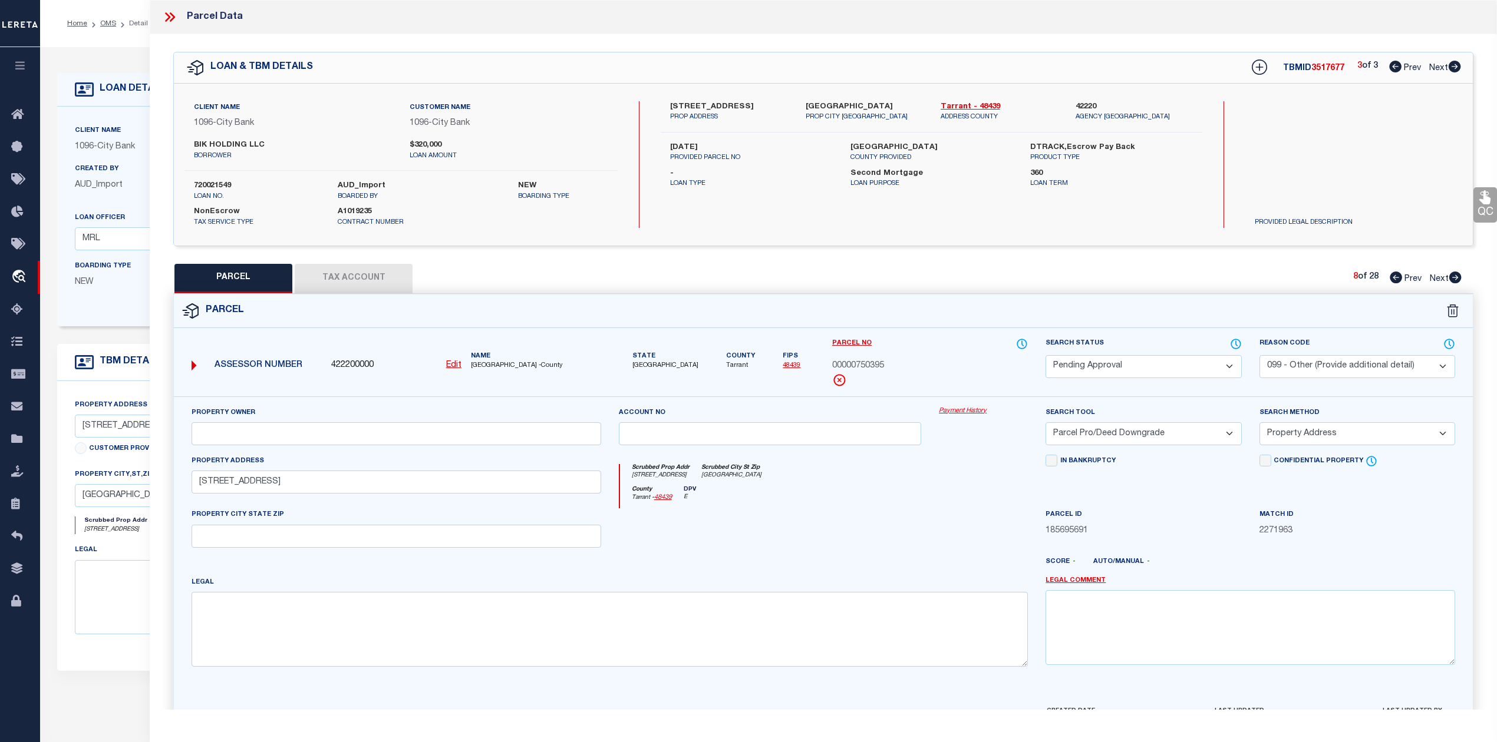
click at [1456, 279] on icon at bounding box center [1454, 278] width 13 height 12
click at [1395, 277] on icon at bounding box center [1395, 278] width 12 height 12
click at [1398, 276] on icon at bounding box center [1395, 278] width 12 height 12
click at [1452, 276] on icon at bounding box center [1455, 278] width 12 height 12
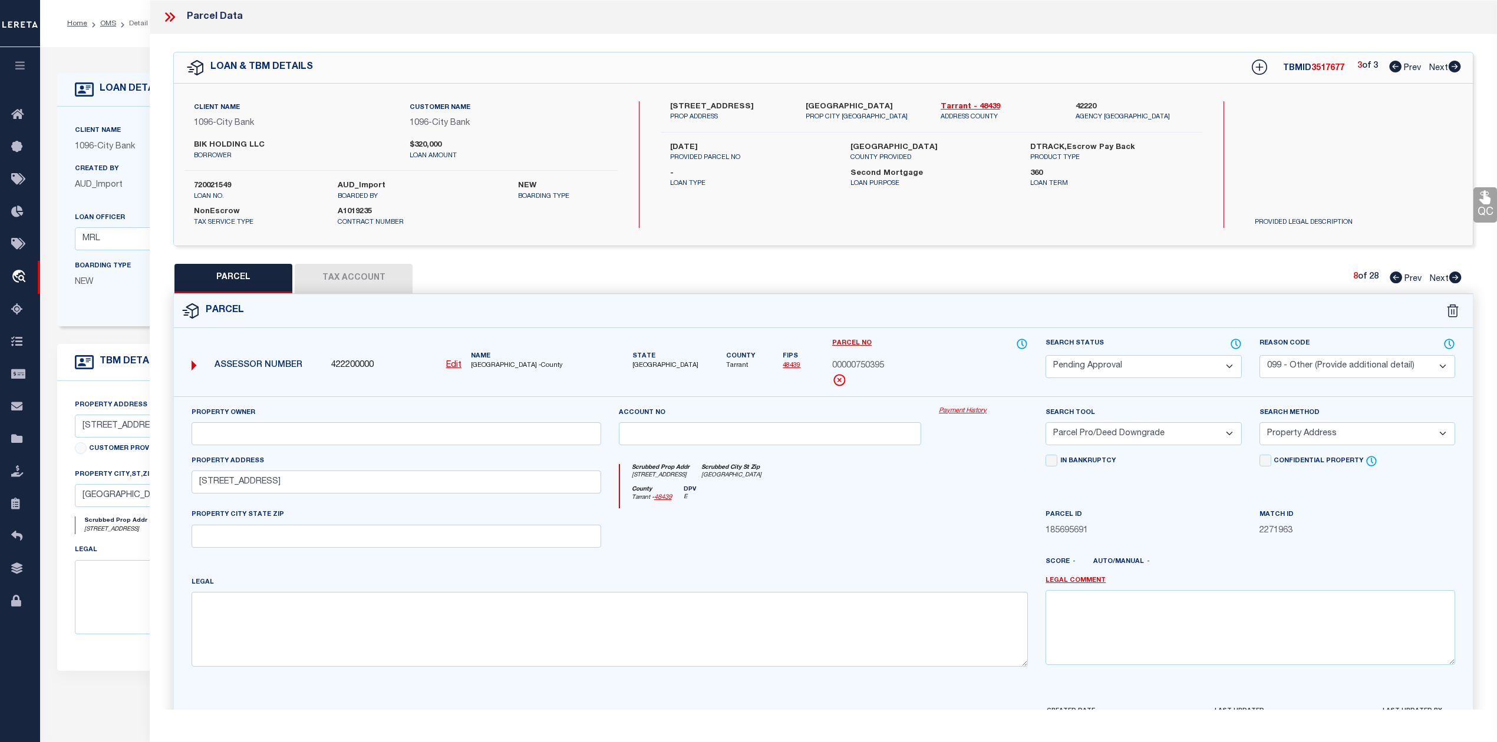
click at [1452, 276] on icon at bounding box center [1455, 278] width 12 height 12
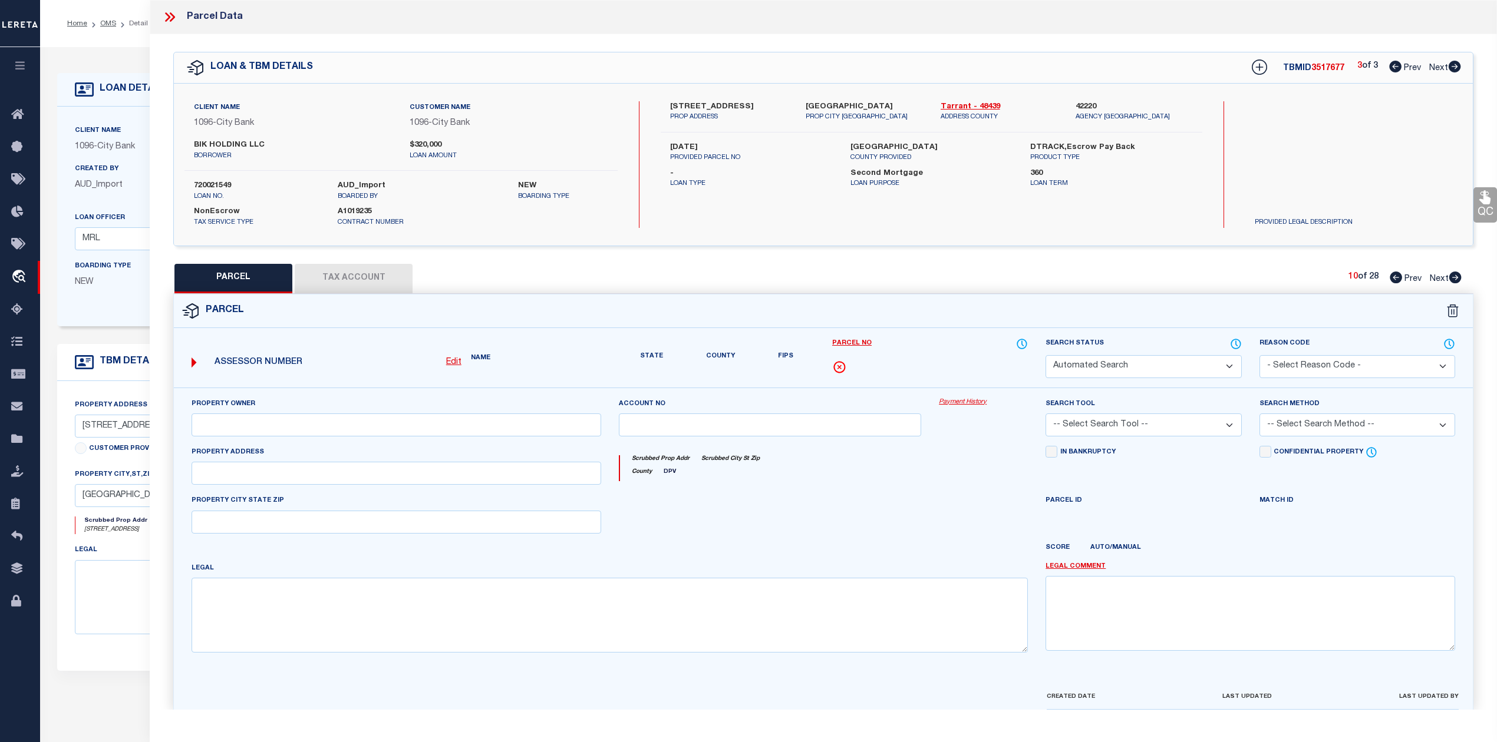
click at [1452, 276] on icon at bounding box center [1455, 278] width 12 height 12
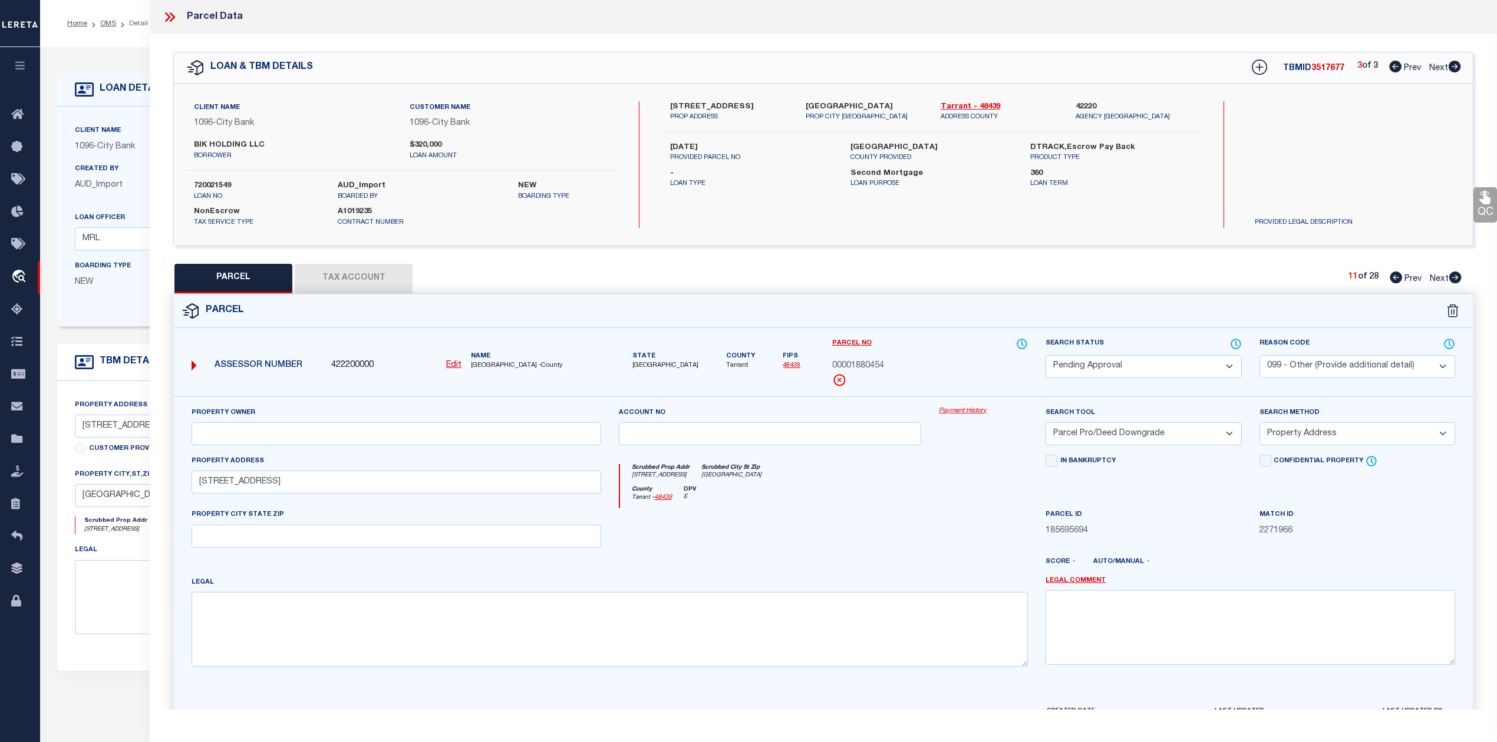
click at [1452, 276] on icon at bounding box center [1455, 278] width 12 height 12
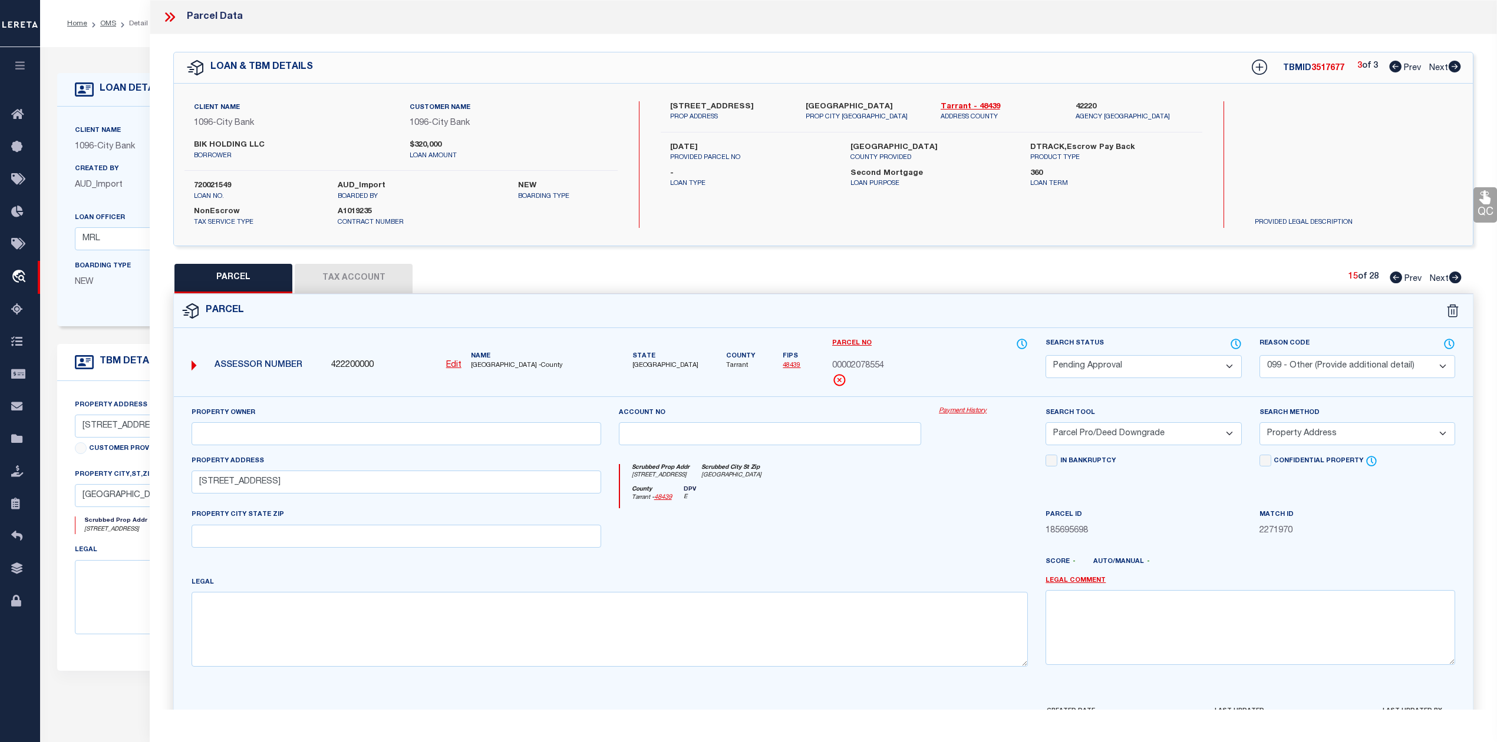
click at [1452, 276] on icon at bounding box center [1455, 278] width 12 height 12
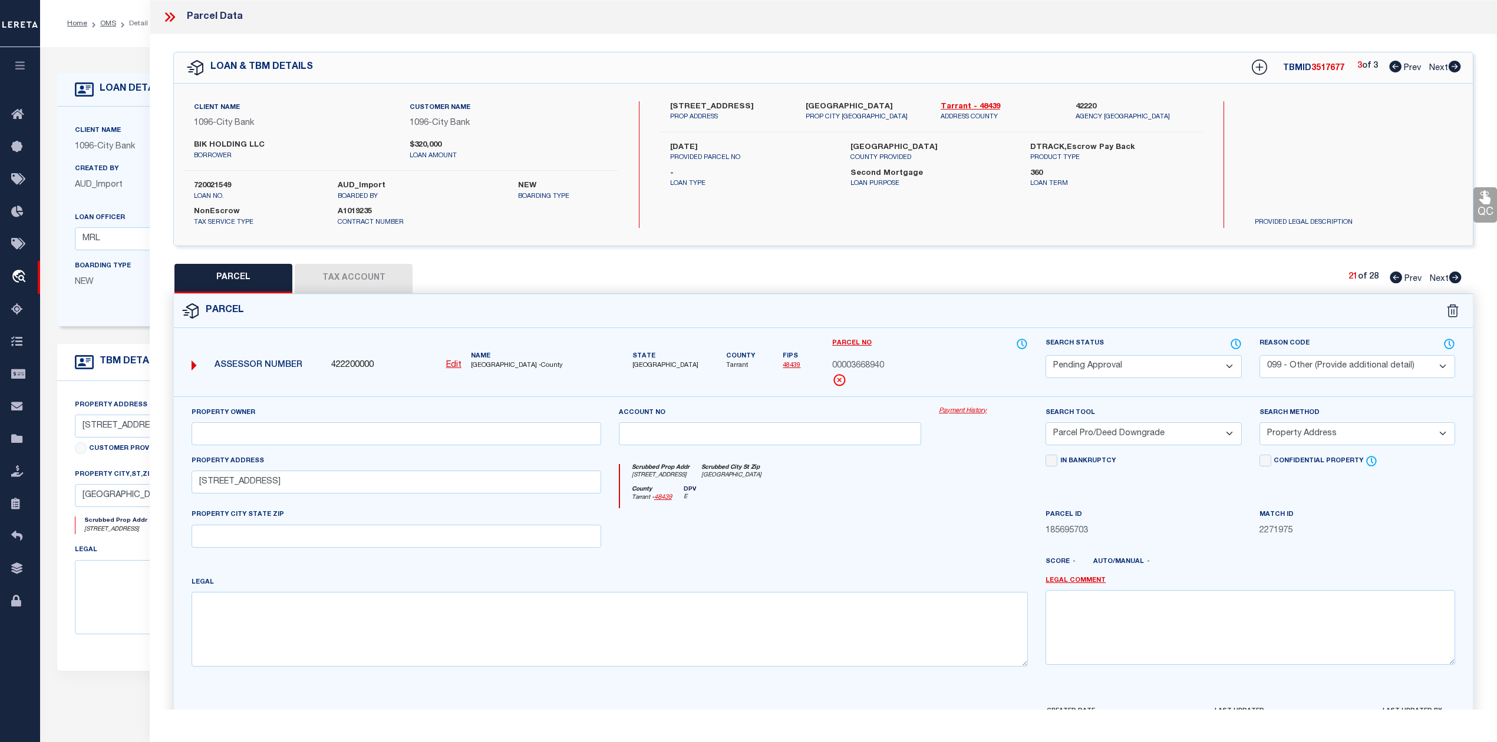
click at [1452, 276] on icon at bounding box center [1455, 278] width 12 height 12
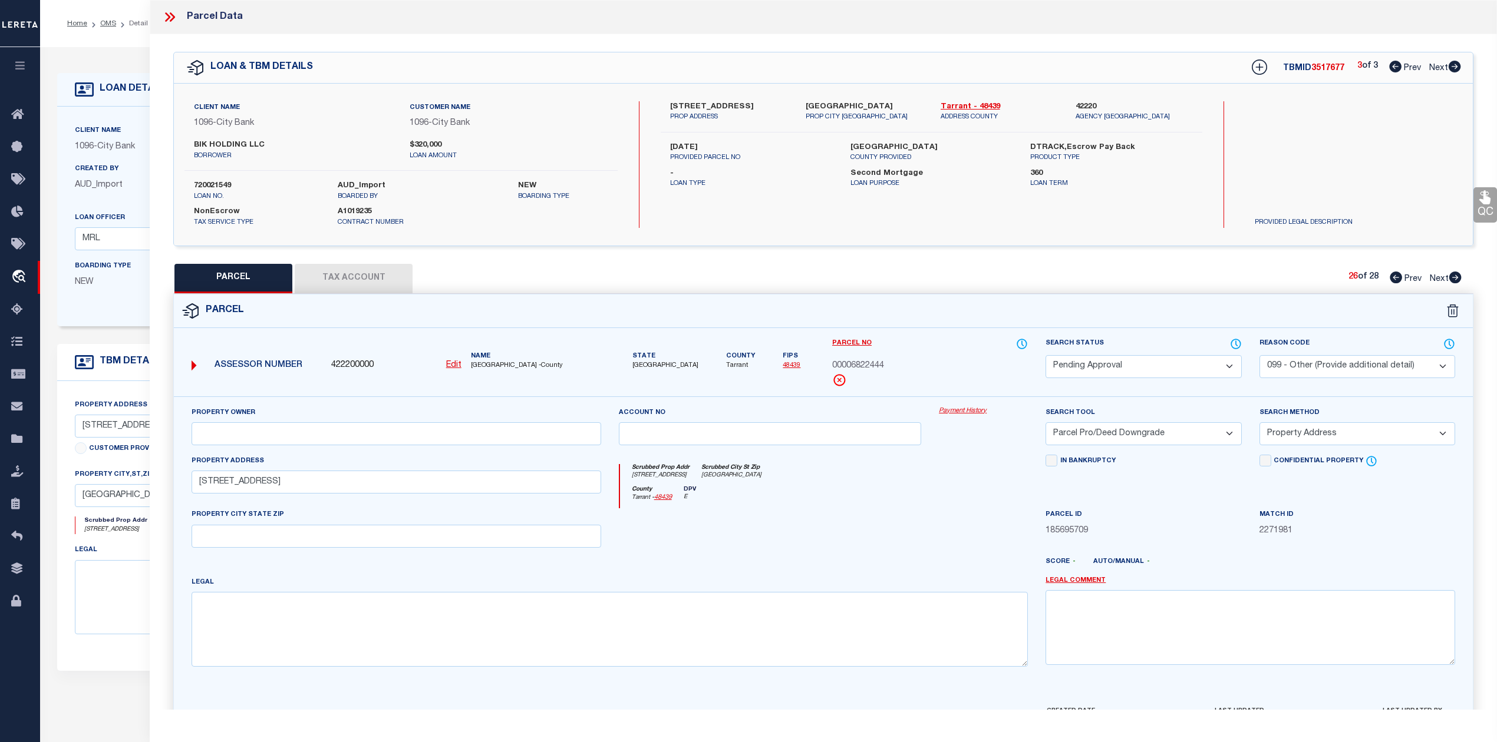
click at [1452, 276] on icon at bounding box center [1455, 278] width 12 height 12
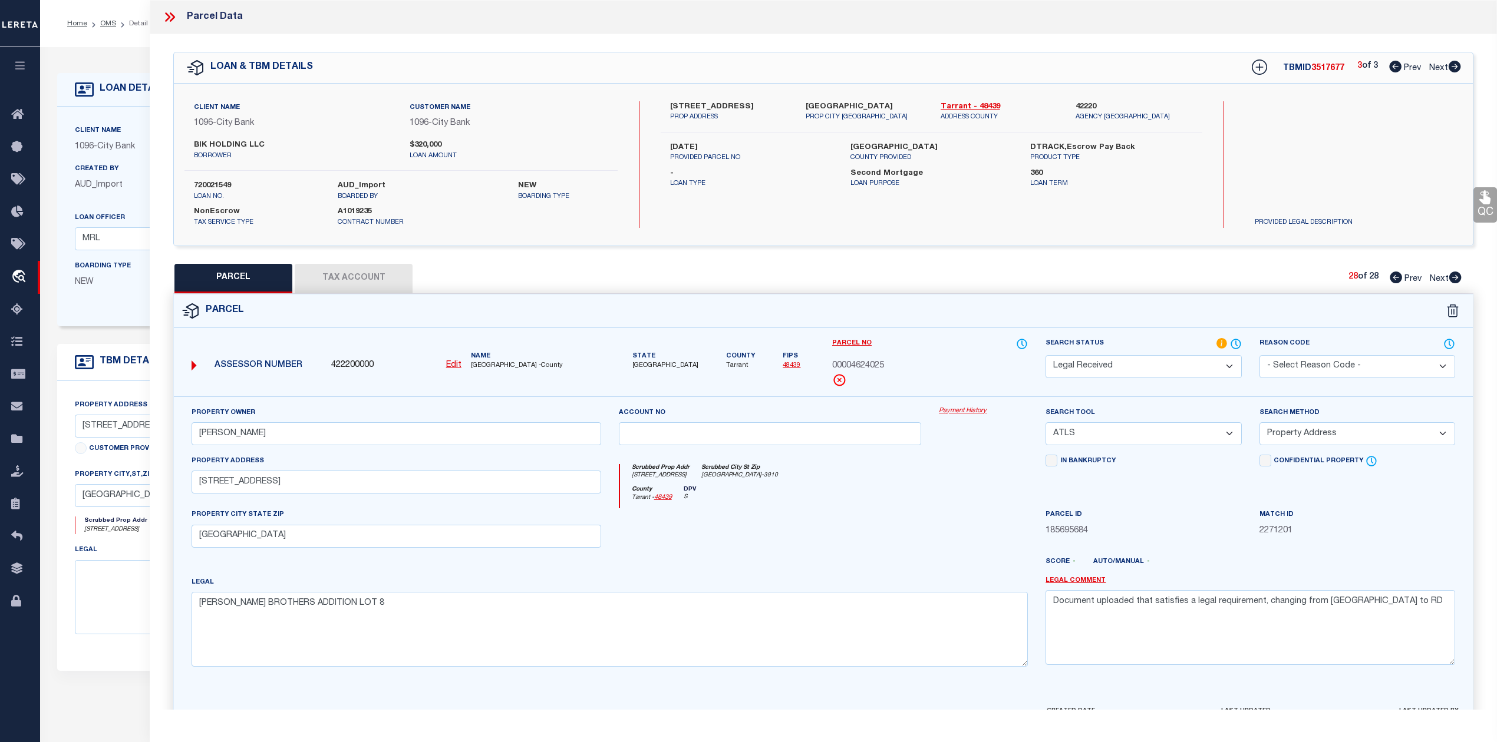
click at [1452, 276] on icon at bounding box center [1455, 278] width 12 height 12
click at [1396, 279] on icon at bounding box center [1395, 278] width 12 height 12
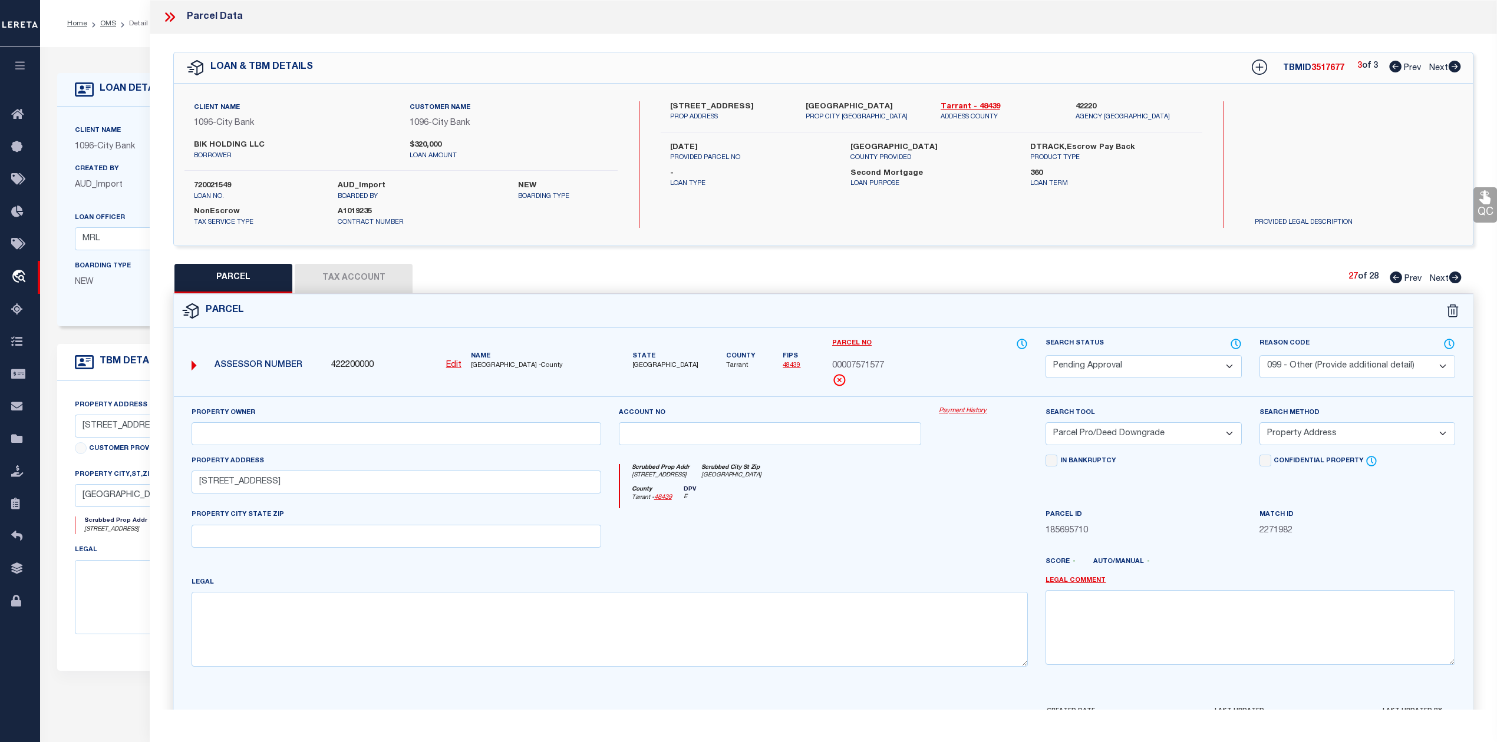
click at [1396, 279] on icon at bounding box center [1395, 278] width 12 height 12
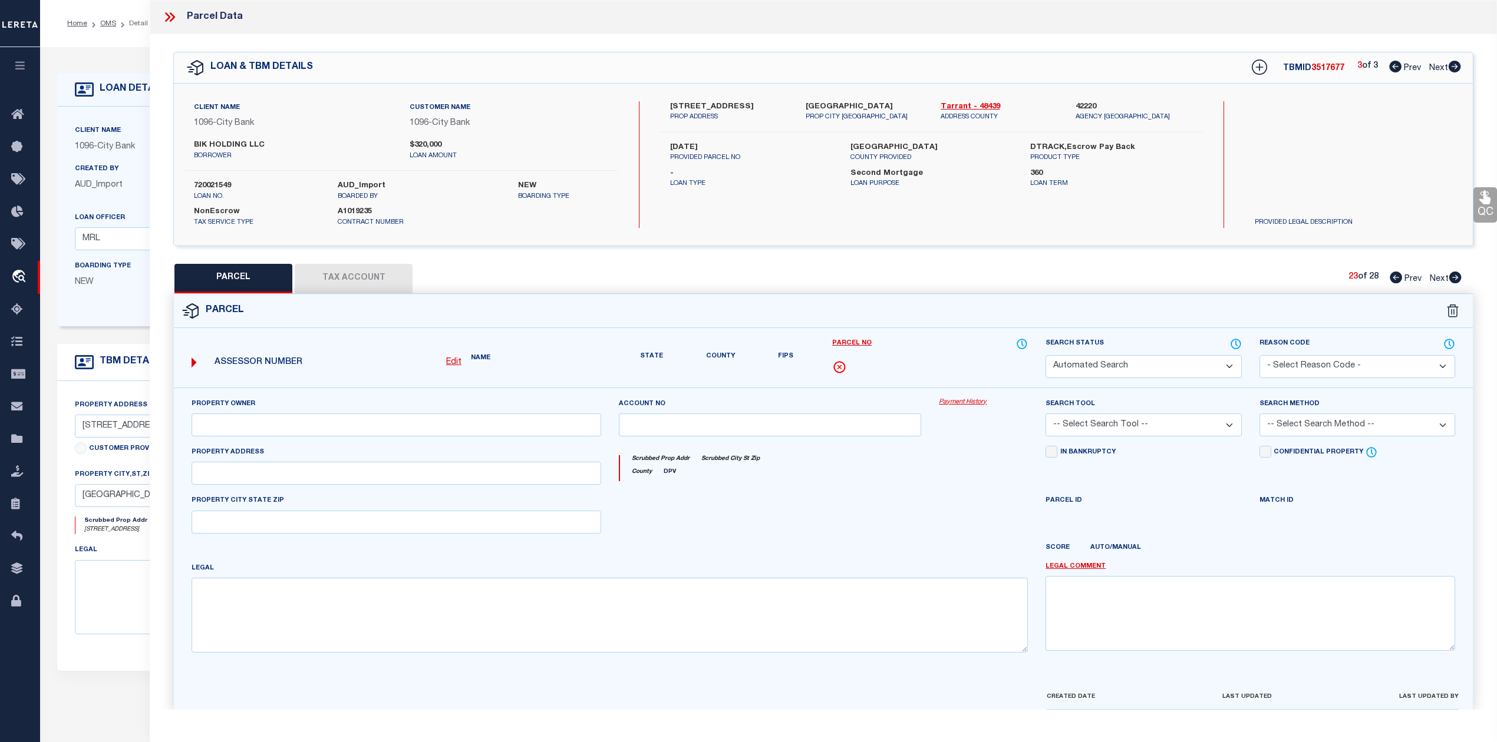
click at [1396, 279] on icon at bounding box center [1395, 278] width 12 height 12
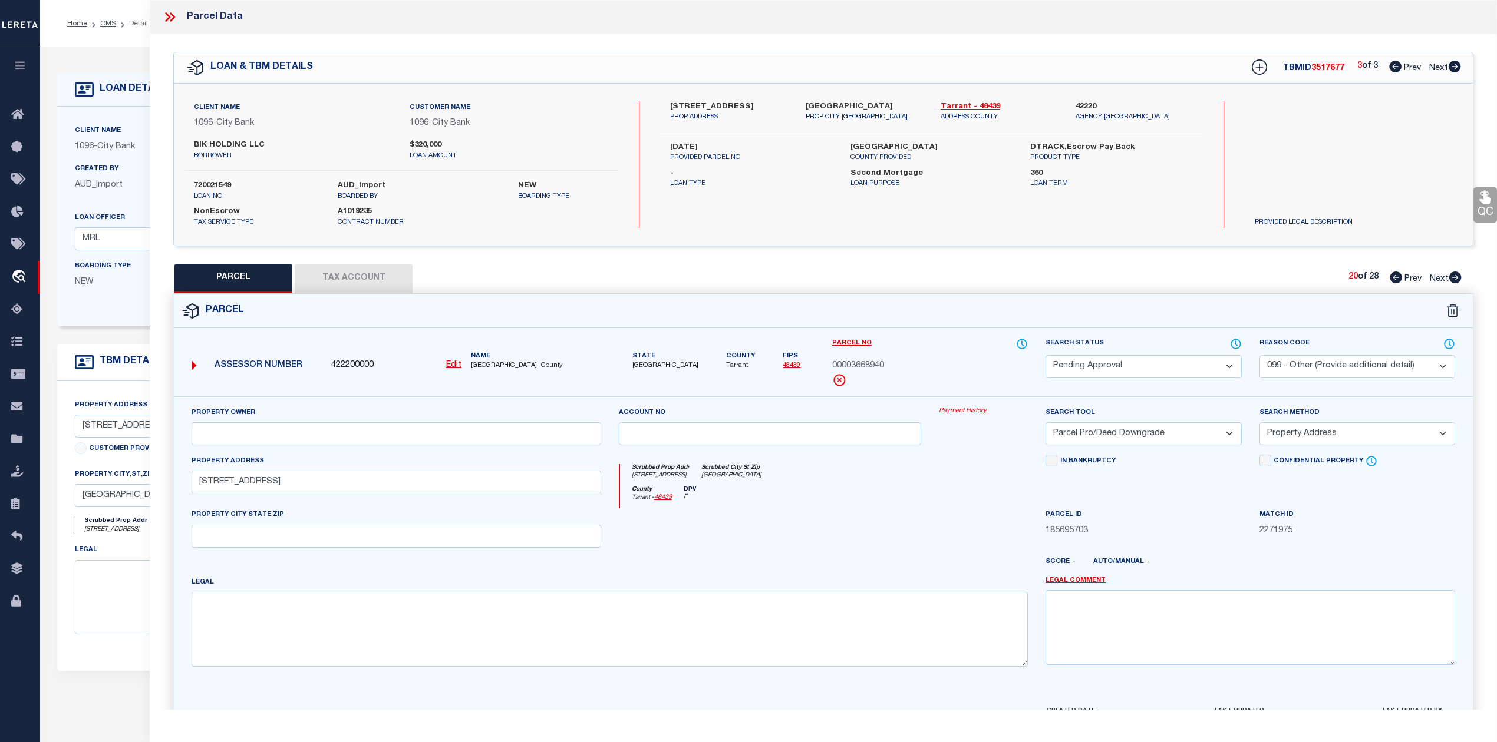
click at [163, 18] on icon at bounding box center [169, 16] width 15 height 15
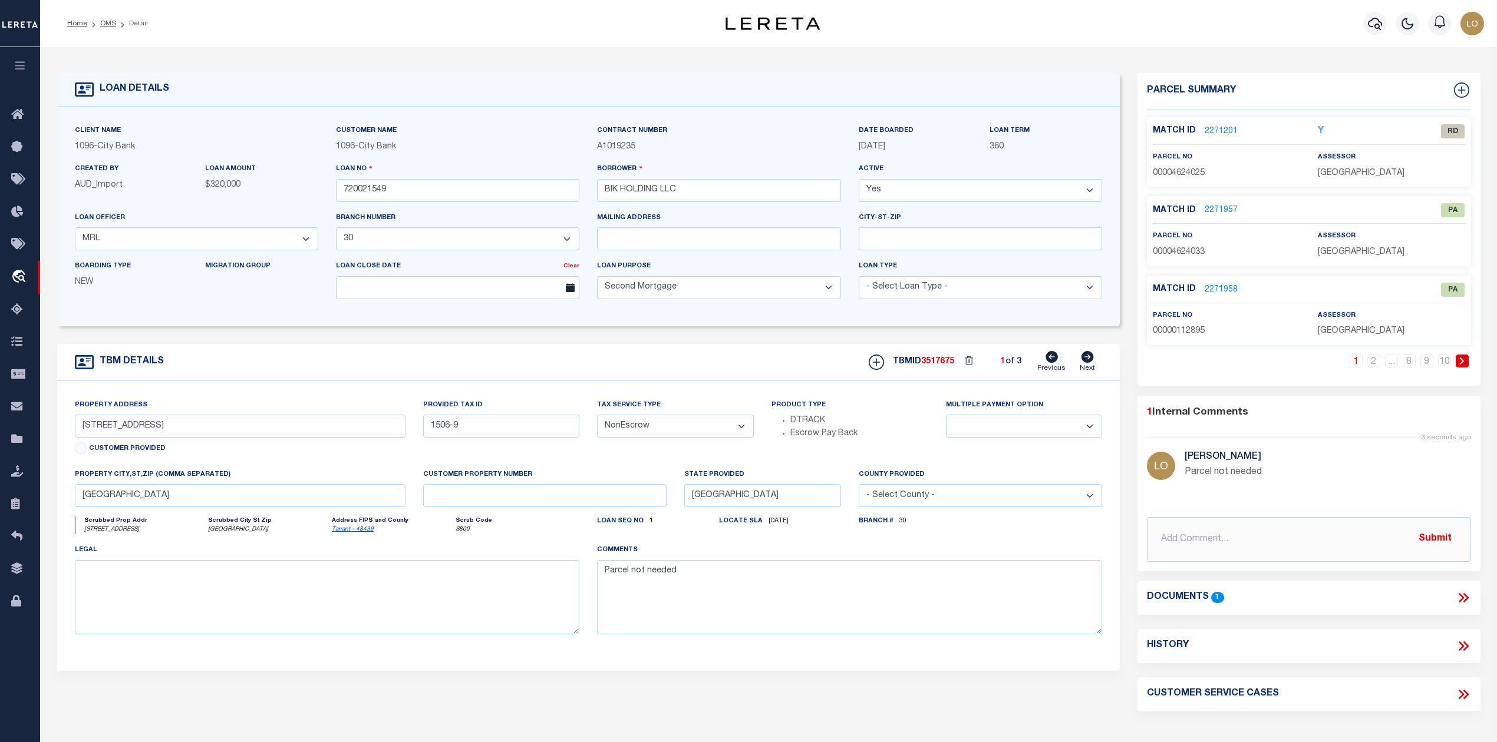
click at [1220, 125] on link "2271201" at bounding box center [1220, 131] width 33 height 12
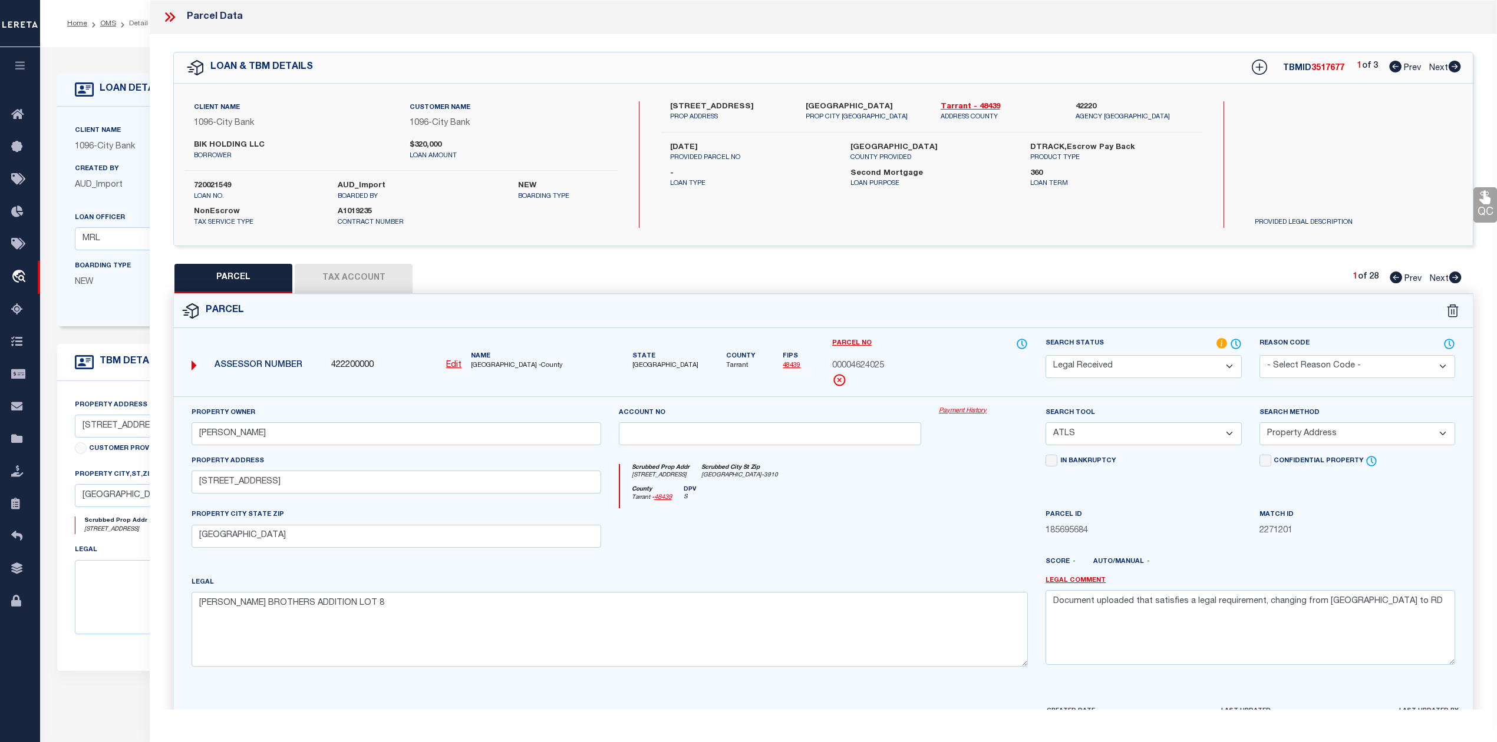
click at [1453, 66] on icon at bounding box center [1454, 67] width 12 height 12
click at [1455, 281] on icon at bounding box center [1455, 278] width 12 height 12
click at [1452, 279] on icon at bounding box center [1455, 278] width 12 height 12
click at [455, 362] on u "Edit" at bounding box center [453, 365] width 15 height 8
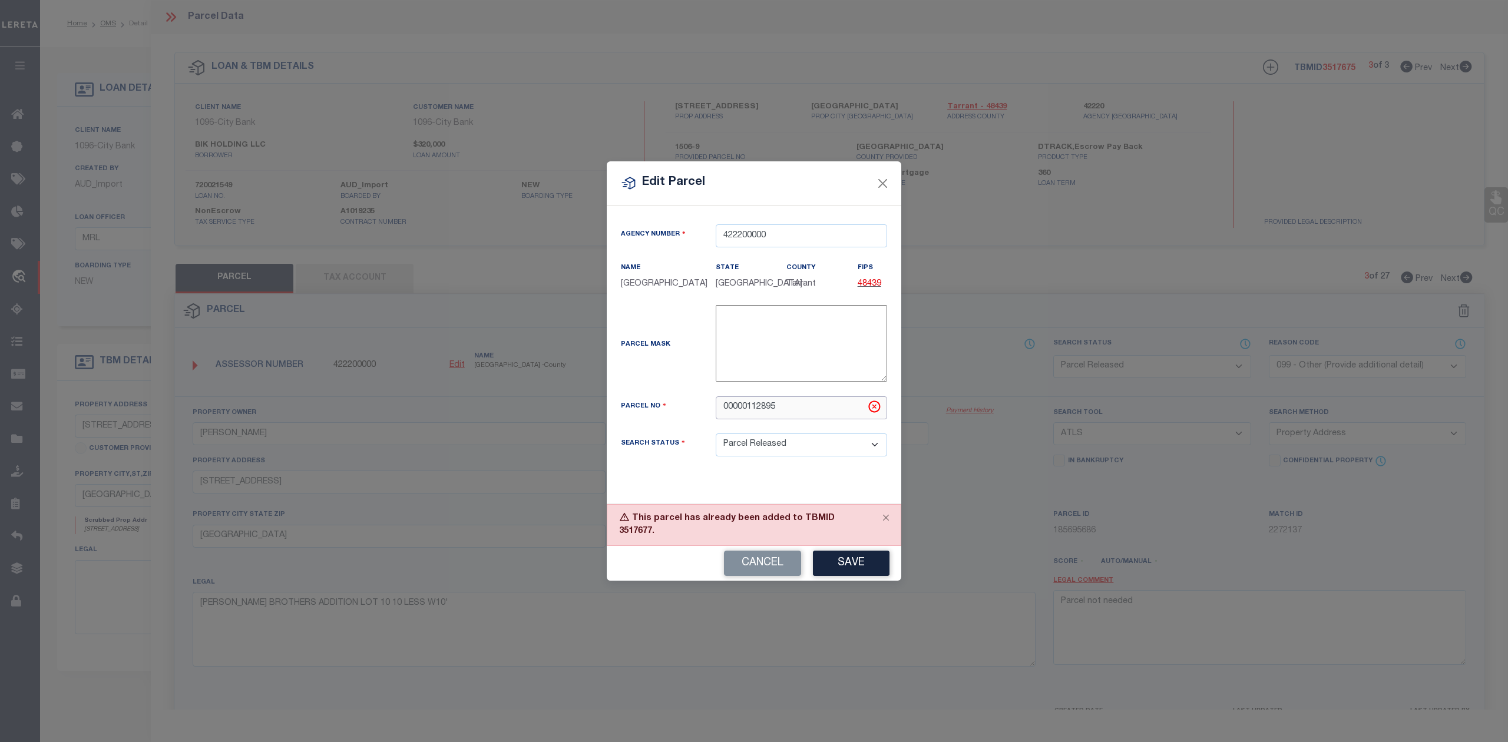
drag, startPoint x: 767, startPoint y: 421, endPoint x: 745, endPoint y: 418, distance: 22.0
click at [745, 418] on input "00000112895" at bounding box center [801, 408] width 171 height 23
click at [825, 564] on button "Save" at bounding box center [851, 563] width 77 height 25
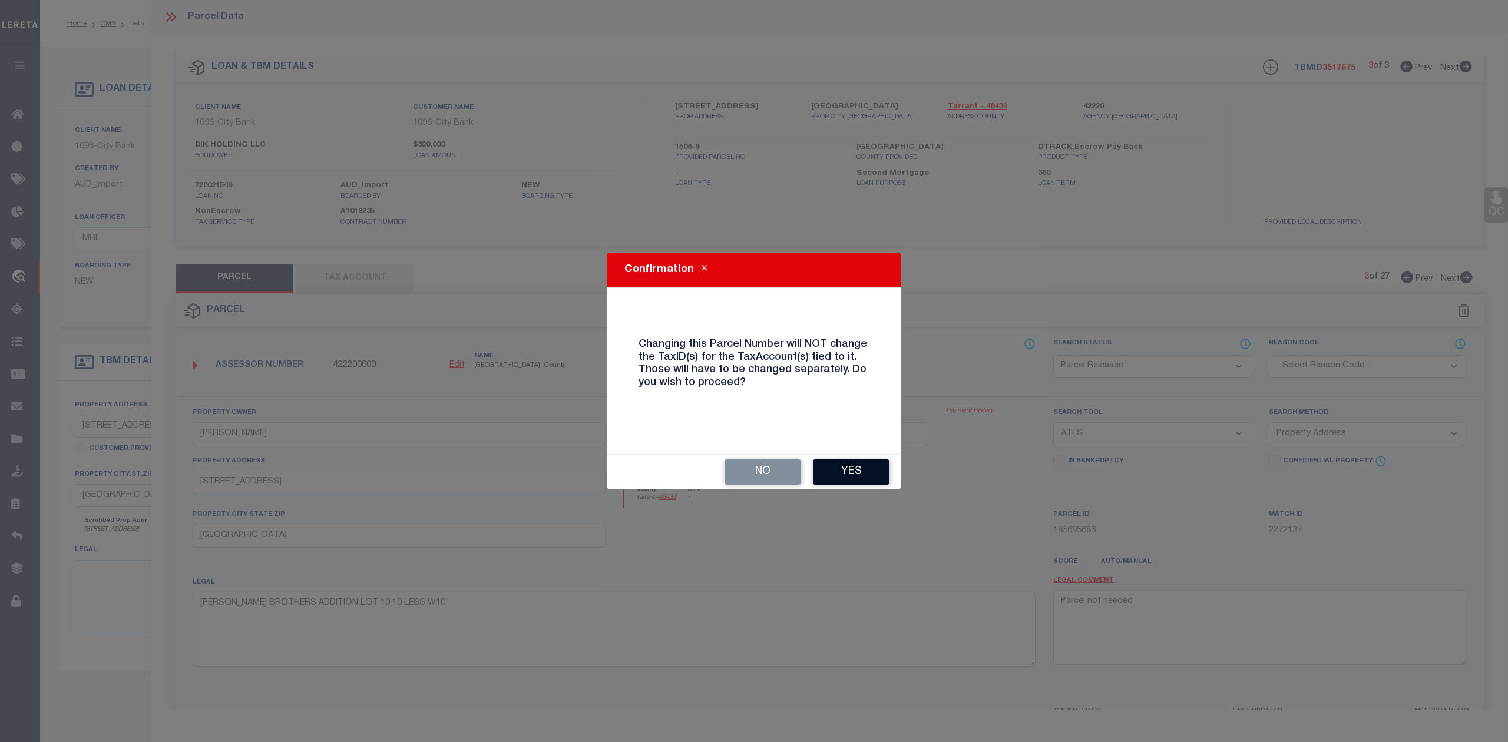
click at [847, 475] on button "Yes" at bounding box center [851, 472] width 77 height 25
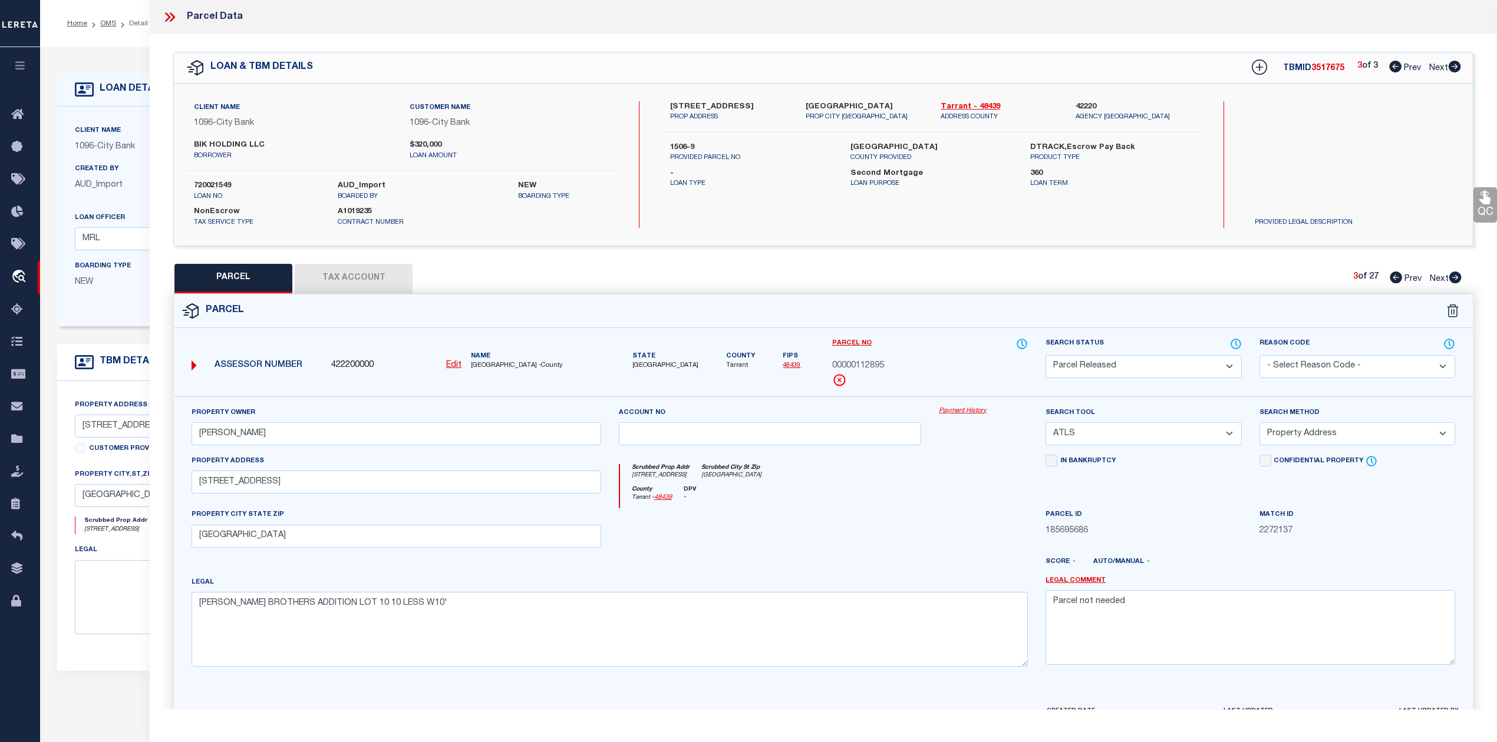
click at [877, 533] on div at bounding box center [770, 532] width 321 height 48
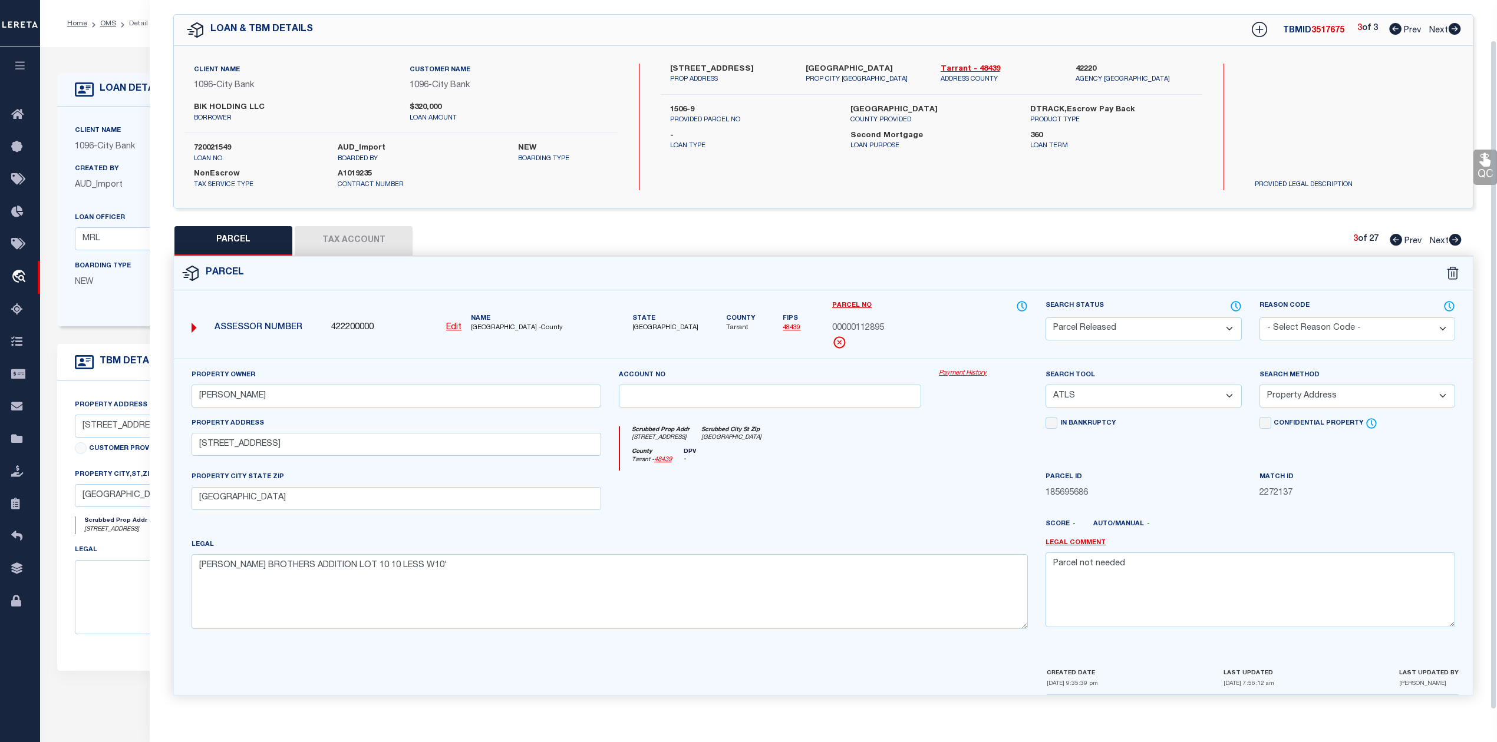
click at [880, 514] on div at bounding box center [770, 495] width 321 height 48
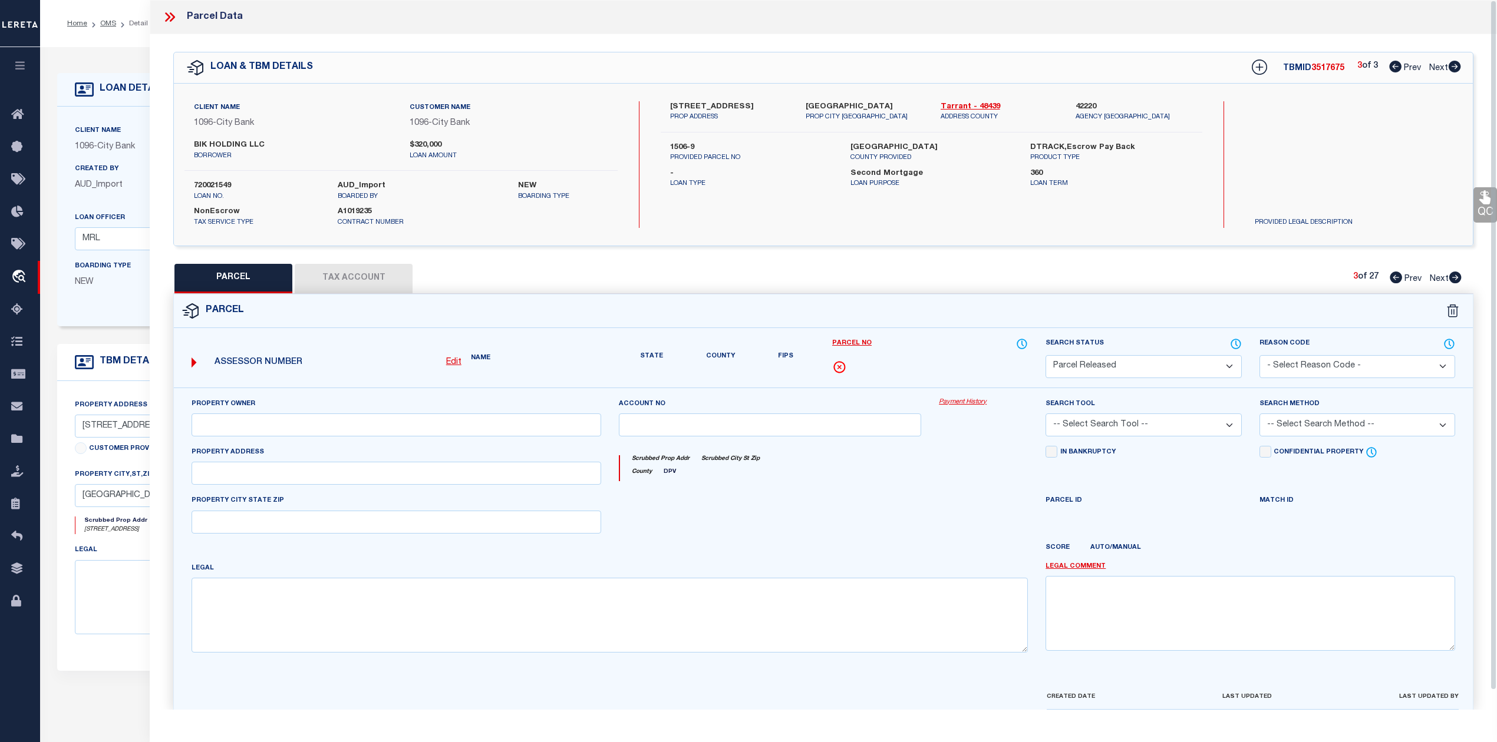
click at [992, 284] on div "PARCEL Tax Account 3 of 27 Prev Next" at bounding box center [823, 278] width 1300 height 29
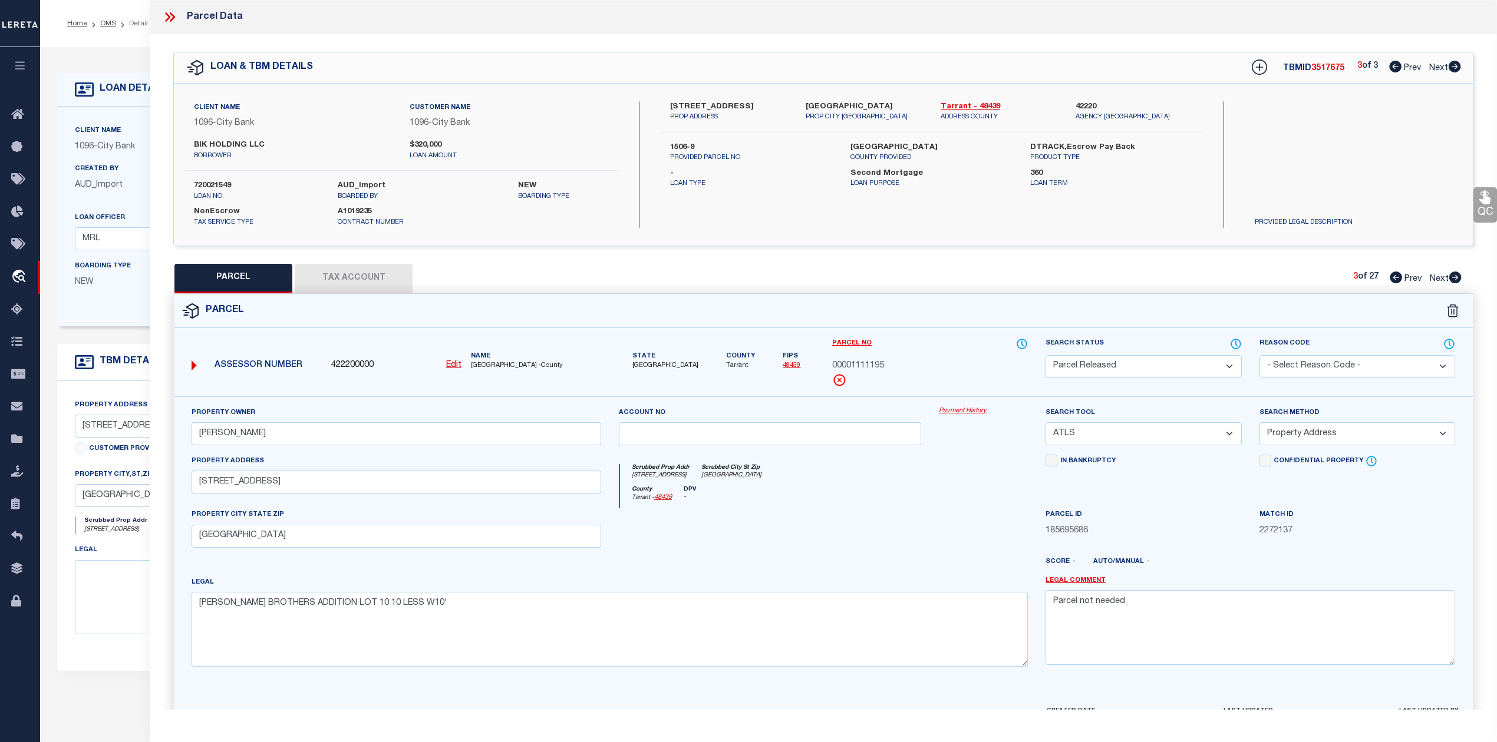
click at [1389, 276] on icon at bounding box center [1395, 278] width 12 height 12
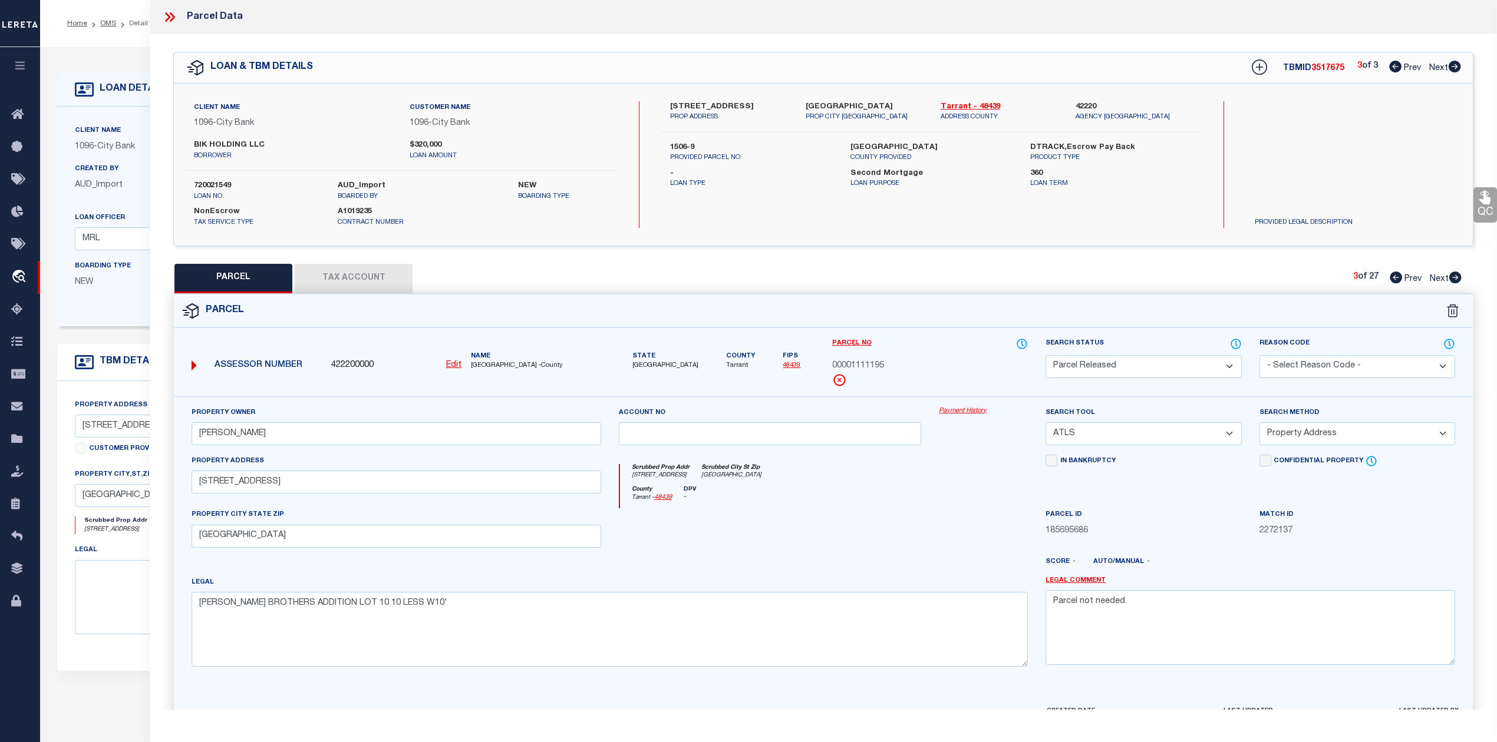
click at [1389, 276] on icon at bounding box center [1395, 278] width 12 height 12
click at [1132, 250] on div "QC QC QC" at bounding box center [823, 391] width 1347 height 714
click at [1254, 68] on icon at bounding box center [1258, 67] width 15 height 15
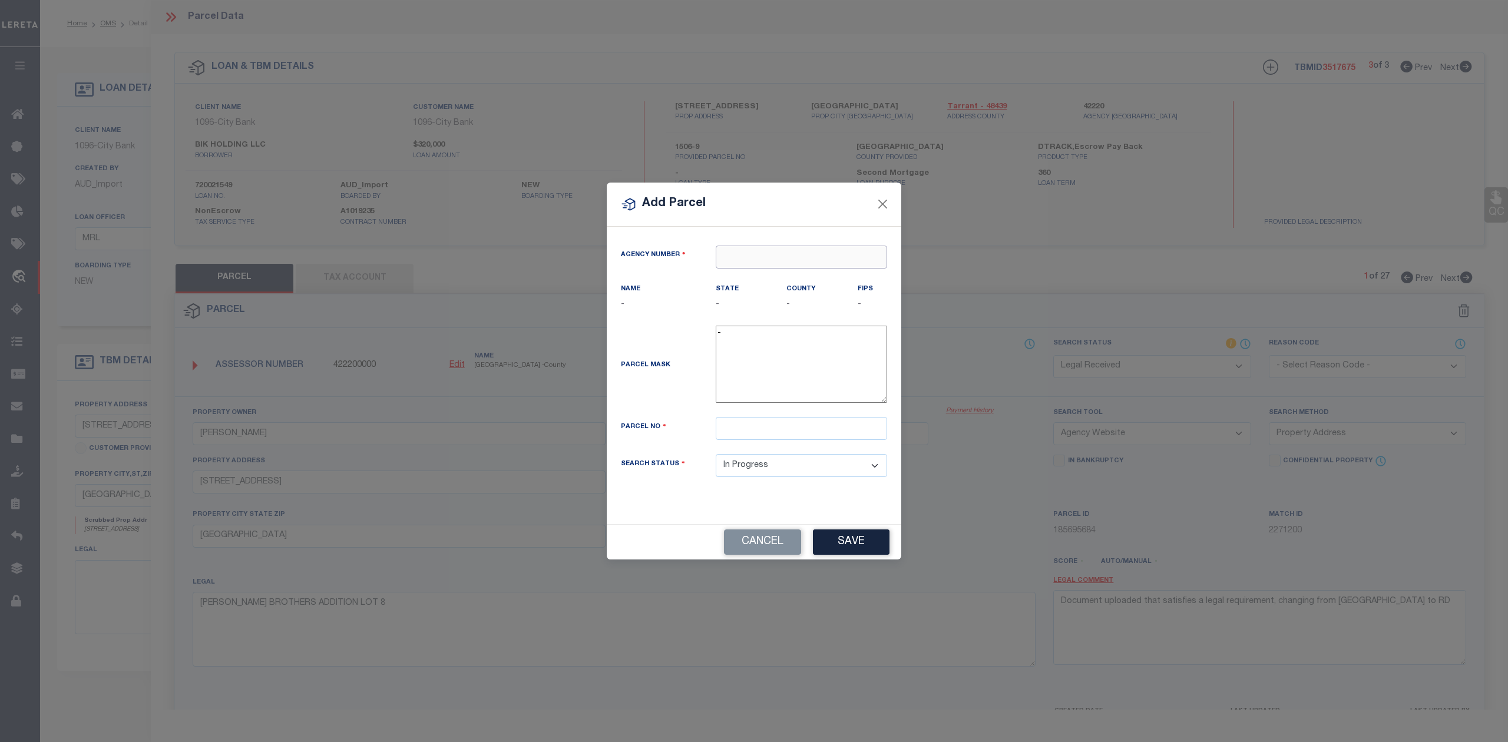
click at [767, 263] on input "text" at bounding box center [801, 257] width 171 height 23
click at [788, 280] on div "422200000 : TARRANT COUNTY" at bounding box center [801, 285] width 170 height 34
click at [825, 431] on input "text" at bounding box center [801, 428] width 171 height 23
paste input "00112895"
click at [833, 544] on button "Save" at bounding box center [851, 542] width 77 height 25
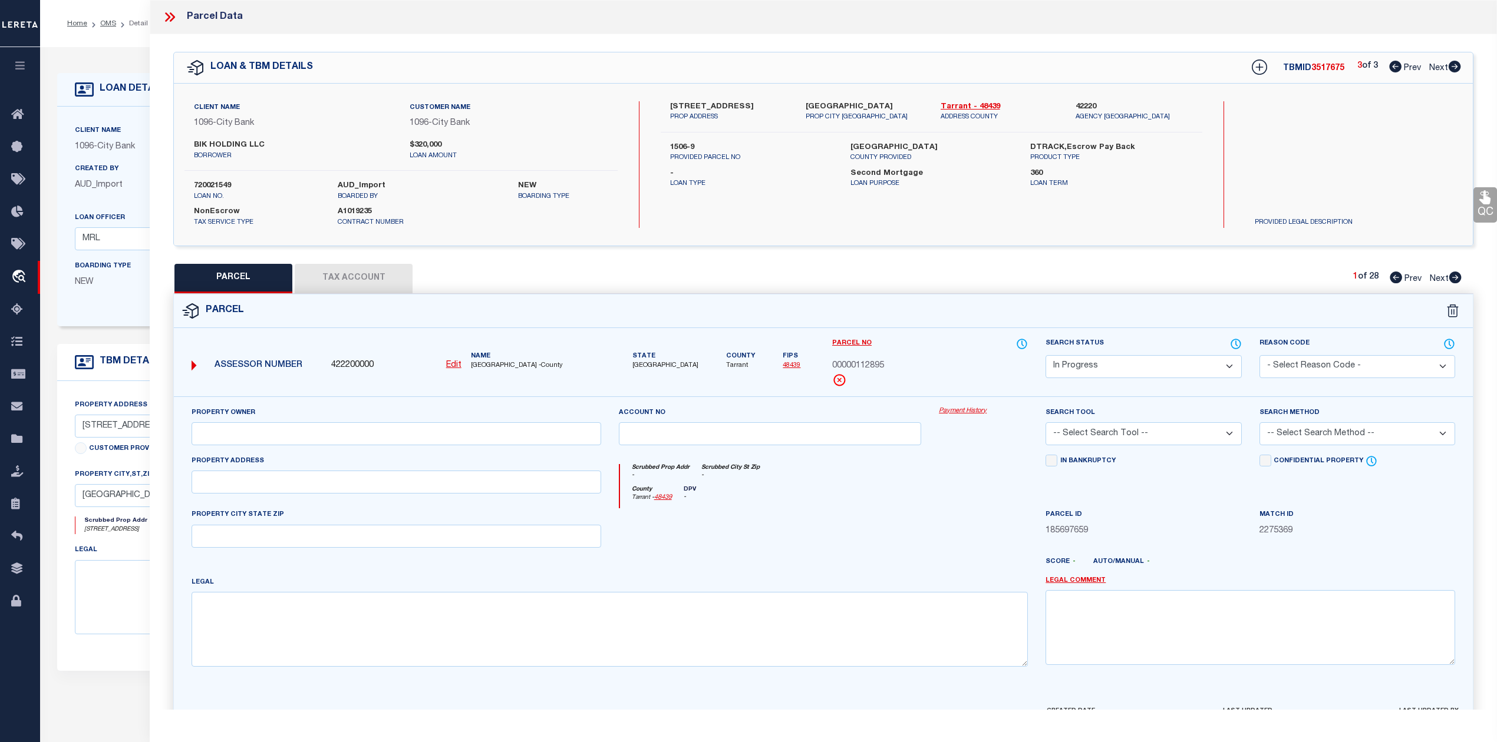
click at [881, 533] on div at bounding box center [770, 532] width 321 height 48
click at [370, 283] on button "Tax Account" at bounding box center [354, 278] width 118 height 29
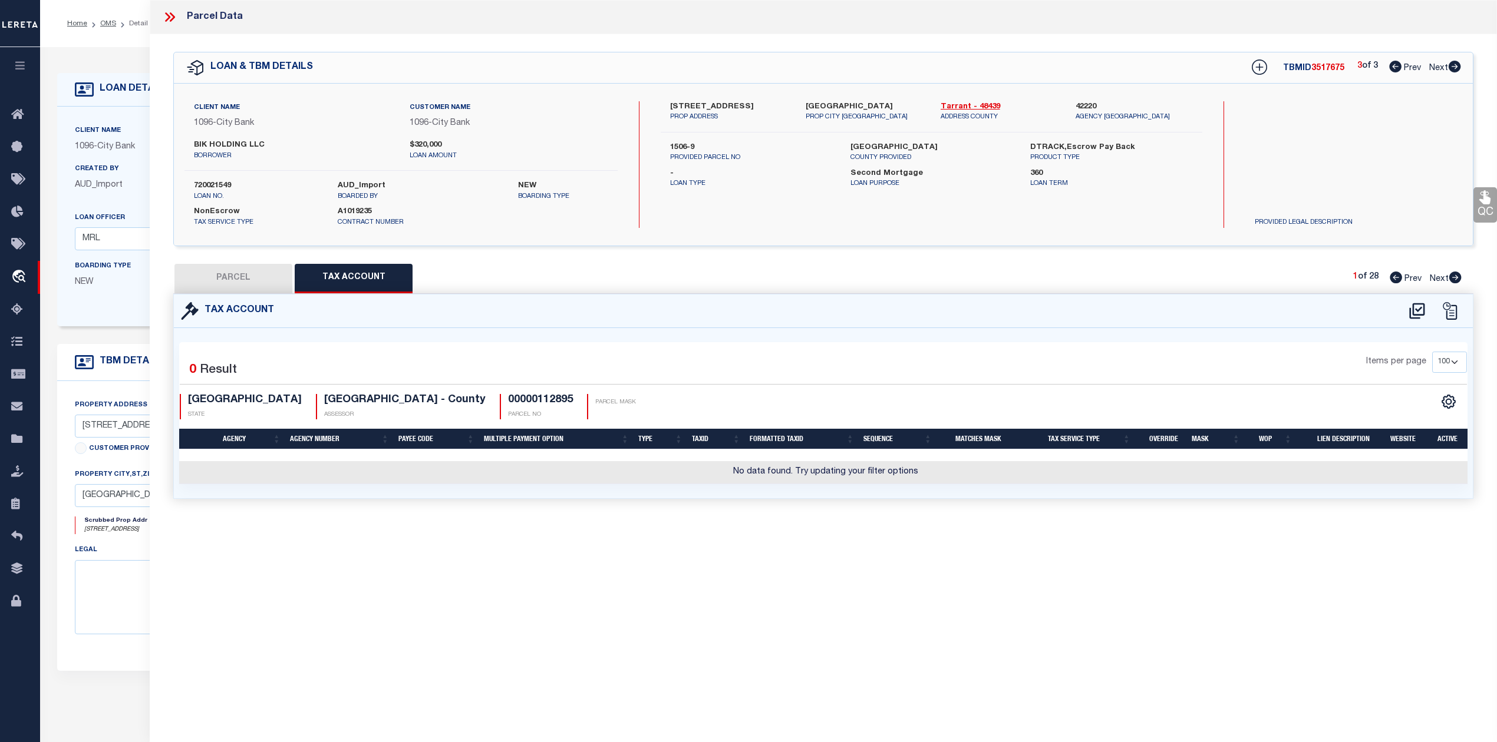
drag, startPoint x: 1228, startPoint y: 568, endPoint x: 1336, endPoint y: 383, distance: 214.1
click at [1230, 568] on div "Parcel Data QC QC QC - Select Status - Ready to QC" at bounding box center [823, 355] width 1347 height 710
click at [1415, 308] on icon at bounding box center [1416, 311] width 19 height 19
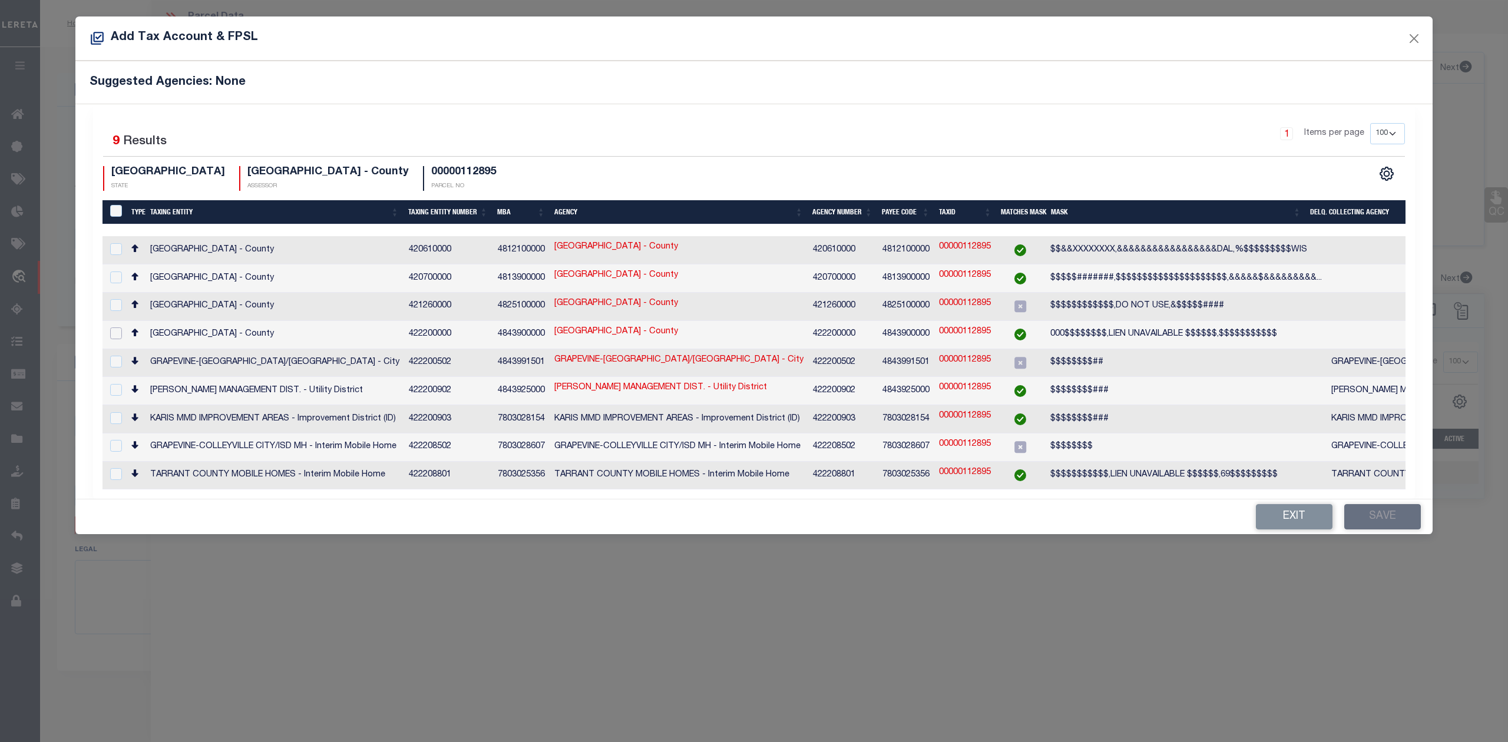
click at [114, 328] on input "checkbox" at bounding box center [116, 334] width 12 height 12
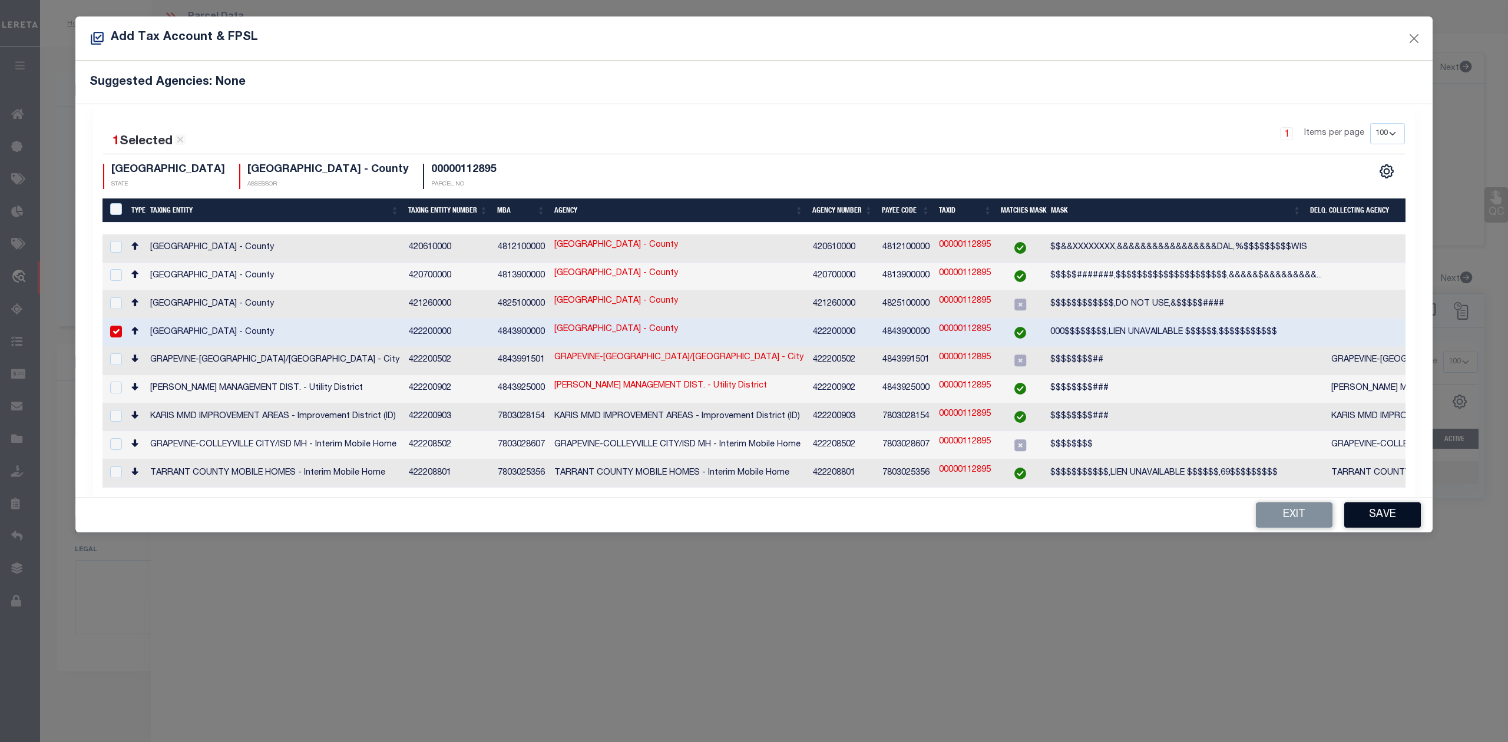
click at [1375, 511] on button "Save" at bounding box center [1383, 515] width 77 height 25
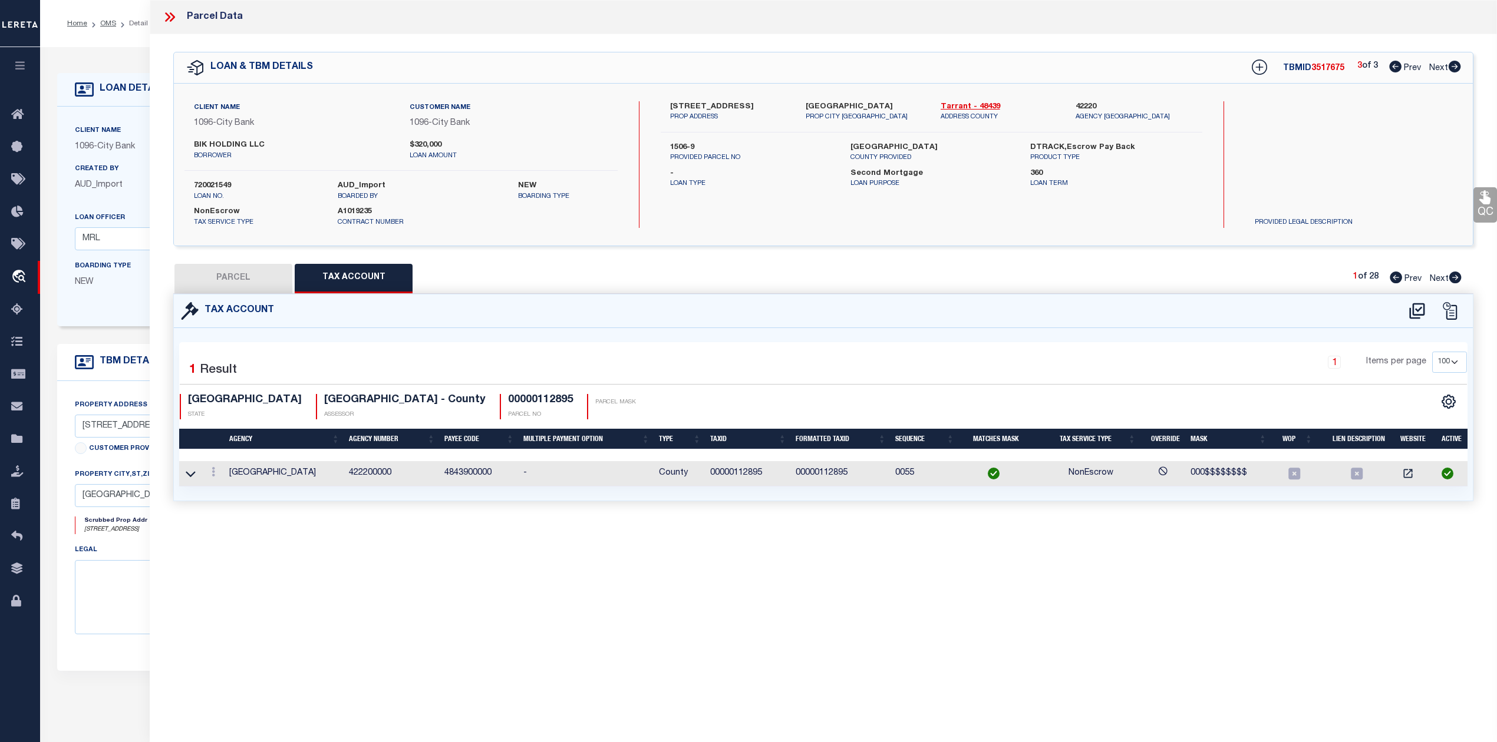
click at [842, 592] on div "Parcel Data QC QC QC - Select Status - Ready to QC" at bounding box center [823, 355] width 1347 height 710
click at [236, 279] on button "PARCEL" at bounding box center [233, 278] width 118 height 29
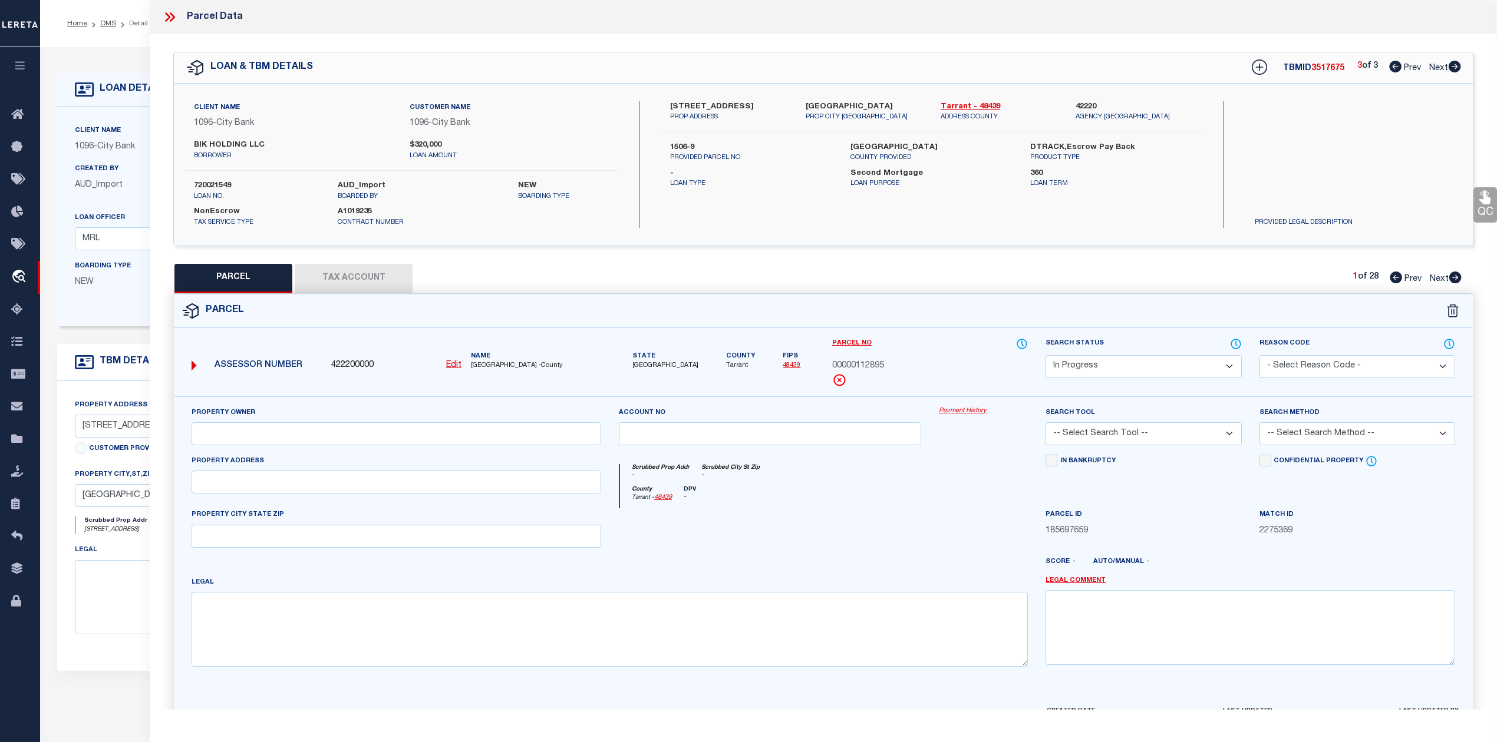
click at [778, 550] on div at bounding box center [770, 532] width 321 height 48
click at [236, 482] on input "text" at bounding box center [395, 482] width 409 height 23
paste input "160 N RIVERSIDE DR"
click at [727, 547] on div at bounding box center [770, 532] width 321 height 48
click at [511, 643] on textarea at bounding box center [609, 629] width 836 height 74
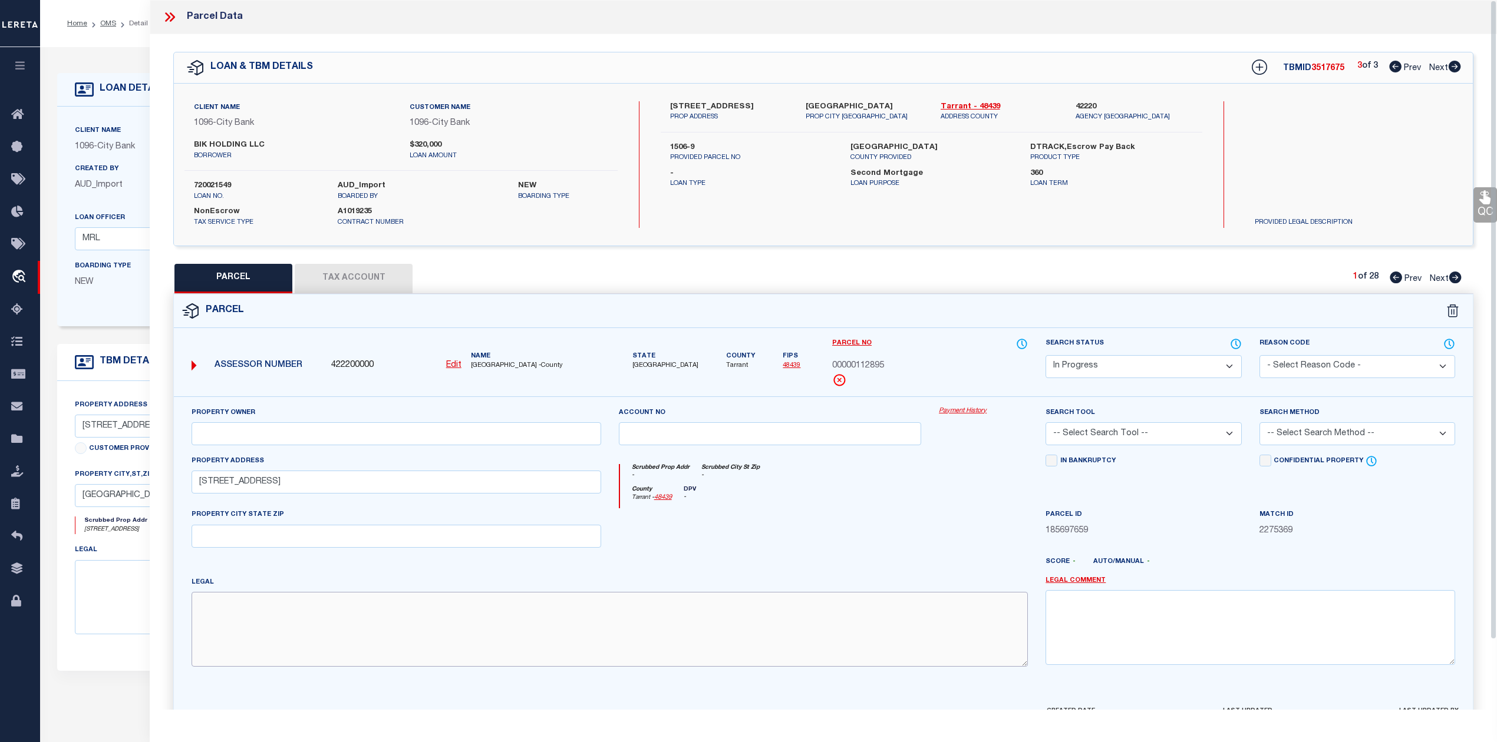
paste textarea "BAKER BROTHERS ADDITION Lot 10 10 LESS W10'"
click at [394, 436] on input "text" at bounding box center [395, 433] width 409 height 23
paste input "MCKINZIE JERRY"
click at [800, 513] on div at bounding box center [770, 532] width 321 height 48
click at [1118, 441] on select "-- Select Search Tool -- 3rd Party Website Agency File Agency Website ATLS CNV-…" at bounding box center [1143, 433] width 196 height 23
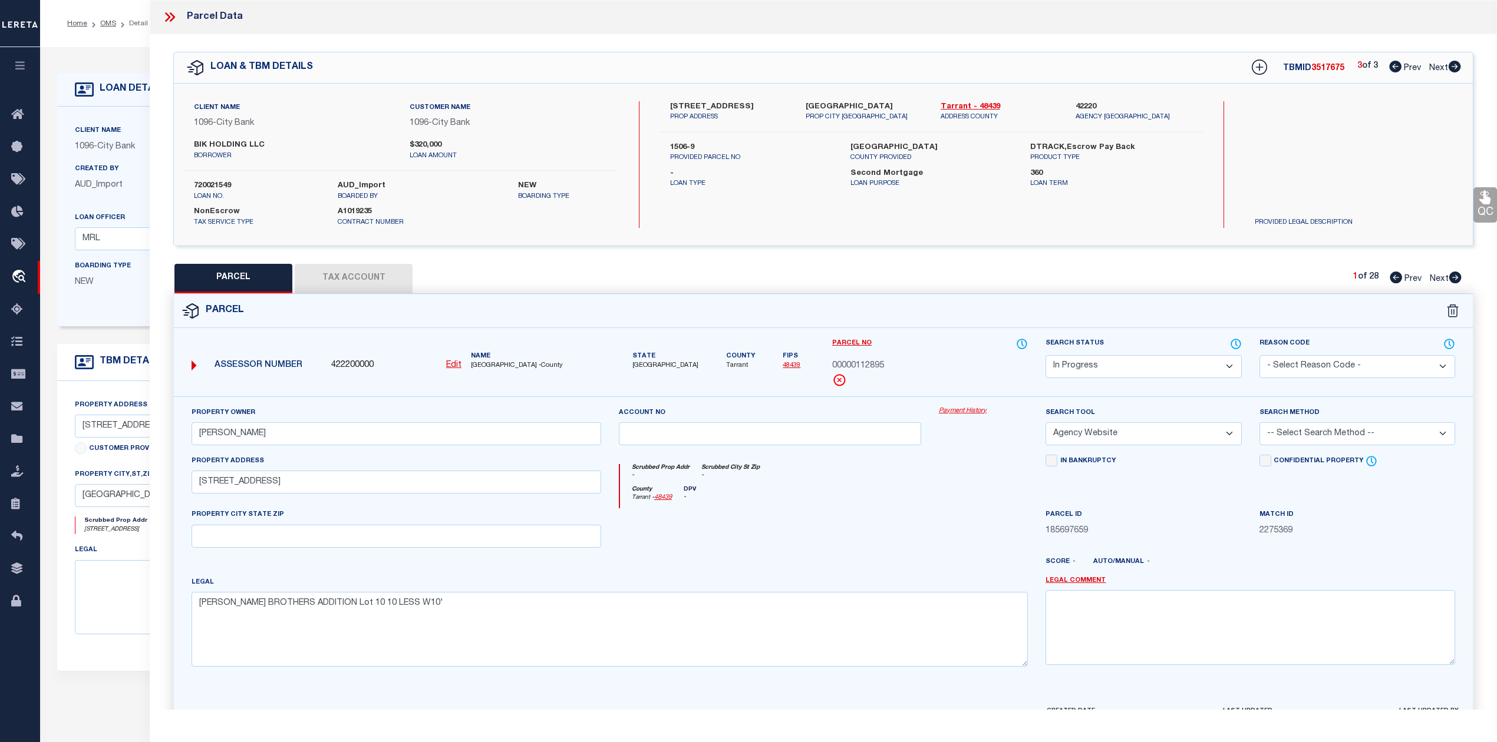
click at [1045, 424] on select "-- Select Search Tool -- 3rd Party Website Agency File Agency Website ATLS CNV-…" at bounding box center [1143, 433] width 196 height 23
drag, startPoint x: 930, startPoint y: 516, endPoint x: 1016, endPoint y: 504, distance: 87.4
click at [952, 514] on div at bounding box center [983, 532] width 107 height 48
click at [1280, 445] on select "-- Select Search Method -- Property Address Legal Liability Info Provided" at bounding box center [1357, 433] width 196 height 23
click at [1259, 424] on select "-- Select Search Method -- Property Address Legal Liability Info Provided" at bounding box center [1357, 433] width 196 height 23
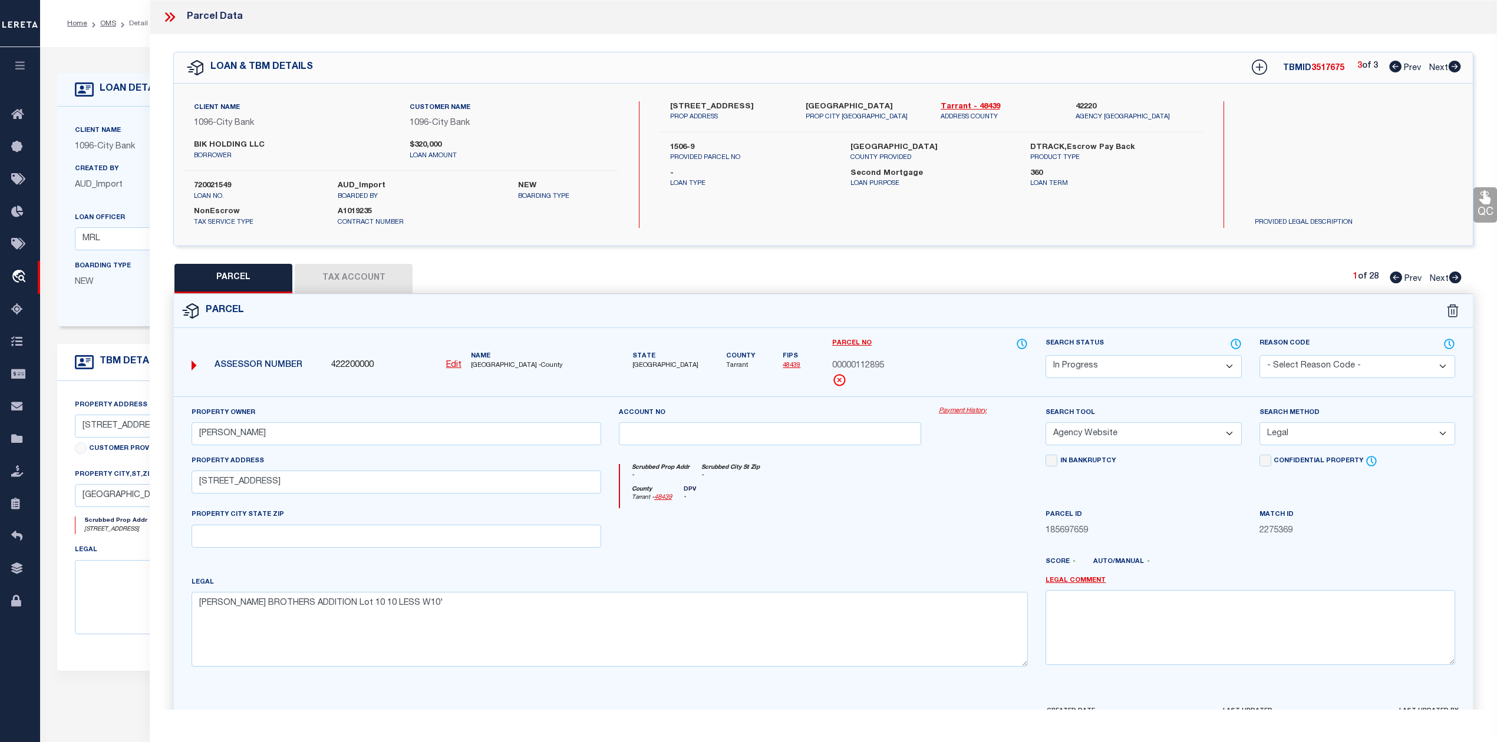
click at [820, 561] on div at bounding box center [876, 566] width 321 height 19
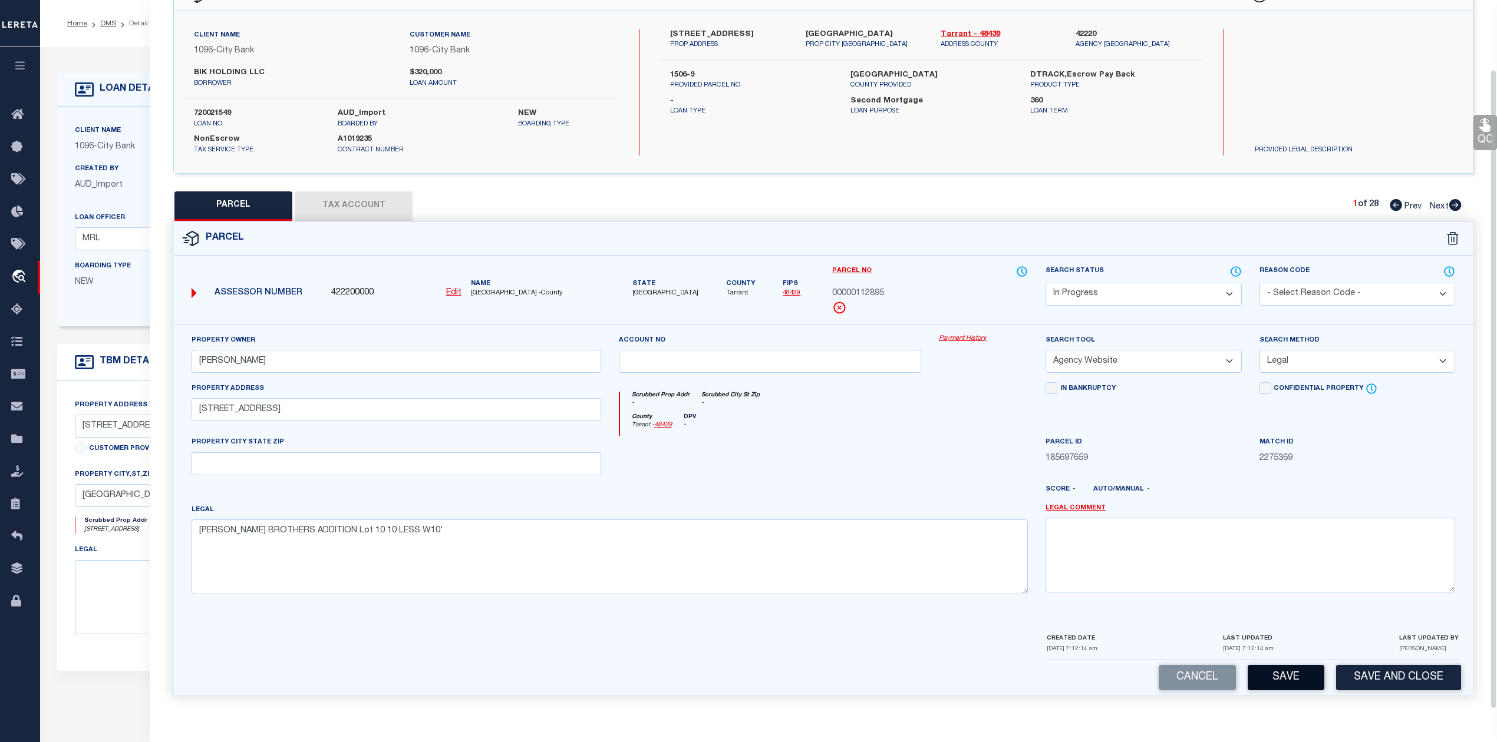
click at [1269, 674] on button "Save" at bounding box center [1285, 677] width 77 height 25
click at [821, 439] on div at bounding box center [770, 460] width 321 height 48
click at [356, 202] on button "Tax Account" at bounding box center [354, 205] width 118 height 29
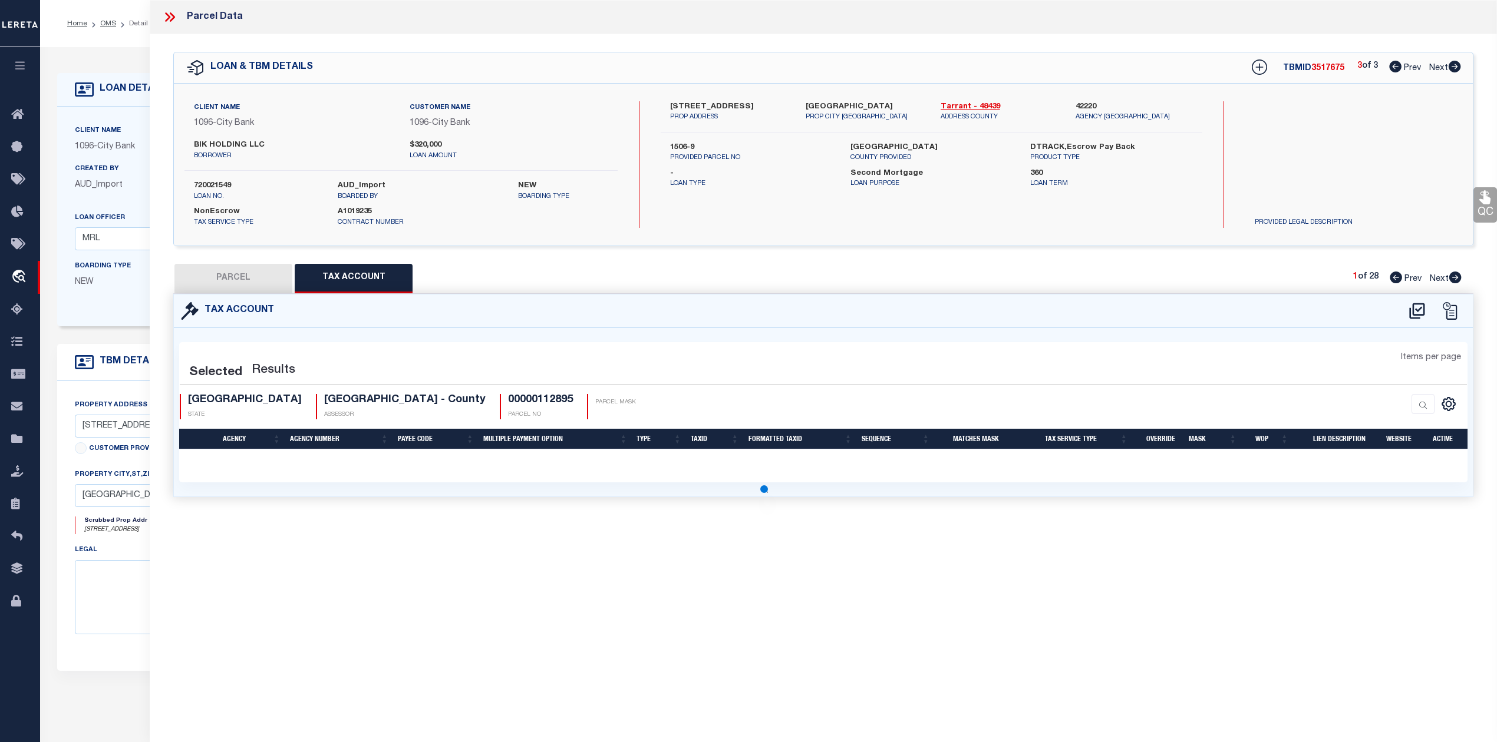
scroll to position [0, 0]
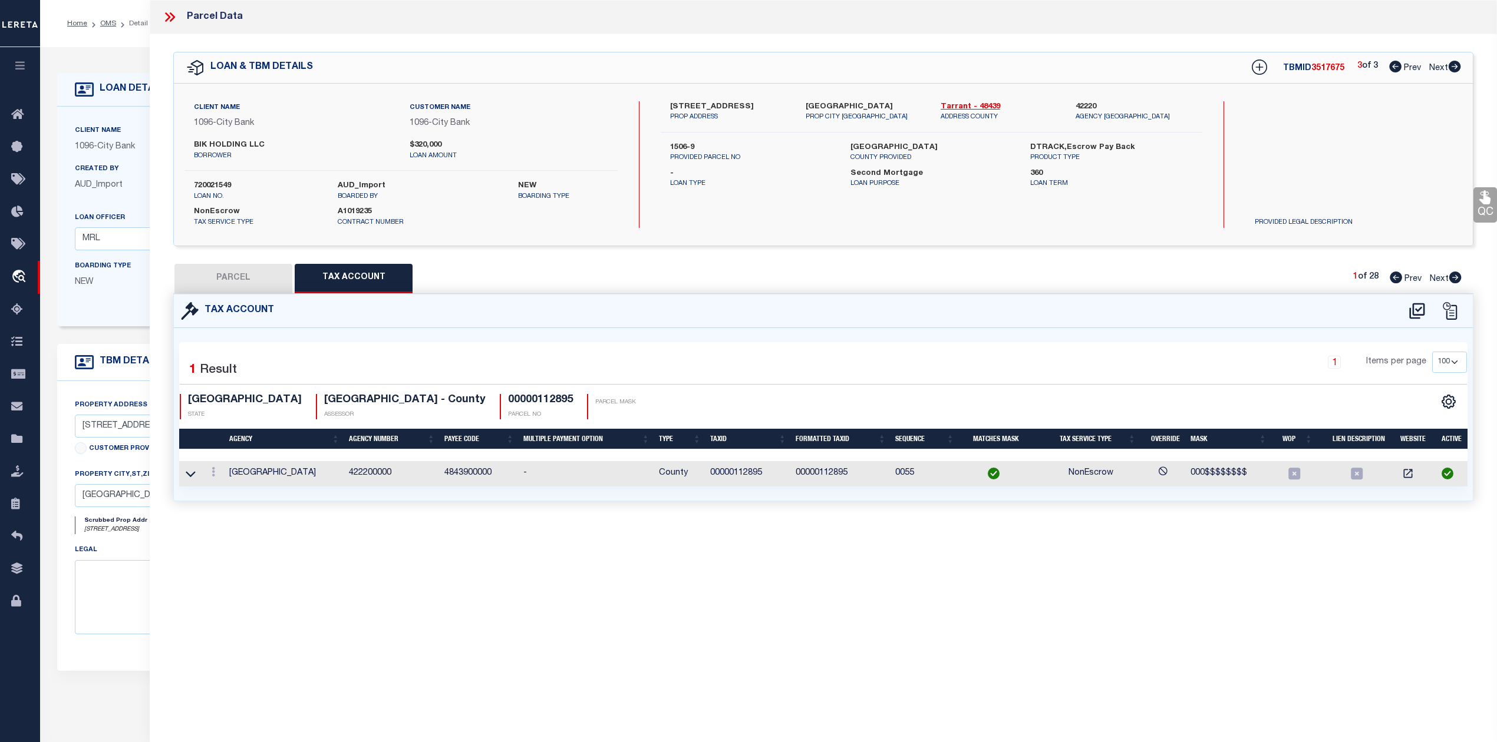
click at [781, 559] on div "Parcel Data QC QC QC - Select Status - Ready to QC" at bounding box center [823, 355] width 1347 height 710
click at [356, 514] on div "Tax Account 1 1" at bounding box center [822, 412] width 1317 height 236
click at [230, 270] on button "PARCEL" at bounding box center [233, 278] width 118 height 29
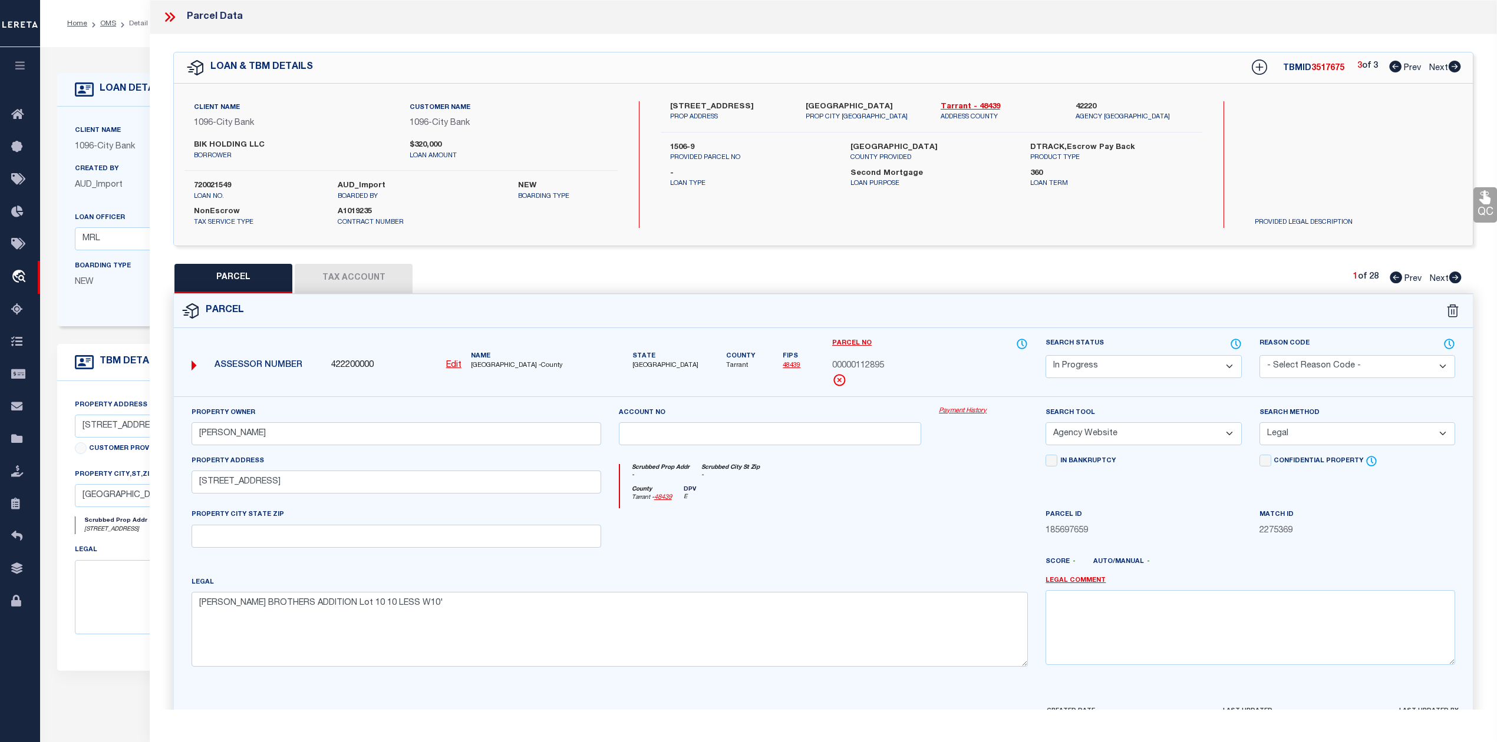
click at [880, 583] on div "Legal BAKER BROTHERS ADDITION Lot 10 10 LESS W10'" at bounding box center [609, 621] width 836 height 91
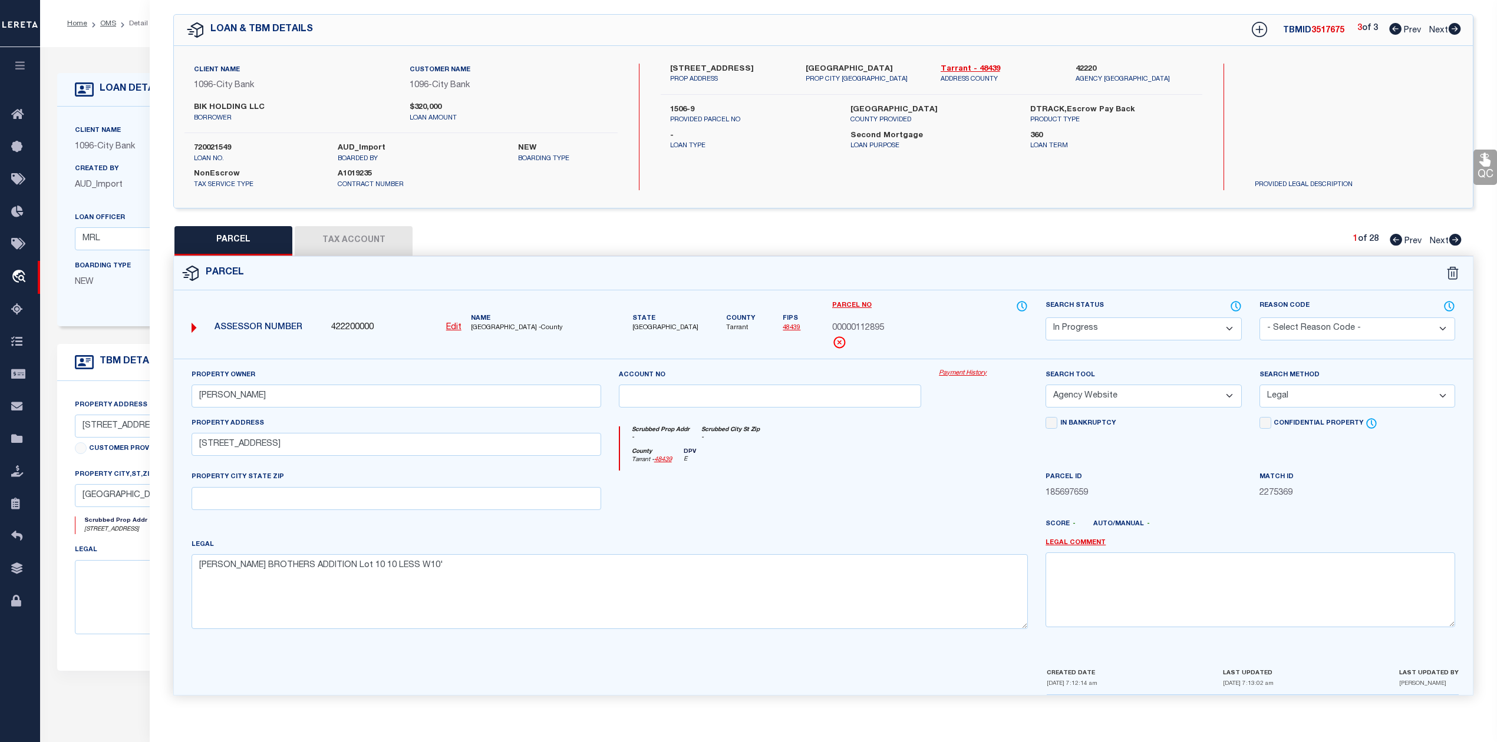
click at [823, 522] on div at bounding box center [876, 529] width 321 height 19
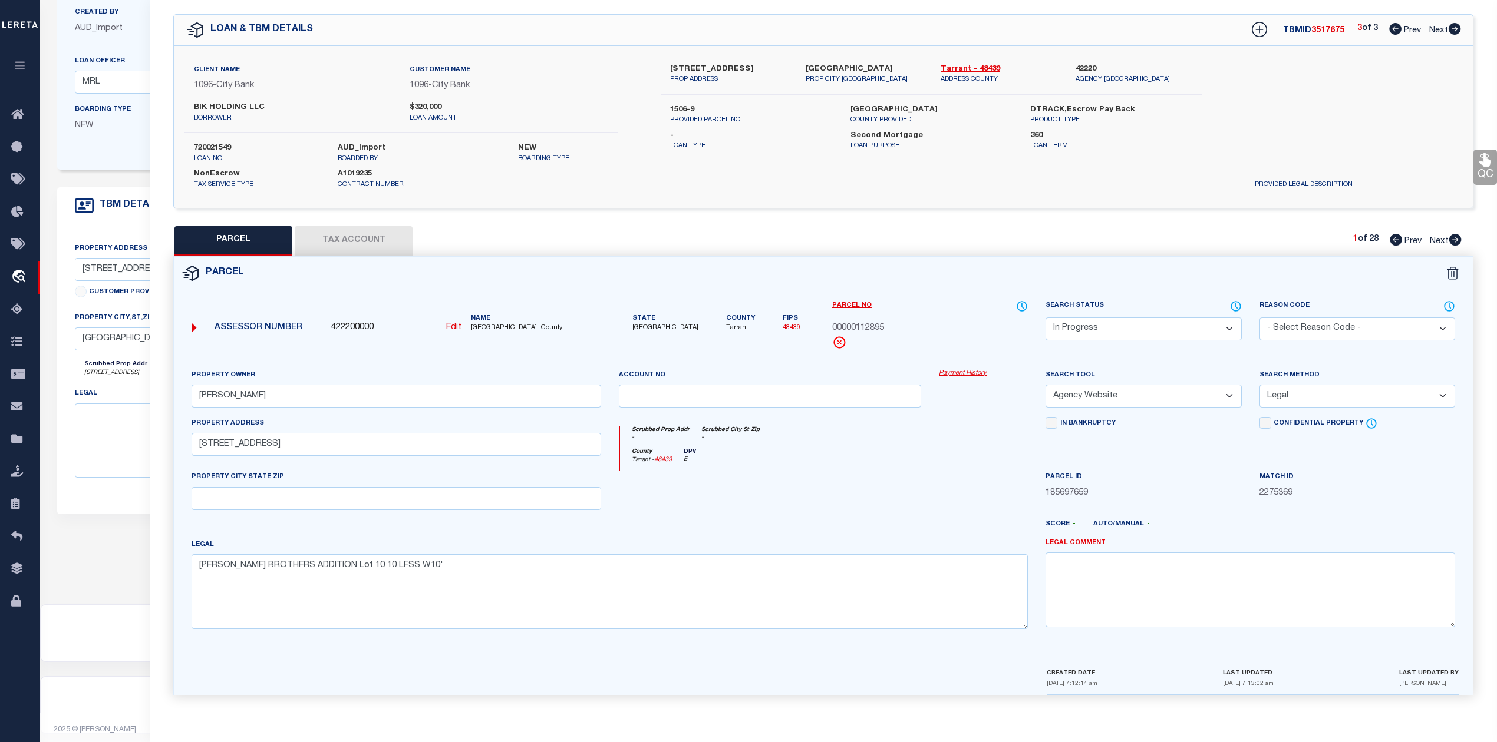
scroll to position [166, 0]
click at [897, 493] on div at bounding box center [770, 495] width 321 height 48
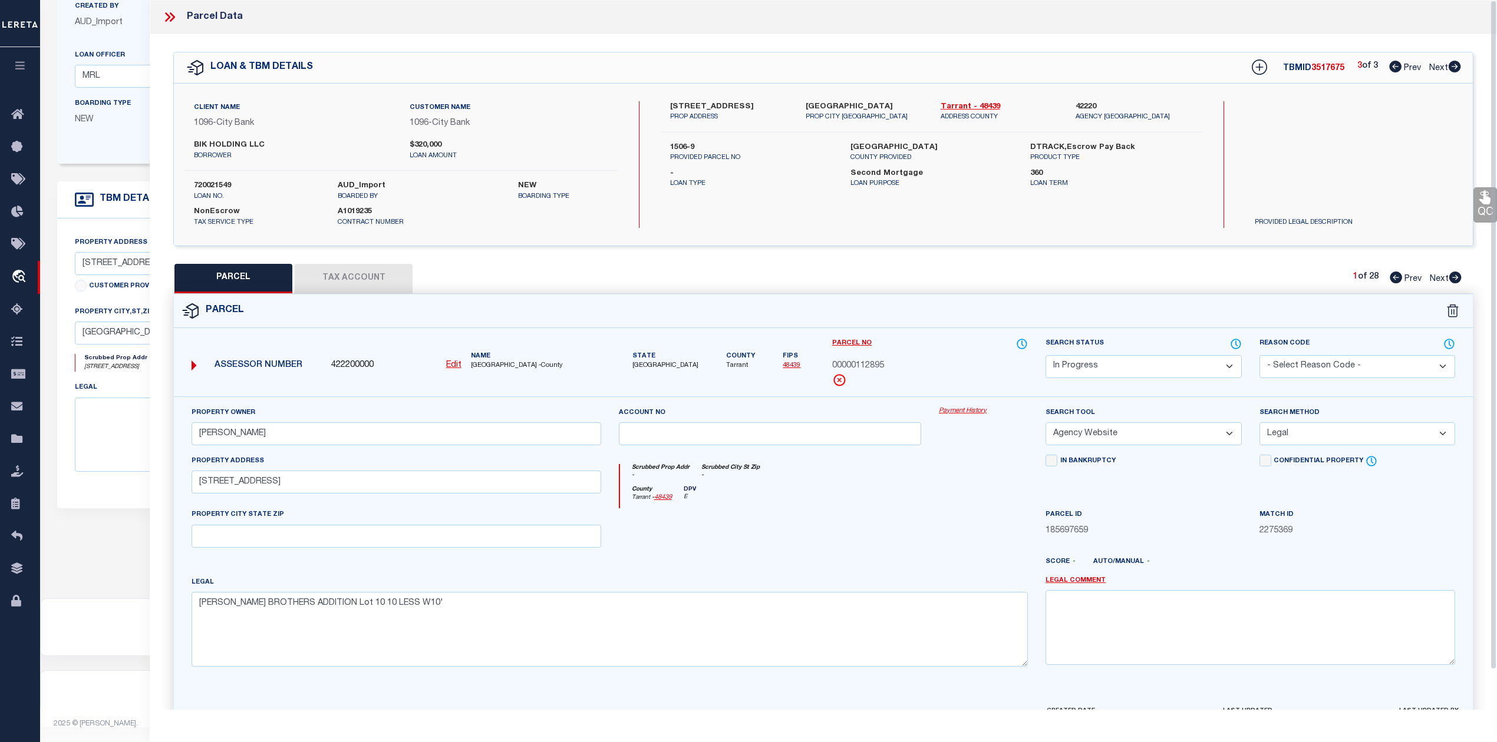
click at [882, 535] on div at bounding box center [770, 532] width 321 height 48
click at [1392, 65] on icon at bounding box center [1395, 67] width 12 height 12
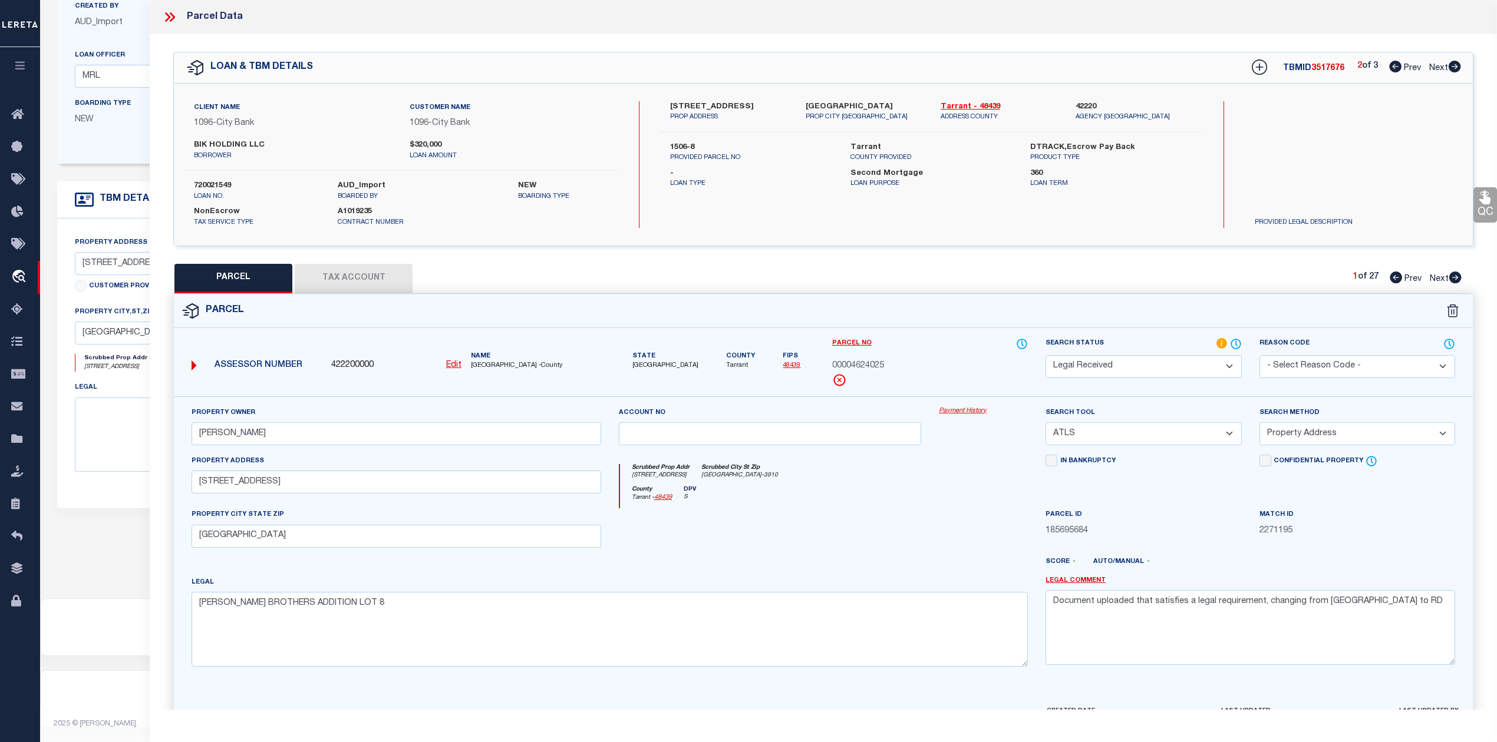
click at [1385, 69] on div "2 of 3 Prev Next" at bounding box center [1409, 67] width 104 height 15
drag, startPoint x: 1388, startPoint y: 610, endPoint x: 1051, endPoint y: 613, distance: 337.0
click at [1051, 613] on textarea "Document uploaded that satisfies a legal requirement, changing from [GEOGRAPHIC…" at bounding box center [1249, 627] width 409 height 74
click at [1095, 439] on select "-- Select Search Tool -- 3rd Party Website Agency File Agency Website ATLS CNV-…" at bounding box center [1143, 433] width 196 height 23
click at [1045, 424] on select "-- Select Search Tool -- 3rd Party Website Agency File Agency Website ATLS CNV-…" at bounding box center [1143, 433] width 196 height 23
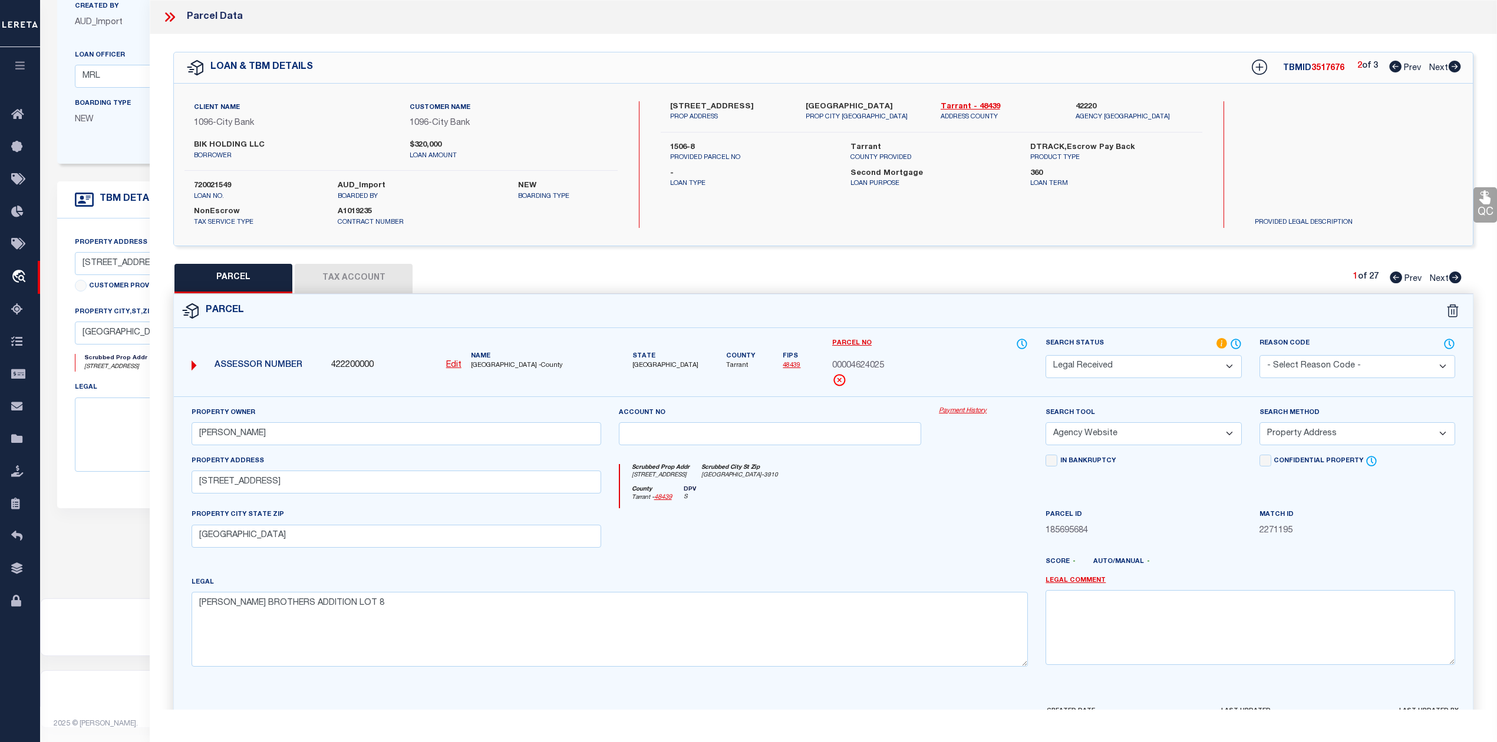
click at [934, 527] on div at bounding box center [983, 532] width 107 height 48
click at [1360, 430] on select "-- Select Search Method -- Property Address Legal Liability Info Provided" at bounding box center [1357, 433] width 196 height 23
click at [807, 572] on div at bounding box center [876, 566] width 321 height 19
drag, startPoint x: 289, startPoint y: 484, endPoint x: 198, endPoint y: 483, distance: 90.7
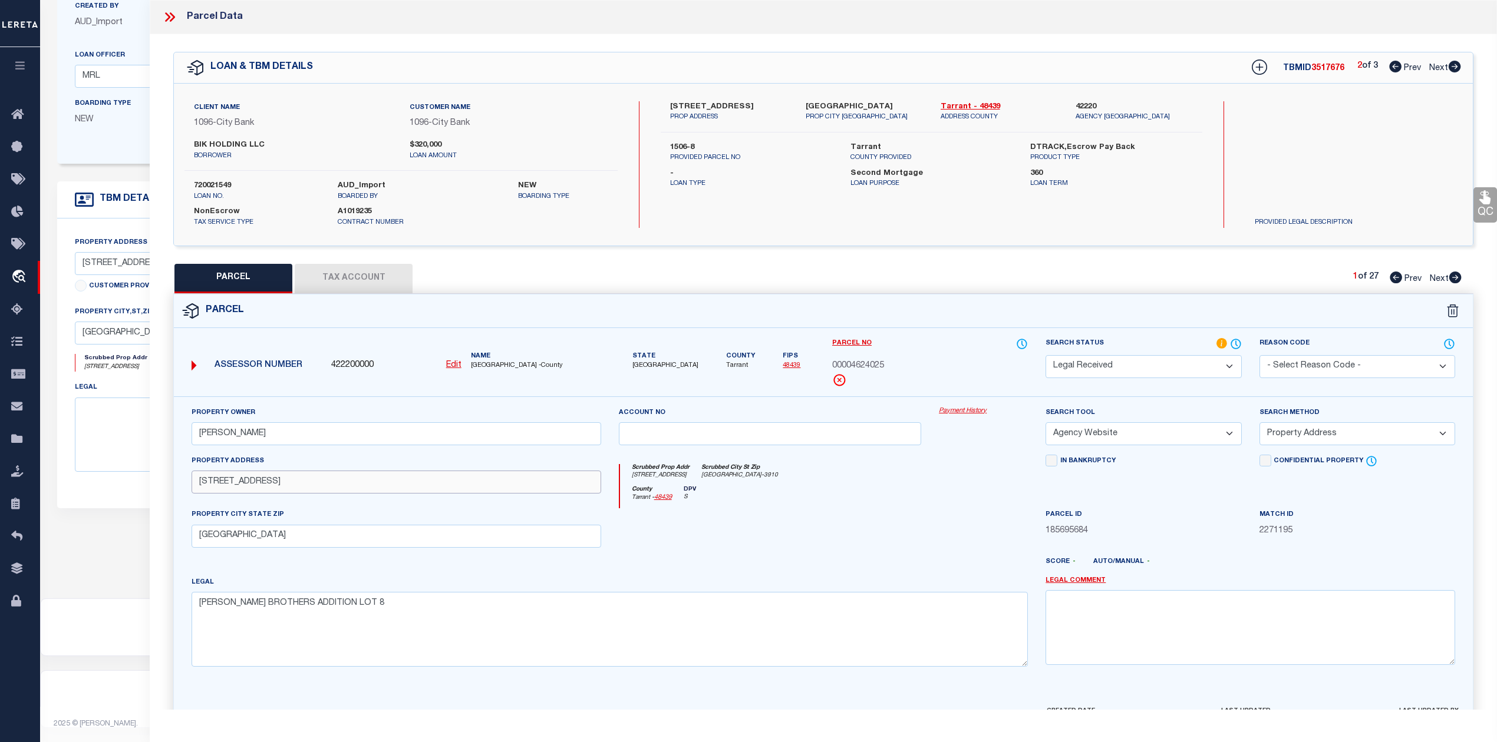
click at [198, 483] on input "154 N RIVERSIDE DR" at bounding box center [395, 482] width 409 height 23
click at [804, 548] on div at bounding box center [770, 532] width 321 height 48
click at [361, 623] on textarea "BAKER BROTHERS ADDITION LOT 8" at bounding box center [609, 629] width 836 height 74
paste textarea "ot"
click at [849, 555] on div at bounding box center [770, 532] width 321 height 48
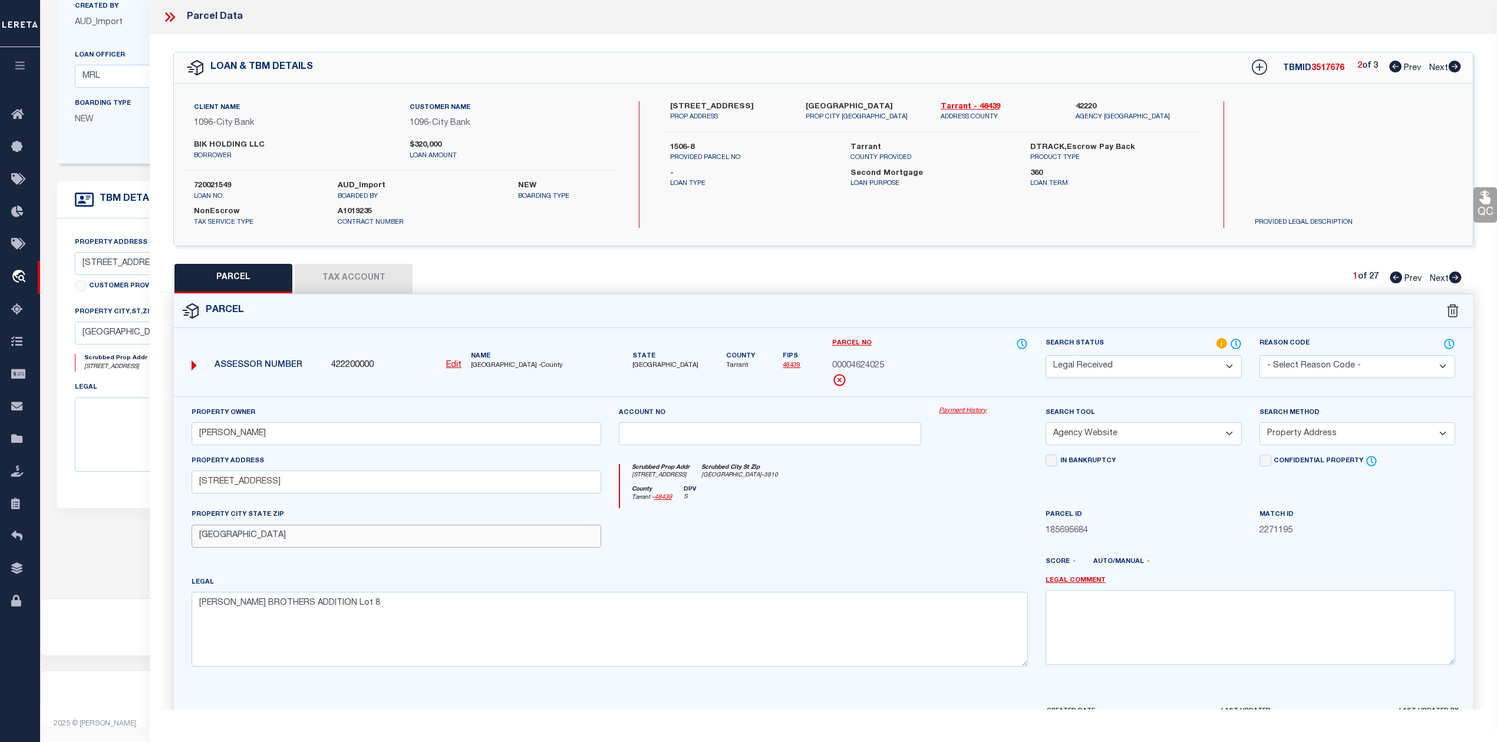
drag, startPoint x: 328, startPoint y: 538, endPoint x: 184, endPoint y: 540, distance: 144.4
click at [184, 540] on div "PROPERTY CITY STATE ZIP FORT WORTH, TX 76111" at bounding box center [396, 527] width 427 height 39
click at [729, 572] on div at bounding box center [876, 566] width 321 height 19
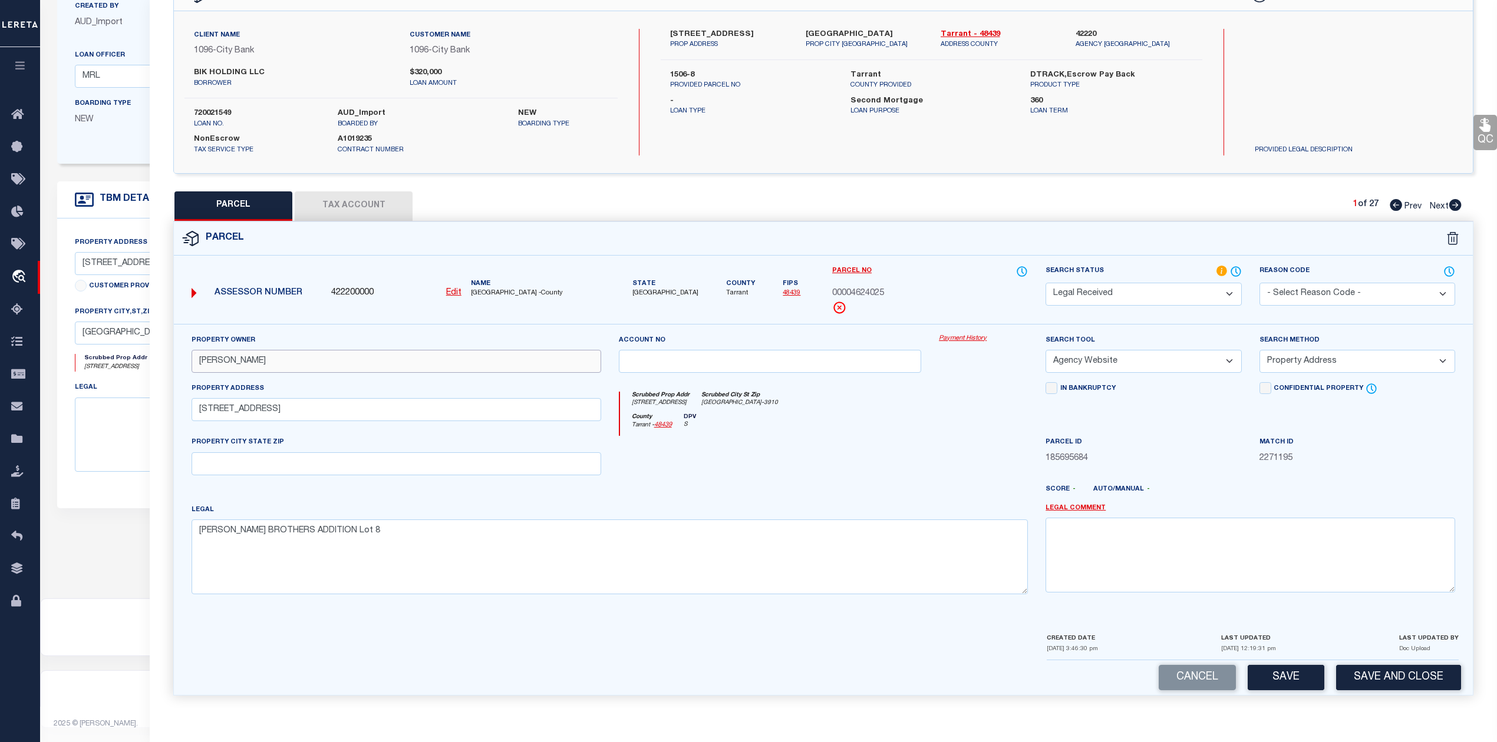
drag, startPoint x: 267, startPoint y: 359, endPoint x: 170, endPoint y: 359, distance: 96.6
click at [170, 359] on div "Property Owner MCKINZIE JERRY Account no Payment History Search Tool" at bounding box center [823, 492] width 1316 height 336
paste input "BLK HOLDINGS LLC"
click at [759, 448] on div at bounding box center [770, 460] width 321 height 48
click at [1285, 679] on button "Save" at bounding box center [1285, 677] width 77 height 25
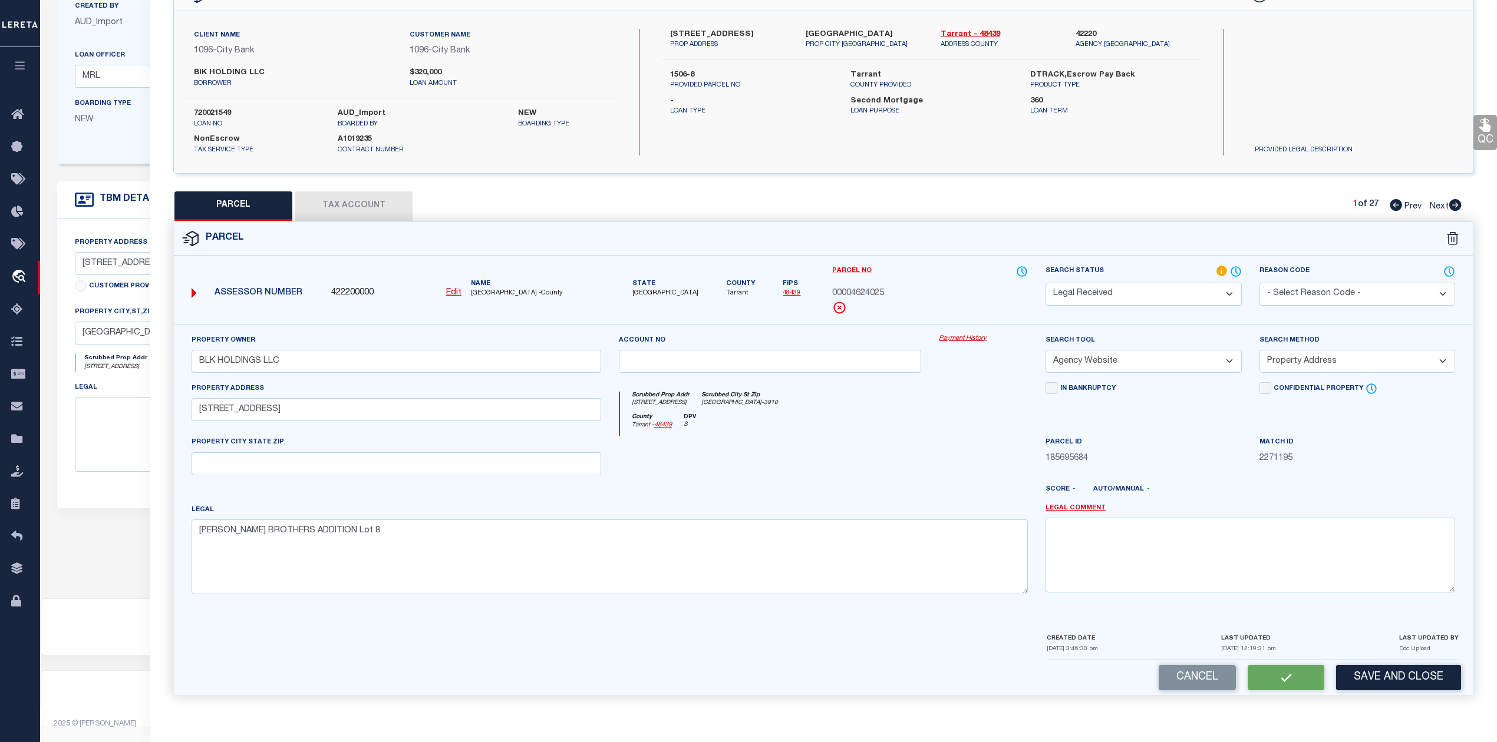
click at [831, 488] on div at bounding box center [876, 494] width 321 height 19
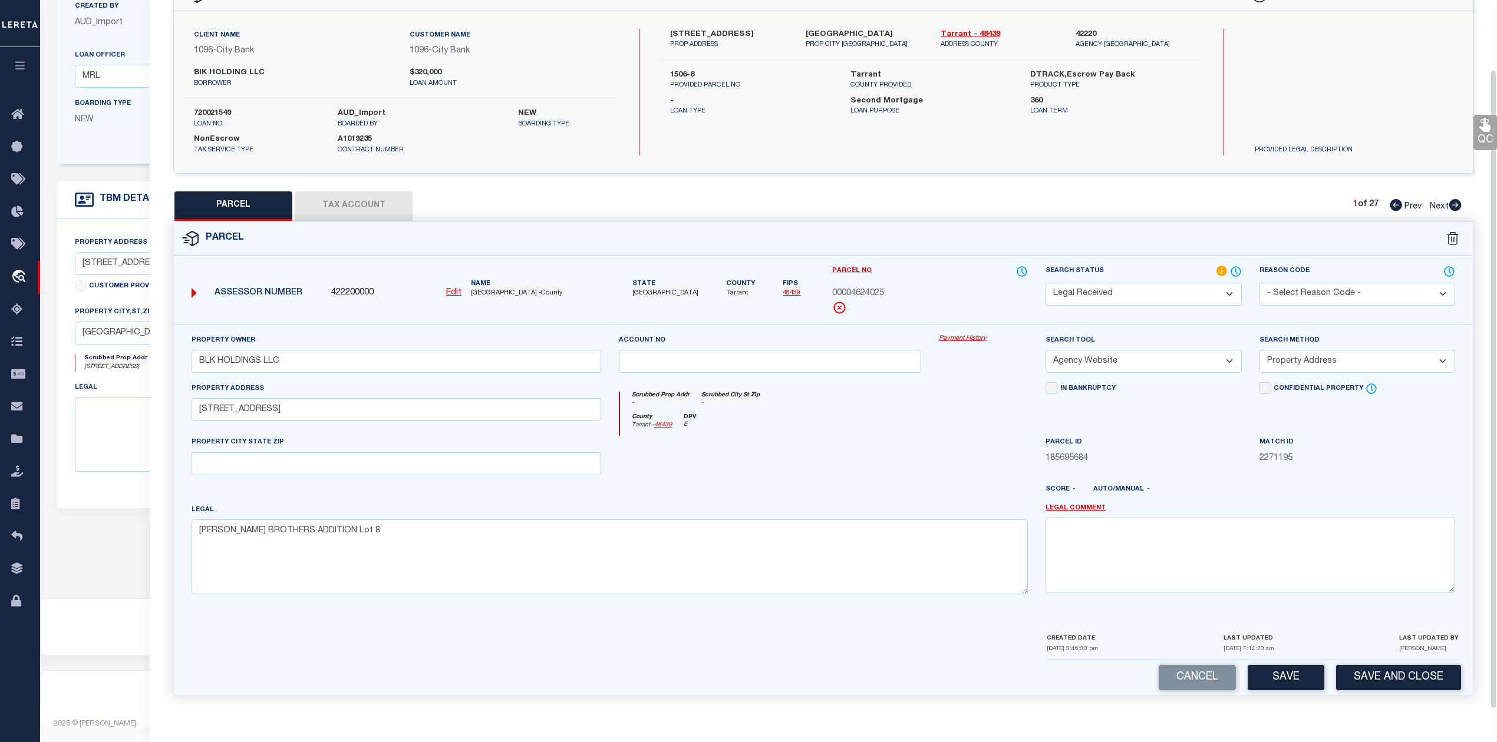
click at [361, 201] on button "Tax Account" at bounding box center [354, 205] width 118 height 29
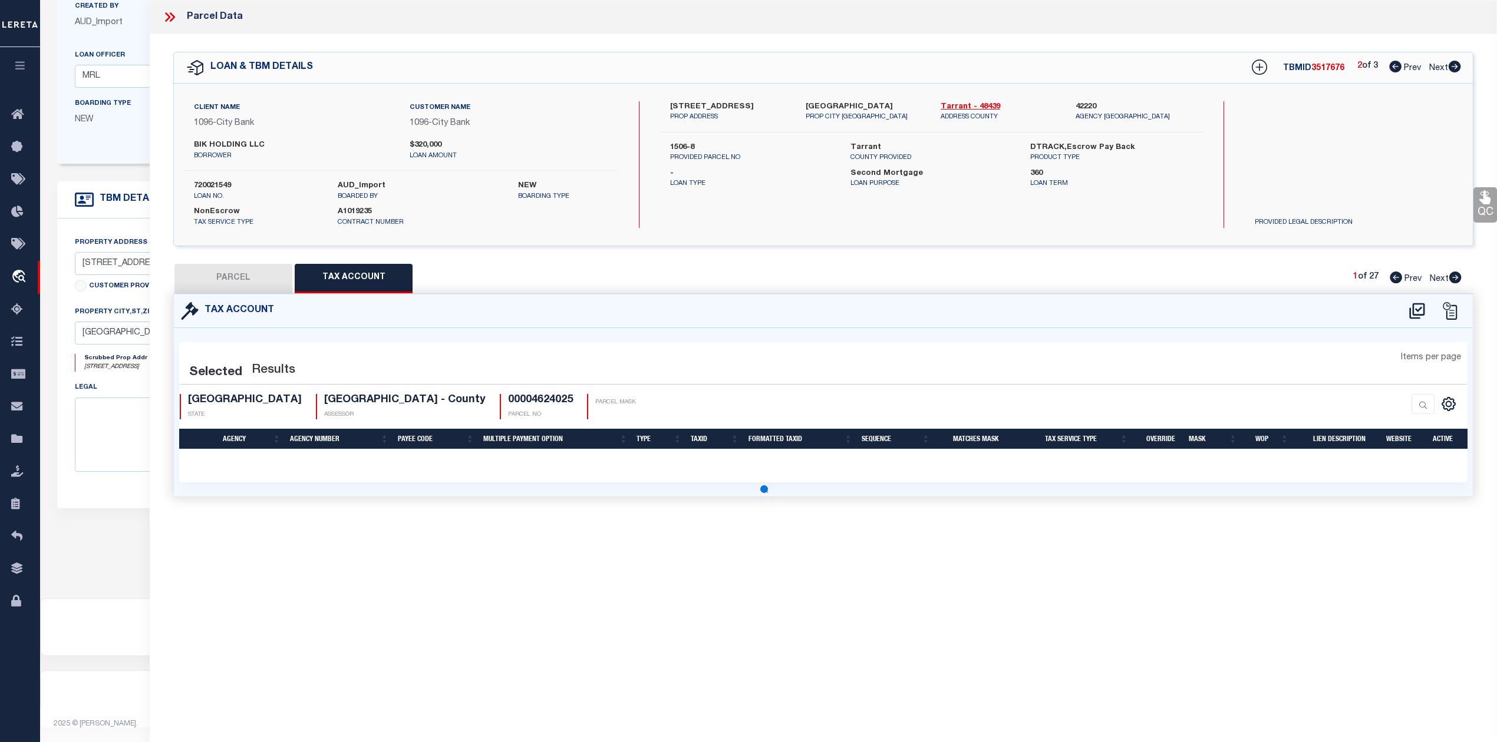
scroll to position [0, 0]
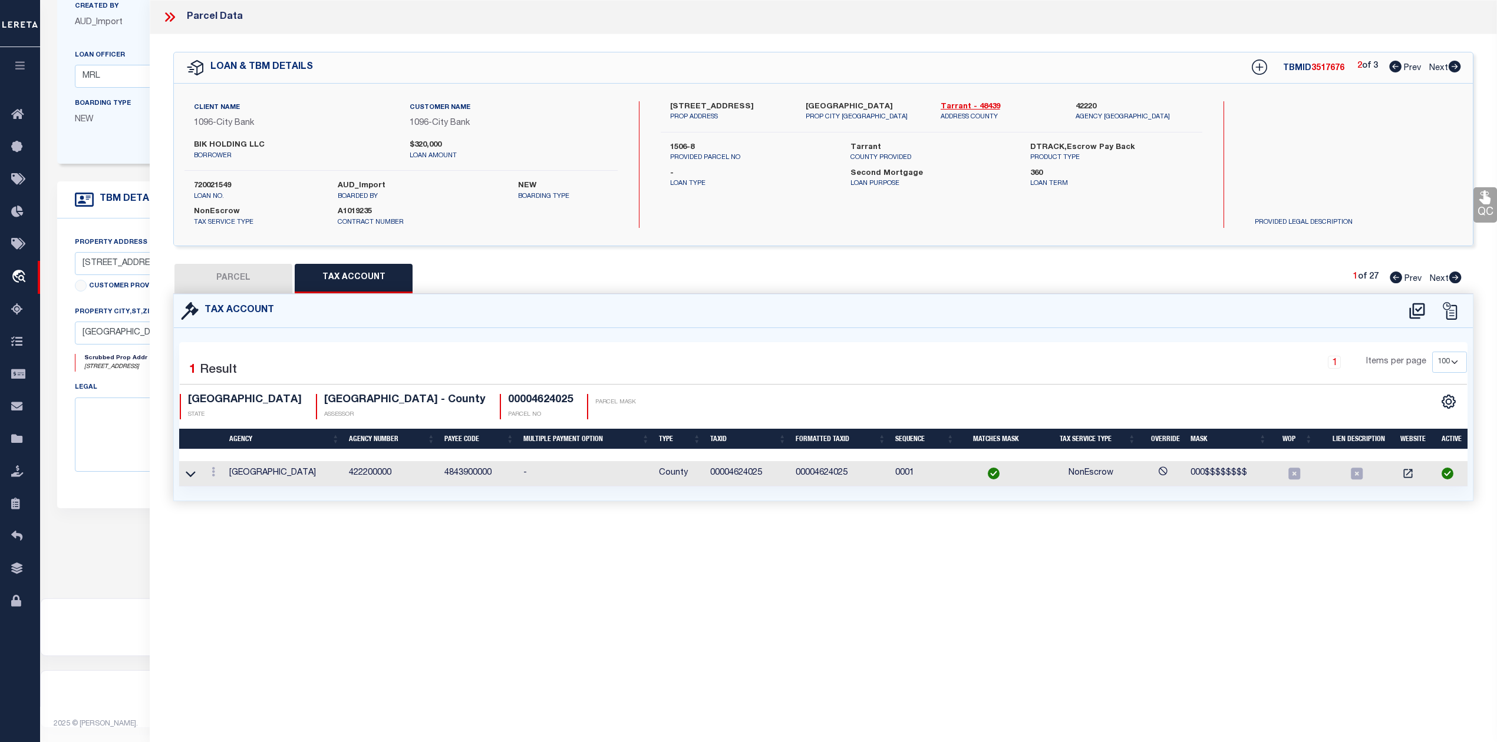
click at [881, 526] on div "Tax Account 1 1" at bounding box center [822, 412] width 1317 height 236
click at [240, 275] on button "PARCEL" at bounding box center [233, 278] width 118 height 29
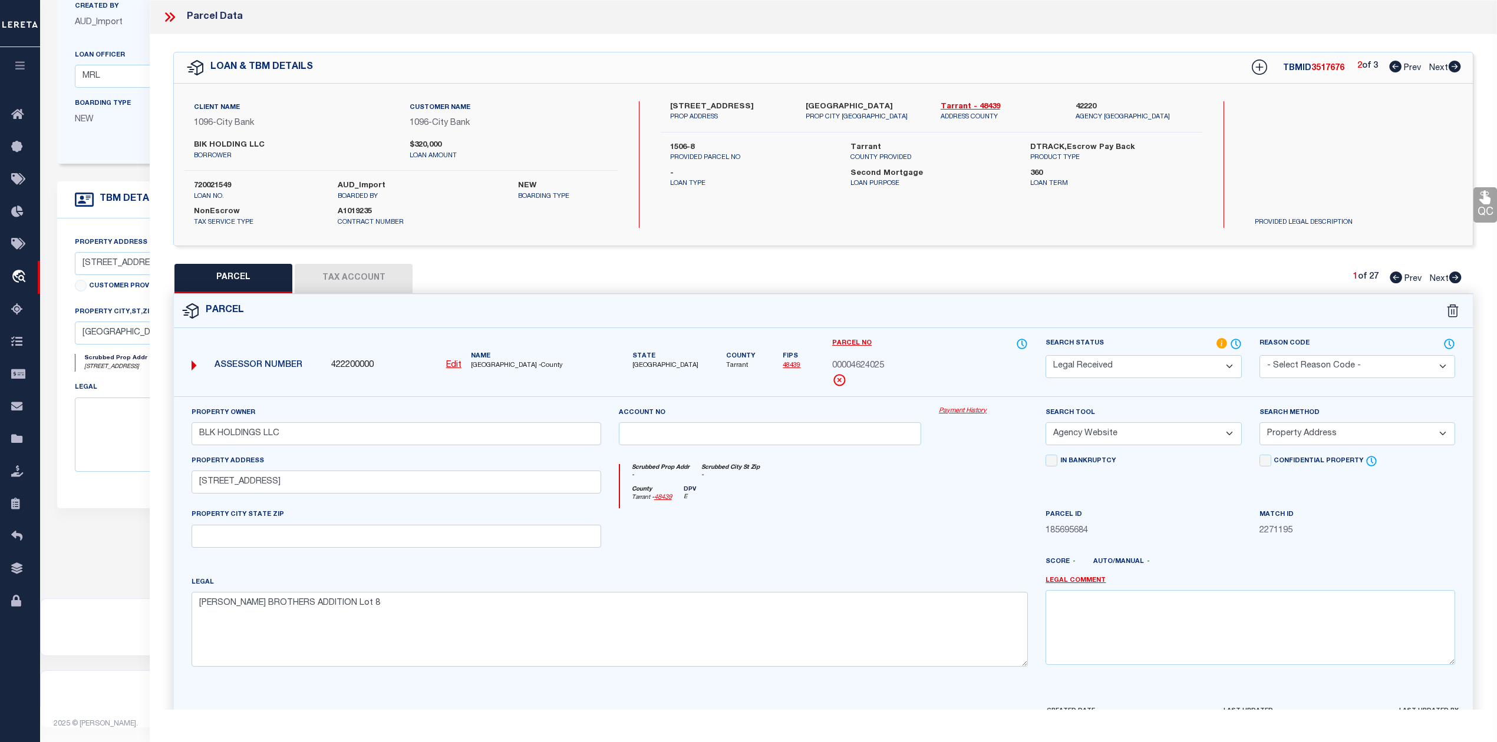
click at [800, 517] on div at bounding box center [770, 532] width 321 height 48
click at [1134, 364] on select "Automated Search Bad Parcel Complete Duplicate Parcel High Dollar Reporting In …" at bounding box center [1143, 366] width 196 height 23
click at [1045, 355] on select "Automated Search Bad Parcel Complete Duplicate Parcel High Dollar Reporting In …" at bounding box center [1143, 366] width 196 height 23
click at [852, 552] on div at bounding box center [770, 532] width 321 height 48
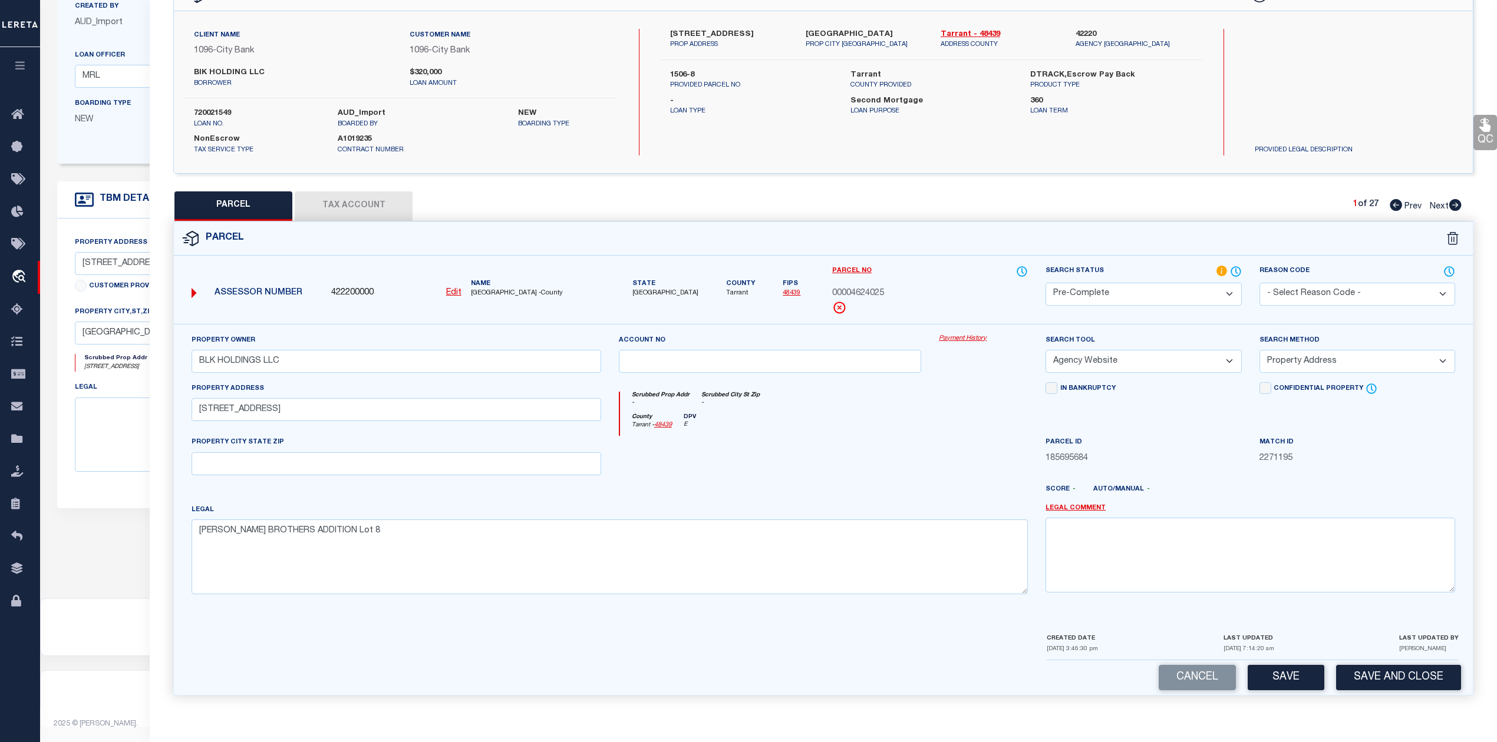
click at [1304, 673] on button "Save" at bounding box center [1285, 677] width 77 height 25
click at [879, 451] on div at bounding box center [770, 460] width 321 height 48
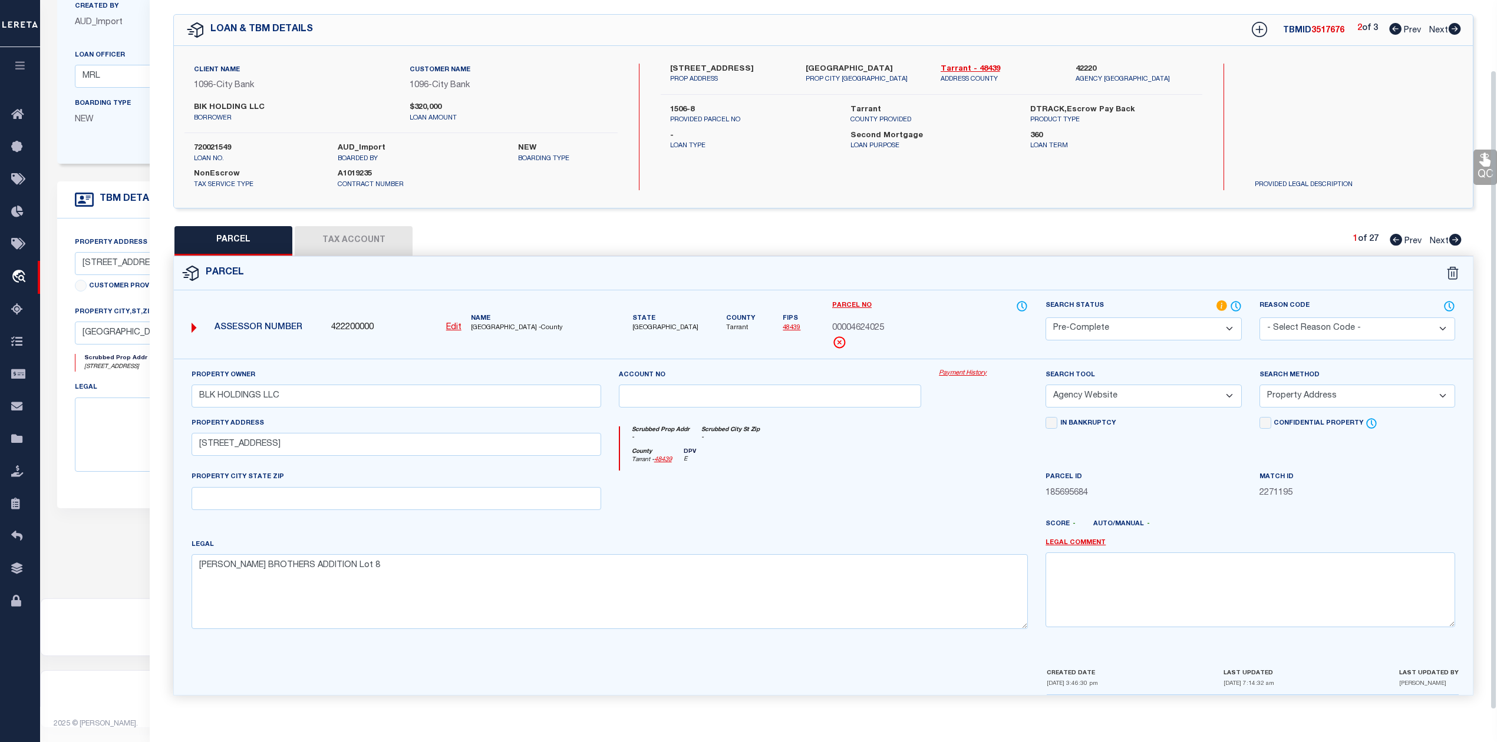
scroll to position [42, 0]
click at [878, 449] on div "County Tarrant - 48439 DPV E" at bounding box center [824, 459] width 408 height 23
click at [917, 276] on div "Parcel" at bounding box center [823, 274] width 1299 height 34
click at [1449, 236] on icon at bounding box center [1455, 240] width 12 height 12
click at [1457, 24] on icon at bounding box center [1454, 29] width 12 height 12
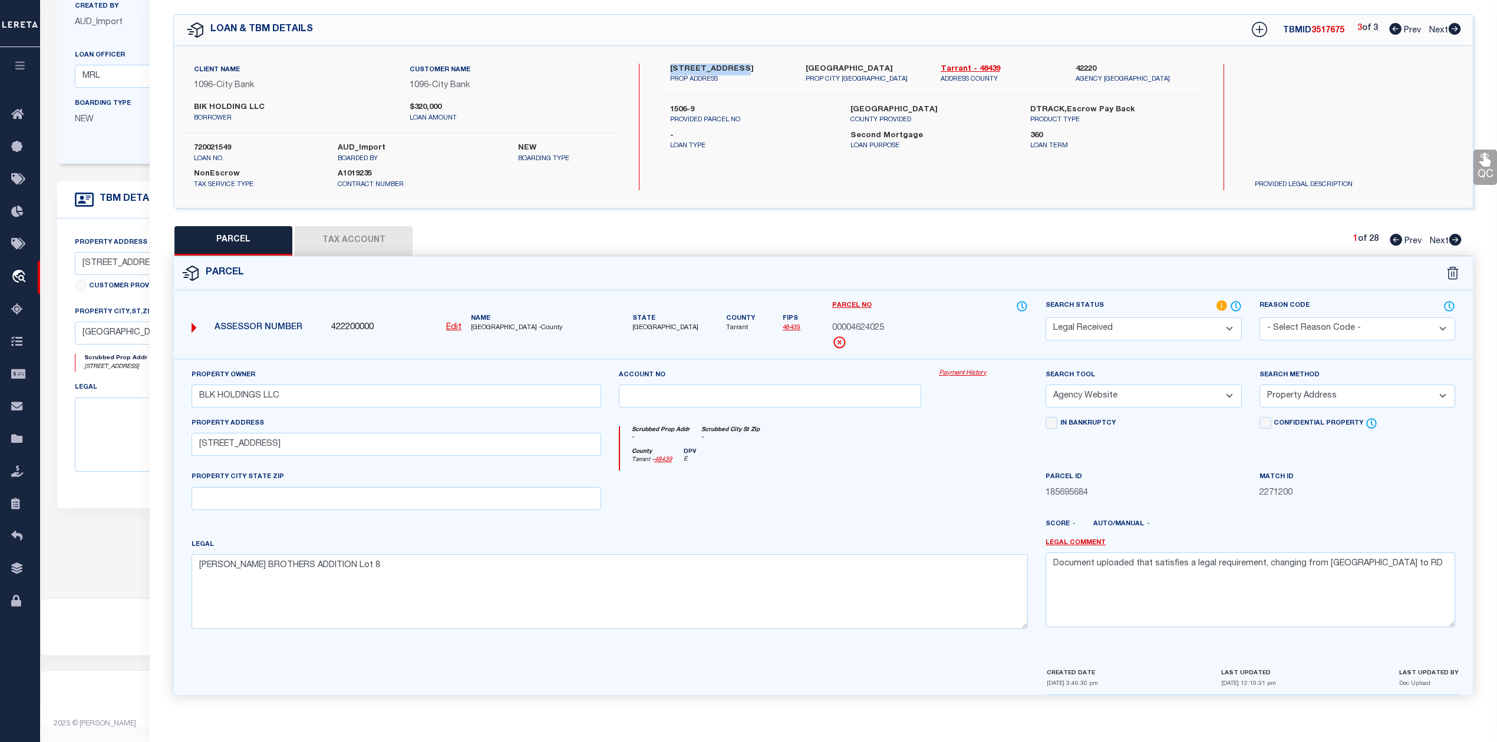
drag, startPoint x: 667, startPoint y: 60, endPoint x: 732, endPoint y: 61, distance: 64.8
click at [732, 64] on div "154 N RIVERSIDE DR PROP ADDRESS" at bounding box center [728, 74] width 135 height 21
copy label "154 N RIVERSIDE"
click at [1124, 266] on div "Parcel" at bounding box center [823, 274] width 1299 height 34
click at [1391, 26] on icon at bounding box center [1395, 29] width 12 height 12
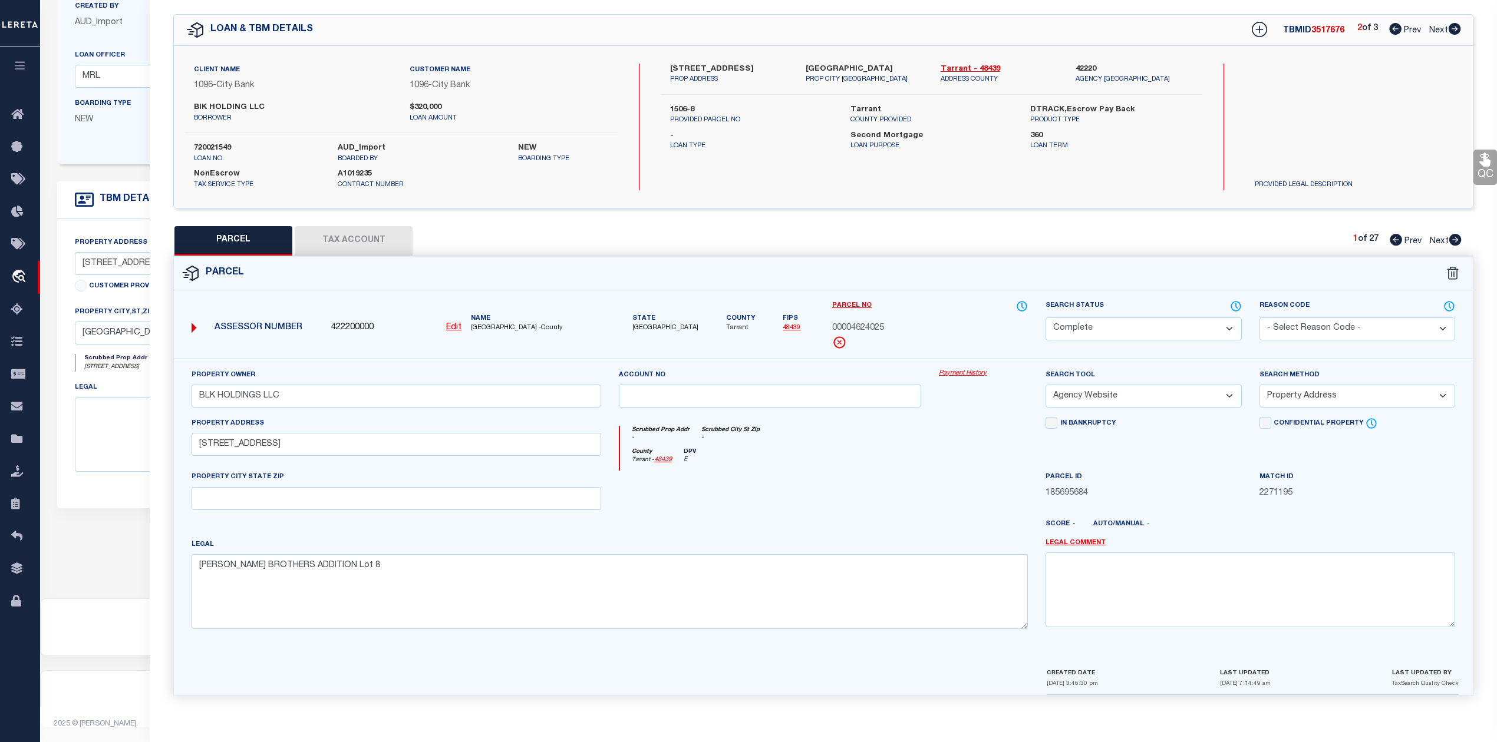
click at [1391, 26] on icon at bounding box center [1395, 29] width 12 height 12
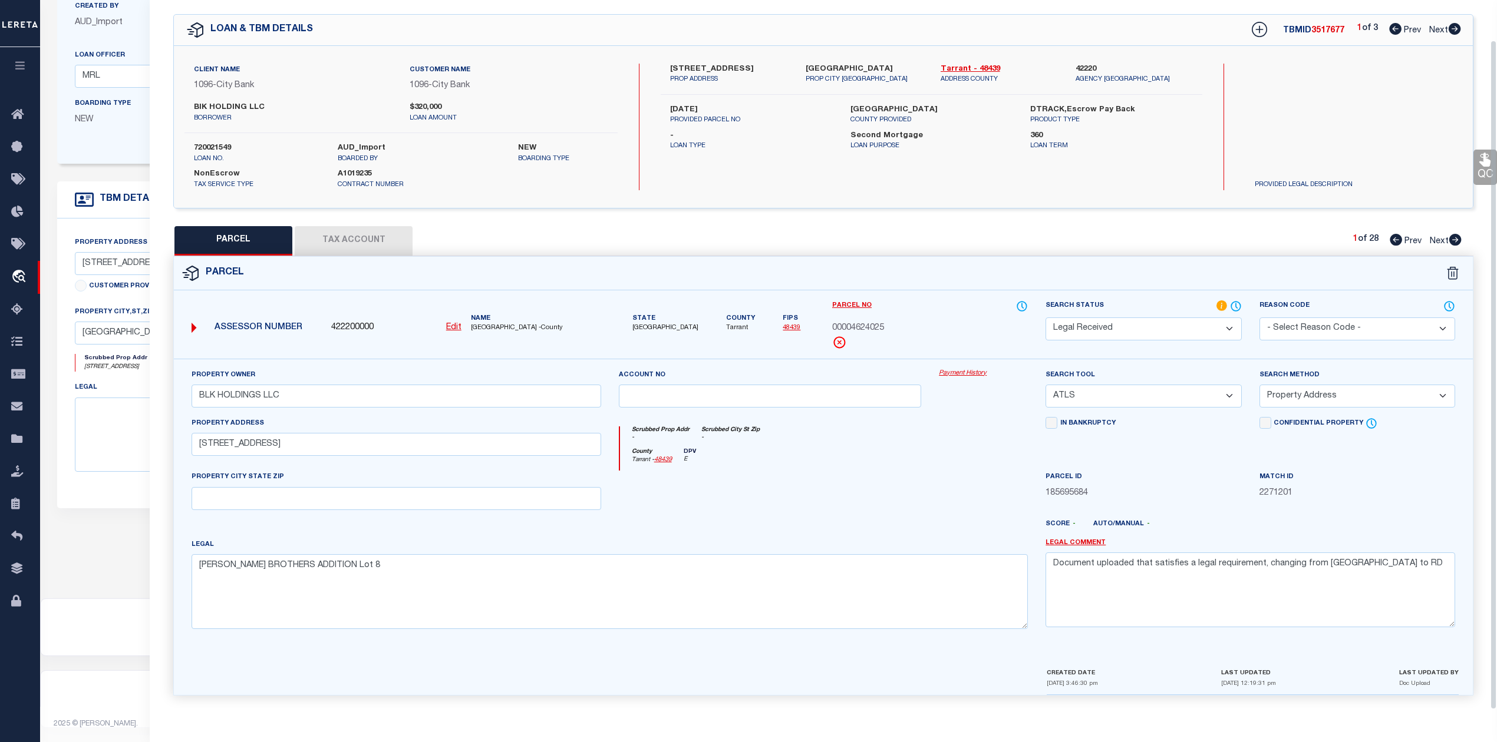
click at [833, 448] on div "County Tarrant - 48439 DPV E" at bounding box center [824, 459] width 408 height 23
click at [1256, 27] on icon at bounding box center [1260, 30] width 8 height 8
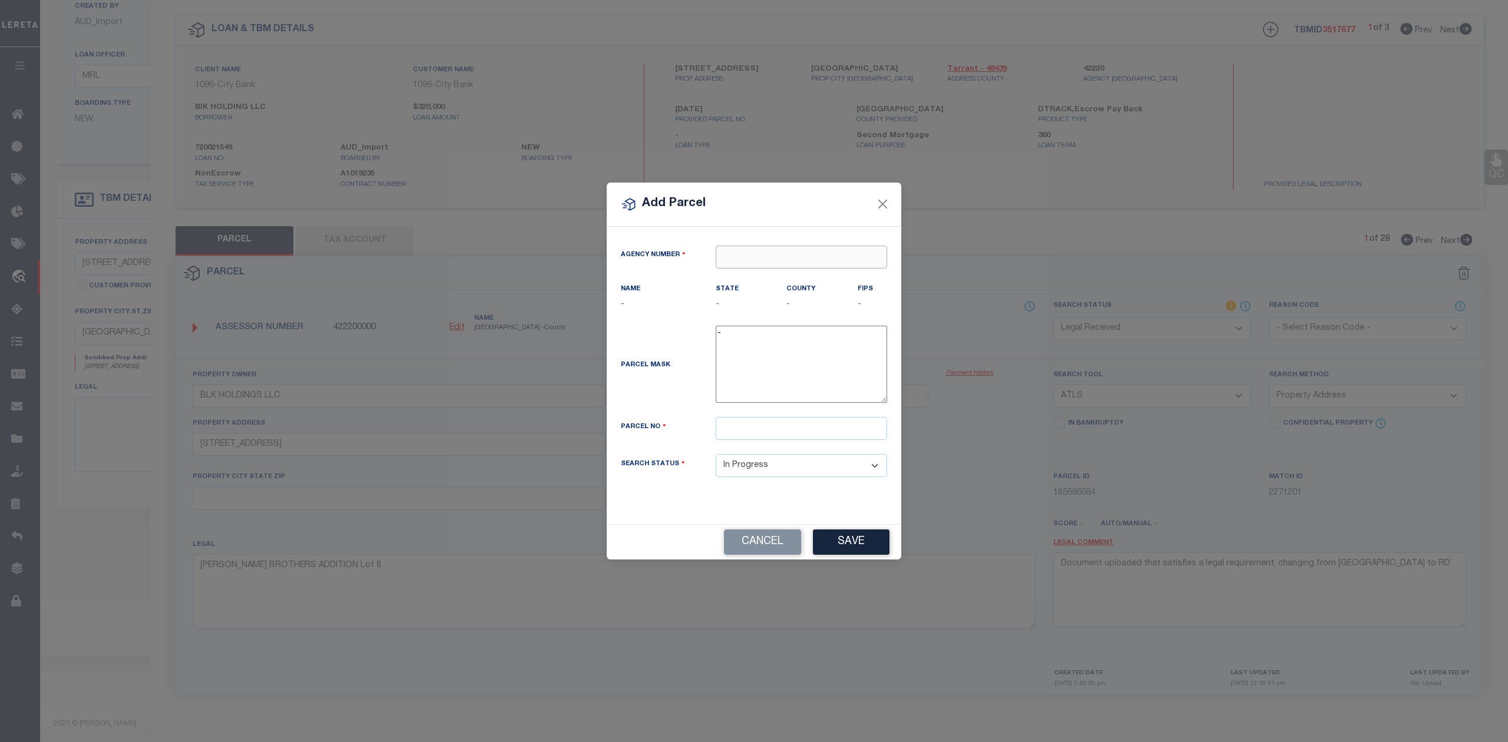
click at [761, 258] on input "text" at bounding box center [801, 257] width 171 height 23
click at [790, 281] on div "422200000 : TARRANT COUNTY" at bounding box center [801, 289] width 170 height 34
click at [741, 440] on input "text" at bounding box center [801, 428] width 171 height 23
paste input "154 N RIVERSIDE DR"
drag, startPoint x: 808, startPoint y: 434, endPoint x: 710, endPoint y: 435, distance: 98.4
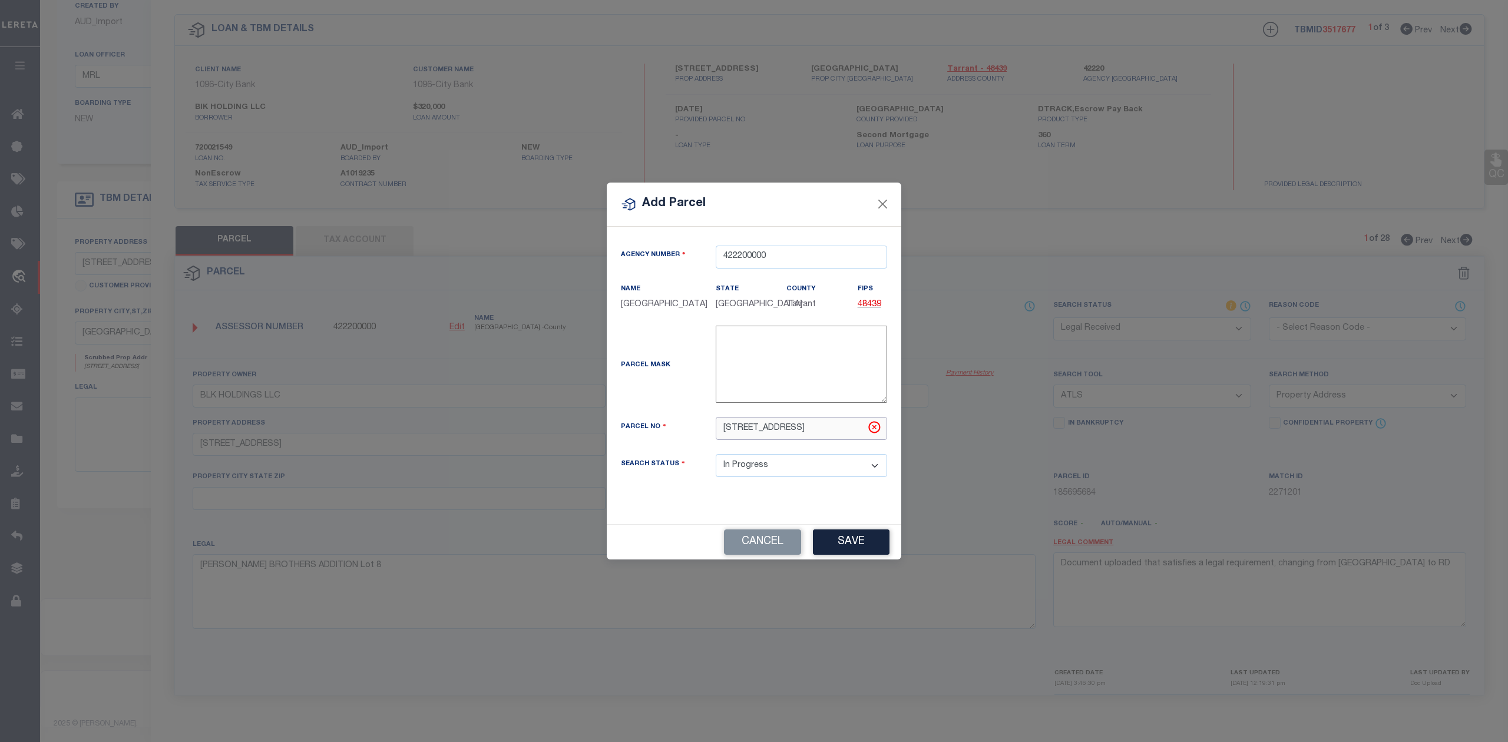
click at [710, 435] on div "154 N RIVERSIDE DR" at bounding box center [801, 428] width 189 height 23
paste input "09090320"
click at [833, 549] on button "Save" at bounding box center [851, 542] width 77 height 25
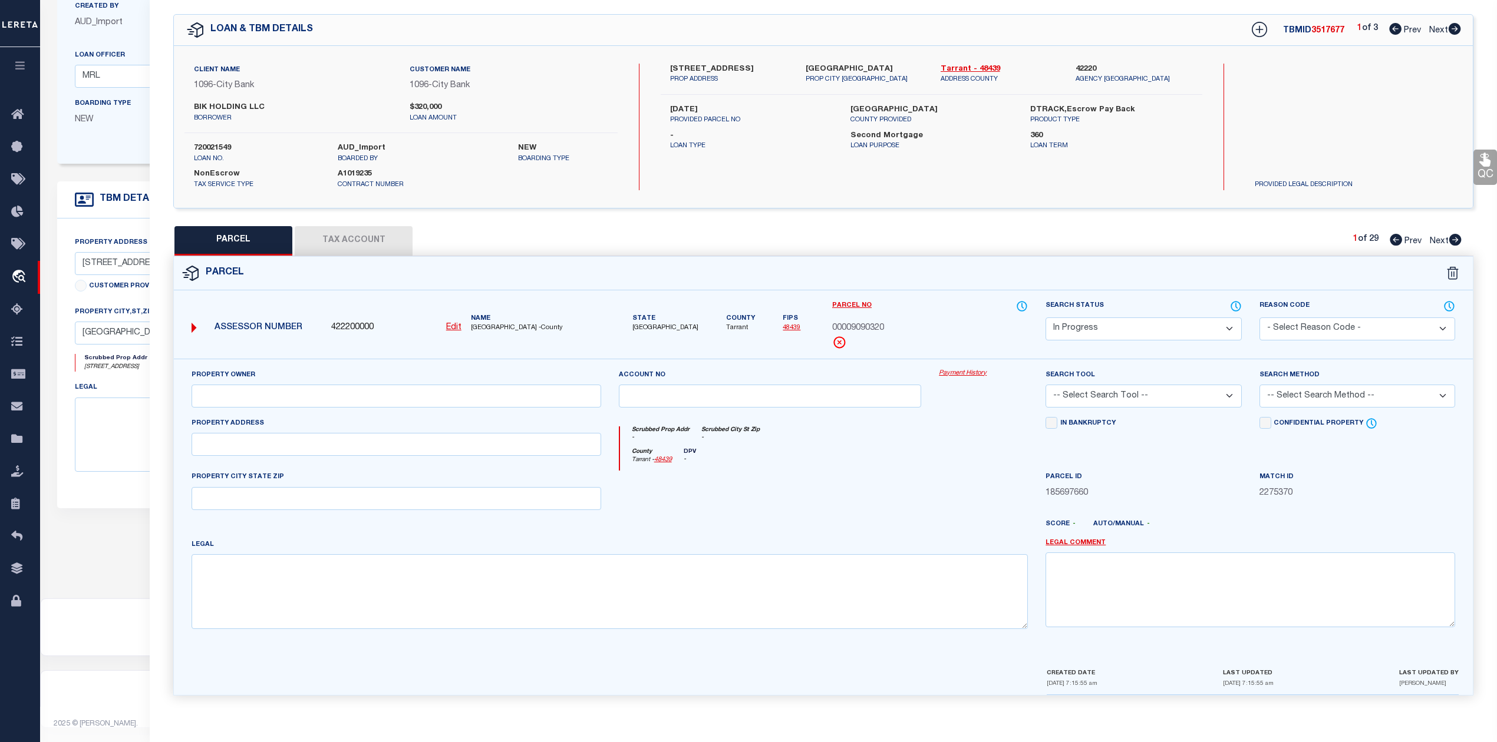
click at [877, 520] on div at bounding box center [876, 529] width 321 height 19
click at [443, 447] on input "text" at bounding box center [395, 444] width 409 height 23
paste input "154 N RIVERSIDE DR"
click at [785, 527] on div at bounding box center [876, 529] width 321 height 19
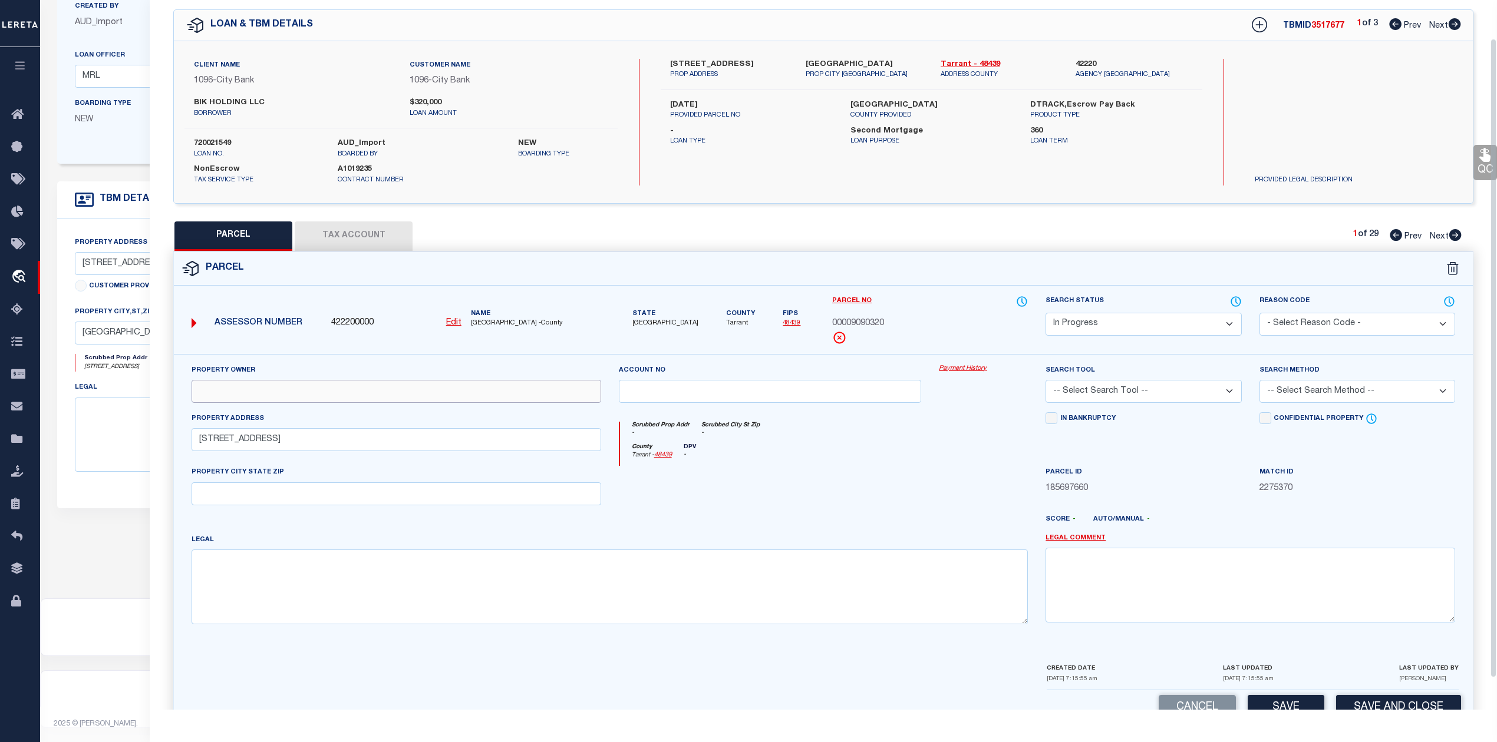
click at [330, 398] on input "text" at bounding box center [395, 391] width 409 height 23
paste input "MCKINZIE & ASSOCIATES INC"
click at [793, 528] on div at bounding box center [876, 524] width 321 height 19
click at [1130, 394] on select "-- Select Search Tool -- 3rd Party Website Agency File Agency Website ATLS CNV-…" at bounding box center [1143, 391] width 196 height 23
click at [1045, 382] on select "-- Select Search Tool -- 3rd Party Website Agency File Agency Website ATLS CNV-…" at bounding box center [1143, 391] width 196 height 23
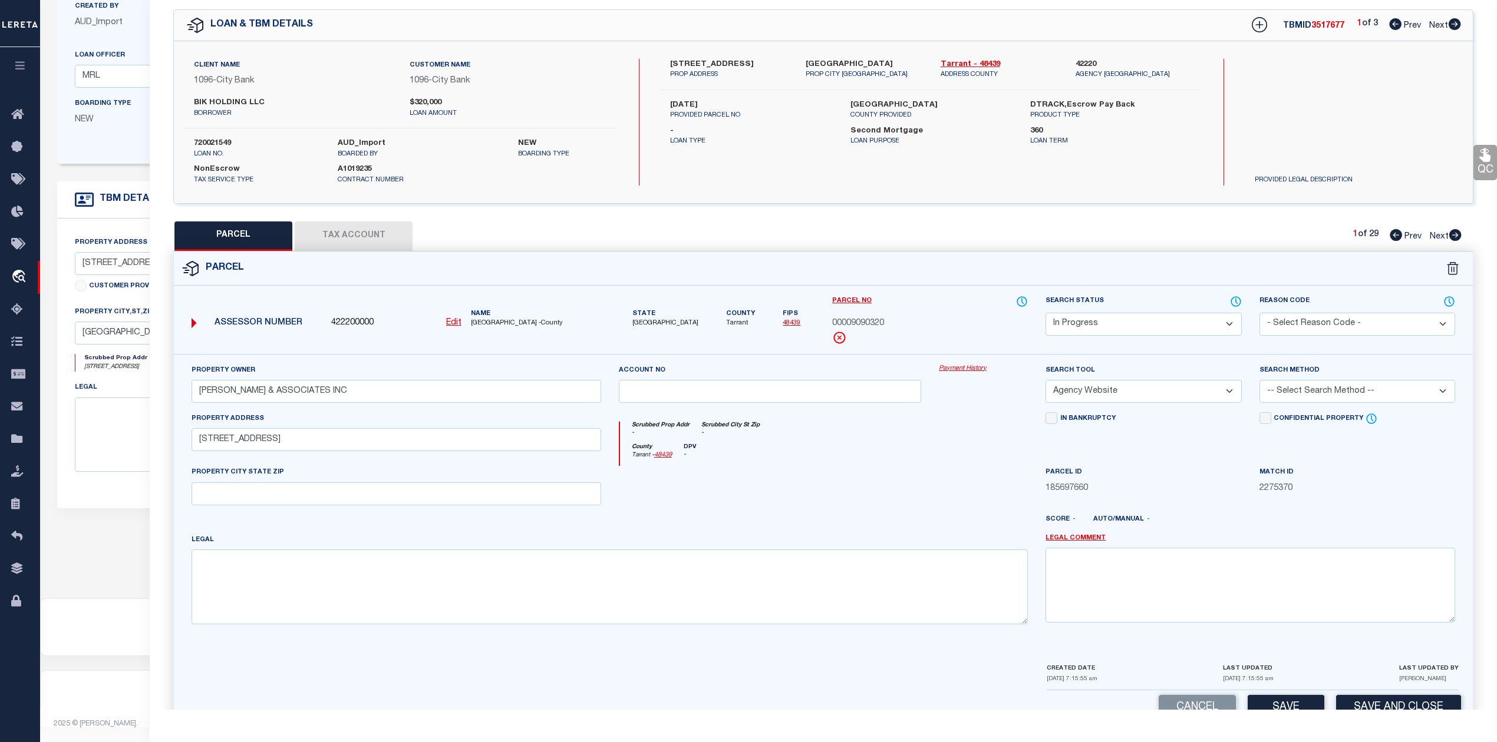
click at [926, 472] on div at bounding box center [770, 490] width 321 height 48
click at [1309, 396] on select "-- Select Search Method -- Property Address Legal Liability Info Provided" at bounding box center [1357, 391] width 196 height 23
click at [1259, 382] on select "-- Select Search Method -- Property Address Legal Liability Info Provided" at bounding box center [1357, 391] width 196 height 23
click at [1004, 464] on div "County Tarrant - 48439 DPV -" at bounding box center [824, 455] width 408 height 23
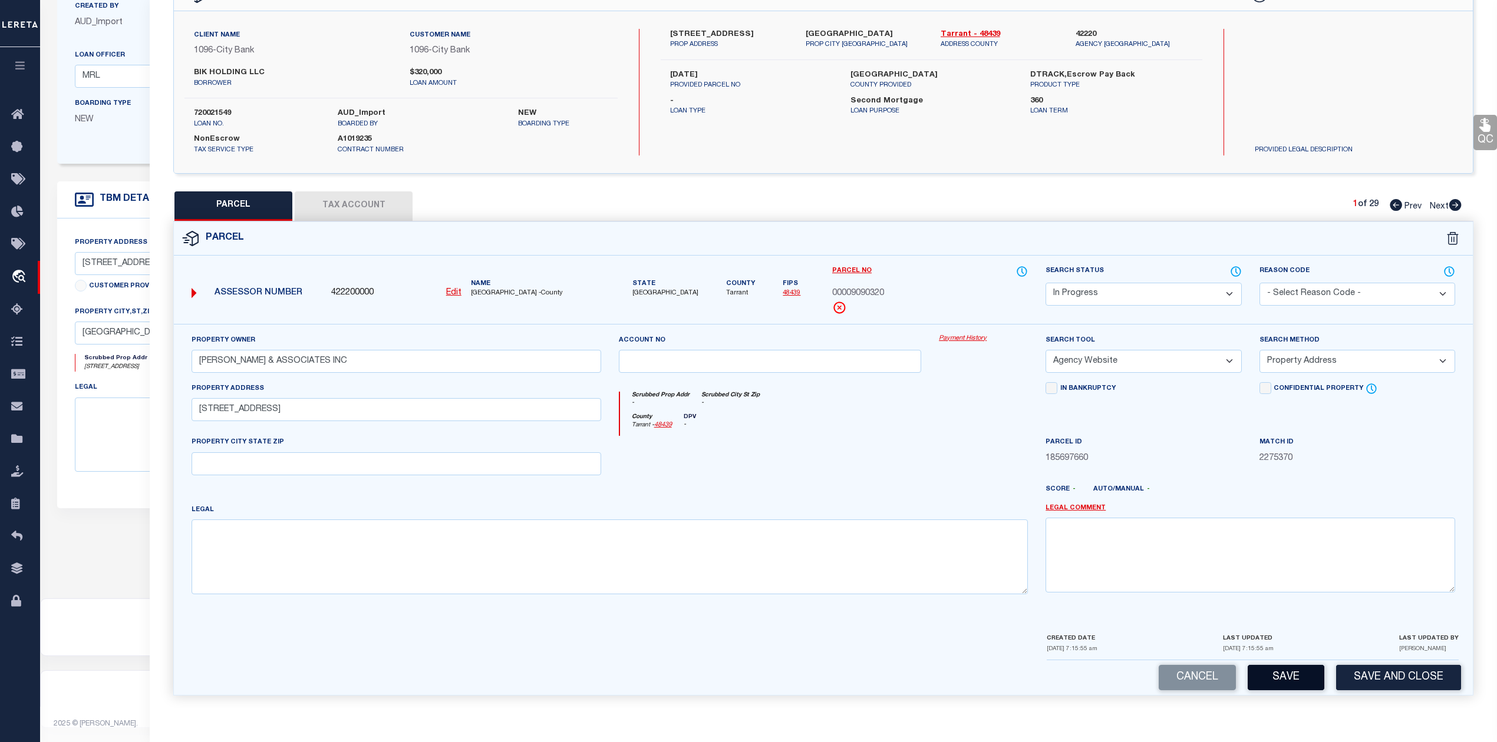
click at [1268, 674] on button "Save" at bounding box center [1285, 677] width 77 height 25
click at [882, 491] on div at bounding box center [876, 494] width 321 height 19
click at [385, 211] on button "Tax Account" at bounding box center [354, 205] width 118 height 29
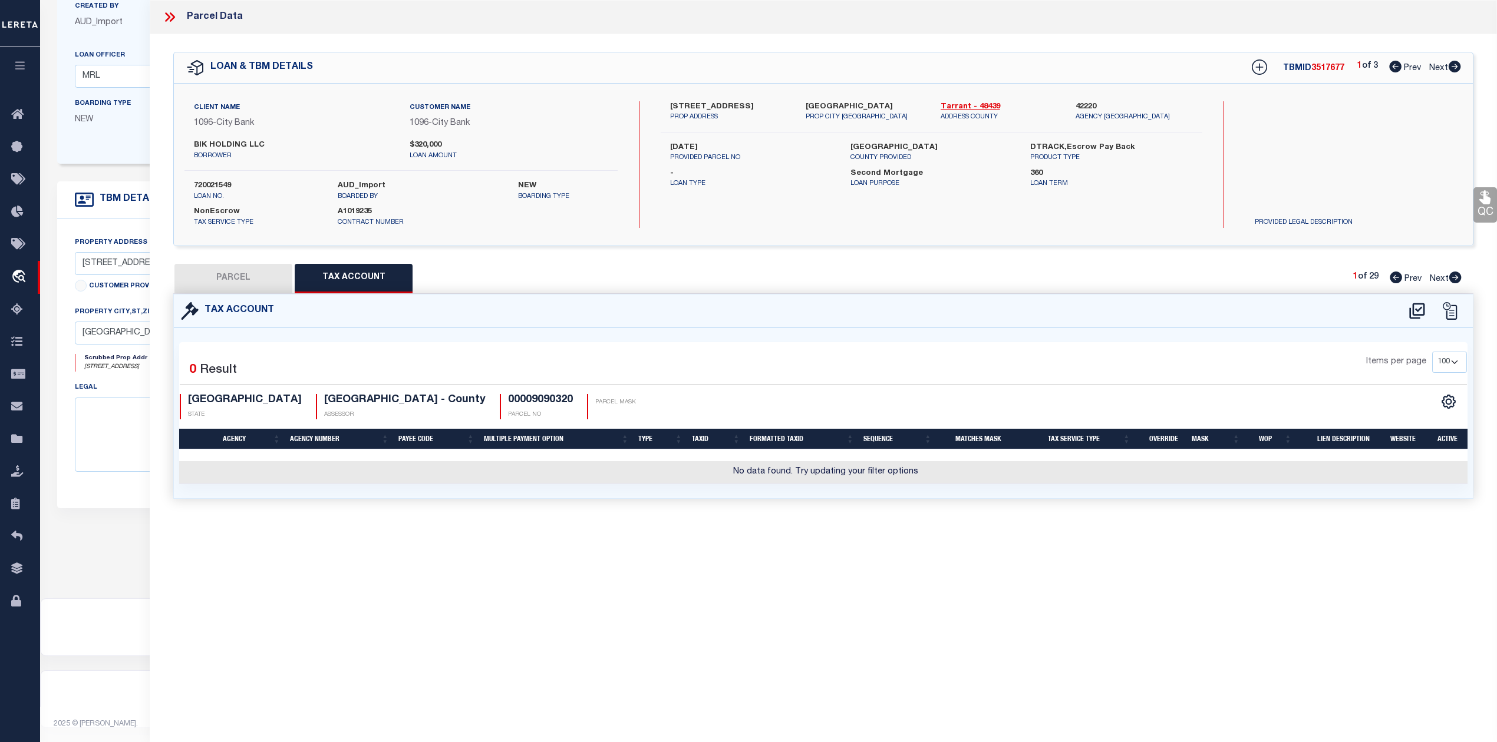
scroll to position [0, 0]
click at [840, 527] on div "Tax Account 0" at bounding box center [822, 410] width 1317 height 233
click at [1412, 312] on icon at bounding box center [1416, 311] width 19 height 19
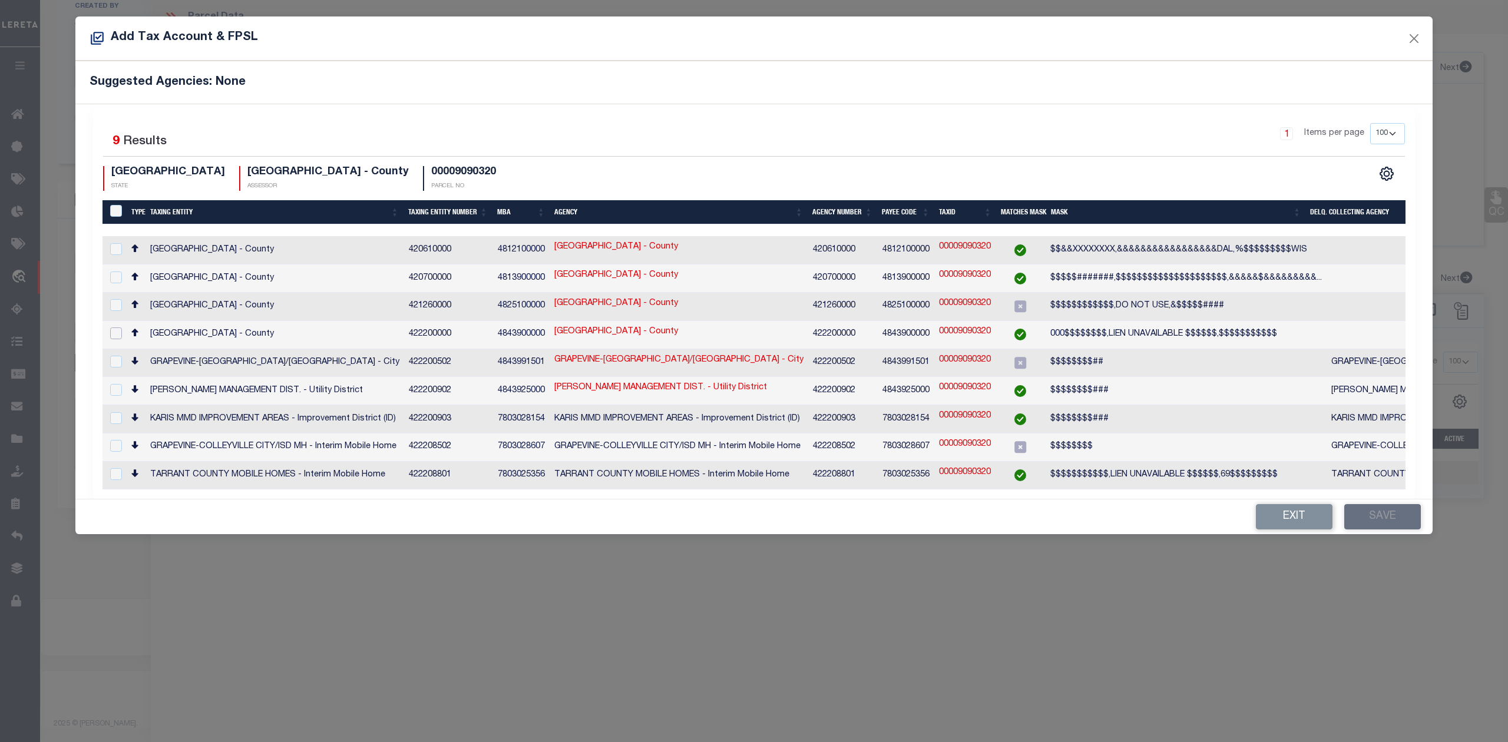
click at [117, 328] on input "checkbox" at bounding box center [116, 334] width 12 height 12
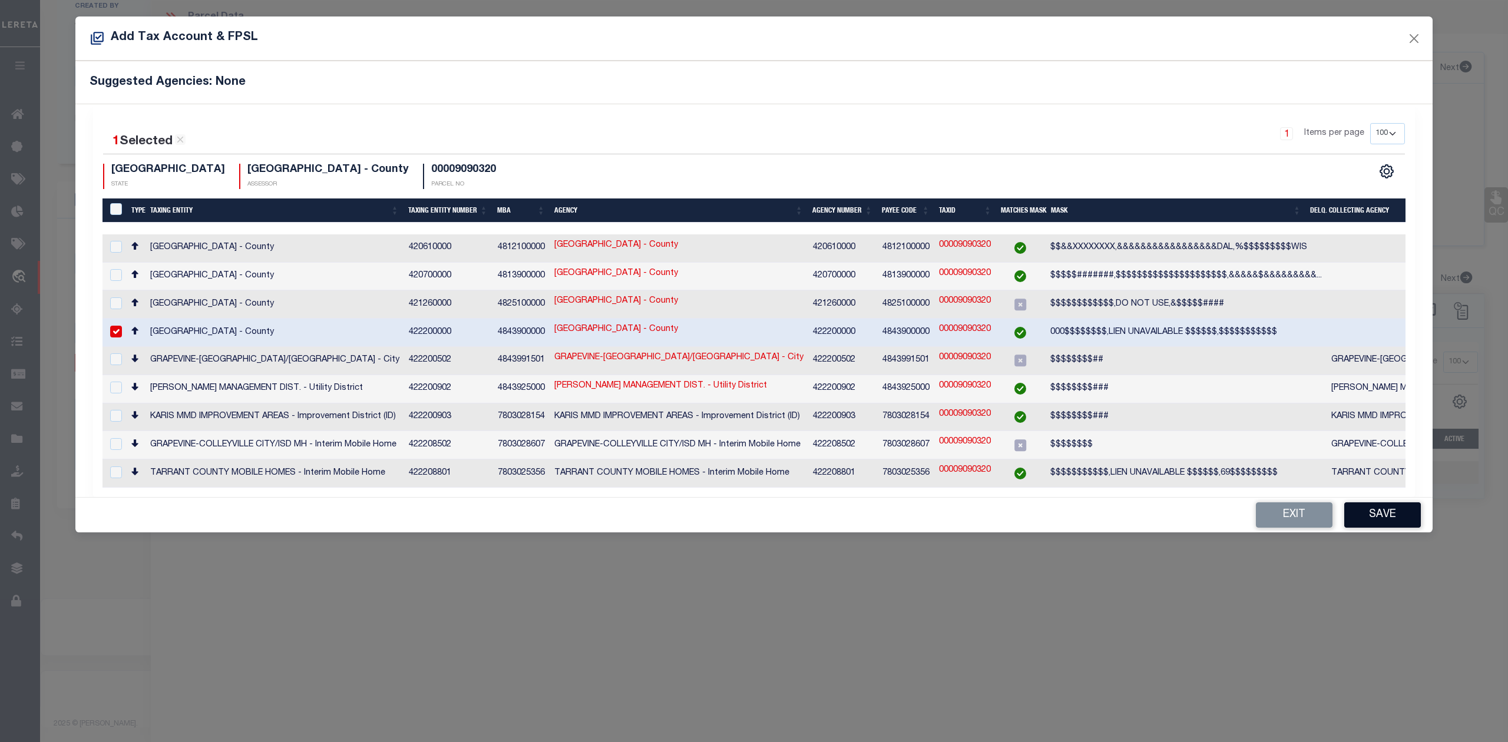
click at [1376, 510] on button "Save" at bounding box center [1383, 515] width 77 height 25
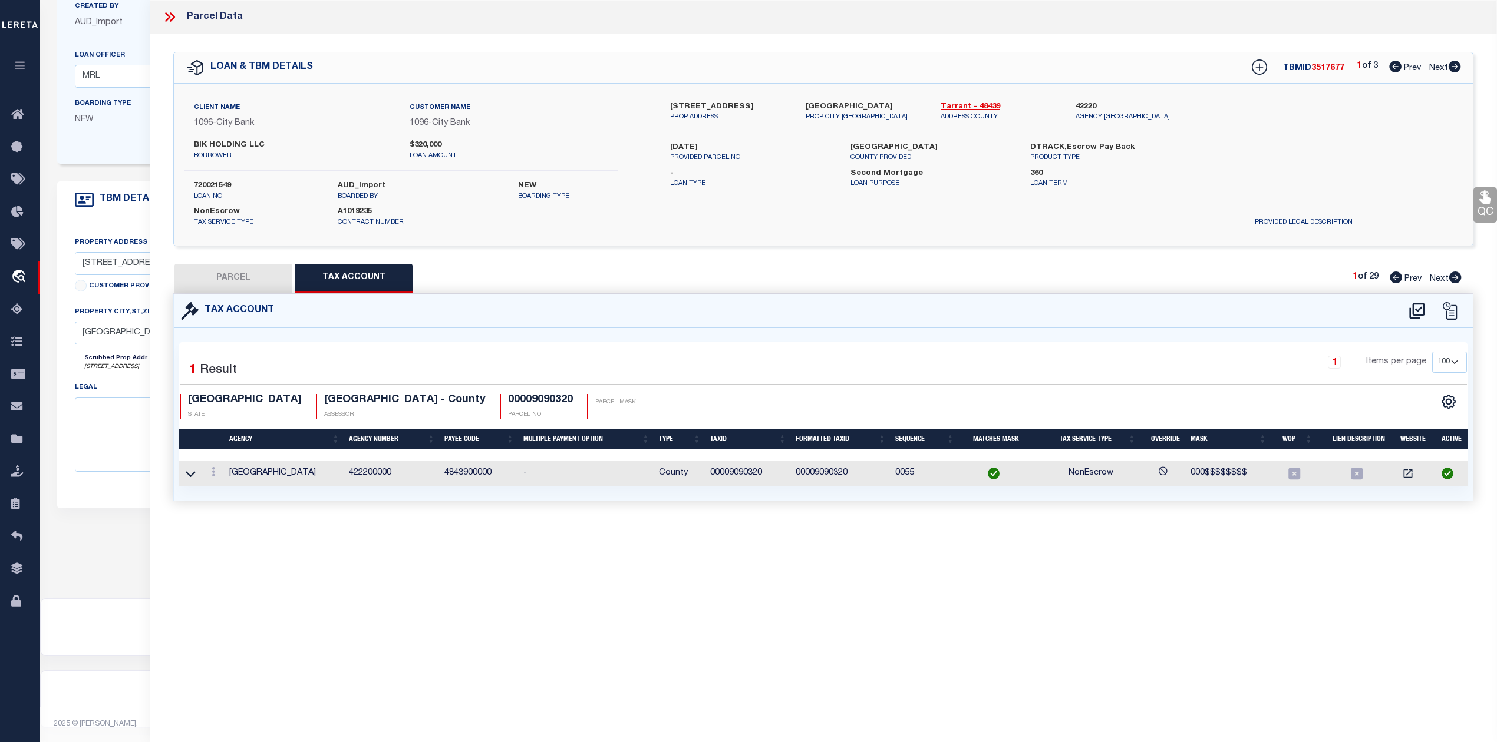
click at [937, 629] on div "Parcel Data QC QC QC - Select Status - Ready to QC" at bounding box center [823, 355] width 1347 height 710
click at [248, 278] on button "PARCEL" at bounding box center [233, 278] width 118 height 29
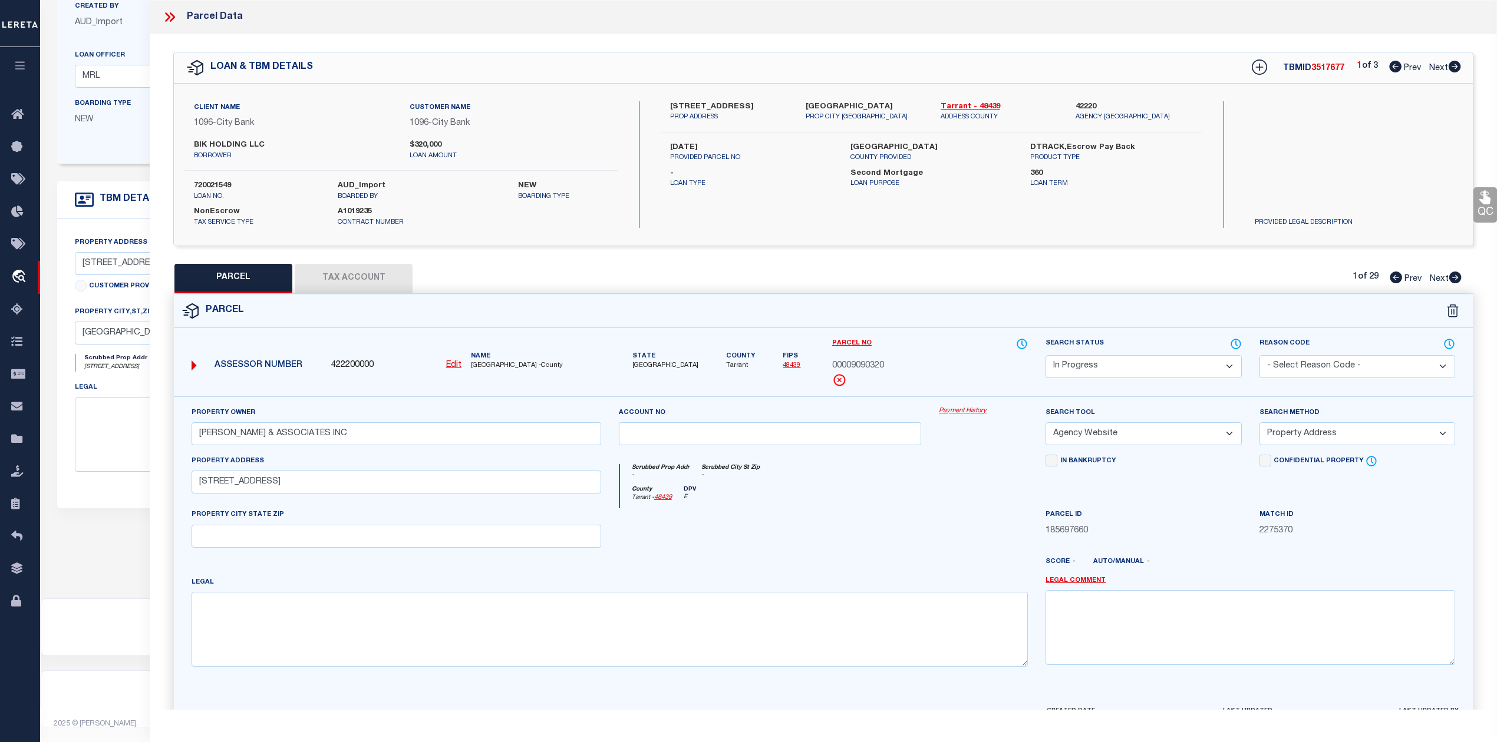
click at [973, 533] on div at bounding box center [983, 532] width 107 height 48
click at [1108, 279] on div "PARCEL Tax Account 1 of 29 Prev Next" at bounding box center [823, 278] width 1300 height 29
click at [1452, 65] on icon at bounding box center [1454, 67] width 12 height 12
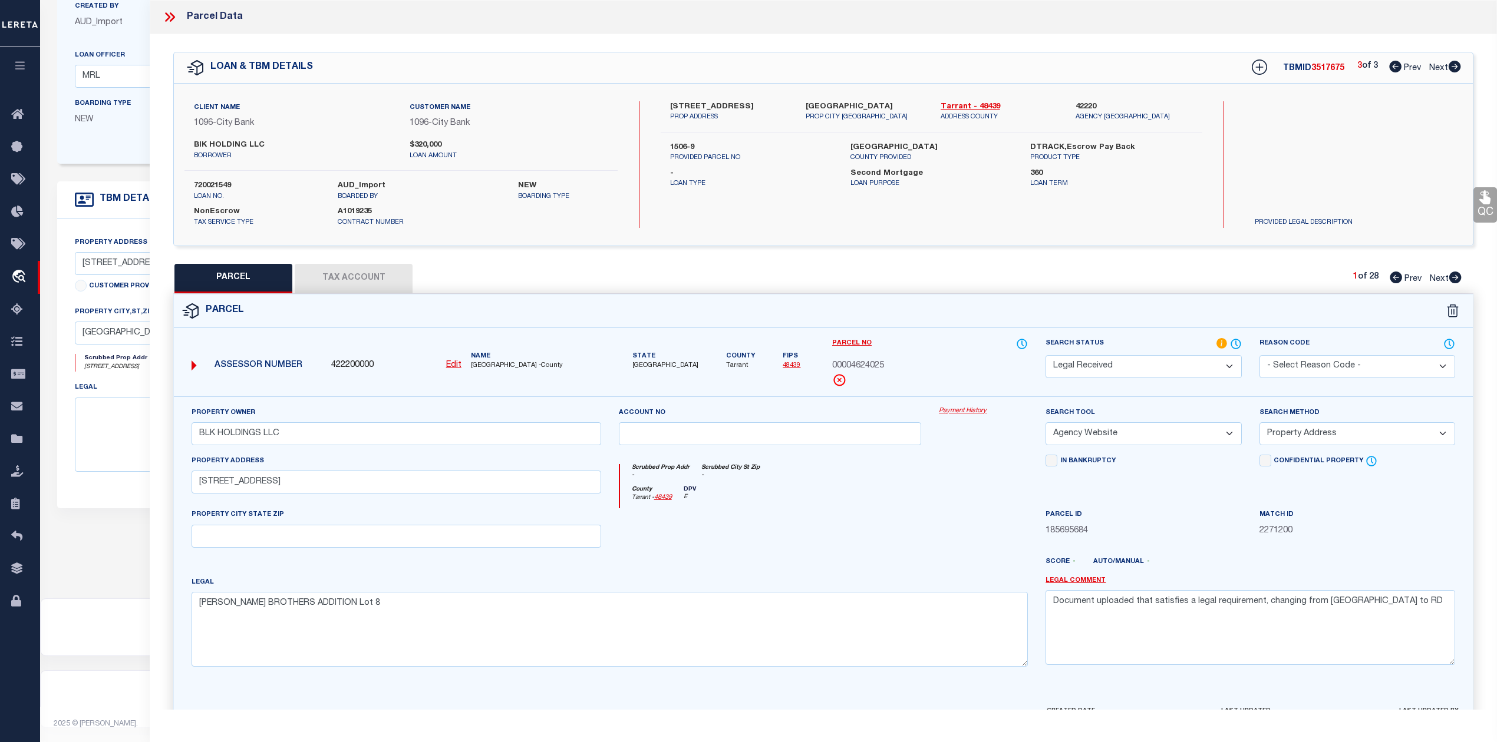
click at [976, 319] on div "Parcel" at bounding box center [823, 312] width 1299 height 34
click at [348, 280] on button "Tax Account" at bounding box center [354, 278] width 118 height 29
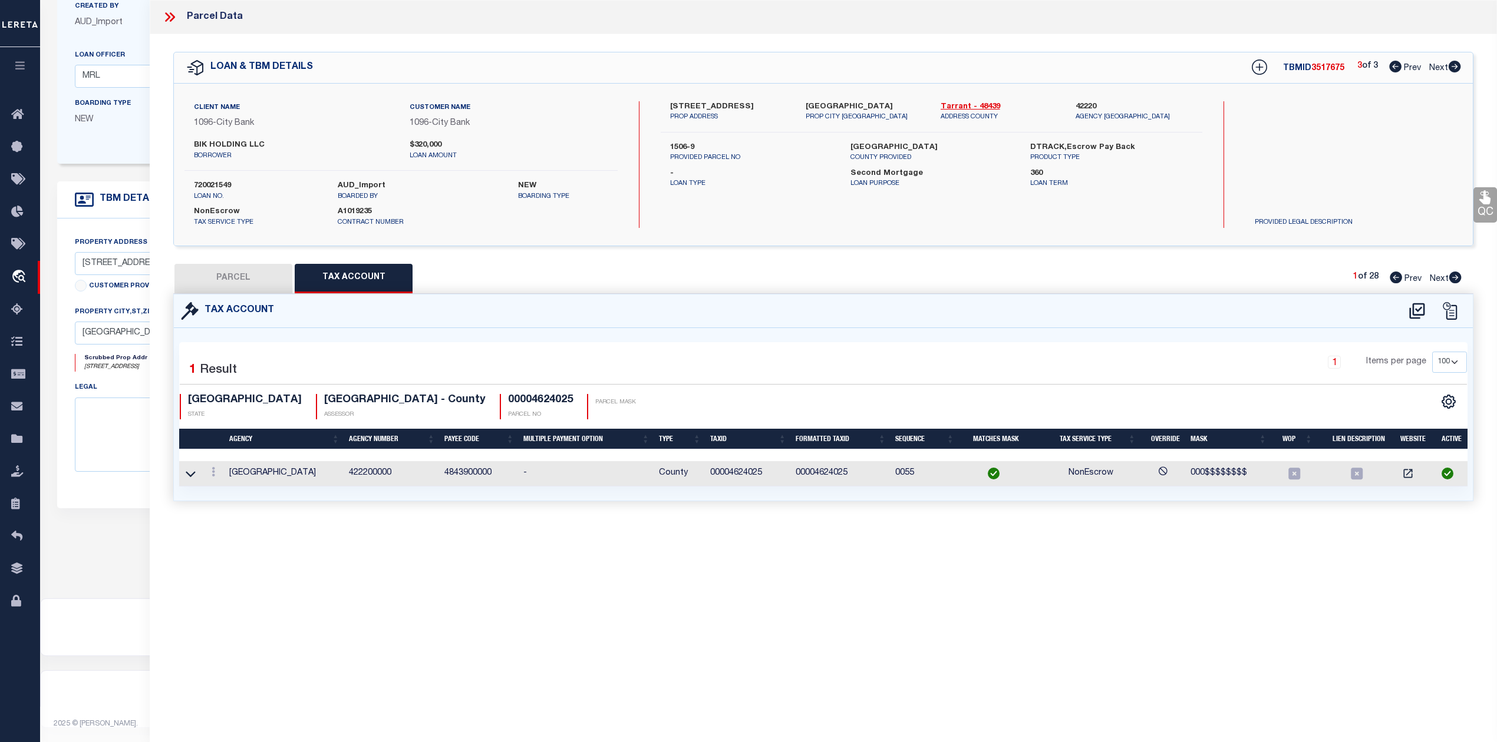
click at [246, 277] on button "PARCEL" at bounding box center [233, 278] width 118 height 29
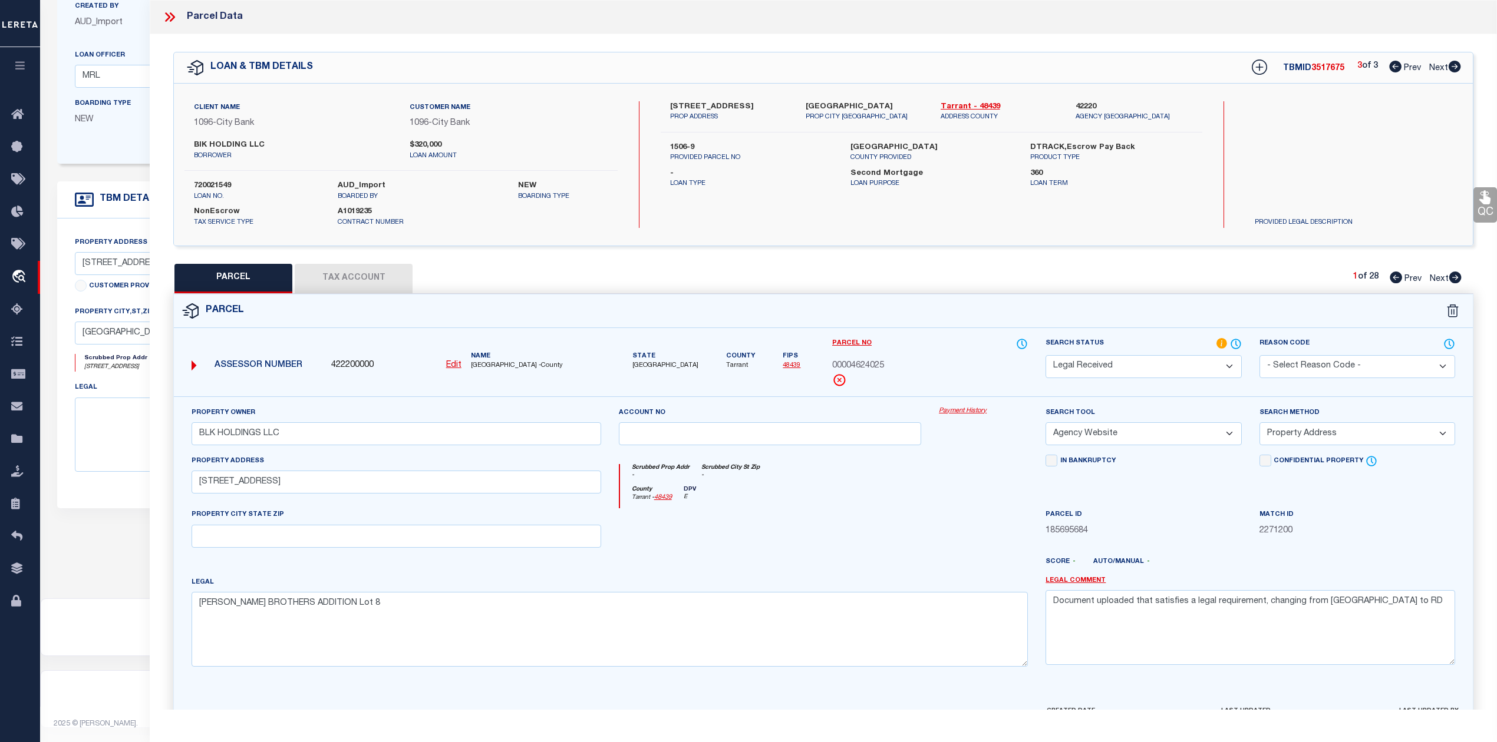
click at [1229, 371] on select "Automated Search Bad Parcel Complete Duplicate Parcel High Dollar Reporting In …" at bounding box center [1143, 366] width 196 height 23
click at [1045, 355] on select "Automated Search Bad Parcel Complete Duplicate Parcel High Dollar Reporting In …" at bounding box center [1143, 366] width 196 height 23
click at [901, 576] on div at bounding box center [876, 566] width 321 height 19
